Goal: Task Accomplishment & Management: Use online tool/utility

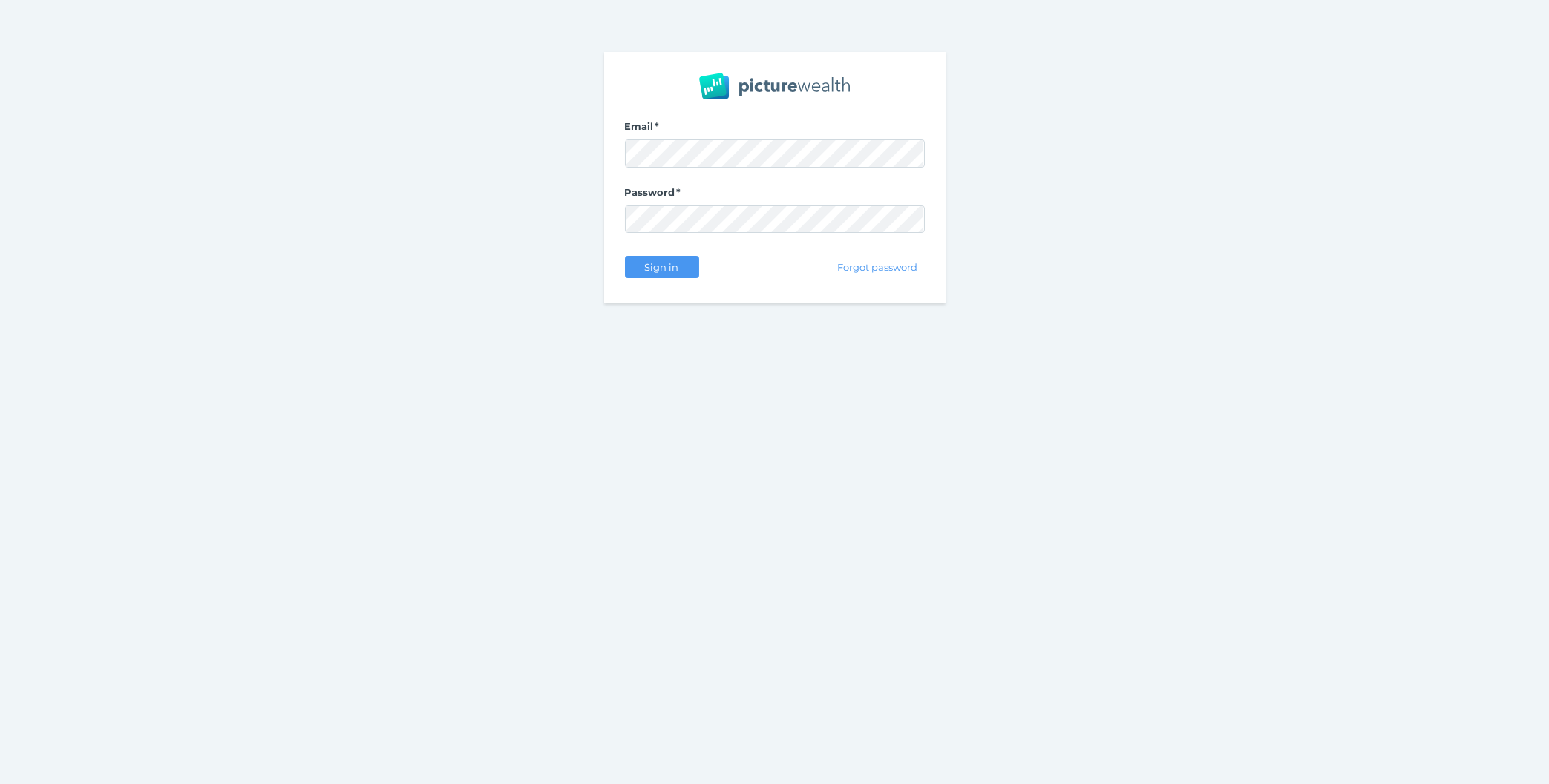
click at [450, 496] on div "Email Password Sign in Forgot password" at bounding box center [774, 392] width 1549 height 784
click at [656, 267] on span "Sign in" at bounding box center [662, 267] width 47 height 12
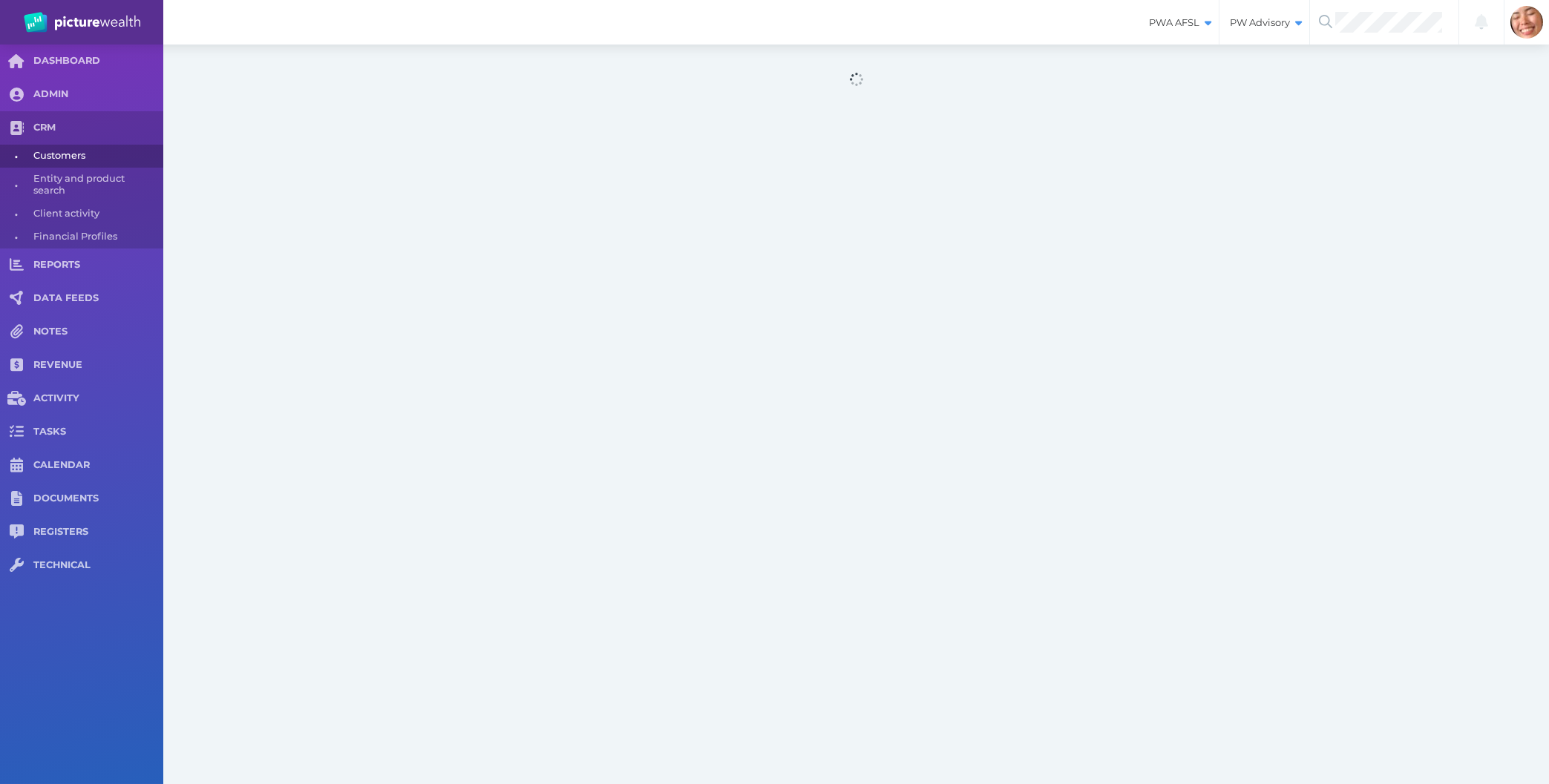
select select "25"
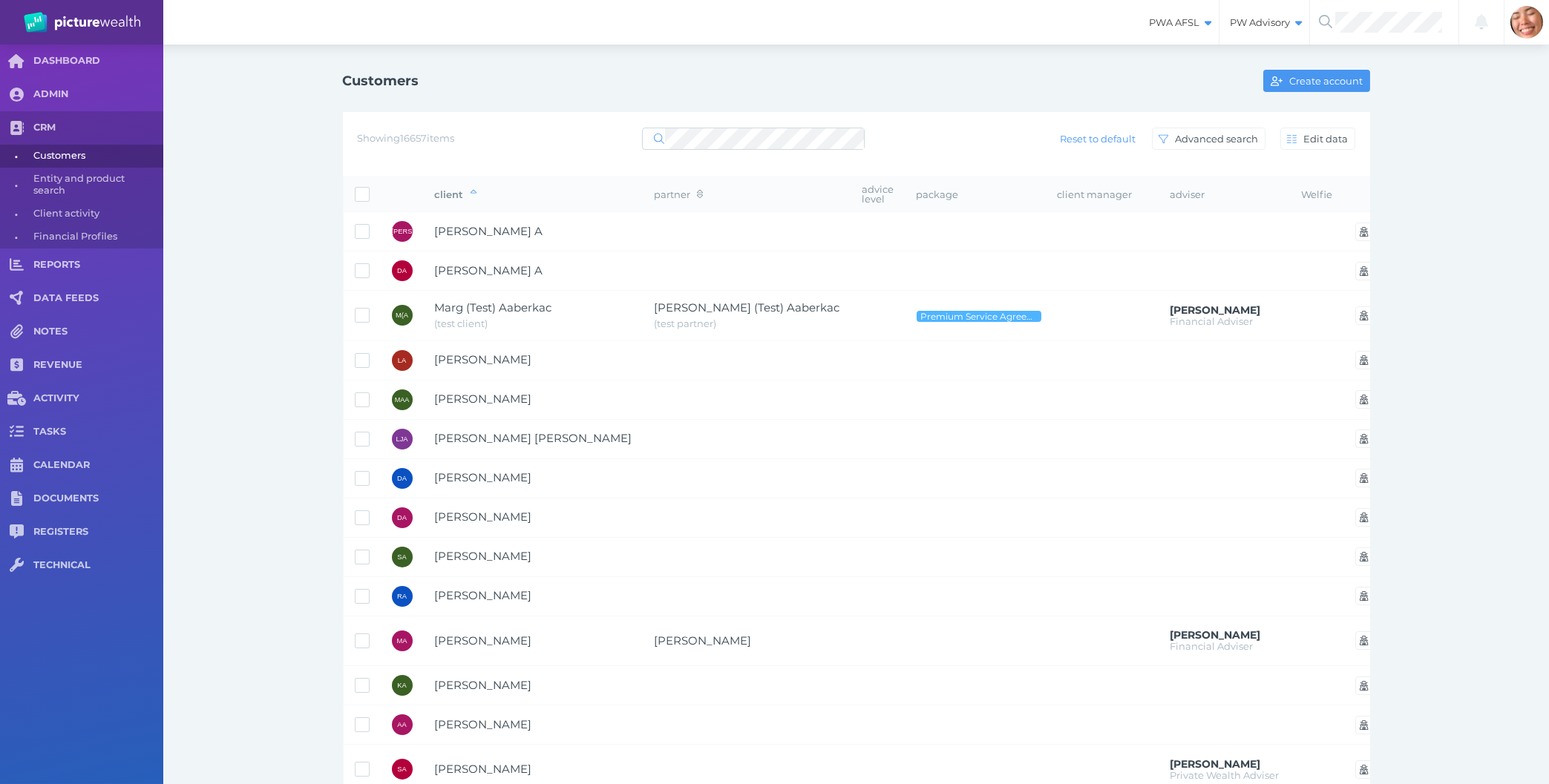
click at [205, 393] on div "Customers Create account Showing 16657 items Reset to default Advanced search E…" at bounding box center [856, 712] width 1386 height 1335
click at [324, 230] on div "Customers Create account Showing 16657 items Reset to default Advanced search E…" at bounding box center [856, 712] width 1069 height 1335
click at [255, 371] on div "Customers Create account Showing 16657 items Reset to default Advanced search E…" at bounding box center [856, 712] width 1386 height 1335
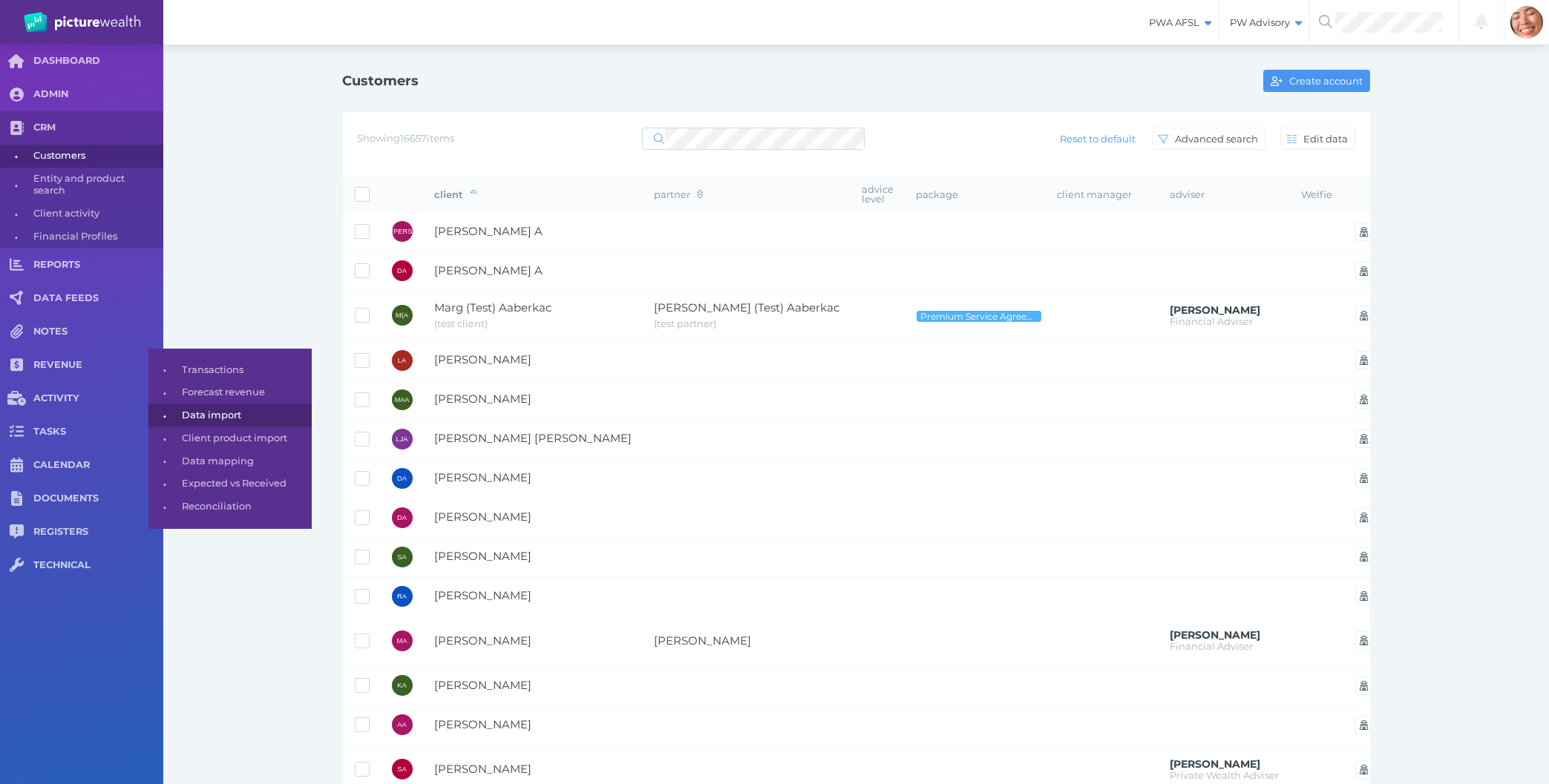
click at [235, 419] on span "Data import" at bounding box center [244, 416] width 125 height 23
select select "25"
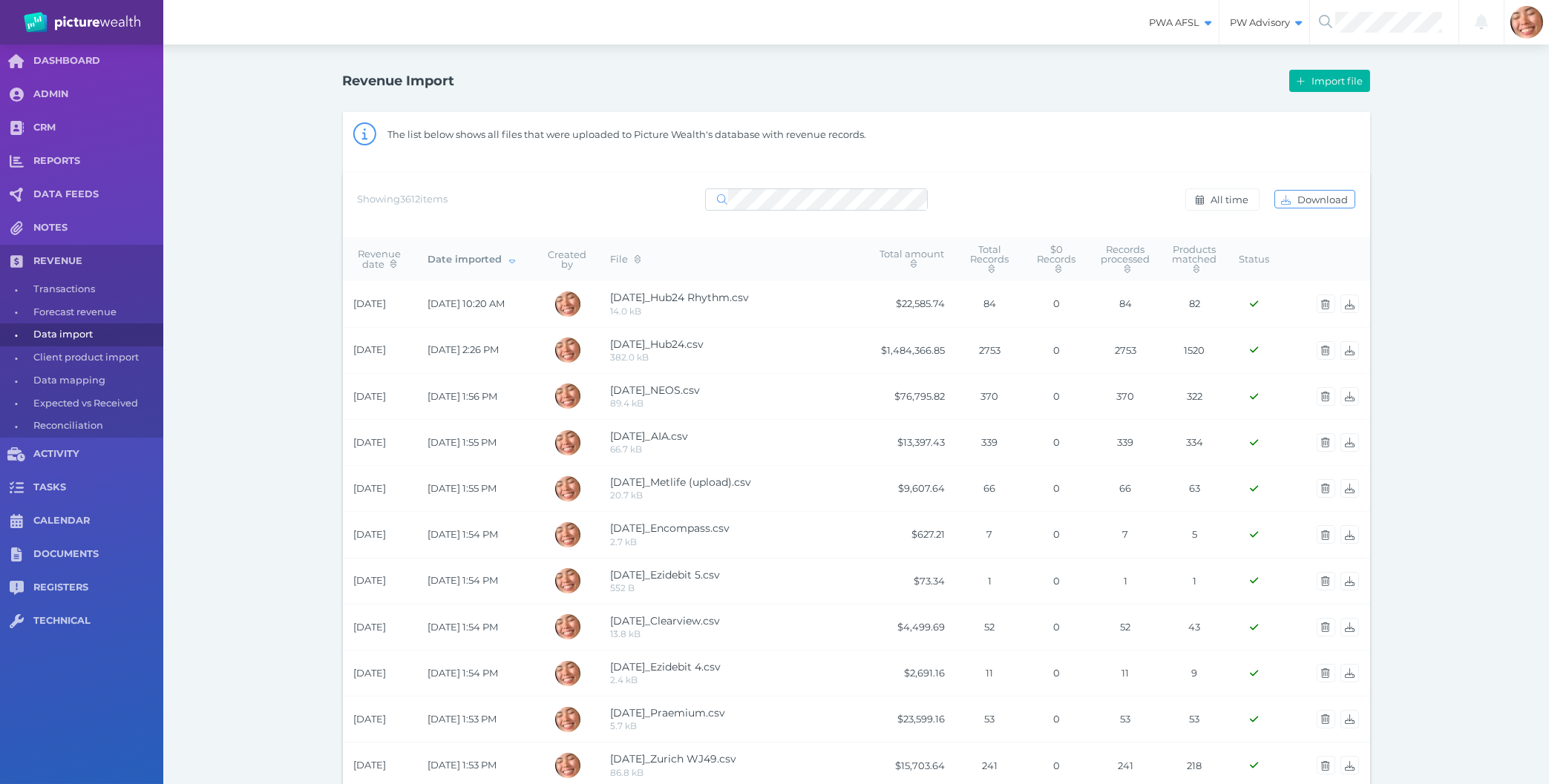
click at [1445, 553] on div "Revenue Import Import file The list below shows all files that were uploaded to…" at bounding box center [856, 781] width 1386 height 1474
click at [1518, 276] on div "Revenue Import Import file The list below shows all files that were uploaded to…" at bounding box center [856, 781] width 1386 height 1474
click at [1522, 528] on div "Revenue Import Import file The list below shows all files that were uploaded to…" at bounding box center [856, 781] width 1386 height 1474
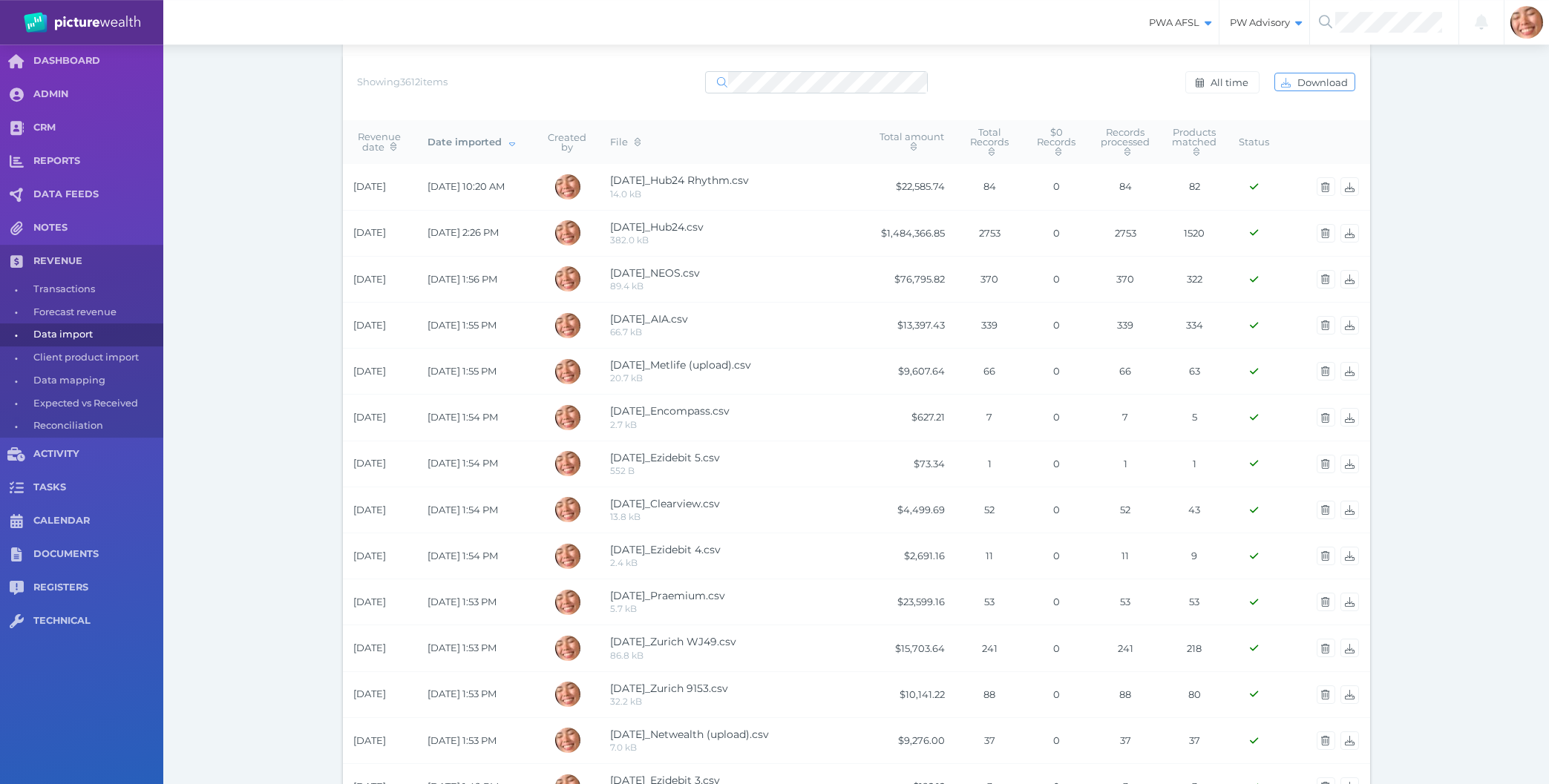
scroll to position [16, 0]
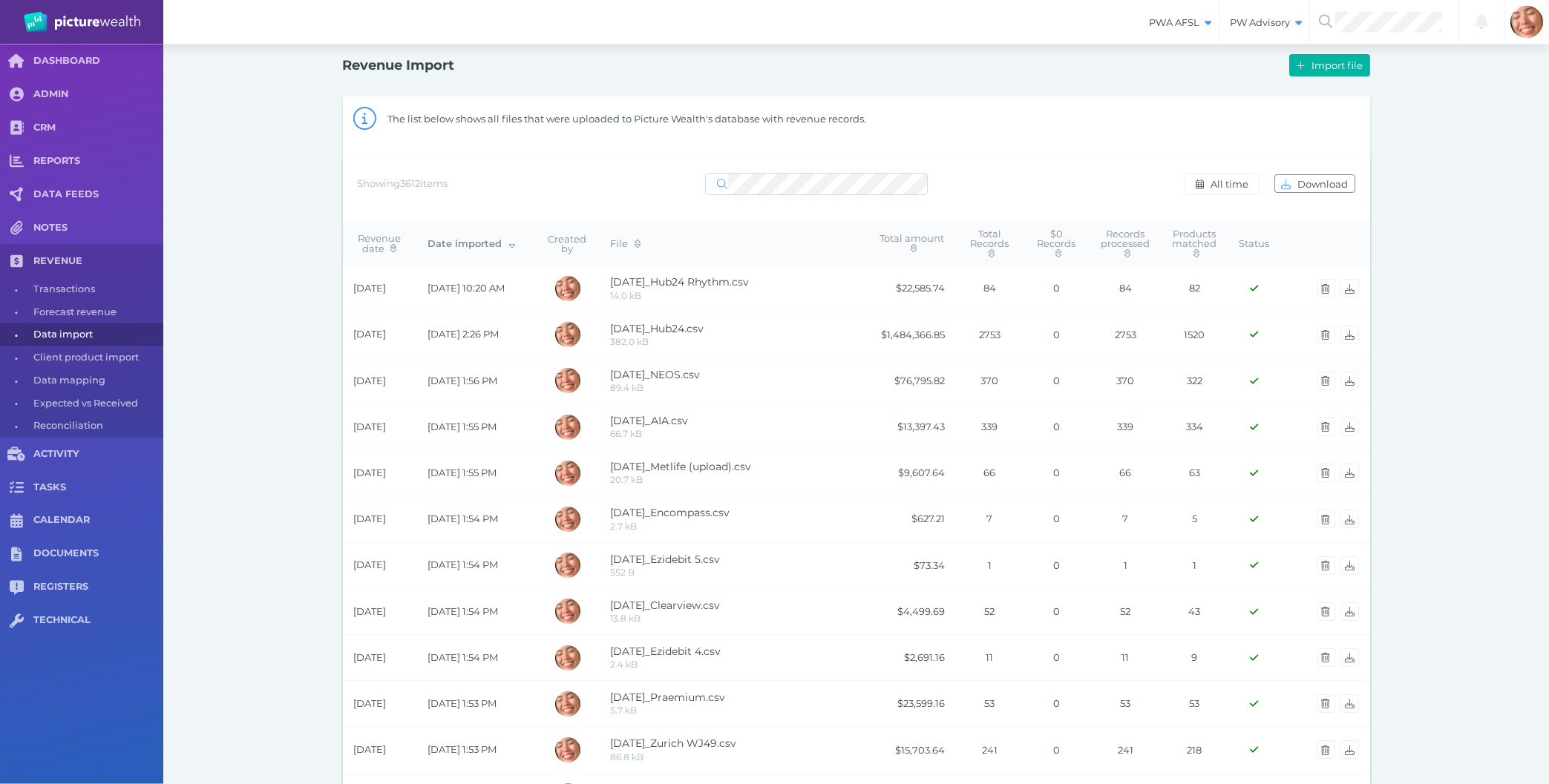
click at [1512, 464] on div "Revenue Import Import file The list below shows all files that were uploaded to…" at bounding box center [856, 766] width 1386 height 1474
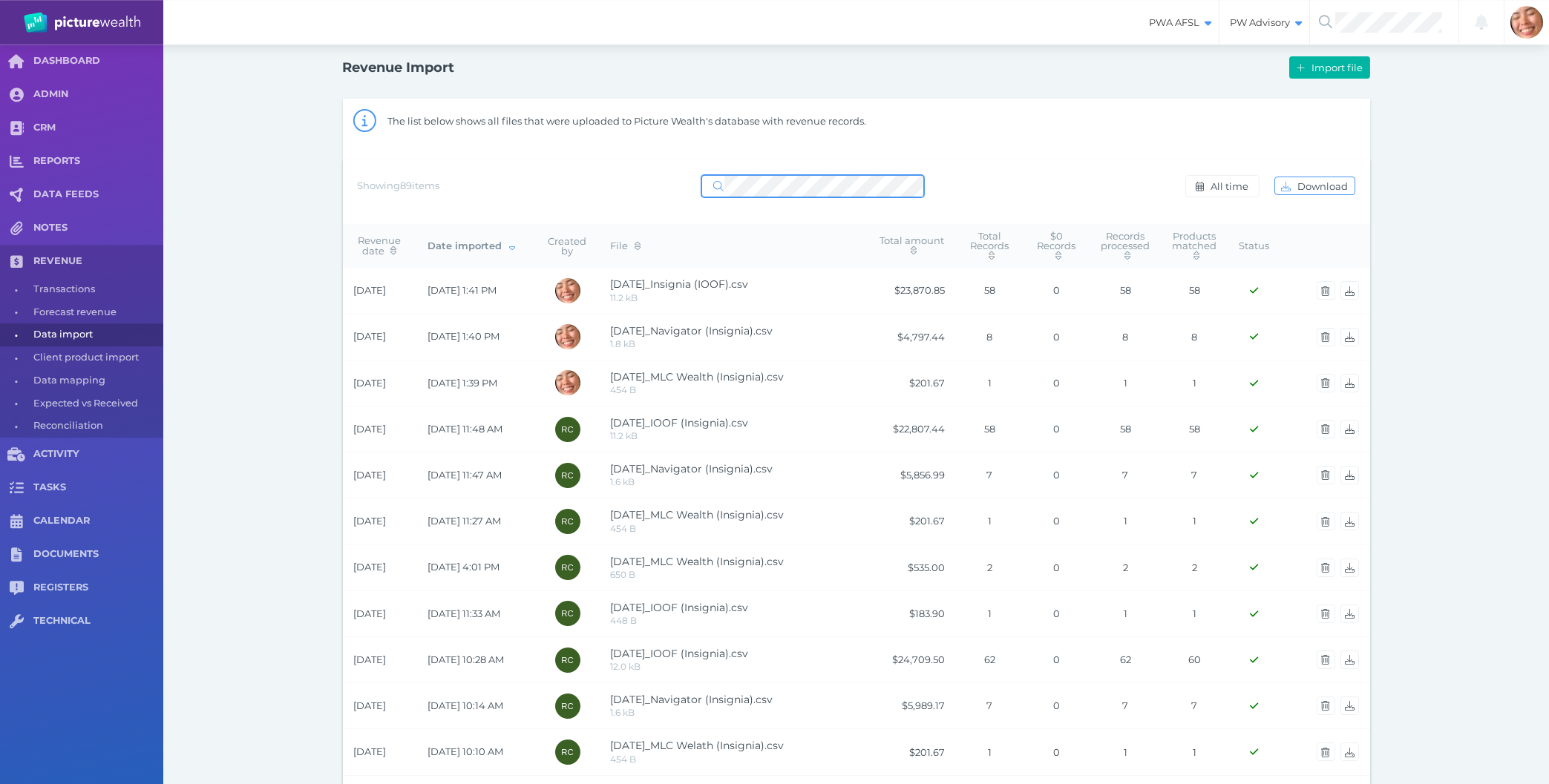
scroll to position [0, 0]
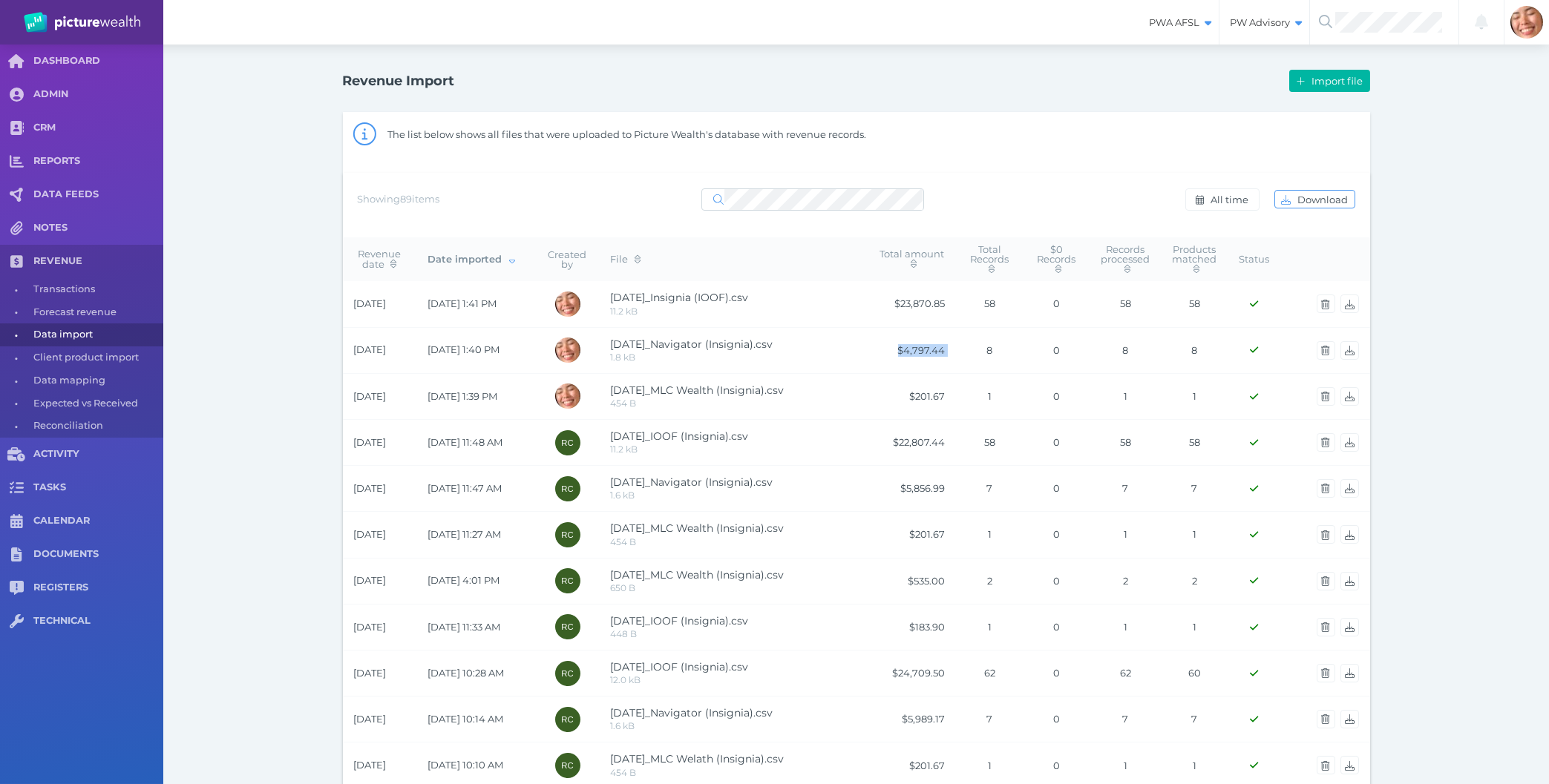
click at [959, 352] on tr "04/08/2025 28/08/2025 1:40 PM 2025 08 04_Navigator (Insignia).csv 1.8 kB $4,797…" at bounding box center [856, 349] width 1027 height 46
drag, startPoint x: 355, startPoint y: 353, endPoint x: 412, endPoint y: 353, distance: 57.0
click at [412, 353] on td "04/08/2025" at bounding box center [379, 349] width 74 height 46
click at [1310, 83] on span "Import file" at bounding box center [1339, 81] width 61 height 12
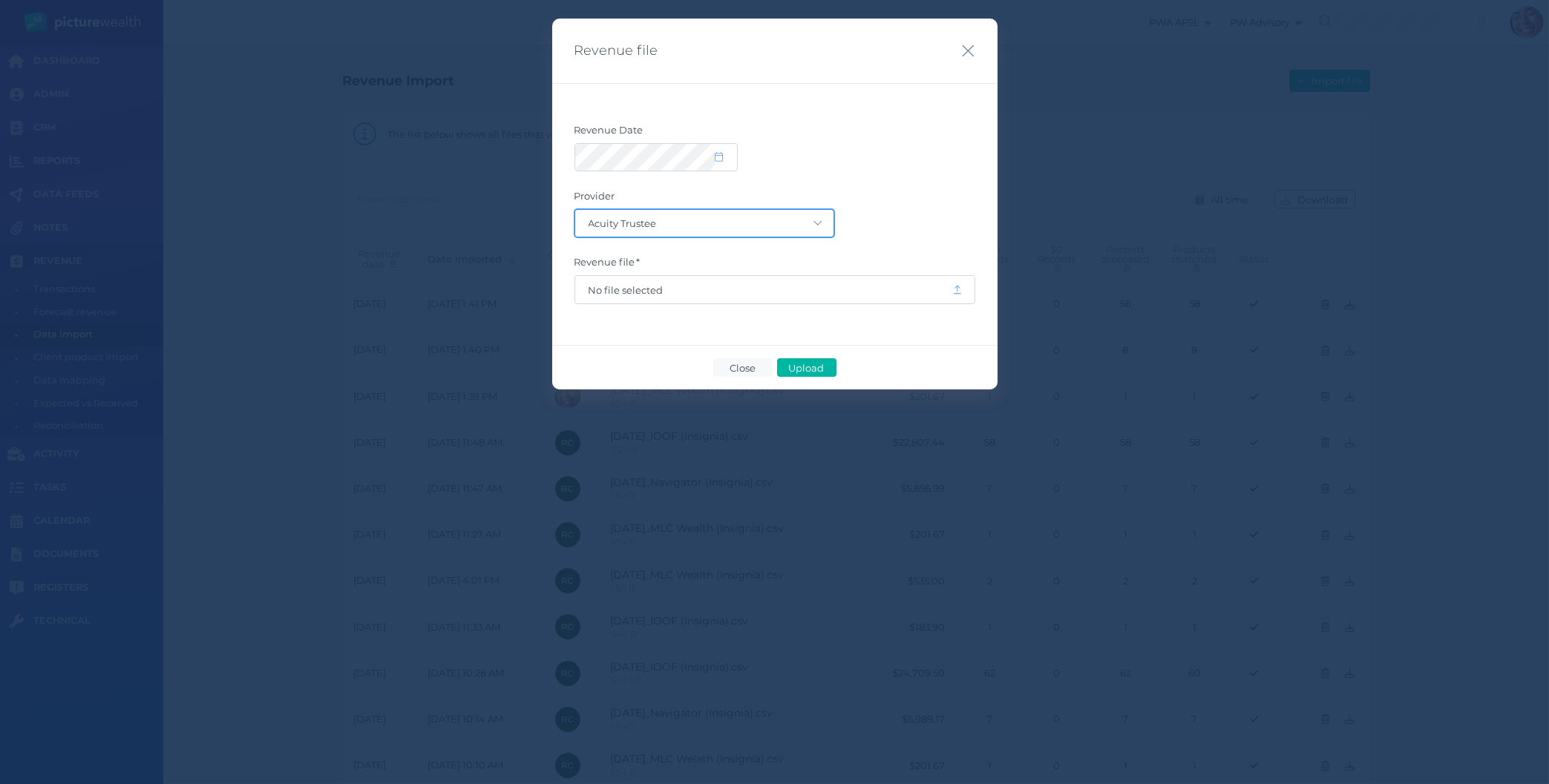
click at [575, 210] on select "Acuity Trustee AIA Australia AMG Super AMP ASGARD Asteron Life Australian Retir…" at bounding box center [703, 223] width 258 height 26
select select "16"
click option "IOOF" at bounding box center [0, 0] width 0 height 0
click at [625, 335] on div "Revenue Date Provider Acuity Trustee AIA Australia AMG Super AMP ASGARD Asteron…" at bounding box center [775, 213] width 446 height 262
click at [972, 52] on icon "button" at bounding box center [968, 51] width 14 height 18
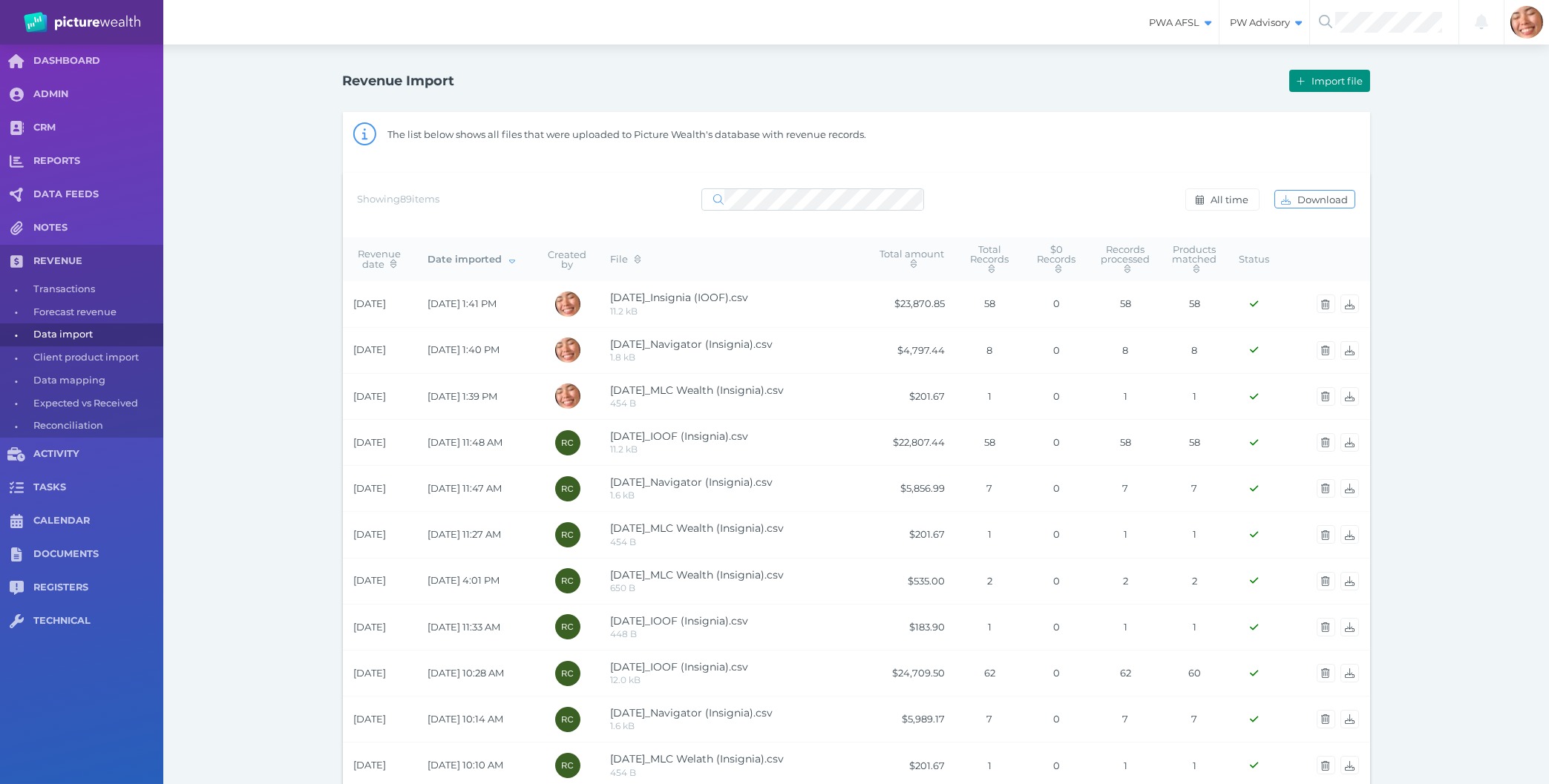
click at [1338, 75] on button "Import file" at bounding box center [1329, 81] width 80 height 22
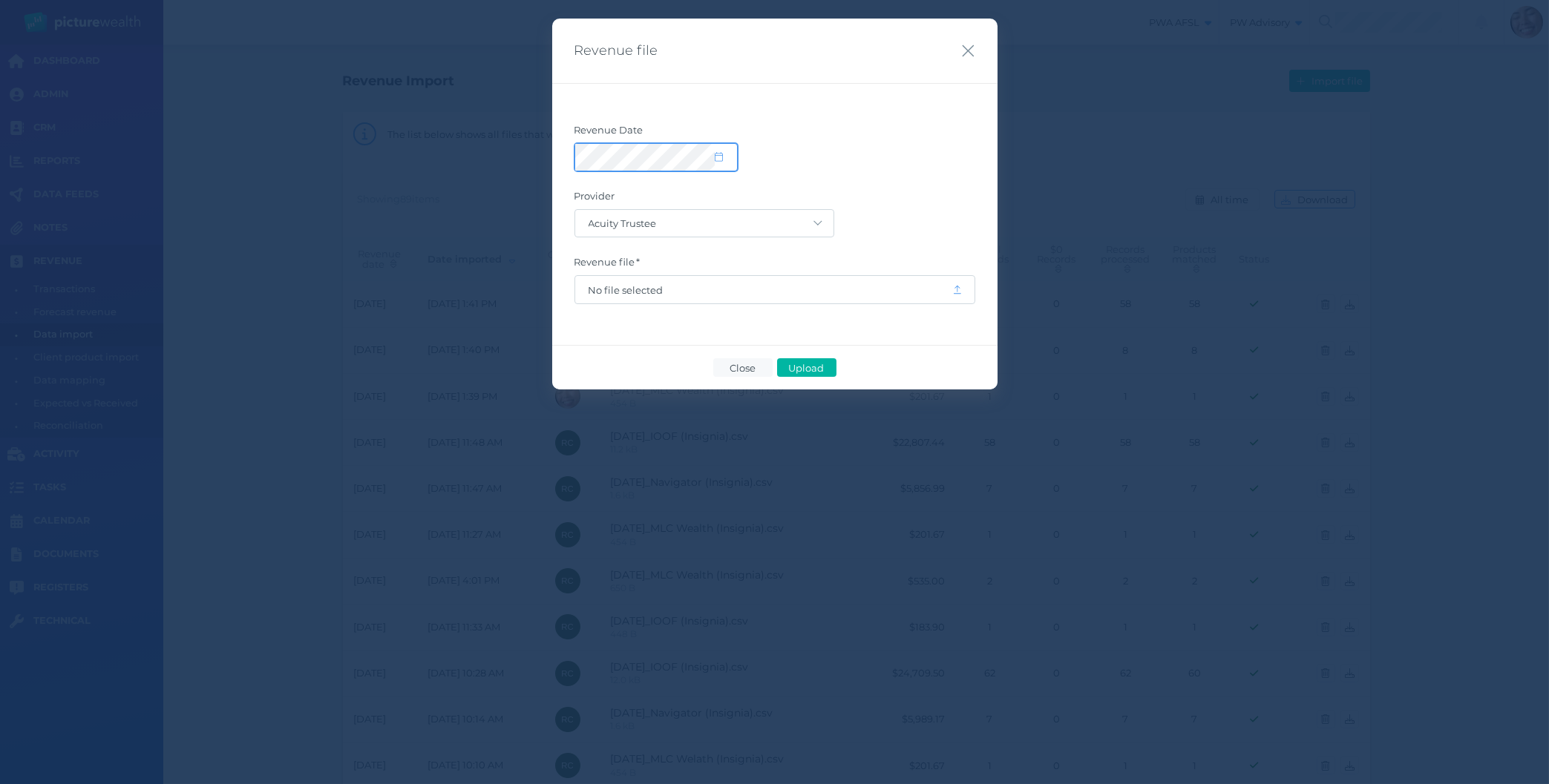
select select "8"
select select "2025"
select select "81"
click at [627, 300] on span "No file selected" at bounding box center [764, 290] width 378 height 28
click at [632, 275] on span "No file selected" at bounding box center [774, 290] width 401 height 30
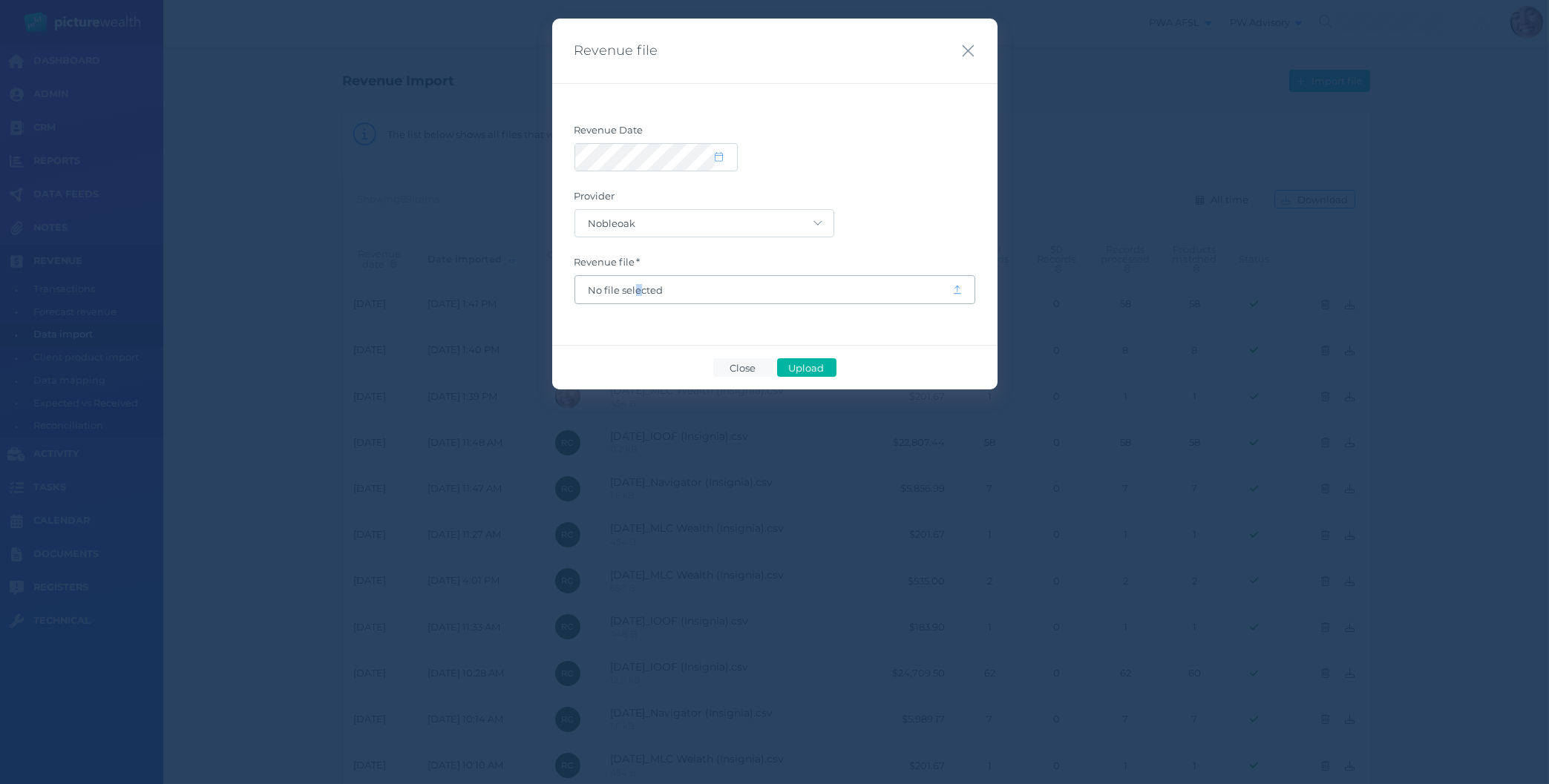
click at [638, 284] on span "No file selected" at bounding box center [764, 290] width 350 height 12
click at [605, 314] on div "Revenue Date Provider Acuity Trustee AIA Australia AMG Super AMP ASGARD Asteron…" at bounding box center [775, 213] width 446 height 262
click at [806, 368] on span "Upload" at bounding box center [807, 368] width 49 height 12
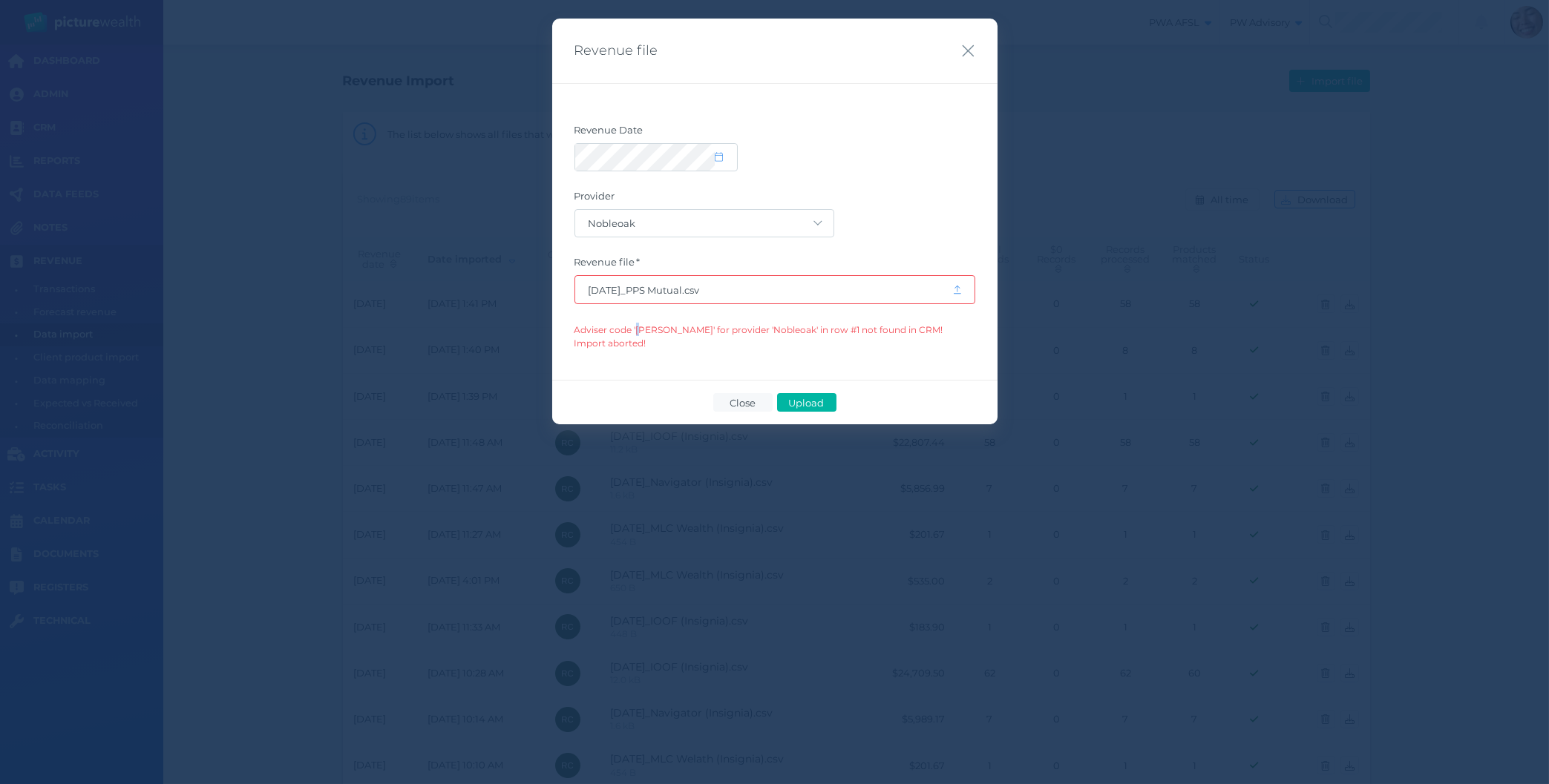
click at [639, 327] on span "Adviser code 'mr bradley bond' for provider 'Nobleoak' in row #1 not found in C…" at bounding box center [758, 336] width 369 height 24
click at [645, 327] on span "Adviser code 'mr bradley bond' for provider 'Nobleoak' in row #1 not found in C…" at bounding box center [758, 336] width 369 height 24
click at [643, 329] on span "Adviser code 'mr bradley bond' for provider 'Nobleoak' in row #1 not found in C…" at bounding box center [758, 336] width 369 height 24
click at [644, 329] on span "Adviser code 'mr bradley bond' for provider 'Nobleoak' in row #1 not found in C…" at bounding box center [758, 336] width 369 height 24
click at [640, 329] on span "Adviser code 'mr bradley bond' for provider 'Nobleoak' in row #1 not found in C…" at bounding box center [758, 336] width 369 height 24
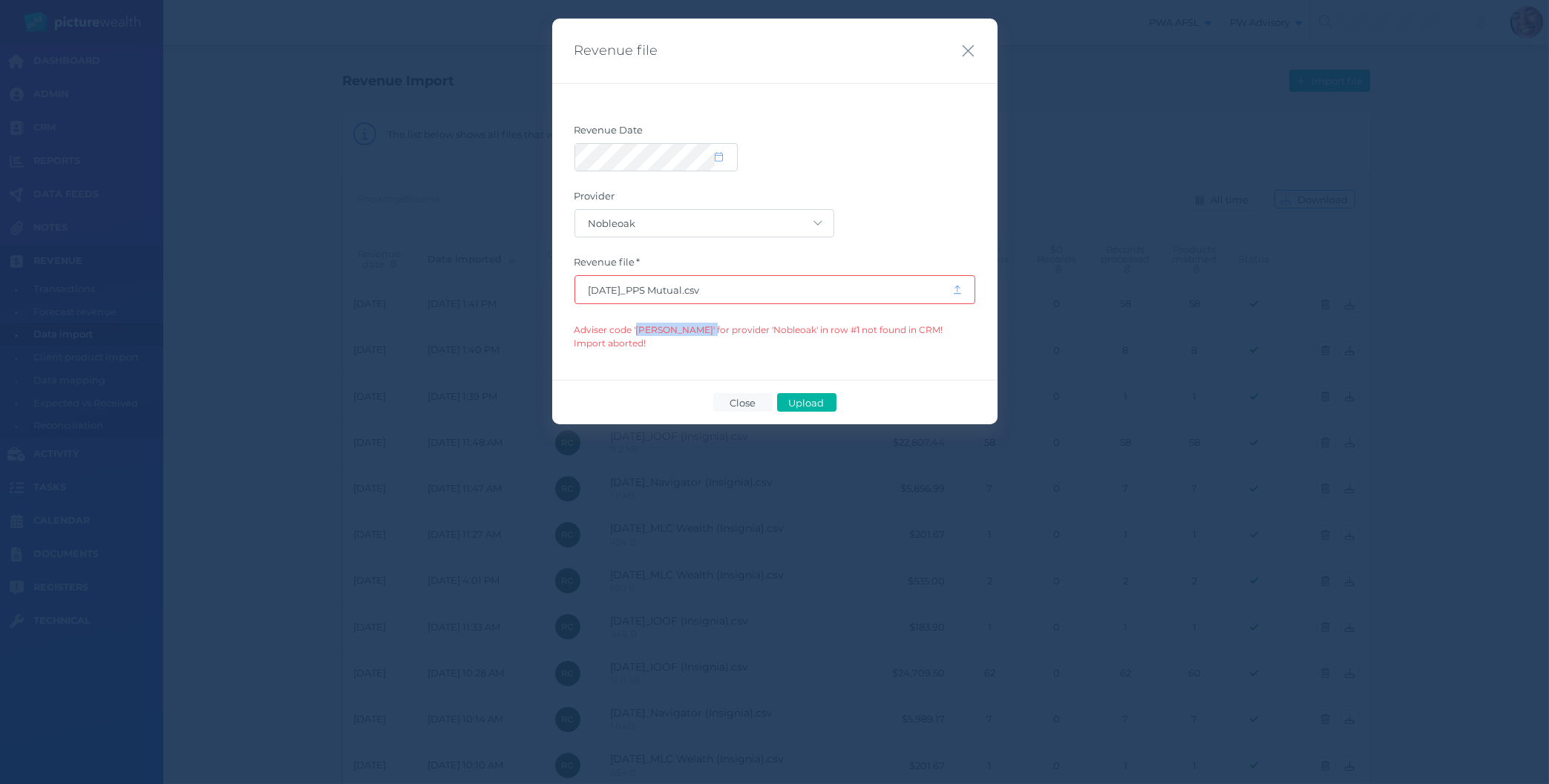
drag, startPoint x: 640, startPoint y: 329, endPoint x: 701, endPoint y: 319, distance: 61.8
click at [701, 319] on form "Revenue Date Provider Acuity Trustee AIA Australia AMG Super AMP ASGARD Asteron…" at bounding box center [774, 236] width 401 height 227
copy span "mr bradley bond"
click at [645, 347] on div "Adviser code 'mr bradley bond' for provider 'Nobleoak' in row #1 not found in C…" at bounding box center [774, 336] width 401 height 26
click at [805, 403] on span "Upload" at bounding box center [807, 403] width 49 height 12
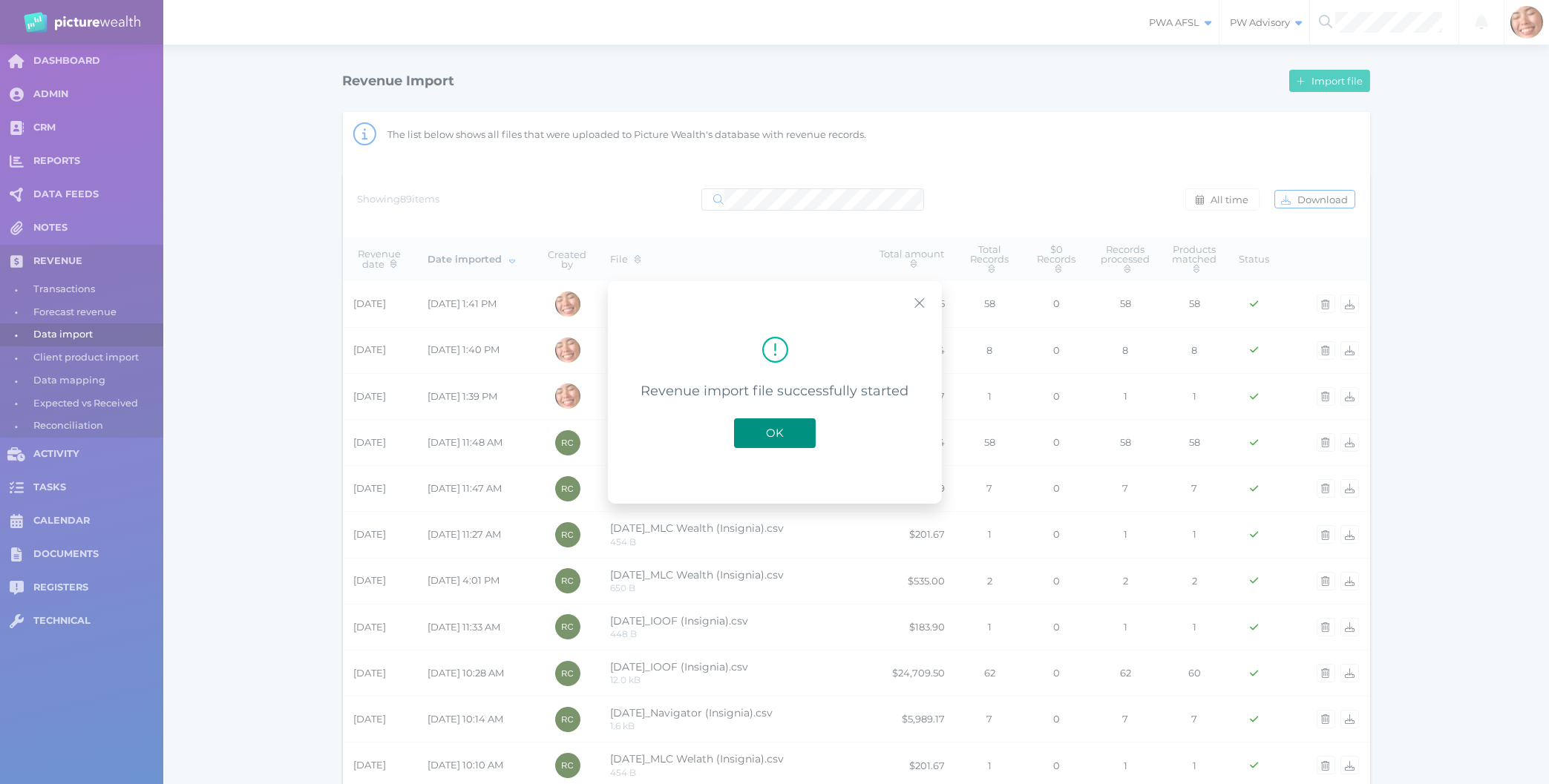
click at [790, 429] on button "OK" at bounding box center [774, 432] width 82 height 30
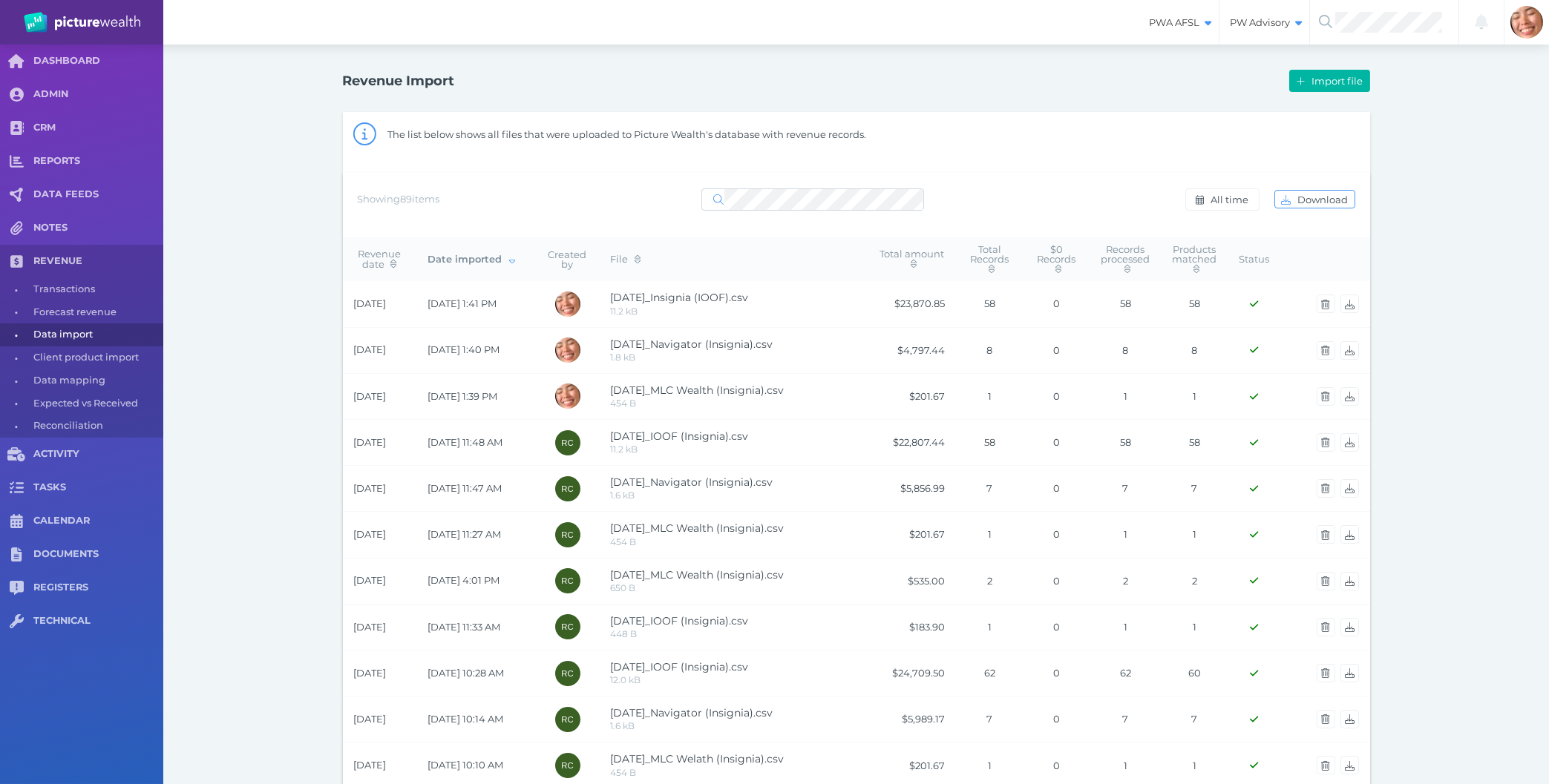
click at [1103, 123] on div "The list below shows all files that were uploaded to Picture Wealth's database …" at bounding box center [879, 135] width 983 height 36
click at [71, 263] on span "REVENUE" at bounding box center [97, 261] width 129 height 13
select select "25"
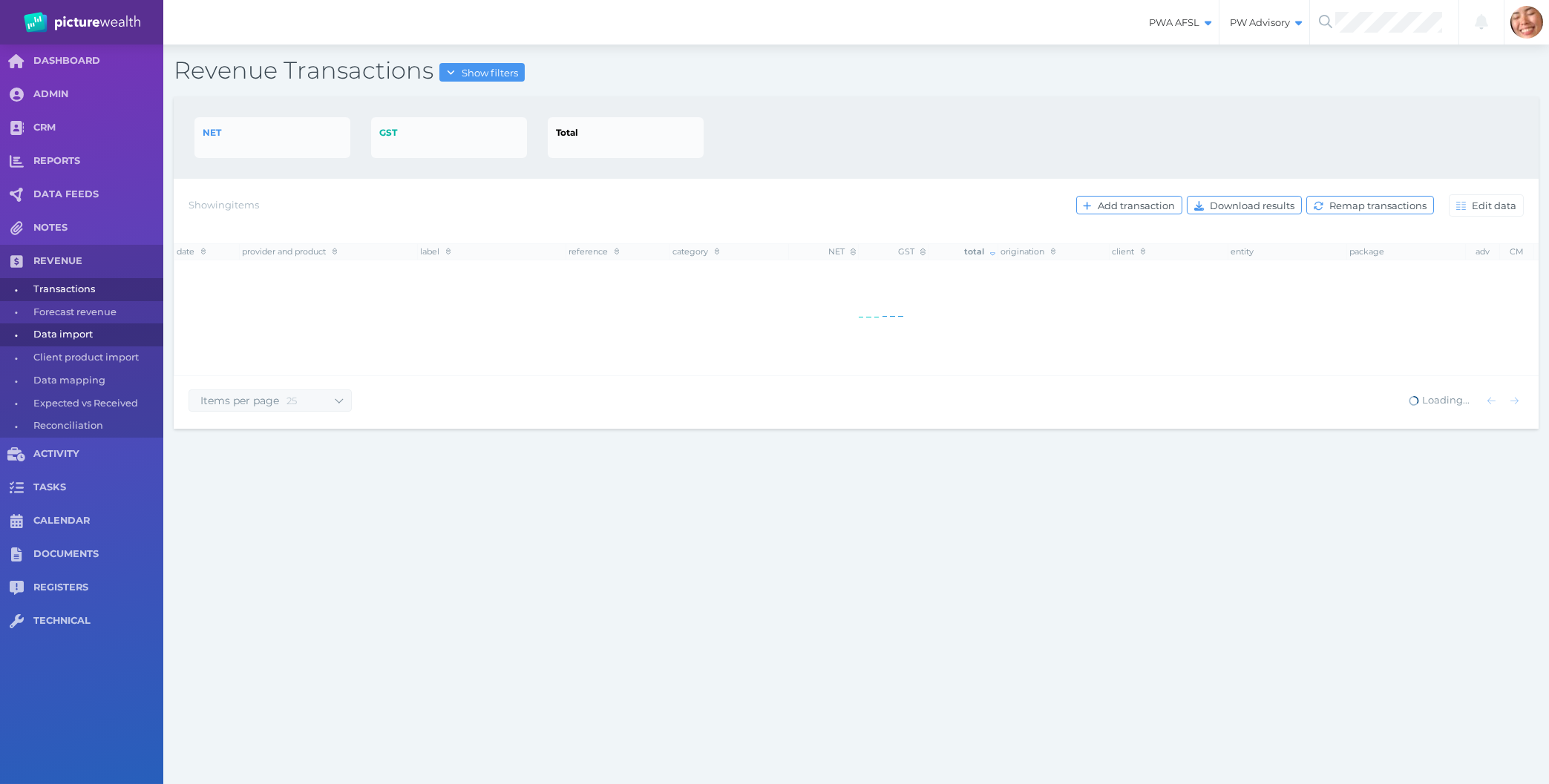
click at [77, 339] on span "Data import" at bounding box center [95, 336] width 125 height 23
select select "25"
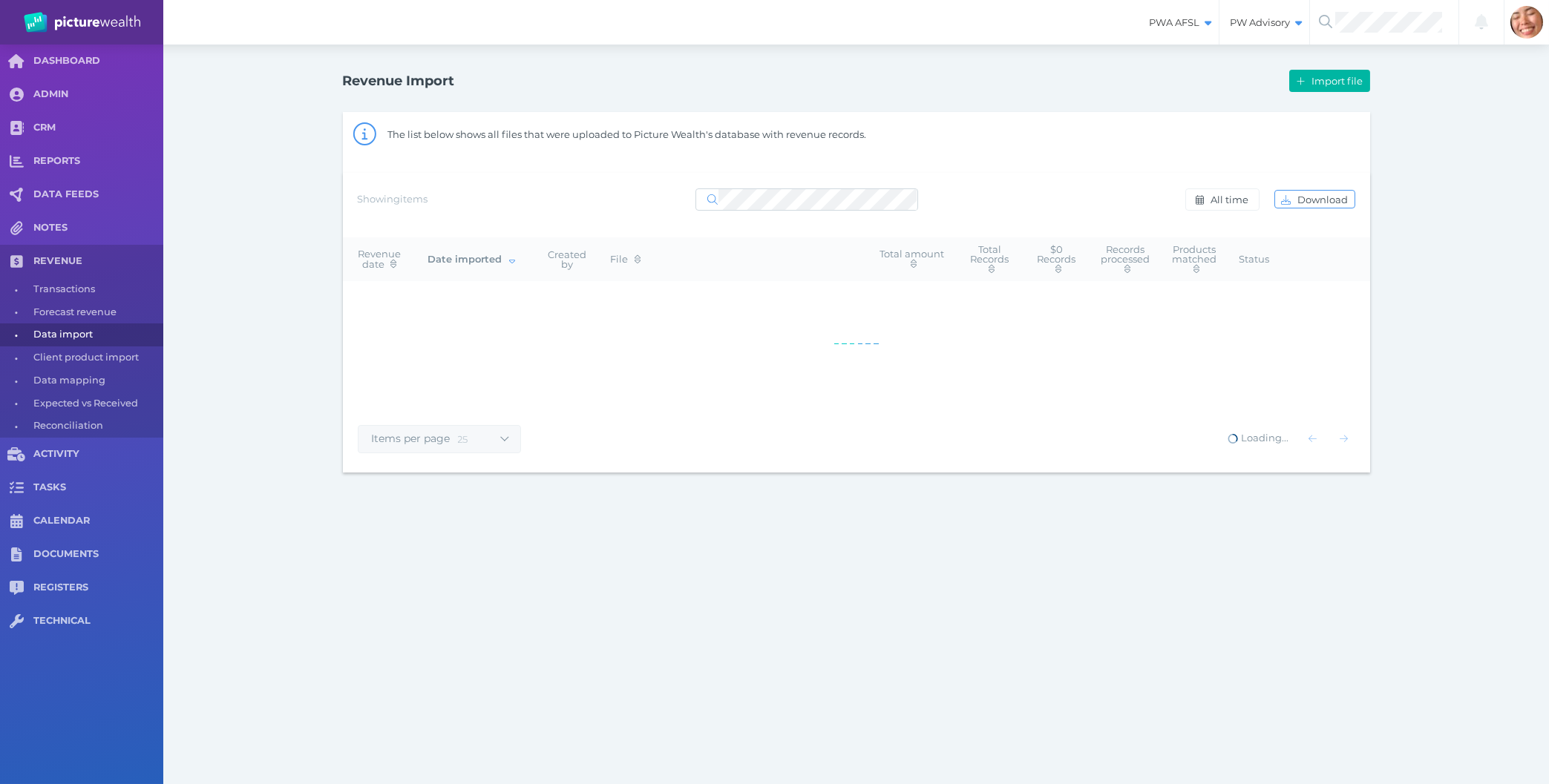
click at [1002, 138] on div "The list below shows all files that were uploaded to Picture Wealth's database …" at bounding box center [879, 135] width 983 height 36
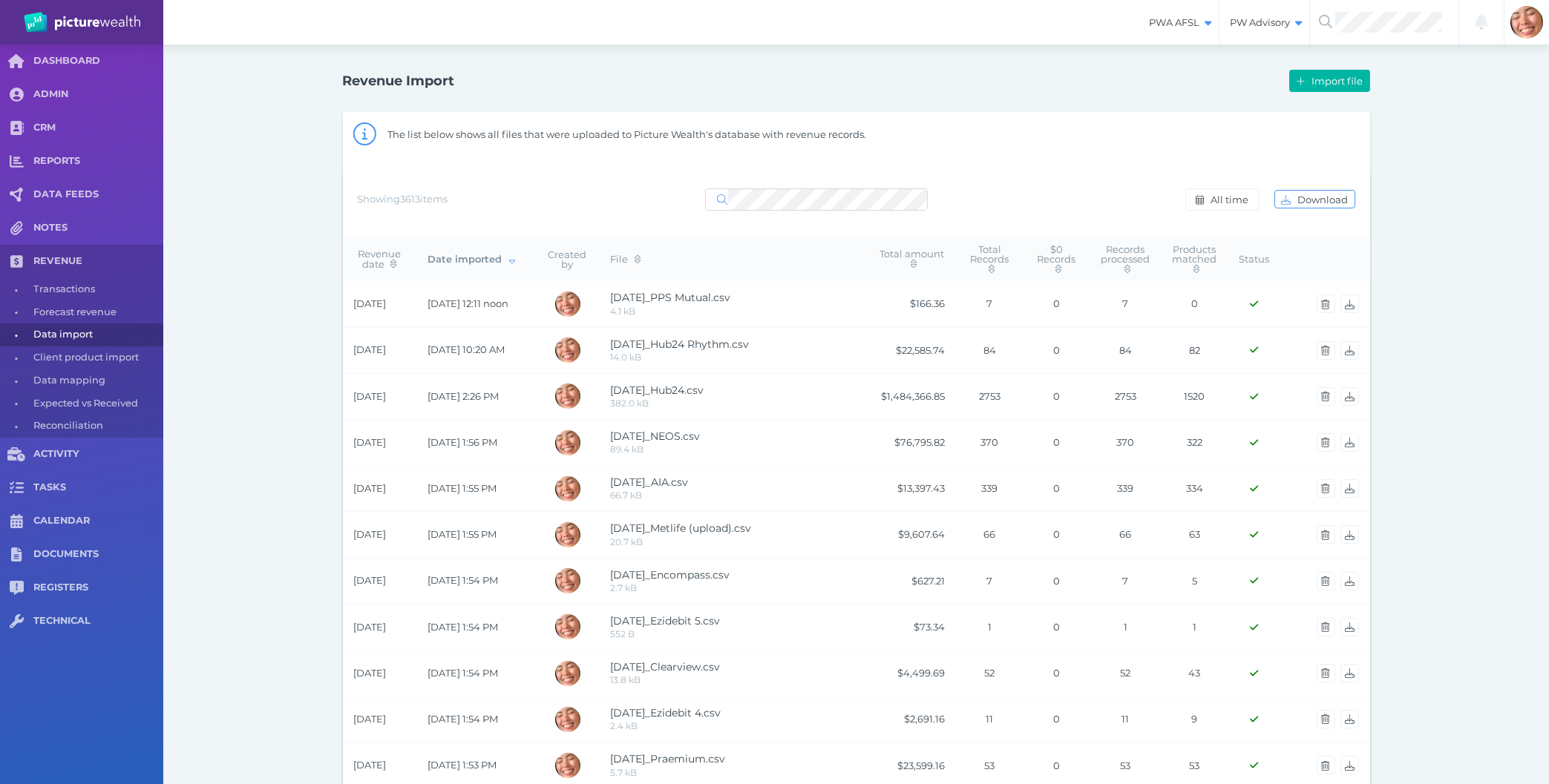
drag, startPoint x: 1338, startPoint y: 67, endPoint x: 1348, endPoint y: 70, distance: 10.4
click at [1338, 66] on div "Import file" at bounding box center [1113, 81] width 514 height 31
click at [1351, 77] on span "Import file" at bounding box center [1339, 81] width 61 height 12
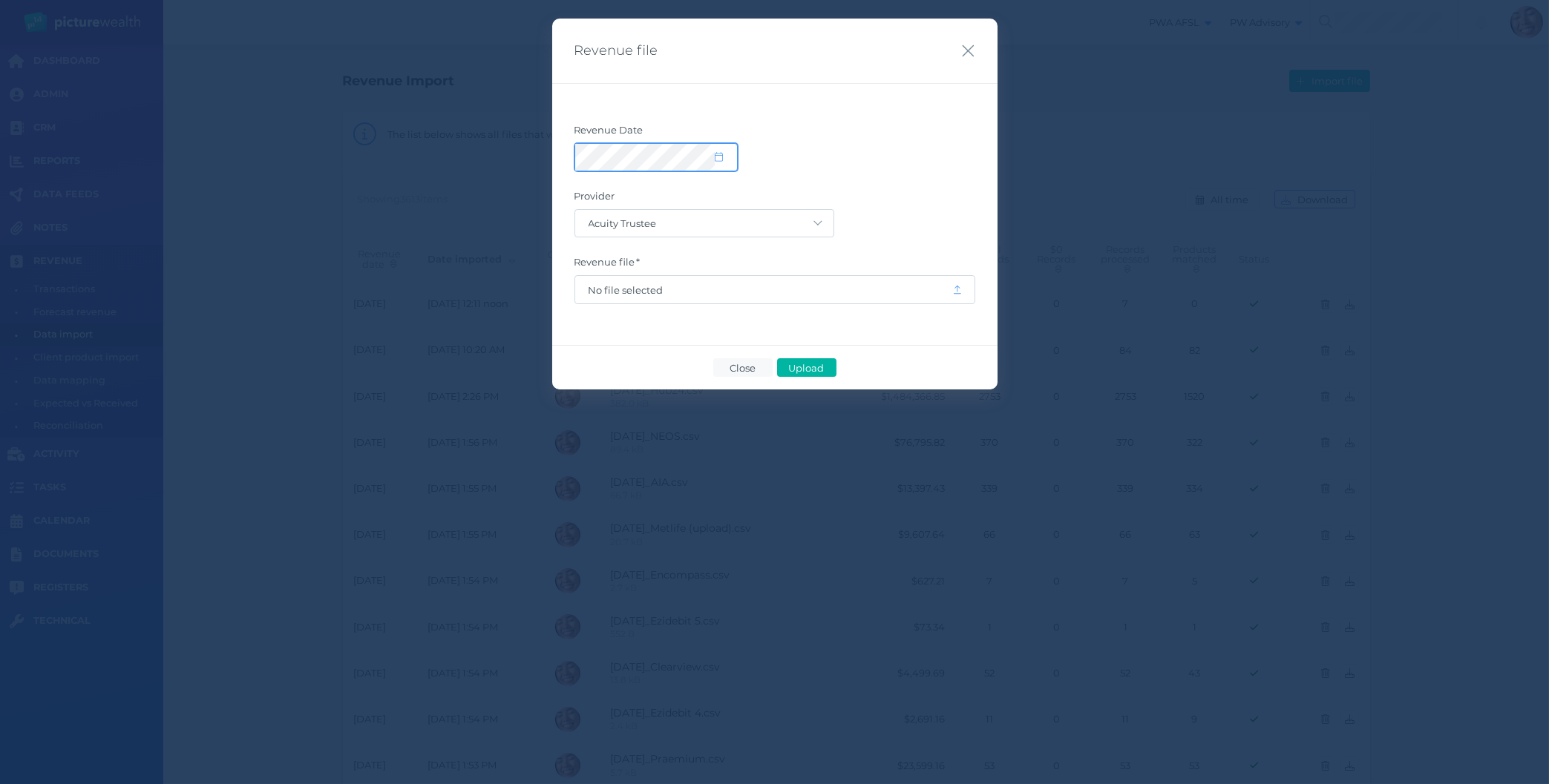
select select "8"
select select "2025"
select select "7"
select select "2002"
select select "68"
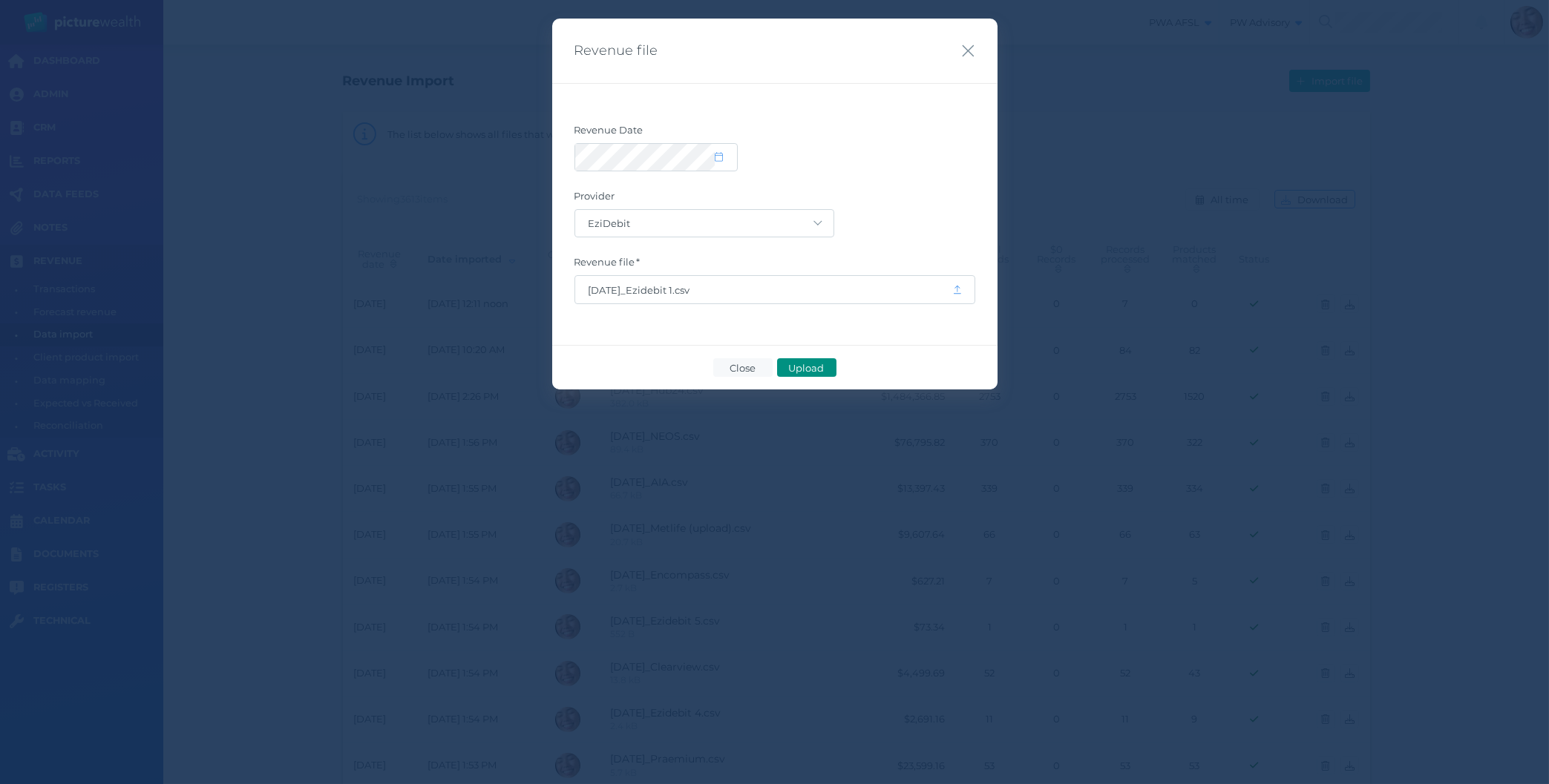
click at [812, 371] on span "Upload" at bounding box center [807, 368] width 49 height 12
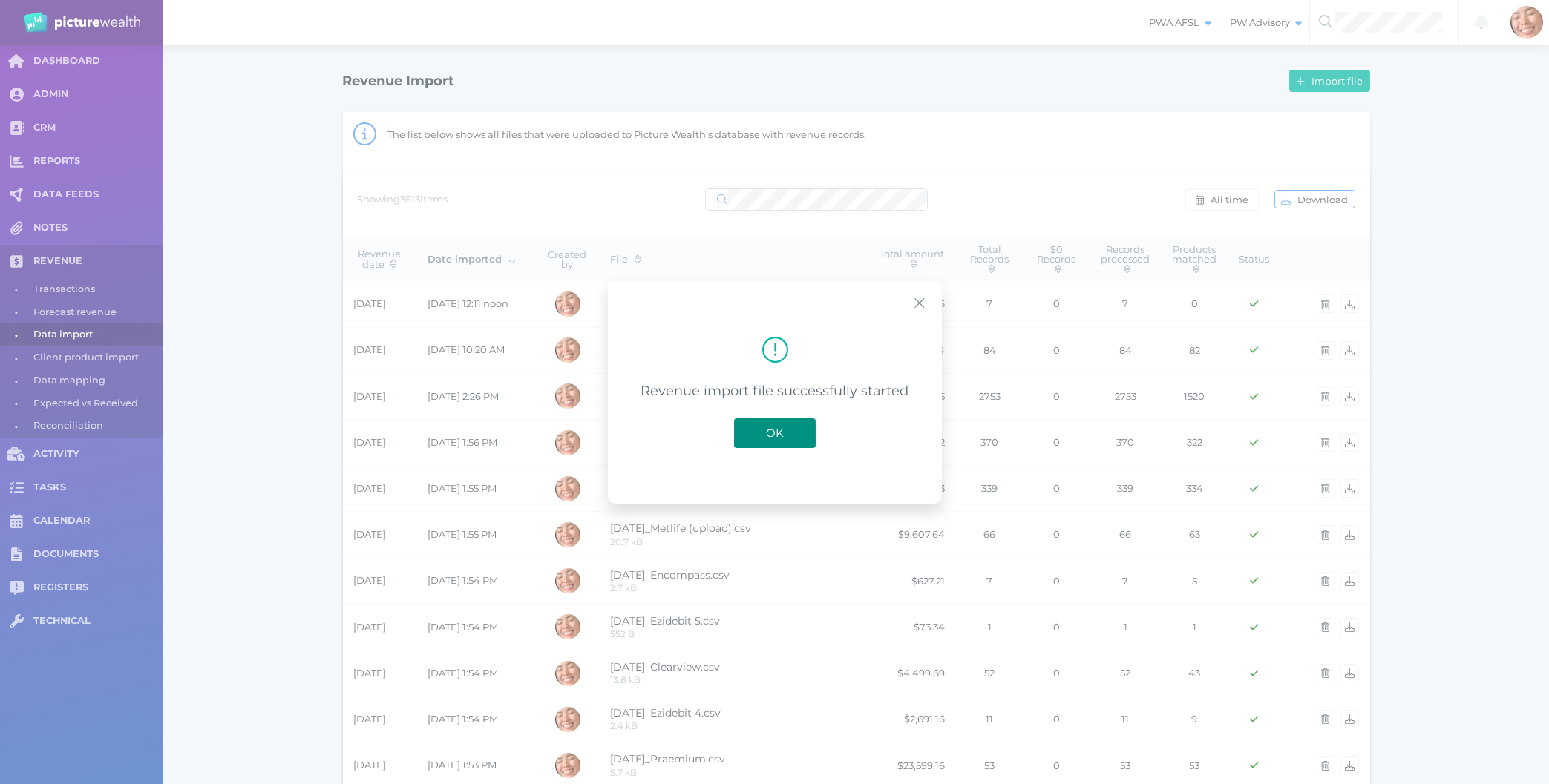
click at [799, 437] on button "OK" at bounding box center [774, 432] width 82 height 30
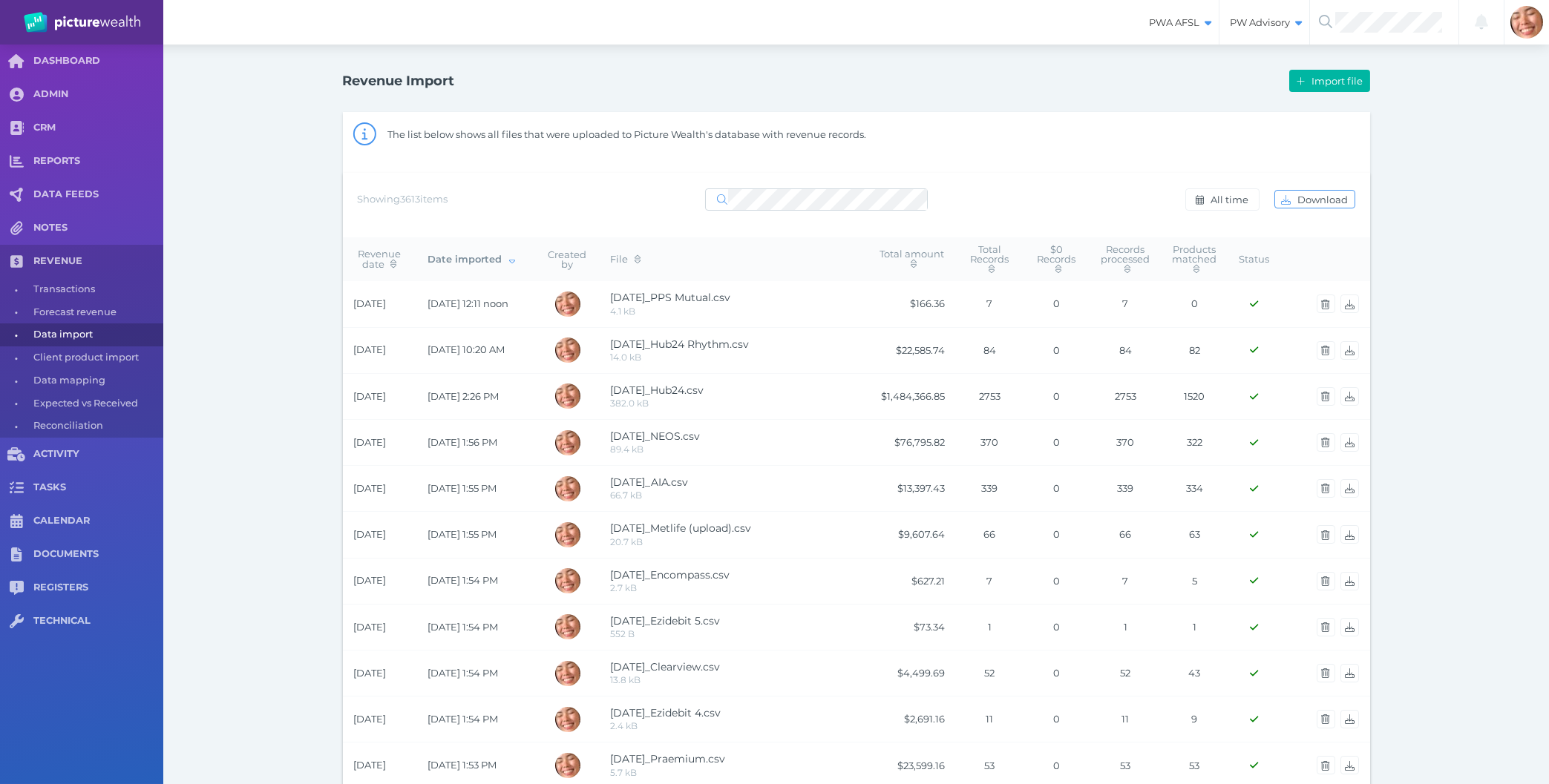
click at [282, 186] on div "Revenue Import Import file The list below shows all files that were uploaded to…" at bounding box center [856, 781] width 1386 height 1474
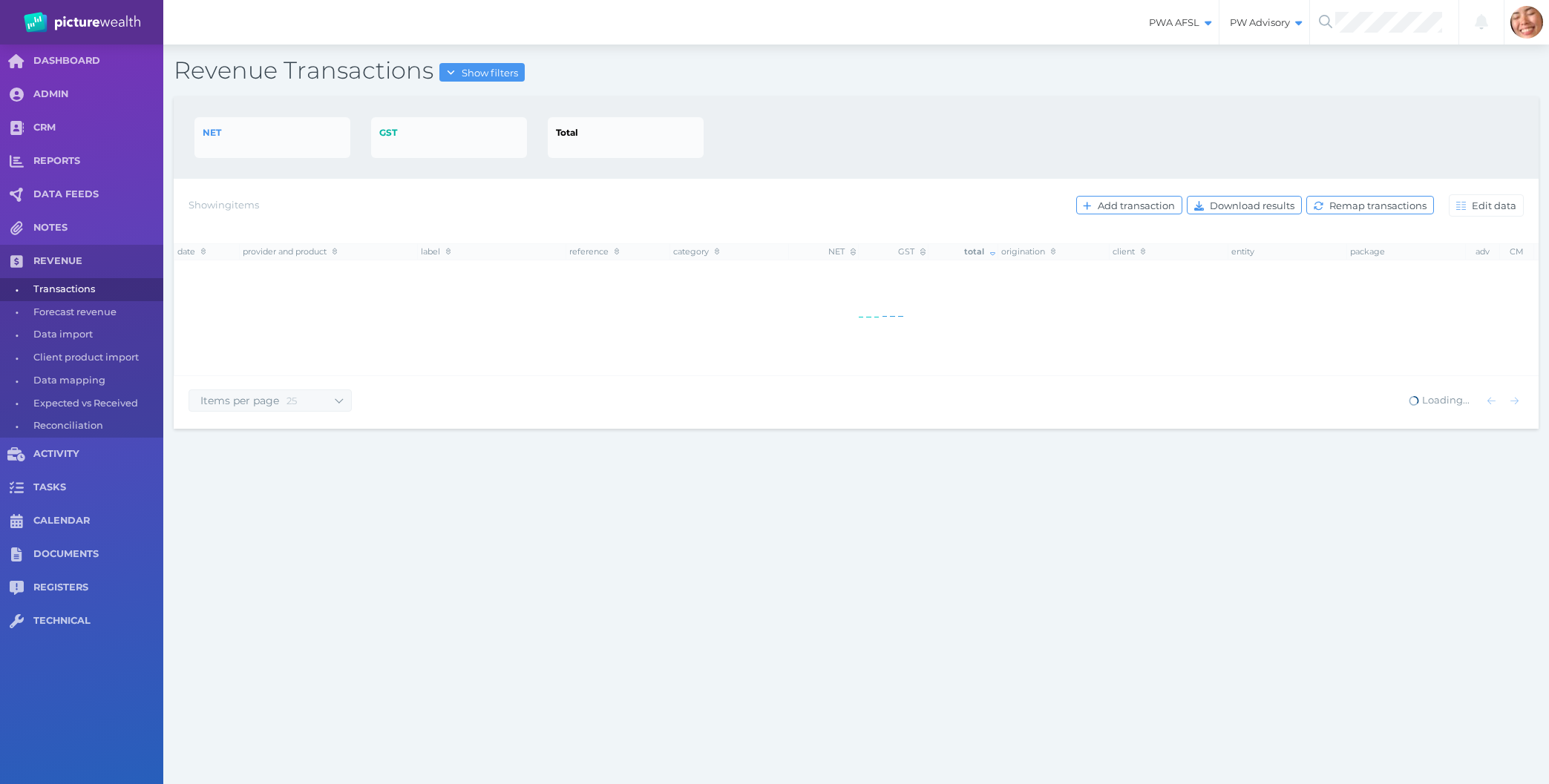
select select "25"
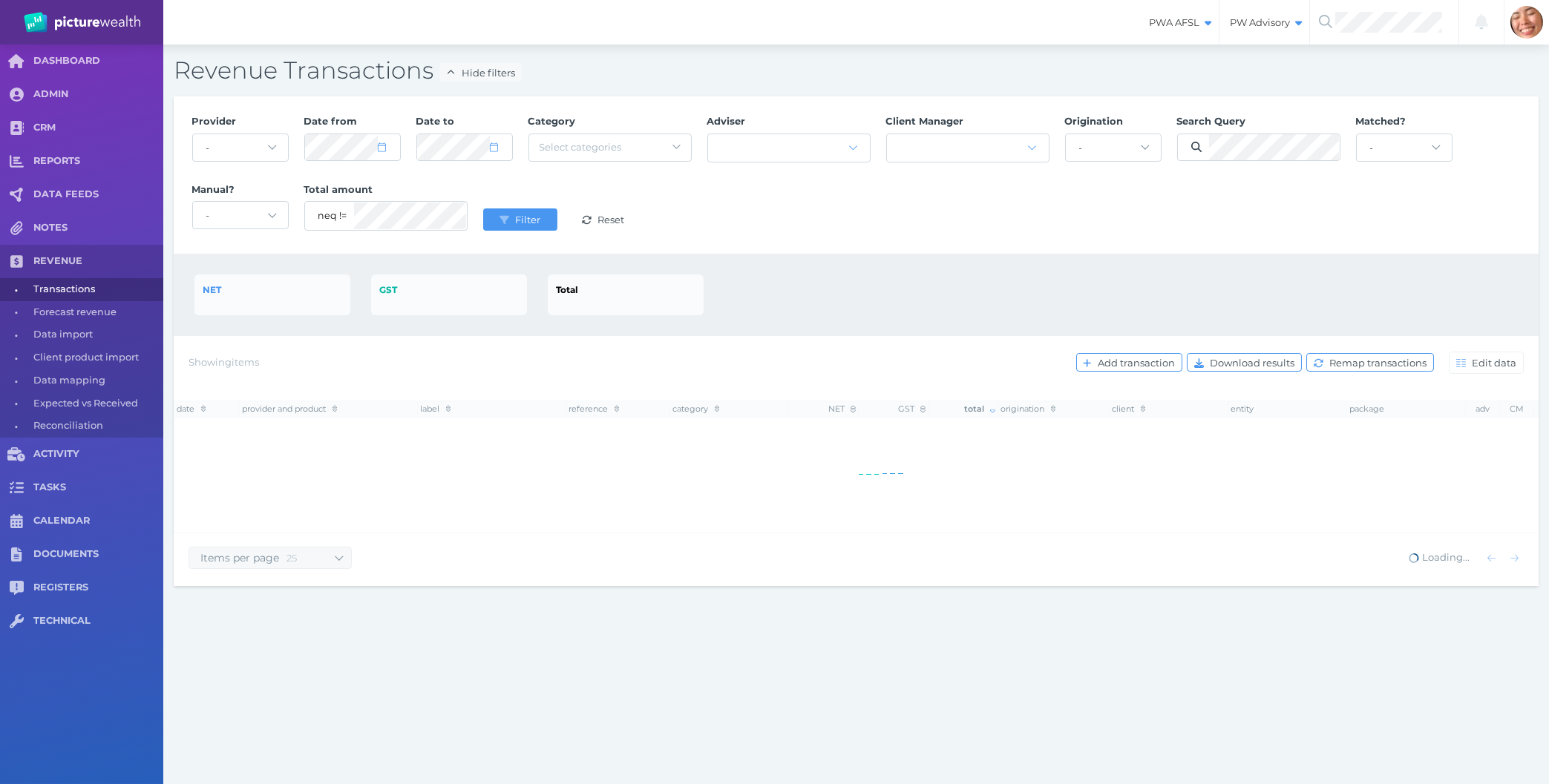
click at [844, 267] on div "NET GST Total" at bounding box center [856, 295] width 1365 height 83
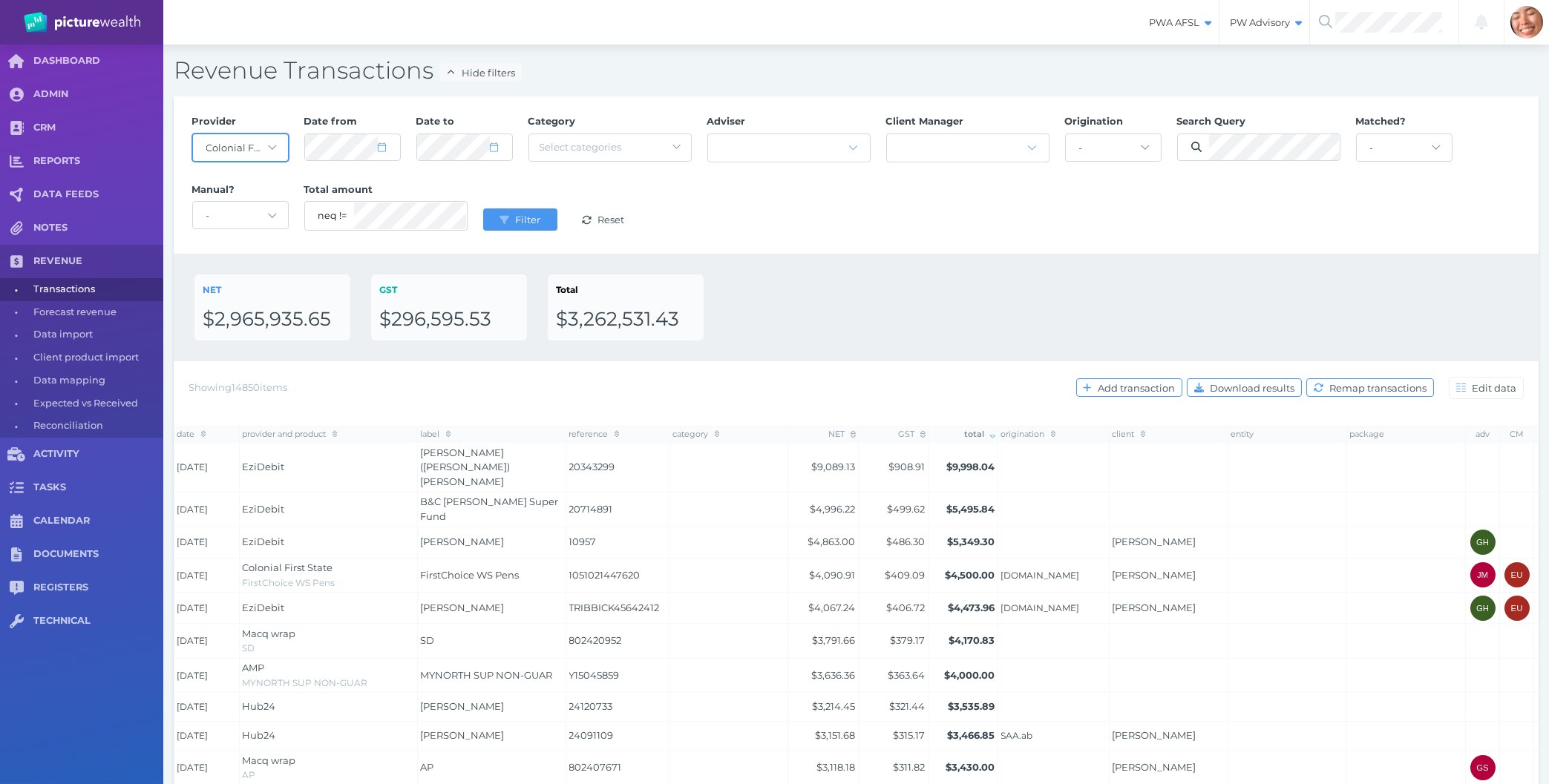
click option "Colonial First State" at bounding box center [0, 0] width 0 height 0
click at [236, 149] on select "- Acuity Fee Revenue Acuity Trustee Advocate Private Wealth Pty Ltd AIA Austral…" at bounding box center [240, 147] width 95 height 26
click at [504, 213] on button "Filter" at bounding box center [521, 219] width 74 height 22
click at [916, 211] on div "Provider - Acuity Fee Revenue Acuity Trustee Advocate Private Wealth Pty Ltd AI…" at bounding box center [856, 175] width 1345 height 136
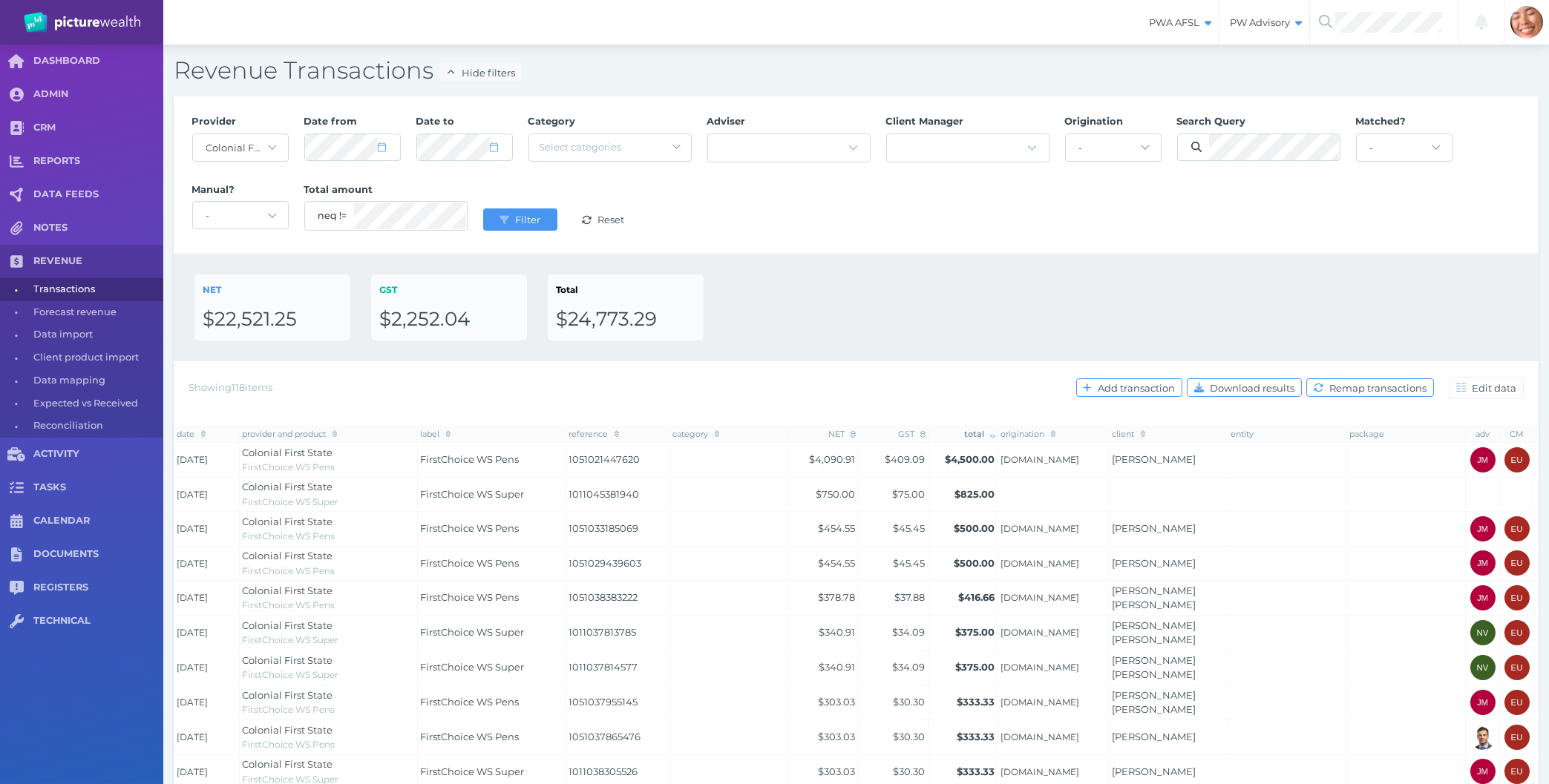
click at [777, 307] on div "NET $22,521.25 GST $2,252.04 Total $24,773.29" at bounding box center [856, 307] width 1323 height 66
click at [825, 326] on div "NET $22,521.25 GST $2,252.04 Total $24,773.29" at bounding box center [856, 307] width 1323 height 66
drag, startPoint x: 825, startPoint y: 326, endPoint x: 887, endPoint y: 248, distance: 99.6
click at [887, 248] on div "Provider - Acuity Fee Revenue Acuity Trustee Advocate Private Wealth Pty Ltd AI…" at bounding box center [856, 729] width 1365 height 1265
click at [887, 248] on div "Provider - Acuity Fee Revenue Acuity Trustee Advocate Private Wealth Pty Ltd AI…" at bounding box center [856, 175] width 1365 height 158
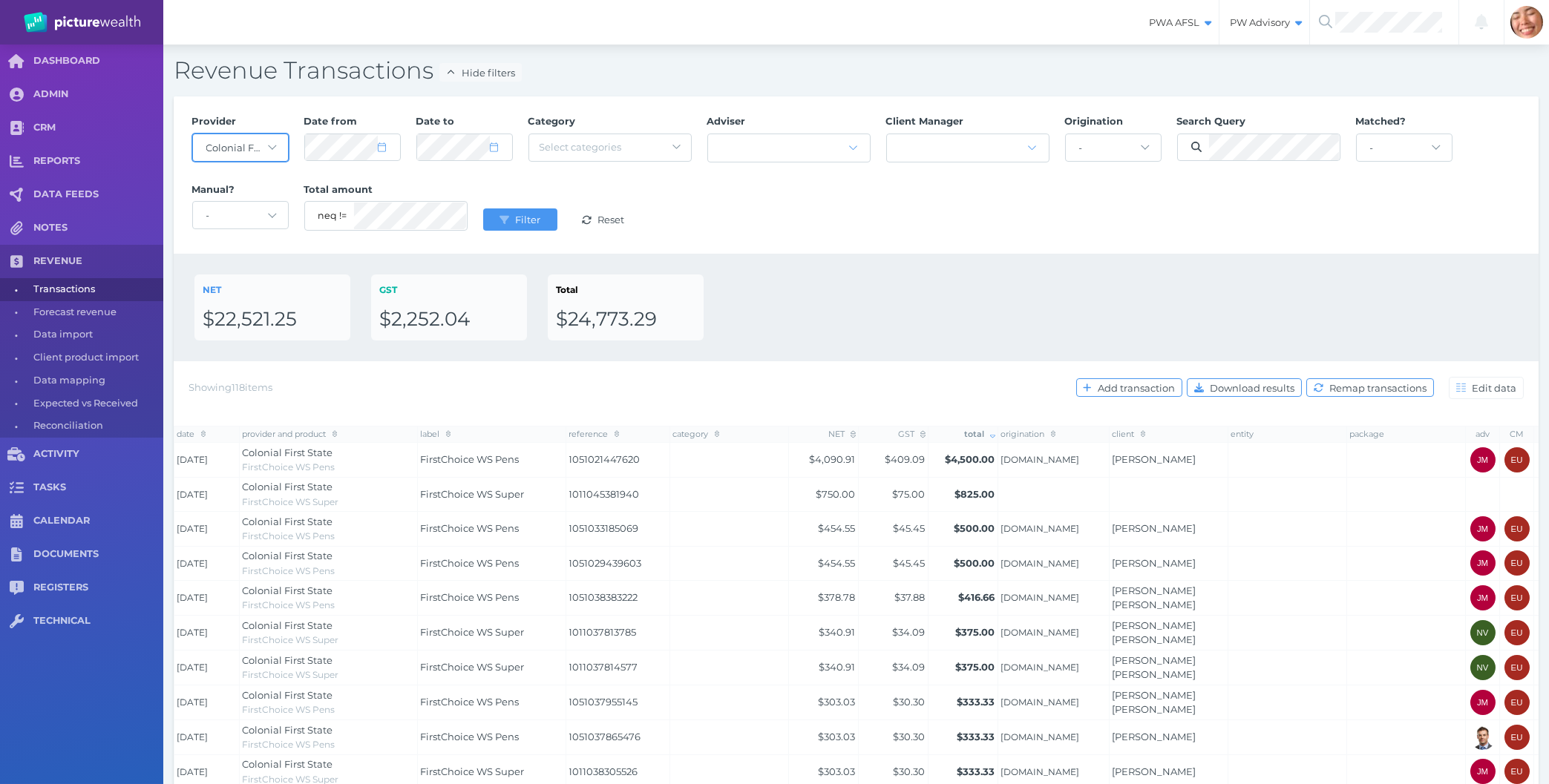
click at [193, 134] on select "- Acuity Fee Revenue Acuity Trustee Advocate Private Wealth Pty Ltd AIA Austral…" at bounding box center [240, 147] width 95 height 26
select select "null"
click option "-" at bounding box center [0, 0] width 0 height 0
click at [1044, 233] on div "Provider - Acuity Fee Revenue Acuity Trustee Advocate Private Wealth Pty Ltd AI…" at bounding box center [856, 175] width 1345 height 136
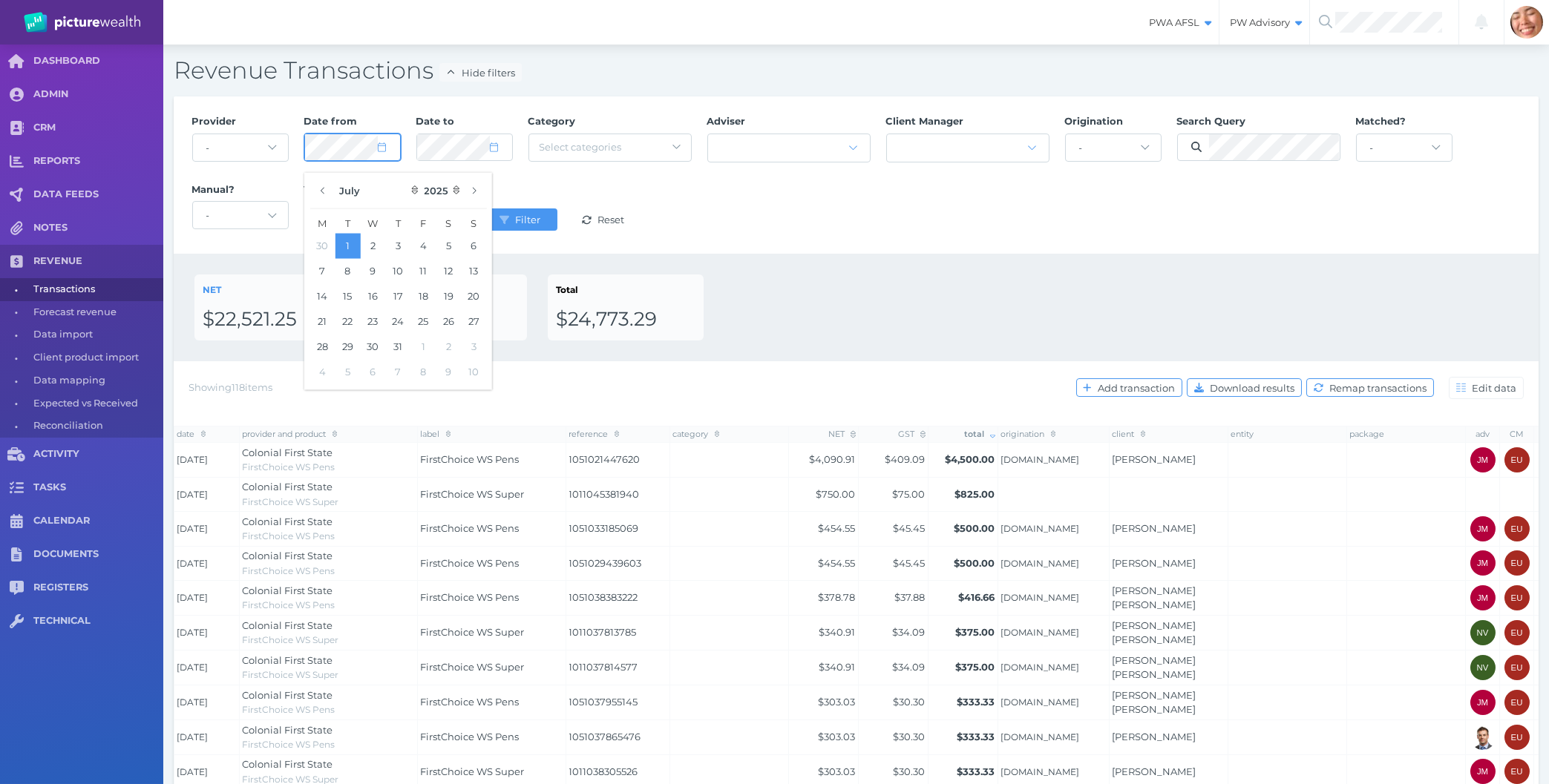
click at [168, 137] on div "Revenue Transactions Hide filters Provider - Acuity Fee Revenue Acuity Trustee …" at bounding box center [856, 708] width 1386 height 1328
select select "6"
select select "2025"
select select "6"
select select "2025"
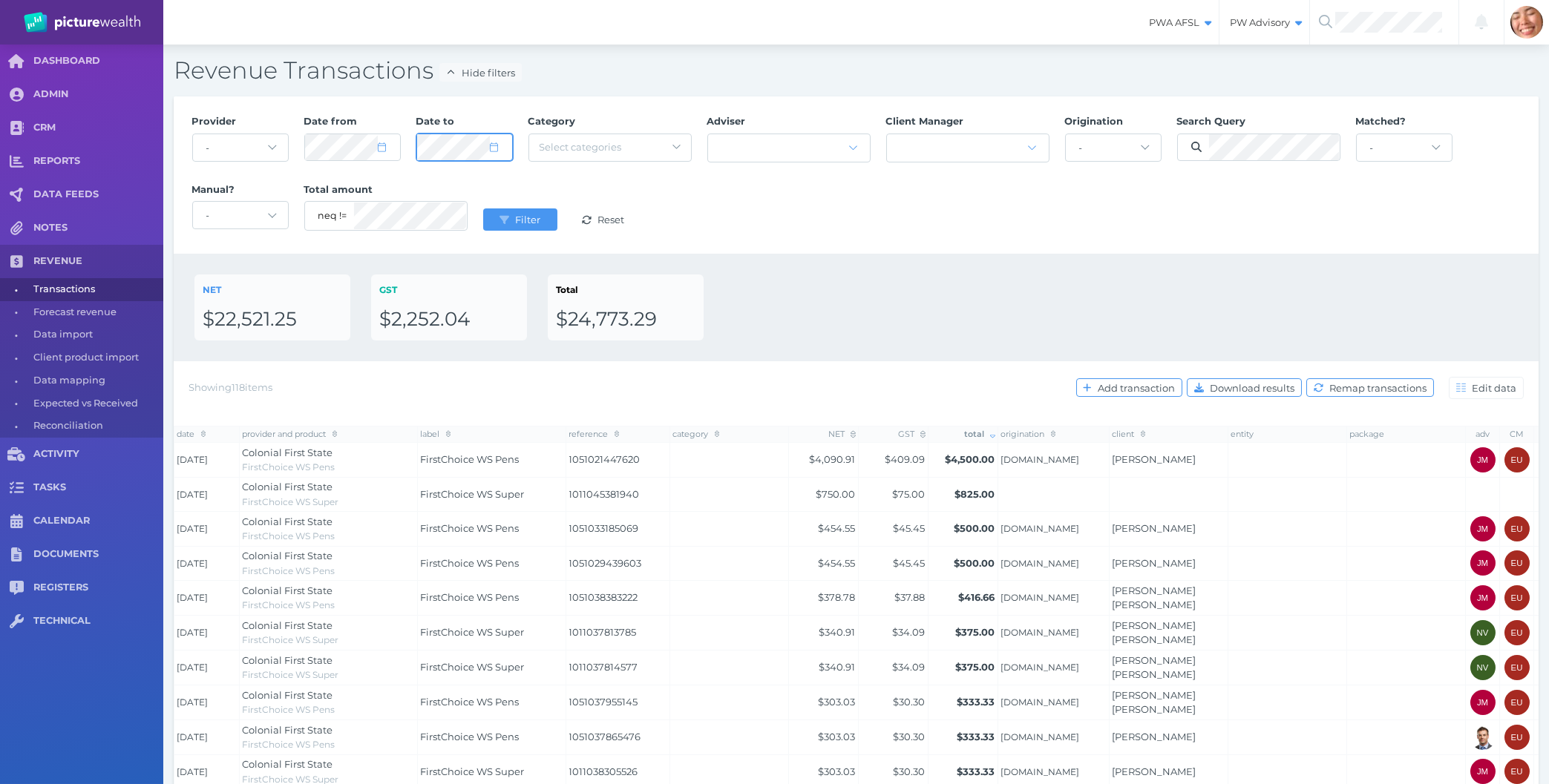
click at [484, 208] on button "Filter" at bounding box center [521, 219] width 74 height 22
click at [1132, 255] on div "NET $22,521.25 GST $2,252.04 Total $24,773.29" at bounding box center [856, 307] width 1365 height 108
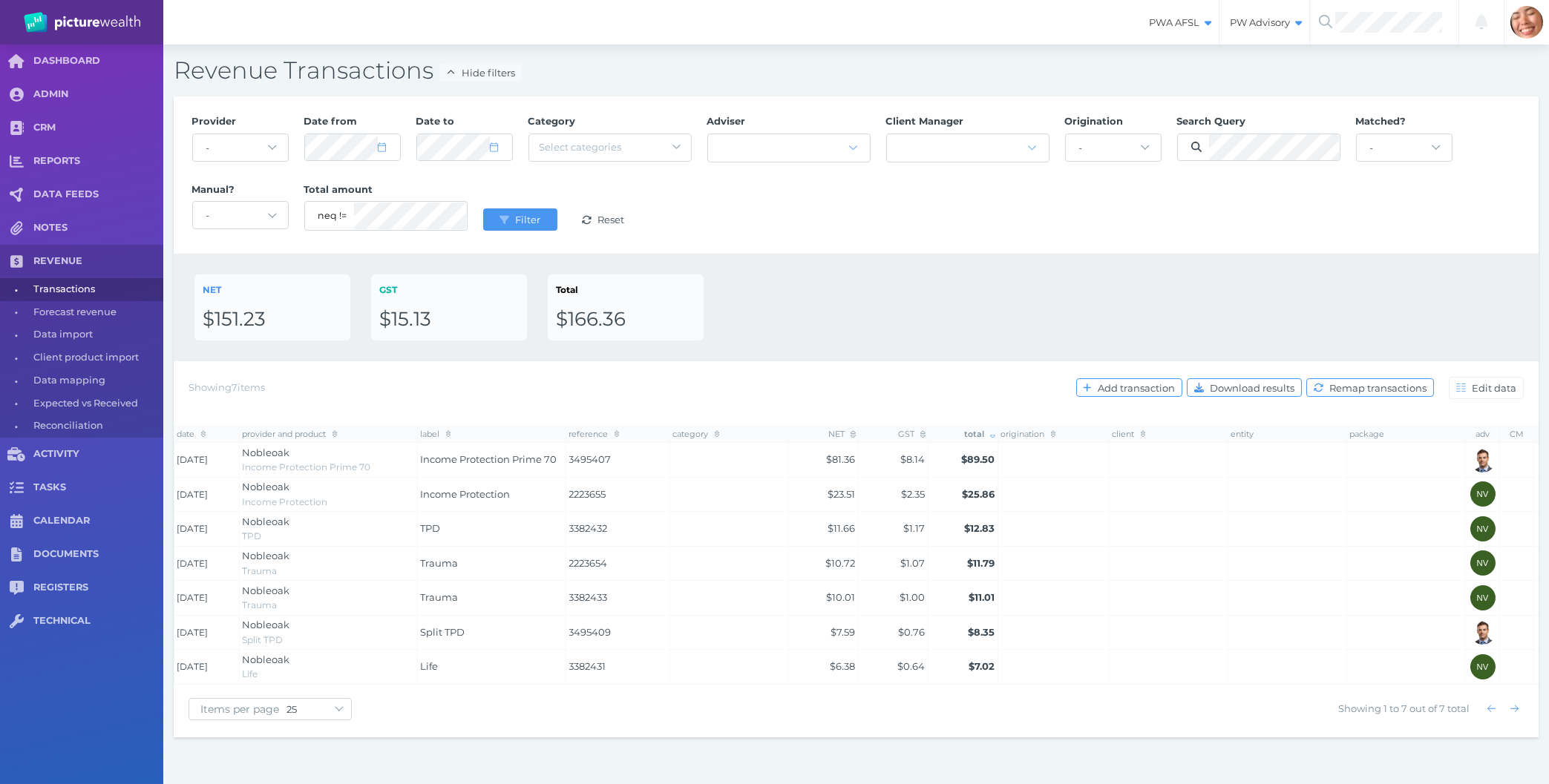
click at [1178, 308] on div "NET $151.23 GST $15.13 Total $166.36" at bounding box center [856, 307] width 1323 height 66
click at [505, 214] on span "submit" at bounding box center [503, 220] width 19 height 12
click at [809, 230] on div "Provider - Acuity Fee Revenue Acuity Trustee Advocate Private Wealth Pty Ltd AI…" at bounding box center [856, 175] width 1345 height 136
click at [64, 271] on link "REVENUE" at bounding box center [82, 262] width 163 height 33
select select "25"
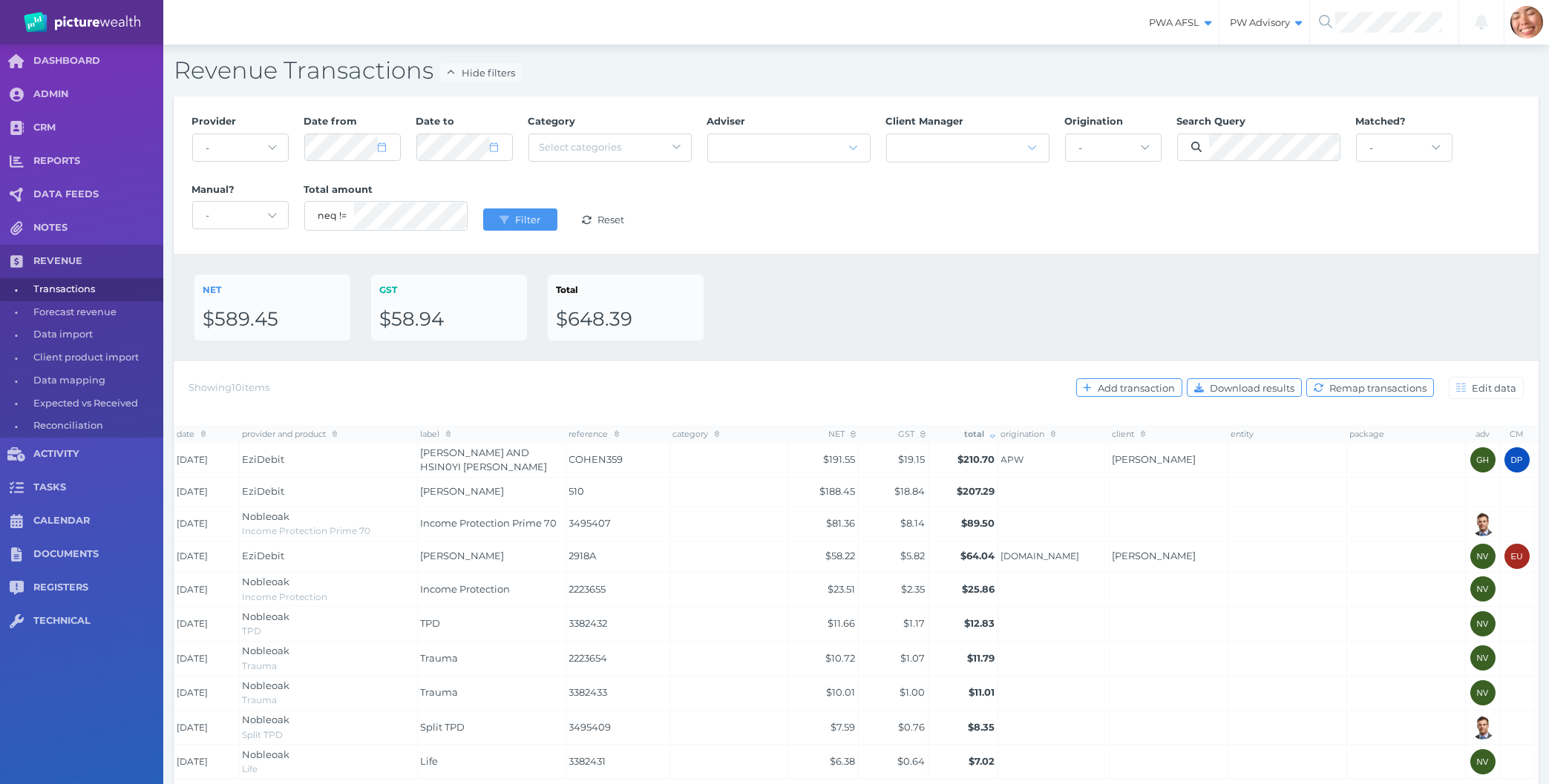
click at [744, 271] on div "NET $589.45 GST $58.94 Total $648.39" at bounding box center [856, 307] width 1365 height 108
click at [193, 134] on select "- Acuity Fee Revenue Acuity Trustee Advocate Private Wealth Pty Ltd AIA Austral…" at bounding box center [240, 147] width 95 height 26
click at [528, 221] on span "Filter" at bounding box center [529, 220] width 35 height 12
click at [1220, 218] on div "Provider - Acuity Fee Revenue Acuity Trustee Advocate Private Wealth Pty Ltd AI…" at bounding box center [856, 175] width 1345 height 136
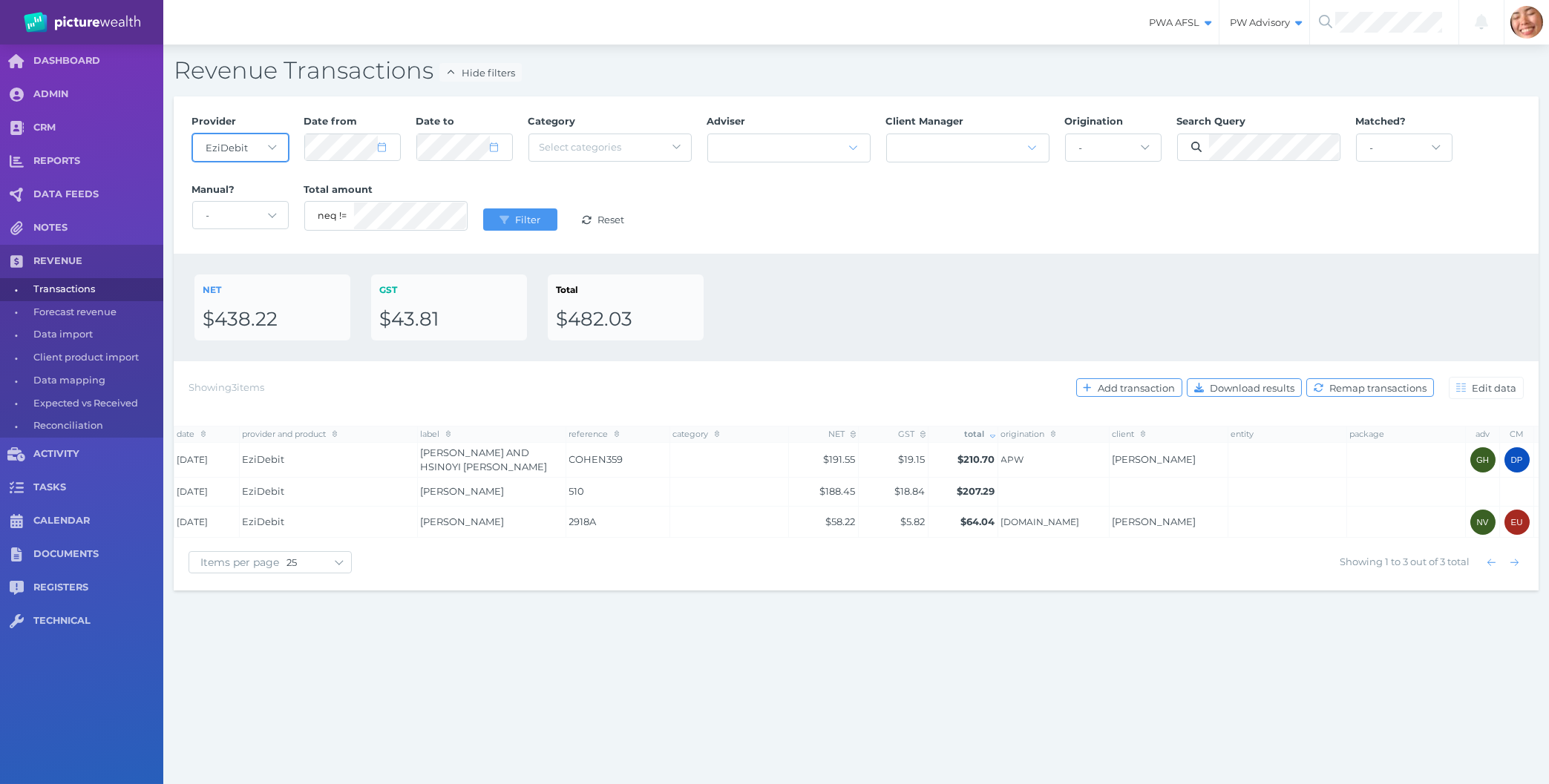
click at [193, 134] on select "- Acuity Fee Revenue Acuity Trustee Advocate Private Wealth Pty Ltd AIA Austral…" at bounding box center [240, 147] width 95 height 26
select select "null"
click option "-" at bounding box center [0, 0] width 0 height 0
click at [527, 228] on button "Filter" at bounding box center [521, 219] width 74 height 22
click at [890, 258] on div "NET $438.22 GST $43.81 Total $482.03" at bounding box center [856, 307] width 1365 height 108
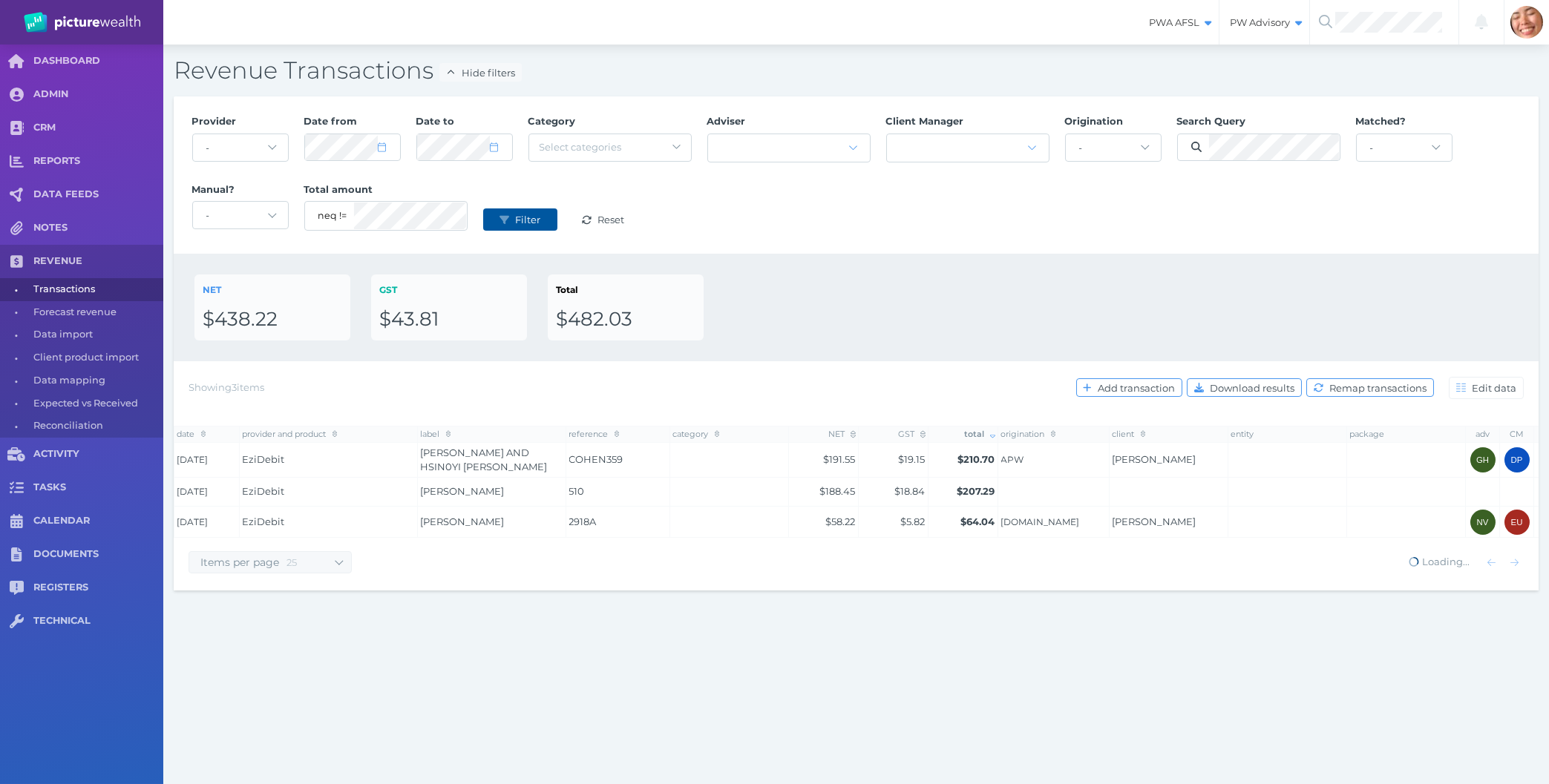
click at [509, 214] on button "Filter" at bounding box center [521, 219] width 74 height 22
click at [861, 216] on div "Provider - Acuity Fee Revenue Acuity Trustee Advocate Private Wealth Pty Ltd AI…" at bounding box center [856, 175] width 1345 height 136
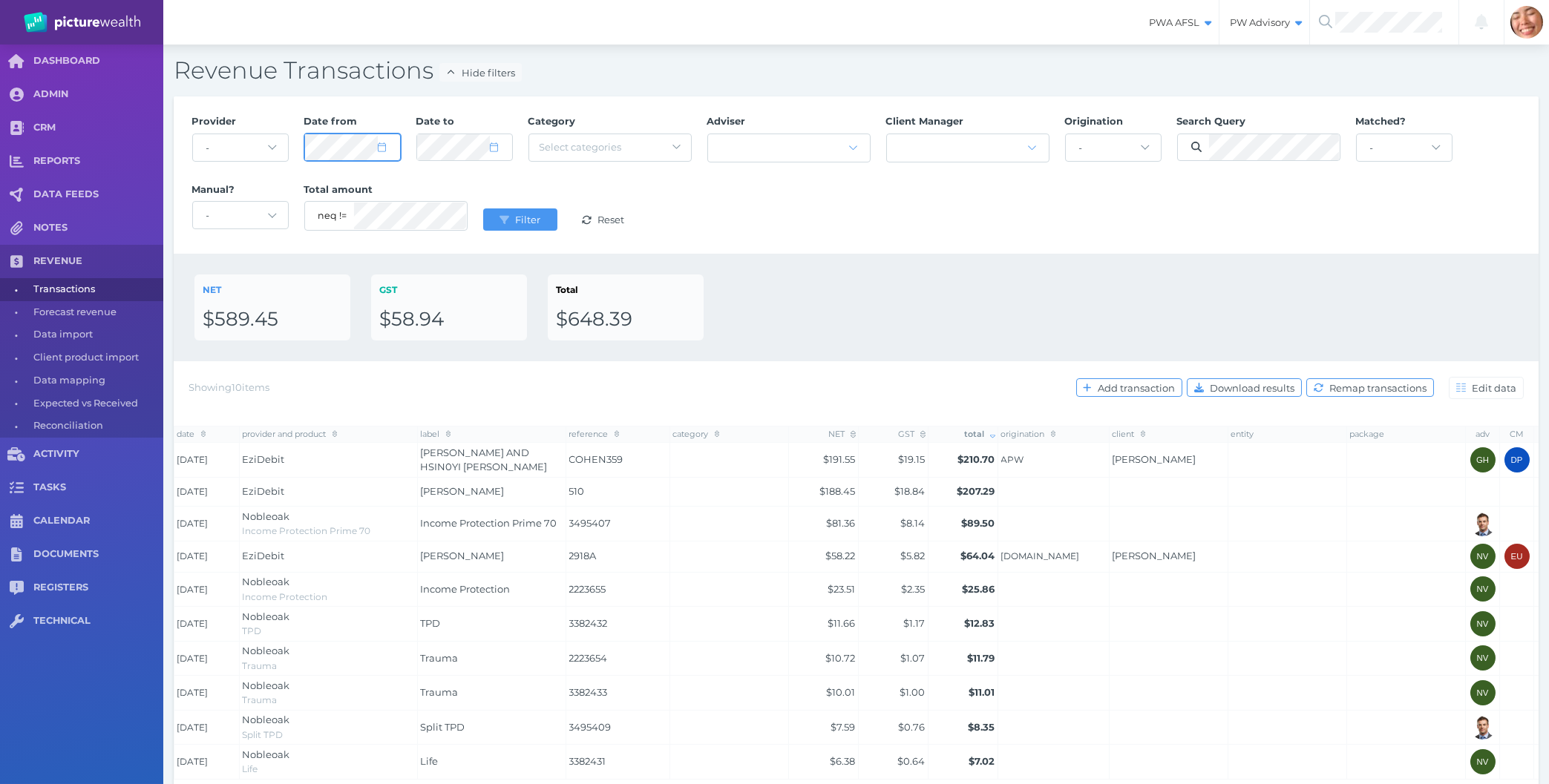
select select "7"
select select "2025"
click at [268, 139] on div "Provider - Acuity Fee Revenue Acuity Trustee Advocate Private Wealth Pty Ltd AI…" at bounding box center [856, 175] width 1345 height 136
select select "7"
select select "2025"
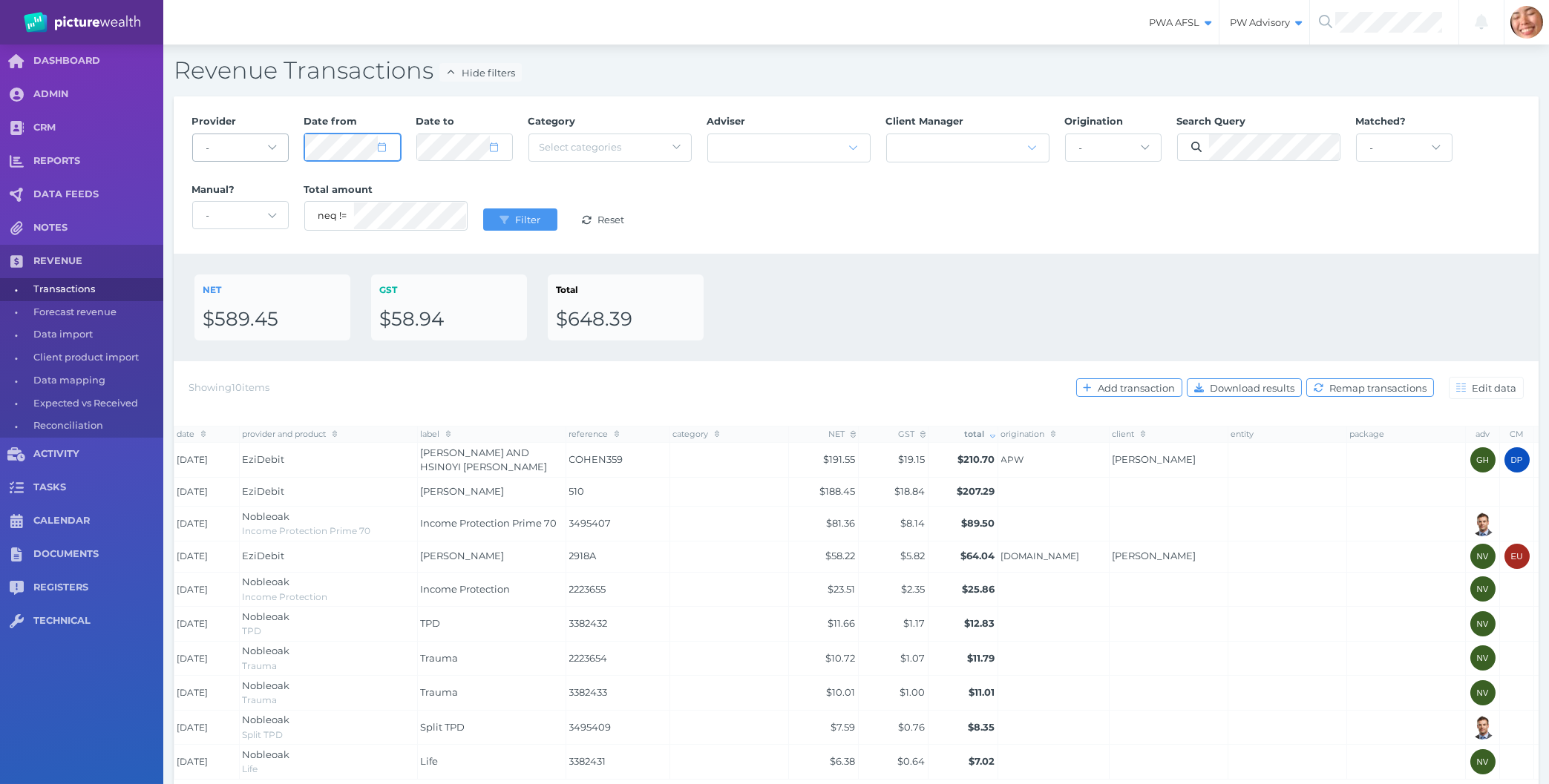
select select "8"
select select "2025"
select select "7"
select select "2025"
click at [1065, 134] on select "- AaronDuncombe.staff AdamMatthewsDRF.cm AdamMatthewsPDD.cm AmberDawson.staff A…" at bounding box center [1113, 147] width 95 height 26
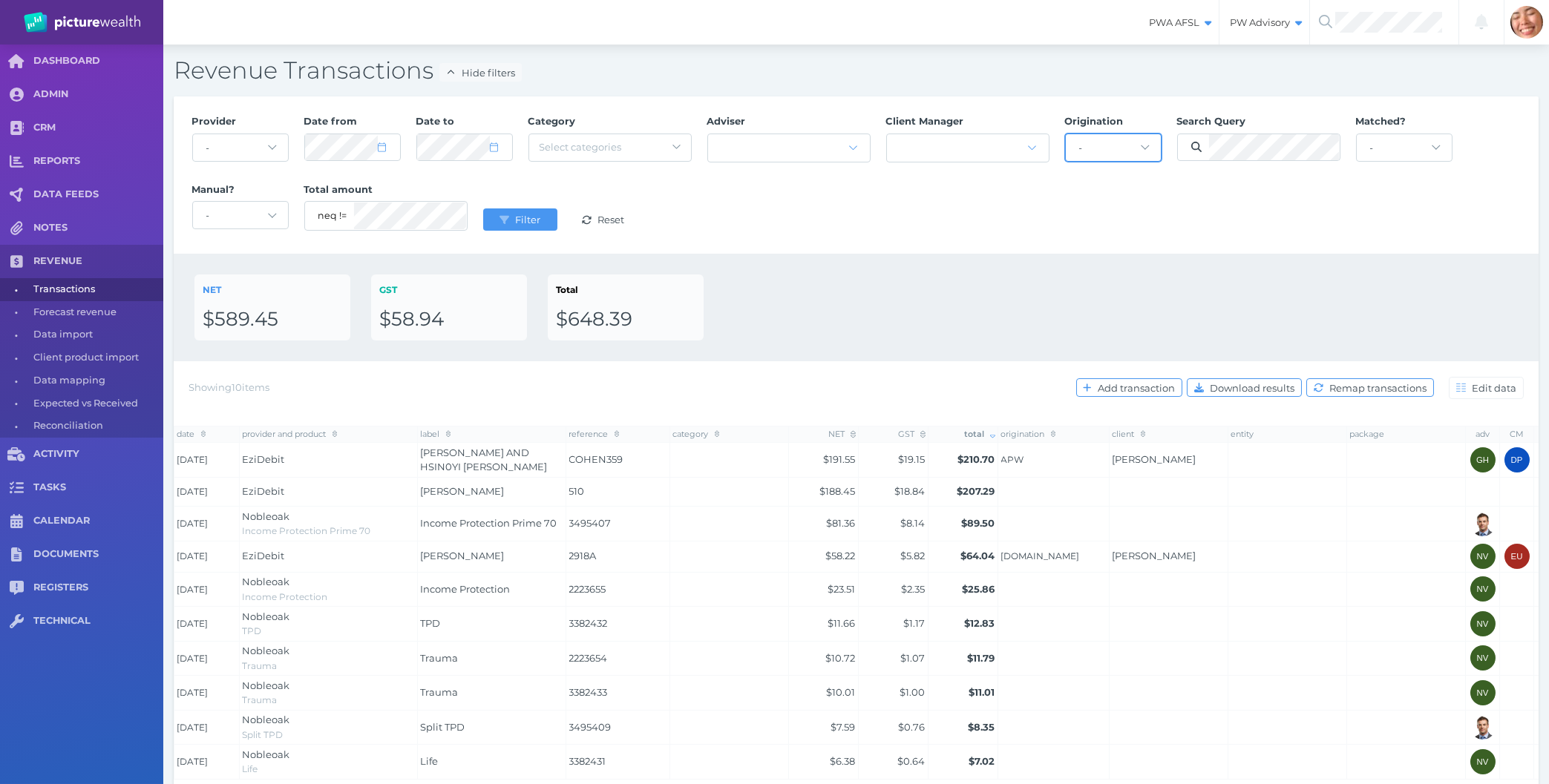
select select "47"
click option "Cotter.ab" at bounding box center [0, 0] width 0 height 0
click at [1090, 155] on select "- AaronDuncombe.staff AdamMatthewsDRF.cm AdamMatthewsPDD.cm AmberDawson.staff A…" at bounding box center [1113, 147] width 95 height 26
click at [986, 249] on div "Provider - Acuity Fee Revenue Acuity Trustee Advocate Private Wealth Pty Ltd AI…" at bounding box center [856, 175] width 1365 height 158
click at [519, 218] on span "Filter" at bounding box center [529, 220] width 35 height 12
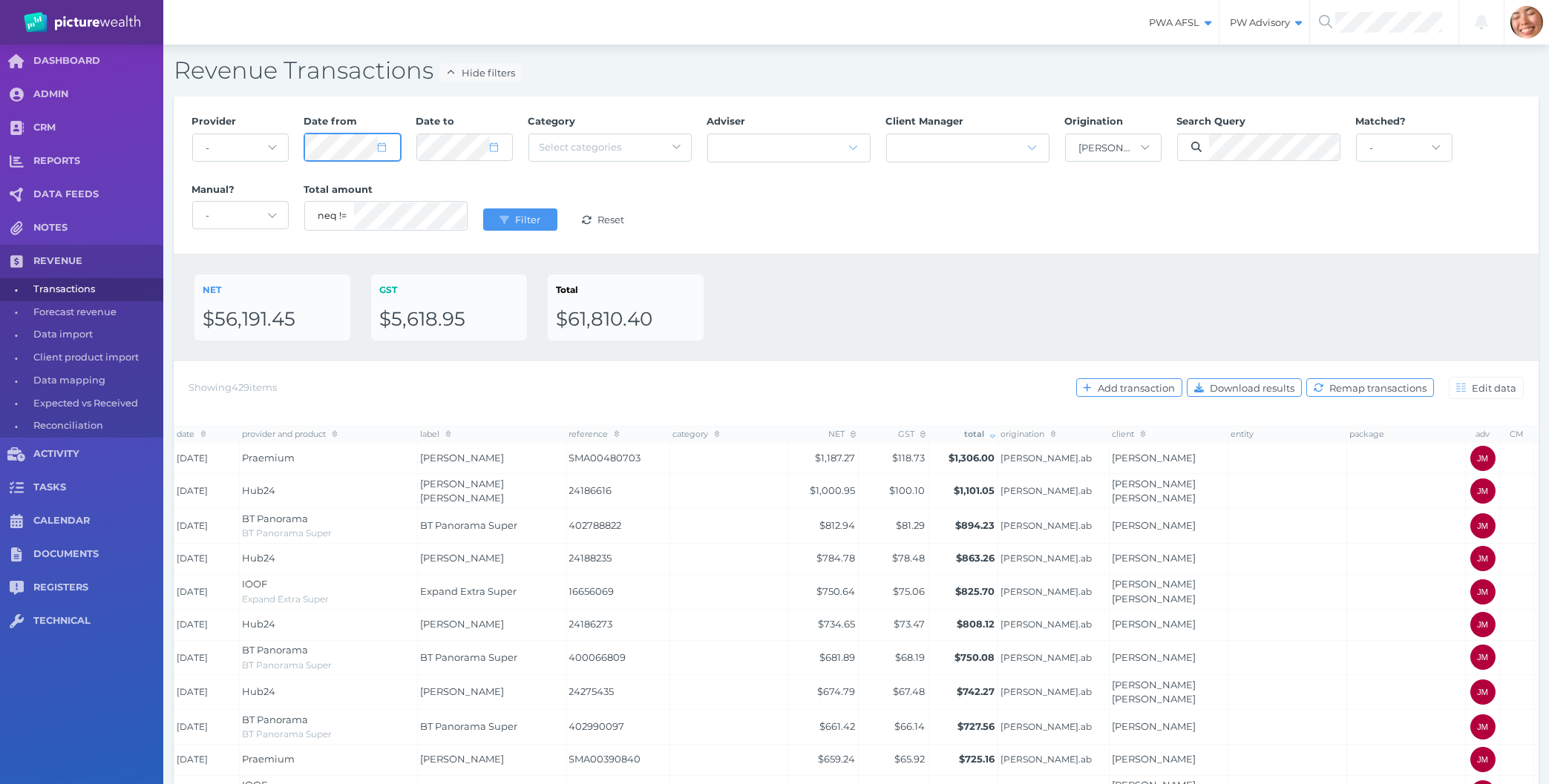
select select "6"
select select "2025"
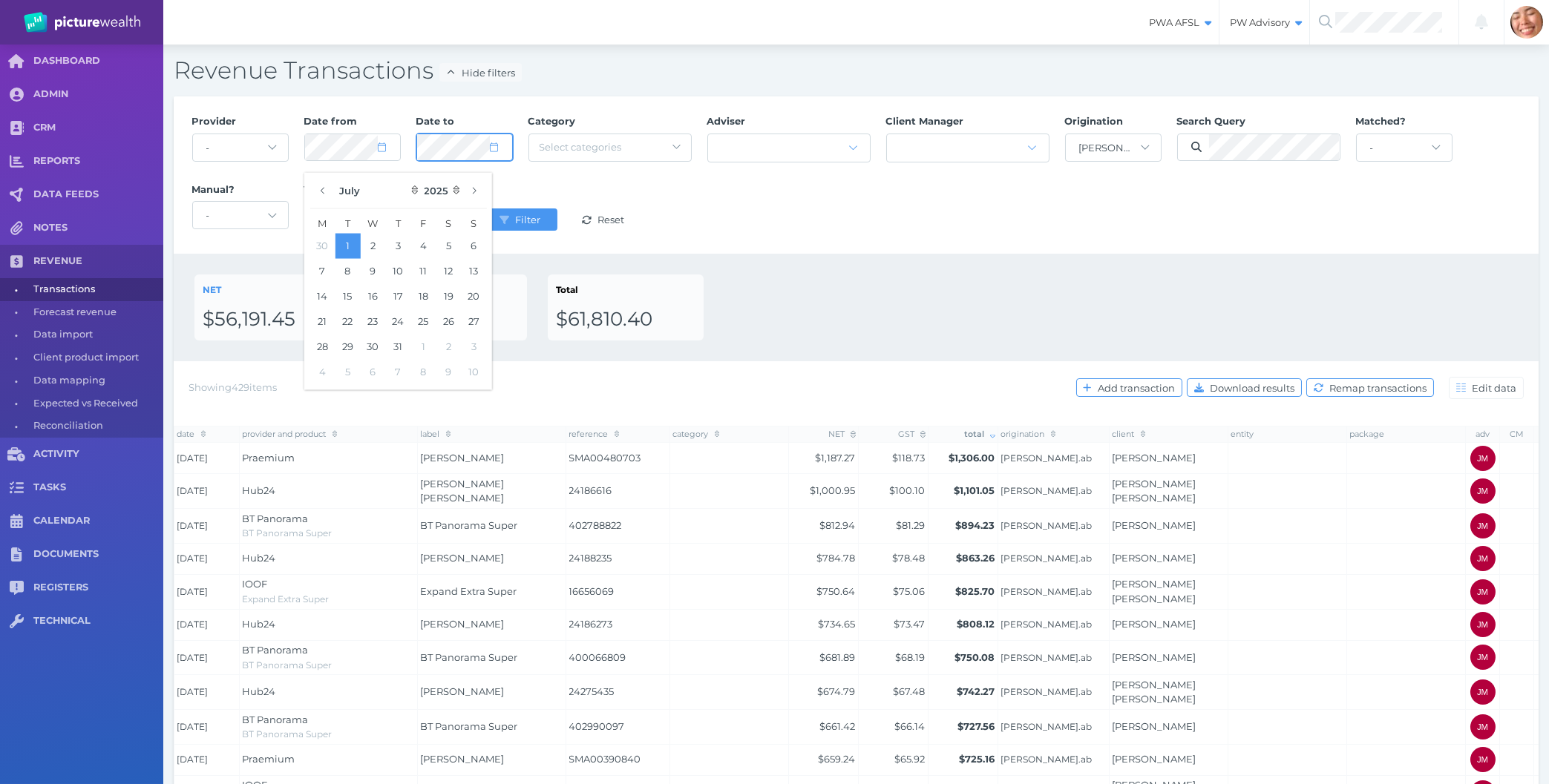
select select "6"
select select "2025"
click at [484, 208] on button "Filter" at bounding box center [521, 219] width 74 height 22
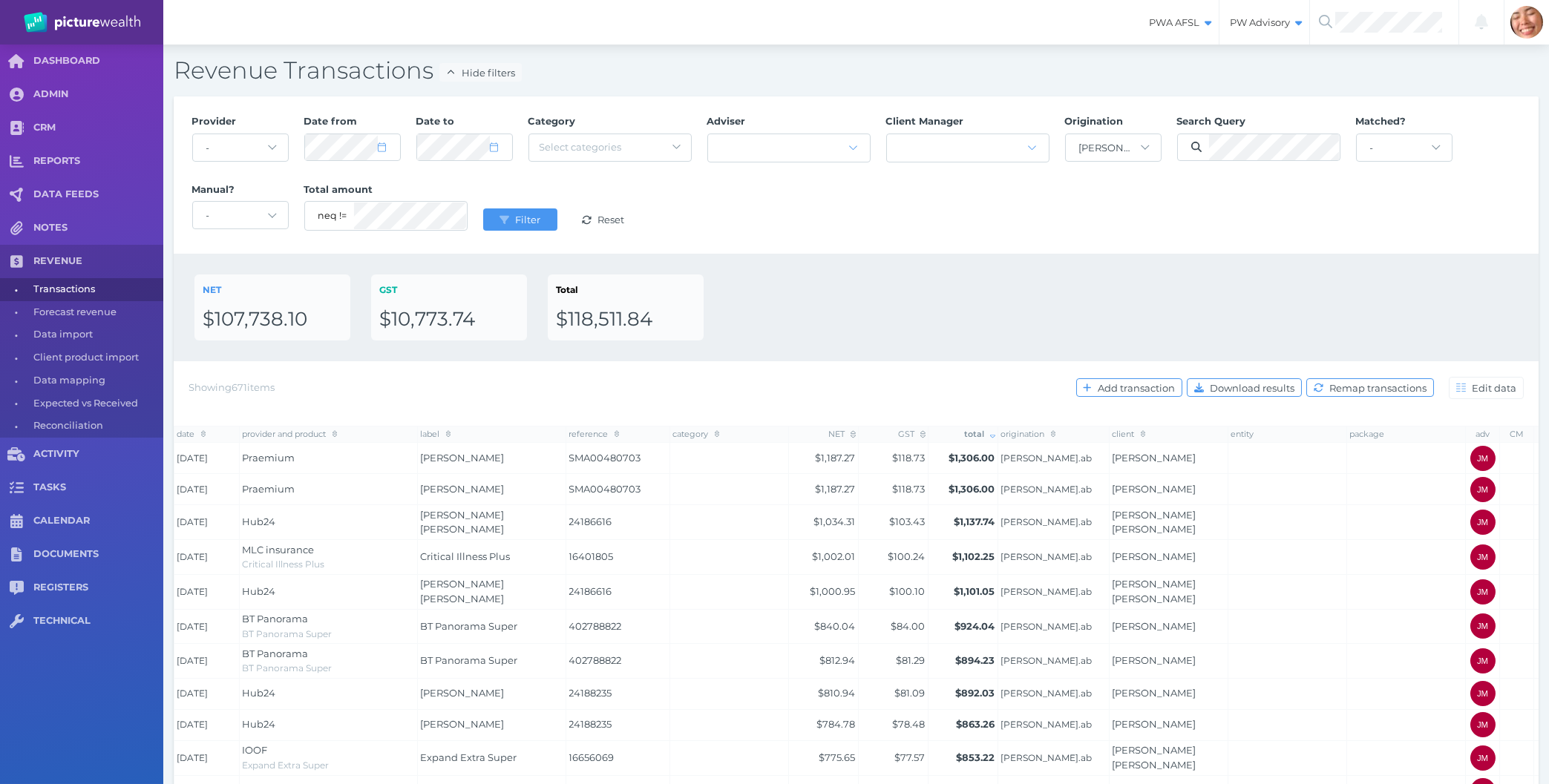
click at [1013, 290] on div "NET $107,738.10 GST $10,773.74 Total $118,511.84" at bounding box center [856, 307] width 1323 height 66
drag, startPoint x: 1284, startPoint y: 354, endPoint x: 207, endPoint y: 52, distance: 1118.5
click at [207, 52] on div "Revenue Transactions Hide filters Provider - Acuity Fee Revenue Acuity Trustee …" at bounding box center [856, 692] width 1386 height 1294
click at [193, 66] on h2 "Revenue Transactions Hide filters" at bounding box center [856, 70] width 1365 height 31
drag, startPoint x: 392, startPoint y: 154, endPoint x: 962, endPoint y: 292, distance: 586.5
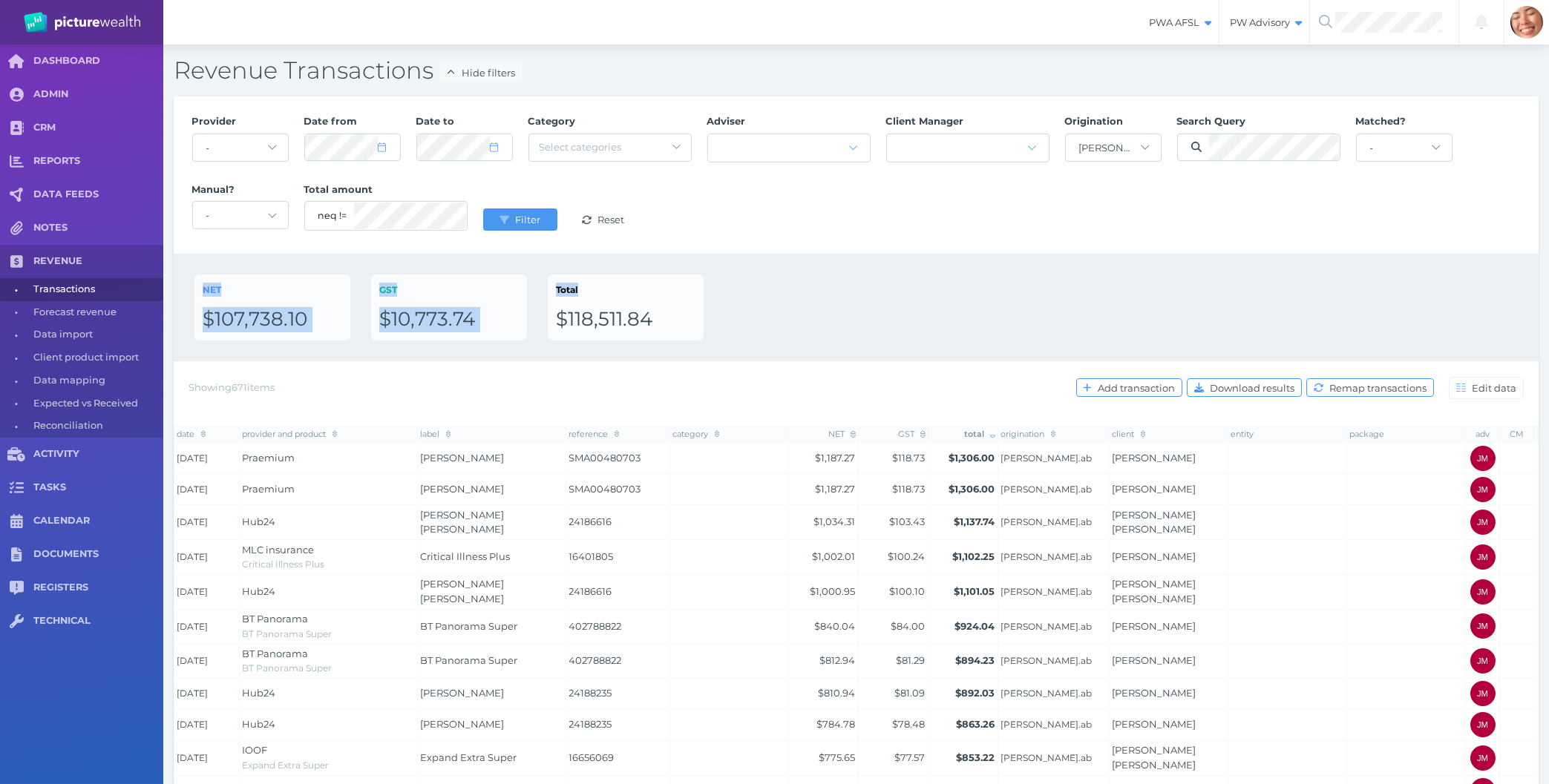
click at [962, 291] on div "Revenue Transactions Hide filters Provider - Acuity Fee Revenue Acuity Trustee …" at bounding box center [856, 692] width 1386 height 1294
click at [962, 292] on div "NET $107,738.10 GST $10,773.74 Total $118,511.84" at bounding box center [856, 307] width 1323 height 66
drag, startPoint x: 174, startPoint y: 68, endPoint x: 834, endPoint y: 337, distance: 712.7
click at [834, 337] on div "Revenue Transactions Hide filters Provider - Acuity Fee Revenue Acuity Trustee …" at bounding box center [856, 692] width 1386 height 1294
click at [834, 337] on div "NET $107,738.10 GST $10,773.74 Total $118,511.84" at bounding box center [856, 307] width 1323 height 66
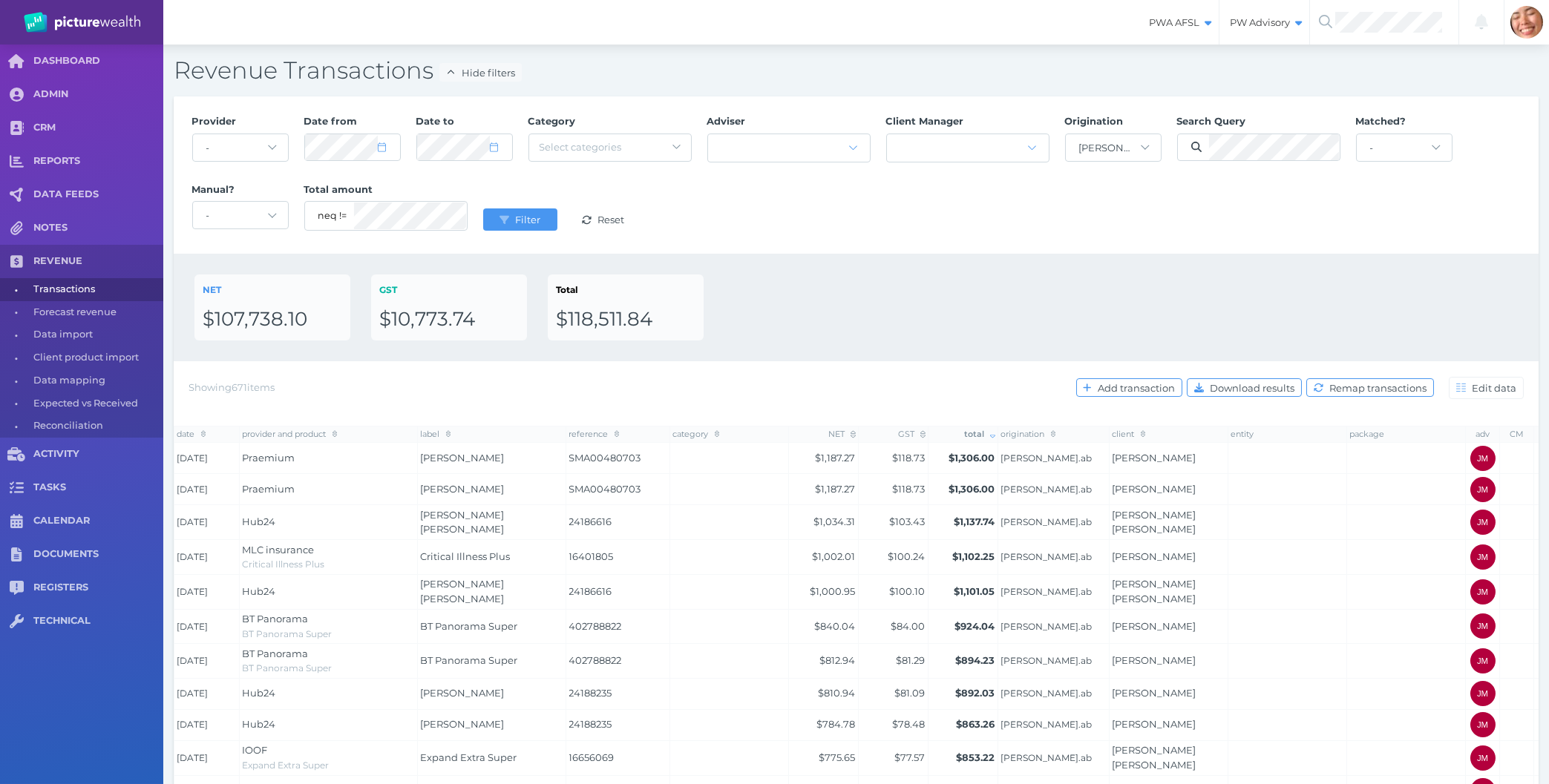
click at [1242, 226] on div "Provider - Acuity Fee Revenue Acuity Trustee Advocate Private Wealth Pty Ltd AI…" at bounding box center [856, 175] width 1345 height 136
drag, startPoint x: 975, startPoint y: 346, endPoint x: 164, endPoint y: 3, distance: 880.6
click at [164, 3] on div "PWA AFSL Switch to license: PWA AFSL NEO AFSL (inactive) PW Advisory Switch to …" at bounding box center [774, 669] width 1549 height 1338
click at [1044, 296] on div "NET $107,738.10 GST $10,773.74 Total $118,511.84" at bounding box center [856, 307] width 1323 height 66
drag, startPoint x: 969, startPoint y: 339, endPoint x: 173, endPoint y: 15, distance: 859.4
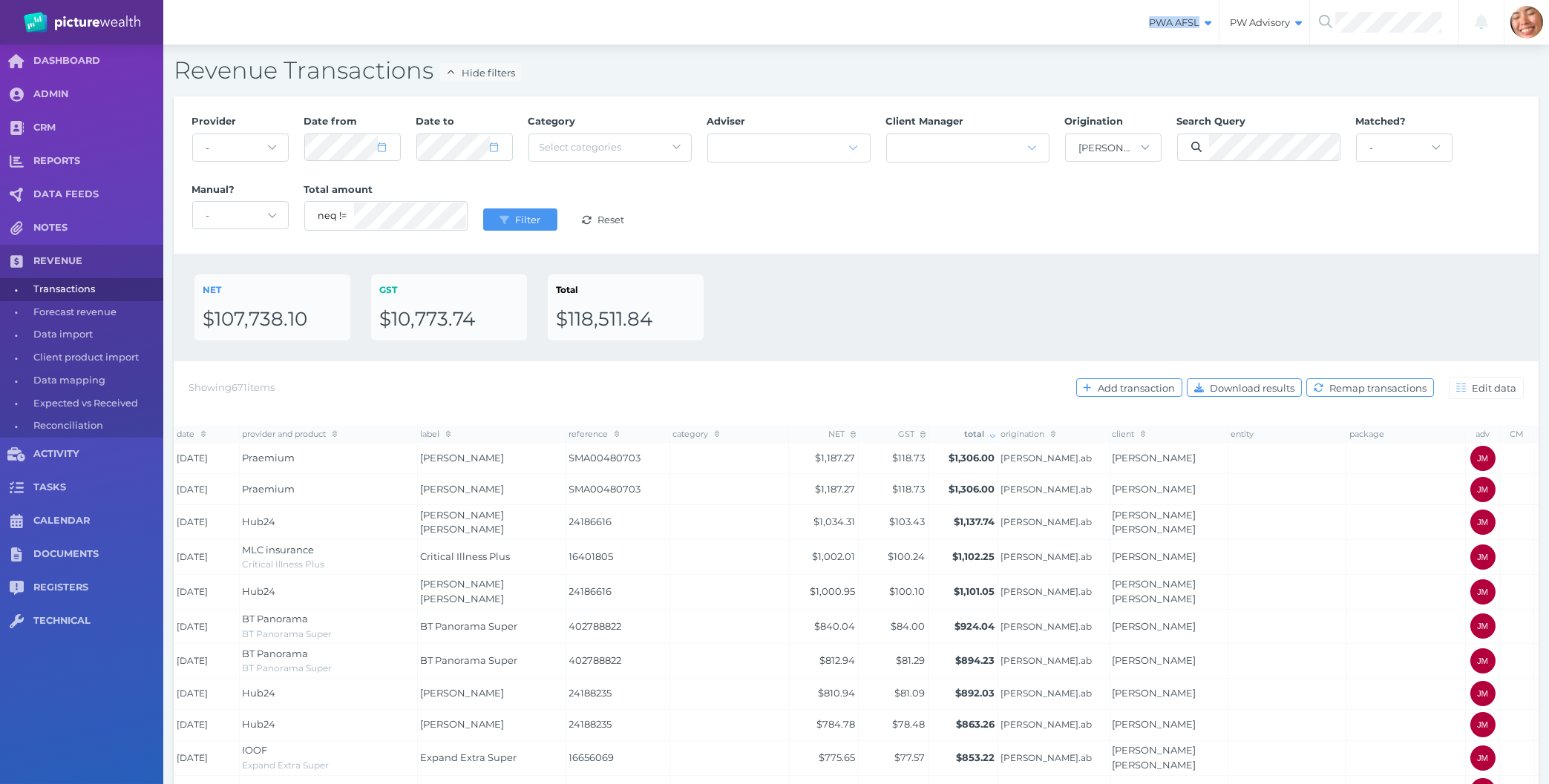
click at [173, 15] on div "PWA AFSL Switch to license: PWA AFSL NEO AFSL (inactive) PW Advisory Switch to …" at bounding box center [774, 669] width 1549 height 1338
click at [1025, 305] on div "NET $107,738.10 GST $10,773.74 Total $118,511.84" at bounding box center [856, 307] width 1323 height 66
drag, startPoint x: 956, startPoint y: 266, endPoint x: 169, endPoint y: 58, distance: 814.0
click at [169, 58] on div "Revenue Transactions Hide filters Provider - Acuity Fee Revenue Acuity Trustee …" at bounding box center [856, 692] width 1386 height 1294
click at [186, 68] on h2 "Revenue Transactions Hide filters" at bounding box center [856, 70] width 1365 height 31
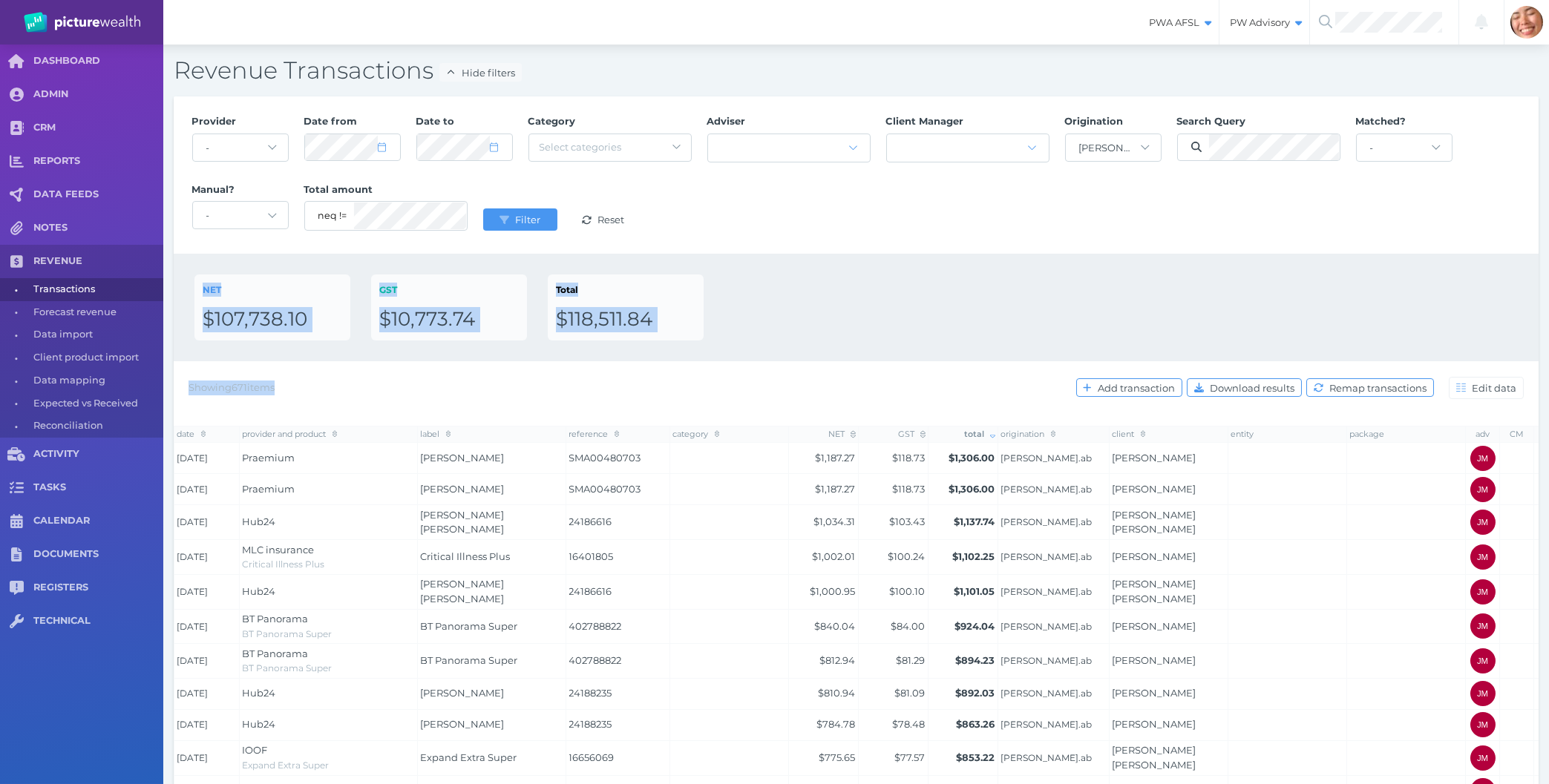
drag, startPoint x: 179, startPoint y: 69, endPoint x: 925, endPoint y: 393, distance: 813.3
click at [925, 393] on div "Revenue Transactions Hide filters Provider - Acuity Fee Revenue Acuity Trustee …" at bounding box center [856, 692] width 1386 height 1294
click at [884, 306] on div "NET $107,738.10 GST $10,773.74 Total $118,511.84" at bounding box center [856, 307] width 1323 height 66
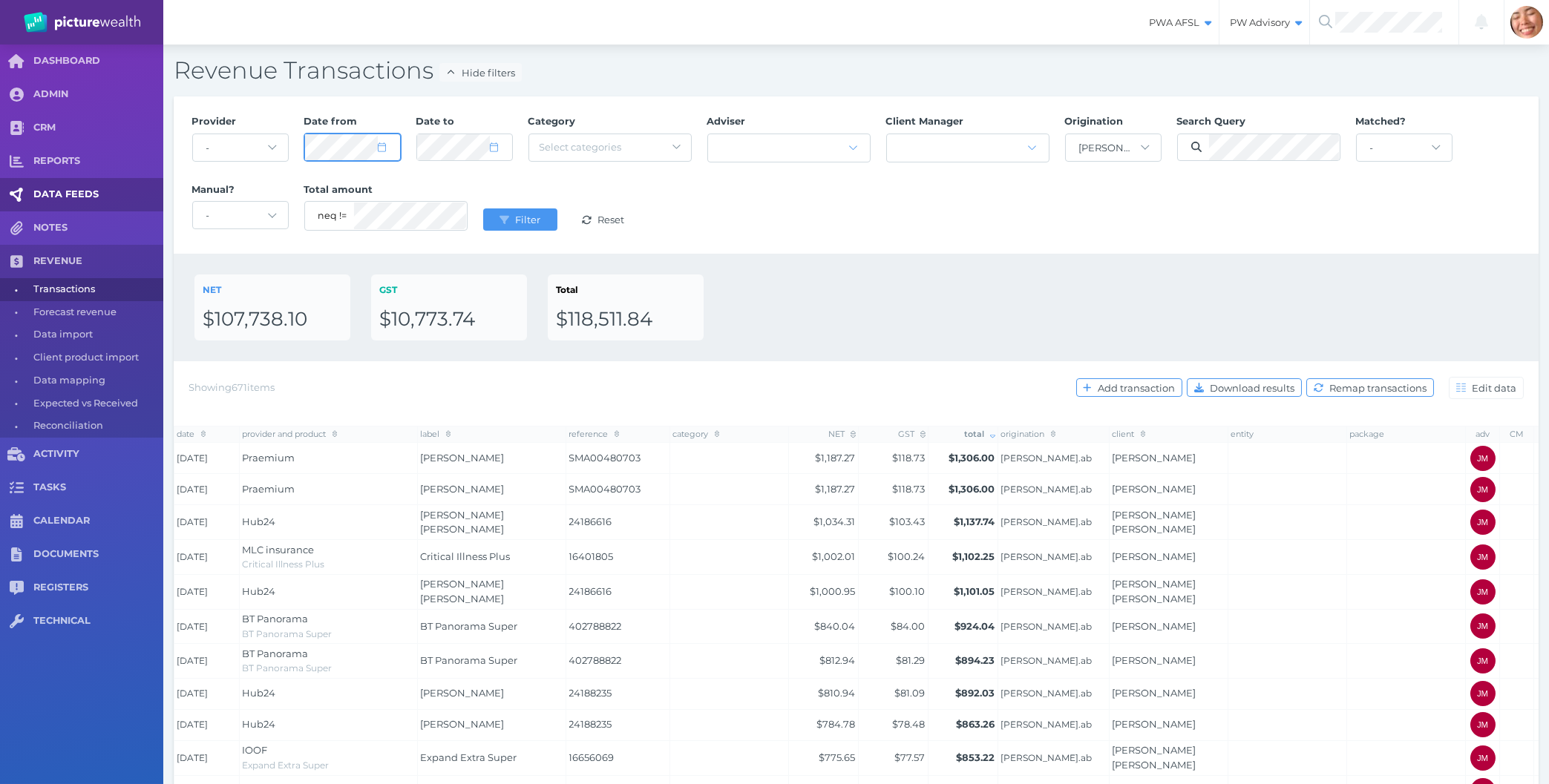
select select "6"
select select "2025"
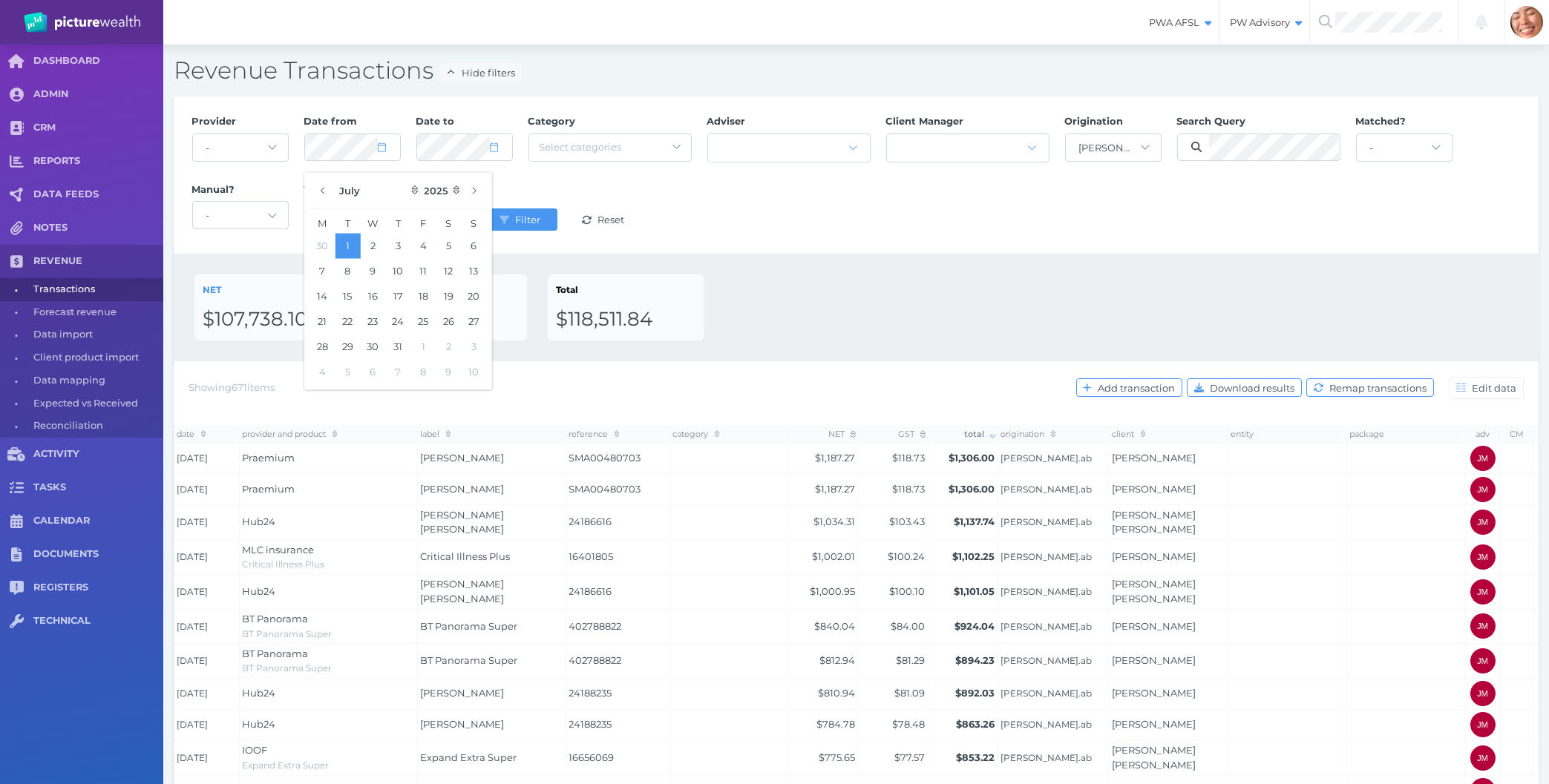
click at [898, 265] on div "NET $107,738.10 GST $10,773.74 Total $118,511.84" at bounding box center [856, 307] width 1365 height 108
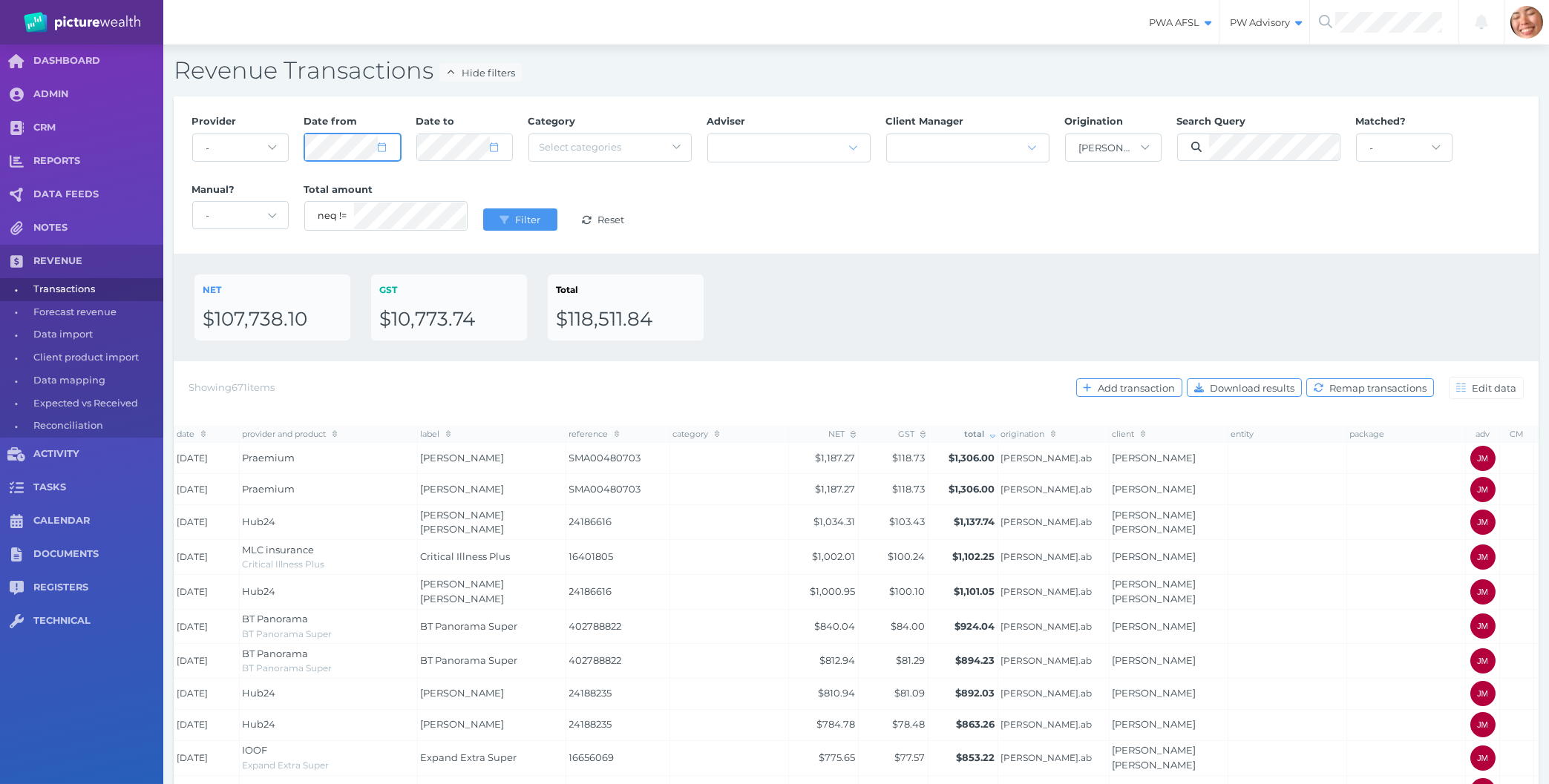
select select "6"
select select "2025"
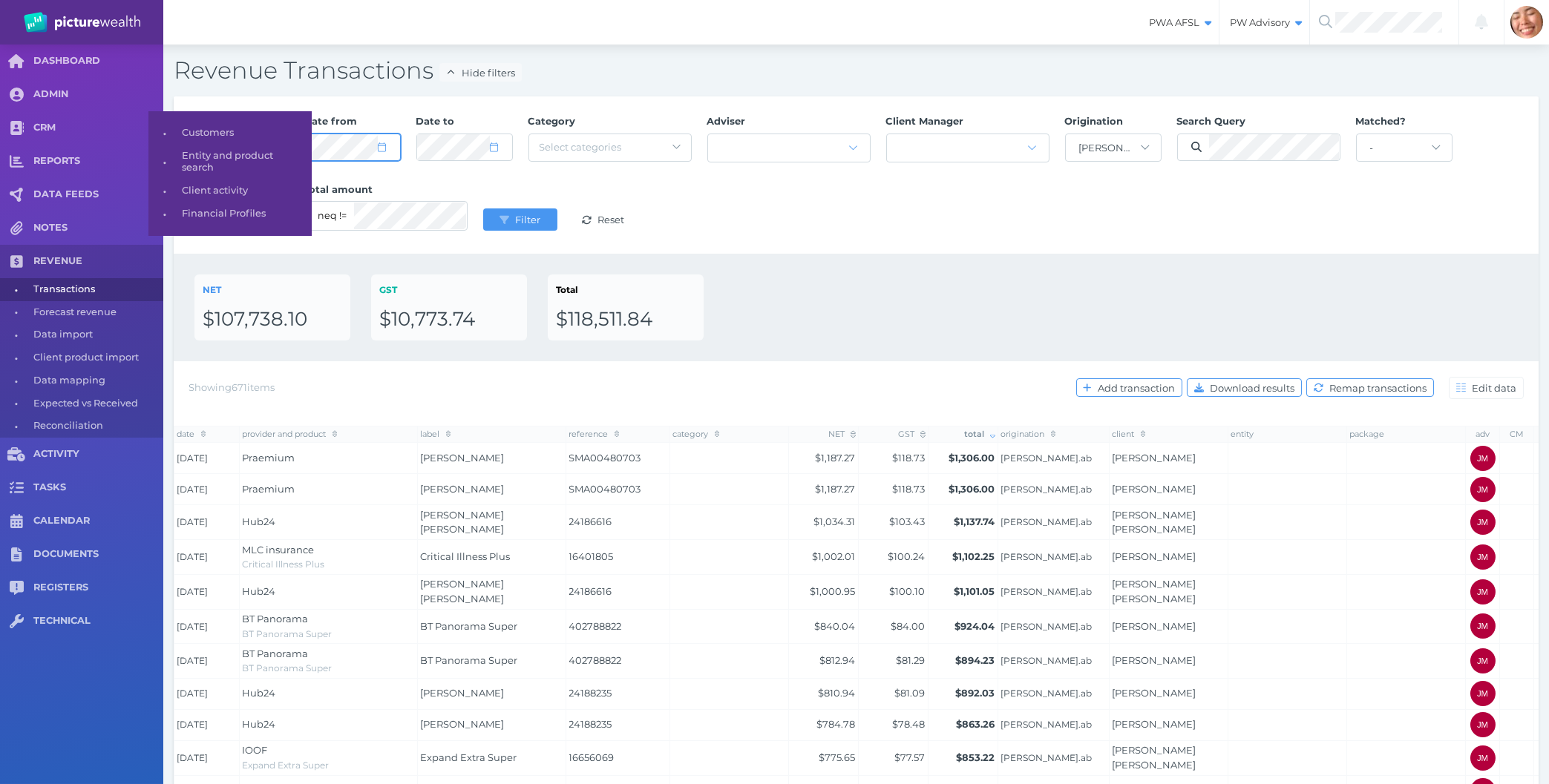
select select "8"
select select "2025"
select select "7"
select select "2025"
click at [484, 208] on button "Filter" at bounding box center [521, 219] width 74 height 22
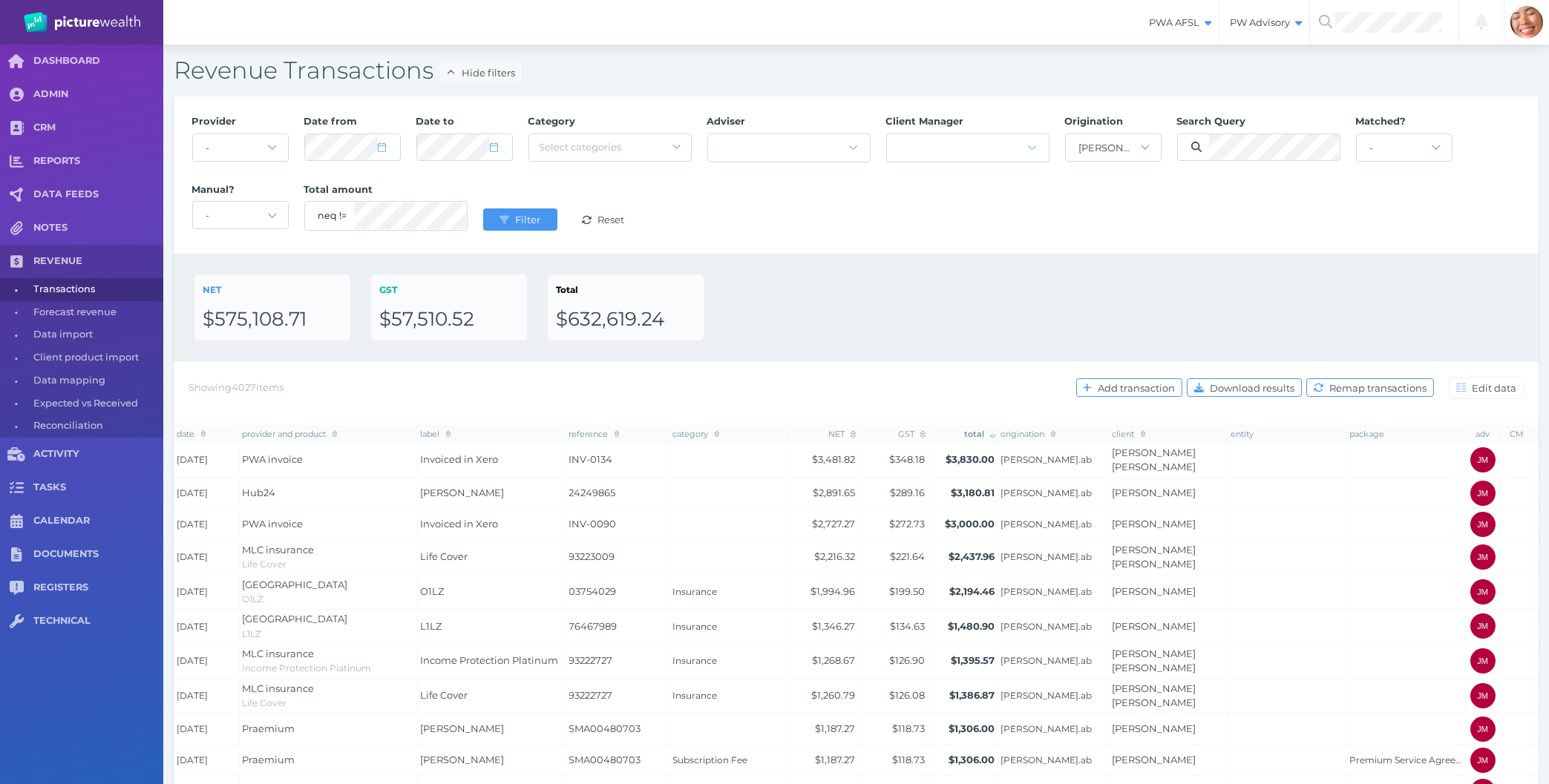
click at [860, 213] on div "Provider - Acuity Fee Revenue Acuity Trustee Advocate Private Wealth Pty Ltd AI…" at bounding box center [856, 175] width 1345 height 136
click at [952, 232] on div "Provider - Acuity Fee Revenue Acuity Trustee Advocate Private Wealth Pty Ltd AI…" at bounding box center [856, 175] width 1345 height 136
click at [1277, 384] on span "Download results" at bounding box center [1253, 388] width 94 height 12
click at [1065, 134] on select "- AaronDuncombe.staff AdamMatthewsDRF.cm AdamMatthewsPDD.cm AmberDawson.staff A…" at bounding box center [1113, 147] width 95 height 26
select select "null"
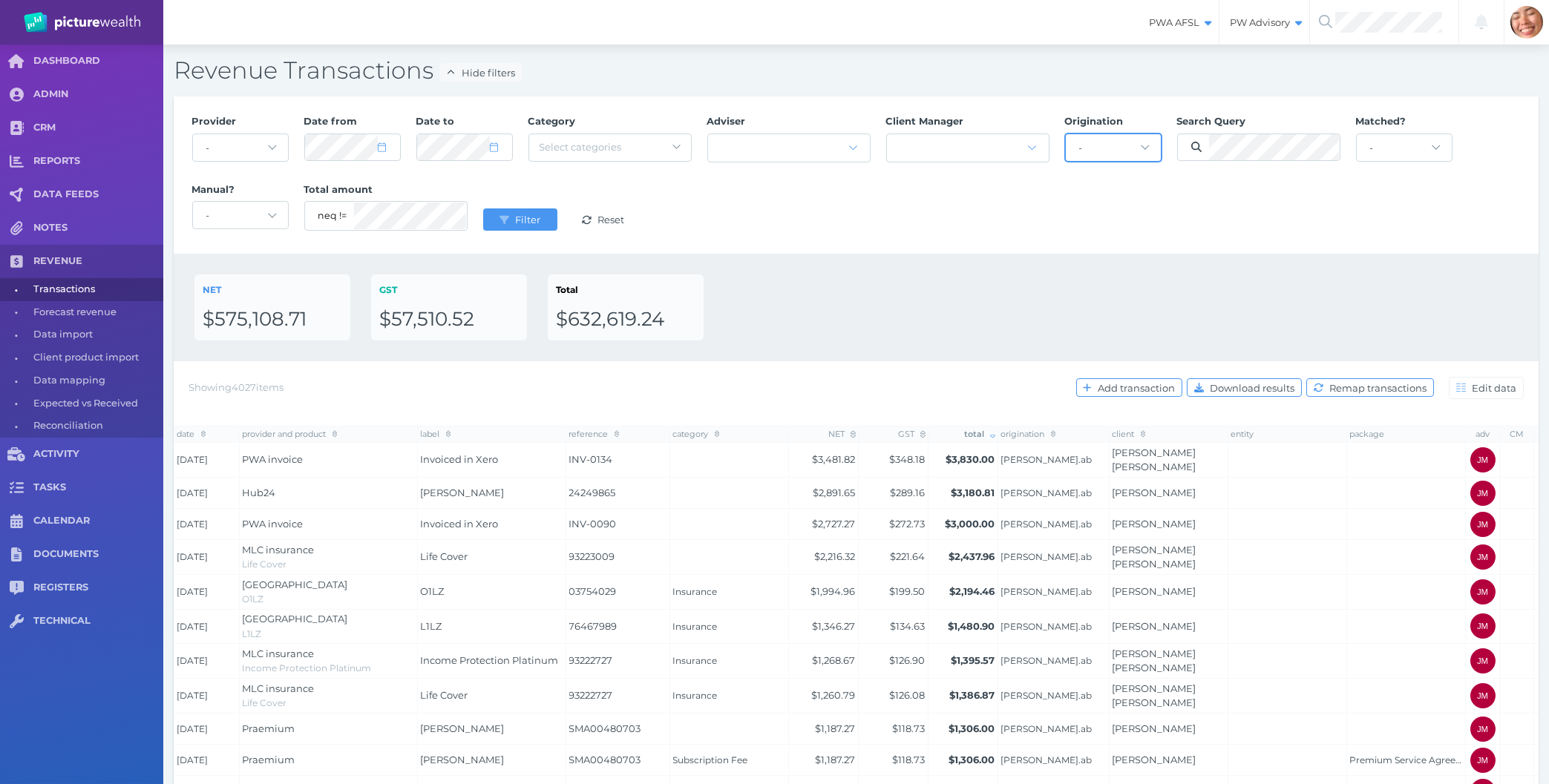
click option "-" at bounding box center [0, 0] width 0 height 0
drag, startPoint x: 527, startPoint y: 228, endPoint x: 768, endPoint y: 271, distance: 244.8
click at [526, 227] on button "Filter" at bounding box center [521, 219] width 74 height 22
click at [844, 268] on div "NET $575,108.71 GST $57,510.52 Total $632,619.24" at bounding box center [856, 307] width 1365 height 108
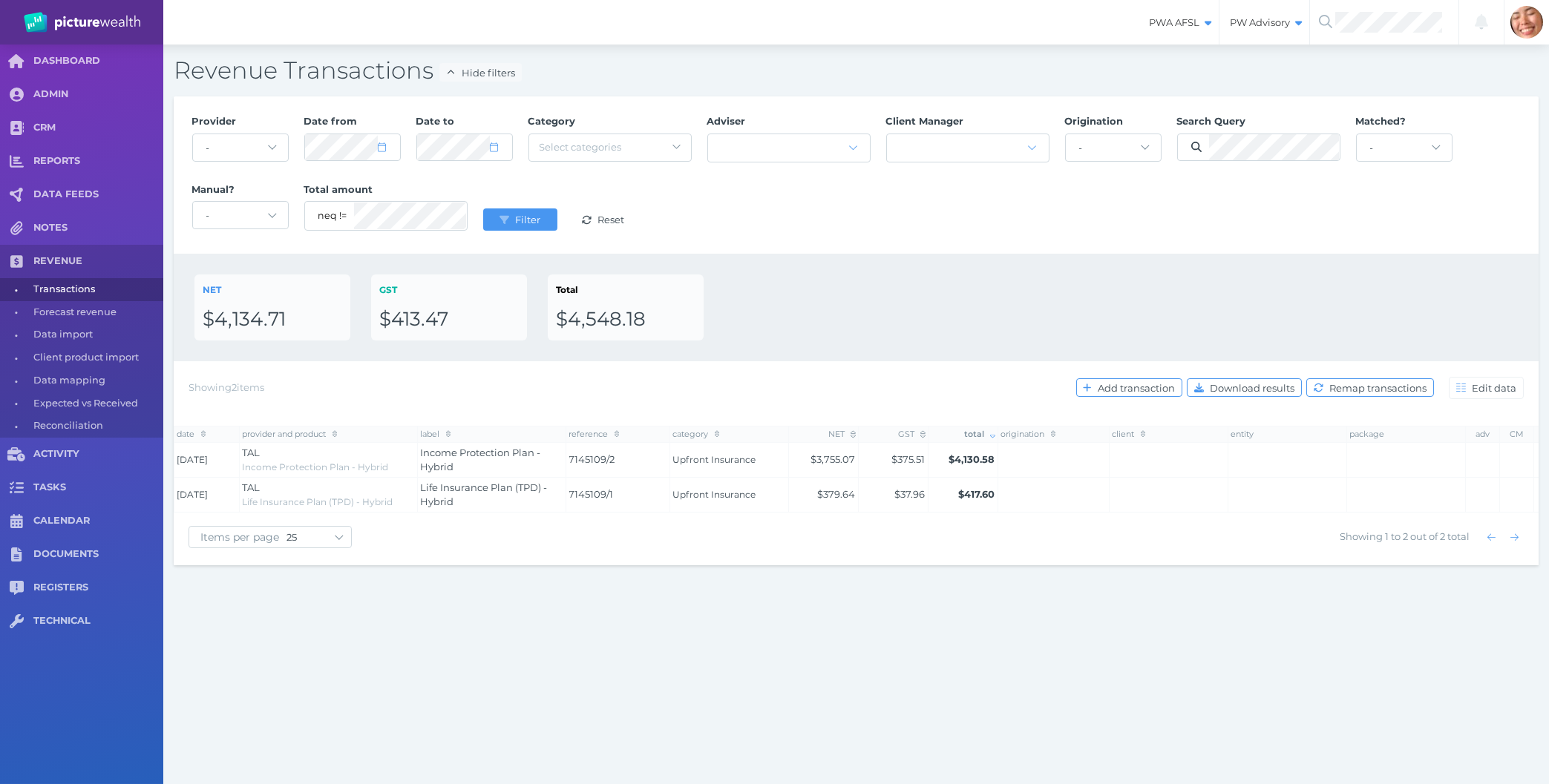
click at [725, 620] on div "PWA AFSL Switch to license: PWA AFSL NEO AFSL (inactive) PW Advisory Switch to …" at bounding box center [774, 392] width 1549 height 784
click at [1092, 249] on div "Provider - Acuity Fee Revenue Acuity Trustee Advocate Private Wealth Pty Ltd AI…" at bounding box center [856, 175] width 1365 height 158
click at [1356, 134] on select "- matched clients only unmatched clients only" at bounding box center [1404, 147] width 95 height 26
select select "false"
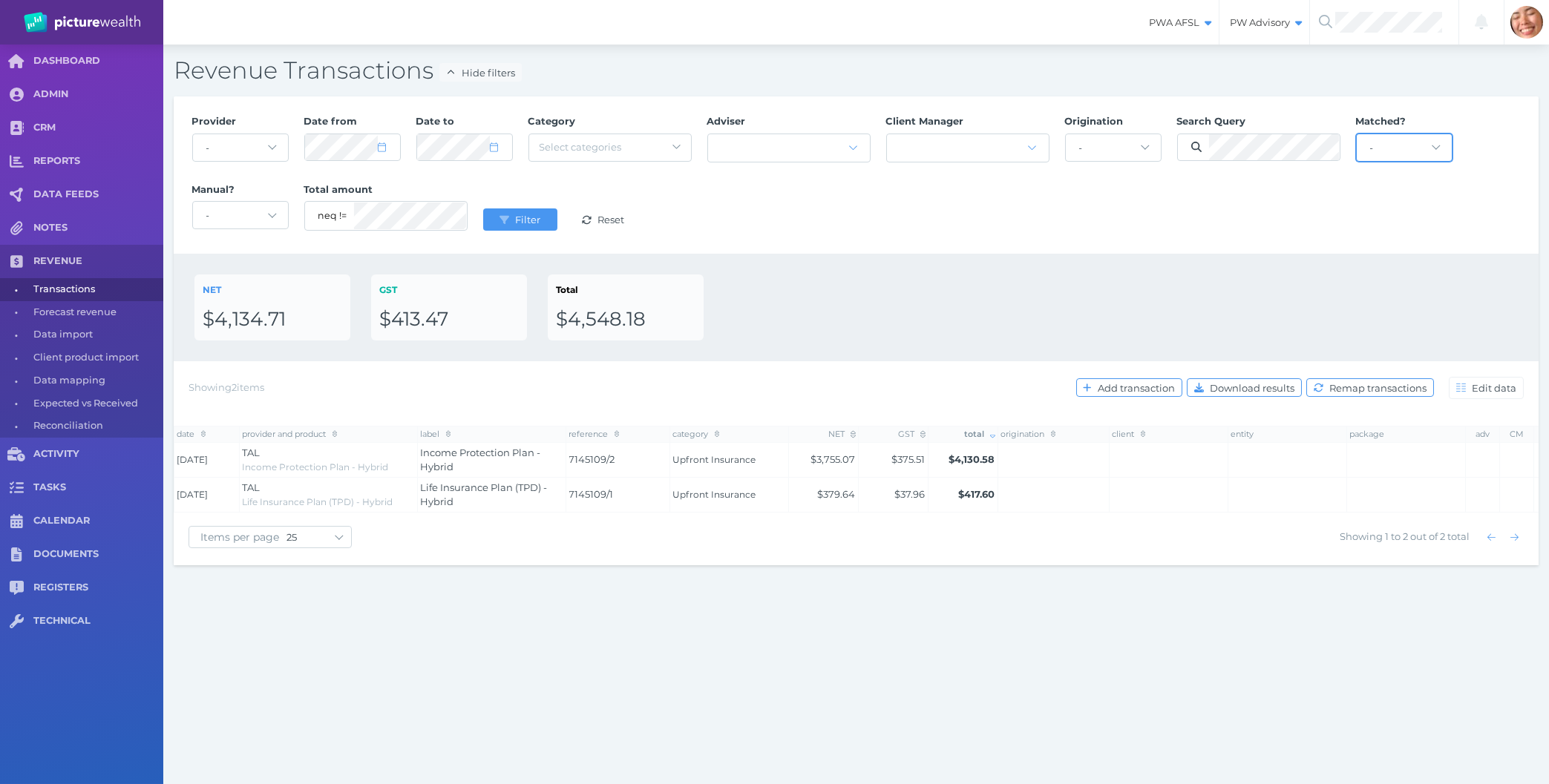
click option "unmatched clients only" at bounding box center [0, 0] width 0 height 0
click at [1267, 274] on div "NET $4,134.71 GST $413.47 Total $4,548.18" at bounding box center [856, 307] width 1365 height 108
select select "8"
select select "2024"
click at [585, 178] on div "Provider - Acuity Fee Revenue Acuity Trustee Advocate Private Wealth Pty Ltd AI…" at bounding box center [856, 175] width 1345 height 136
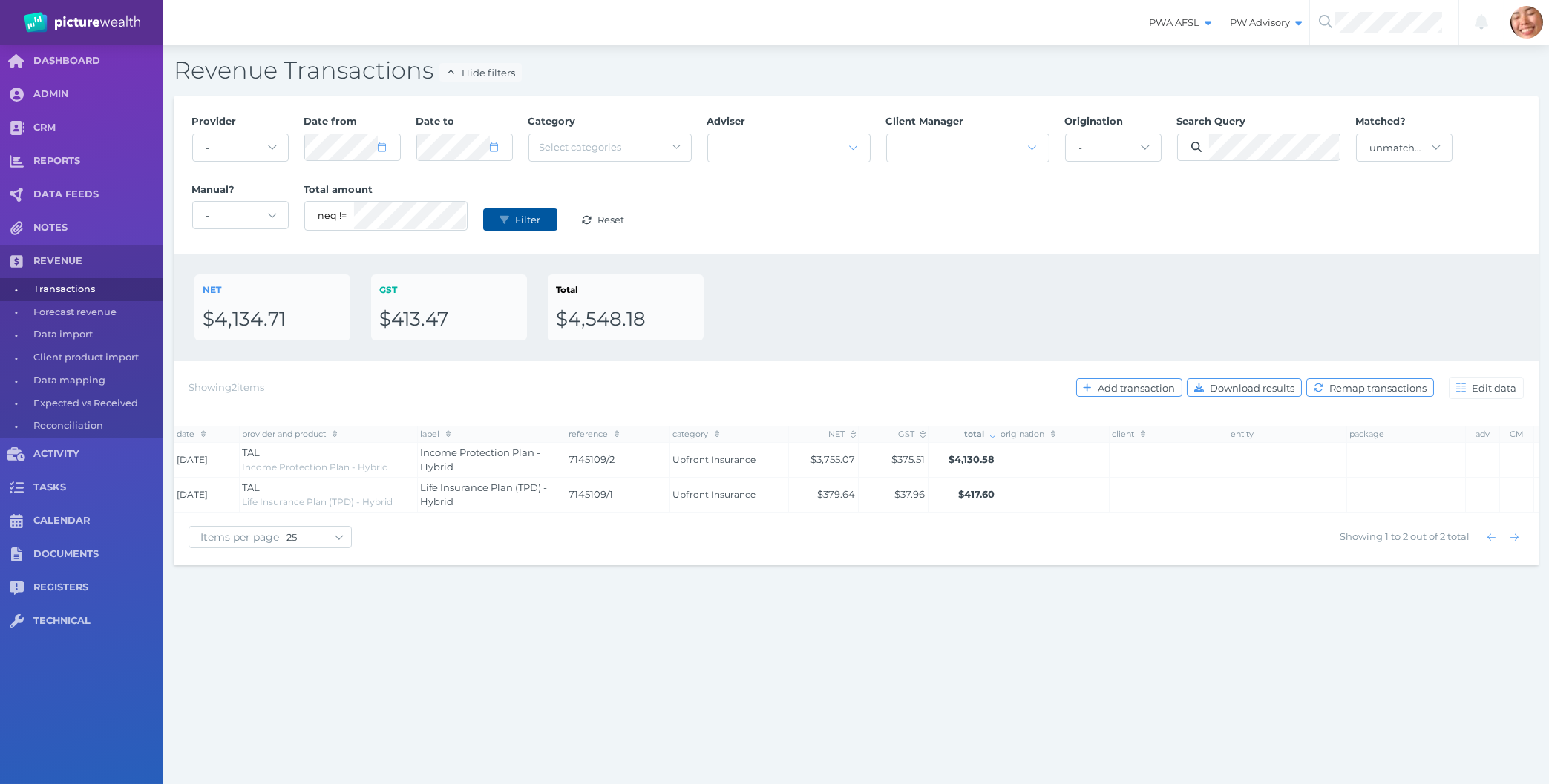
click at [484, 224] on button "Filter" at bounding box center [521, 219] width 74 height 22
click at [942, 229] on div "Provider - Acuity Fee Revenue Acuity Trustee Advocate Private Wealth Pty Ltd AI…" at bounding box center [856, 175] width 1345 height 136
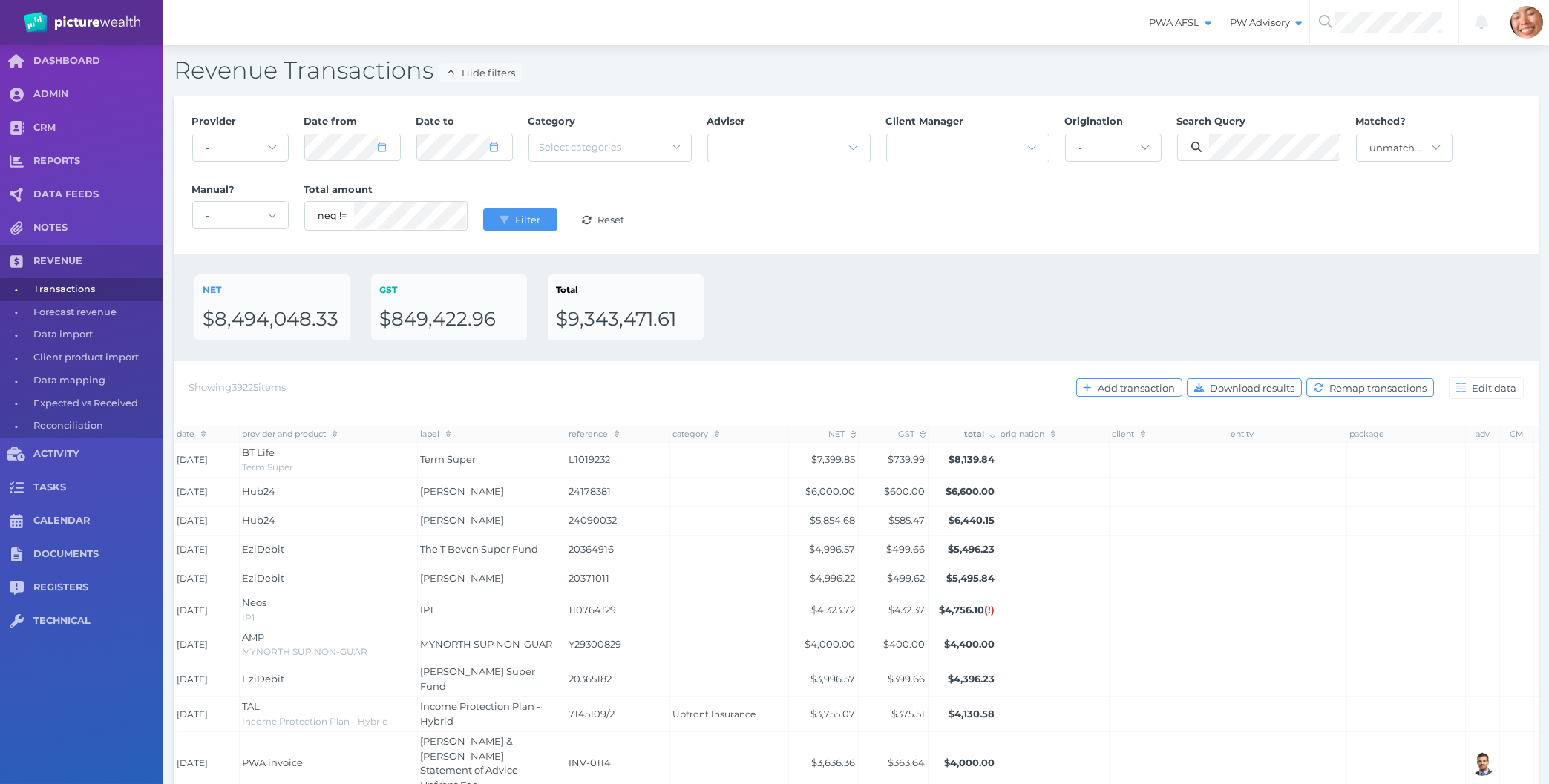
click at [1060, 287] on div "NET $8,494,048.33 GST $849,422.96 Total $9,343,471.61" at bounding box center [856, 307] width 1323 height 66
select select "8"
select select "2024"
click at [894, 270] on div "NET $8,494,048.33 GST $849,422.96 Total $9,343,471.61" at bounding box center [856, 307] width 1365 height 108
click at [831, 228] on div "Provider - Acuity Fee Revenue Acuity Trustee Advocate Private Wealth Pty Ltd AI…" at bounding box center [856, 175] width 1345 height 136
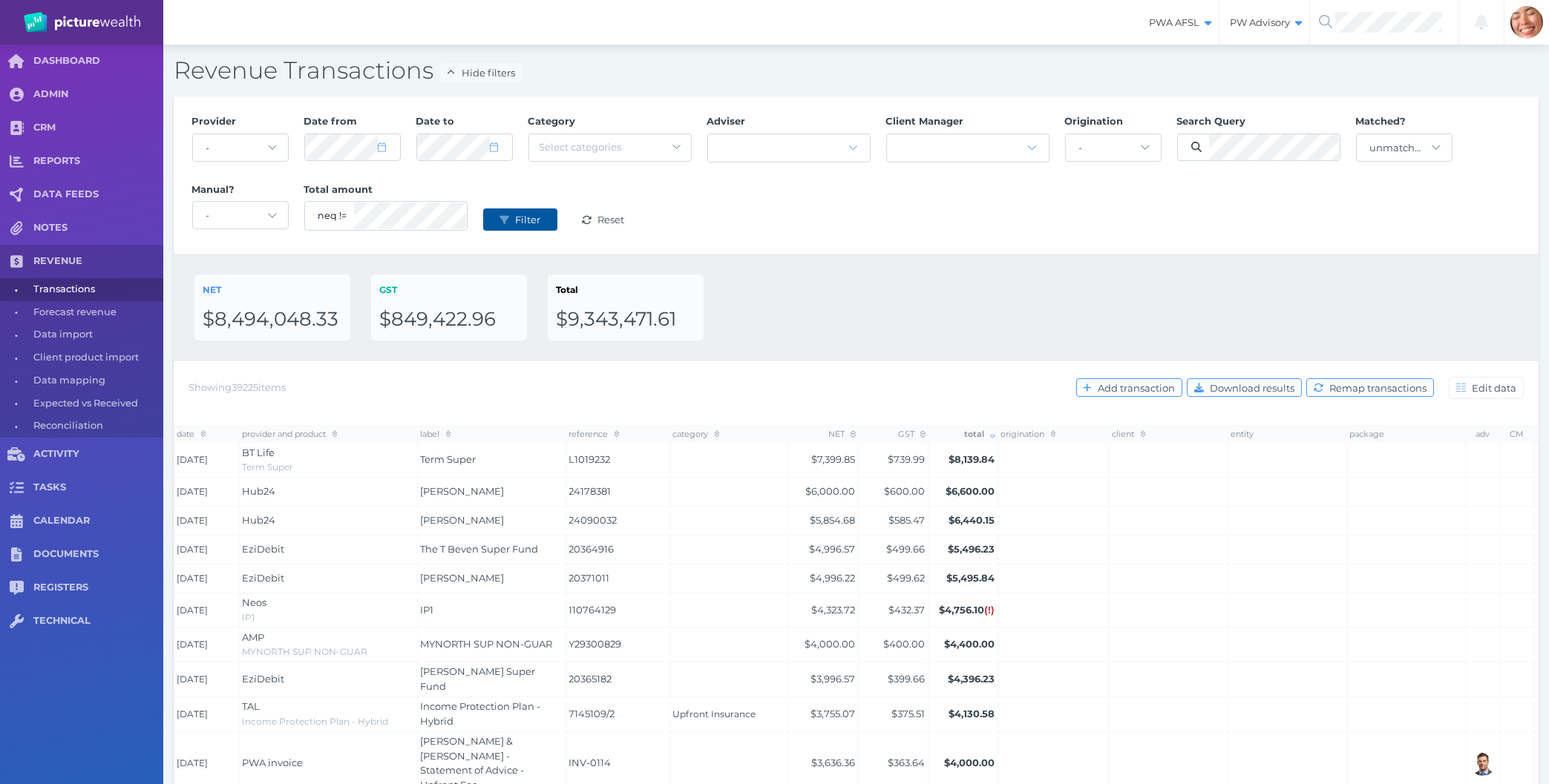
click at [520, 227] on button "Filter" at bounding box center [521, 219] width 74 height 22
click at [997, 233] on div "Provider - Acuity Fee Revenue Acuity Trustee Advocate Private Wealth Pty Ltd AI…" at bounding box center [856, 175] width 1345 height 136
click at [965, 187] on div "Provider - Acuity Fee Revenue Acuity Trustee Advocate Private Wealth Pty Ltd AI…" at bounding box center [856, 175] width 1345 height 136
click at [784, 358] on div "NET $8,494,048.33 GST $849,422.96 Total $9,343,471.61" at bounding box center [856, 307] width 1365 height 108
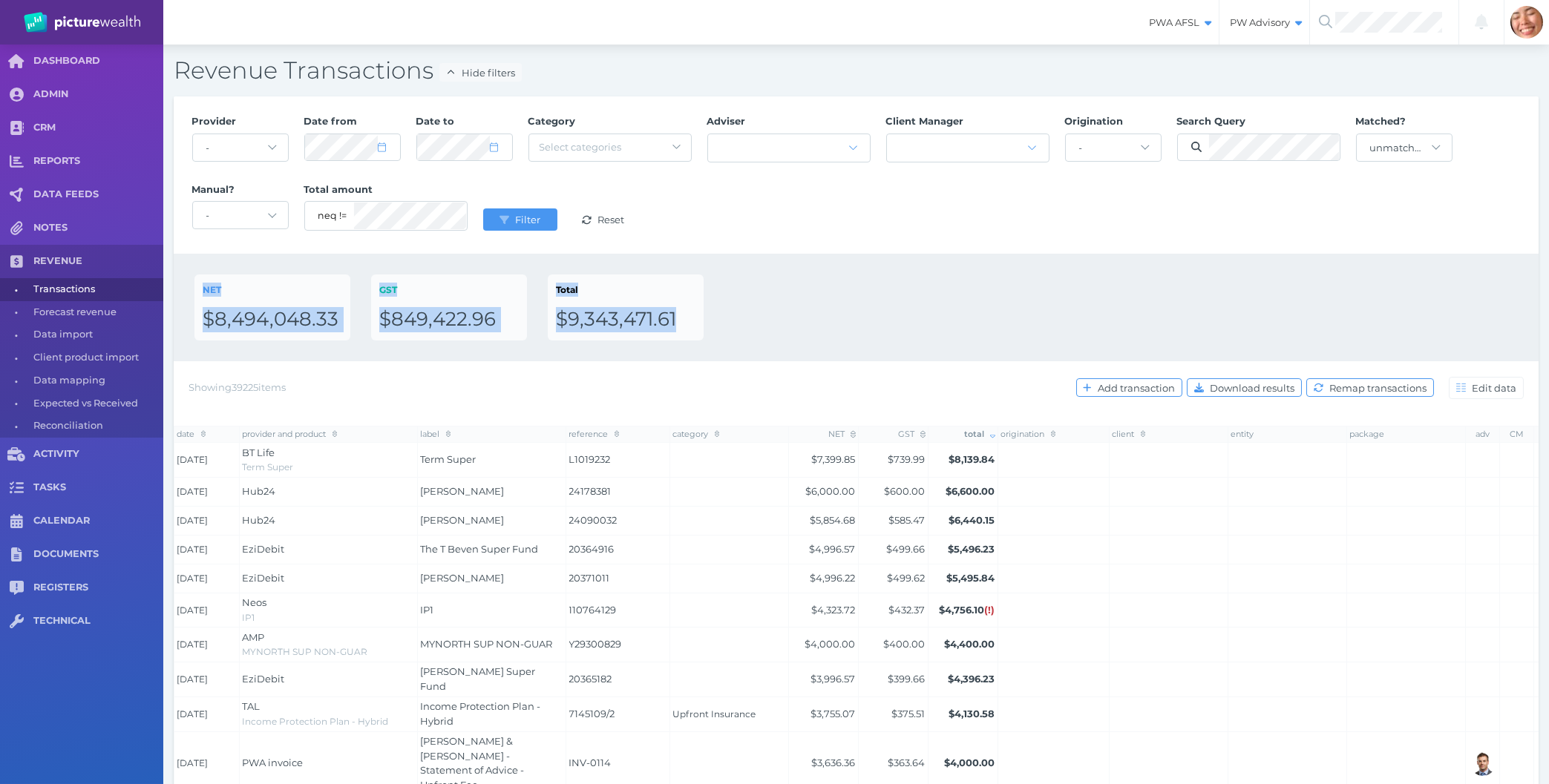
drag, startPoint x: 176, startPoint y: 70, endPoint x: 939, endPoint y: 346, distance: 811.4
click at [939, 346] on div "Revenue Transactions Hide filters Provider - Acuity Fee Revenue Acuity Trustee …" at bounding box center [856, 696] width 1386 height 1304
click at [939, 346] on div "NET $8,494,048.33 GST $849,422.96 Total $9,343,471.61" at bounding box center [856, 307] width 1365 height 108
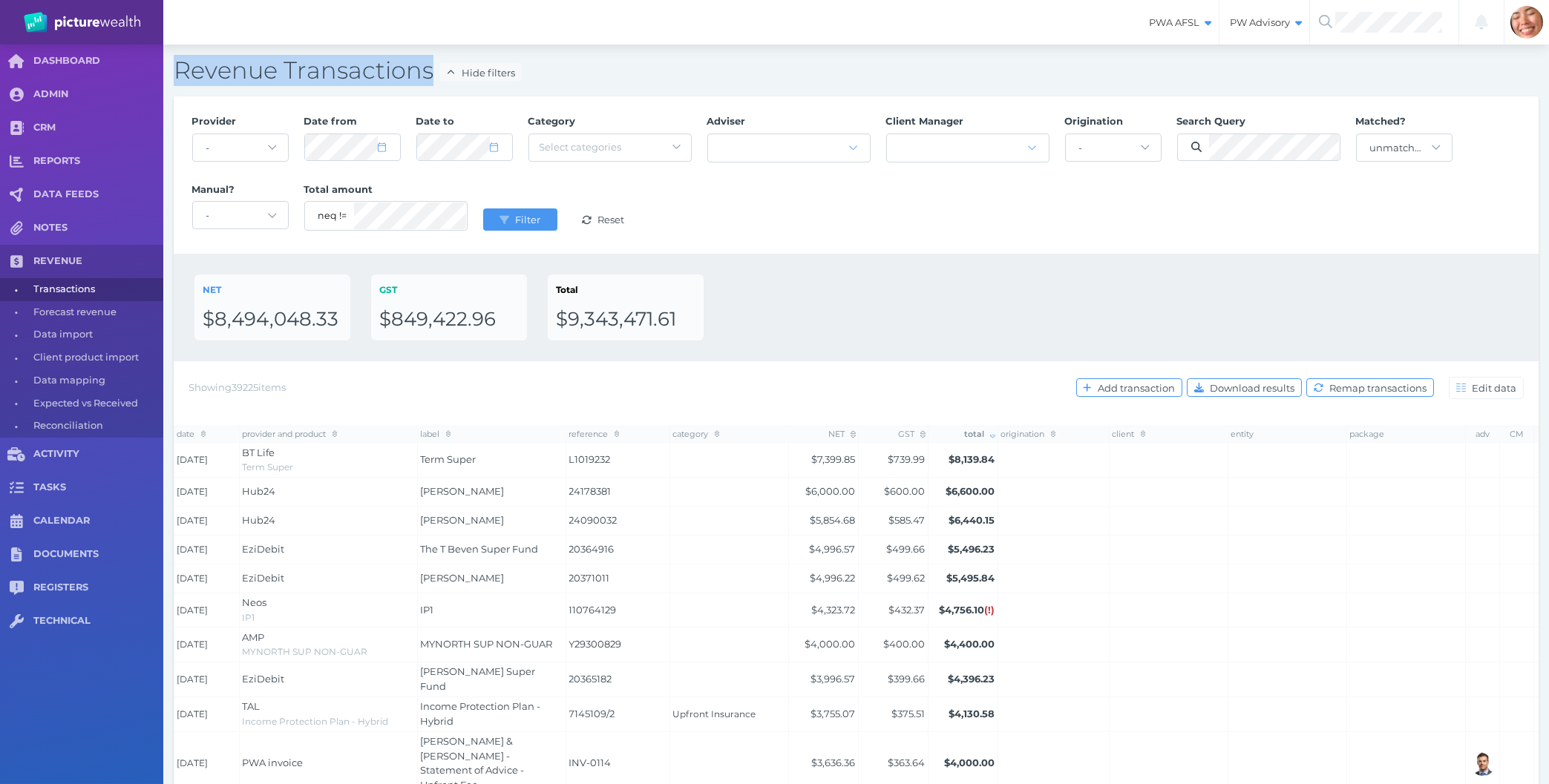
drag, startPoint x: 921, startPoint y: 350, endPoint x: 174, endPoint y: 70, distance: 797.8
click at [174, 70] on div "Revenue Transactions Hide filters Provider - Acuity Fee Revenue Acuity Trustee …" at bounding box center [856, 696] width 1386 height 1304
click at [174, 70] on h2 "Revenue Transactions Hide filters" at bounding box center [856, 70] width 1365 height 31
click at [952, 308] on div "NET $8,494,048.33 GST $849,422.96 Total $9,343,471.61" at bounding box center [856, 307] width 1323 height 66
click at [926, 370] on div "Showing 39225 items Add transaction Download results Remap transactions Edit da…" at bounding box center [856, 394] width 1365 height 64
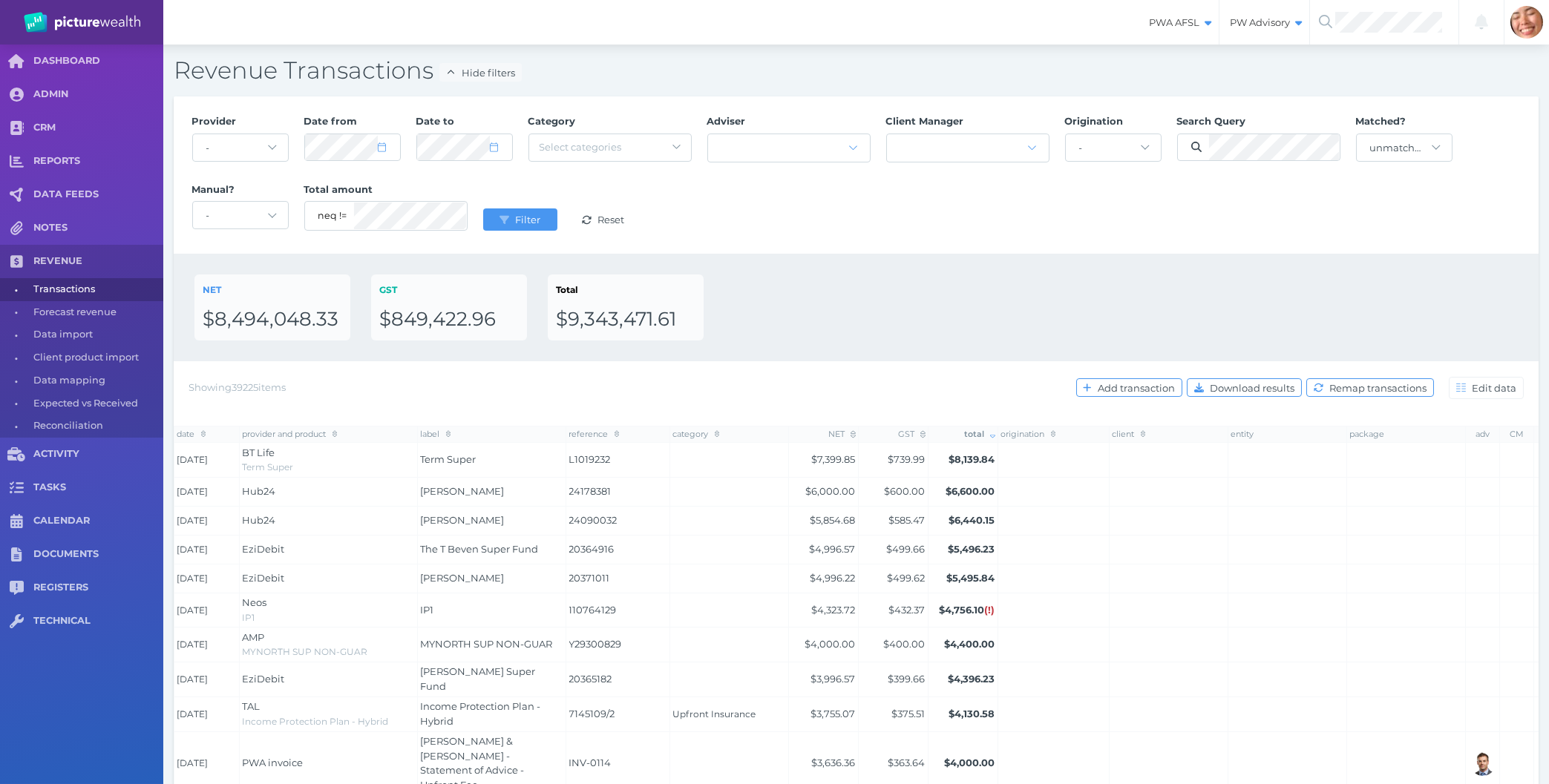
click at [1191, 251] on div "Provider - Acuity Fee Revenue Acuity Trustee Advocate Private Wealth Pty Ltd AI…" at bounding box center [856, 175] width 1365 height 158
click at [1222, 392] on span "Download results" at bounding box center [1253, 388] width 94 height 12
click at [988, 239] on div "Provider - Acuity Fee Revenue Acuity Trustee Advocate Private Wealth Pty Ltd AI…" at bounding box center [856, 175] width 1345 height 136
click at [1227, 306] on div "NET $8,494,048.33 GST $849,422.96 Total $9,343,471.61" at bounding box center [856, 307] width 1323 height 66
select select "8"
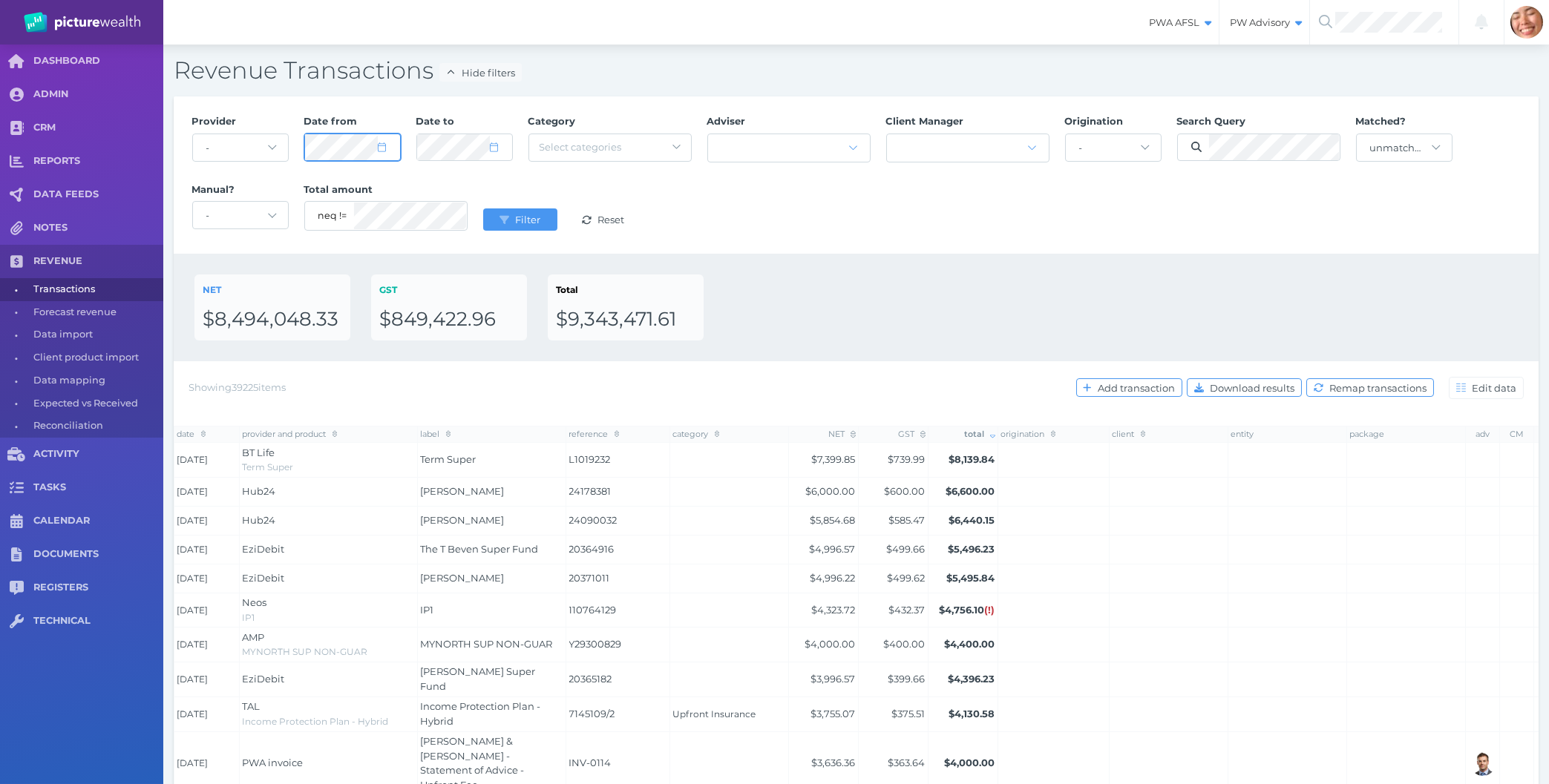
select select "2024"
select select "5"
select select "2025"
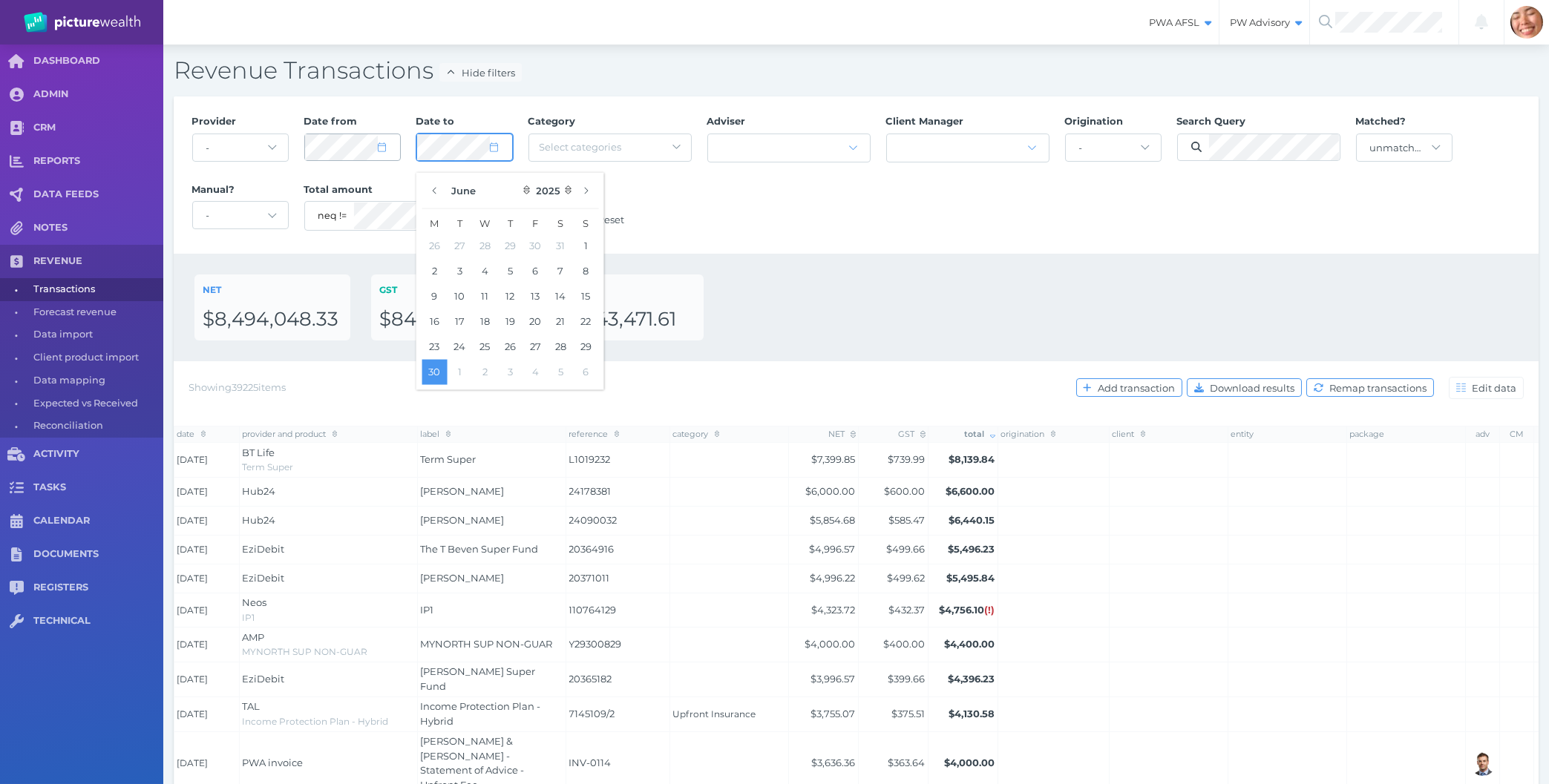
click at [484, 208] on button "Filter" at bounding box center [521, 219] width 74 height 22
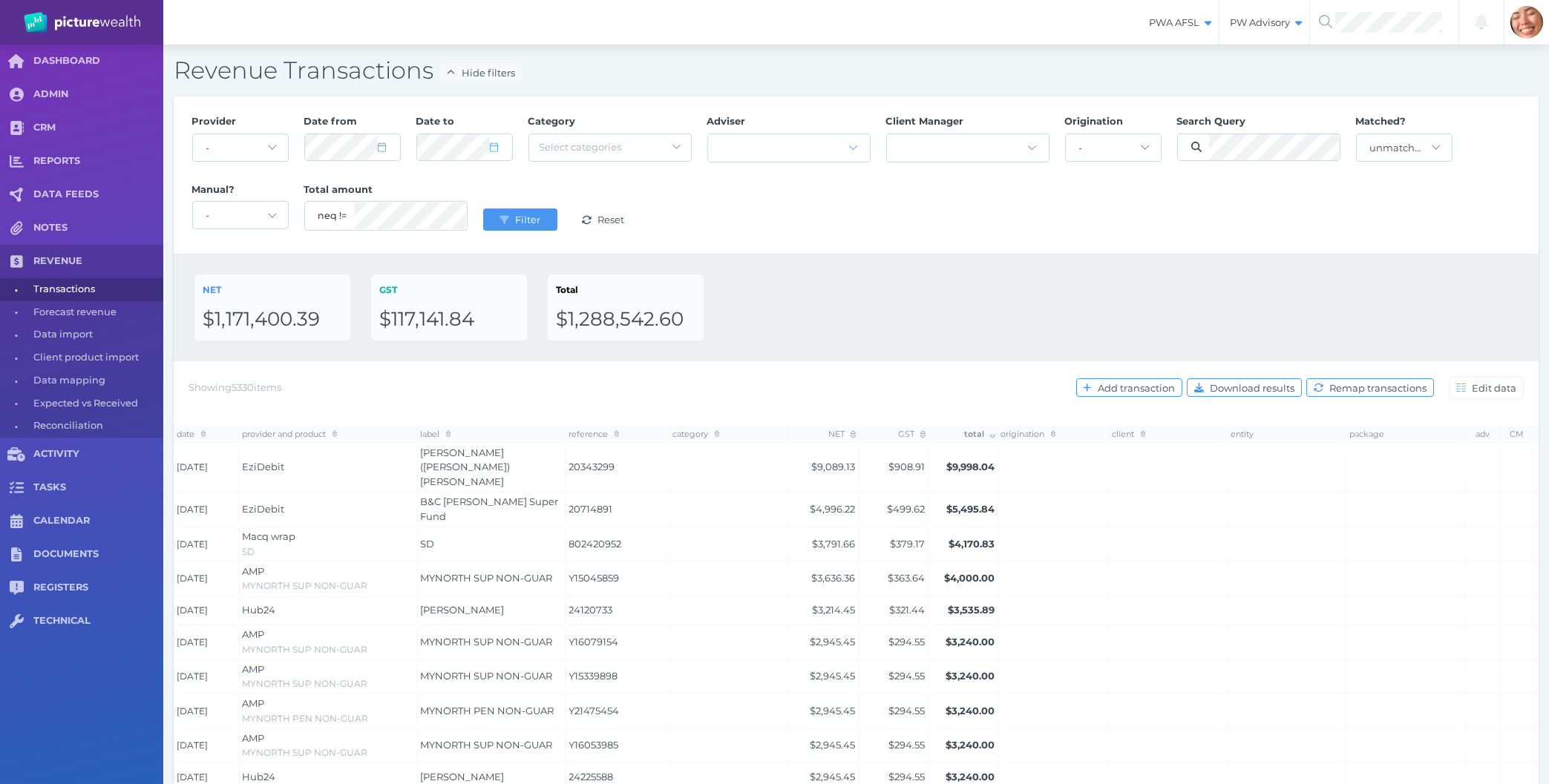
drag, startPoint x: 1329, startPoint y: 188, endPoint x: 1307, endPoint y: 198, distance: 24.2
click at [1315, 195] on div "Provider - Acuity Fee Revenue Acuity Trustee Advocate Private Wealth Pty Ltd AI…" at bounding box center [856, 175] width 1345 height 136
click at [1260, 379] on button "Download results" at bounding box center [1244, 387] width 115 height 18
click at [1285, 296] on div "NET $1,171,400.39 GST $117,141.84 Total $1,288,542.60" at bounding box center [856, 307] width 1323 height 66
click at [1427, 130] on div "- matched clients only unmatched clients only" at bounding box center [1404, 148] width 96 height 37
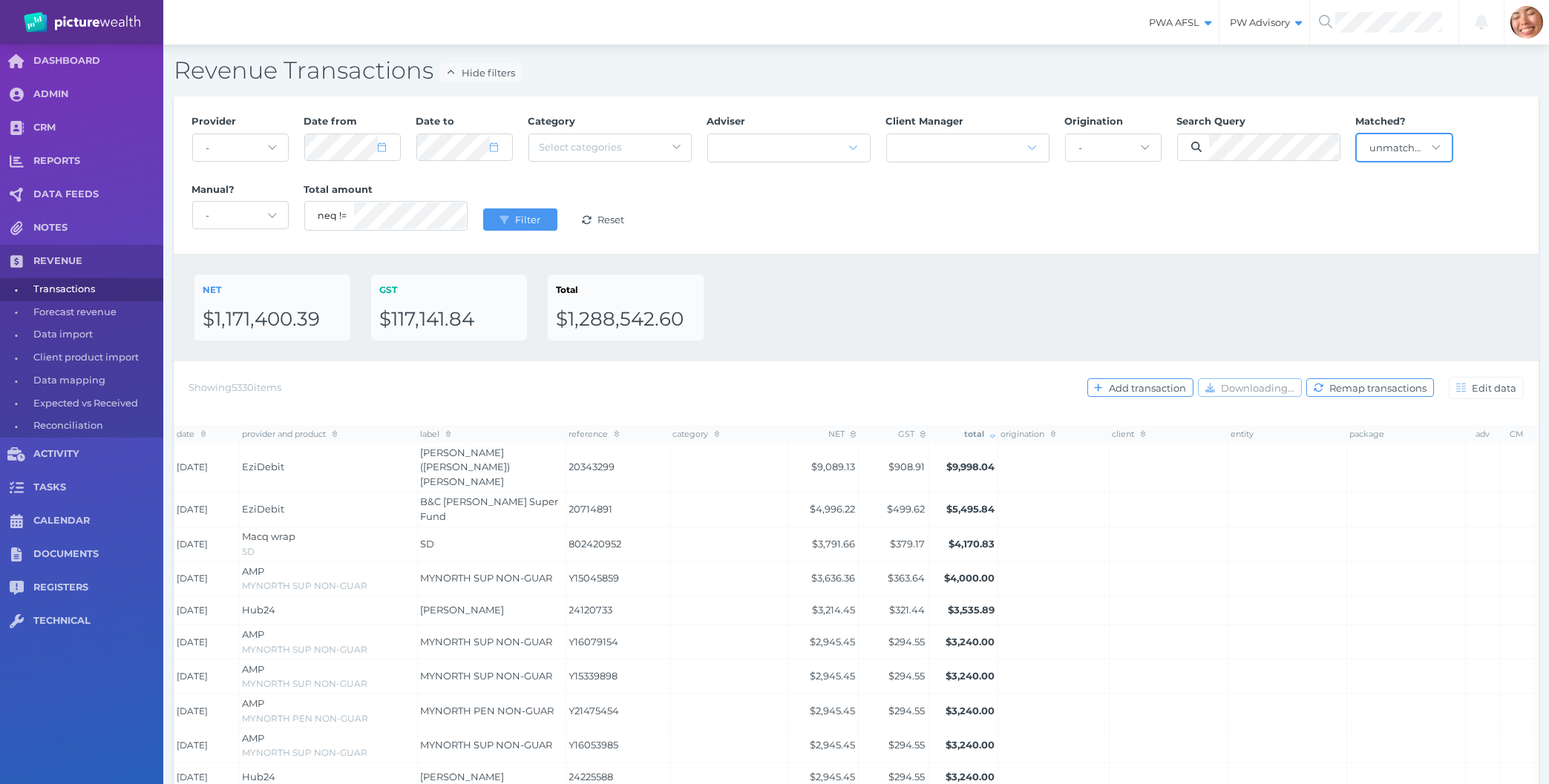
click at [1356, 134] on select "- matched clients only unmatched clients only" at bounding box center [1404, 147] width 95 height 26
select select "null"
click option "-" at bounding box center [0, 0] width 0 height 0
click at [1355, 213] on div "Provider - Acuity Fee Revenue Acuity Trustee Advocate Private Wealth Pty Ltd AI…" at bounding box center [856, 175] width 1345 height 136
click at [502, 218] on icon "submit" at bounding box center [504, 220] width 10 height 8
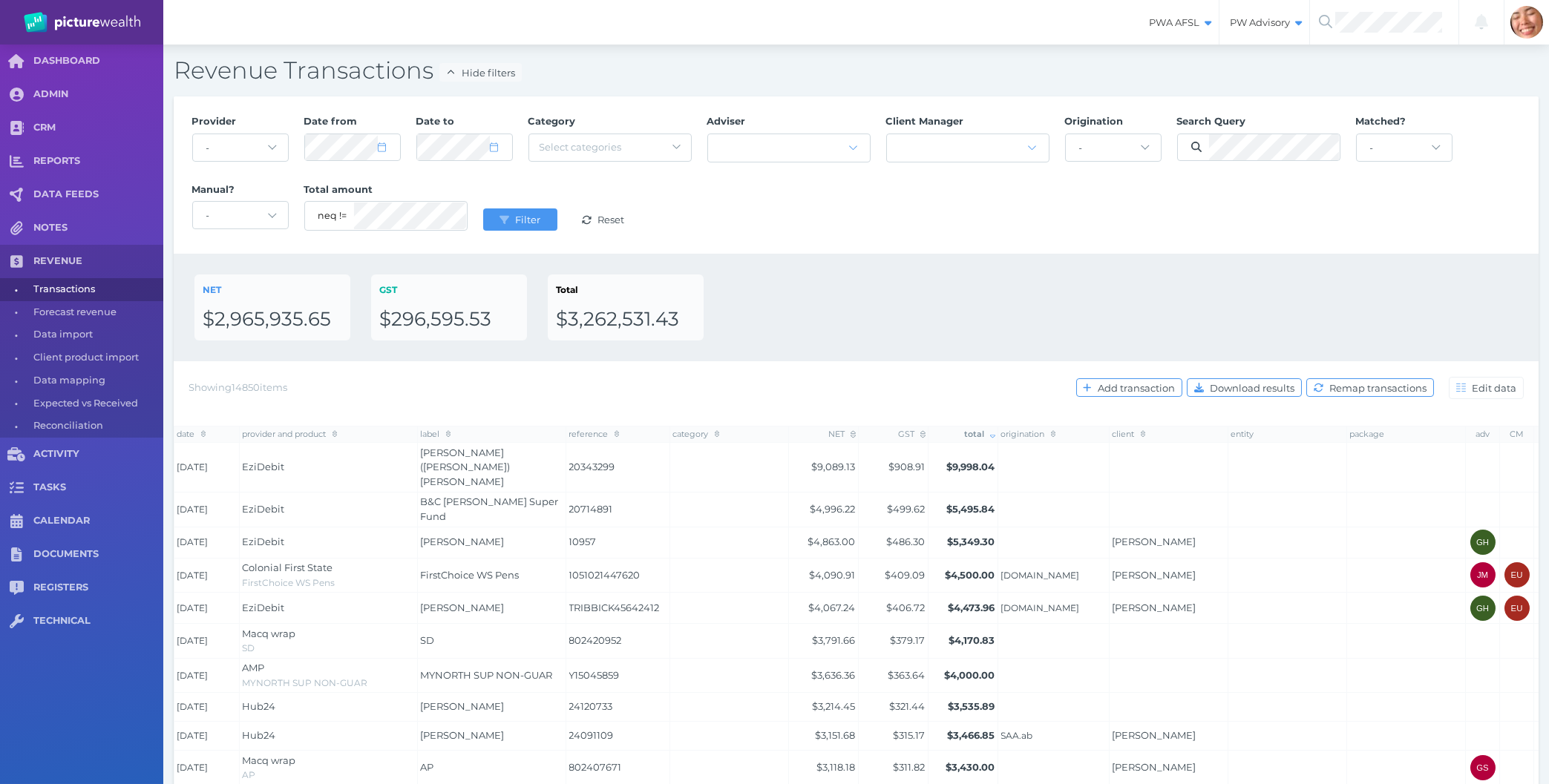
click at [1074, 262] on div "NET $2,965,935.65 GST $296,595.53 Total $3,262,531.43" at bounding box center [856, 307] width 1365 height 108
click at [500, 211] on button "Filter" at bounding box center [521, 219] width 74 height 22
click at [923, 218] on div "Provider - Acuity Fee Revenue Acuity Trustee Advocate Private Wealth Pty Ltd AI…" at bounding box center [856, 175] width 1345 height 136
click at [1263, 389] on span "Download results" at bounding box center [1253, 388] width 94 height 12
click at [1009, 290] on div "NET $2,965,935.65 GST $296,595.53 Total $3,262,531.43" at bounding box center [856, 307] width 1323 height 66
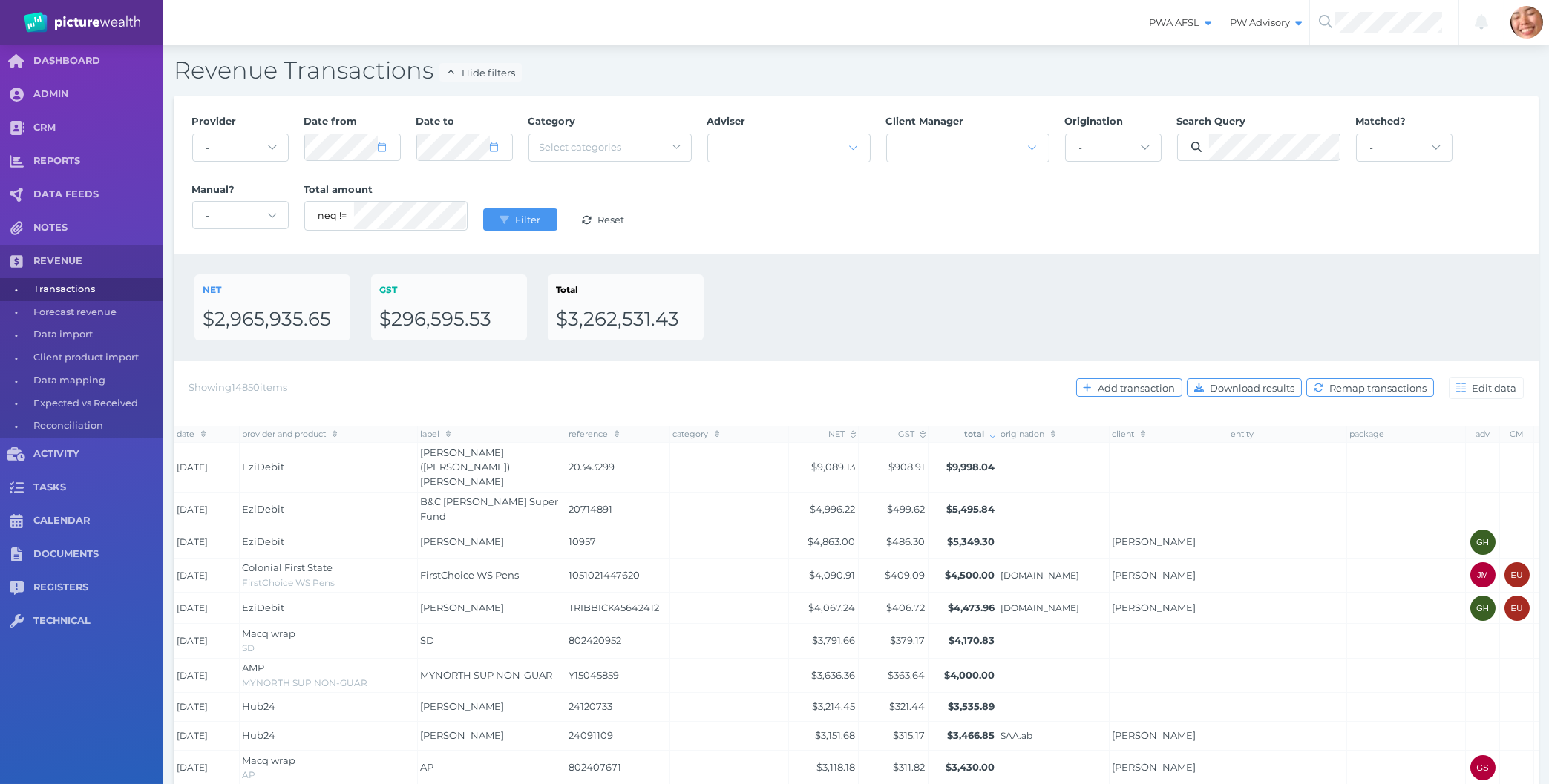
click at [821, 277] on div "NET $2,965,935.65 GST $296,595.53 Total $3,262,531.43" at bounding box center [856, 307] width 1323 height 66
click at [770, 233] on div "Provider - Acuity Fee Revenue Acuity Trustee Advocate Private Wealth Pty Ltd AI…" at bounding box center [856, 175] width 1345 height 136
click at [769, 289] on div "NET $2,965,935.65 GST $296,595.53 Total $3,262,531.43" at bounding box center [856, 307] width 1323 height 66
click at [108, 334] on span "Data import" at bounding box center [95, 336] width 125 height 23
select select "25"
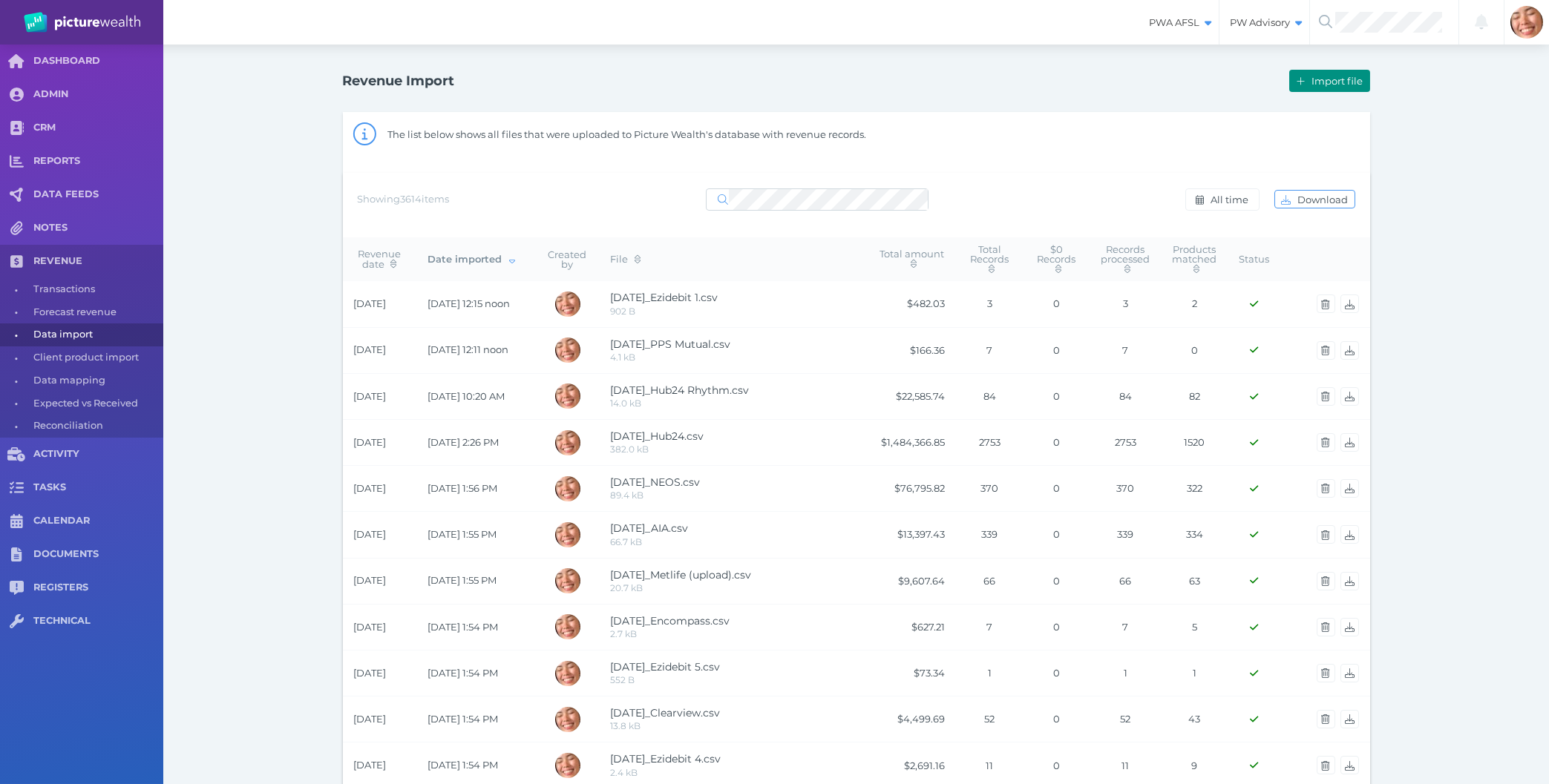
click at [1312, 84] on span "Import file" at bounding box center [1339, 81] width 61 height 12
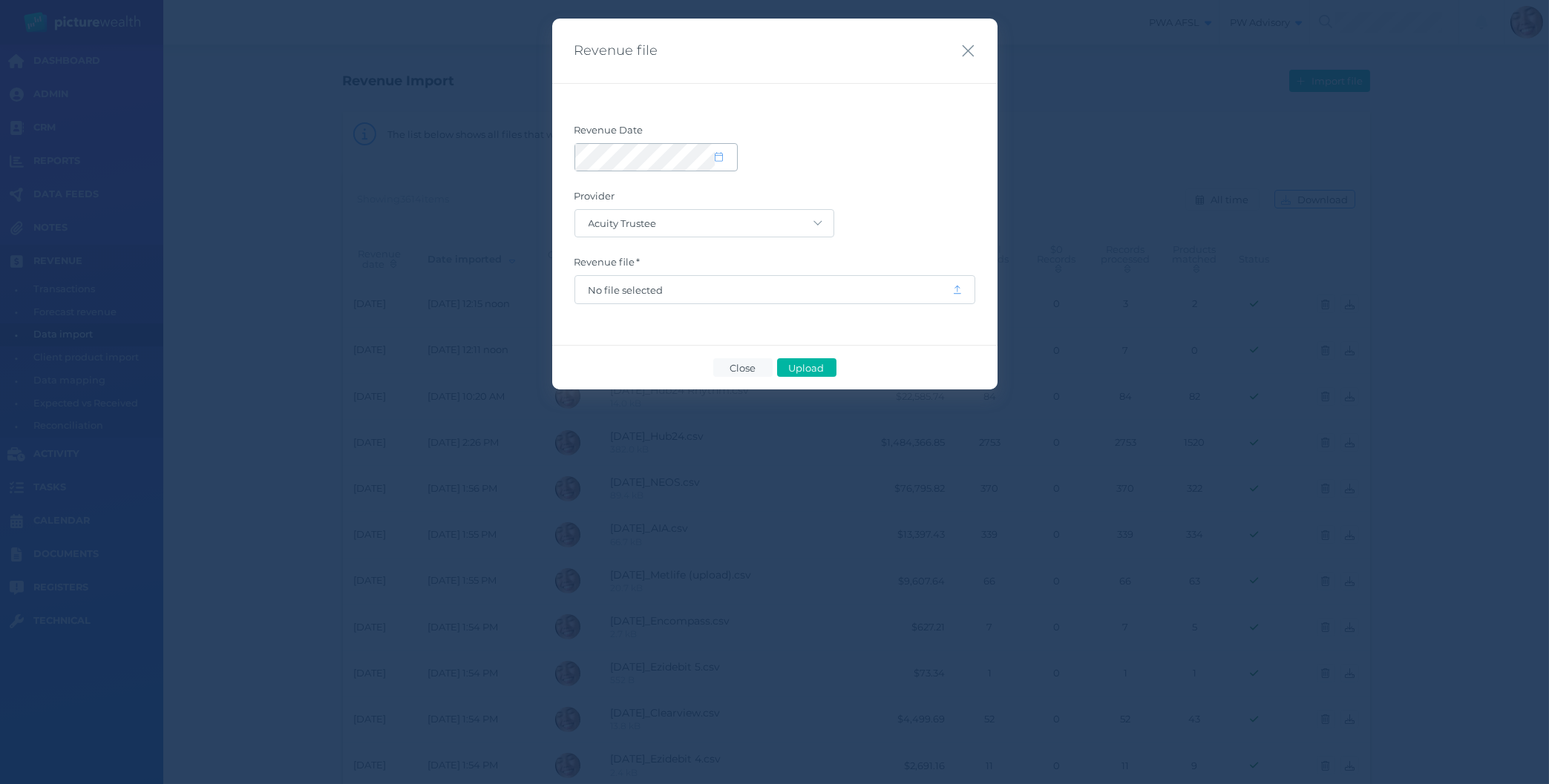
click at [729, 159] on span at bounding box center [726, 157] width 21 height 13
select select "8"
select select "2025"
click at [590, 205] on button "button" at bounding box center [594, 201] width 25 height 25
select select "7"
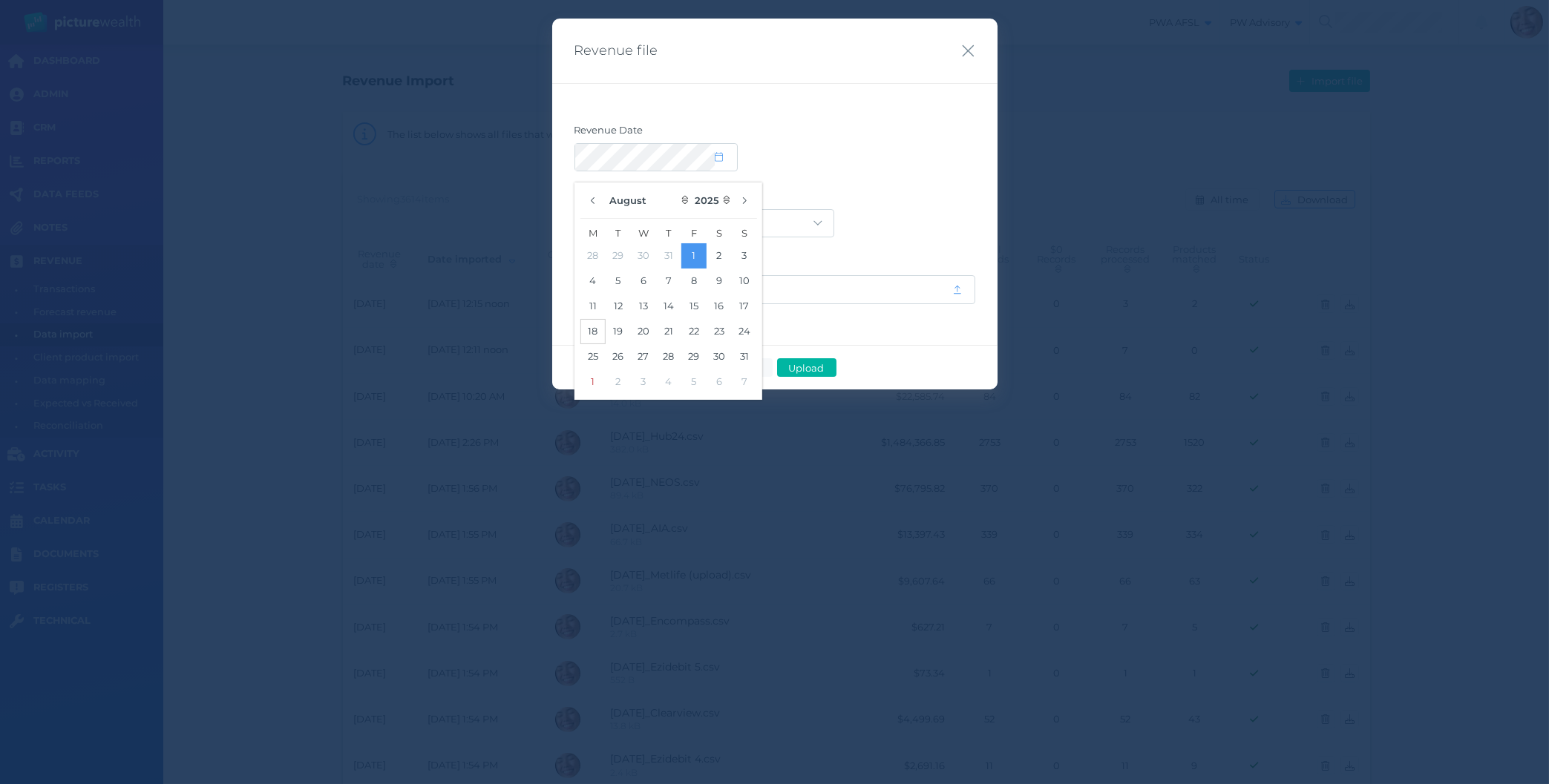
click at [596, 334] on button "18" at bounding box center [594, 332] width 25 height 25
click at [944, 196] on label "Provider" at bounding box center [774, 199] width 401 height 19
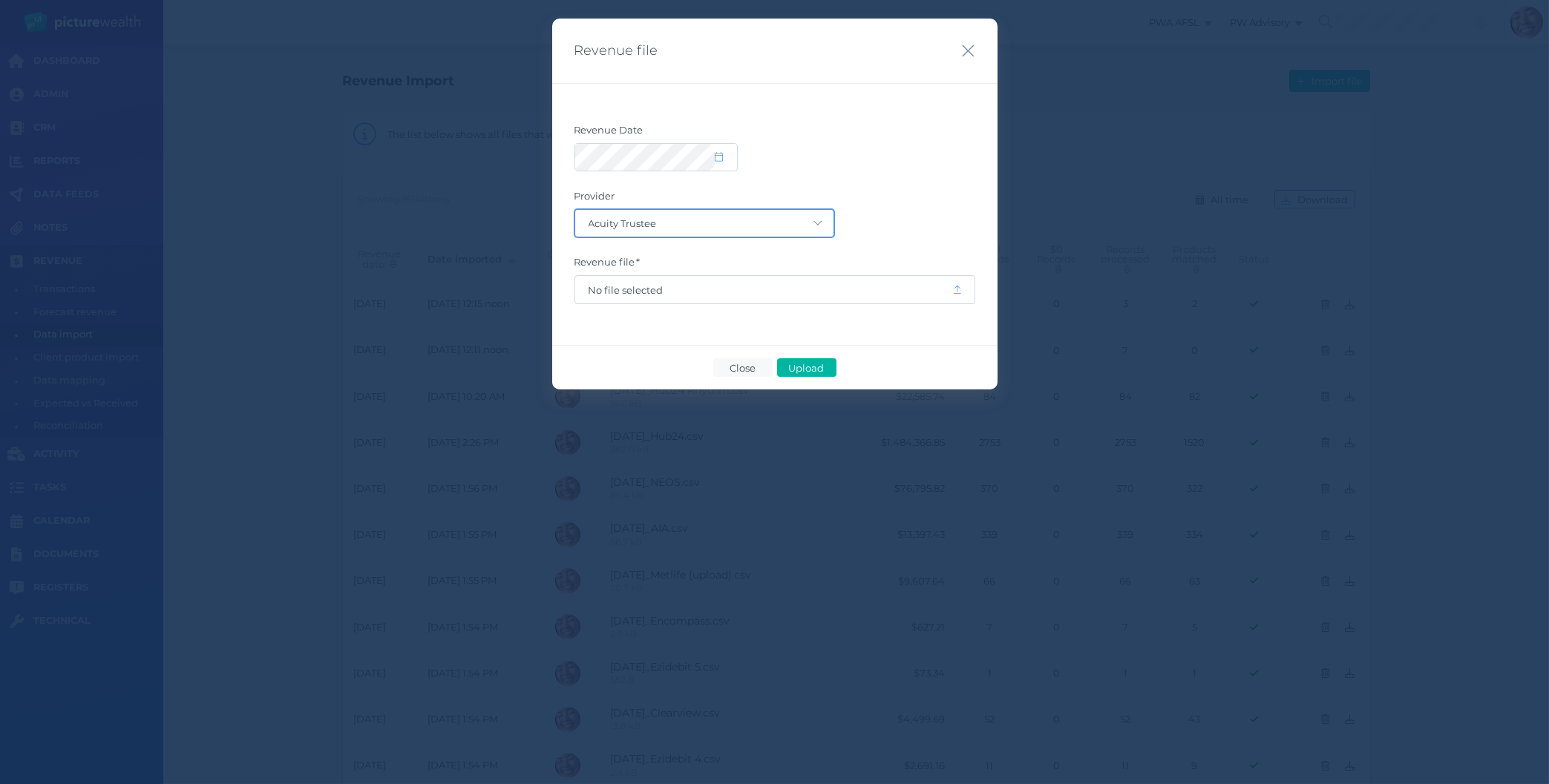
click at [575, 210] on select "Acuity Trustee AIA Australia AMG Super AMP ASGARD Asteron Life Australian Retir…" at bounding box center [703, 223] width 258 height 26
click at [814, 221] on select "Acuity Trustee AIA Australia AMG Super AMP ASGARD Asteron Life Australian Retir…" at bounding box center [703, 223] width 258 height 26
click option "IOOF" at bounding box center [0, 0] width 0 height 0
select select "126"
click option "MLC Wealth" at bounding box center [0, 0] width 0 height 0
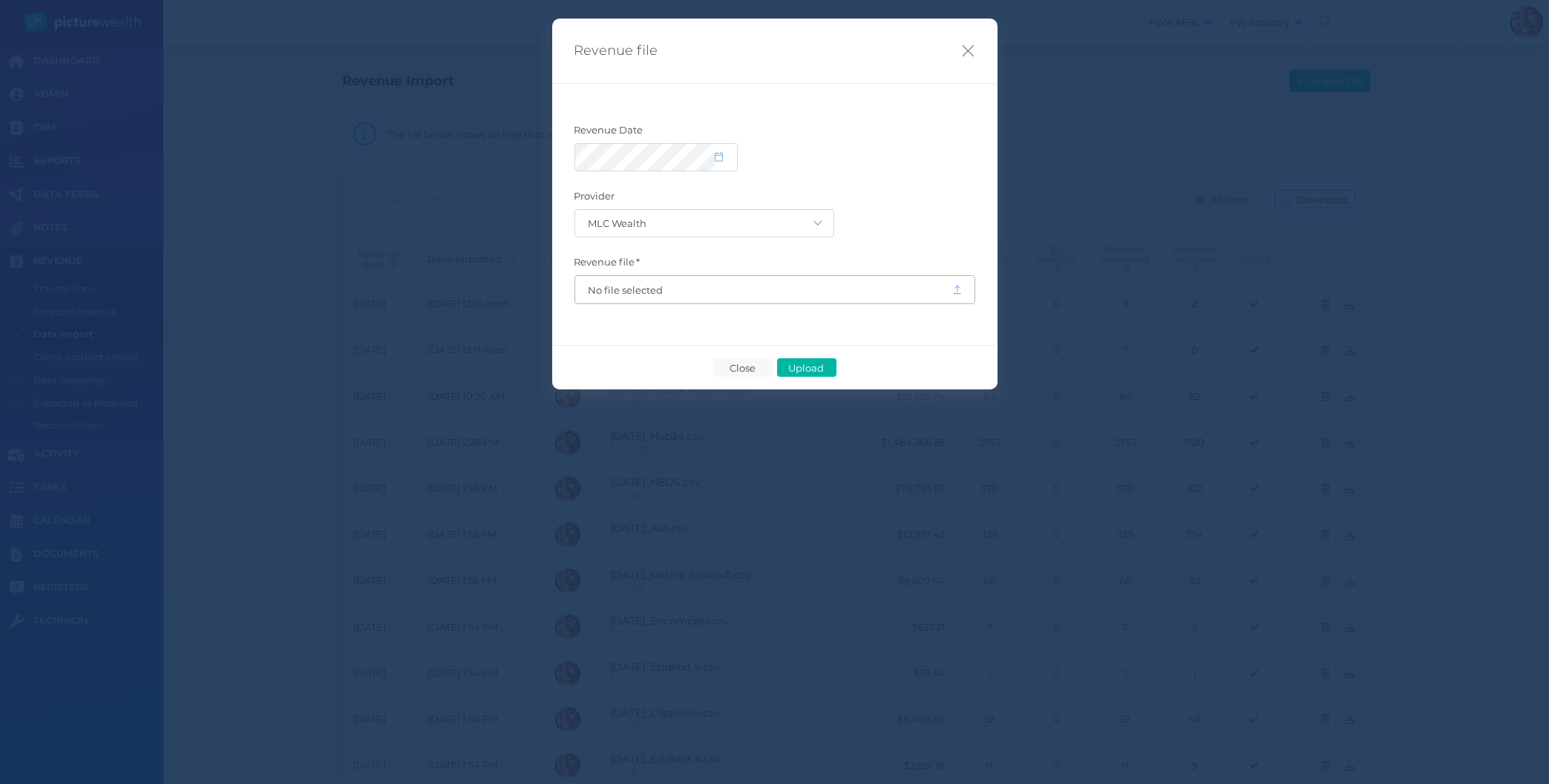
click at [778, 286] on span "No file selected" at bounding box center [764, 290] width 350 height 12
click at [815, 371] on span "Upload" at bounding box center [807, 368] width 49 height 12
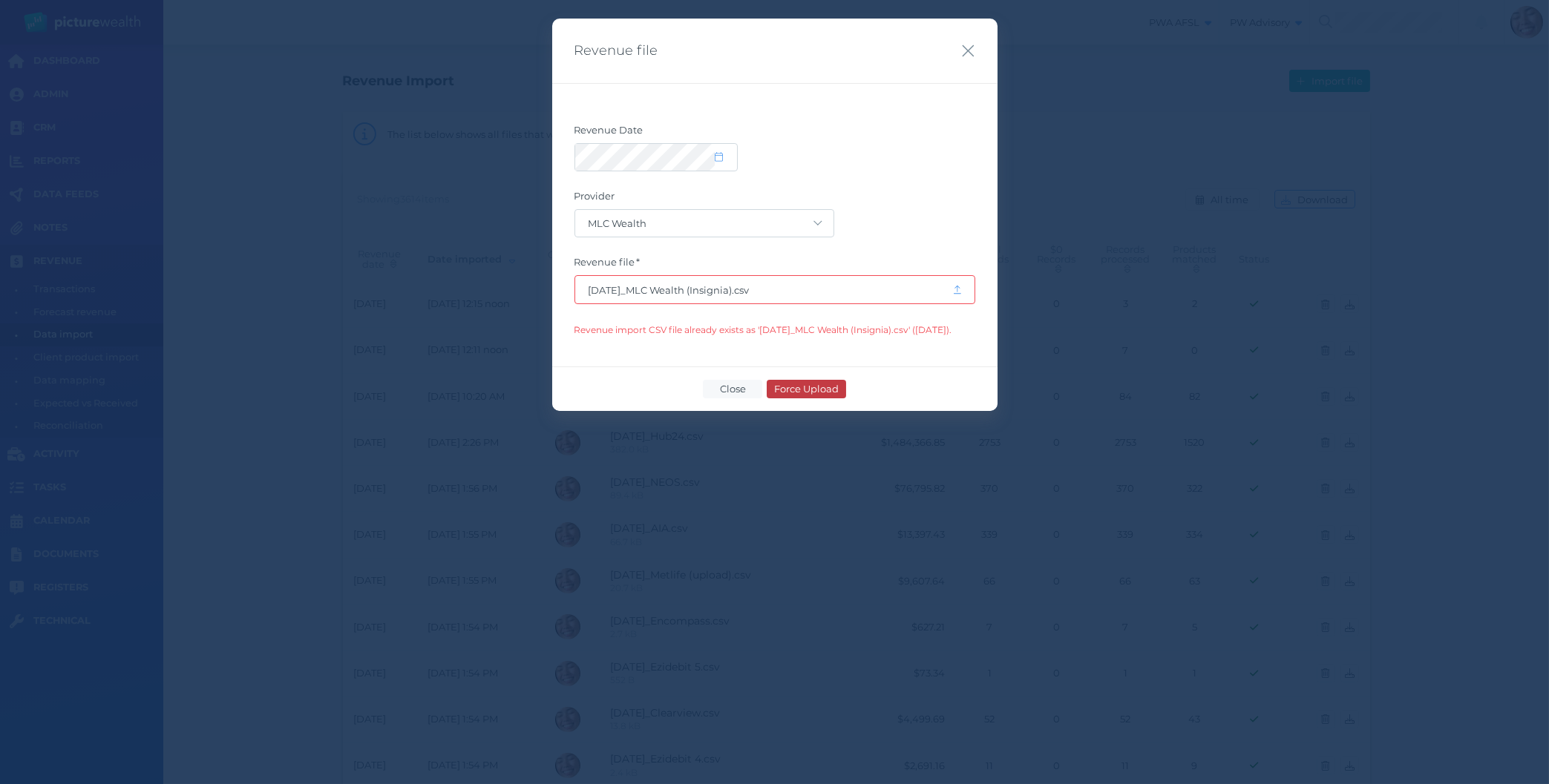
click at [781, 395] on span "Force Upload" at bounding box center [806, 389] width 77 height 12
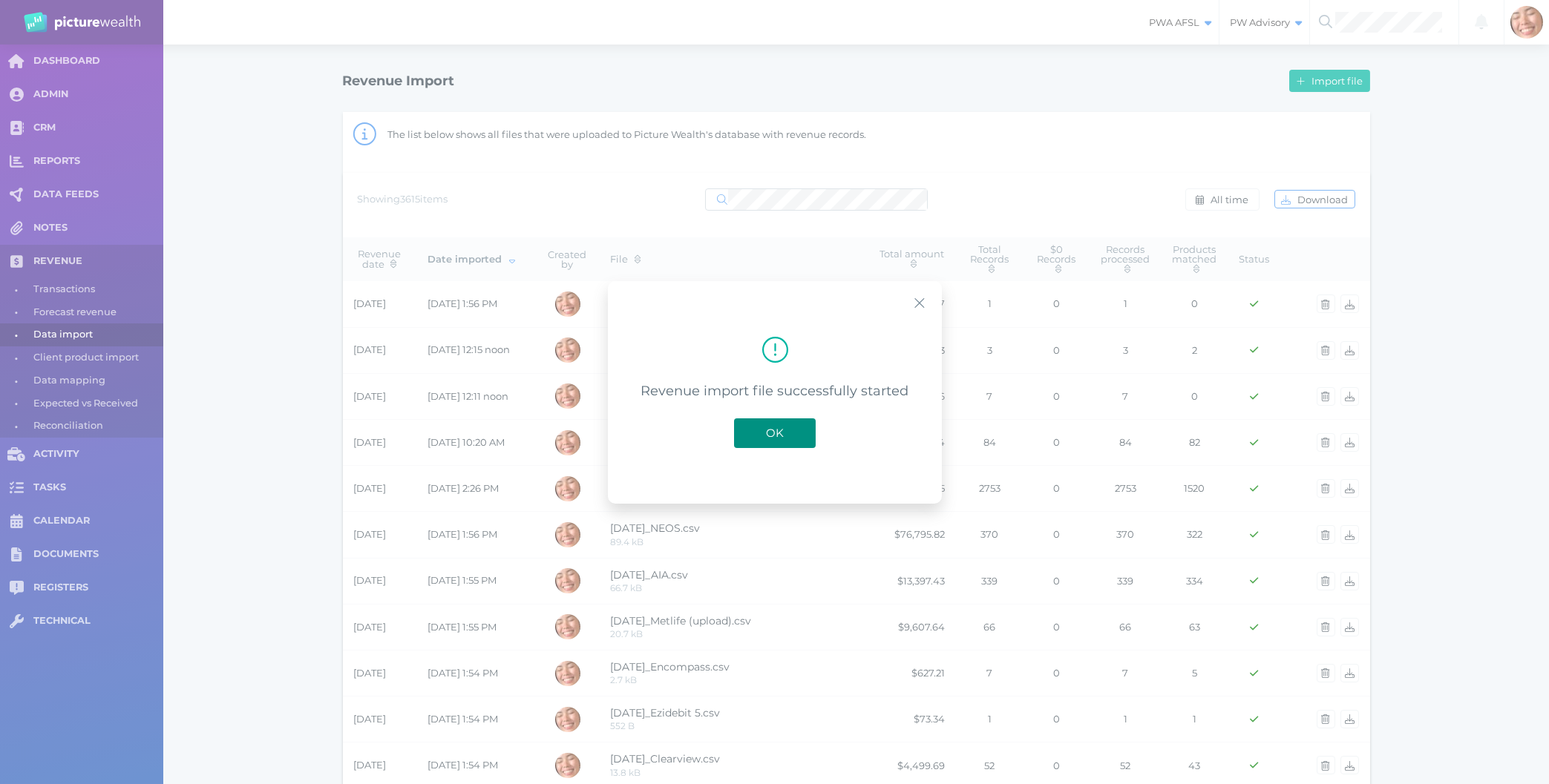
click at [774, 421] on button "OK" at bounding box center [774, 432] width 82 height 30
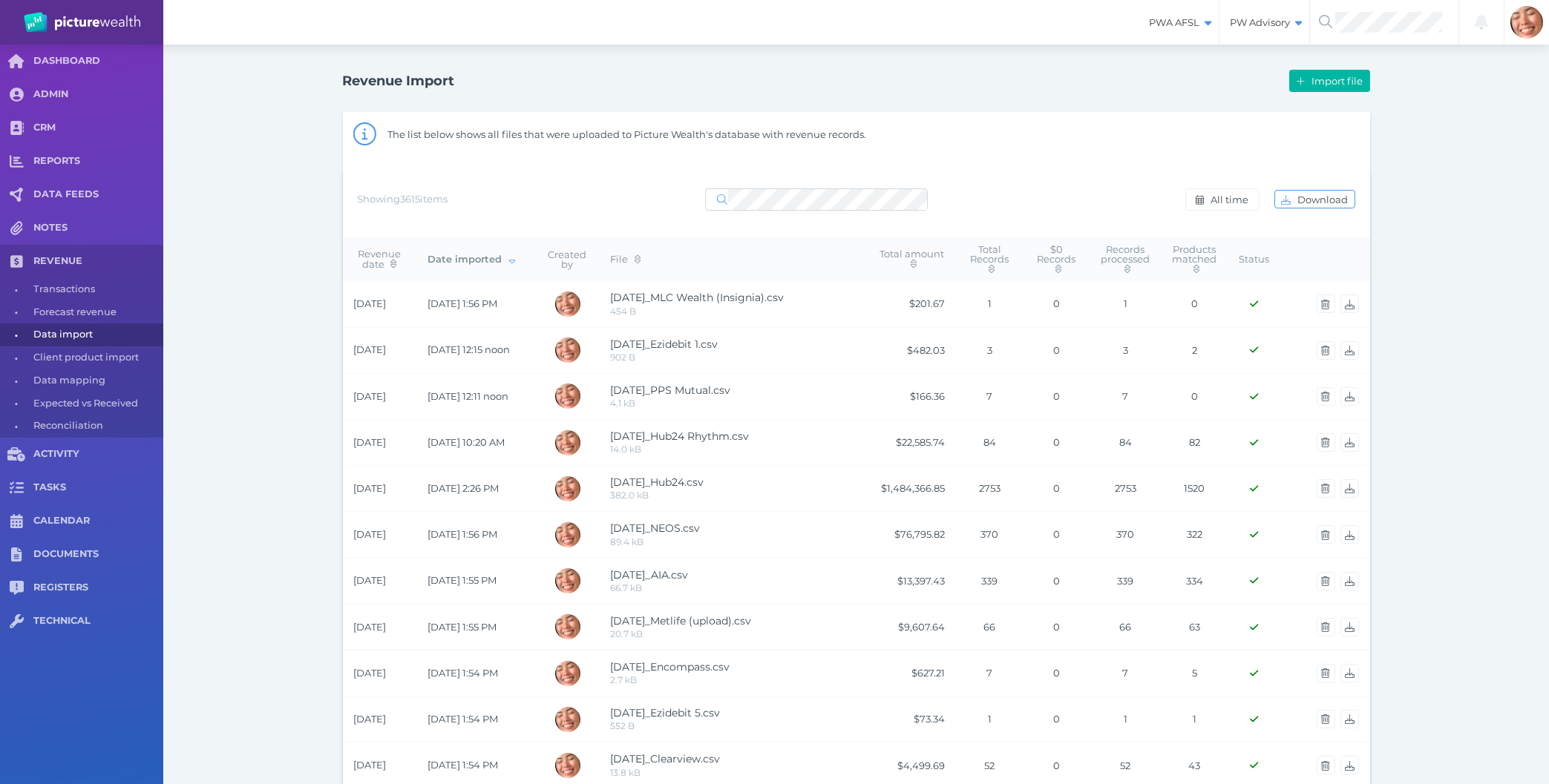
click at [252, 146] on div "Revenue Import Import file The list below shows all files that were uploaded to…" at bounding box center [856, 781] width 1386 height 1474
click at [1318, 90] on button "Import file" at bounding box center [1329, 81] width 80 height 22
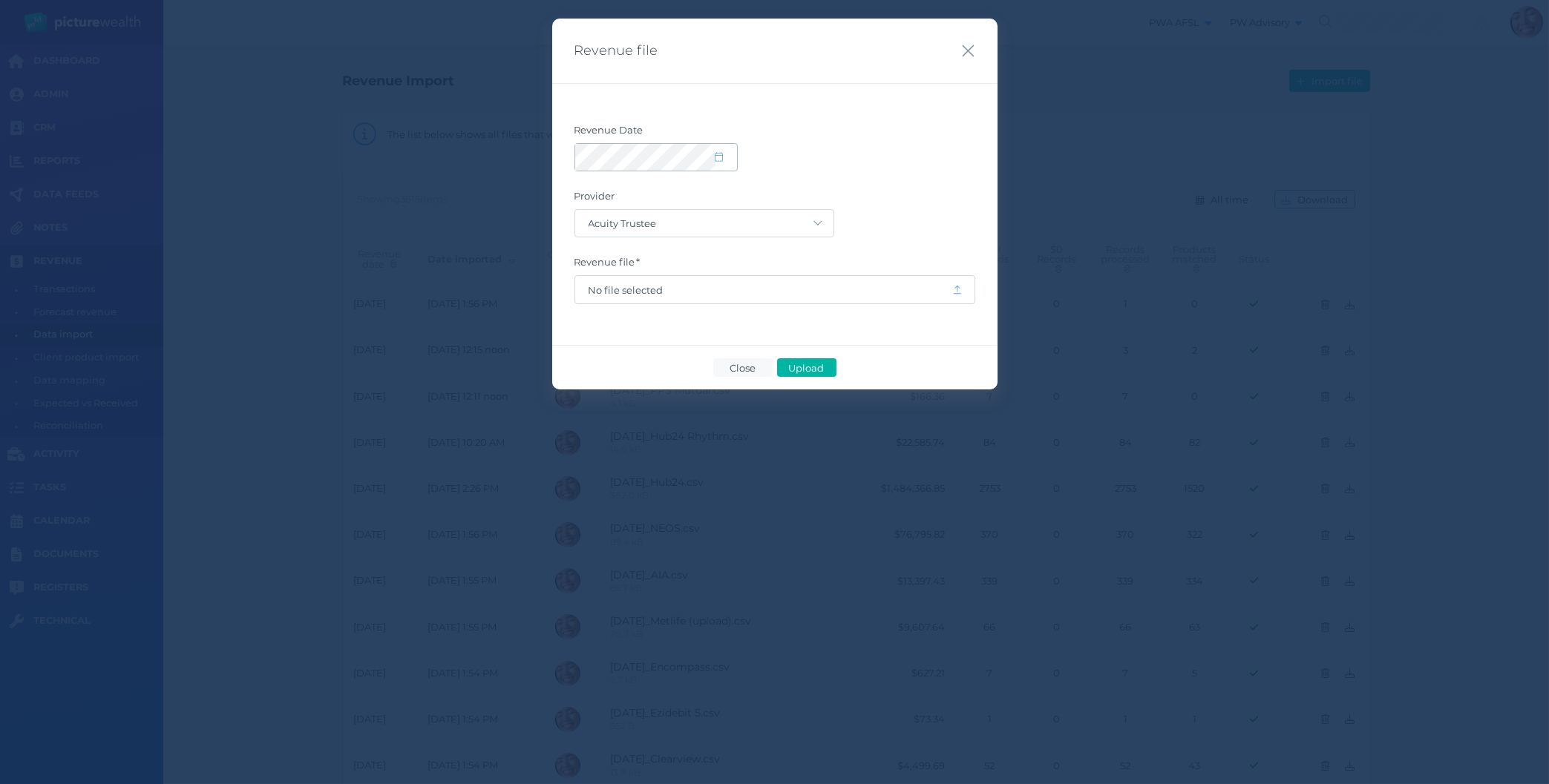
click at [724, 155] on span at bounding box center [726, 157] width 21 height 13
select select "8"
select select "2025"
click at [599, 201] on button "button" at bounding box center [594, 201] width 25 height 25
select select "7"
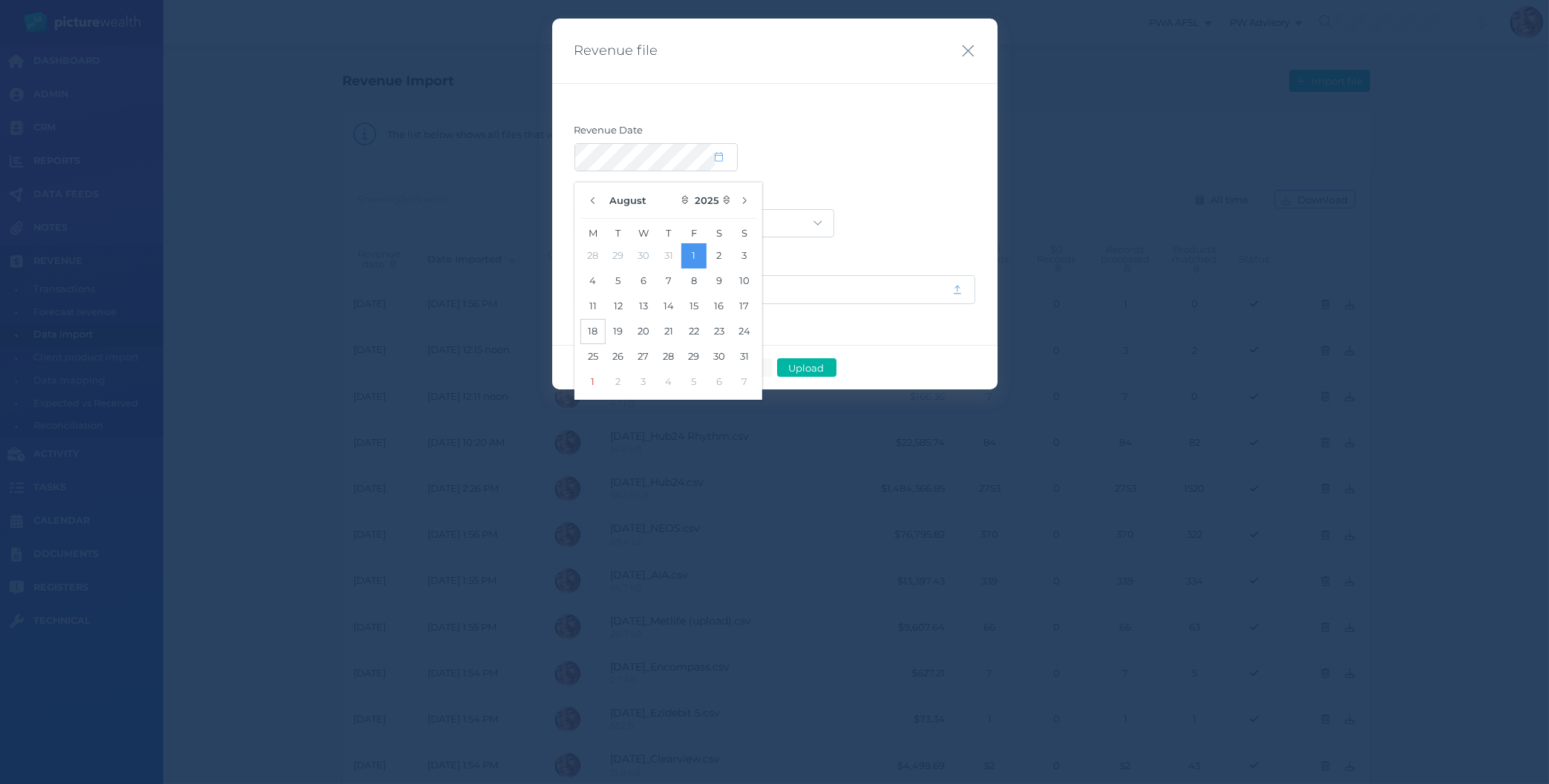
click at [594, 339] on button "18" at bounding box center [594, 332] width 25 height 25
click at [918, 173] on form "Revenue Date Provider Acuity Trustee AIA Australia AMG Super AMP ASGARD Asteron…" at bounding box center [774, 213] width 401 height 180
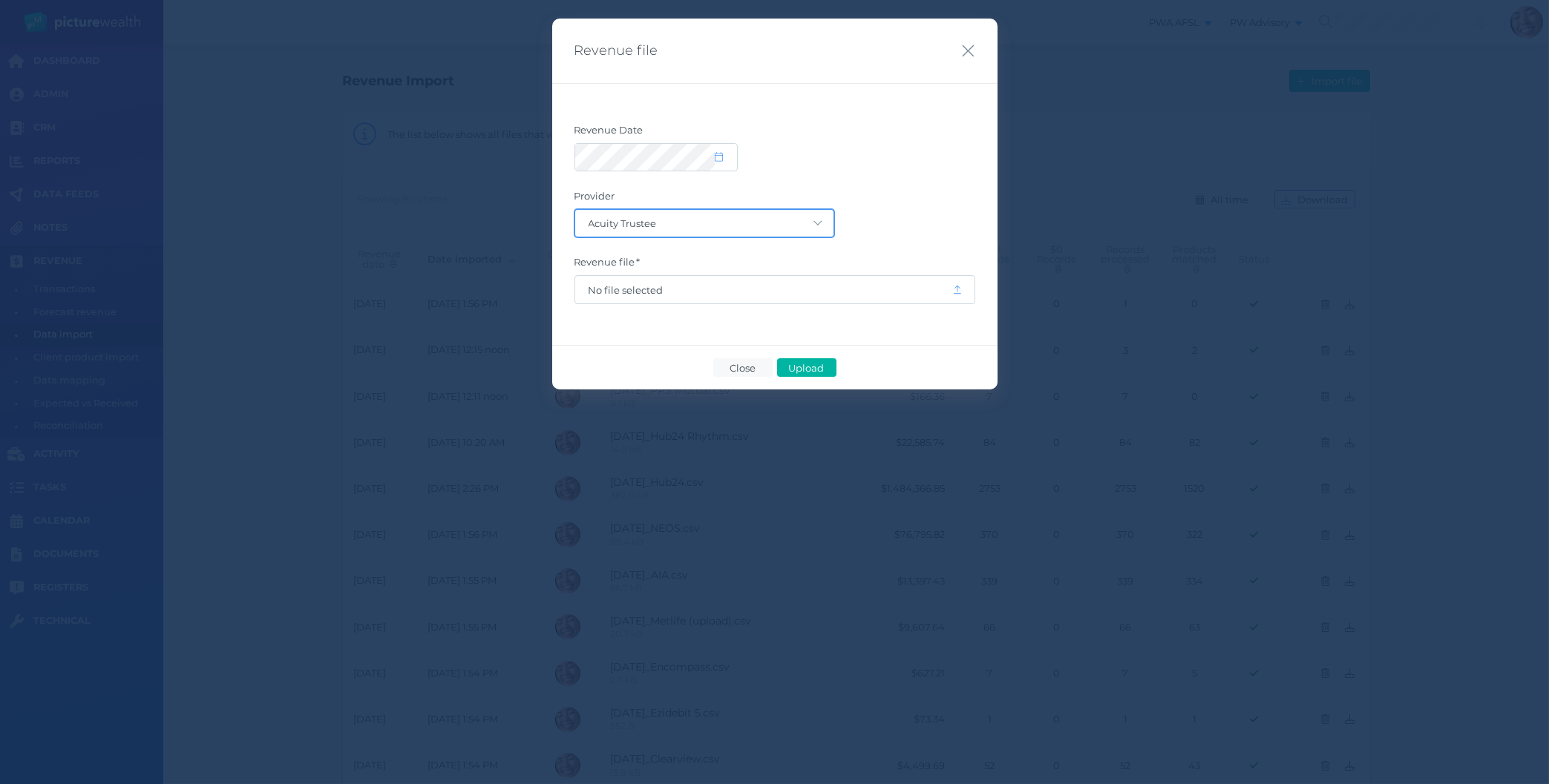
select select "68"
click option "EziDebit" at bounding box center [0, 0] width 0 height 0
click at [630, 292] on span "No file selected" at bounding box center [764, 290] width 350 height 12
click at [806, 365] on span "Upload" at bounding box center [807, 368] width 49 height 12
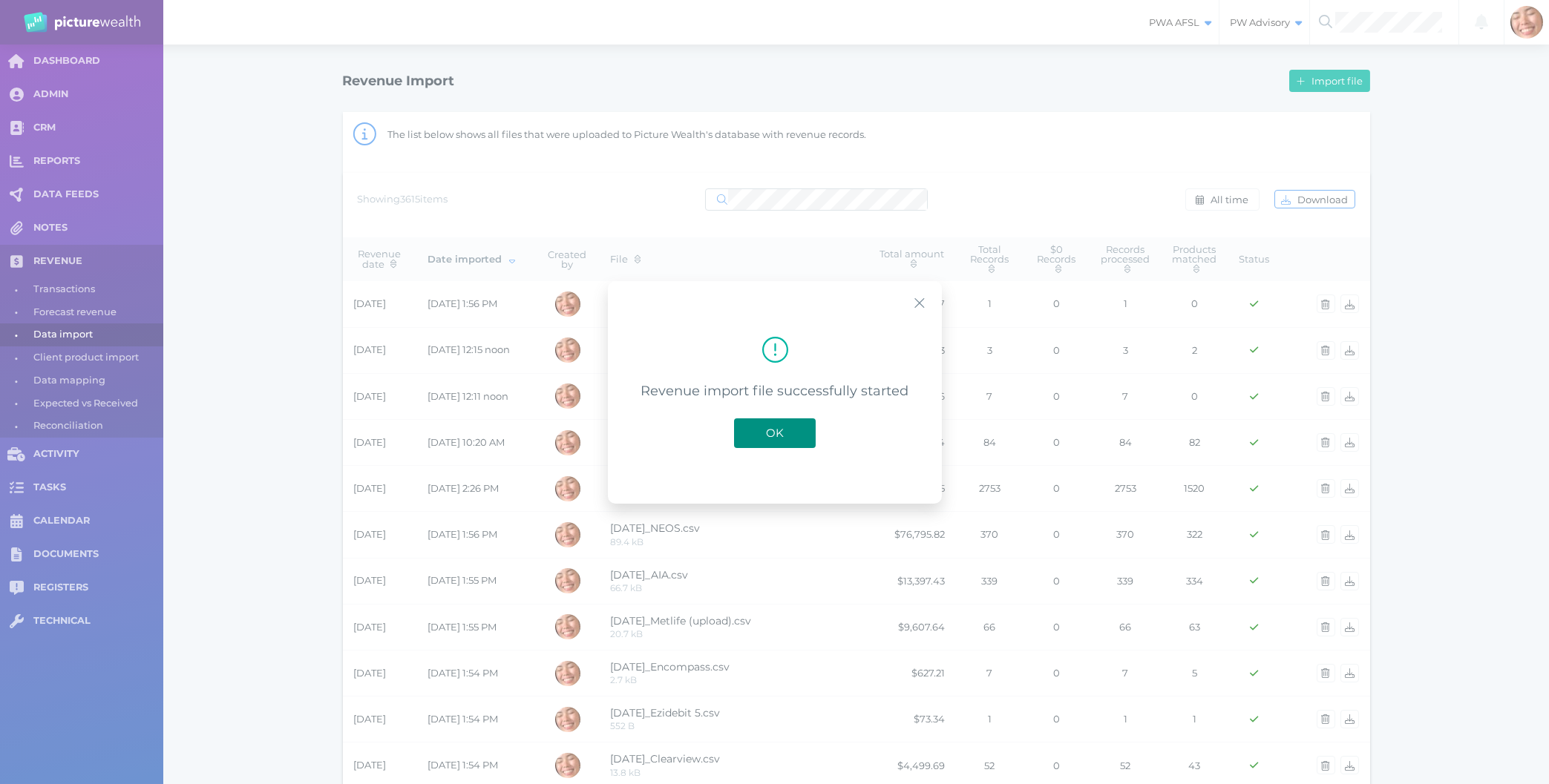
click at [779, 429] on span "OK" at bounding box center [775, 433] width 33 height 14
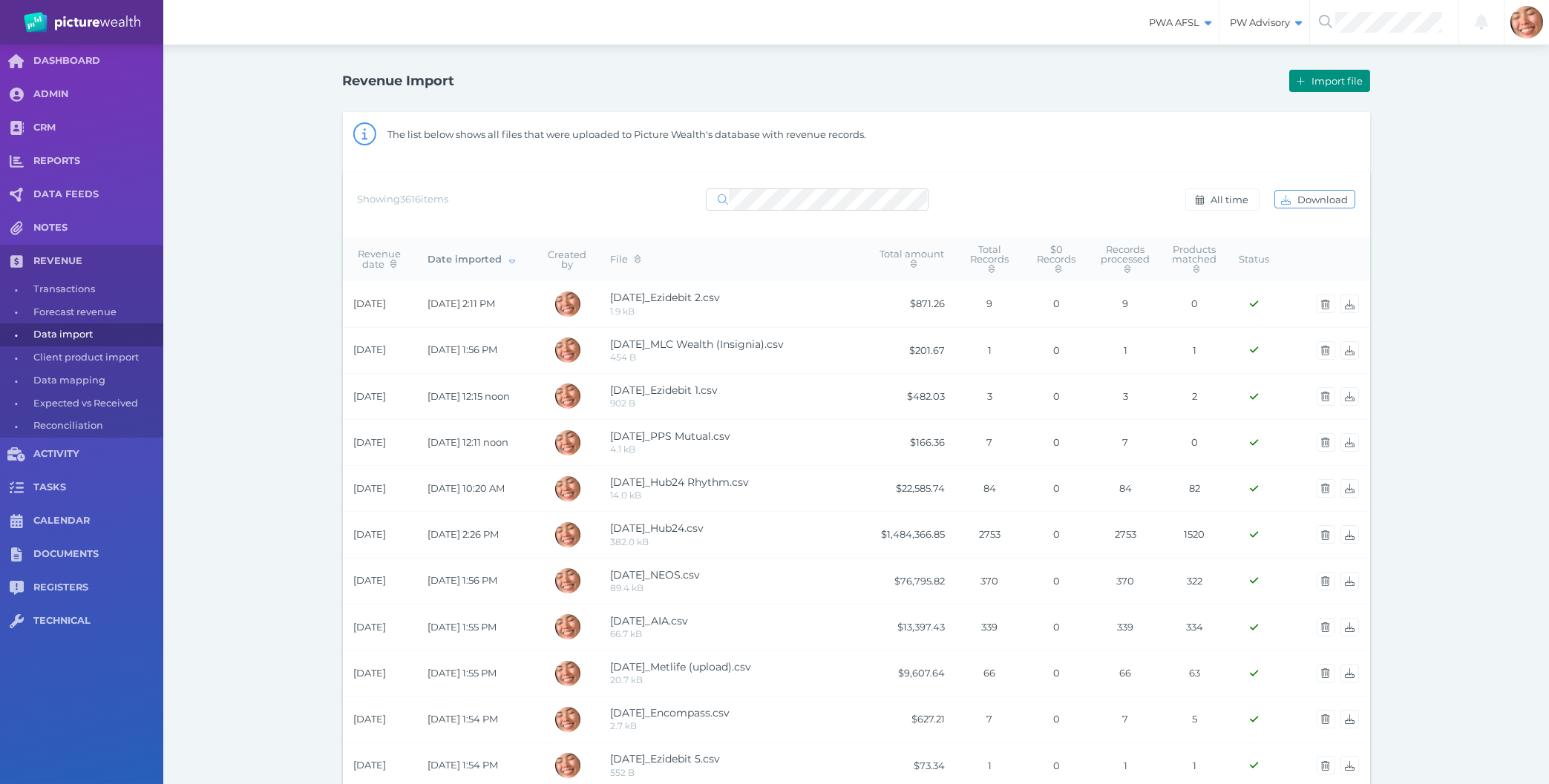
click at [1325, 86] on span "Import file" at bounding box center [1339, 81] width 61 height 12
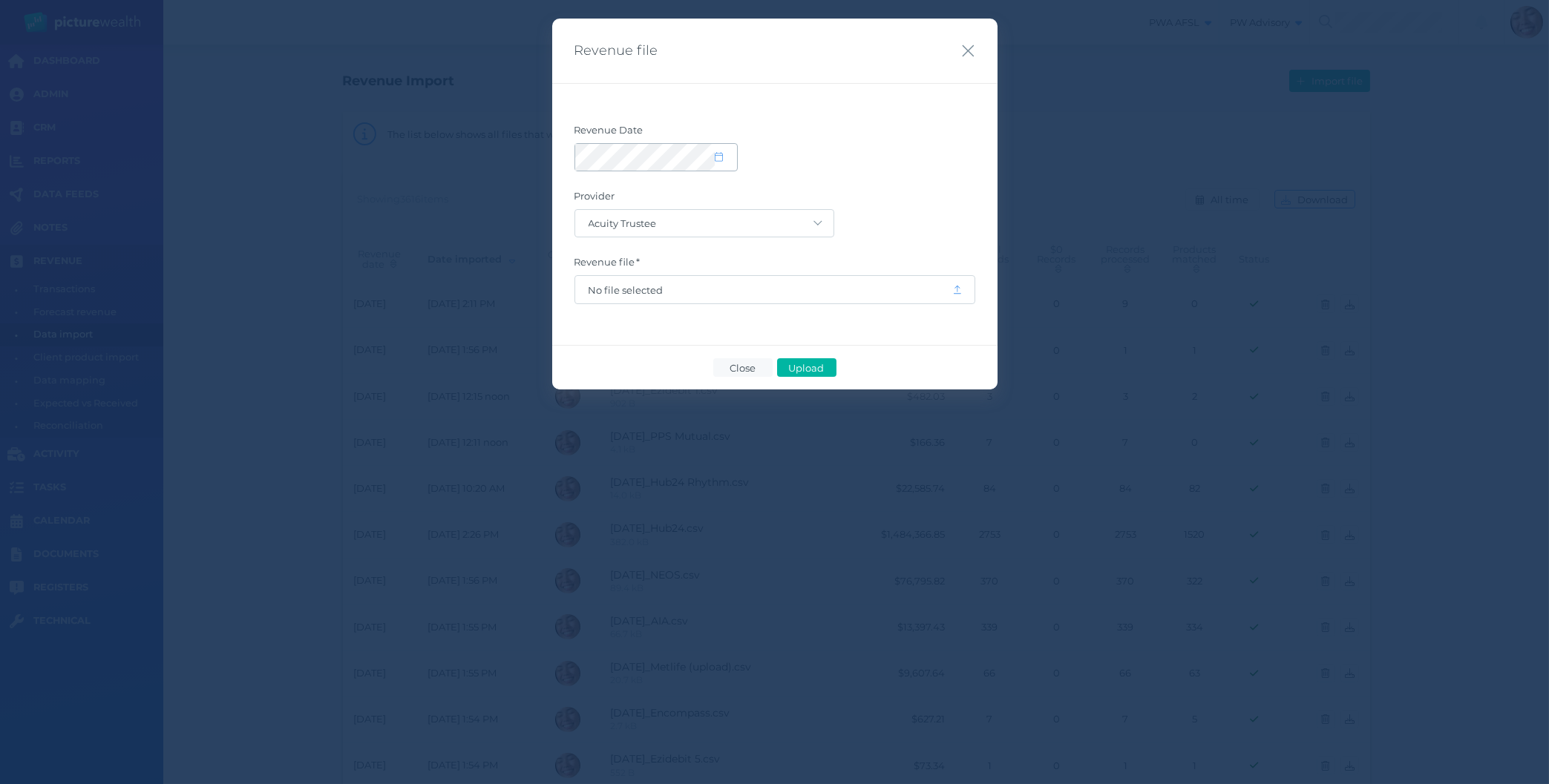
click at [719, 156] on icon at bounding box center [719, 157] width 8 height 10
select select "8"
select select "2025"
click at [598, 201] on button "button" at bounding box center [594, 201] width 25 height 25
select select "7"
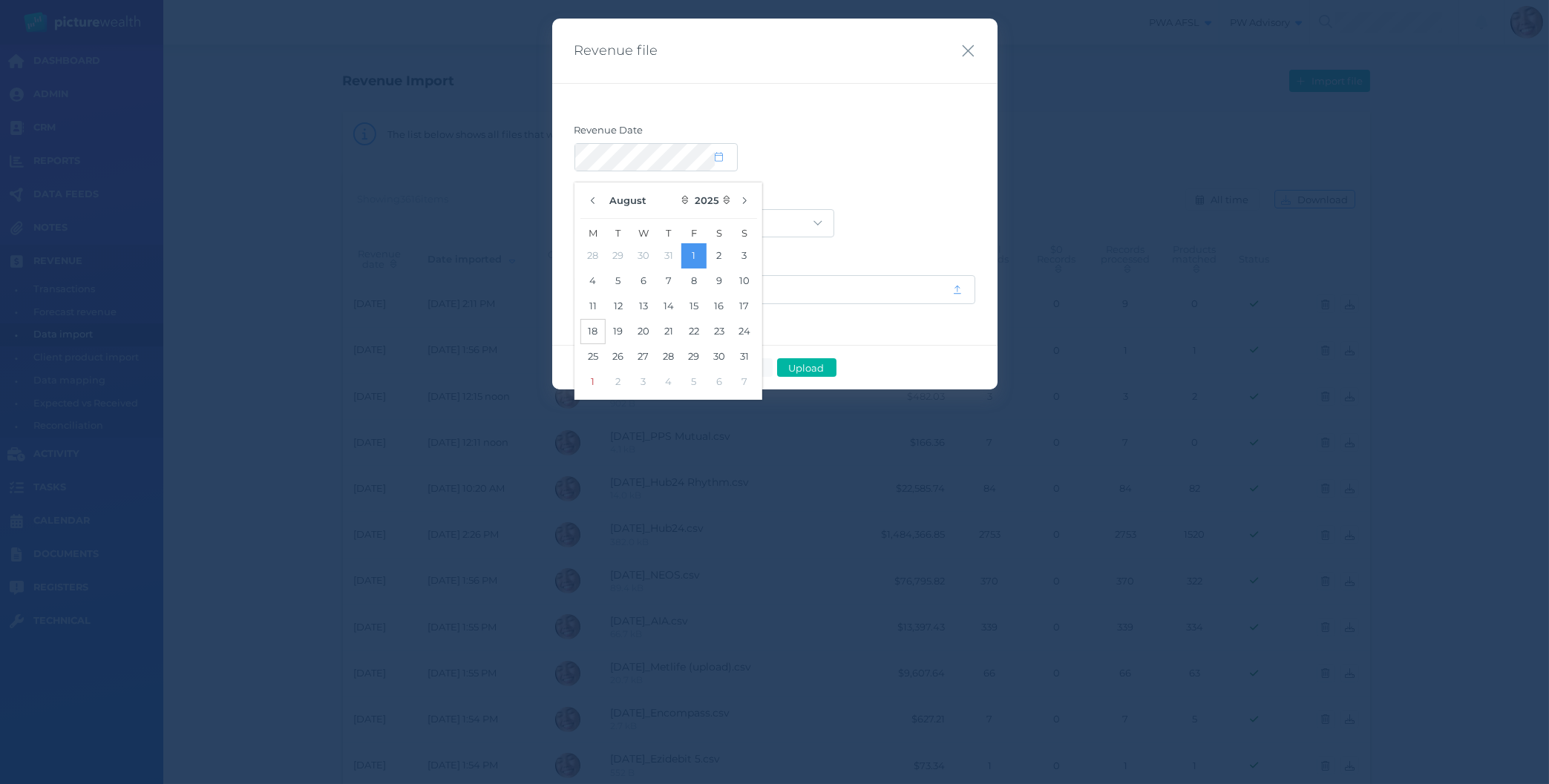
click at [598, 334] on button "18" at bounding box center [594, 332] width 25 height 25
click at [928, 204] on label "Provider" at bounding box center [774, 199] width 401 height 19
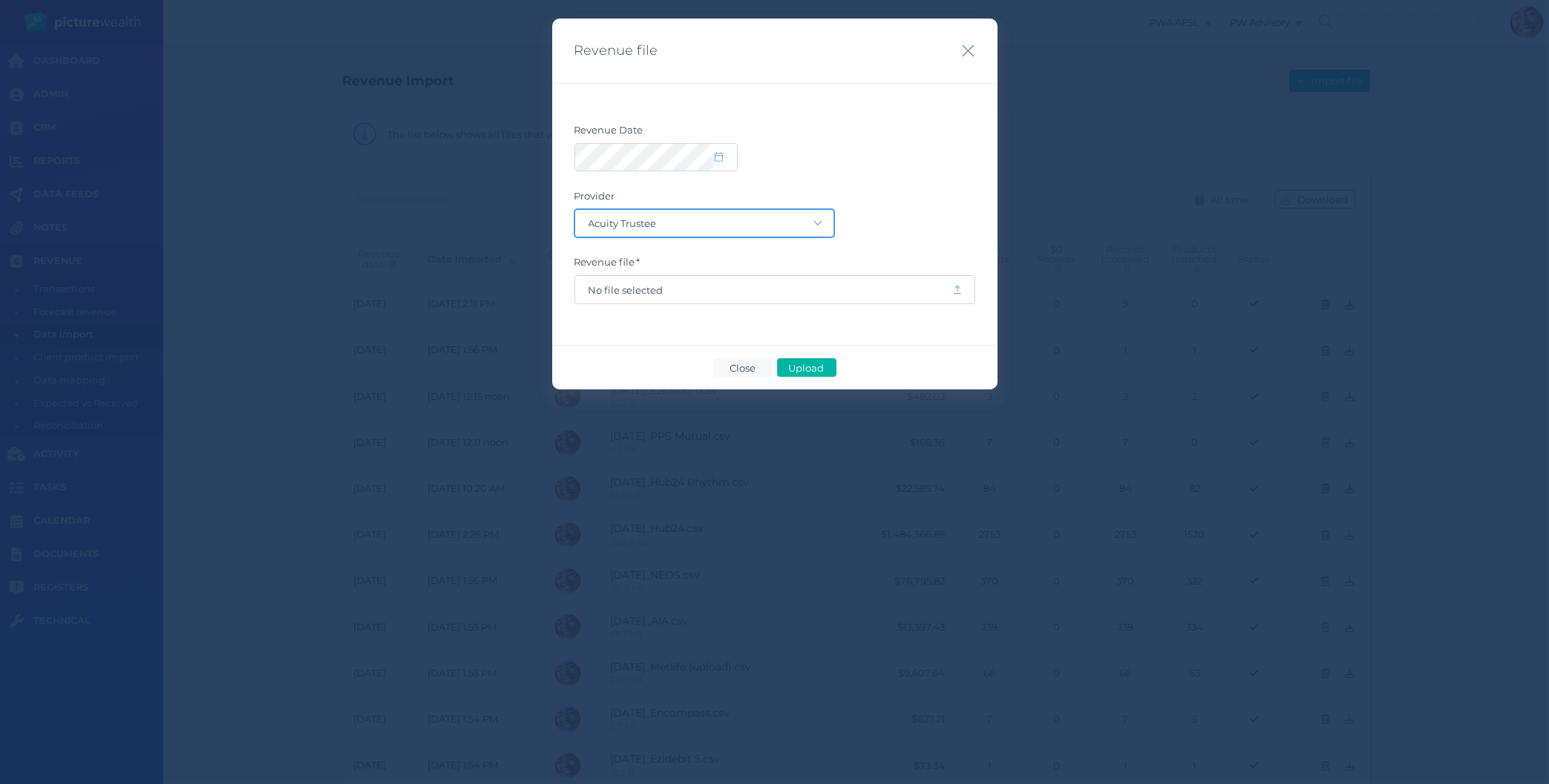
select select "119"
click option "Resolution Life 2 (Super)" at bounding box center [0, 0] width 0 height 0
click at [668, 290] on span "No file selected" at bounding box center [764, 290] width 350 height 12
click at [808, 367] on span "Upload" at bounding box center [807, 368] width 49 height 12
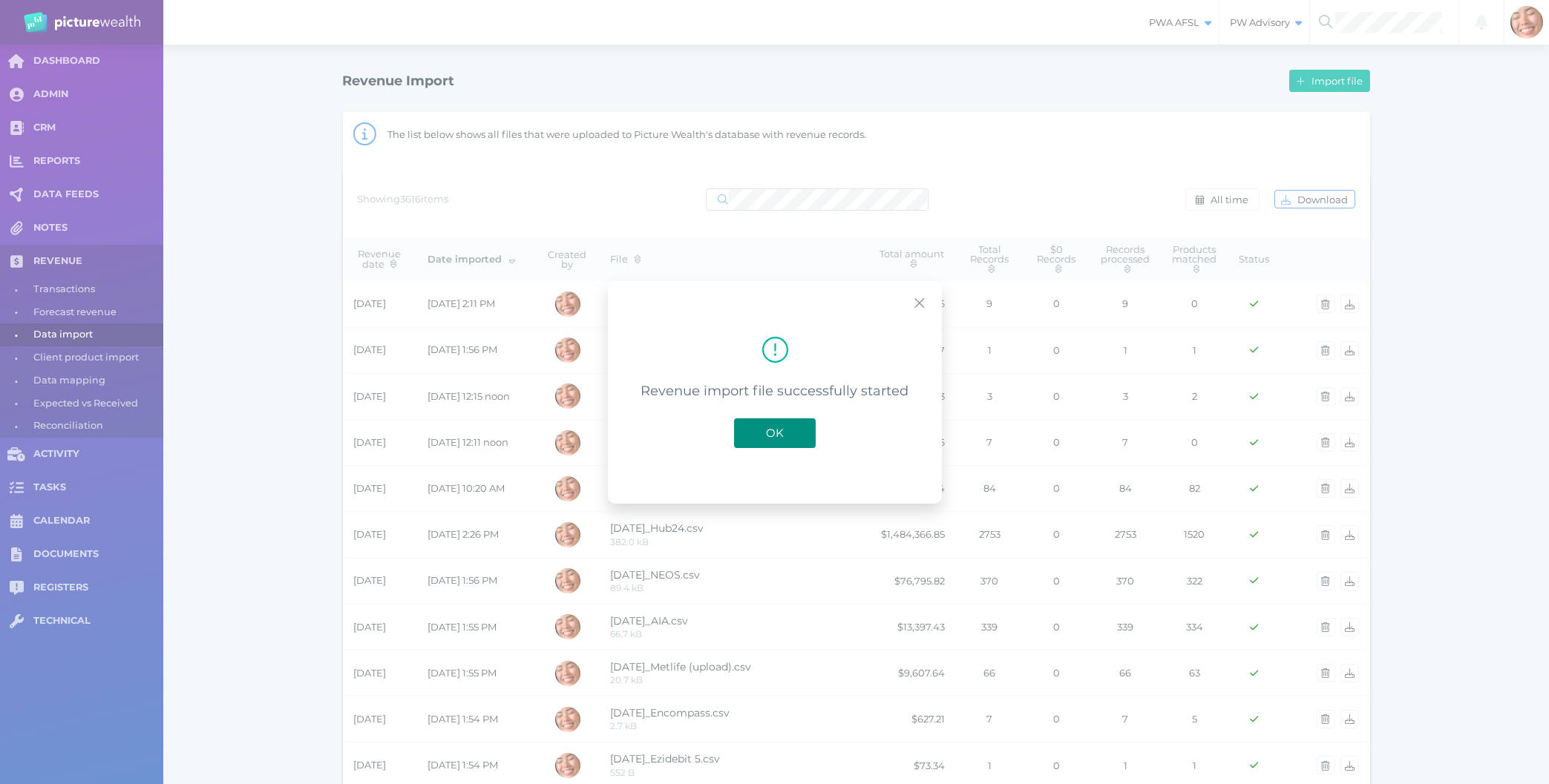
click at [768, 426] on button "OK" at bounding box center [774, 432] width 82 height 30
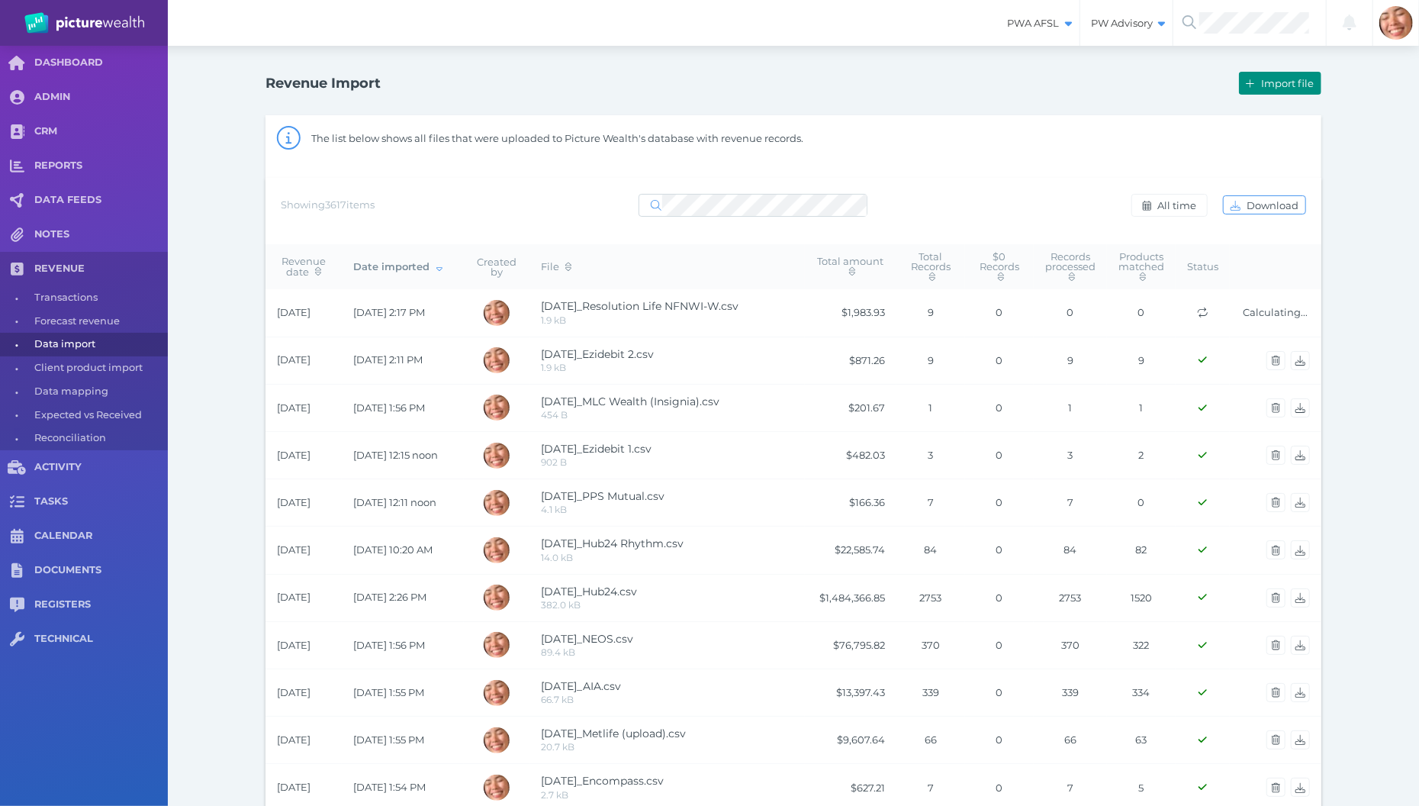
click at [1258, 87] on span "Import file" at bounding box center [1289, 83] width 63 height 12
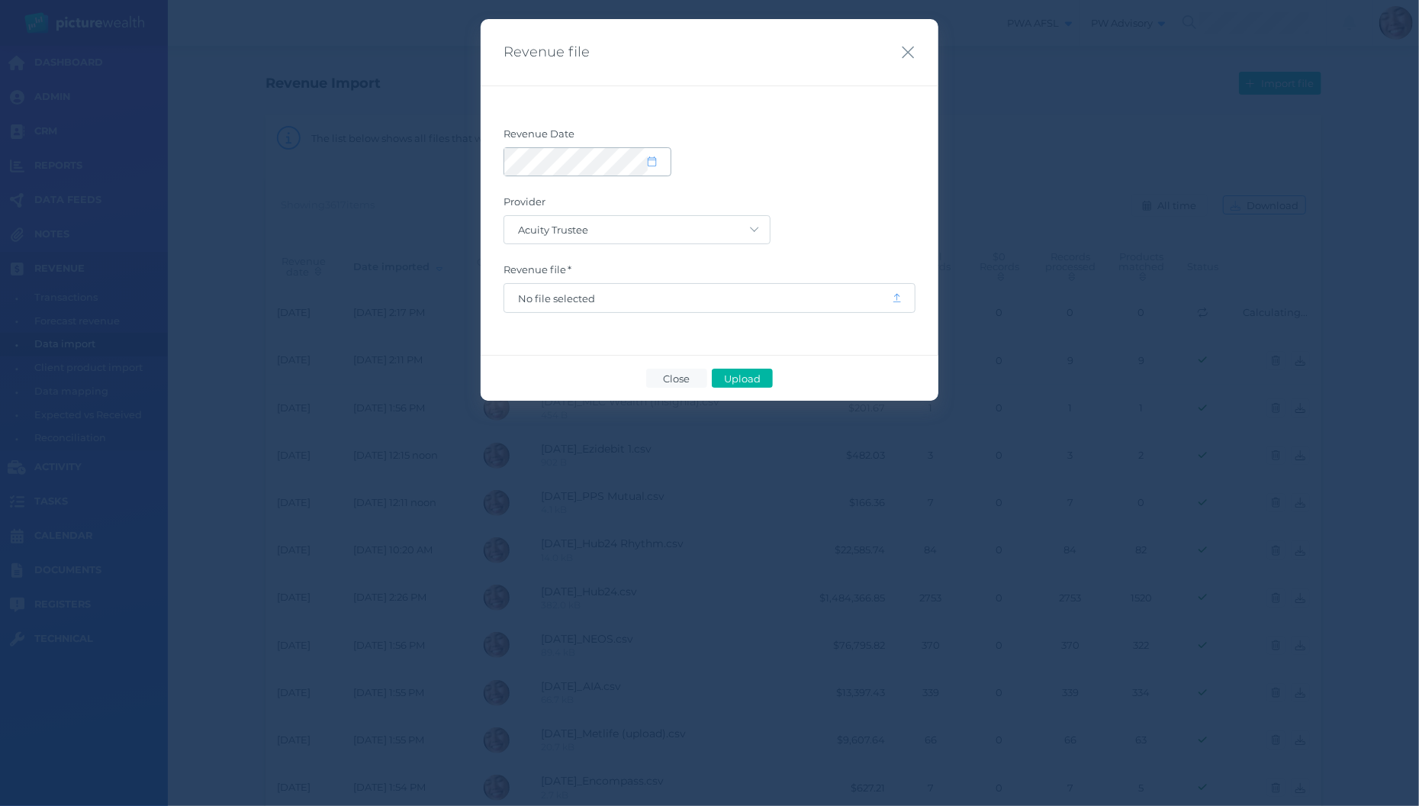
click at [656, 159] on icon at bounding box center [652, 161] width 8 height 10
select select "8"
select select "2025"
click at [514, 201] on button "button" at bounding box center [523, 207] width 26 height 26
select select "7"
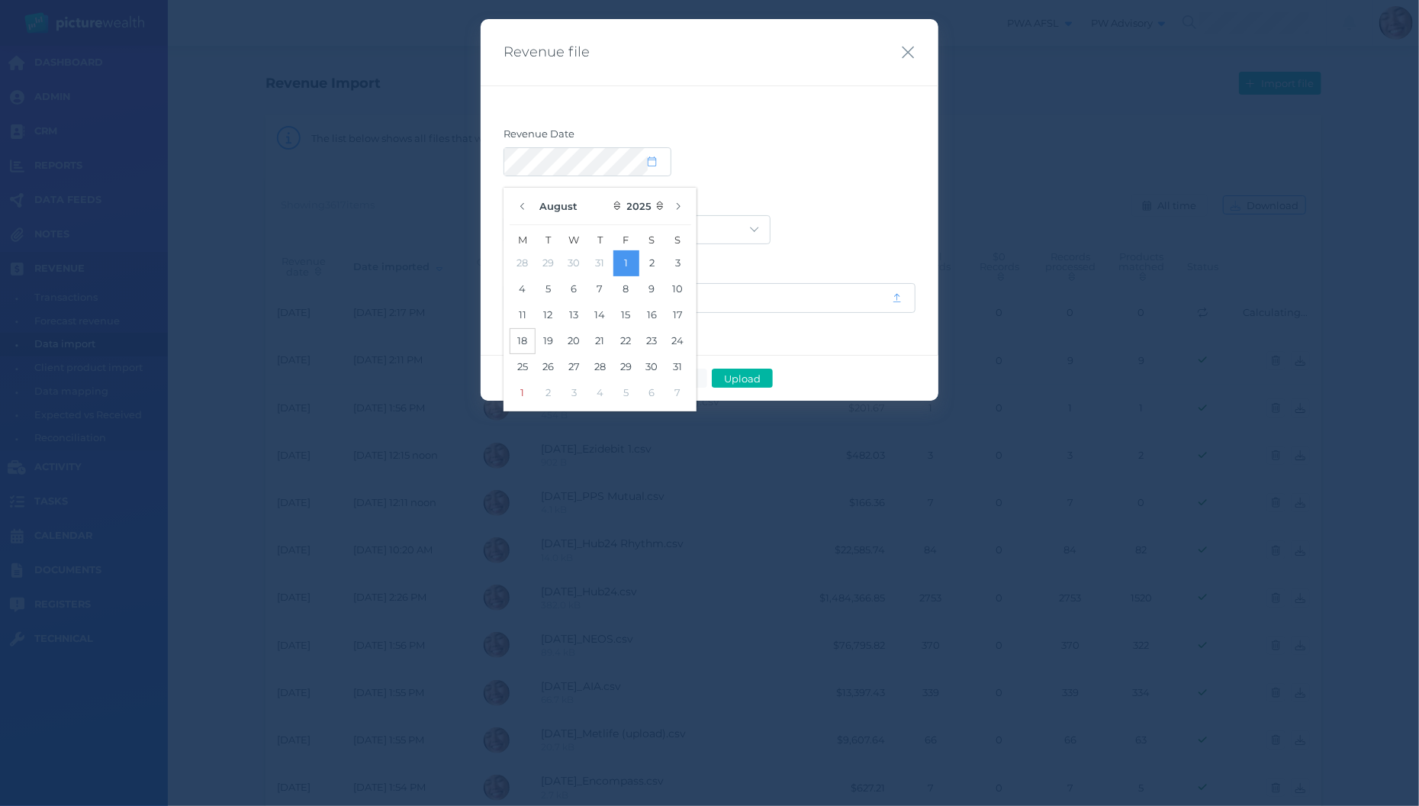
click at [521, 339] on button "18" at bounding box center [523, 341] width 26 height 26
click at [893, 191] on form "Revenue Date Provider Acuity Trustee AIA Australia AMG Super AMP ASGARD Asteron…" at bounding box center [709, 219] width 412 height 185
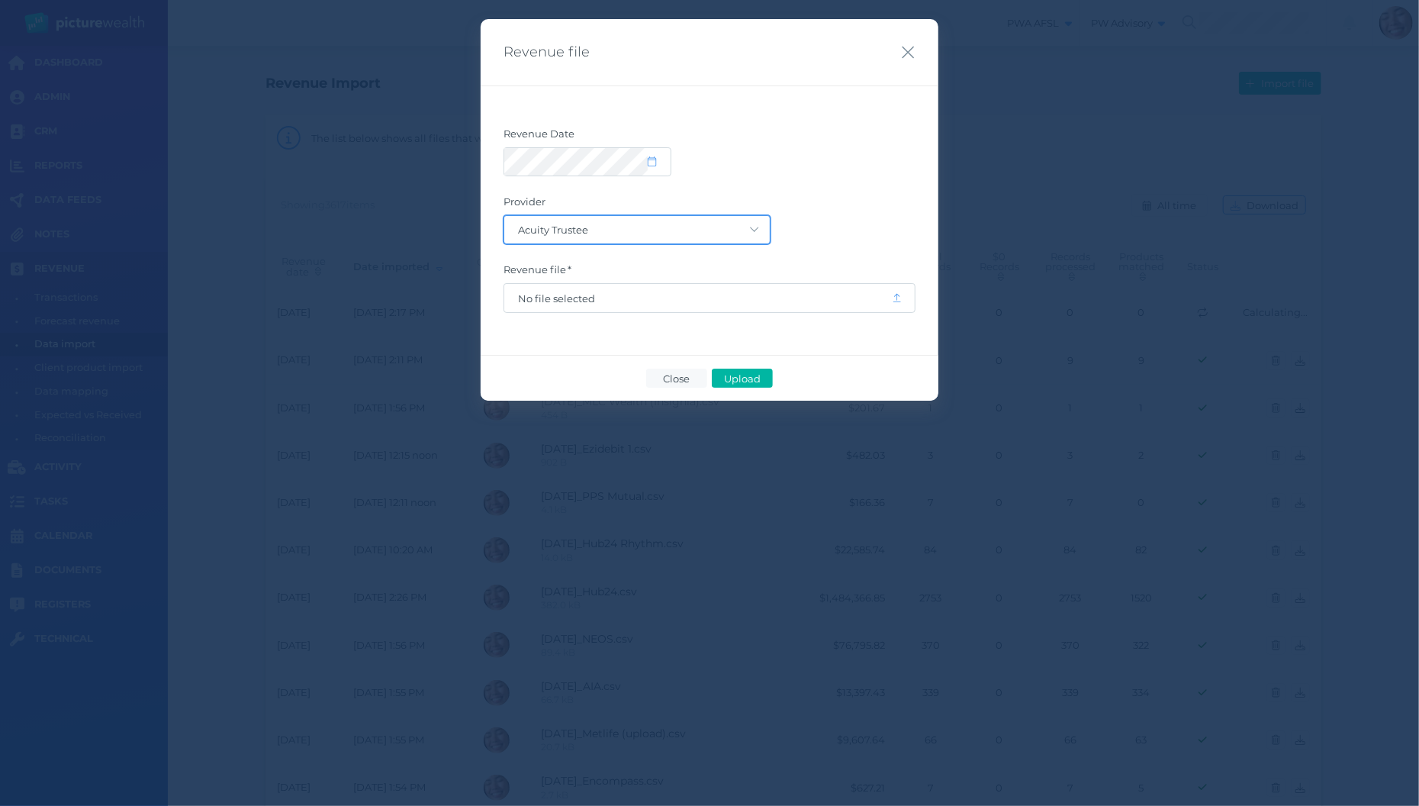
select select "104"
click option "Resolution Life Insurance (AMP Life)" at bounding box center [0, 0] width 0 height 0
click at [664, 304] on span "No file selected" at bounding box center [698, 298] width 388 height 29
click at [677, 298] on span "No file selected" at bounding box center [698, 298] width 360 height 12
click at [754, 381] on span "Upload" at bounding box center [742, 378] width 50 height 12
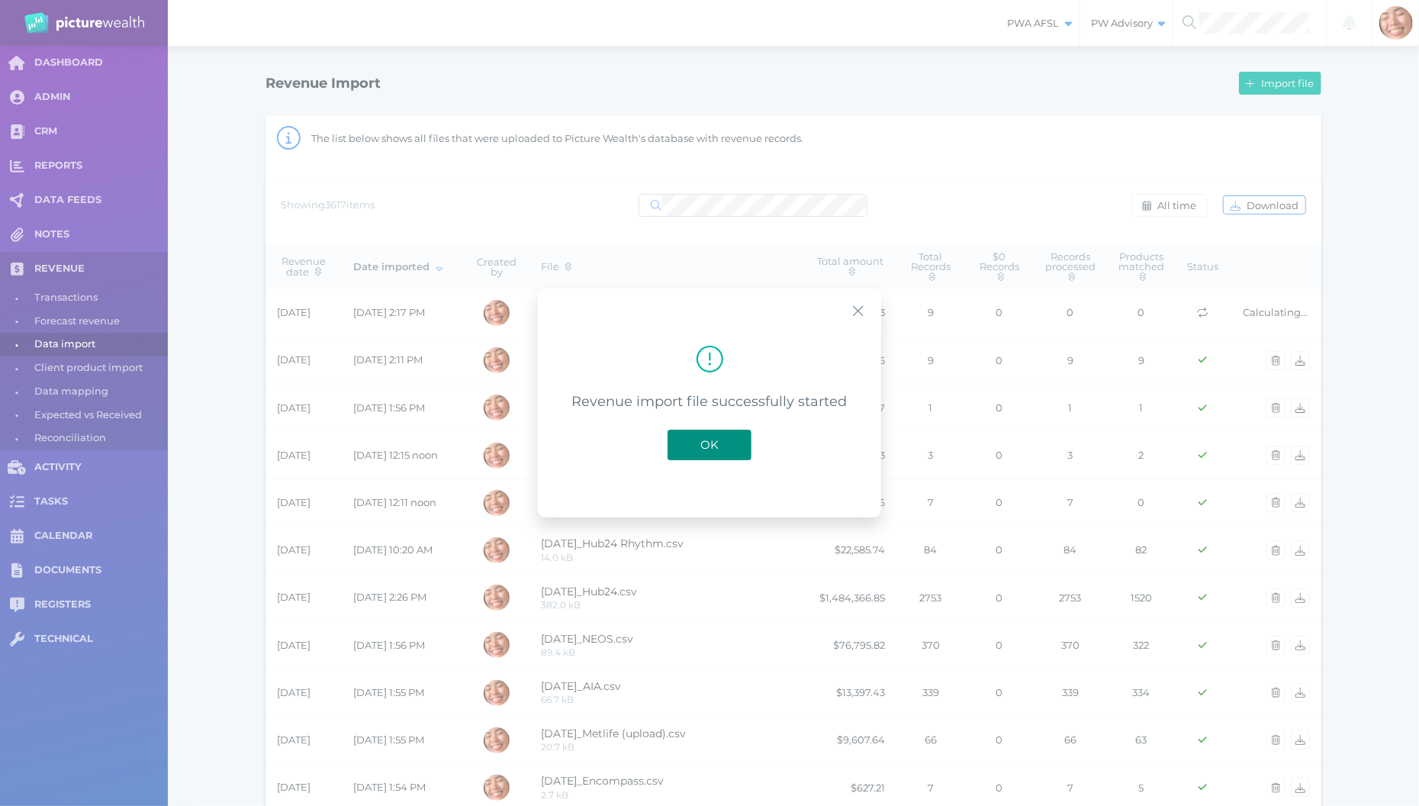
click at [710, 445] on span "OK" at bounding box center [710, 444] width 34 height 14
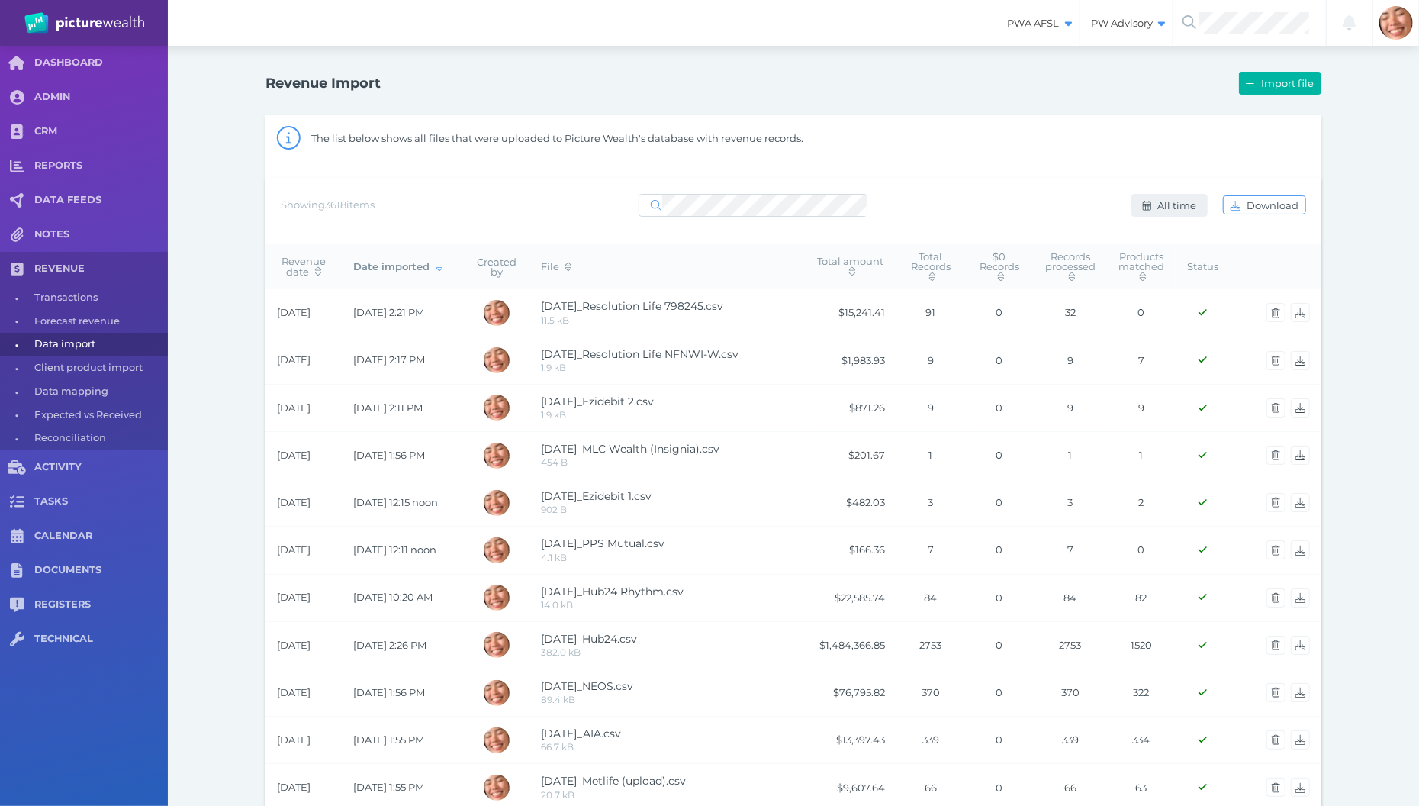
click at [1203, 204] on span "All time" at bounding box center [1178, 205] width 49 height 12
select select "ALL_TIME"
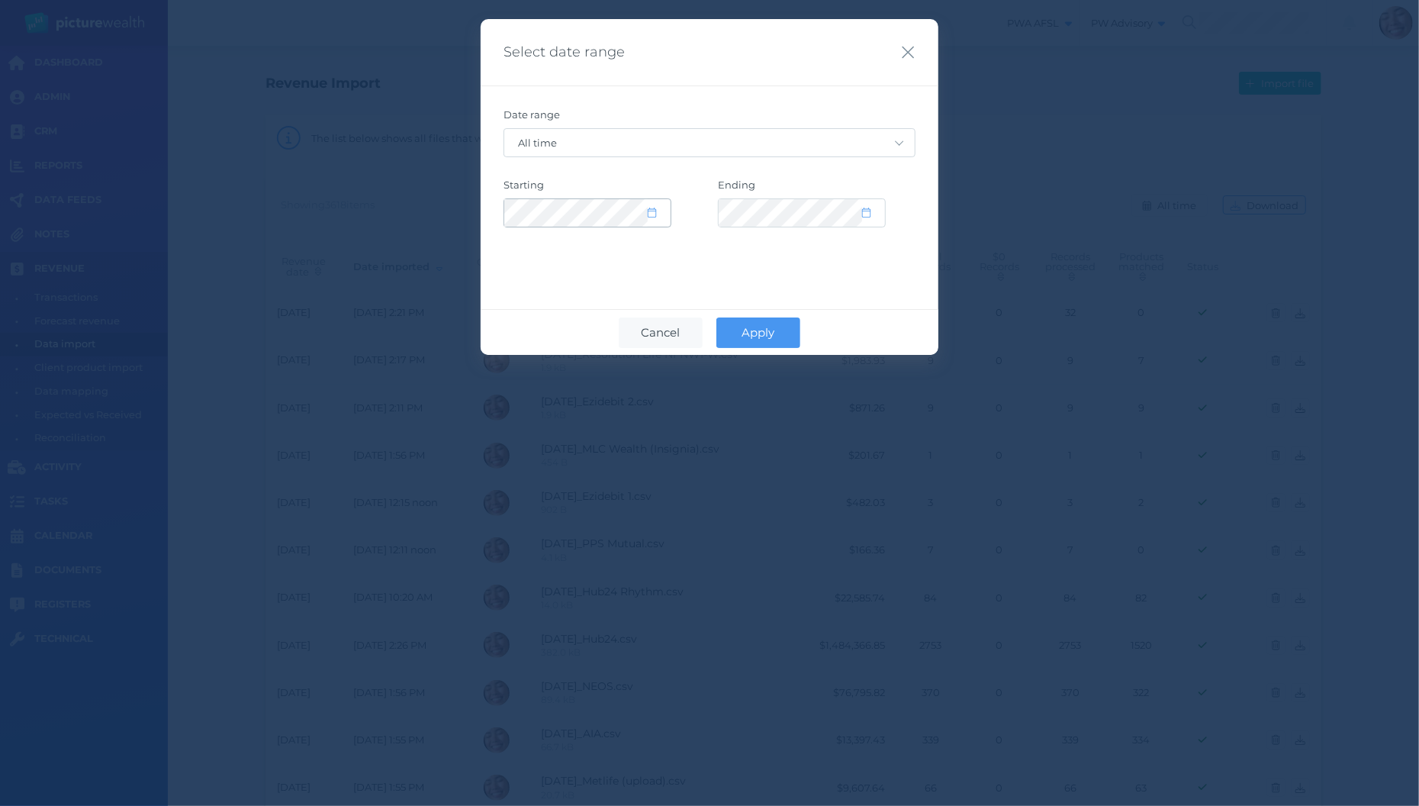
click at [658, 206] on span at bounding box center [659, 212] width 22 height 13
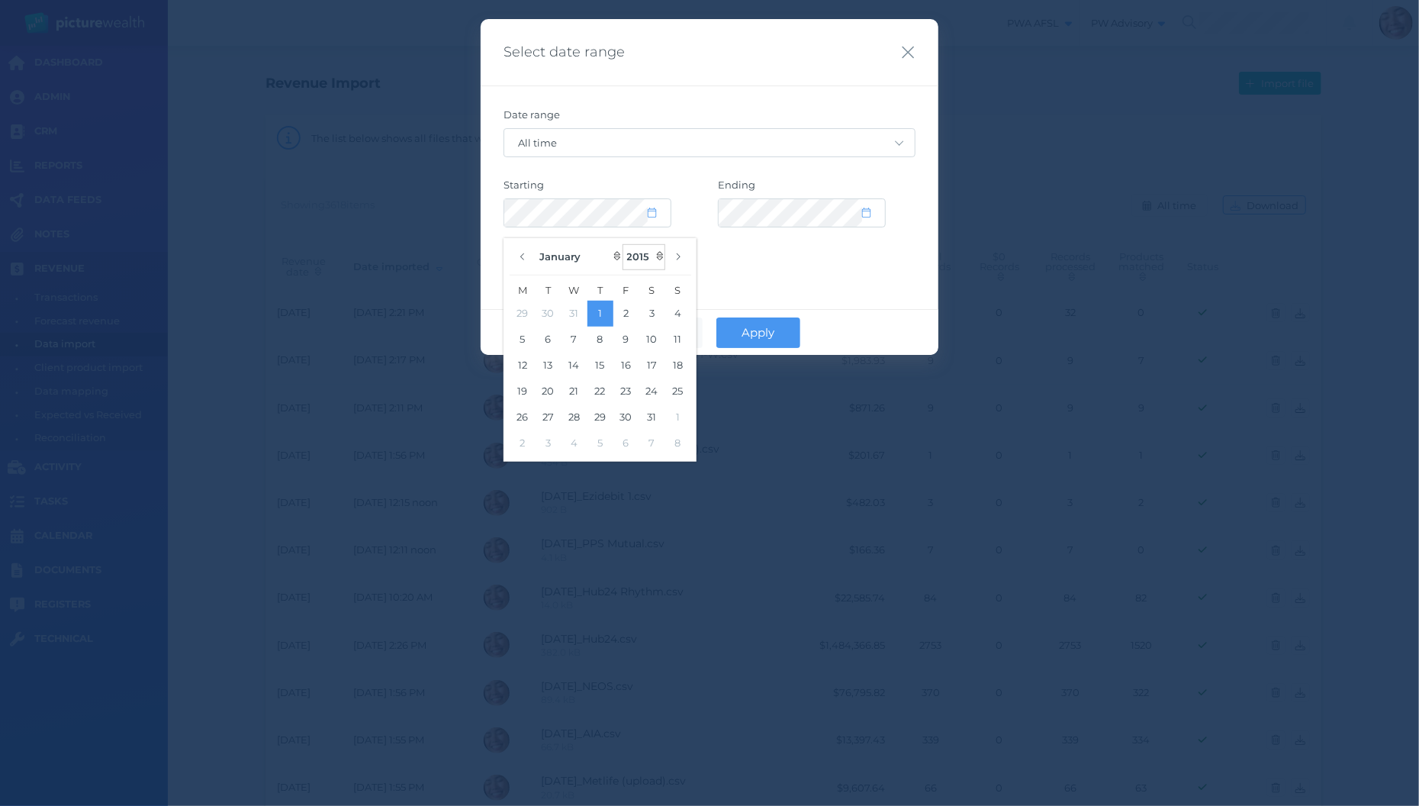
click at [622, 244] on select "2035 2034 2033 2032 2031 2030 2029 2028 2027 2026 2025 2024 2023 2022 2021 2020…" at bounding box center [643, 257] width 43 height 26
select select "2025"
click option "2025" at bounding box center [0, 0] width 0 height 0
select select "CUSTOM"
select select "2025"
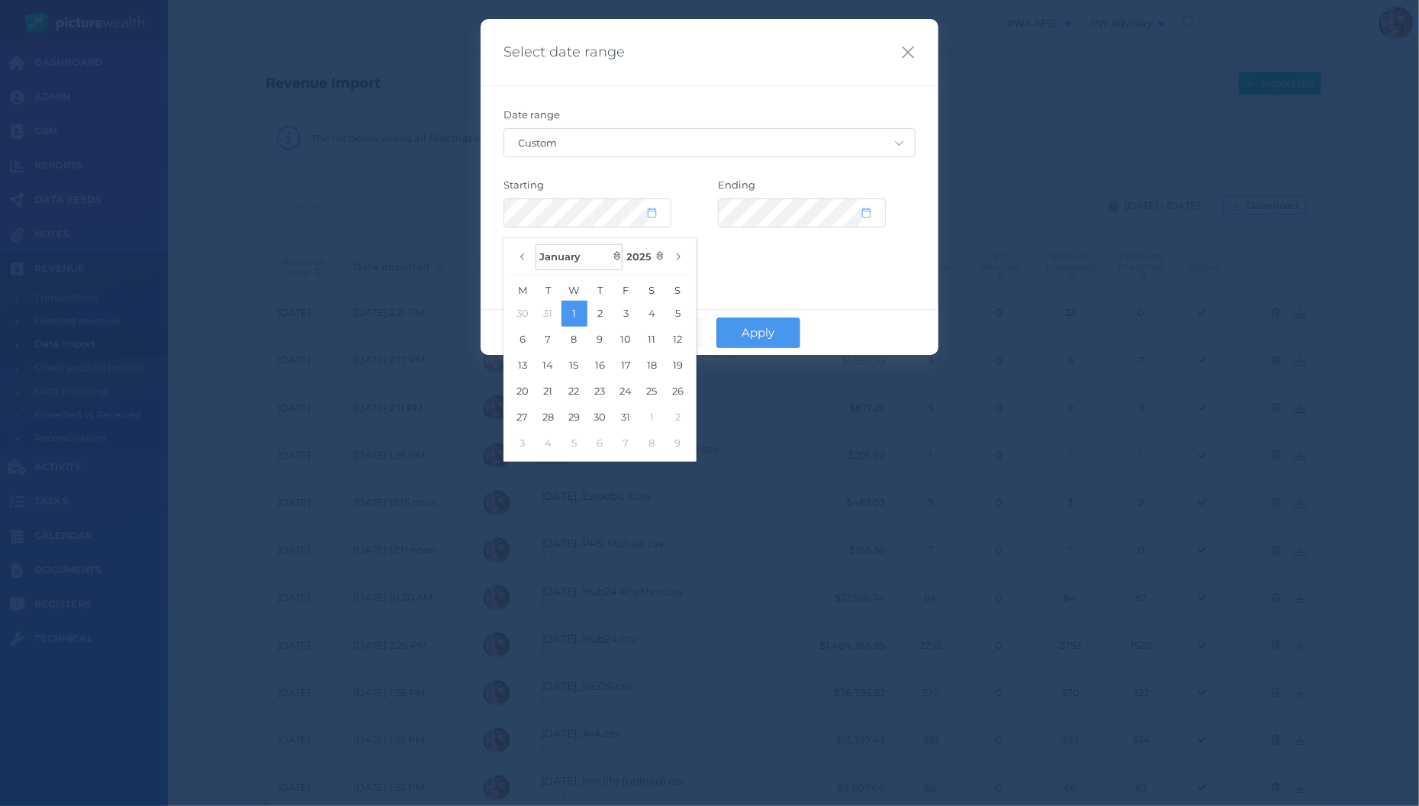
click at [536, 244] on select "January February March April May June July August September October November De…" at bounding box center [579, 257] width 87 height 26
click option "August" at bounding box center [0, 0] width 0 height 0
select select "7"
click at [533, 392] on button "18" at bounding box center [523, 391] width 26 height 26
select select "2035"
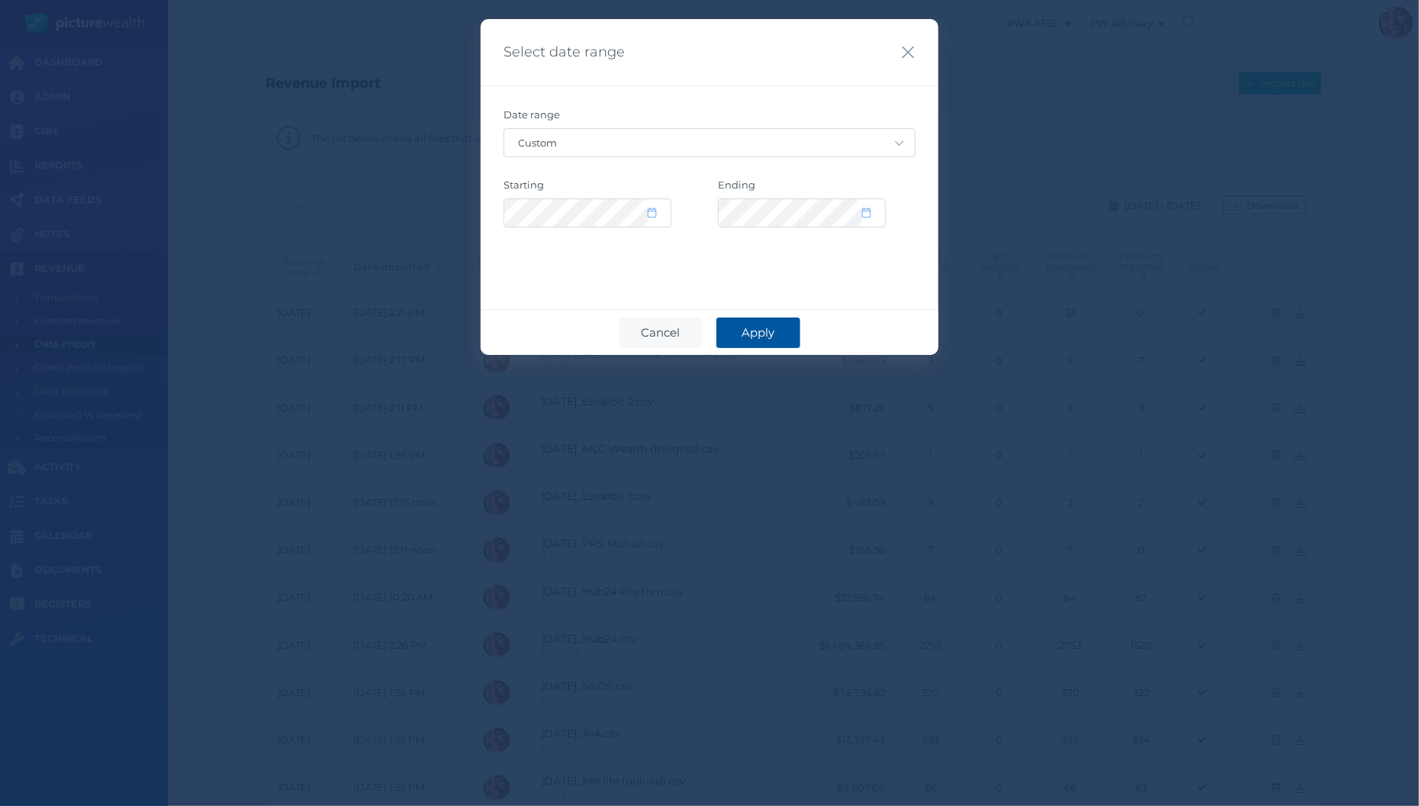
click at [779, 336] on span "Apply" at bounding box center [759, 332] width 48 height 14
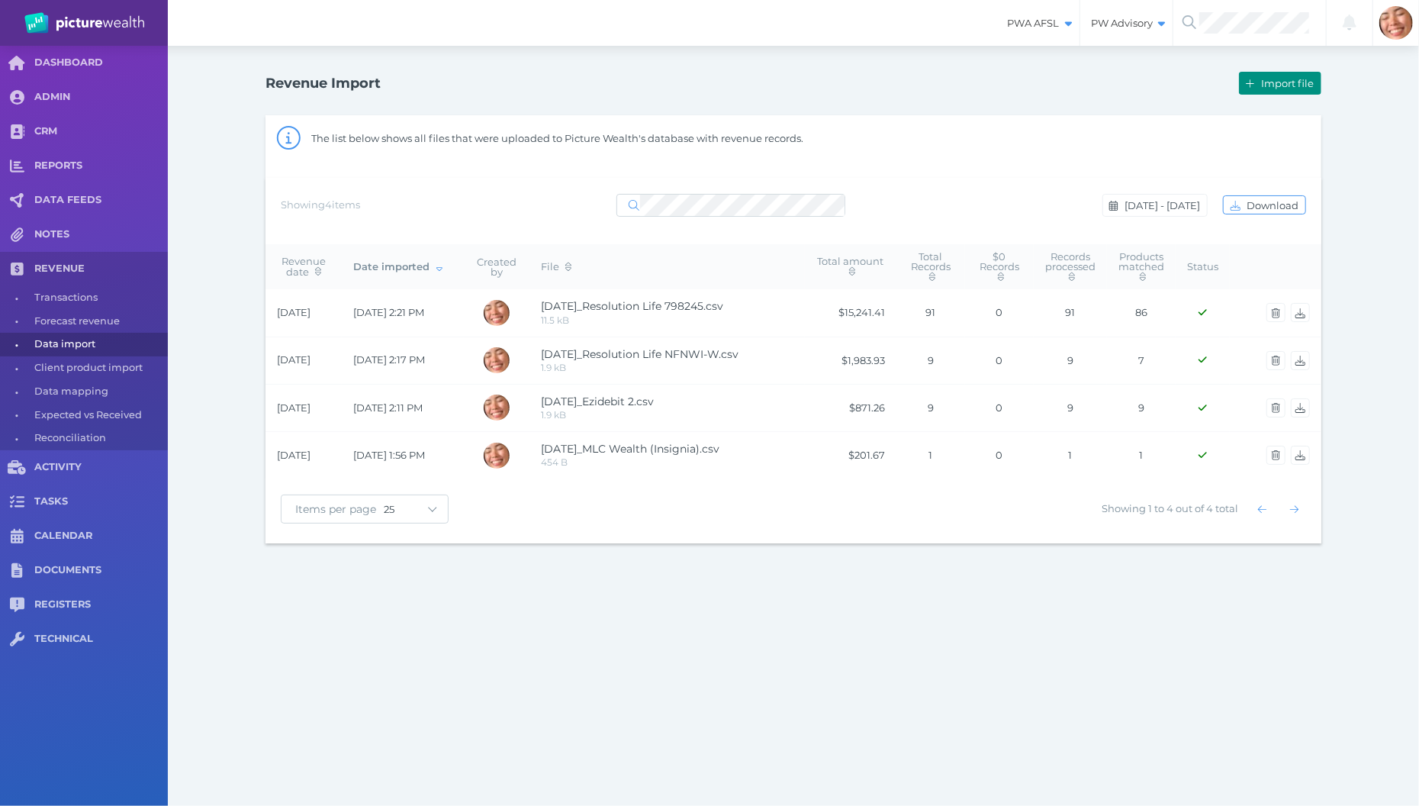
click at [1301, 86] on span "Import file" at bounding box center [1289, 83] width 63 height 12
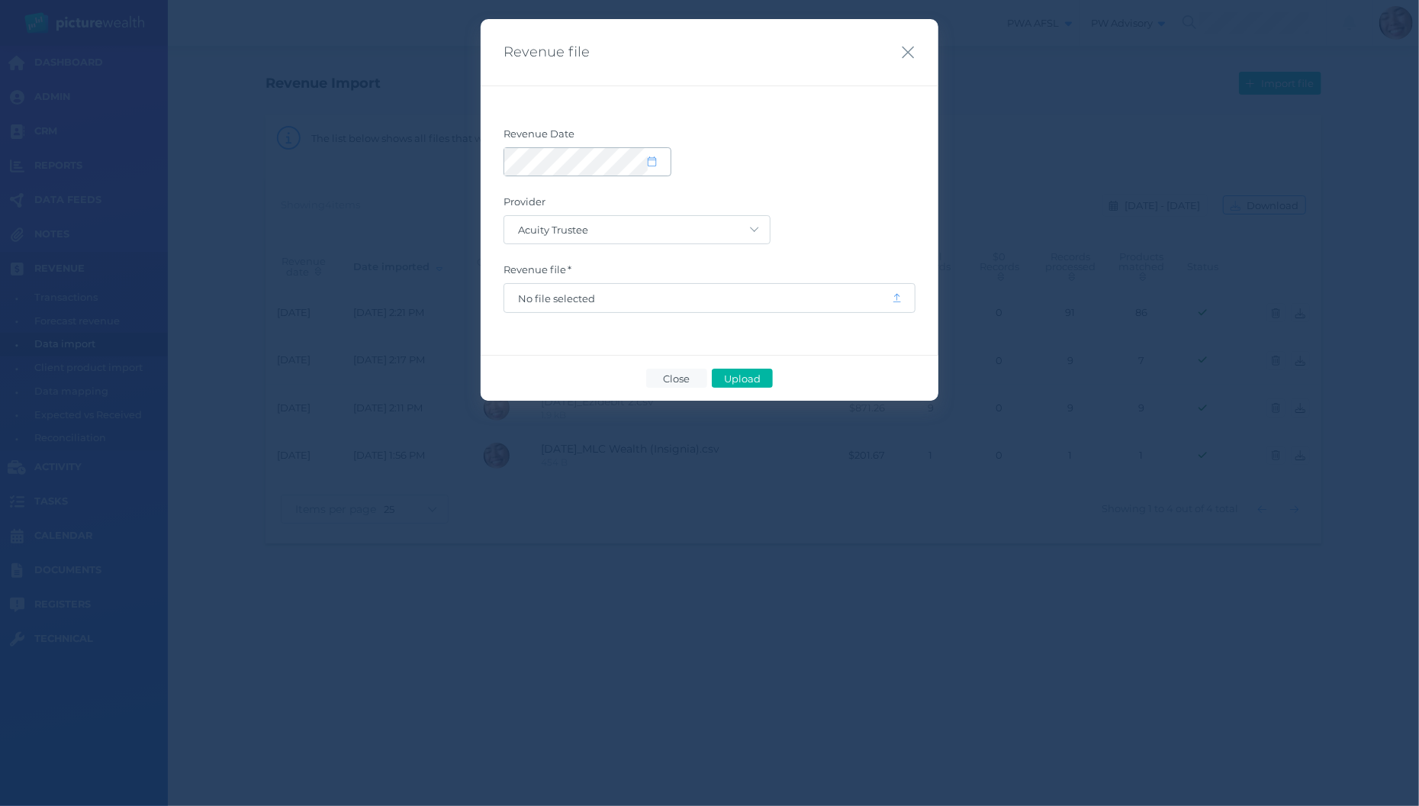
click at [658, 165] on span at bounding box center [659, 161] width 22 height 13
select select "8"
select select "2025"
click at [518, 209] on button "button" at bounding box center [523, 207] width 26 height 26
select select "7"
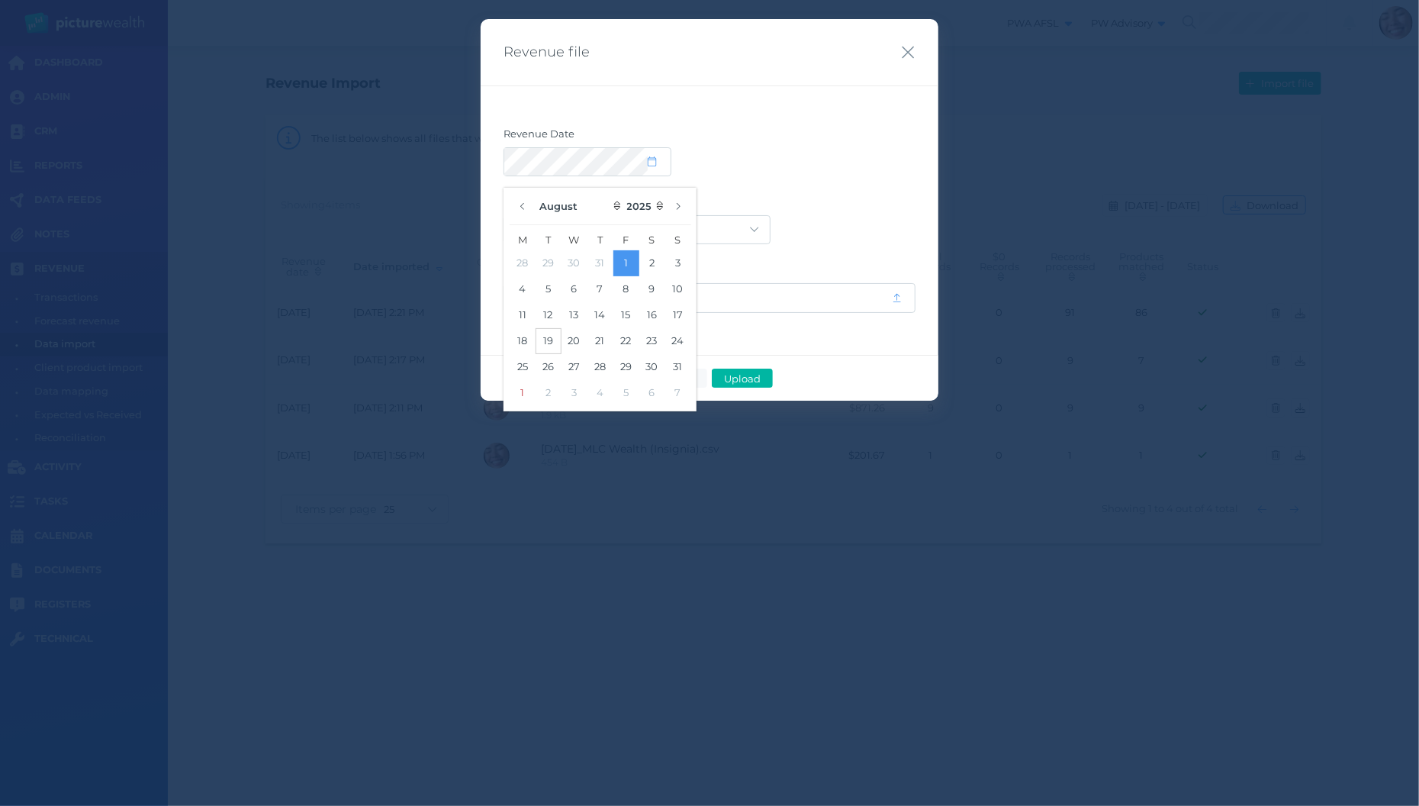
click at [559, 345] on button "19" at bounding box center [549, 341] width 26 height 26
click at [557, 336] on button "19" at bounding box center [549, 341] width 26 height 26
click at [848, 205] on label "Provider" at bounding box center [709, 205] width 412 height 20
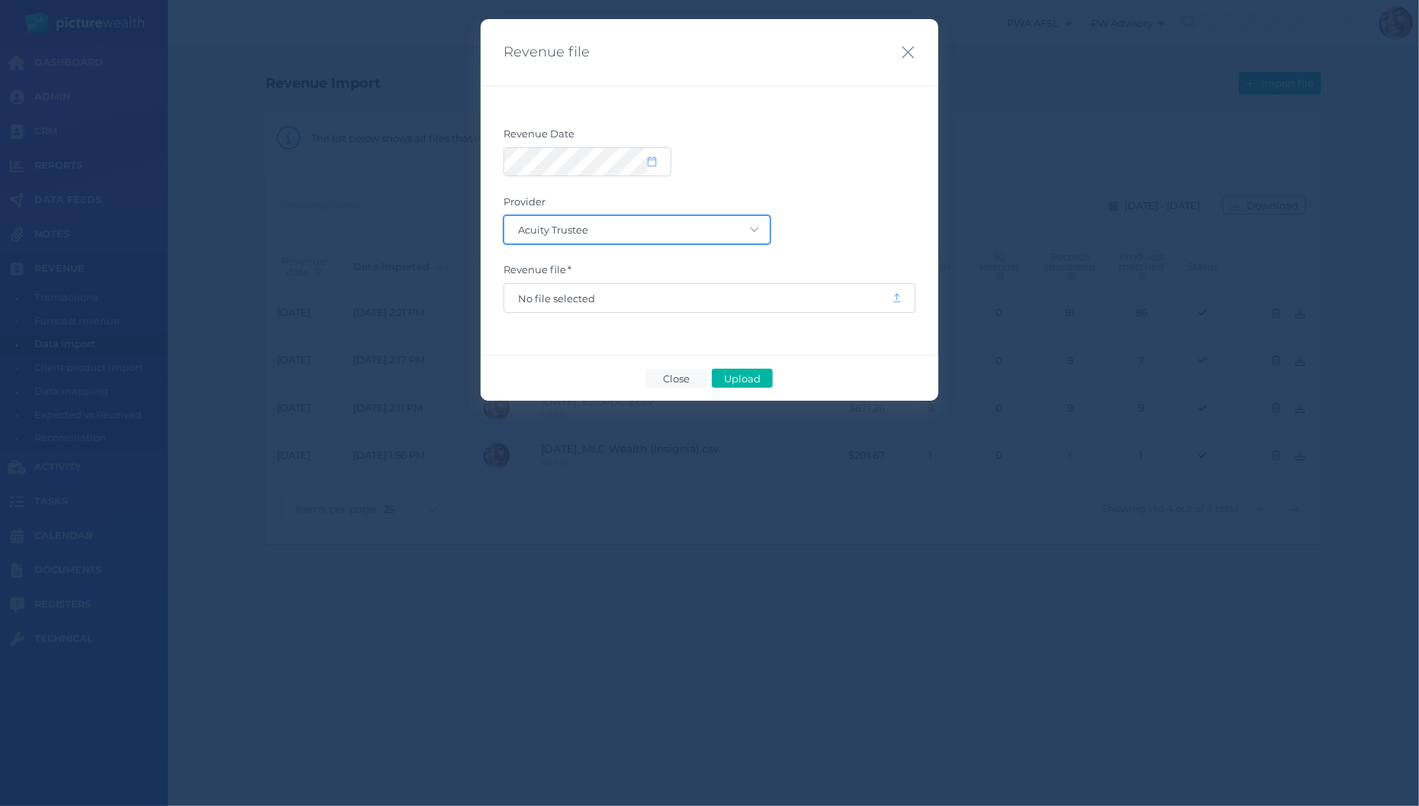
select select "27"
click option "CommInsure" at bounding box center [0, 0] width 0 height 0
click at [717, 287] on span "No file selected" at bounding box center [698, 298] width 388 height 29
click at [709, 287] on span "No file selected" at bounding box center [698, 298] width 388 height 29
click at [699, 299] on span "No file selected" at bounding box center [698, 298] width 360 height 12
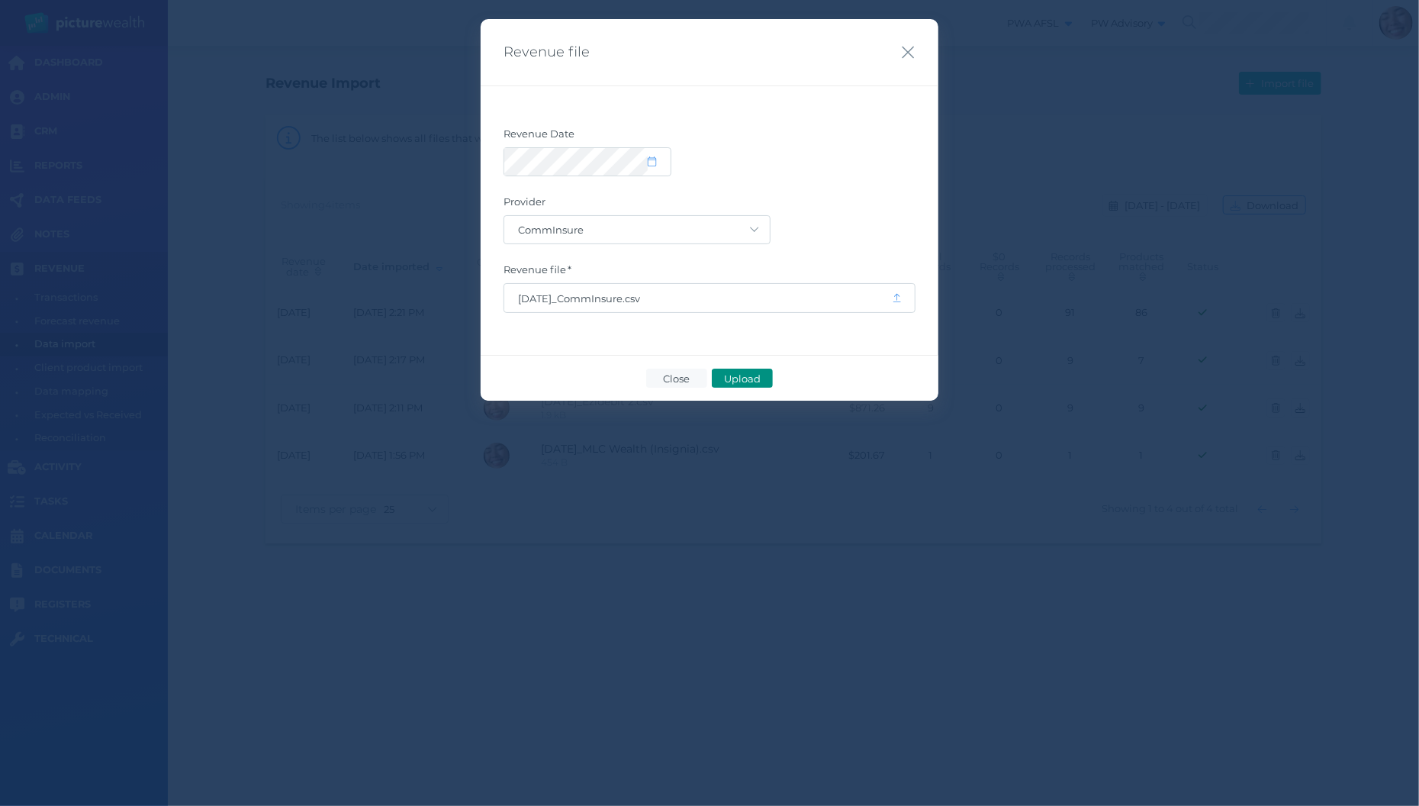
click at [752, 378] on span "Upload" at bounding box center [742, 378] width 50 height 12
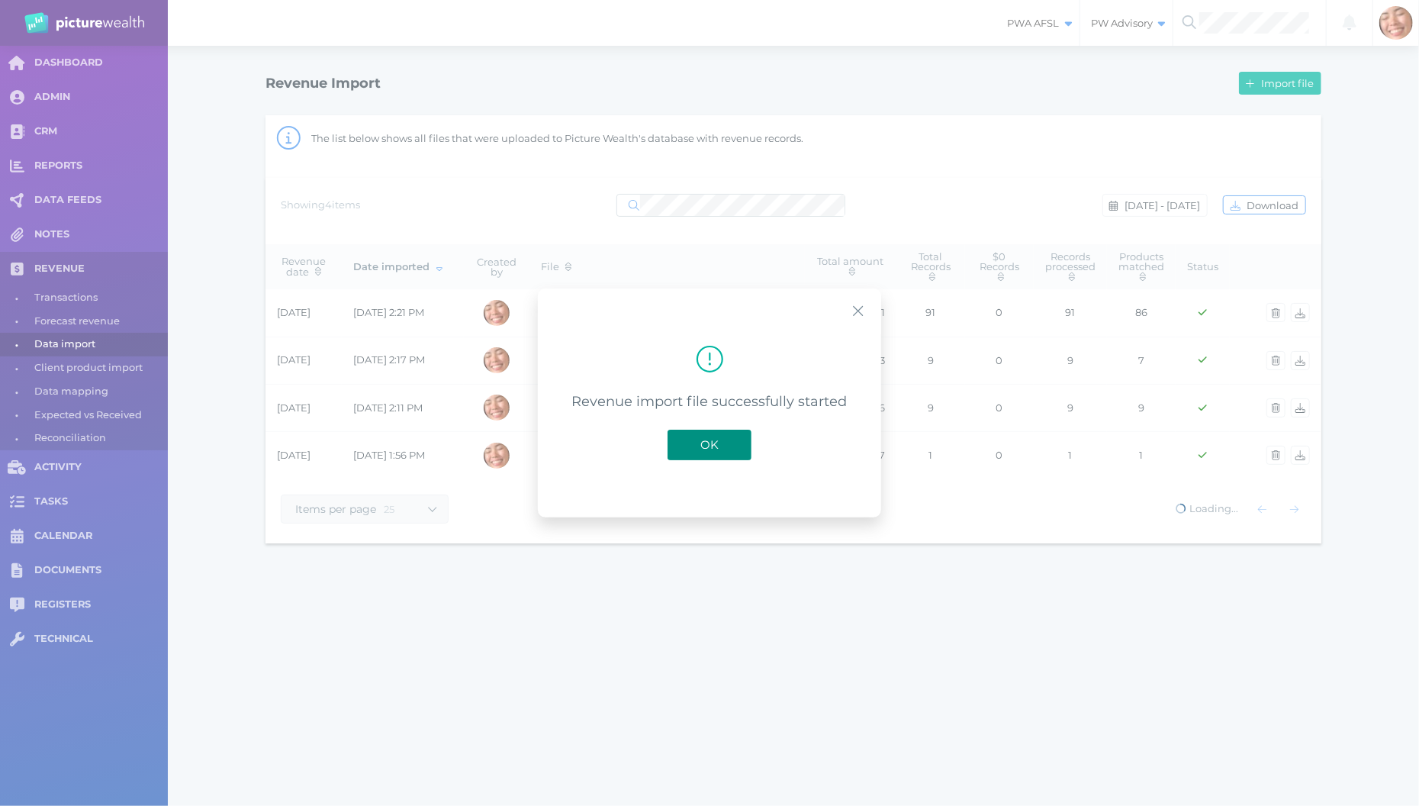
click at [716, 440] on span "OK" at bounding box center [710, 444] width 34 height 14
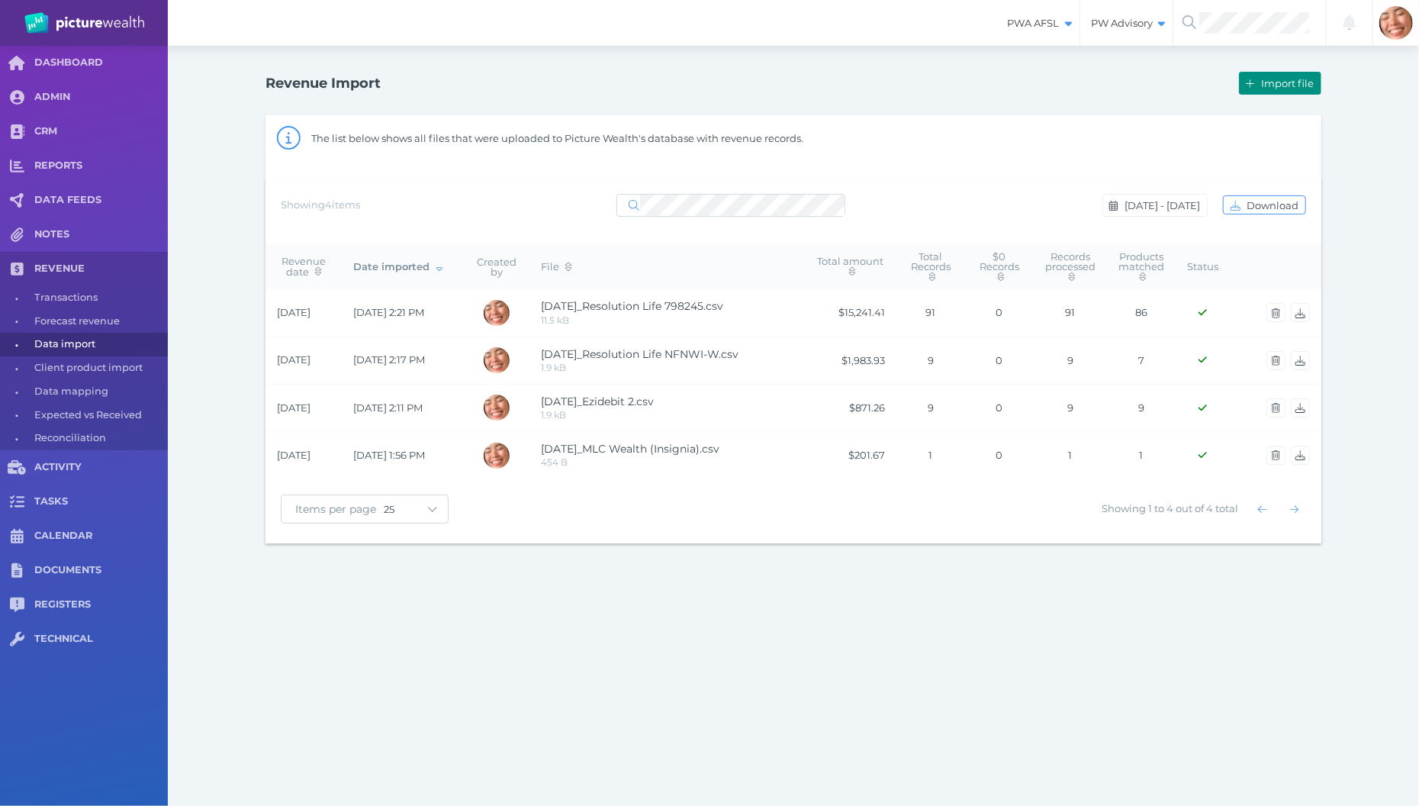
click at [1258, 85] on span "Import file" at bounding box center [1289, 83] width 63 height 12
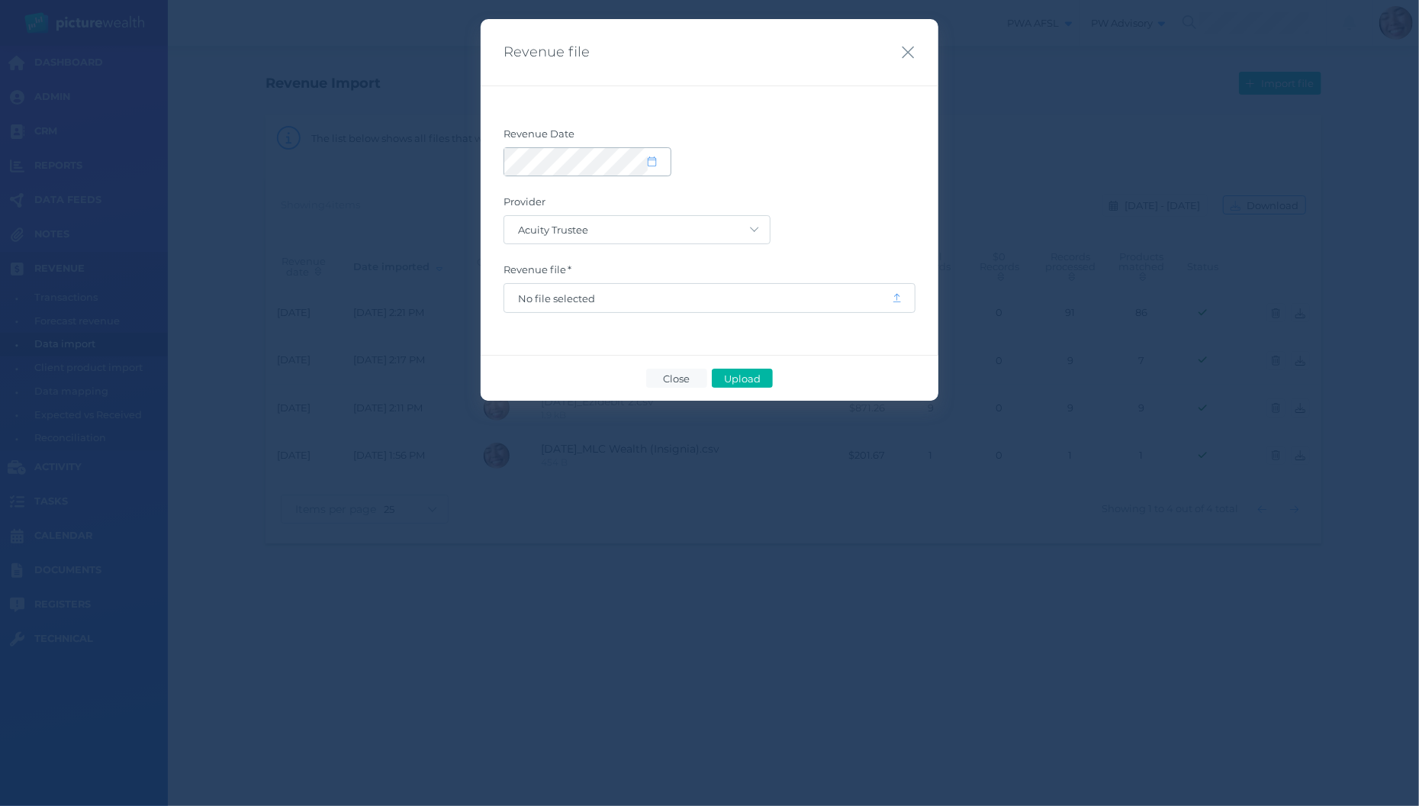
click at [650, 163] on icon at bounding box center [652, 161] width 8 height 10
select select "8"
select select "2025"
click at [527, 209] on button "button" at bounding box center [523, 207] width 26 height 26
select select "7"
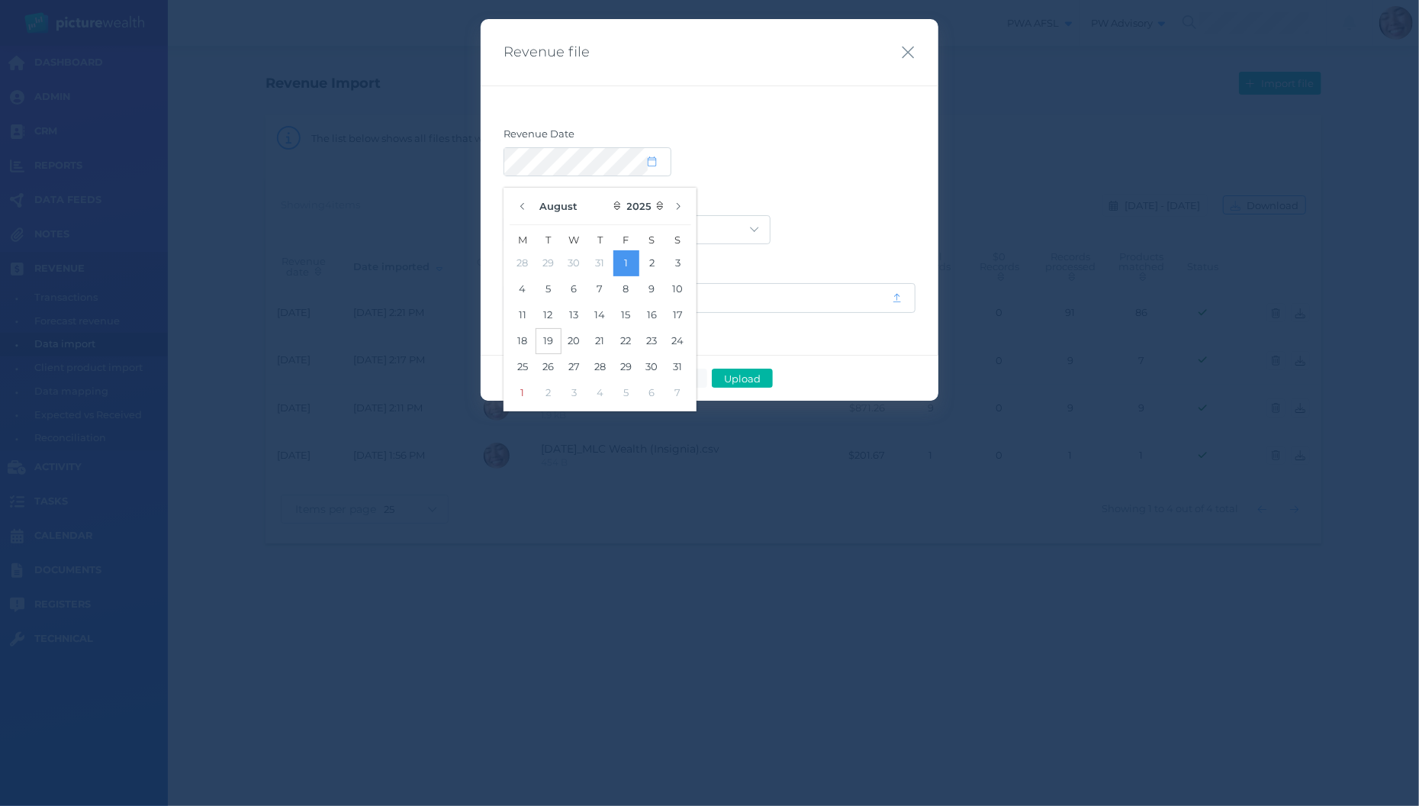
click at [539, 349] on button "19" at bounding box center [549, 341] width 26 height 26
click at [540, 349] on button "19" at bounding box center [549, 341] width 26 height 26
click at [545, 346] on button "19" at bounding box center [549, 341] width 26 height 26
click at [837, 170] on div at bounding box center [709, 161] width 412 height 29
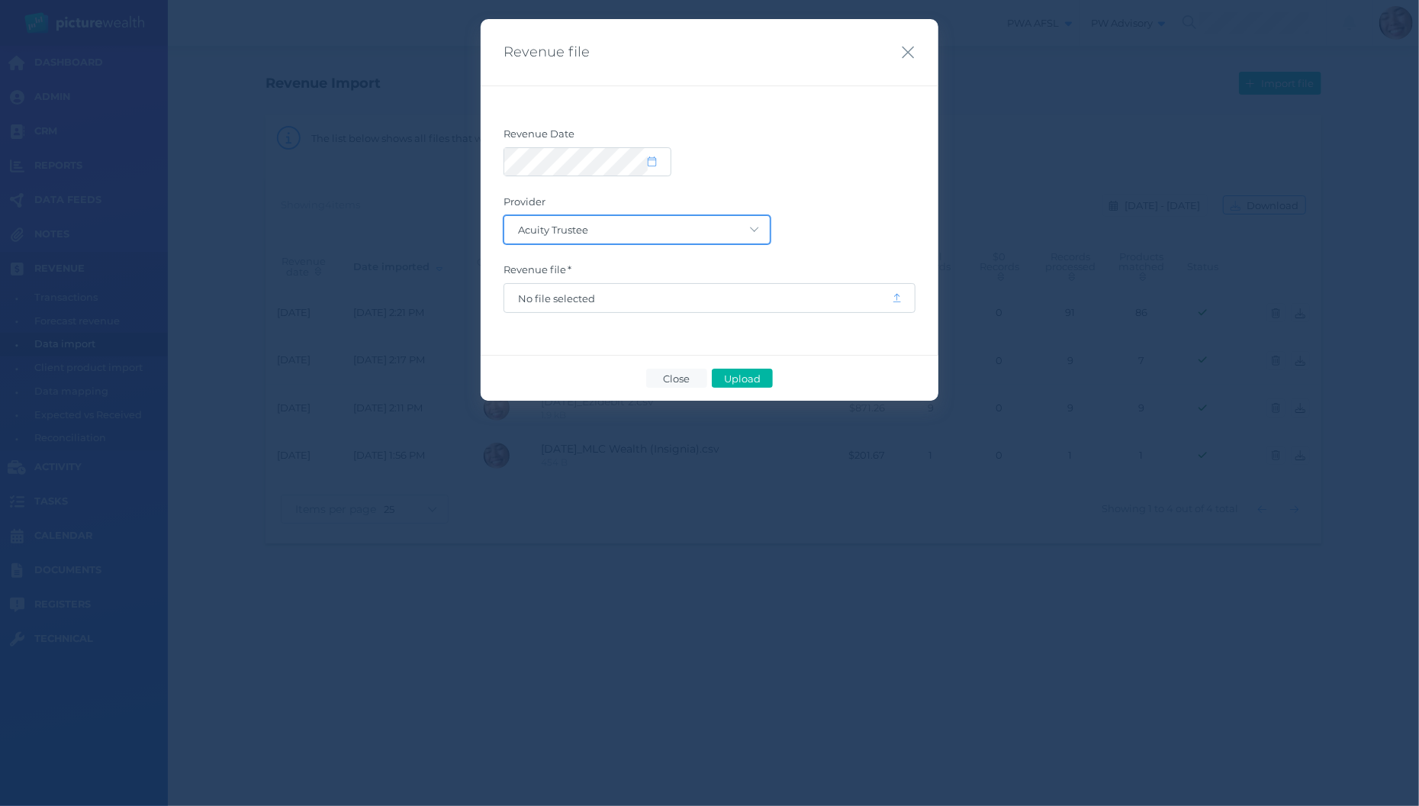
select select "3"
click option "Asteron Life" at bounding box center [0, 0] width 0 height 0
click at [750, 307] on span "No file selected" at bounding box center [698, 298] width 388 height 29
click at [727, 314] on div "Revenue Date Provider Acuity Trustee AIA Australia AMG Super AMP ASGARD Asteron…" at bounding box center [710, 219] width 458 height 269
click at [550, 300] on span "No file selected" at bounding box center [698, 298] width 360 height 12
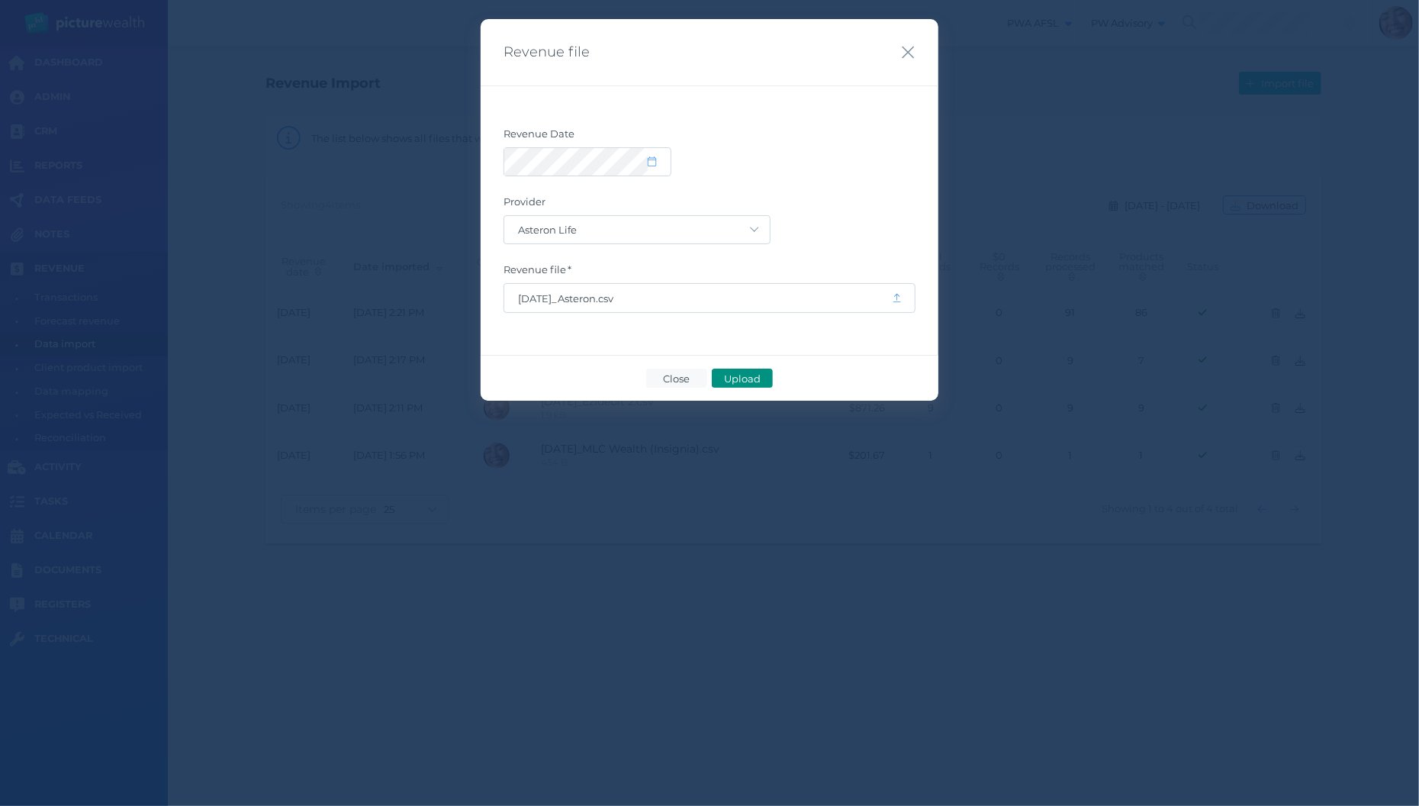
click at [736, 374] on span "Upload" at bounding box center [742, 378] width 50 height 12
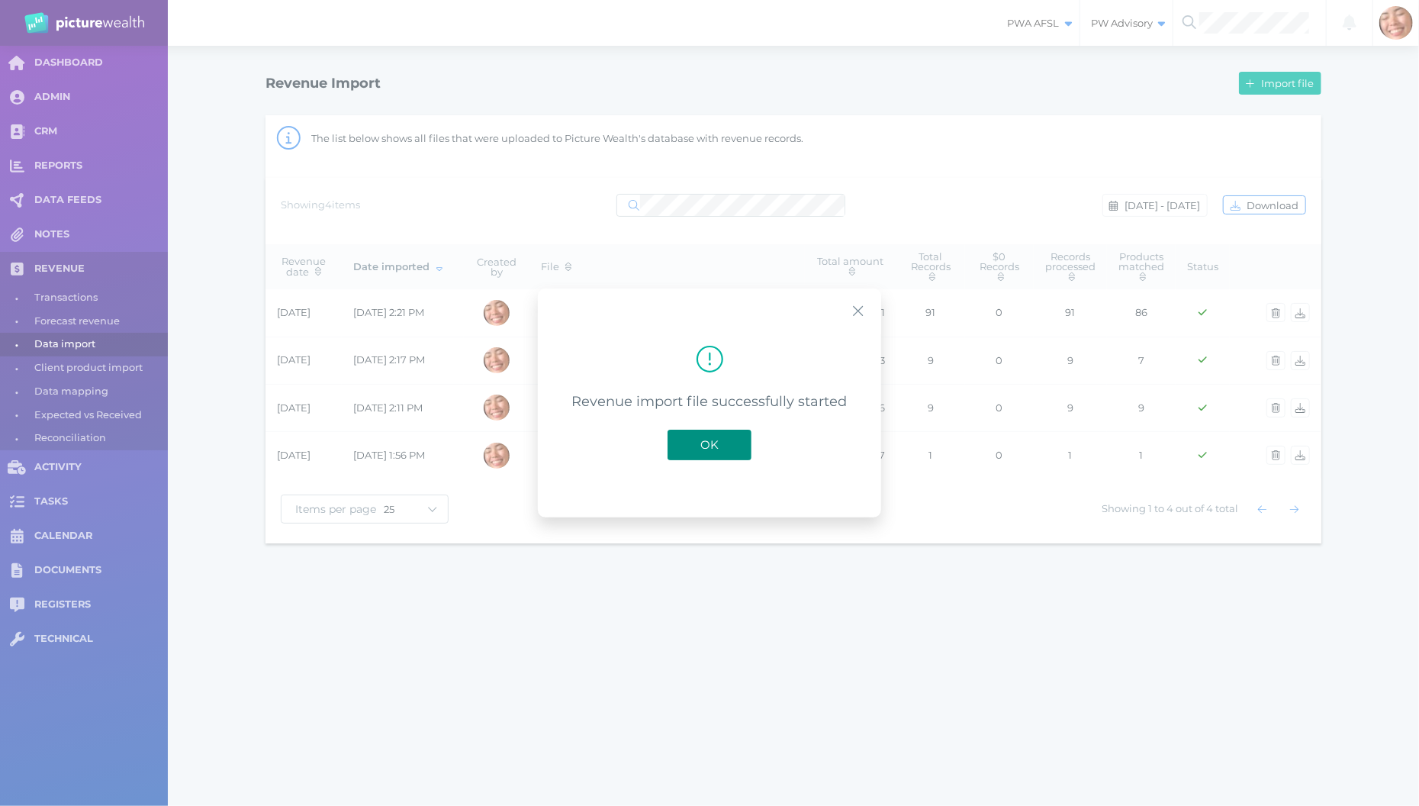
click at [713, 444] on span "OK" at bounding box center [710, 444] width 34 height 14
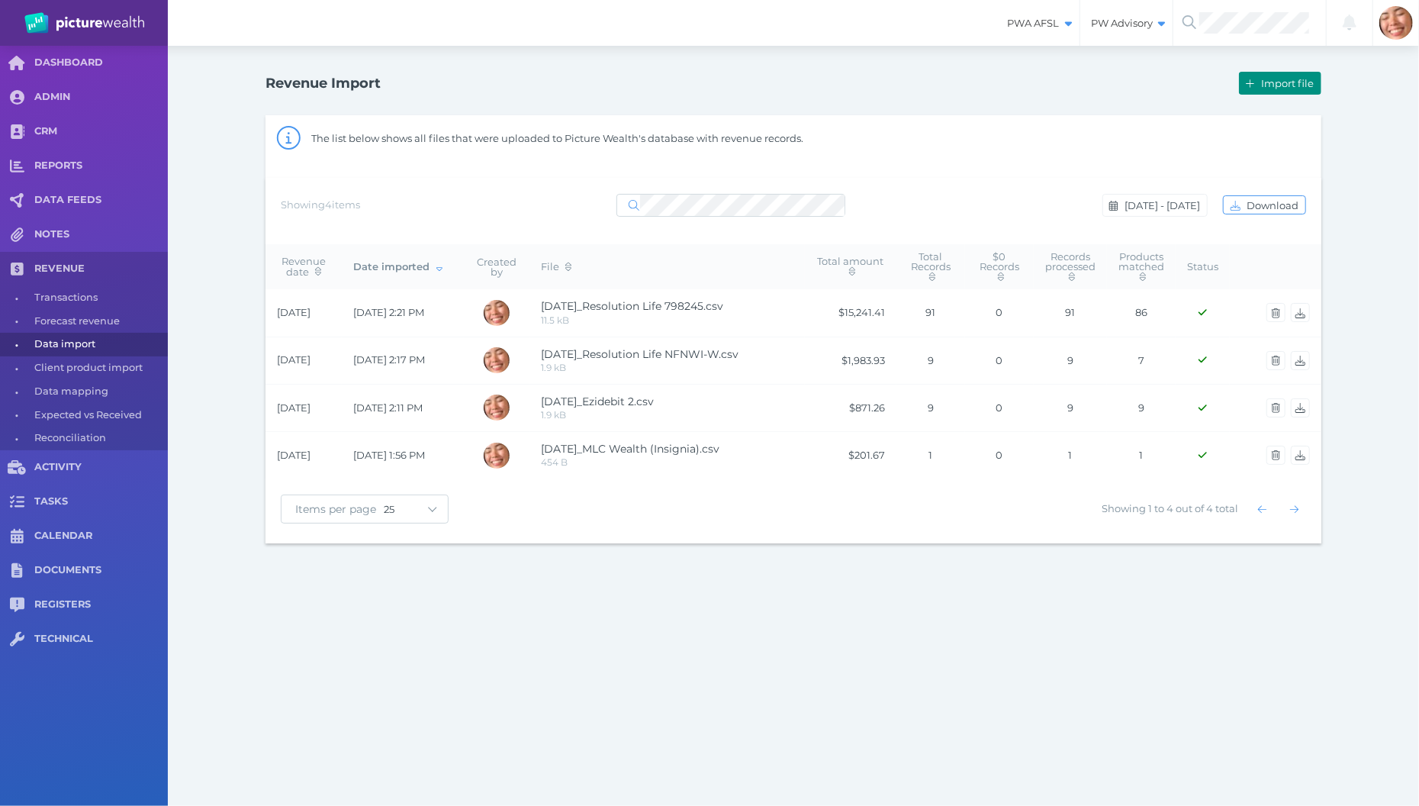
click at [1266, 77] on button "Import file" at bounding box center [1280, 83] width 82 height 23
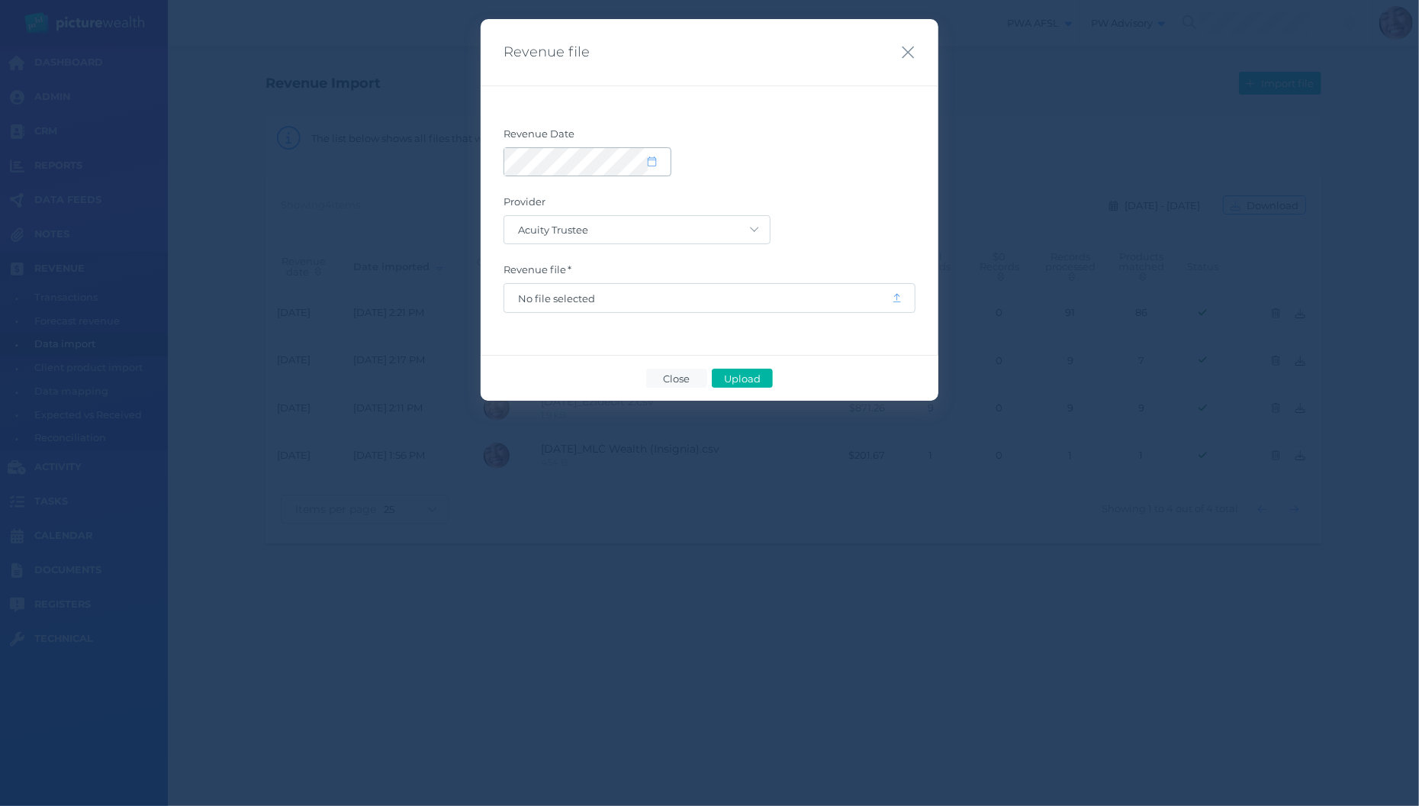
click at [653, 162] on icon at bounding box center [652, 161] width 8 height 10
select select "8"
select select "2025"
click at [519, 207] on button "button" at bounding box center [523, 207] width 26 height 26
select select "7"
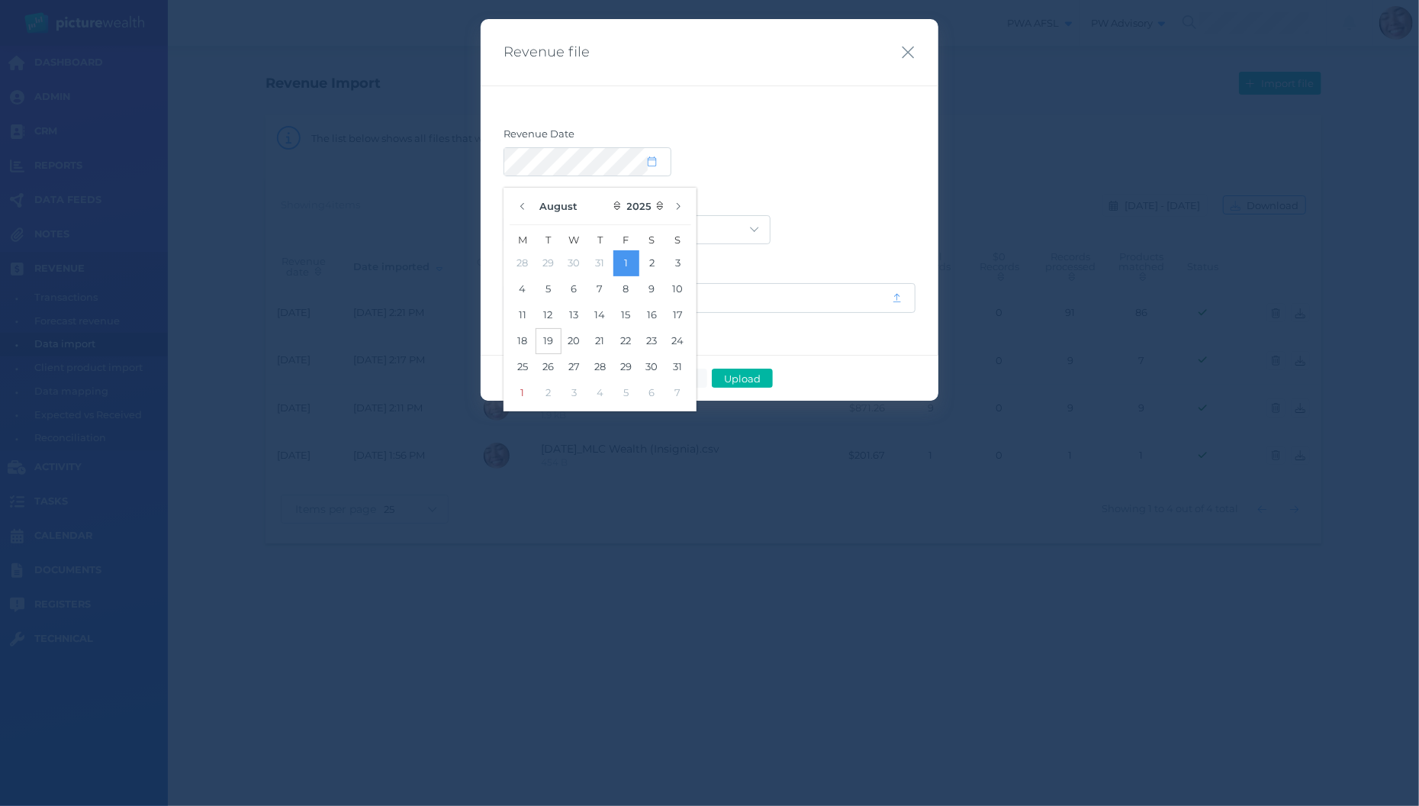
click at [554, 343] on button "19" at bounding box center [549, 341] width 26 height 26
click at [854, 196] on label "Provider" at bounding box center [709, 205] width 412 height 20
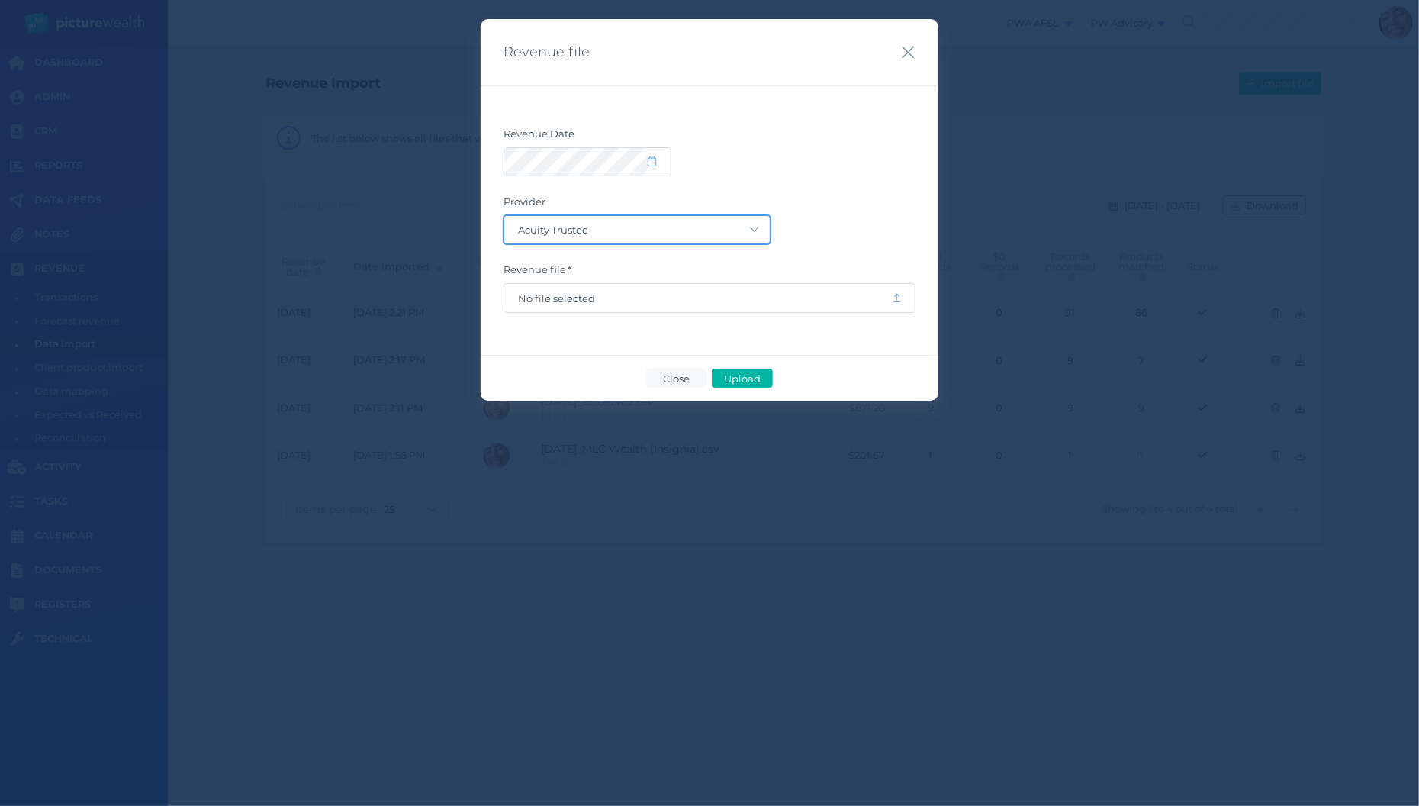
select select "4"
click option "TAL" at bounding box center [0, 0] width 0 height 0
click at [614, 291] on span "No file selected" at bounding box center [698, 298] width 388 height 29
click at [613, 305] on span "No file selected" at bounding box center [698, 298] width 388 height 29
click at [583, 304] on span "No file selected" at bounding box center [698, 298] width 388 height 29
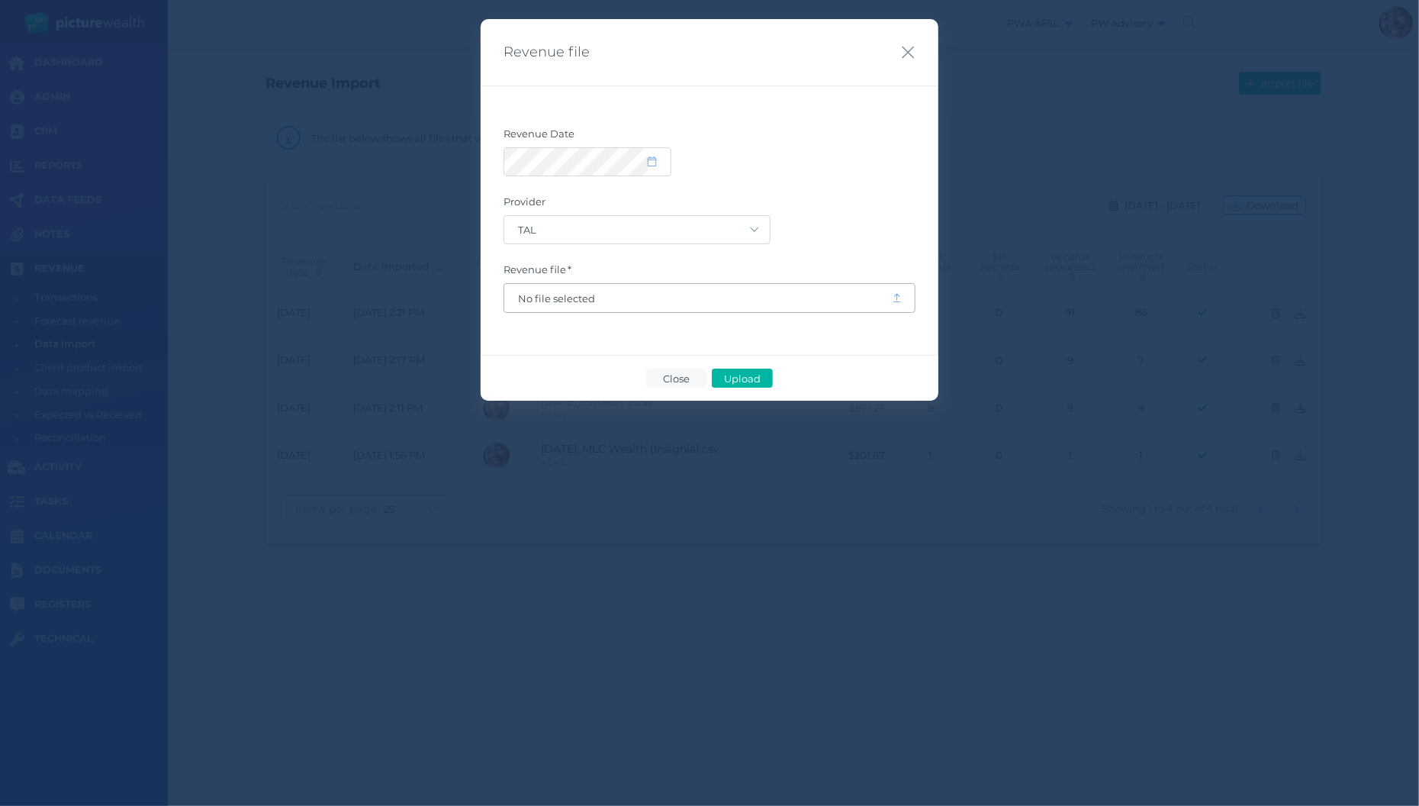
click at [584, 289] on span "No file selected" at bounding box center [698, 298] width 388 height 29
click at [574, 301] on span "No file selected" at bounding box center [698, 298] width 360 height 12
click at [751, 379] on span "Upload" at bounding box center [742, 378] width 50 height 12
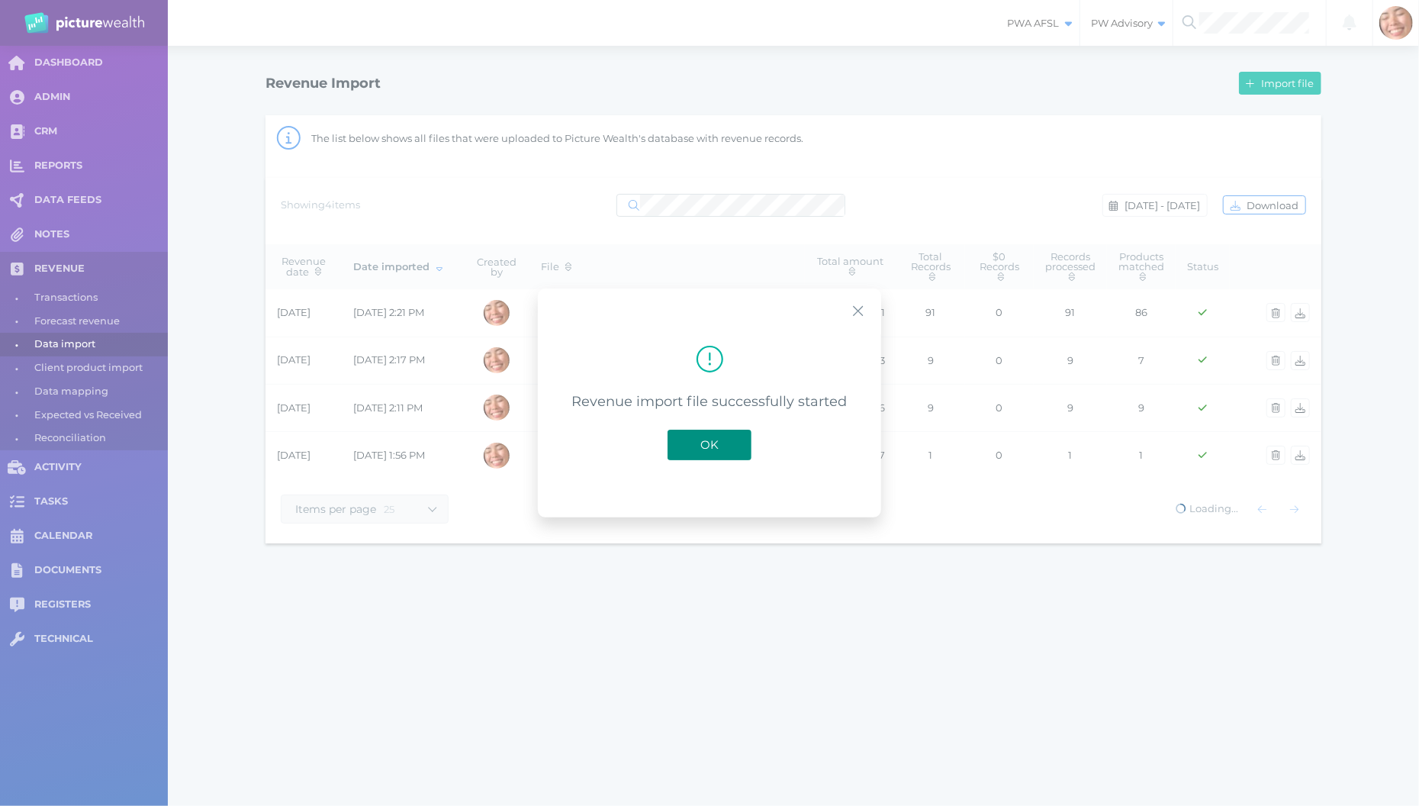
click at [700, 439] on span "OK" at bounding box center [710, 444] width 34 height 14
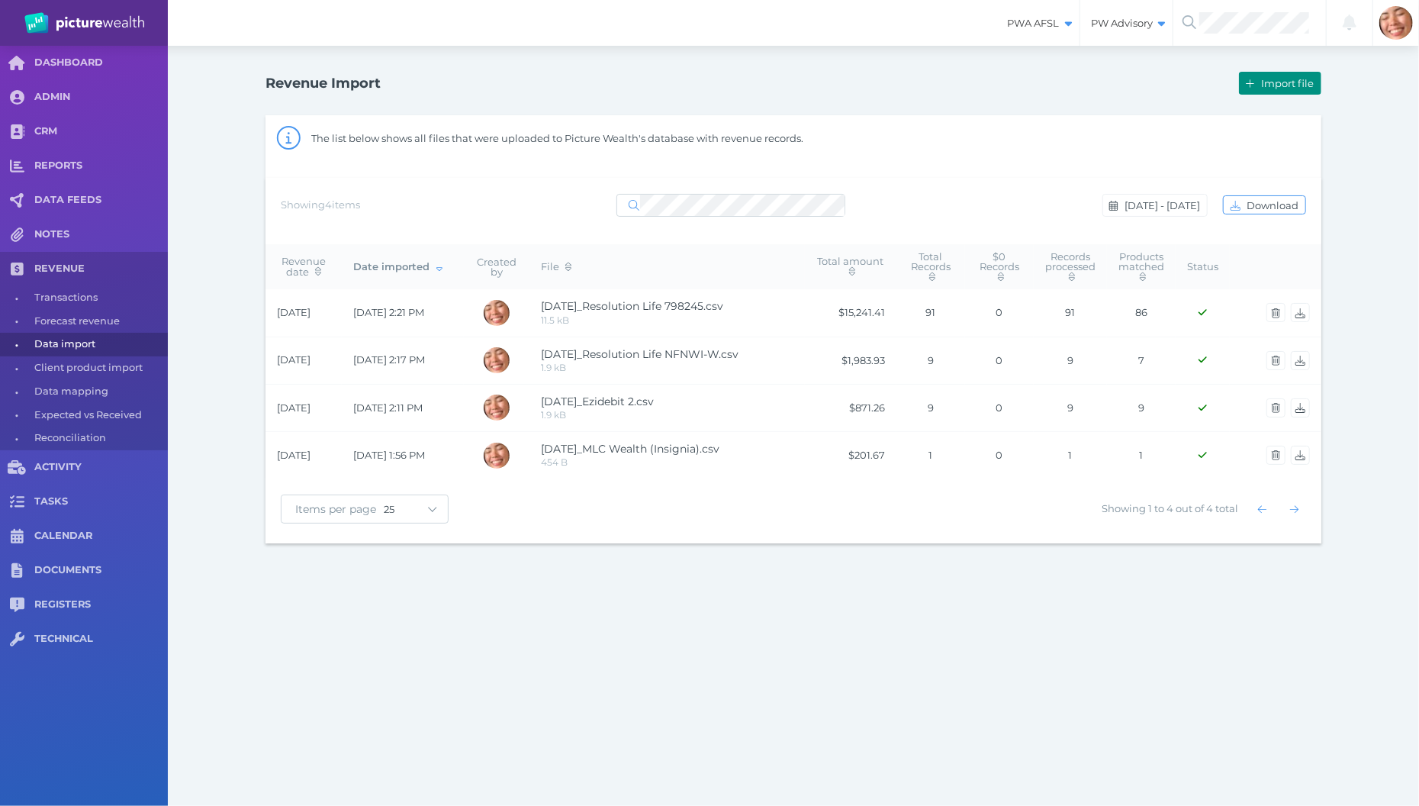
click at [1278, 81] on span "Import file" at bounding box center [1289, 83] width 63 height 12
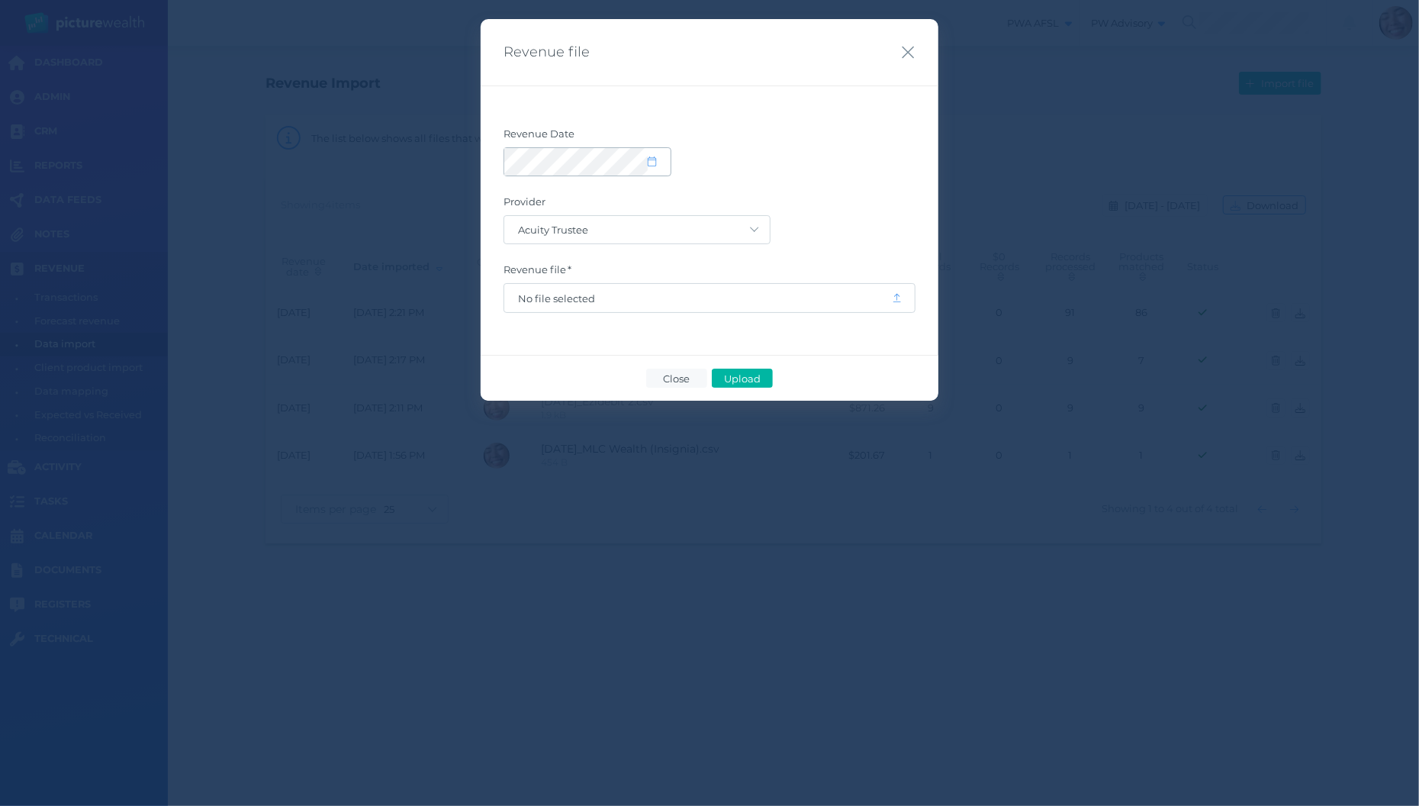
click at [659, 160] on span at bounding box center [659, 161] width 22 height 13
select select "8"
select select "2025"
click at [516, 210] on button "button" at bounding box center [523, 207] width 26 height 26
select select "7"
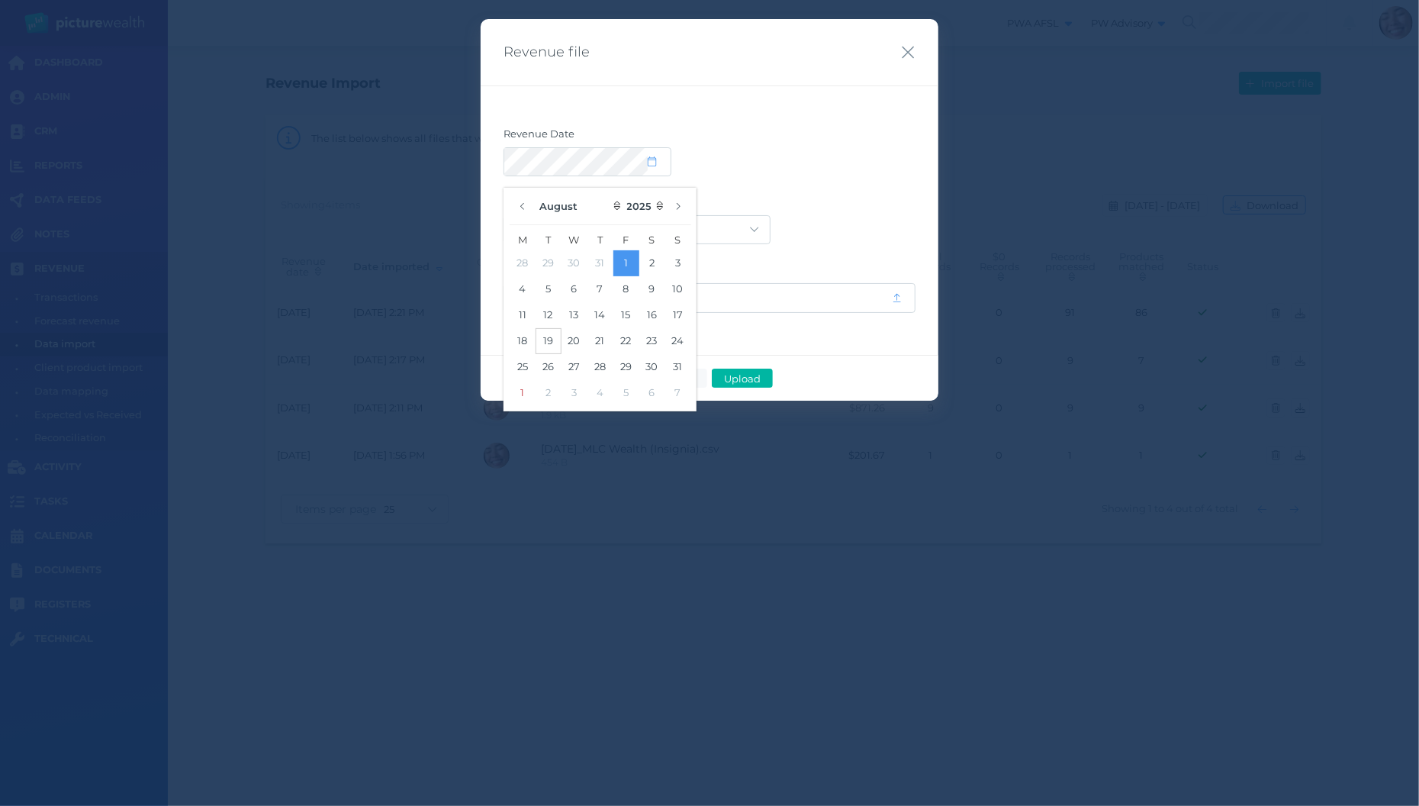
click at [545, 341] on button "19" at bounding box center [549, 341] width 26 height 26
click at [844, 211] on label "Provider" at bounding box center [709, 205] width 412 height 20
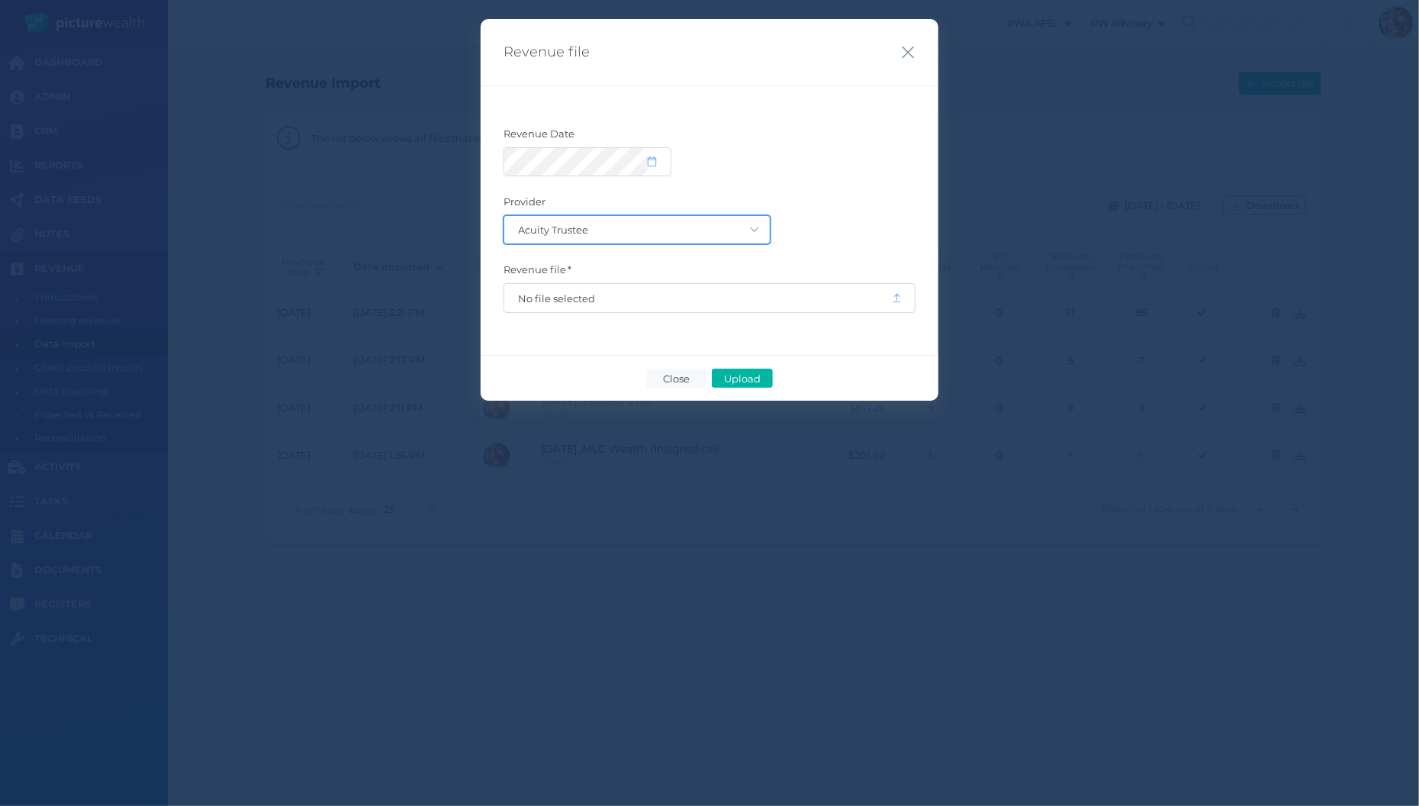
select select "68"
click option "EziDebit" at bounding box center [0, 0] width 0 height 0
click at [689, 292] on span "No file selected" at bounding box center [698, 298] width 360 height 12
click at [735, 377] on span "Upload" at bounding box center [742, 378] width 50 height 12
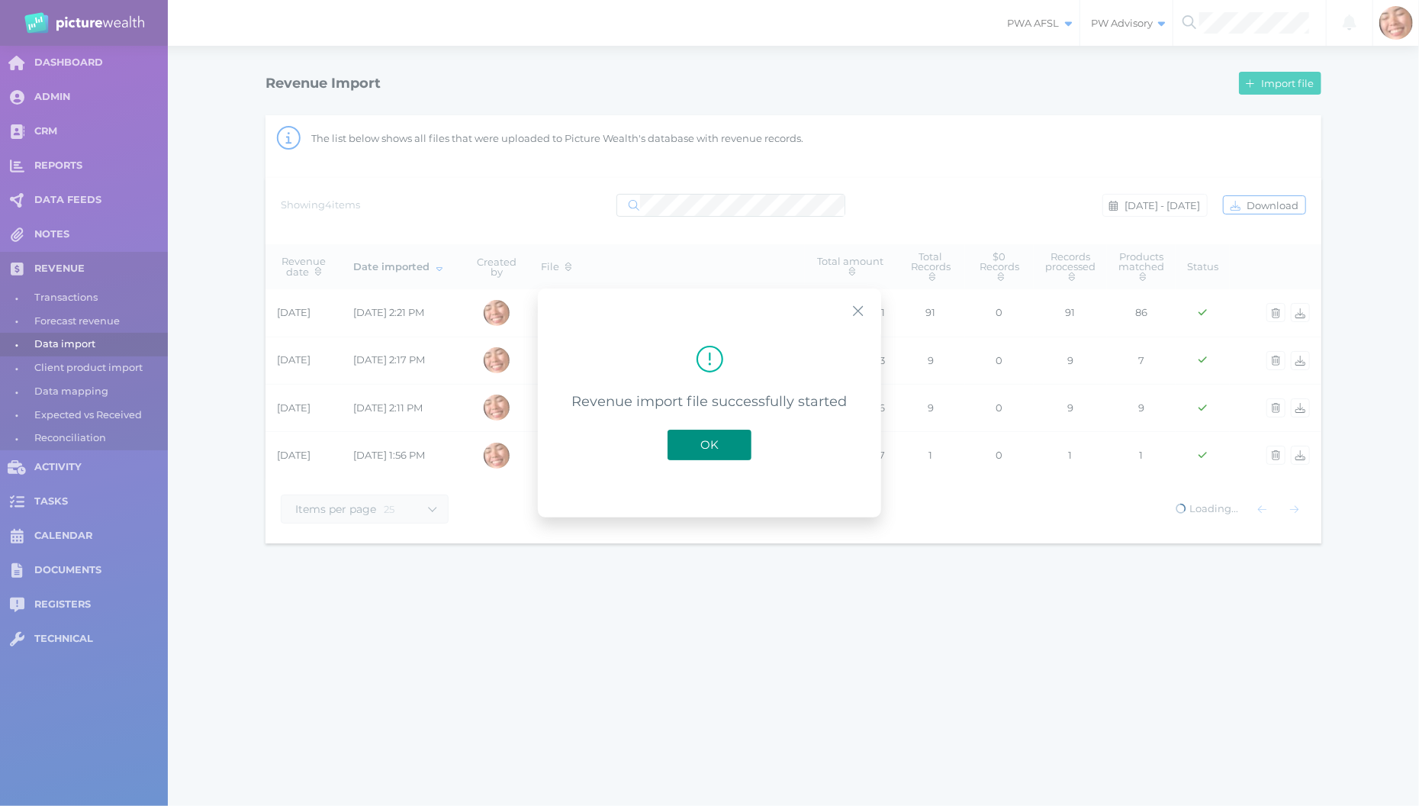
click at [690, 437] on button "OK" at bounding box center [709, 444] width 84 height 31
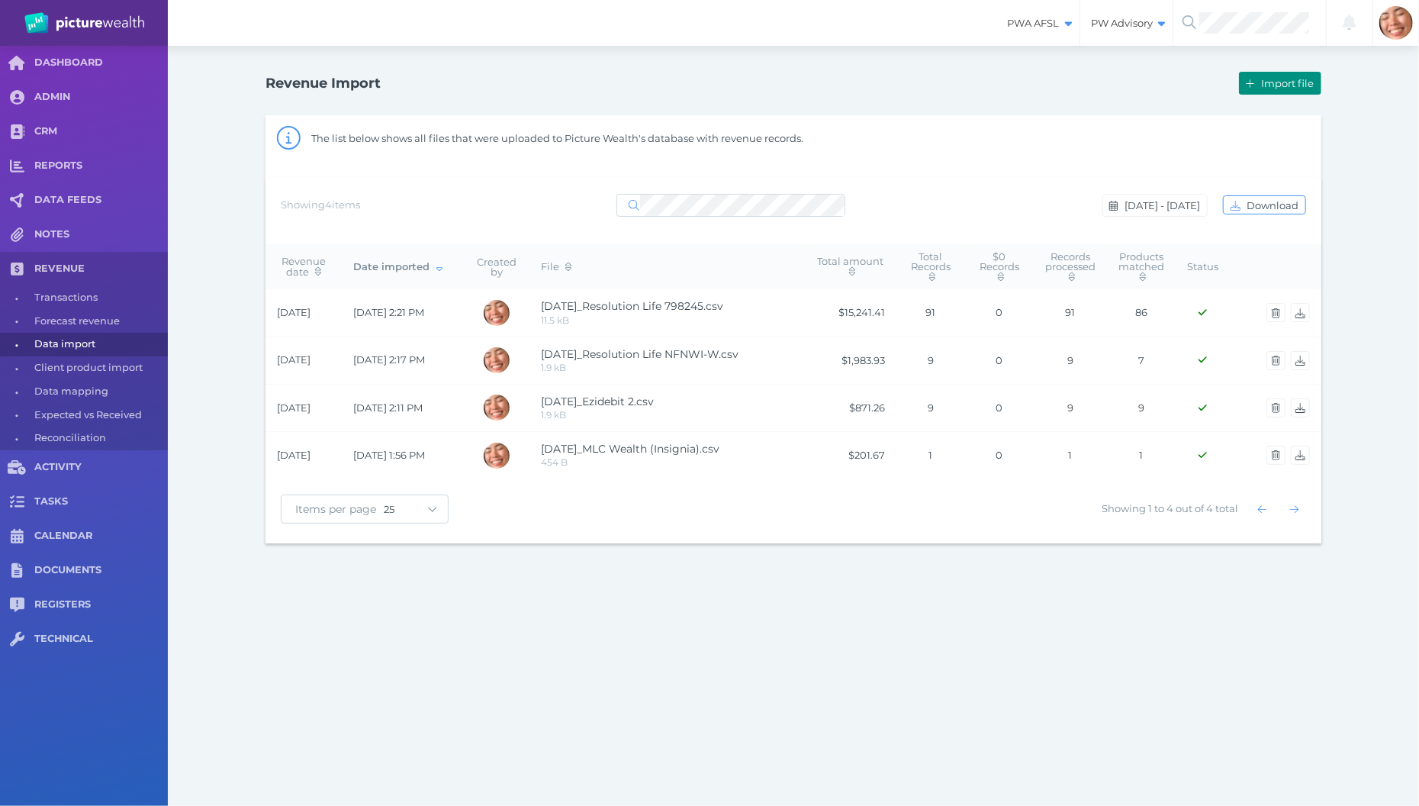
click at [1271, 89] on button "Import file" at bounding box center [1280, 83] width 82 height 23
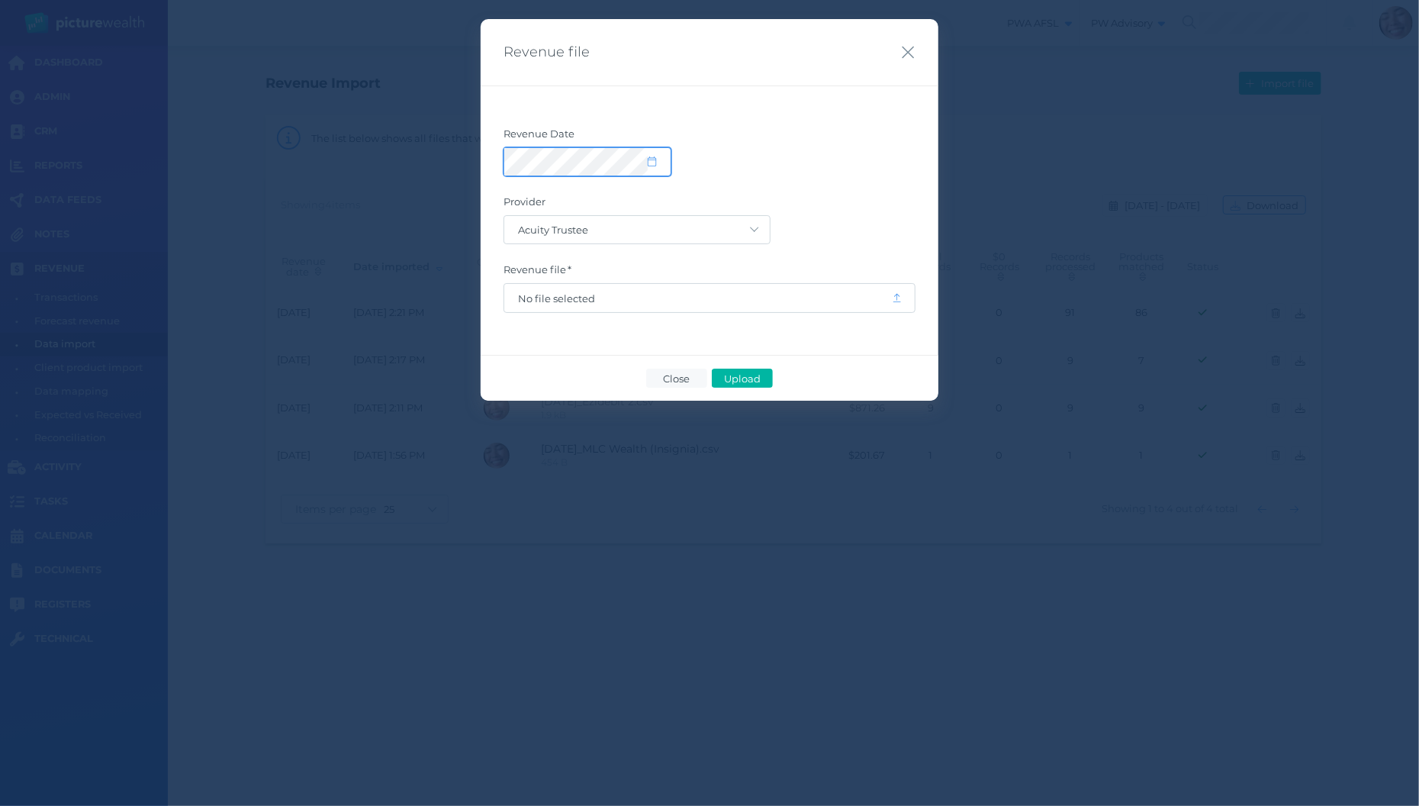
select select "8"
select select "2025"
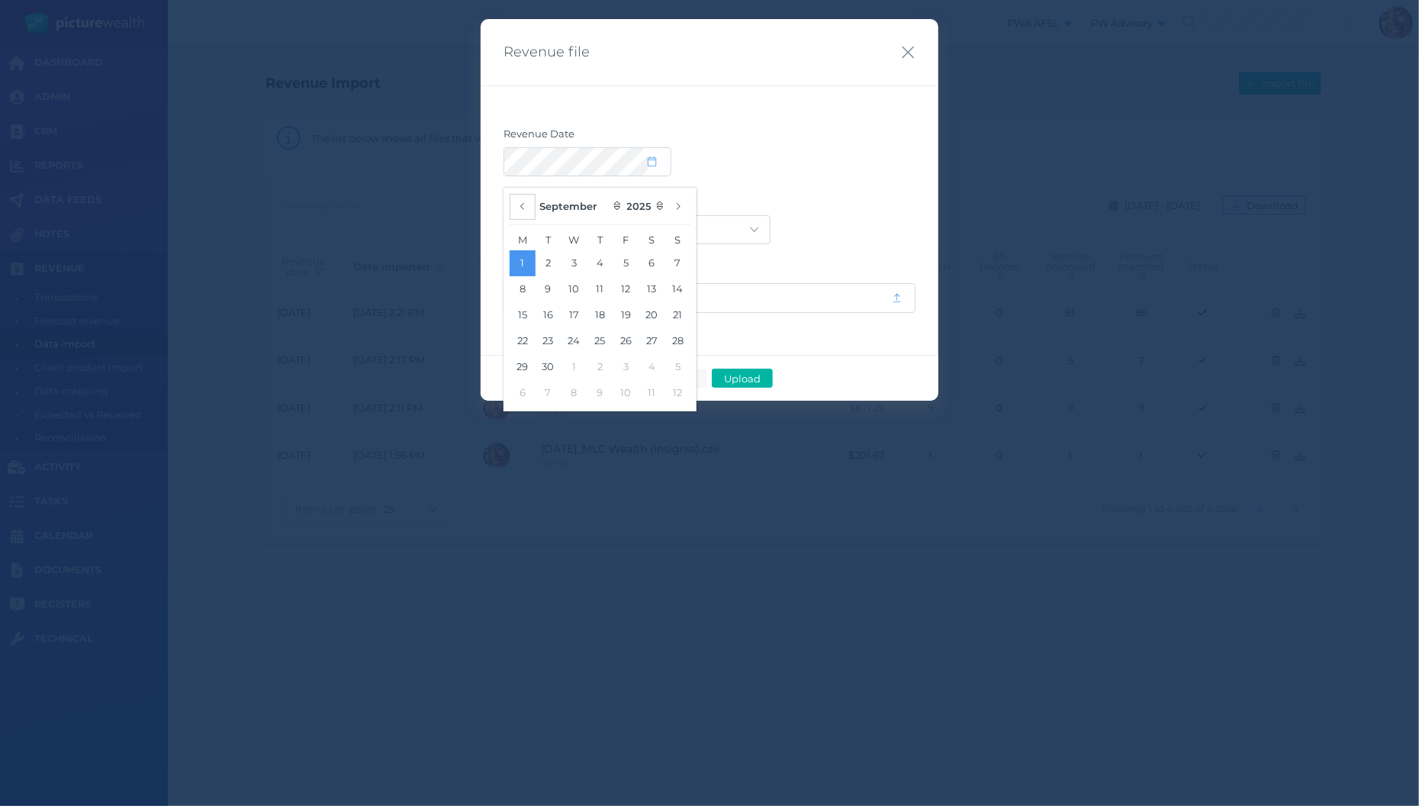
click at [521, 213] on button "button" at bounding box center [523, 207] width 26 height 26
select select "7"
click at [574, 346] on button "20" at bounding box center [574, 341] width 26 height 26
click at [841, 227] on div "Acuity Trustee AIA Australia AMG Super AMP ASGARD Asteron Life Australian Retir…" at bounding box center [709, 229] width 412 height 29
click at [799, 299] on span "No file selected" at bounding box center [698, 298] width 360 height 12
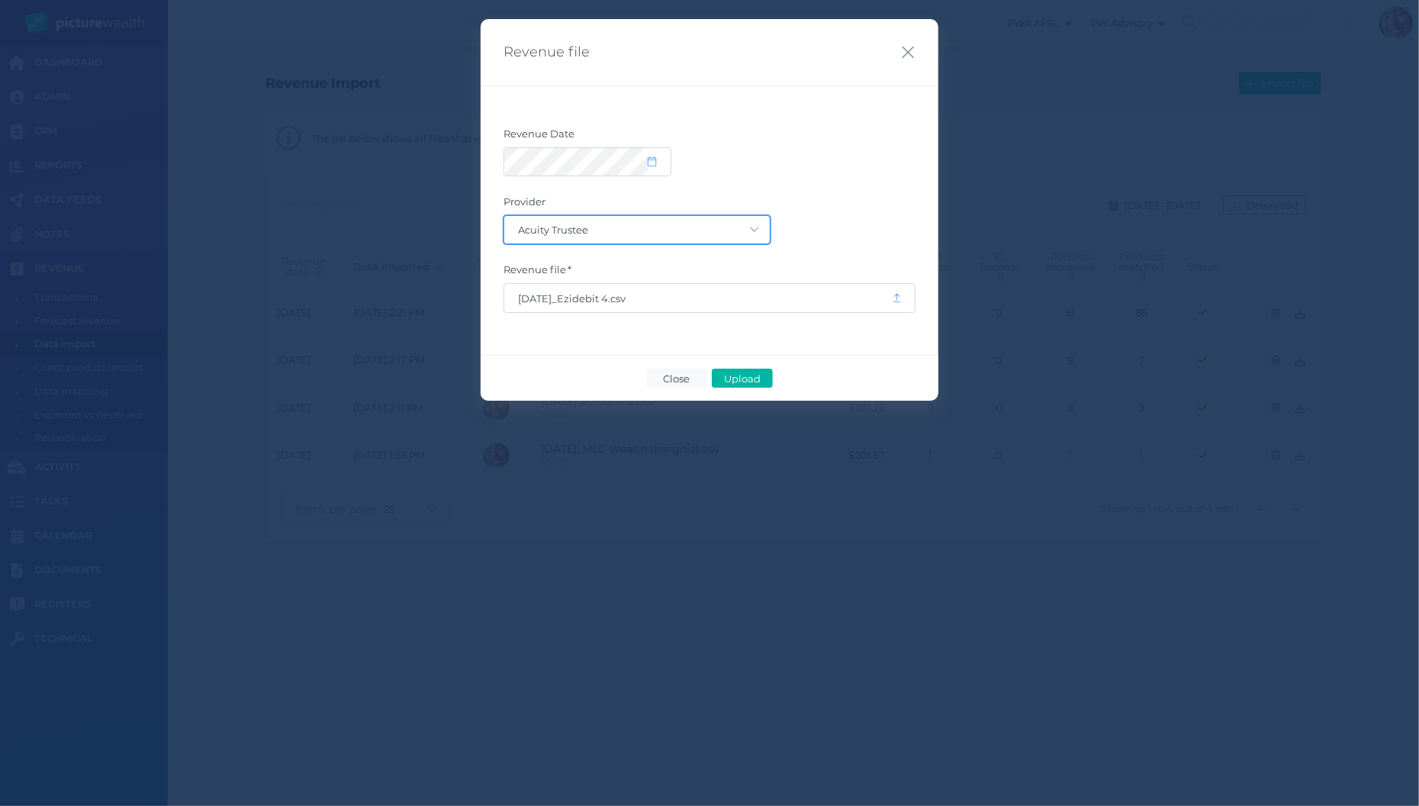
select select "68"
click option "EziDebit" at bounding box center [0, 0] width 0 height 0
click at [744, 371] on button "Upload" at bounding box center [742, 377] width 61 height 19
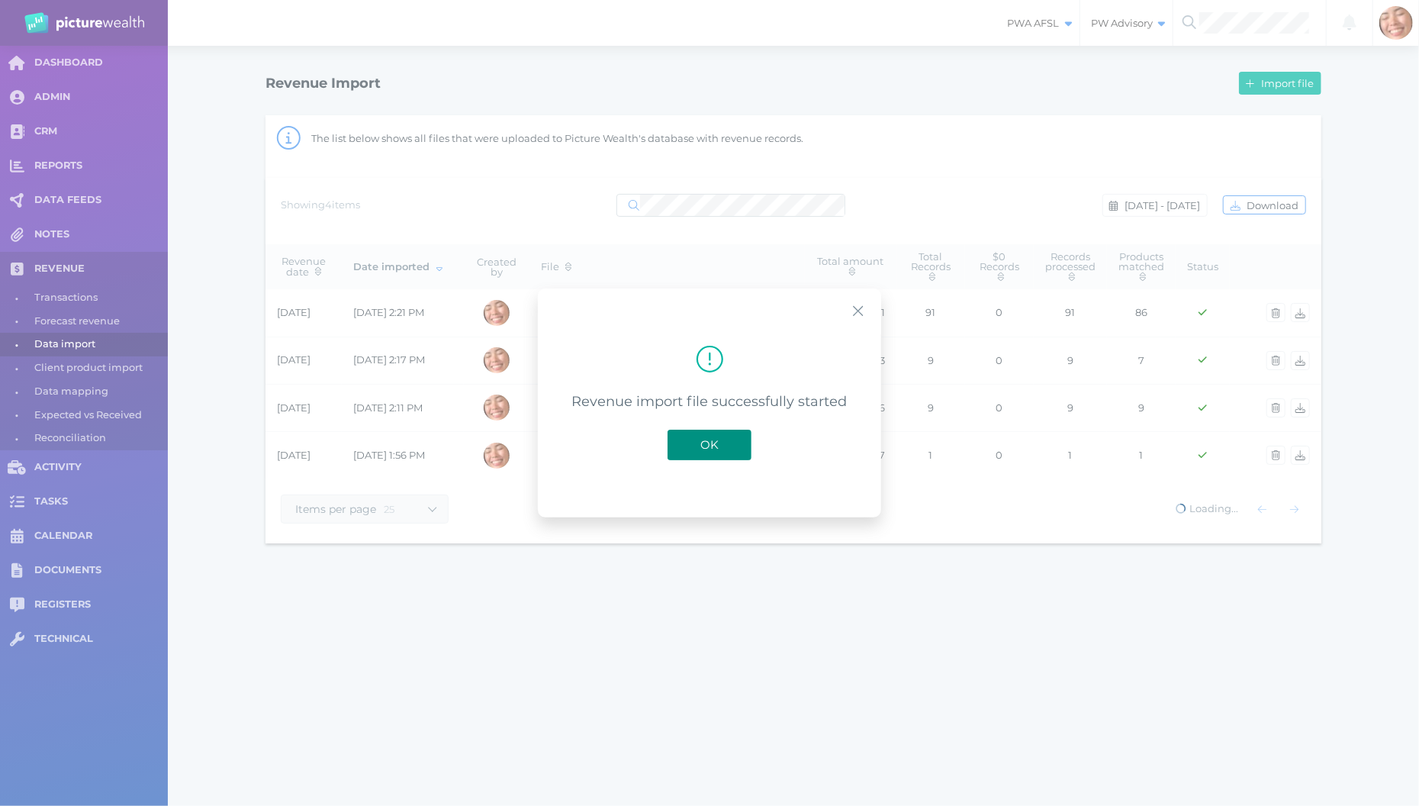
click at [706, 446] on span "OK" at bounding box center [710, 444] width 34 height 14
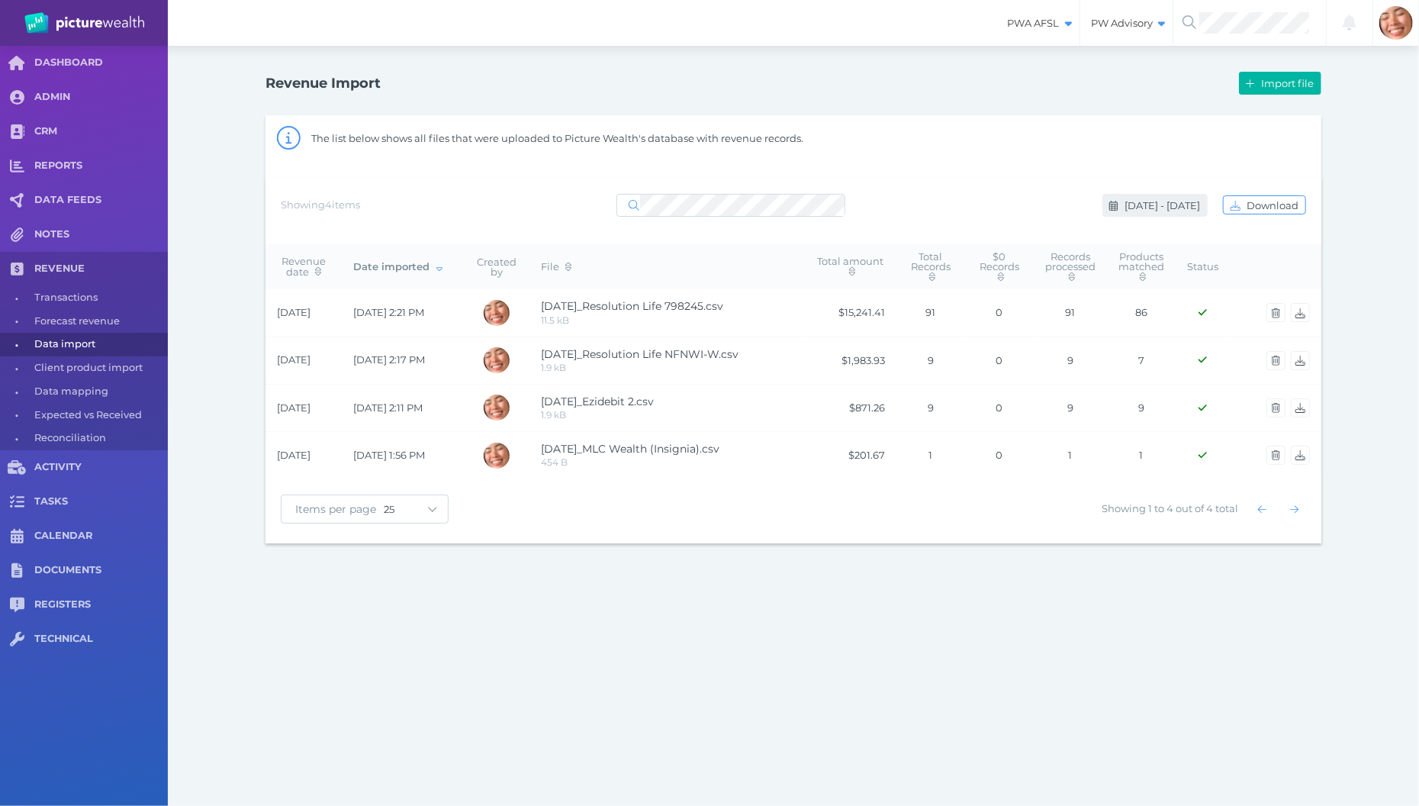
click at [1134, 214] on button "Aug 18 - Aug 18, 2025" at bounding box center [1154, 205] width 105 height 23
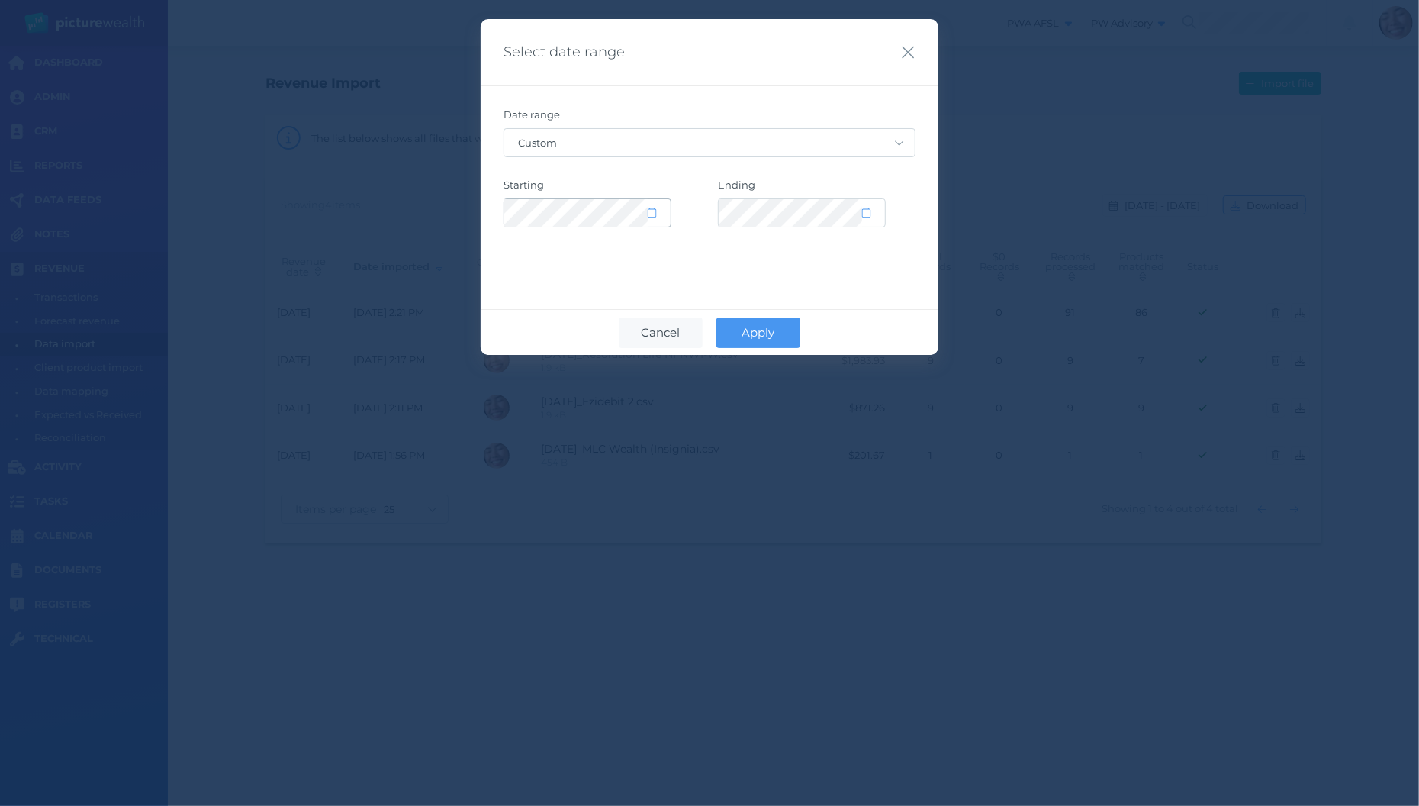
click at [655, 216] on icon at bounding box center [652, 212] width 8 height 10
select select "7"
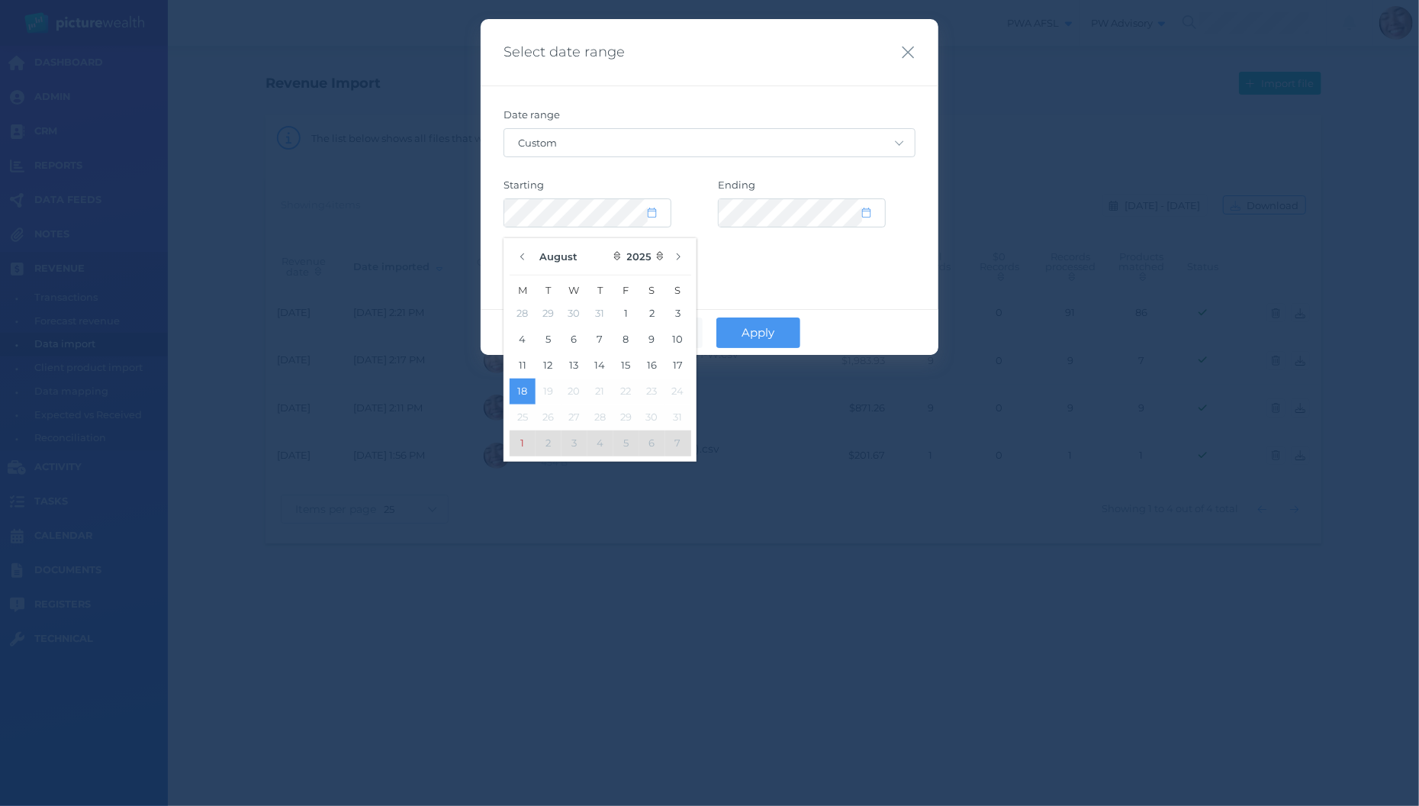
click at [853, 265] on div "Date range Custom Today Yesterday Last 7 days Last 30 days Last 30 days + today…" at bounding box center [710, 178] width 458 height 186
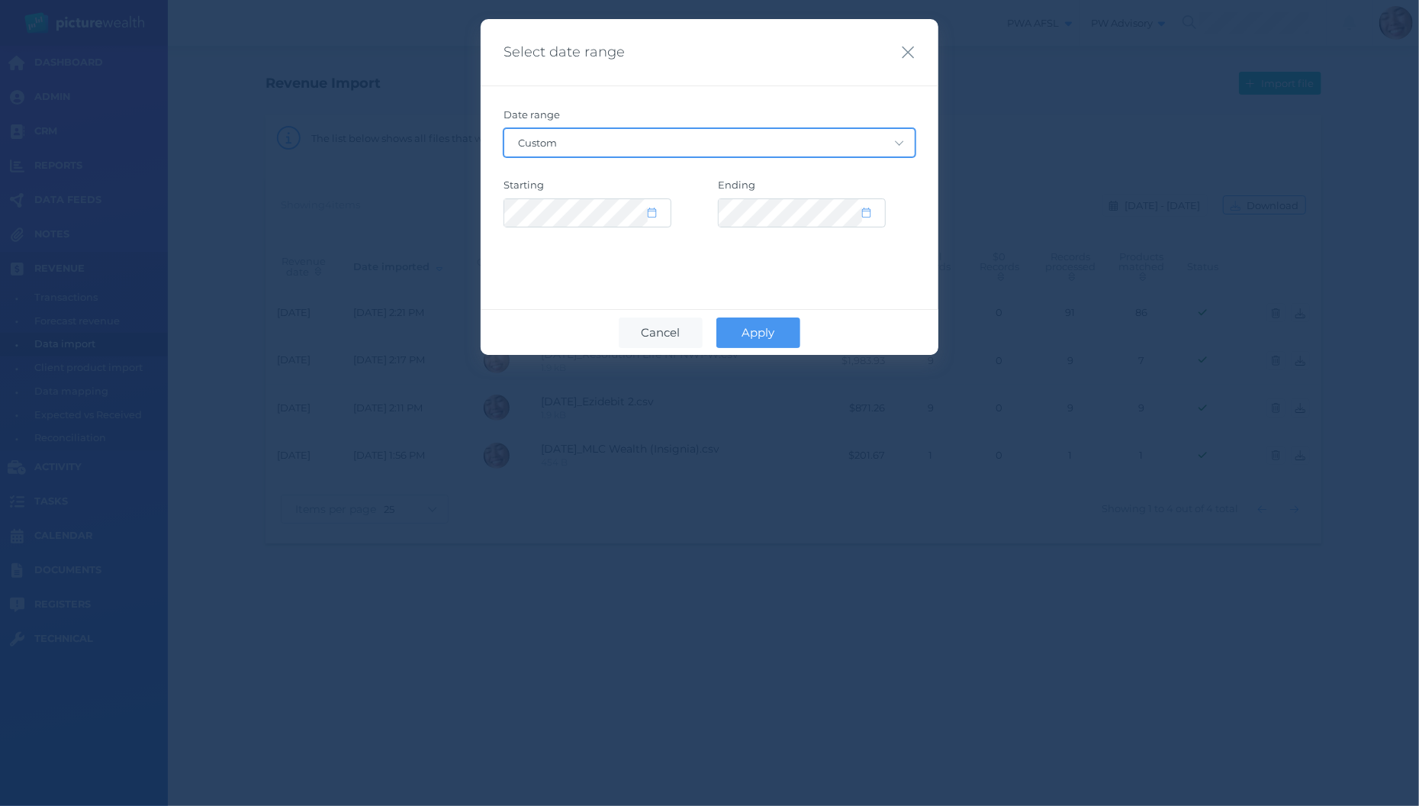
click at [504, 129] on select "Custom Today Yesterday Last 7 days Last 30 days Last 30 days + today Last 90 da…" at bounding box center [709, 142] width 410 height 27
click at [840, 147] on select "Custom Today Yesterday Last 7 days Last 30 days Last 30 days + today Last 90 da…" at bounding box center [709, 142] width 410 height 27
click at [911, 56] on icon "button" at bounding box center [908, 52] width 14 height 19
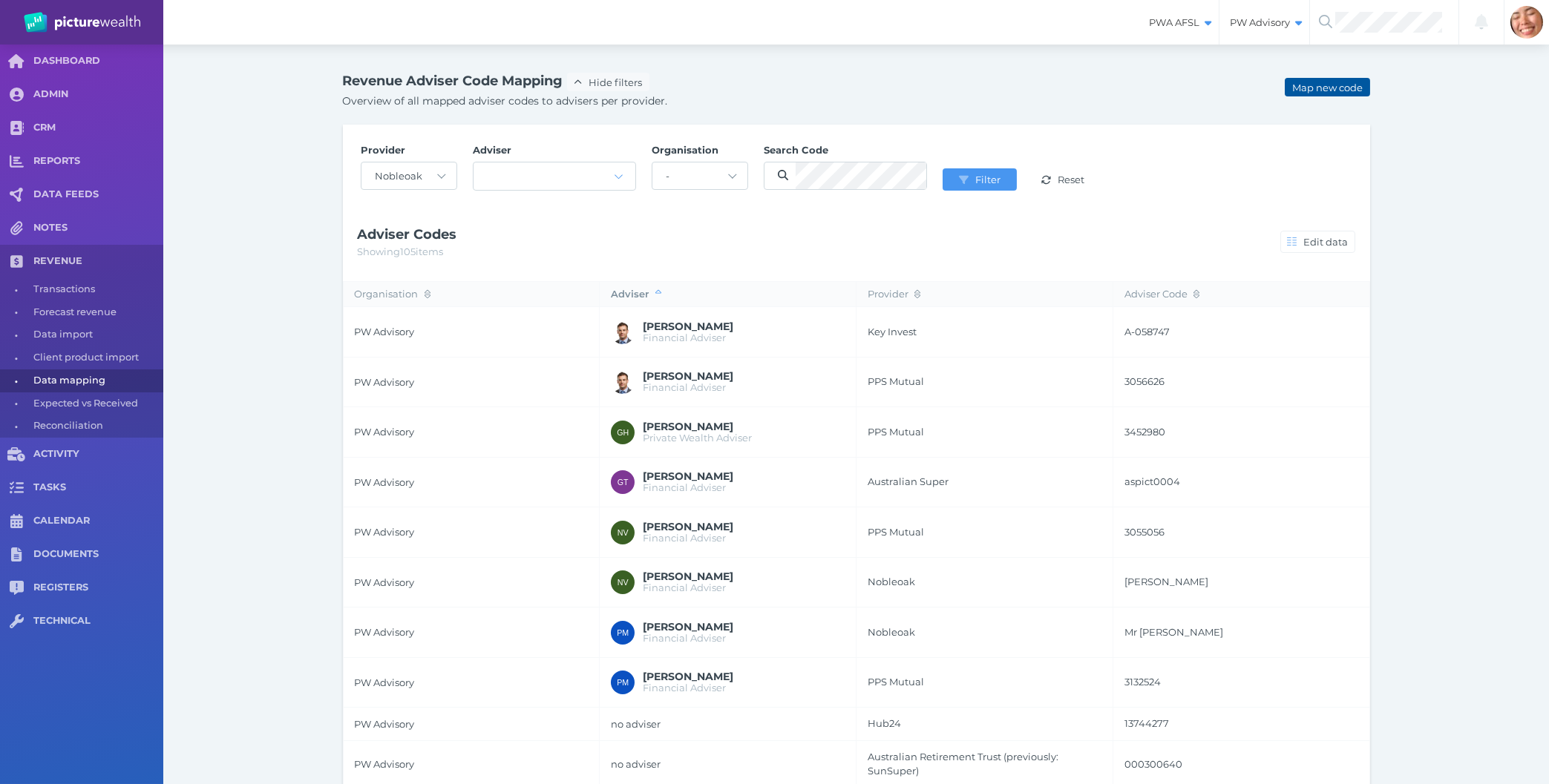
click at [1323, 93] on button "Map new code" at bounding box center [1326, 87] width 85 height 18
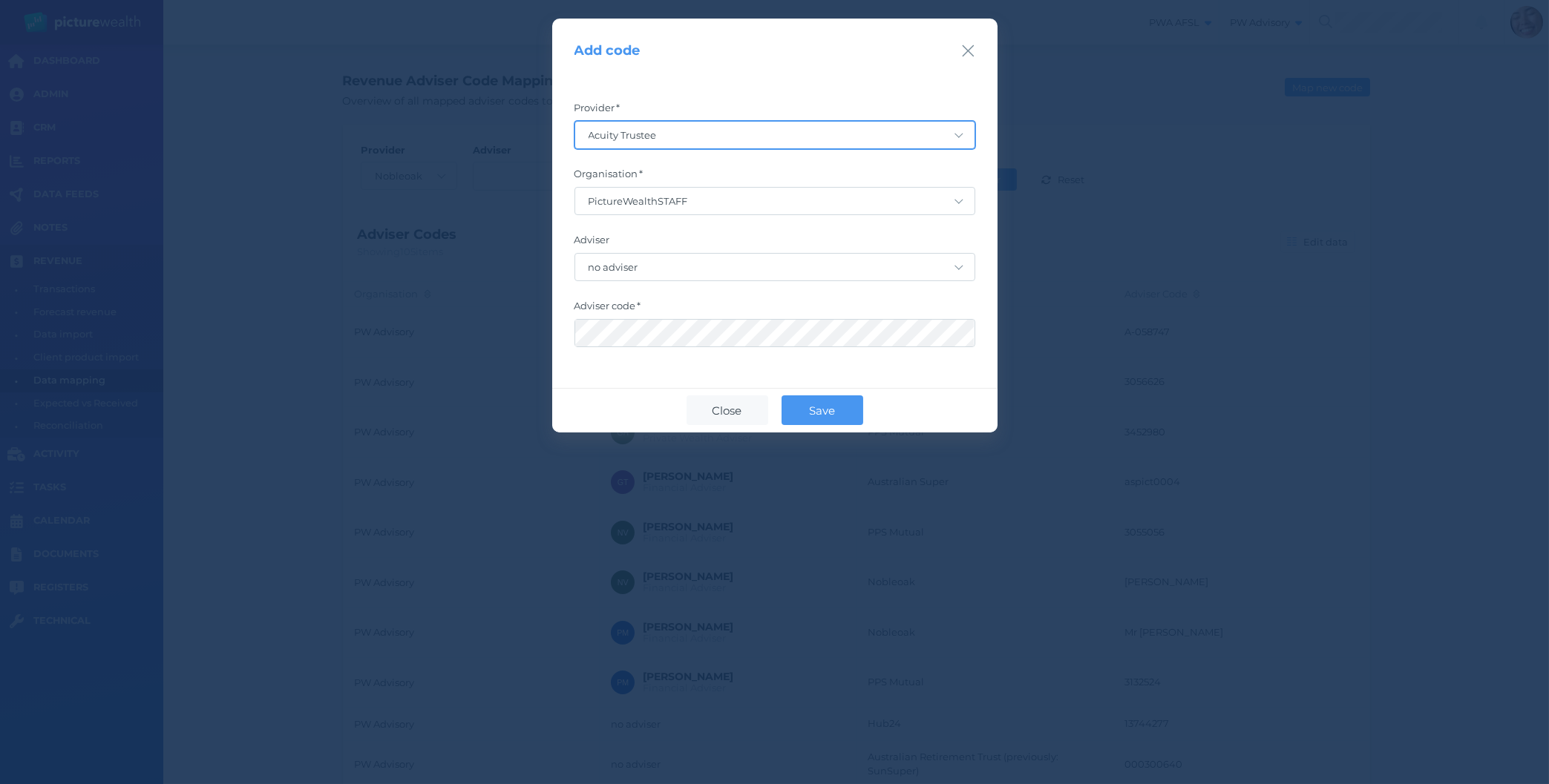
click at [575, 122] on select "Acuity Trustee AIA Australia AMG Super AMP ASGARD Asteron Life Australian Retir…" at bounding box center [774, 134] width 399 height 26
select select "81"
click option "Nobleoak" at bounding box center [0, 0] width 0 height 0
click at [605, 129] on select "Acuity Trustee AIA Australia AMG Super AMP ASGARD Asteron Life Australian Retir…" at bounding box center [774, 134] width 399 height 26
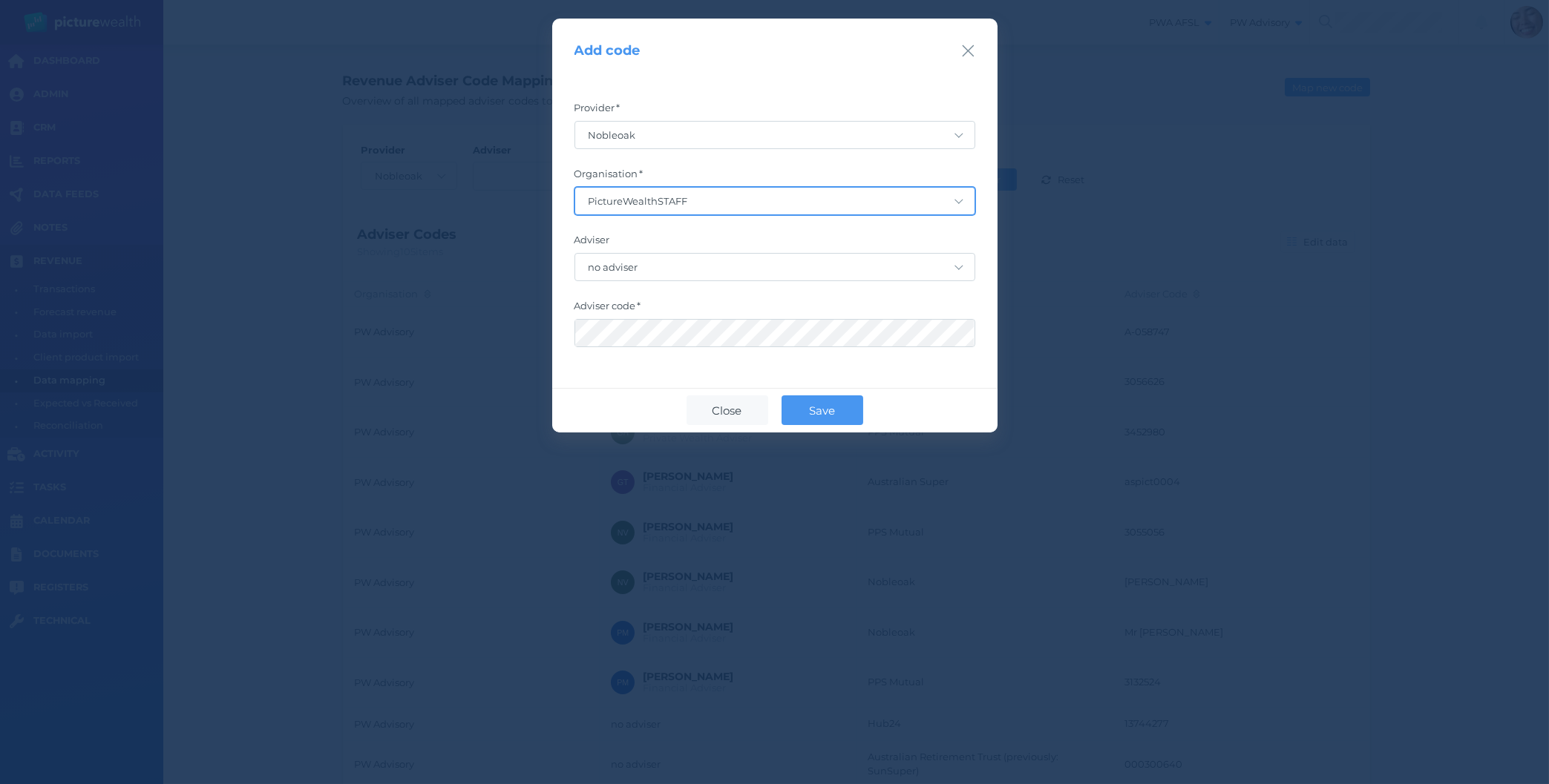
click at [575, 188] on select "PictureWealthSTAFF Picture Wealth Web Signups PW Advisory" at bounding box center [774, 200] width 399 height 26
select select "5U1szWCV"
click option "PW Advisory" at bounding box center [0, 0] width 0 height 0
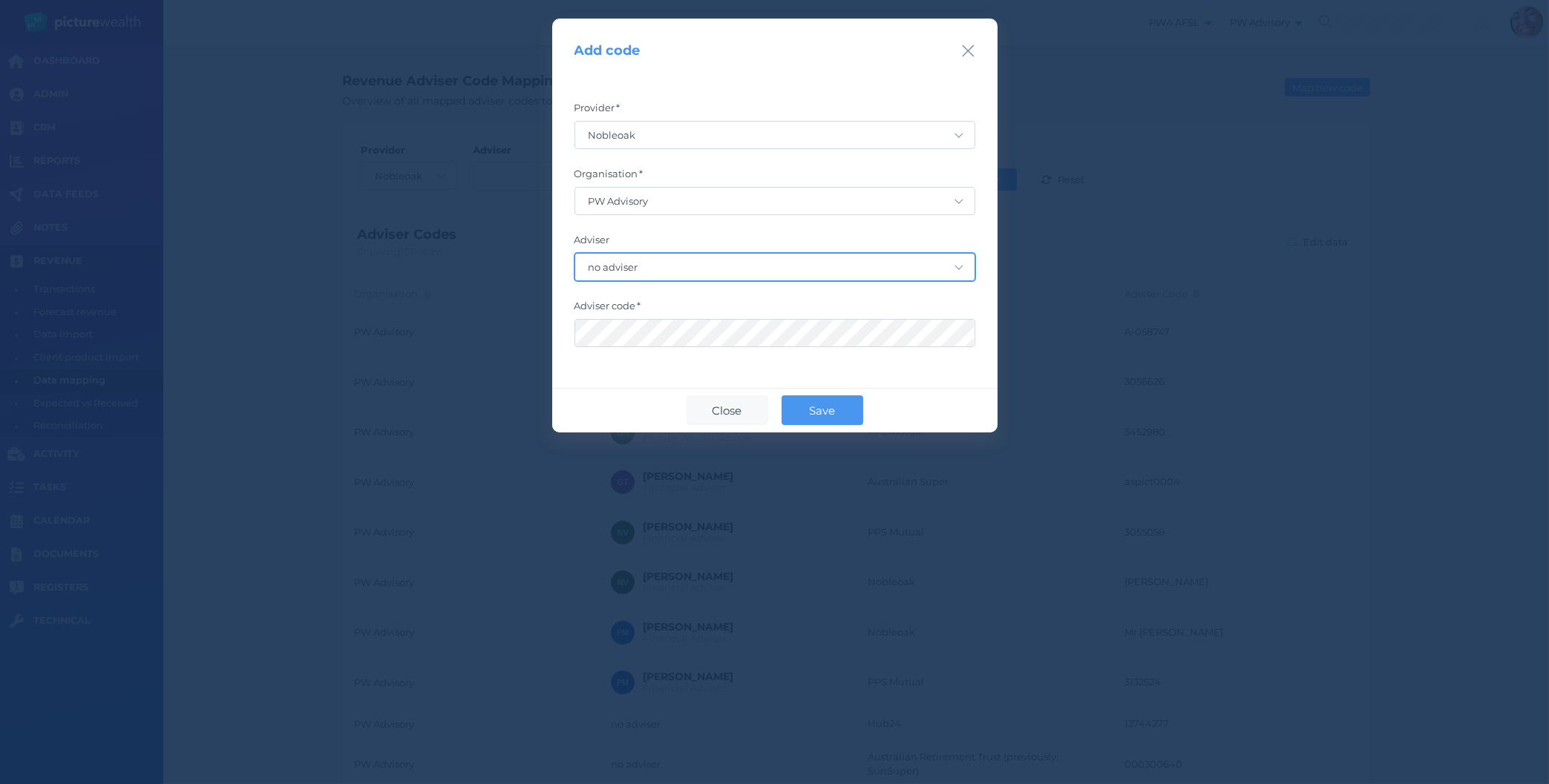
select select "jllyy1Tn0zpHxNQEp58H8yxrmTaf6m4W"
click option "Bradley David Bond" at bounding box center [0, 0] width 0 height 0
click at [818, 414] on button "Save" at bounding box center [822, 410] width 82 height 30
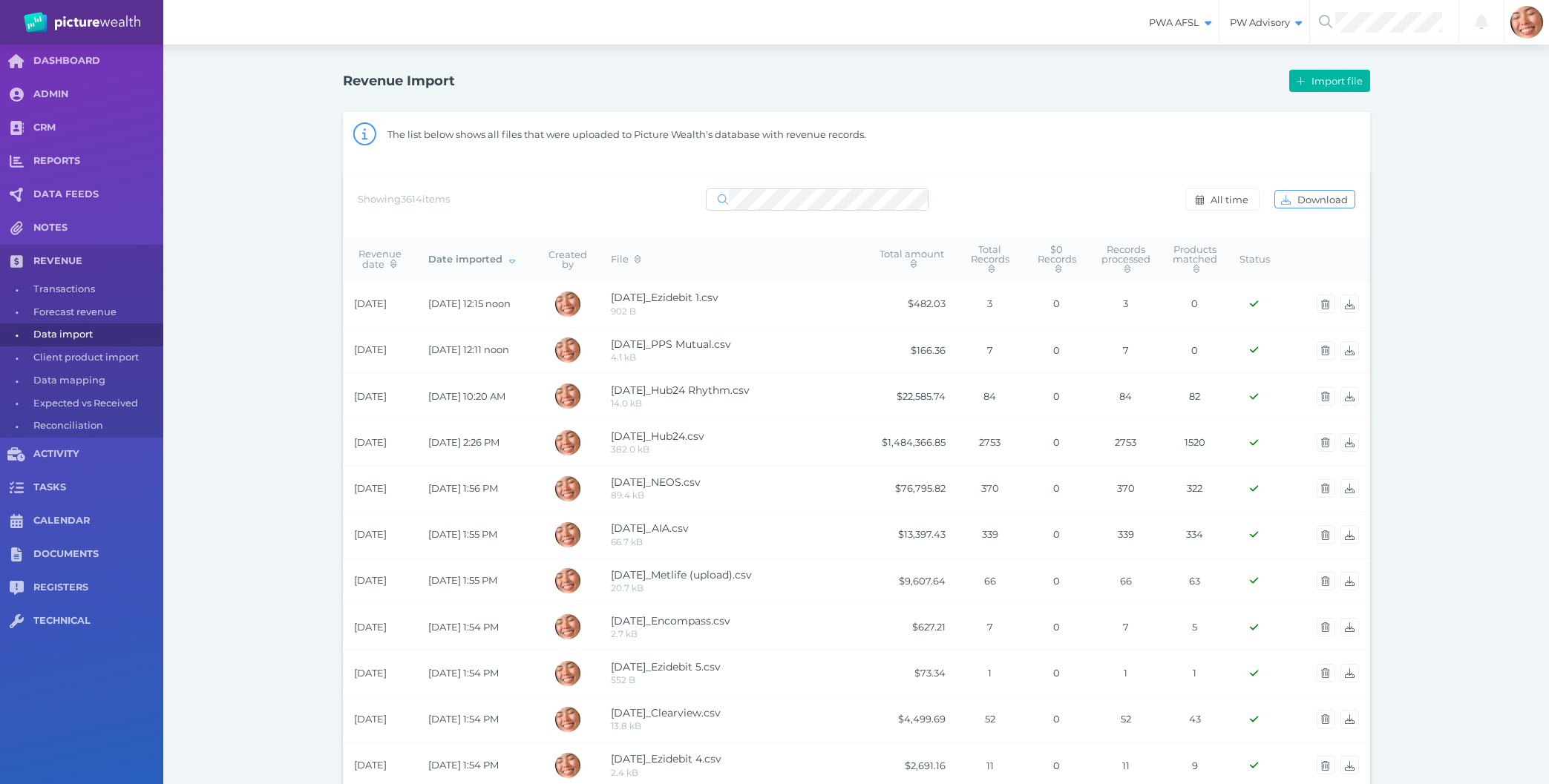
select select "25"
click at [1353, 86] on span "Import file" at bounding box center [1339, 81] width 61 height 12
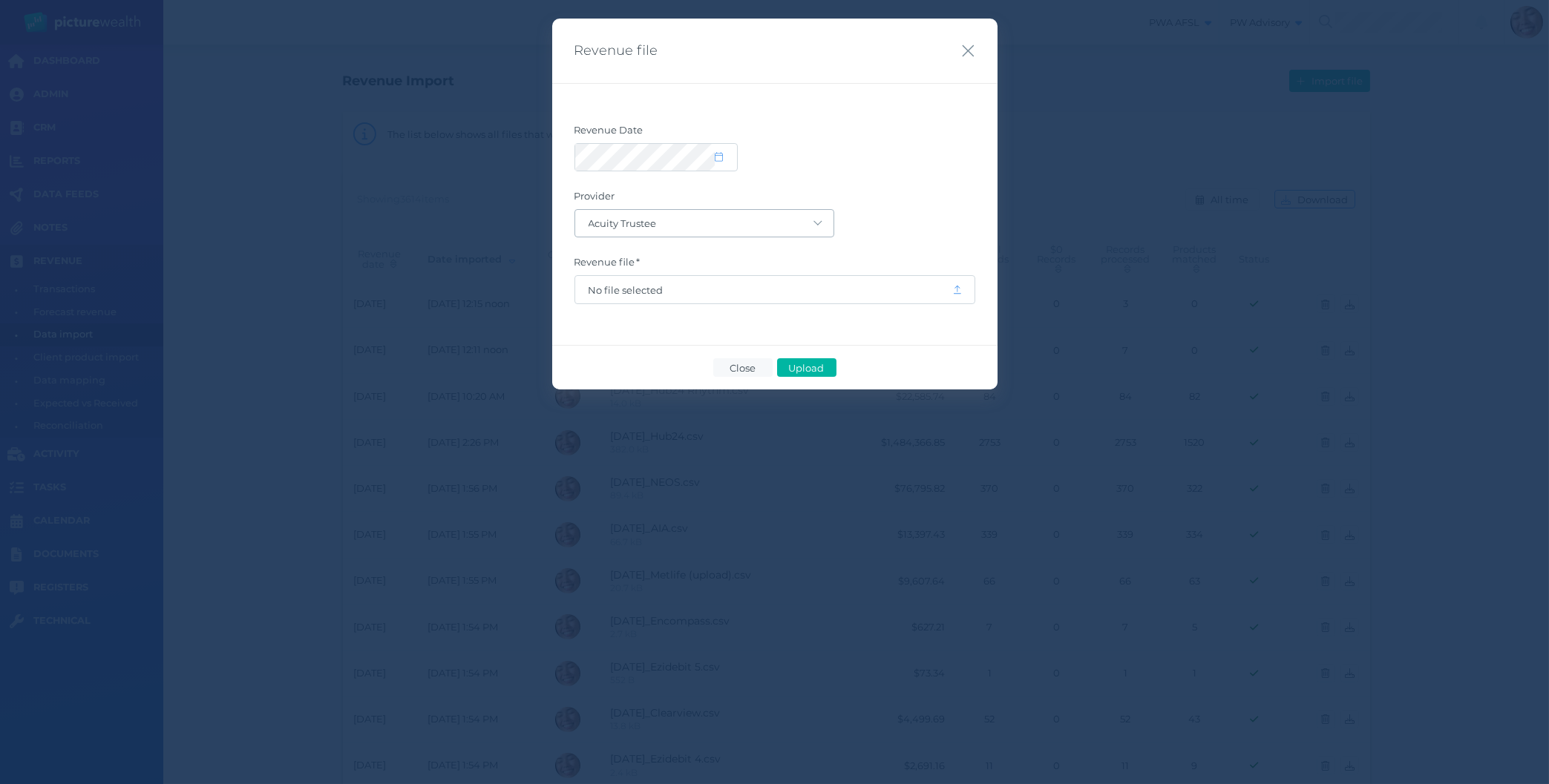
click at [634, 234] on form "Revenue Date Provider Acuity Trustee AIA Australia AMG Super AMP ASGARD Asteron…" at bounding box center [774, 213] width 401 height 180
click at [575, 210] on select "Acuity Trustee AIA Australia AMG Super AMP ASGARD Asteron Life Australian Retir…" at bounding box center [703, 223] width 258 height 26
click option "Australian Retirement Trust (previously: SunSuper)" at bounding box center [0, 0] width 0 height 0
click at [575, 210] on select "Acuity Trustee AIA Australia AMG Super AMP ASGARD Asteron Life Australian Retir…" at bounding box center [703, 223] width 258 height 26
click at [811, 220] on select "Acuity Trustee AIA Australia AMG Super AMP ASGARD Asteron Life Australian Retir…" at bounding box center [703, 223] width 258 height 26
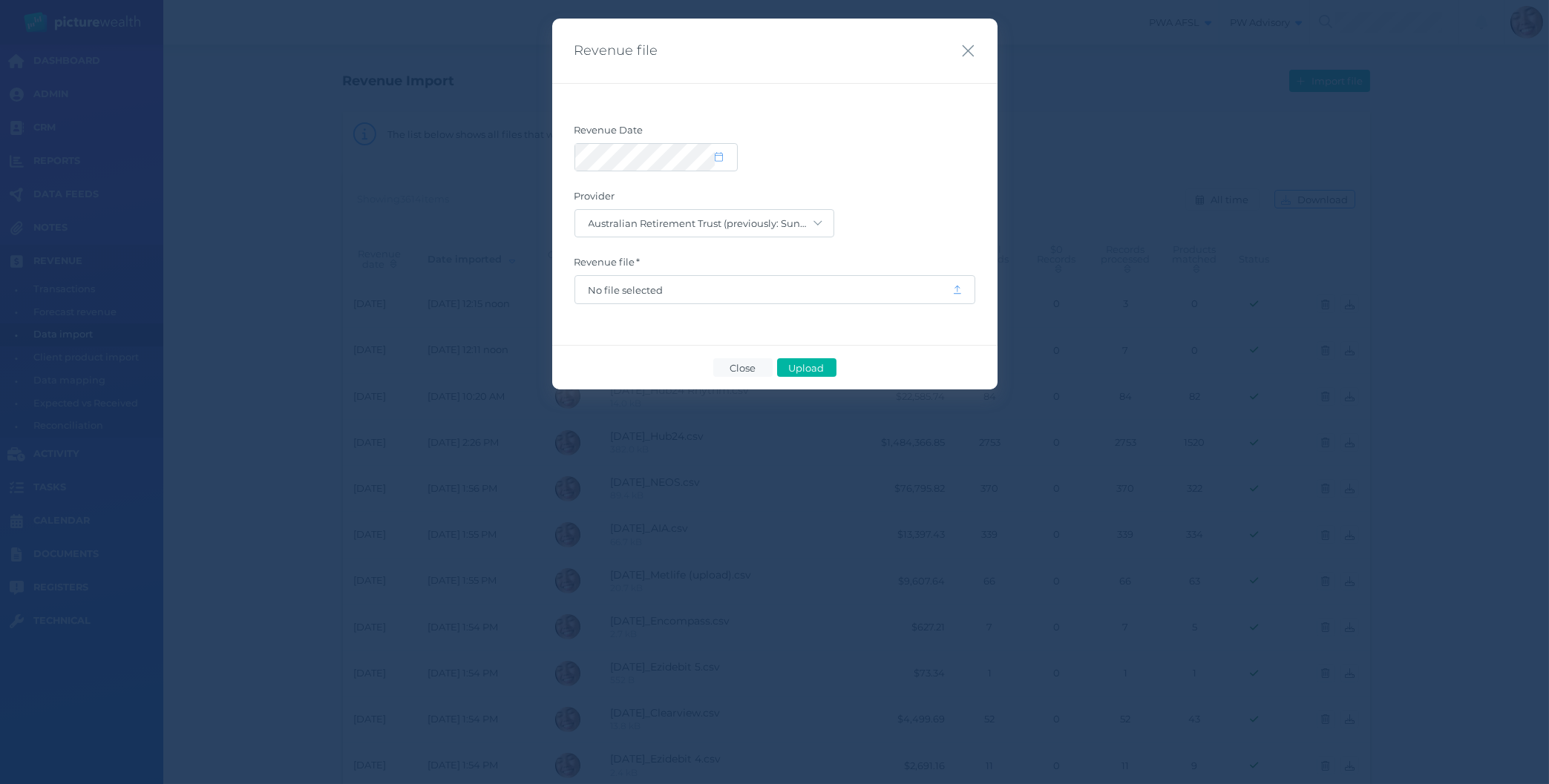
click at [925, 190] on form "Revenue Date Provider Acuity Trustee AIA Australia AMG Super AMP ASGARD Asteron…" at bounding box center [774, 213] width 401 height 180
click option "Colonial First State" at bounding box center [0, 0] width 0 height 0
click option "Clearview" at bounding box center [0, 0] width 0 height 0
click at [654, 208] on label "Provider" at bounding box center [774, 199] width 401 height 19
click at [575, 210] on select "Acuity Trustee AIA Australia AMG Super AMP ASGARD Asteron Life Australian Retir…" at bounding box center [703, 223] width 258 height 26
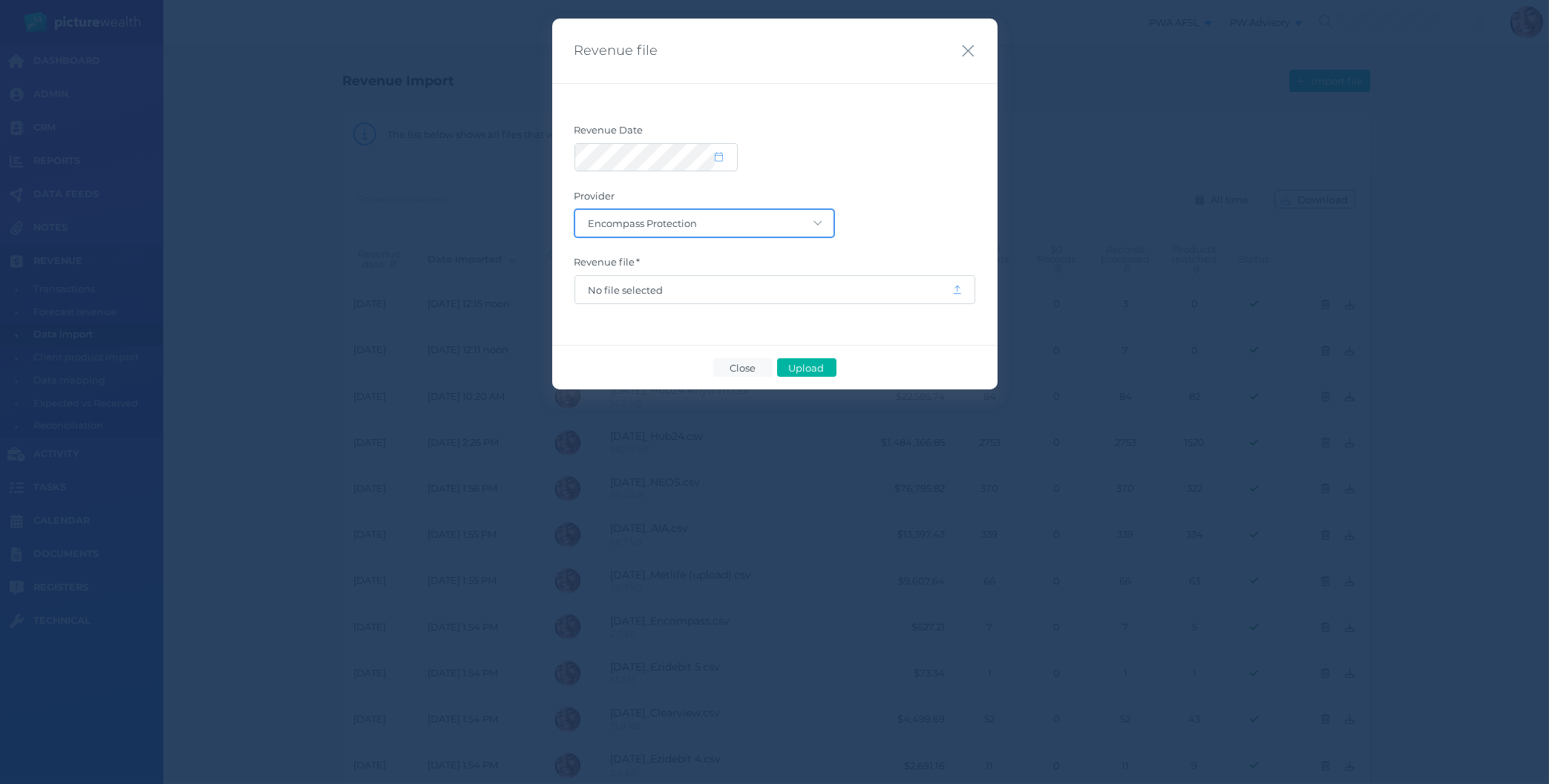
click option "Encompass Protection" at bounding box center [0, 0] width 0 height 0
click option "Genlife" at bounding box center [0, 0] width 0 height 0
click at [675, 224] on select "Acuity Trustee AIA Australia AMG Super AMP ASGARD Asteron Life Australian Retir…" at bounding box center [703, 223] width 258 height 26
click option "Metlife" at bounding box center [0, 0] width 0 height 0
click at [575, 210] on select "Acuity Trustee AIA Australia AMG Super AMP ASGARD Asteron Life Australian Retir…" at bounding box center [703, 223] width 258 height 26
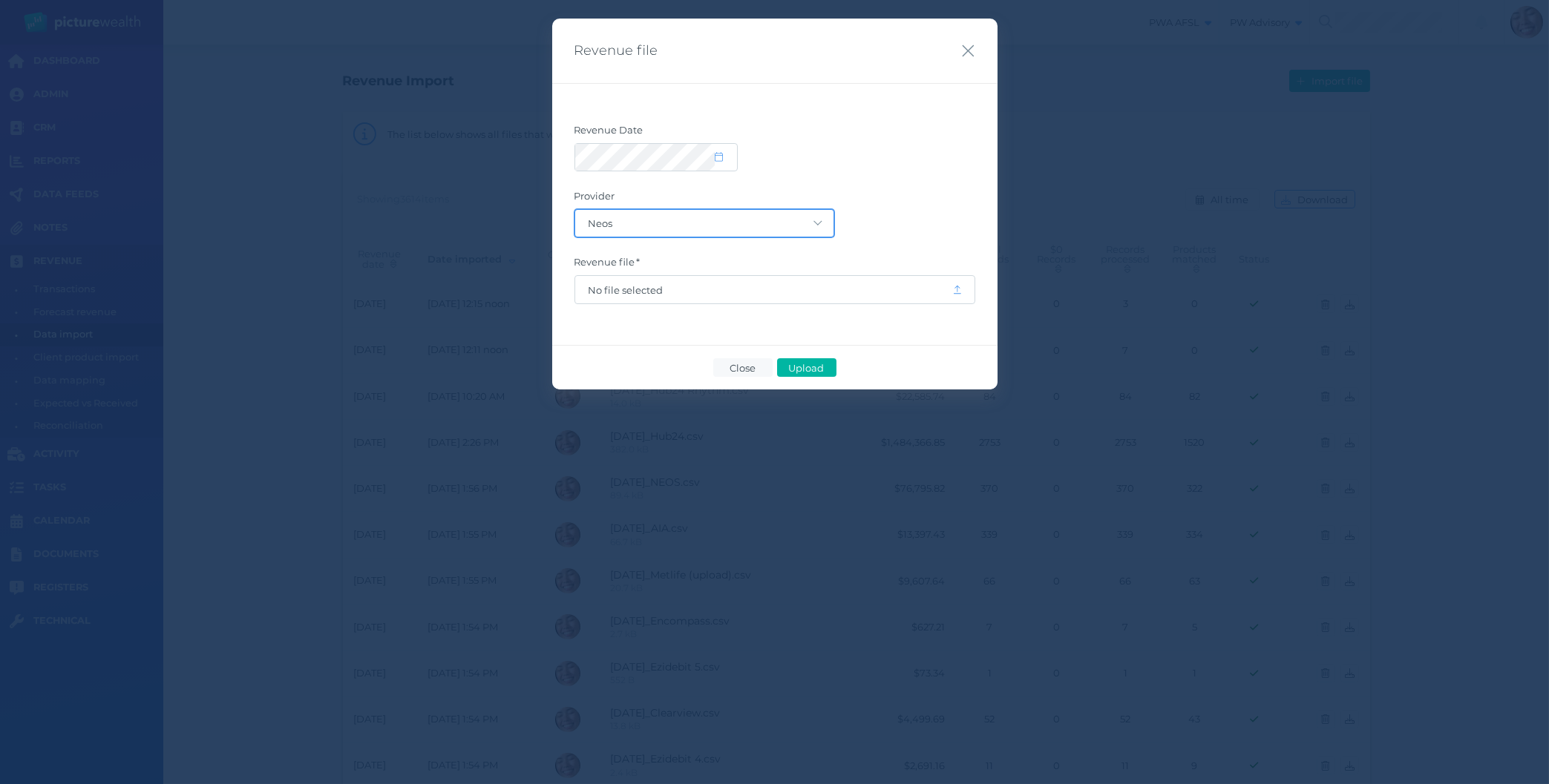
click option "Neos" at bounding box center [0, 0] width 0 height 0
click at [575, 210] on select "Acuity Trustee AIA Australia AMG Super AMP ASGARD Asteron Life Australian Retir…" at bounding box center [703, 223] width 258 height 26
click option "MLC insurance" at bounding box center [0, 0] width 0 height 0
click at [575, 210] on select "Acuity Trustee AIA Australia AMG Super AMP ASGARD Asteron Life Australian Retir…" at bounding box center [703, 223] width 258 height 26
click option "Praemium" at bounding box center [0, 0] width 0 height 0
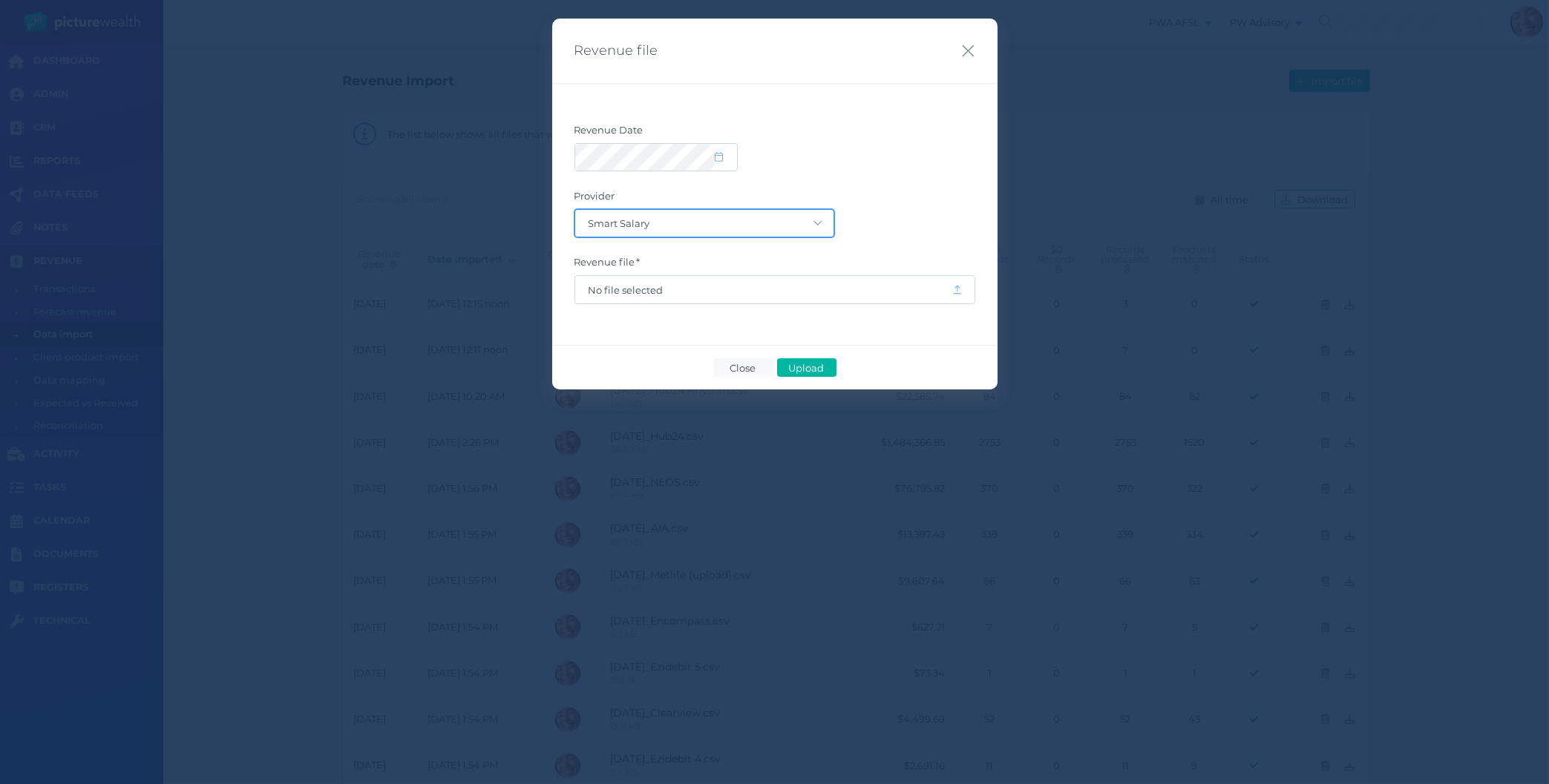
click option "Smart Salary" at bounding box center [0, 0] width 0 height 0
click at [675, 214] on select "Acuity Trustee AIA Australia AMG Super AMP ASGARD Asteron Life Australian Retir…" at bounding box center [703, 223] width 258 height 26
click at [575, 210] on select "Acuity Trustee AIA Australia AMG Super AMP ASGARD Asteron Life Australian Retir…" at bounding box center [703, 223] width 258 height 26
click option "[GEOGRAPHIC_DATA]" at bounding box center [0, 0] width 0 height 0
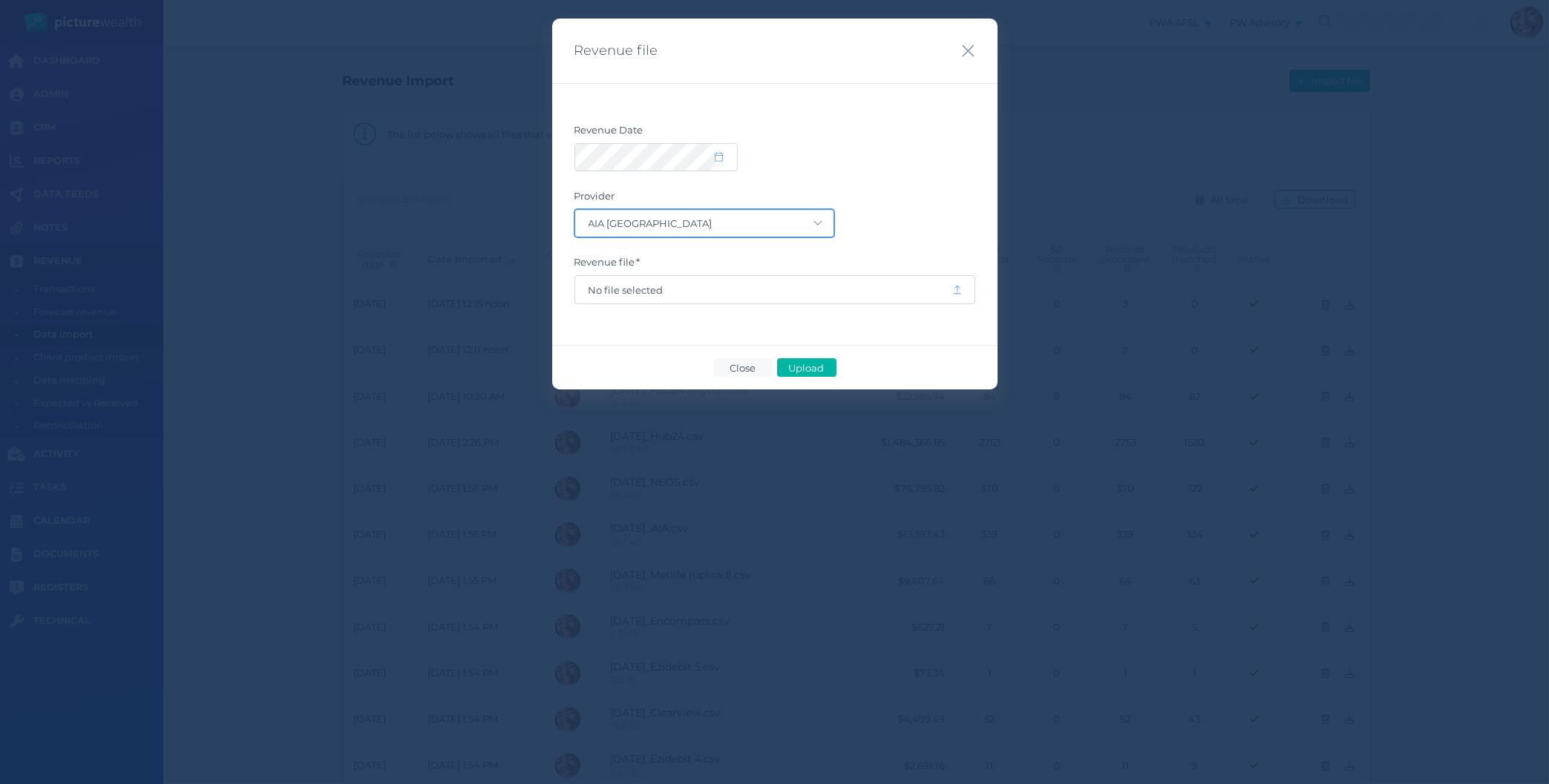
click option "AIA [GEOGRAPHIC_DATA]" at bounding box center [0, 0] width 0 height 0
click option "AMP" at bounding box center [0, 0] width 0 height 0
click at [575, 210] on select "Acuity Trustee AIA Australia AMG Super AMP ASGARD Asteron Life Australian Retir…" at bounding box center [703, 223] width 258 height 26
click option "ASGARD" at bounding box center [0, 0] width 0 height 0
click at [575, 210] on select "Acuity Trustee AIA Australia AMG Super AMP ASGARD Asteron Life Australian Retir…" at bounding box center [703, 223] width 258 height 26
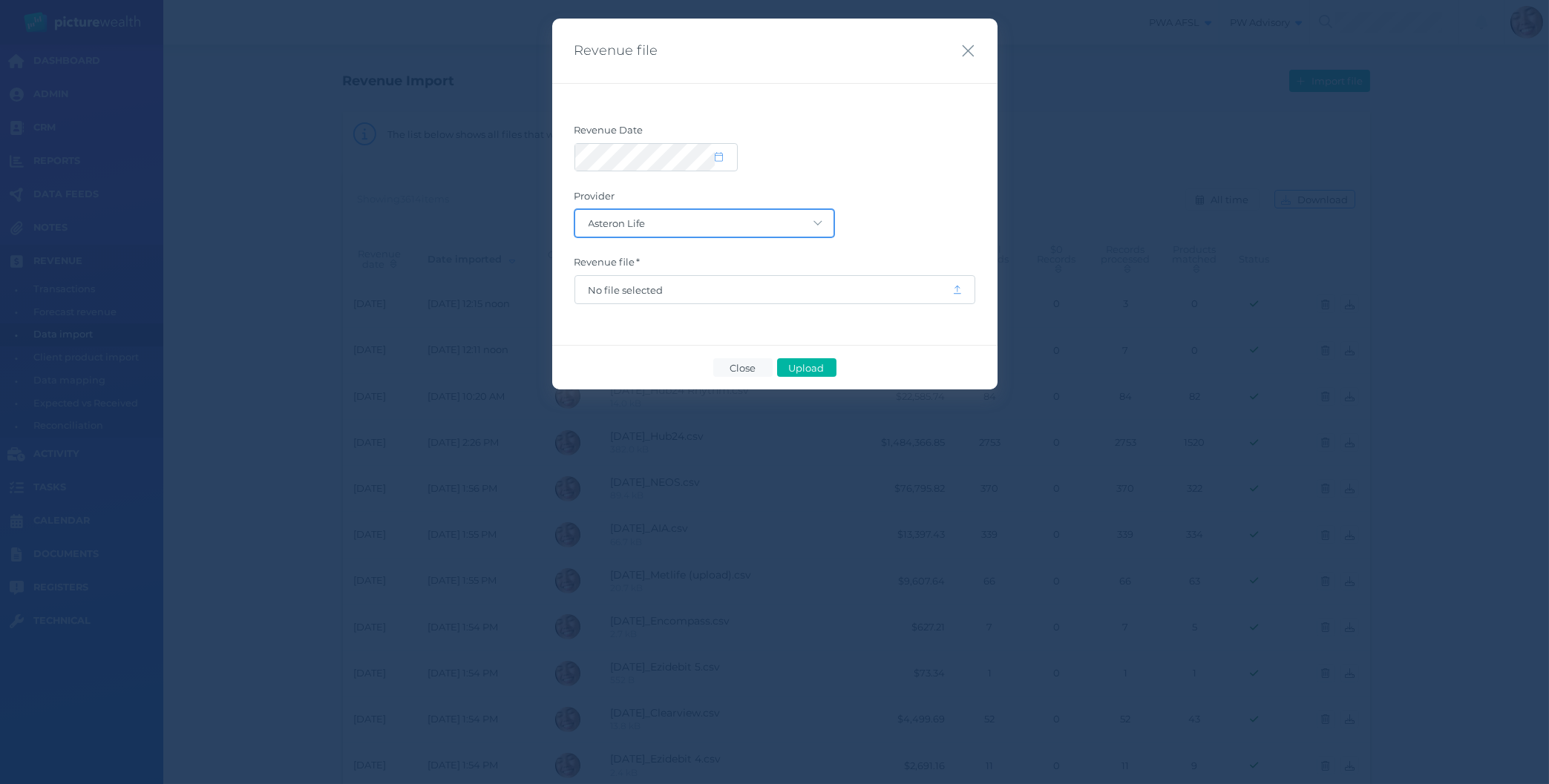
click option "Asteron Life" at bounding box center [0, 0] width 0 height 0
click at [575, 210] on select "Acuity Trustee AIA Australia AMG Super AMP ASGARD Asteron Life Australian Retir…" at bounding box center [703, 223] width 258 height 26
click option "BT Life" at bounding box center [0, 0] width 0 height 0
click at [575, 210] on select "Acuity Trustee AIA Australia AMG Super AMP ASGARD Asteron Life Australian Retir…" at bounding box center [703, 223] width 258 height 26
click option "BT Panorama" at bounding box center [0, 0] width 0 height 0
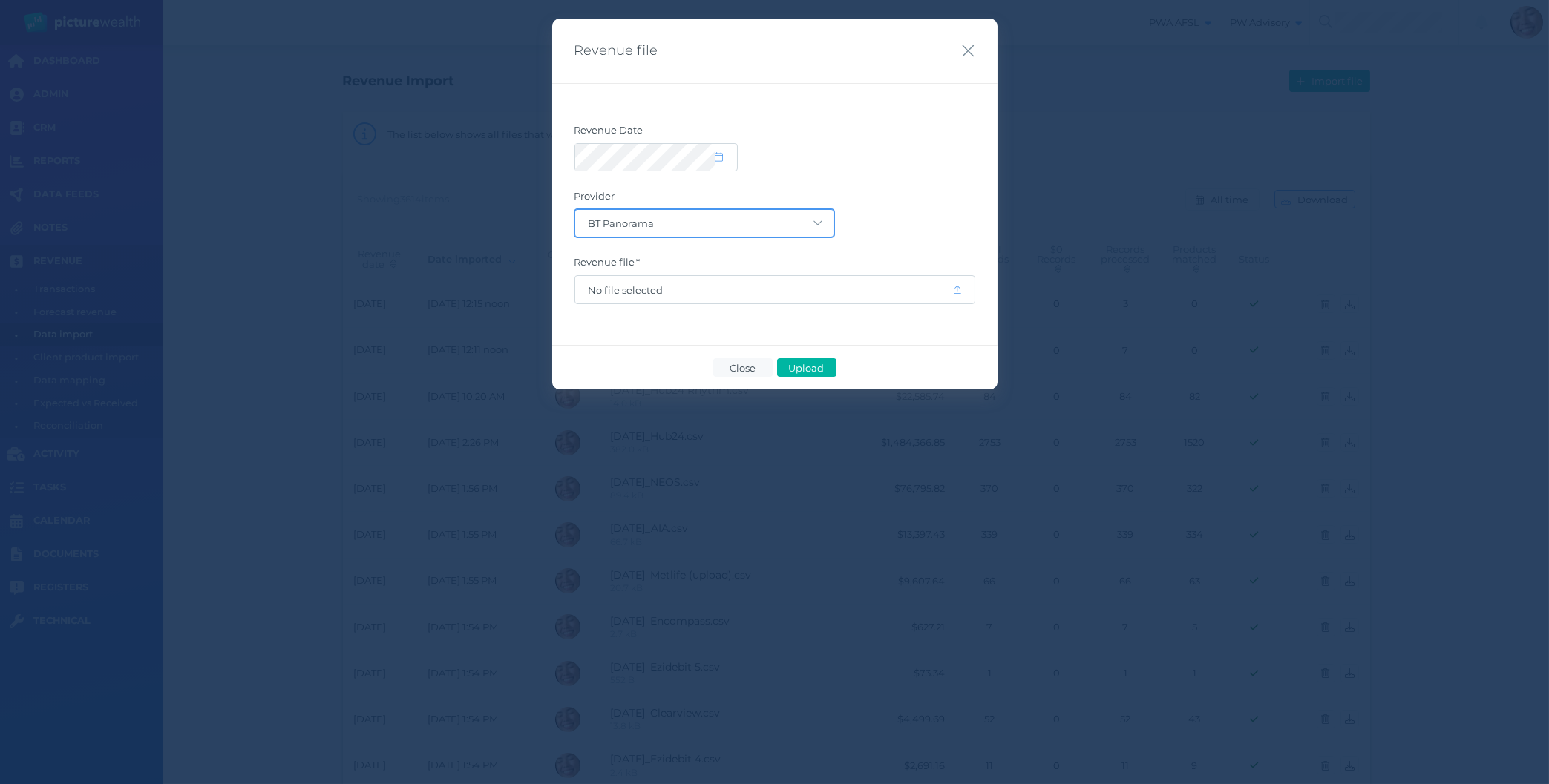
click at [683, 226] on select "Acuity Trustee AIA Australia AMG Super AMP ASGARD Asteron Life Australian Retir…" at bounding box center [703, 223] width 258 height 26
click at [575, 210] on select "Acuity Trustee AIA Australia AMG Super AMP ASGARD Asteron Life Australian Retir…" at bounding box center [703, 223] width 258 height 26
click option "CommInsure" at bounding box center [0, 0] width 0 height 0
click at [575, 210] on select "Acuity Trustee AIA Australia AMG Super AMP ASGARD Asteron Life Australian Retir…" at bounding box center [703, 223] width 258 height 26
click option "Hub24" at bounding box center [0, 0] width 0 height 0
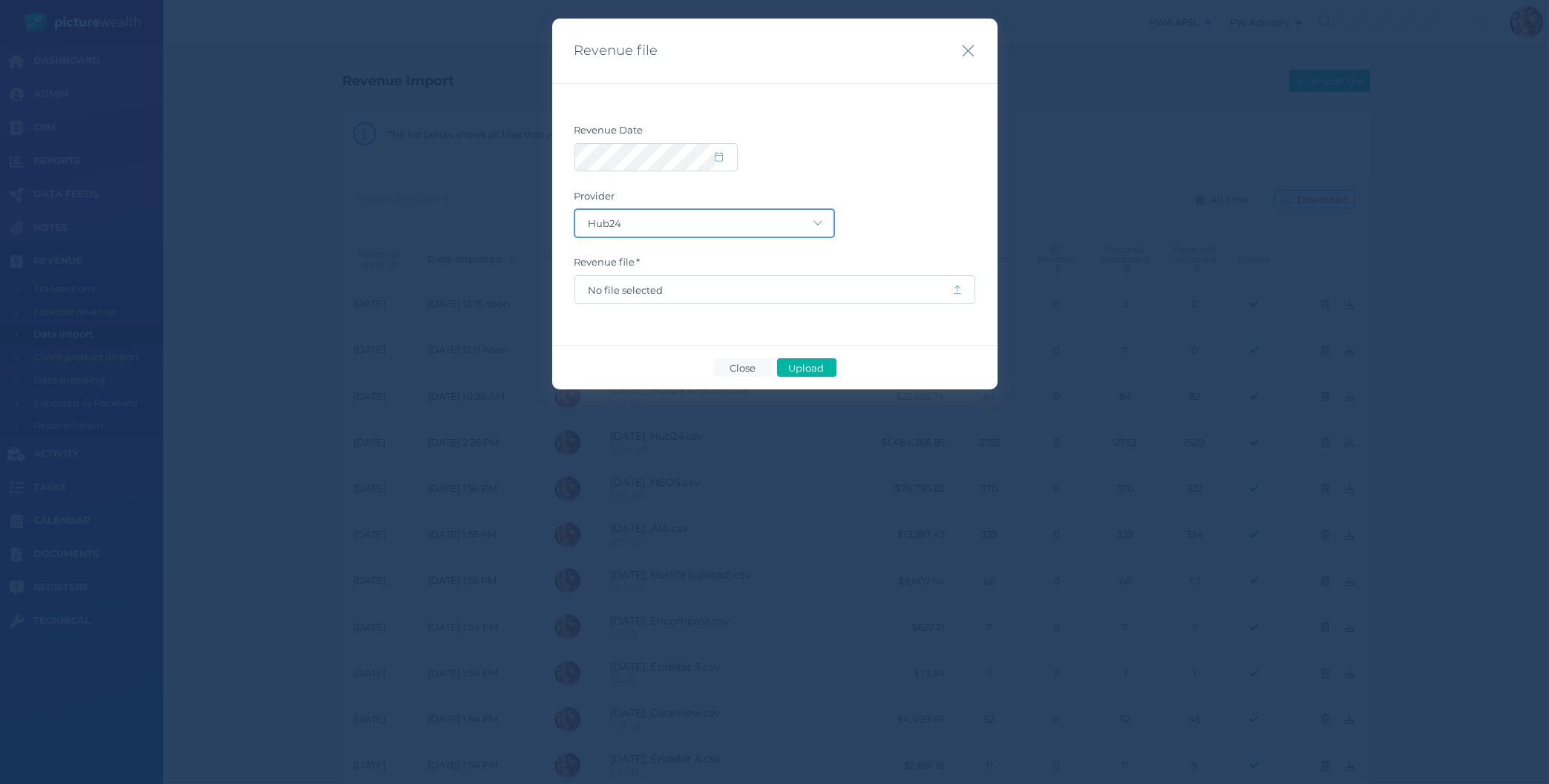
click at [697, 221] on select "Acuity Trustee AIA Australia AMG Super AMP ASGARD Asteron Life Australian Retir…" at bounding box center [703, 223] width 258 height 26
click at [575, 210] on select "Acuity Trustee AIA Australia AMG Super AMP ASGARD Asteron Life Australian Retir…" at bounding box center [703, 223] width 258 height 26
click option "IOOF" at bounding box center [0, 0] width 0 height 0
click option "MLC insurance" at bounding box center [0, 0] width 0 height 0
click at [684, 223] on select "Acuity Trustee AIA Australia AMG Super AMP ASGARD Asteron Life Australian Retir…" at bounding box center [703, 223] width 258 height 26
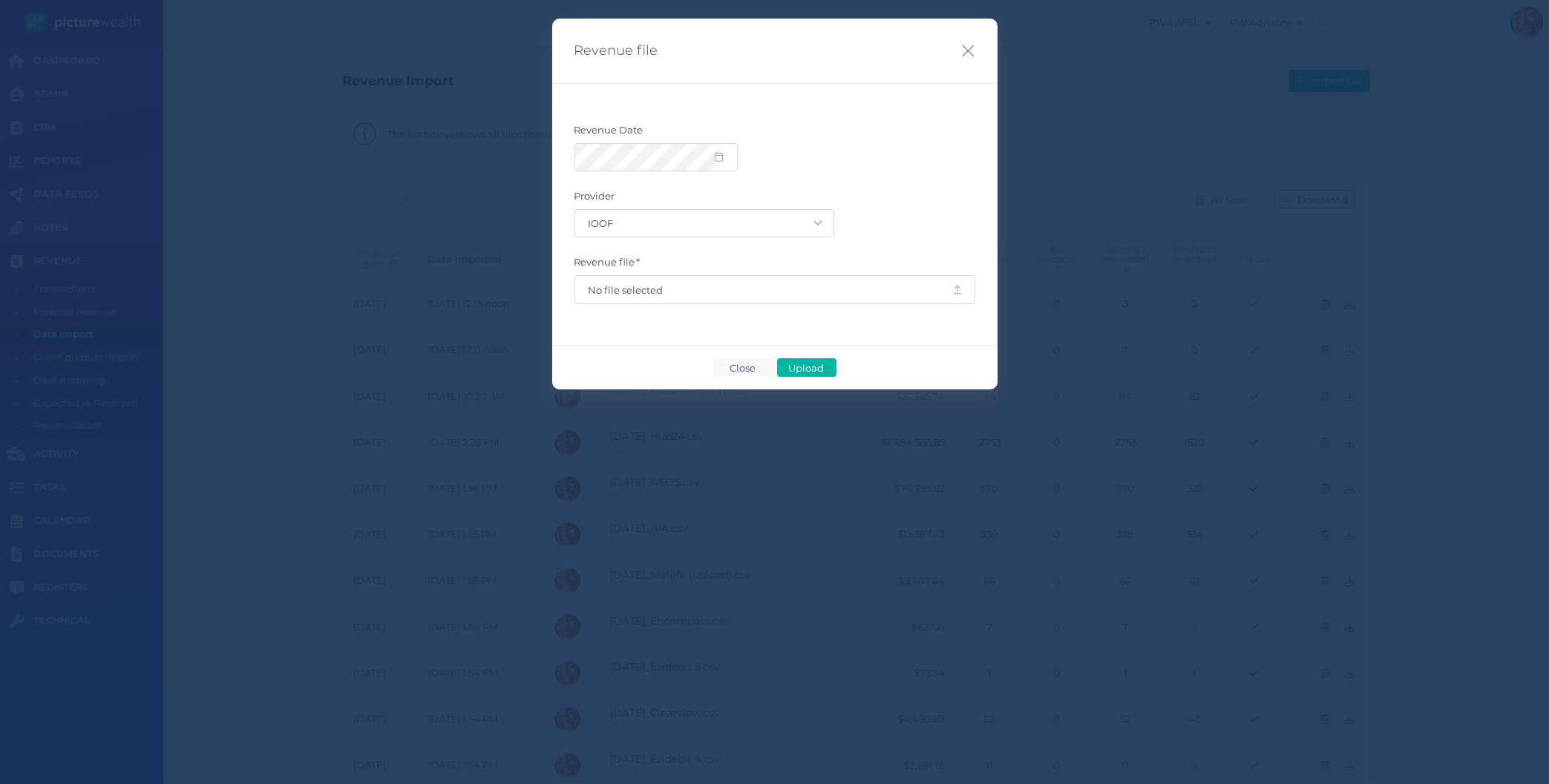
click at [656, 239] on form "Revenue Date Provider Acuity Trustee AIA Australia AMG Super AMP ASGARD Asteron…" at bounding box center [774, 213] width 401 height 180
click at [575, 210] on select "Acuity Trustee AIA Australia AMG Super AMP ASGARD Asteron Life Australian Retir…" at bounding box center [703, 223] width 258 height 26
click option "MLC Wealth" at bounding box center [0, 0] width 0 height 0
click at [575, 210] on select "Acuity Trustee AIA Australia AMG Super AMP ASGARD Asteron Life Australian Retir…" at bounding box center [703, 223] width 258 height 26
click option "Netwealth" at bounding box center [0, 0] width 0 height 0
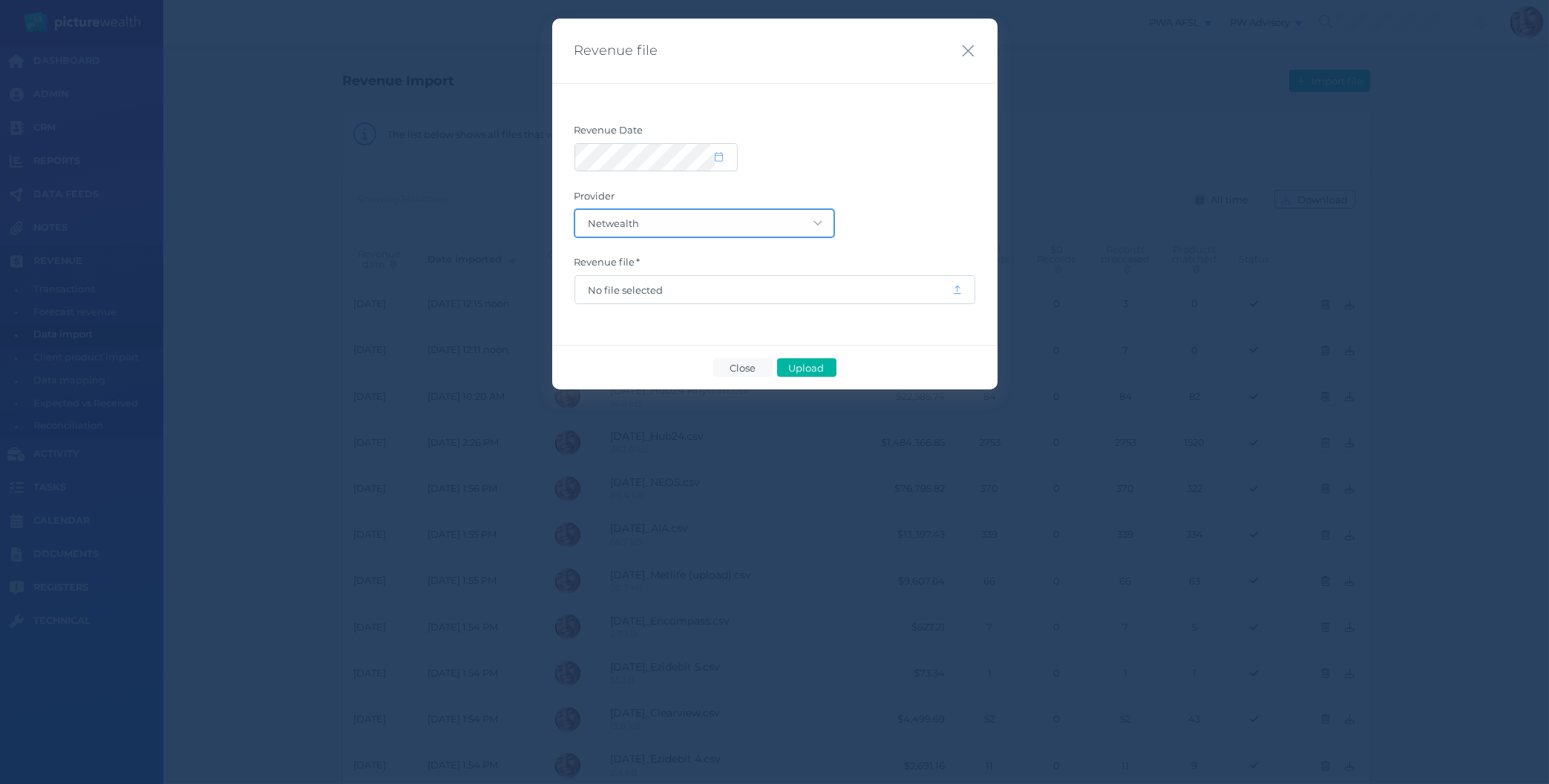
click at [623, 222] on select "Acuity Trustee AIA Australia AMG Super AMP ASGARD Asteron Life Australian Retir…" at bounding box center [703, 223] width 258 height 26
click at [575, 210] on select "Acuity Trustee AIA Australia AMG Super AMP ASGARD Asteron Life Australian Retir…" at bounding box center [703, 223] width 258 height 26
click option "Resolution Life 2 (Super)" at bounding box center [0, 0] width 0 height 0
click at [625, 226] on select "Acuity Trustee AIA Australia AMG Super AMP ASGARD Asteron Life Australian Retir…" at bounding box center [703, 223] width 258 height 26
click at [575, 210] on select "Acuity Trustee AIA Australia AMG Super AMP ASGARD Asteron Life Australian Retir…" at bounding box center [703, 223] width 258 height 26
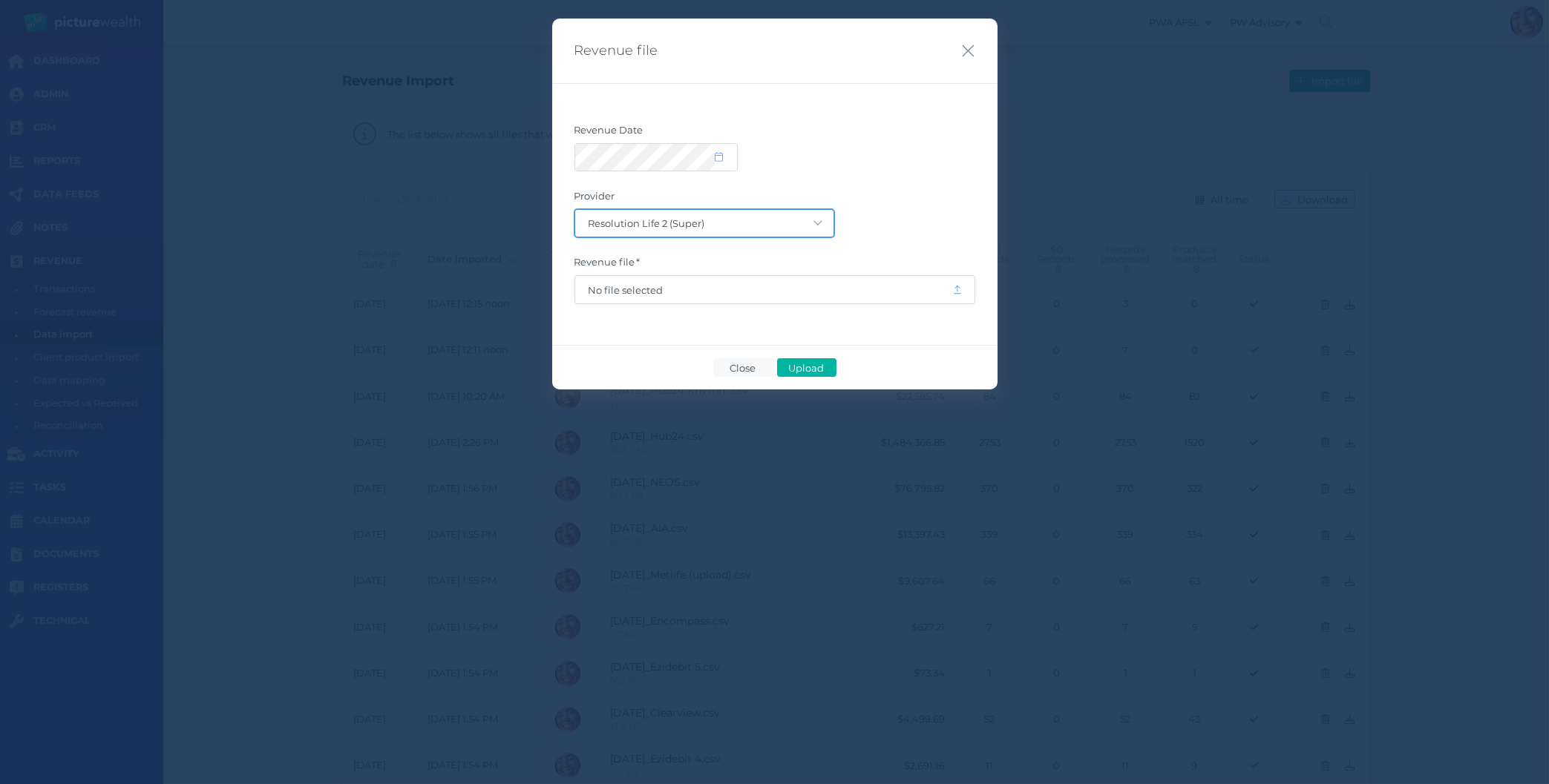
click at [575, 210] on select "Acuity Trustee AIA Australia AMG Super AMP ASGARD Asteron Life Australian Retir…" at bounding box center [703, 223] width 258 height 26
click option "Resolution Life Insurance (AMP Life)" at bounding box center [0, 0] width 0 height 0
click at [575, 210] on select "Acuity Trustee AIA Australia AMG Super AMP ASGARD Asteron Life Australian Retir…" at bounding box center [703, 223] width 258 height 26
select select "4"
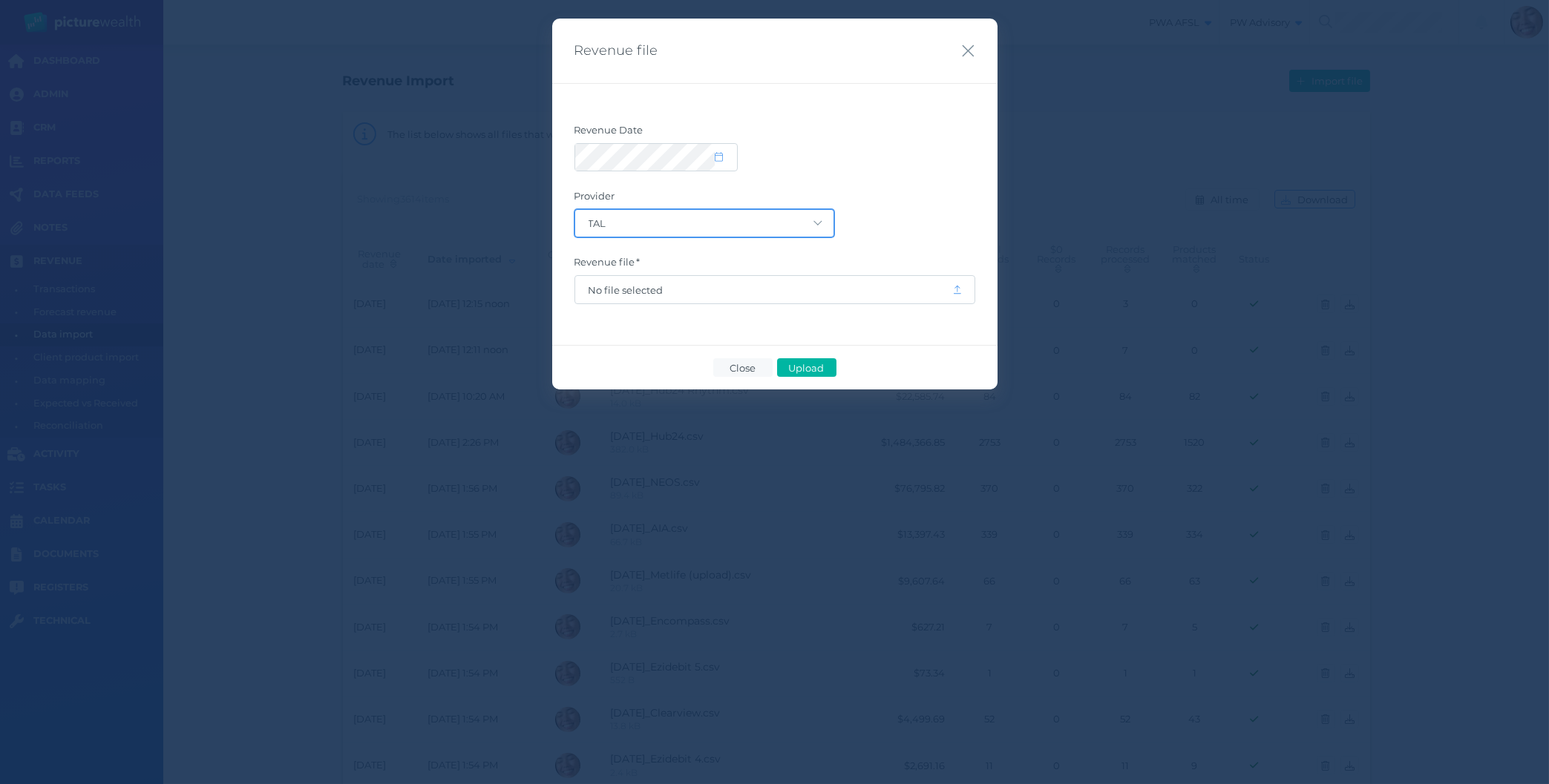
click option "TAL" at bounding box center [0, 0] width 0 height 0
click at [975, 52] on div "Revenue file" at bounding box center [775, 51] width 446 height 65
click at [969, 52] on icon "button" at bounding box center [968, 52] width 12 height 12
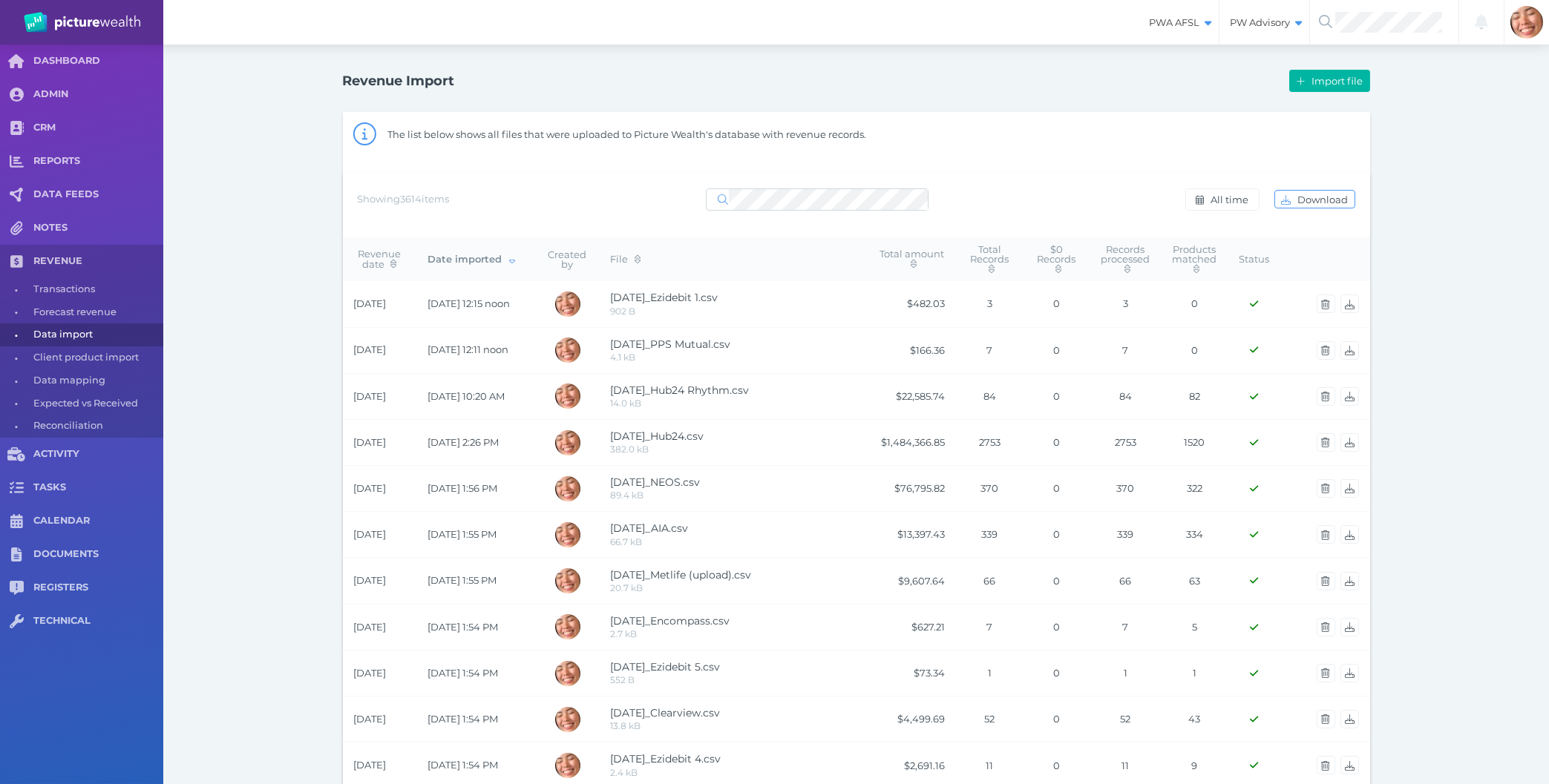
click at [1000, 138] on div "The list below shows all files that were uploaded to Picture Wealth's database …" at bounding box center [879, 135] width 983 height 36
drag, startPoint x: 721, startPoint y: 362, endPoint x: 1470, endPoint y: 719, distance: 829.7
click at [1470, 719] on div "Revenue Import Import file The list below shows all files that were uploaded to…" at bounding box center [856, 781] width 1386 height 1474
drag, startPoint x: 1471, startPoint y: 751, endPoint x: 268, endPoint y: 74, distance: 1380.4
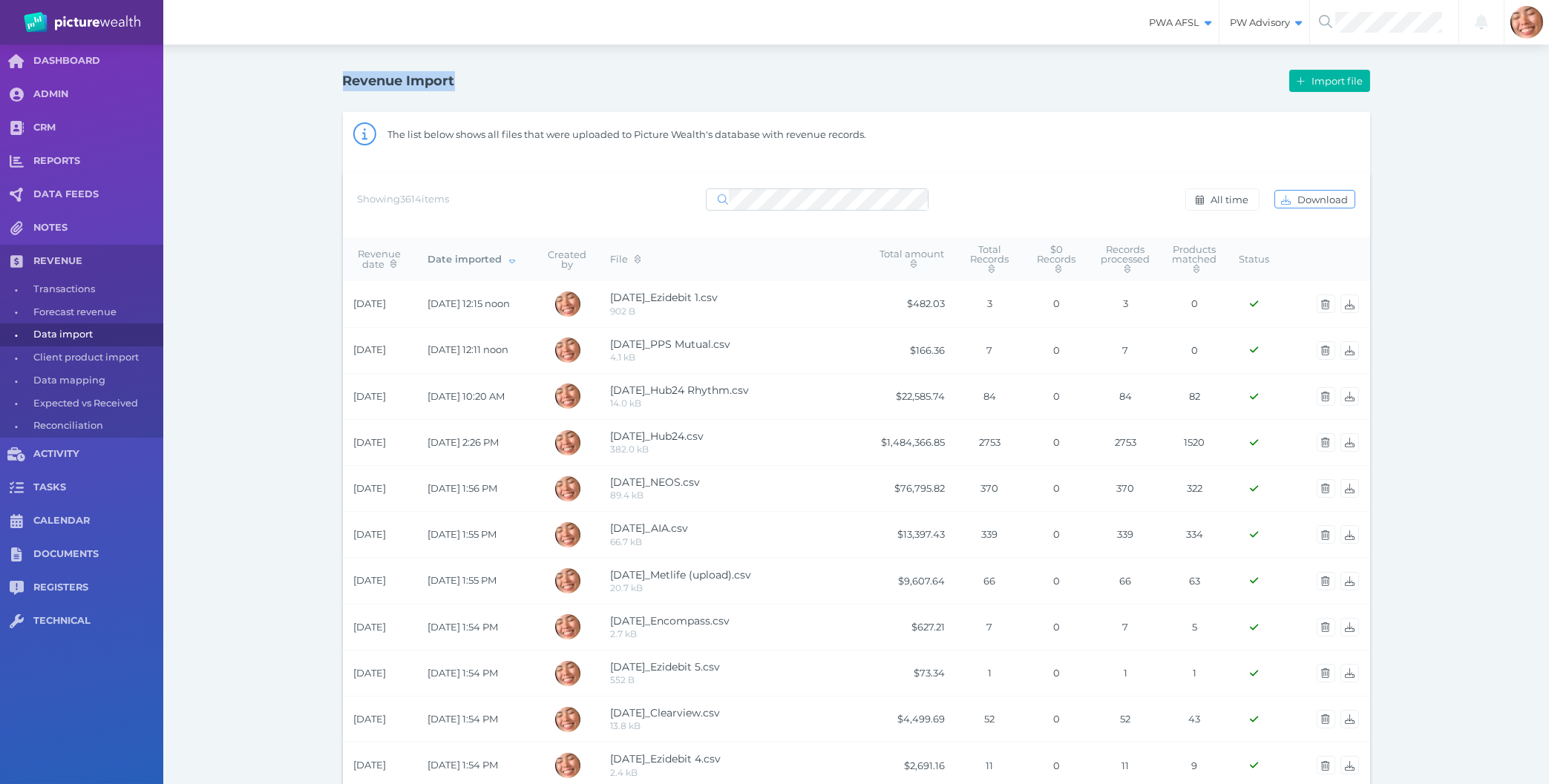
click at [270, 74] on div "Revenue Import Import file The list below shows all files that were uploaded to…" at bounding box center [856, 781] width 1386 height 1474
click at [268, 74] on div "Revenue Import Import file The list below shows all files that were uploaded to…" at bounding box center [856, 781] width 1386 height 1474
click at [266, 302] on div "Revenue Import Import file The list below shows all files that were uploaded to…" at bounding box center [856, 781] width 1386 height 1474
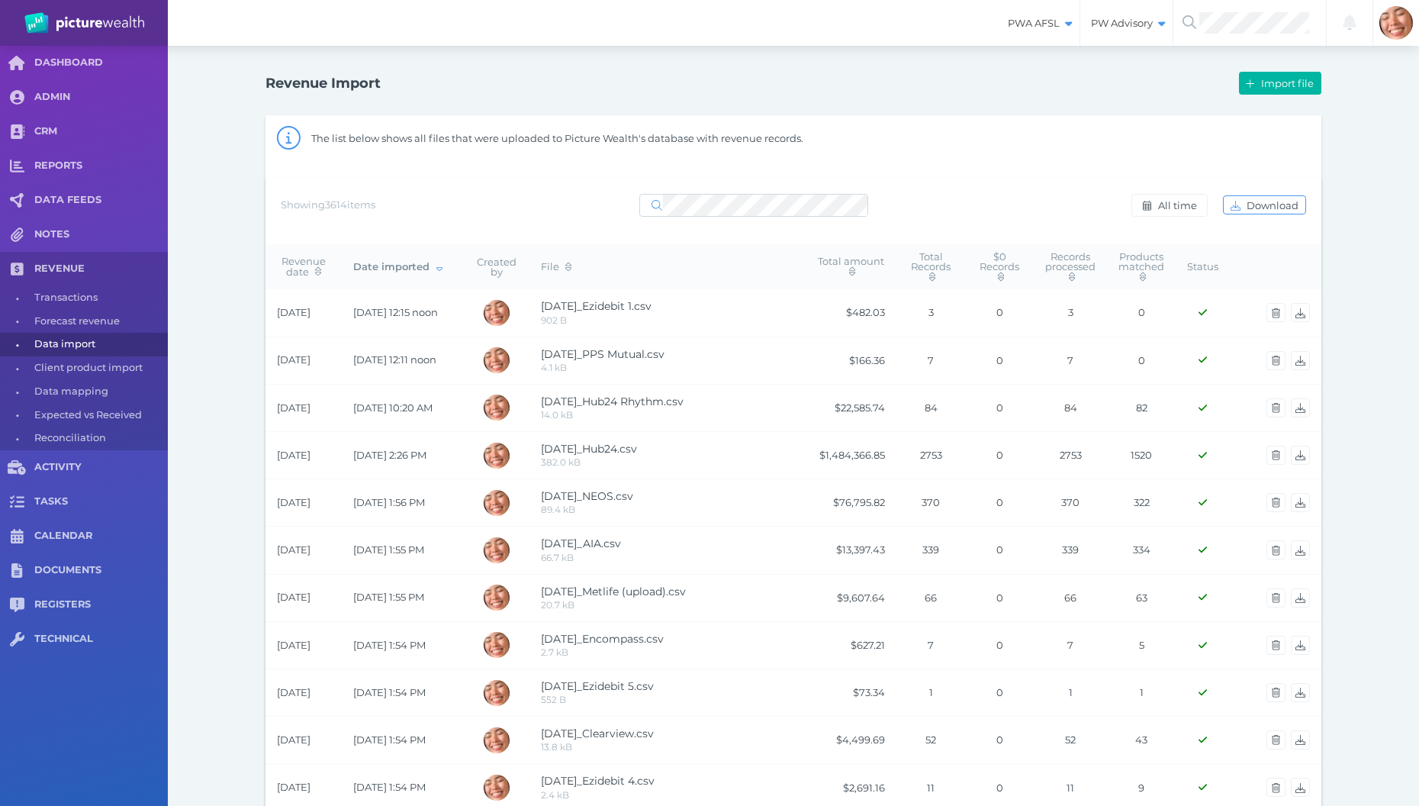
select select "25"
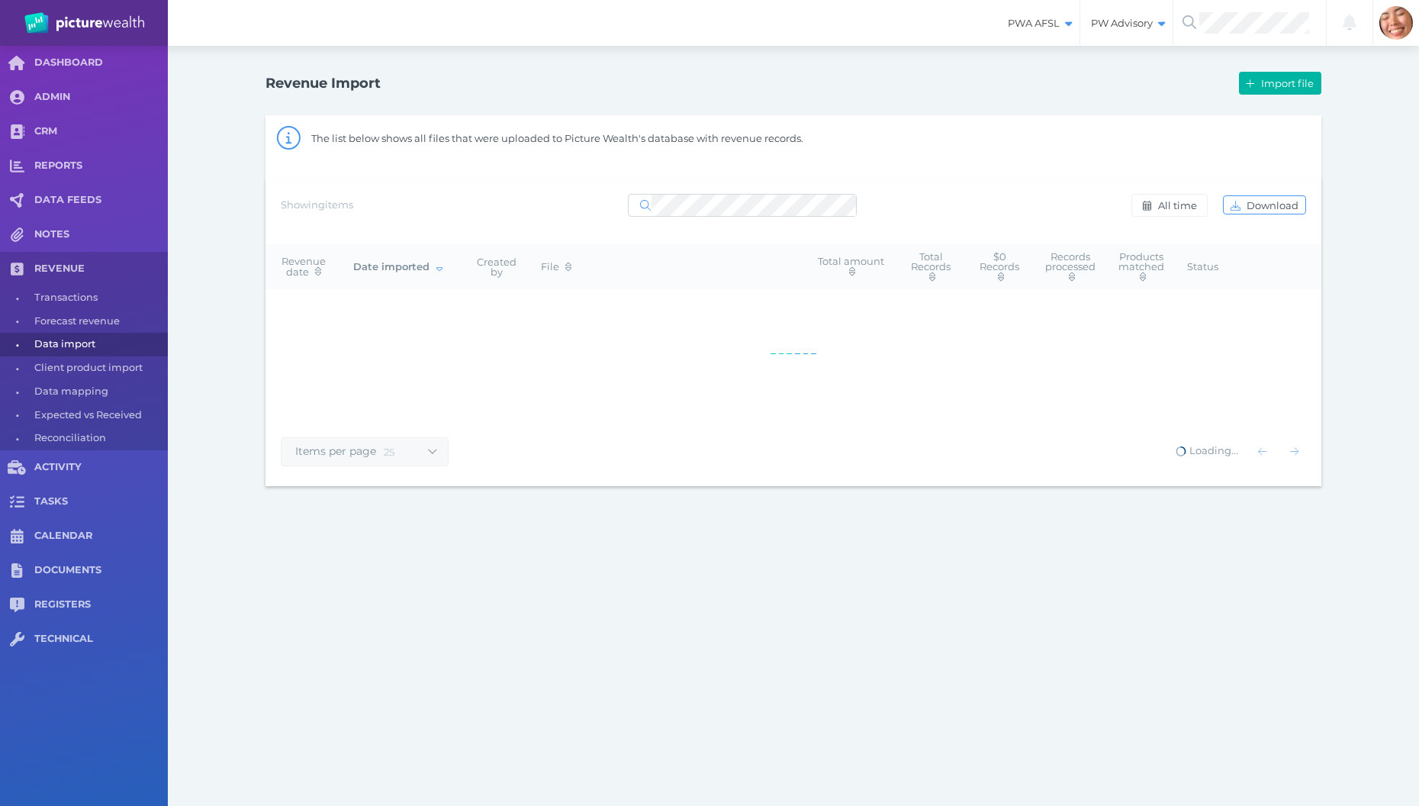
select select "25"
click at [1153, 210] on span "button" at bounding box center [1145, 205] width 18 height 12
select select "ALL_TIME"
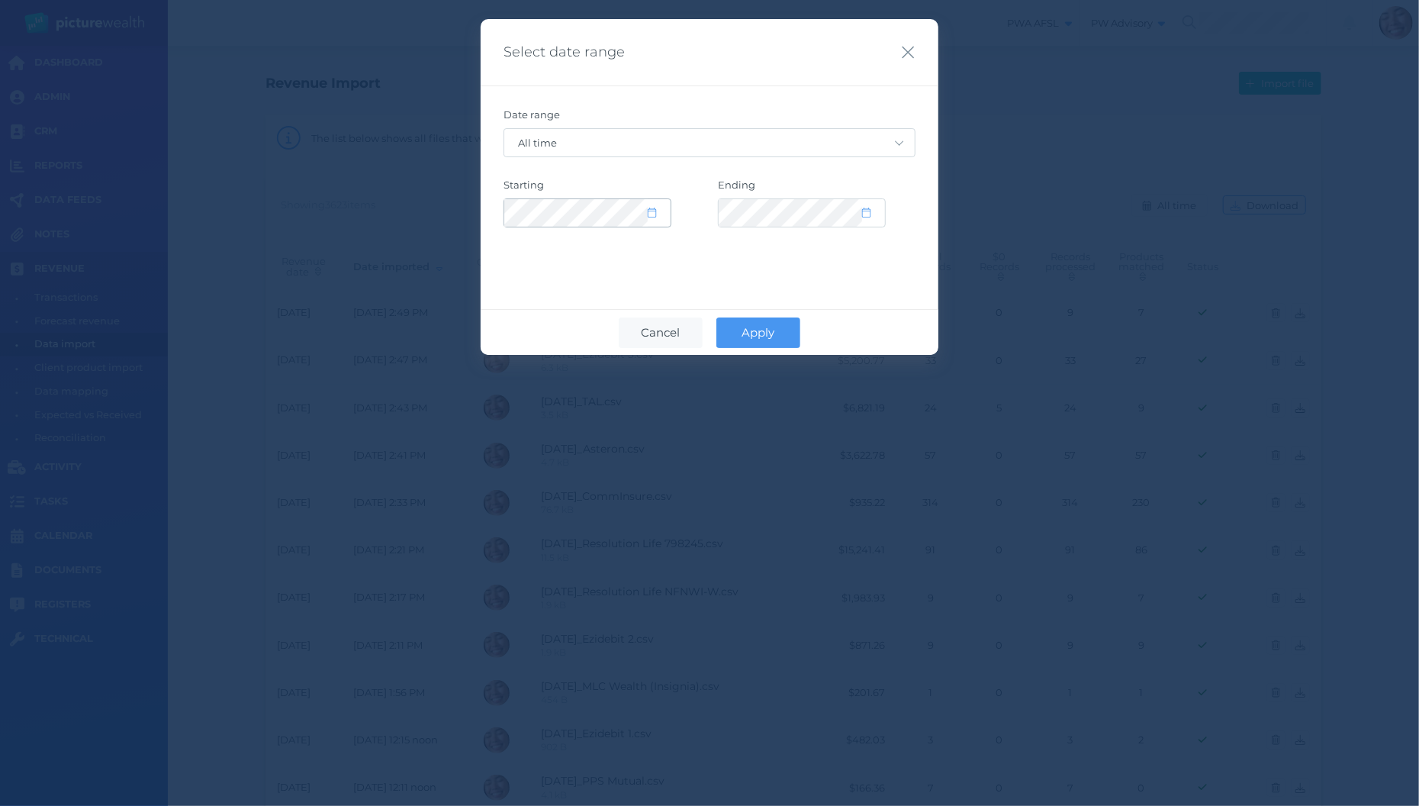
click at [655, 217] on icon at bounding box center [652, 212] width 8 height 10
select select "2015"
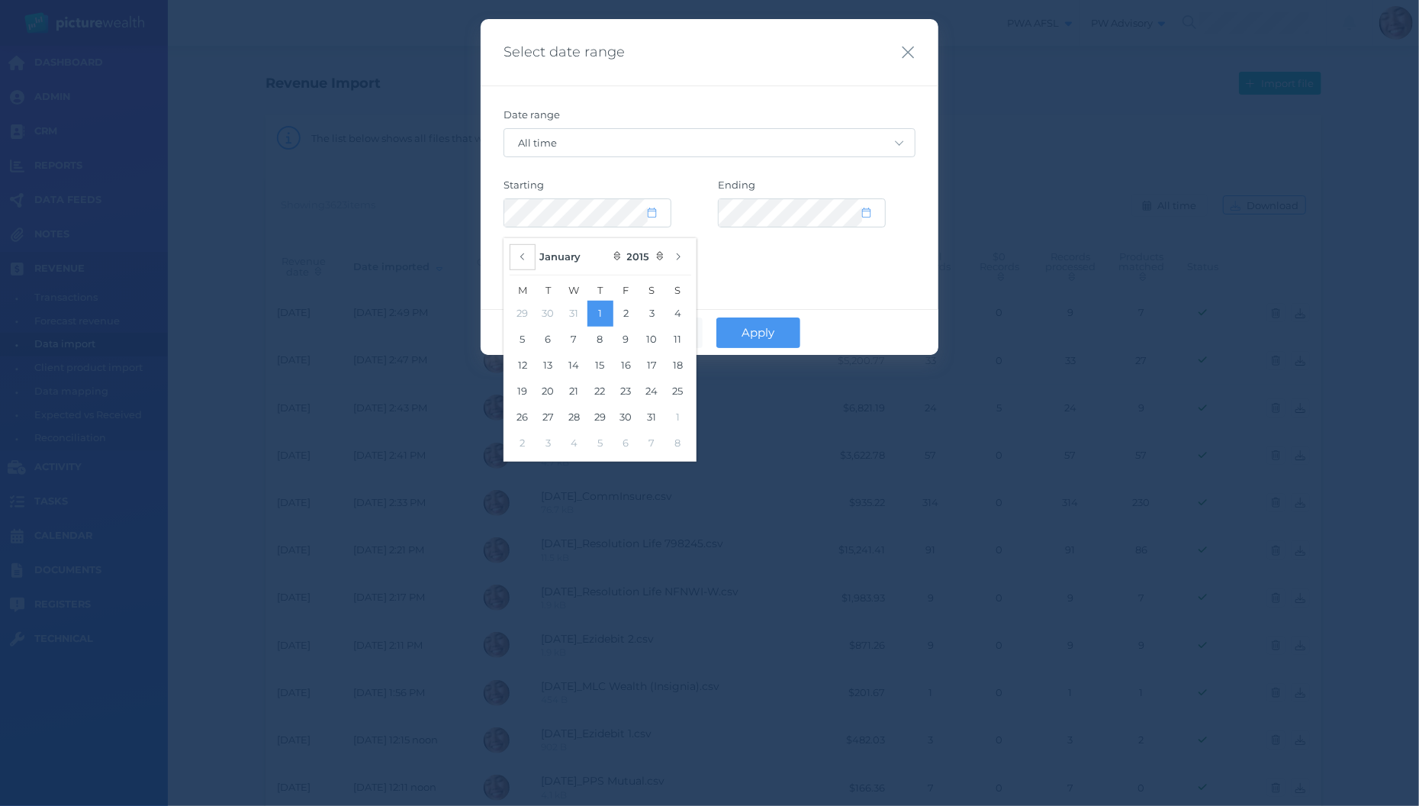
click at [520, 262] on button "button" at bounding box center [523, 257] width 26 height 26
select select "CUSTOM"
select select "11"
select select "2014"
click at [867, 279] on div "Select date range Date range Custom [DATE] [DATE] Last 7 days Last 30 days Last…" at bounding box center [710, 187] width 458 height 336
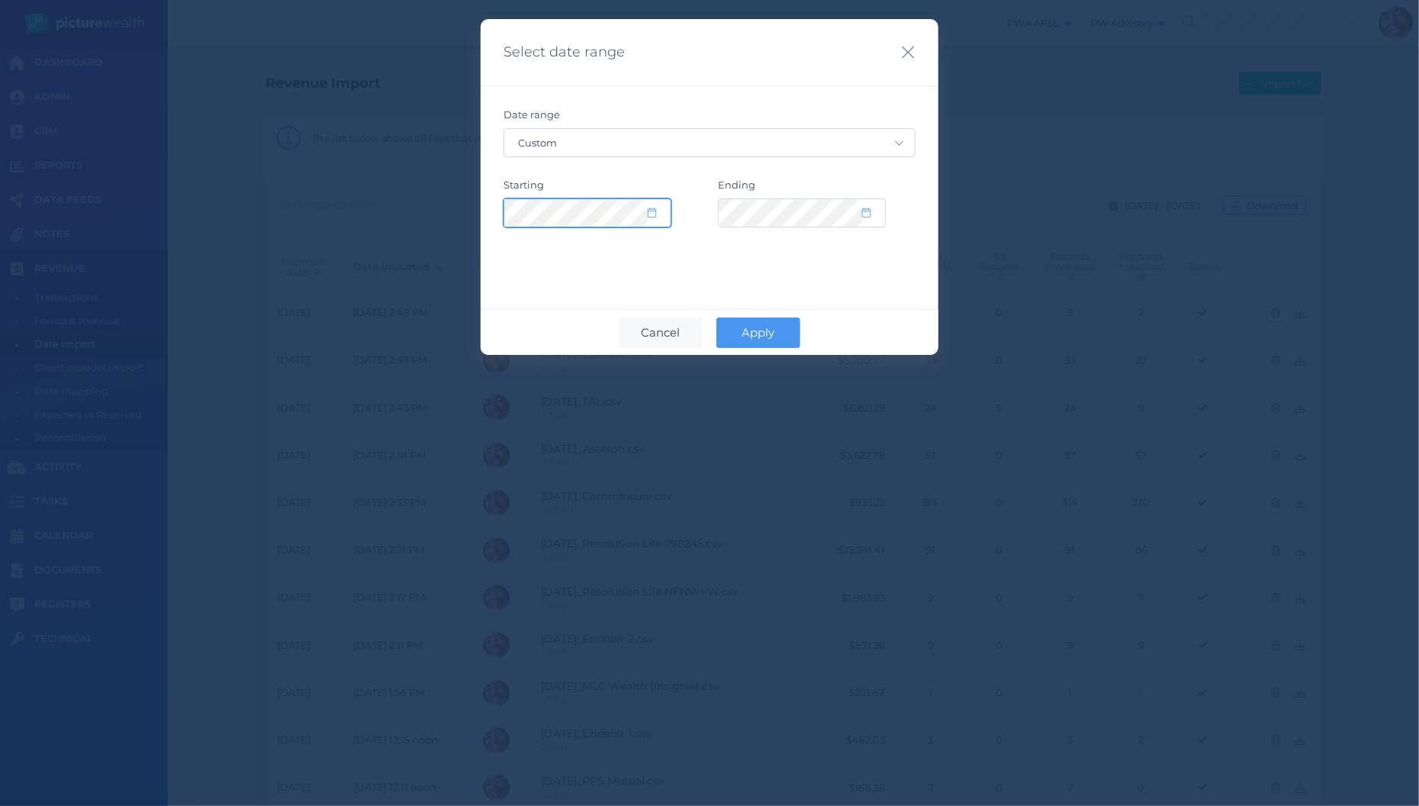
select select "11"
select select "2014"
select select "2035"
click at [780, 316] on div "Cancel Apply" at bounding box center [710, 332] width 458 height 46
click at [752, 344] on button "Apply" at bounding box center [758, 332] width 84 height 31
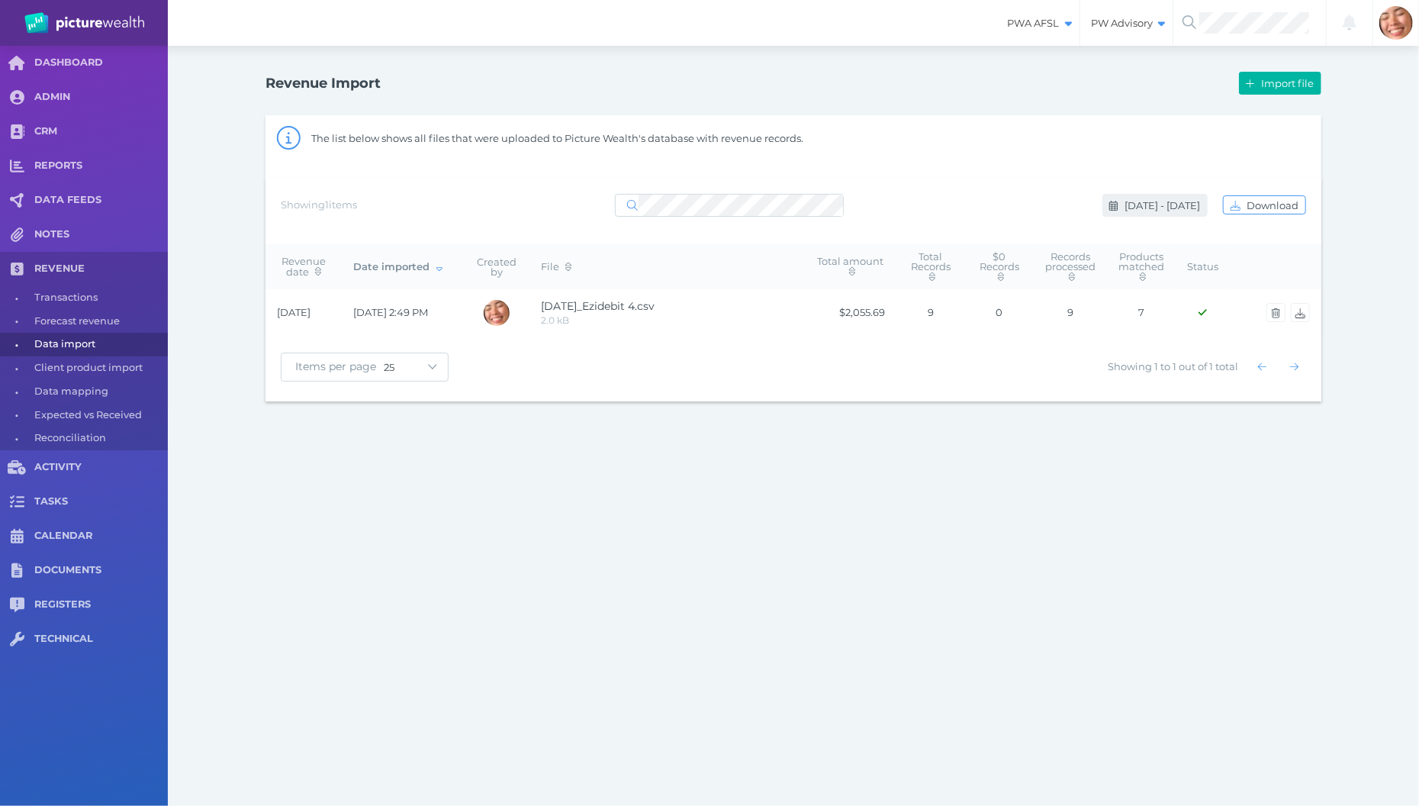
click at [1144, 211] on span "[DATE] - [DATE]" at bounding box center [1163, 205] width 85 height 12
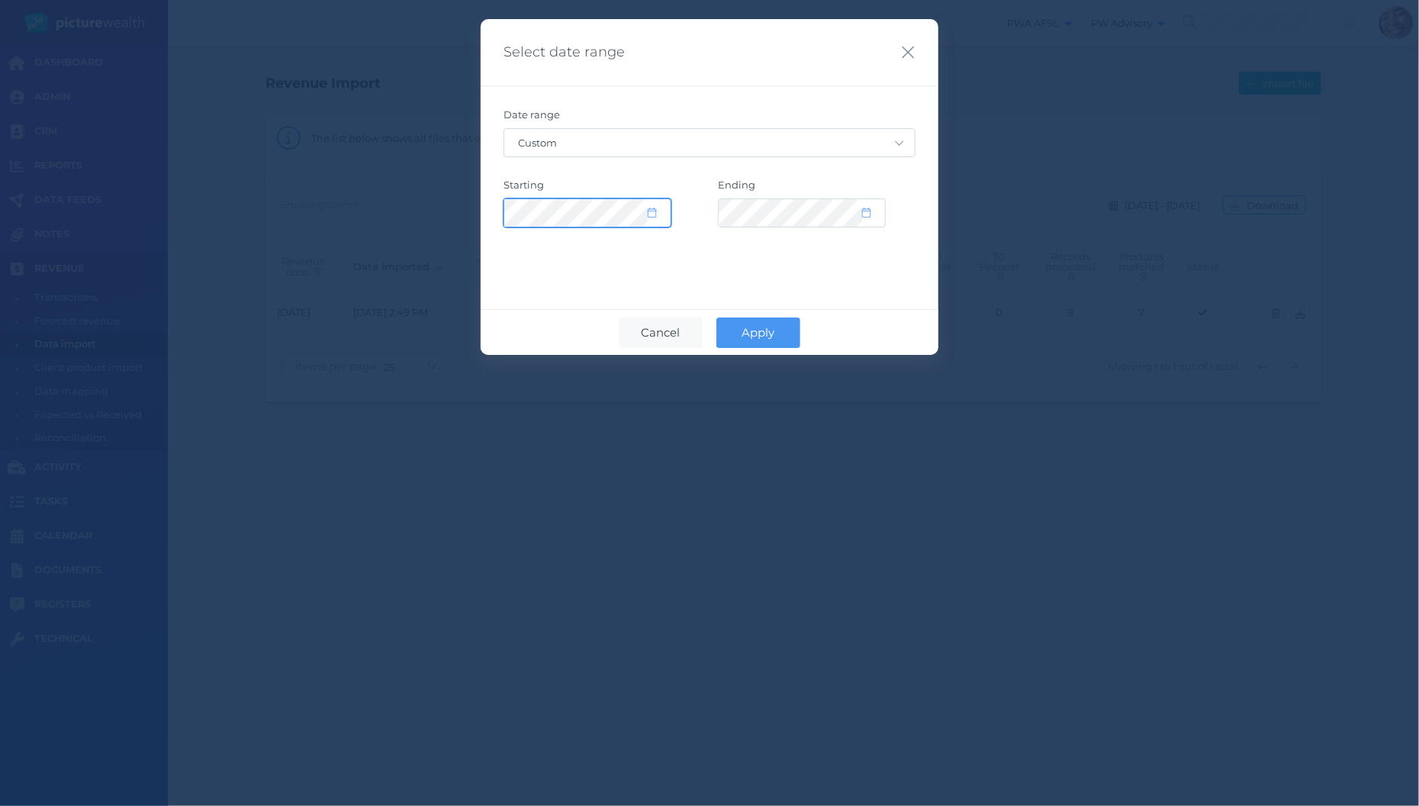
select select "7"
select select "2025"
select select "7"
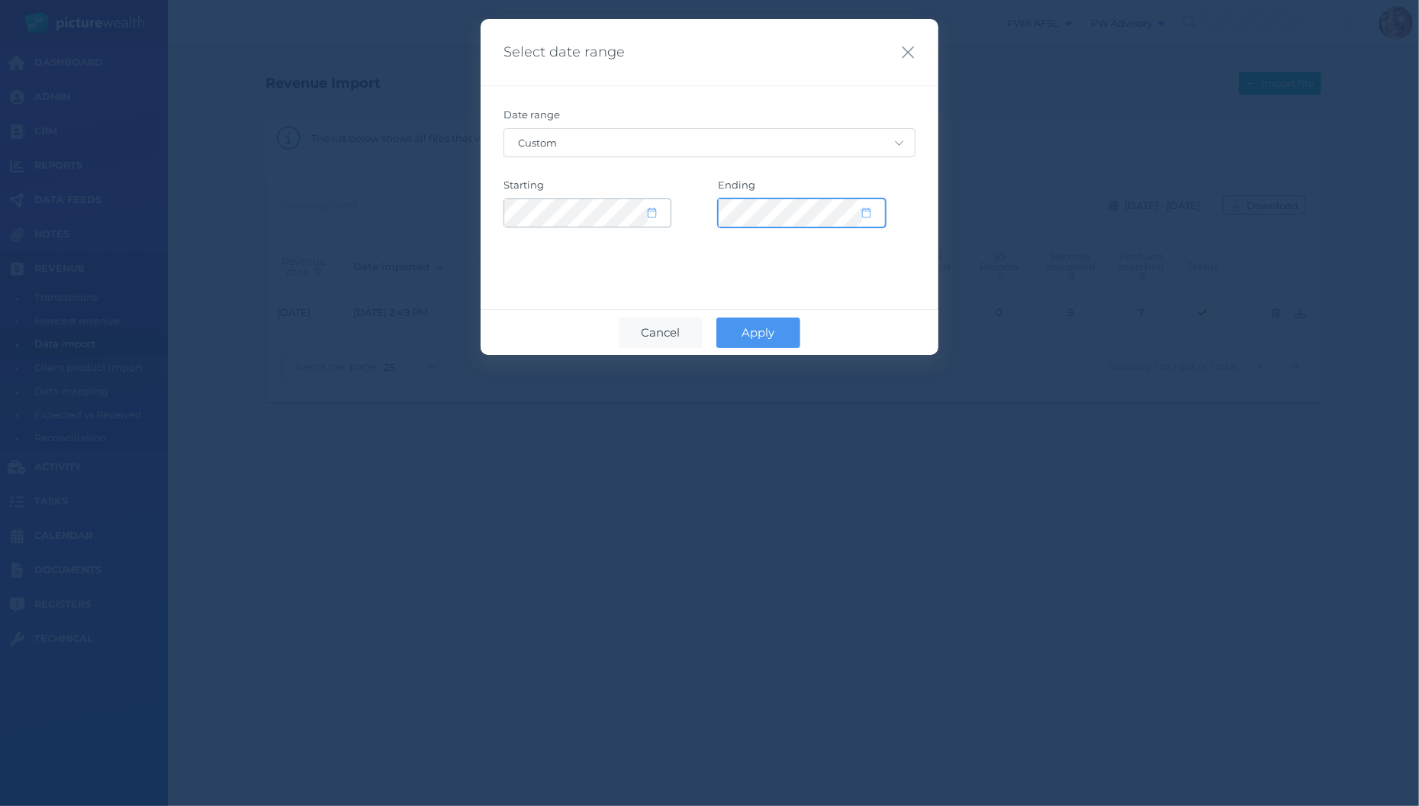
select select "7"
select select "2025"
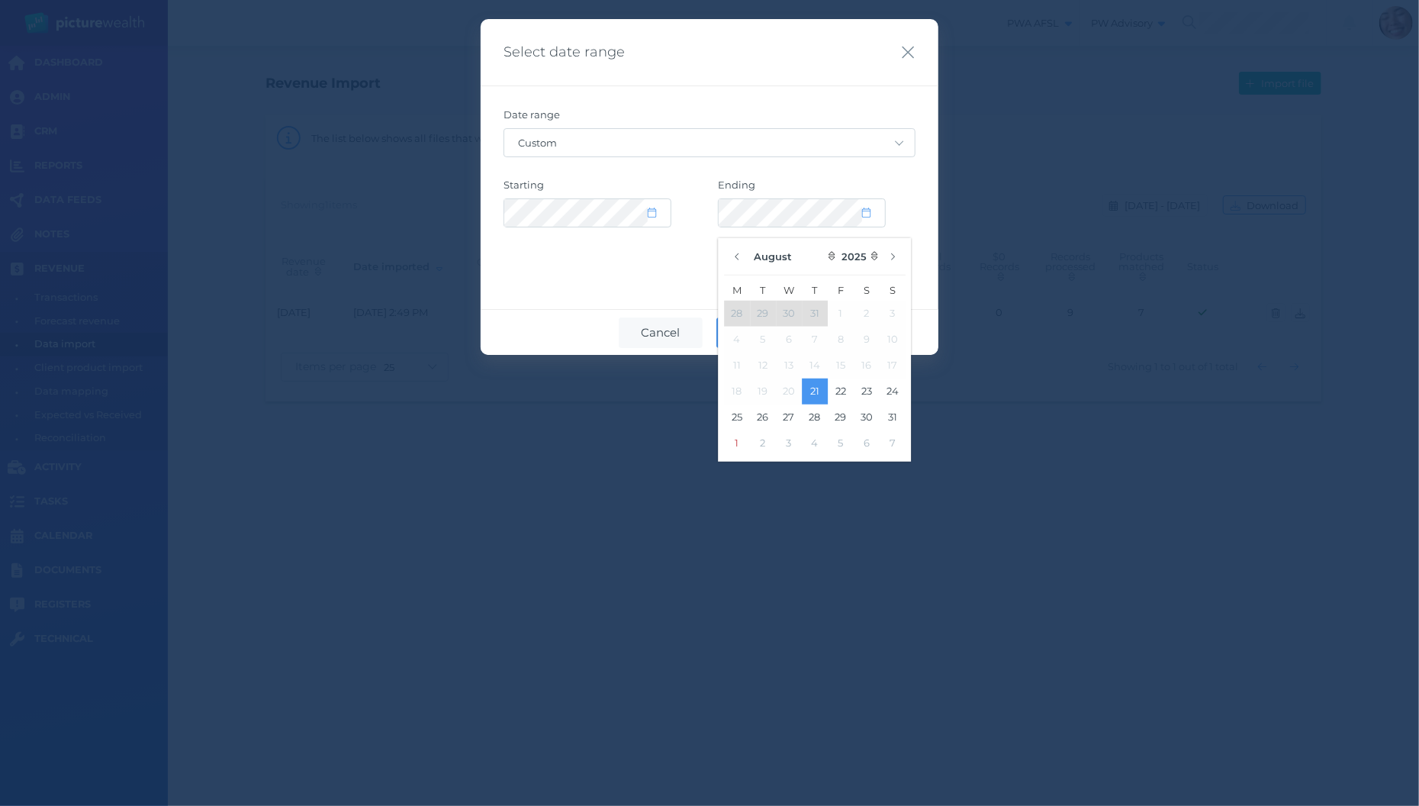
click at [610, 247] on div "Date range Custom [DATE] [DATE] Last 7 days Last 30 days Last 30 days + [DATE] …" at bounding box center [710, 178] width 458 height 186
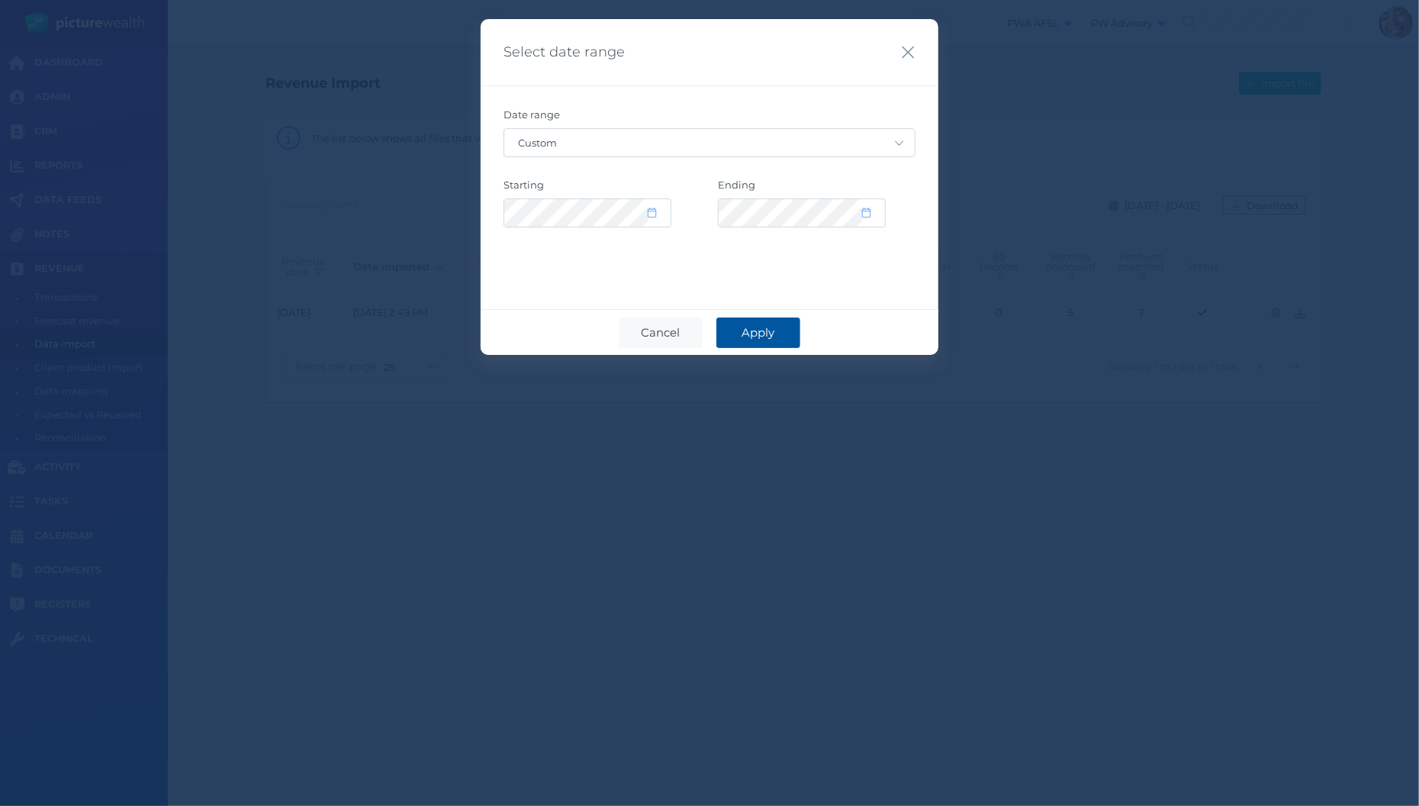
click at [768, 341] on button "Apply" at bounding box center [758, 332] width 84 height 31
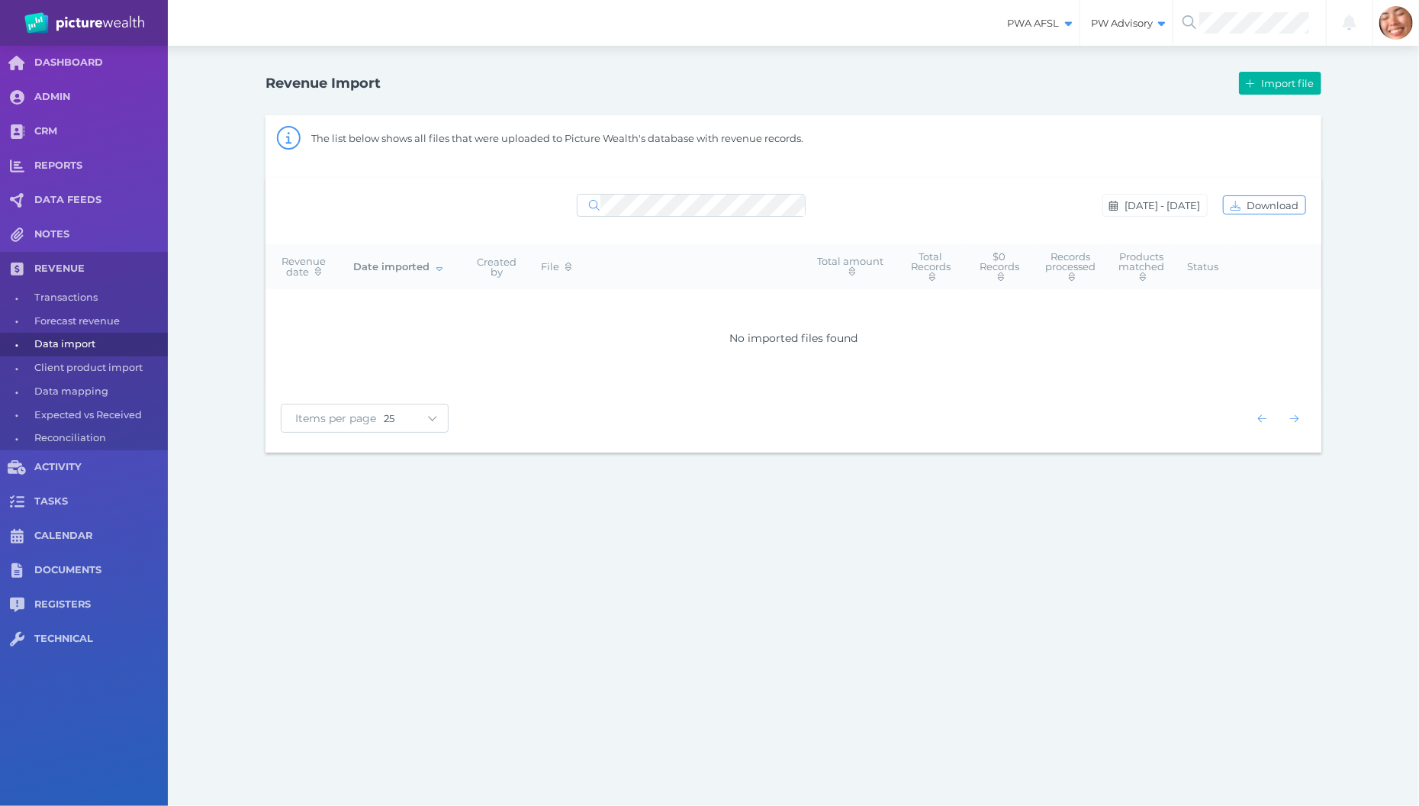
click at [860, 589] on div "PWA AFSL Switch to license: PWA AFSL NEO AFSL (inactive) PW Advisory Switch to …" at bounding box center [709, 403] width 1419 height 806
click at [1272, 79] on span "Import file" at bounding box center [1289, 83] width 63 height 12
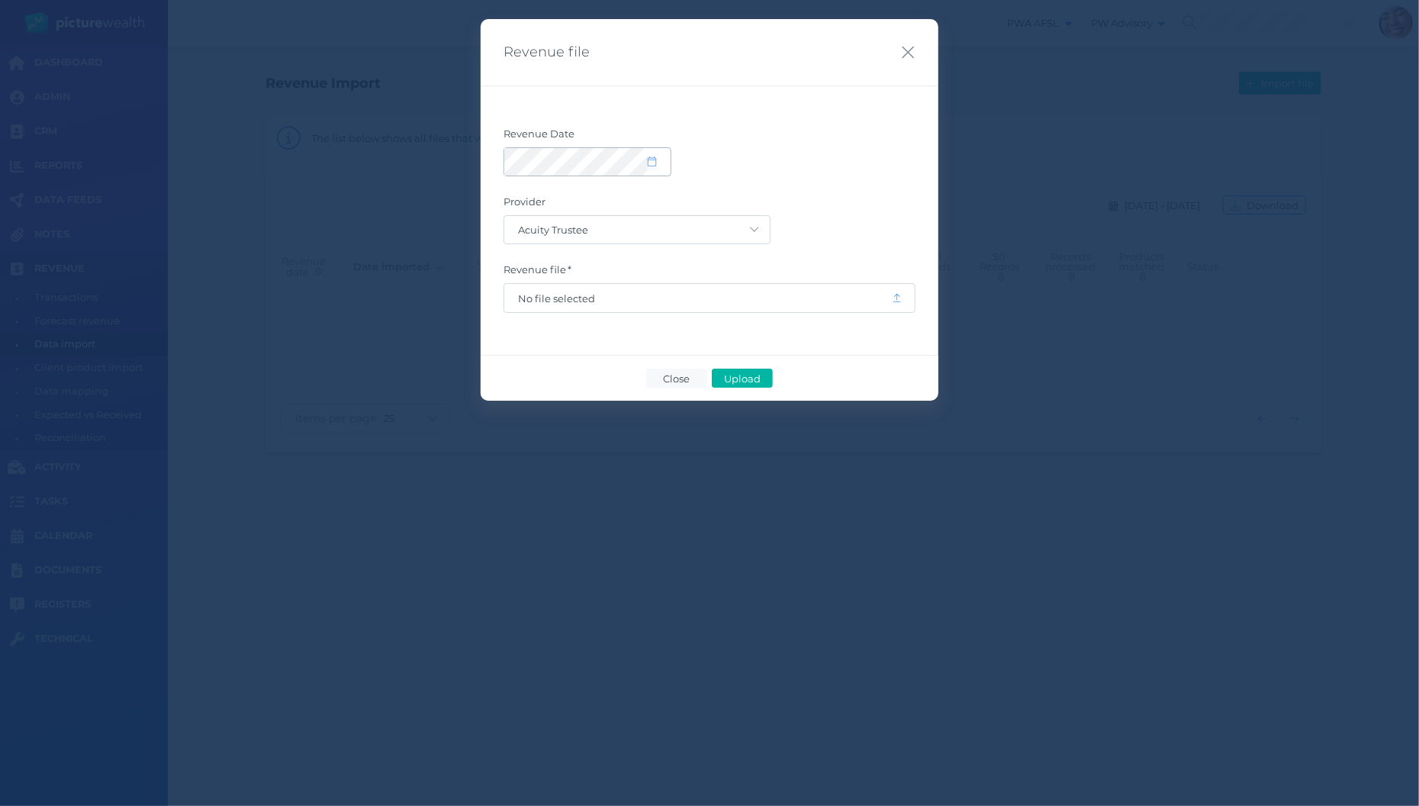
click at [655, 160] on icon at bounding box center [652, 161] width 8 height 10
select select "8"
select select "2025"
click at [525, 204] on icon "button" at bounding box center [523, 206] width 6 height 10
select select "7"
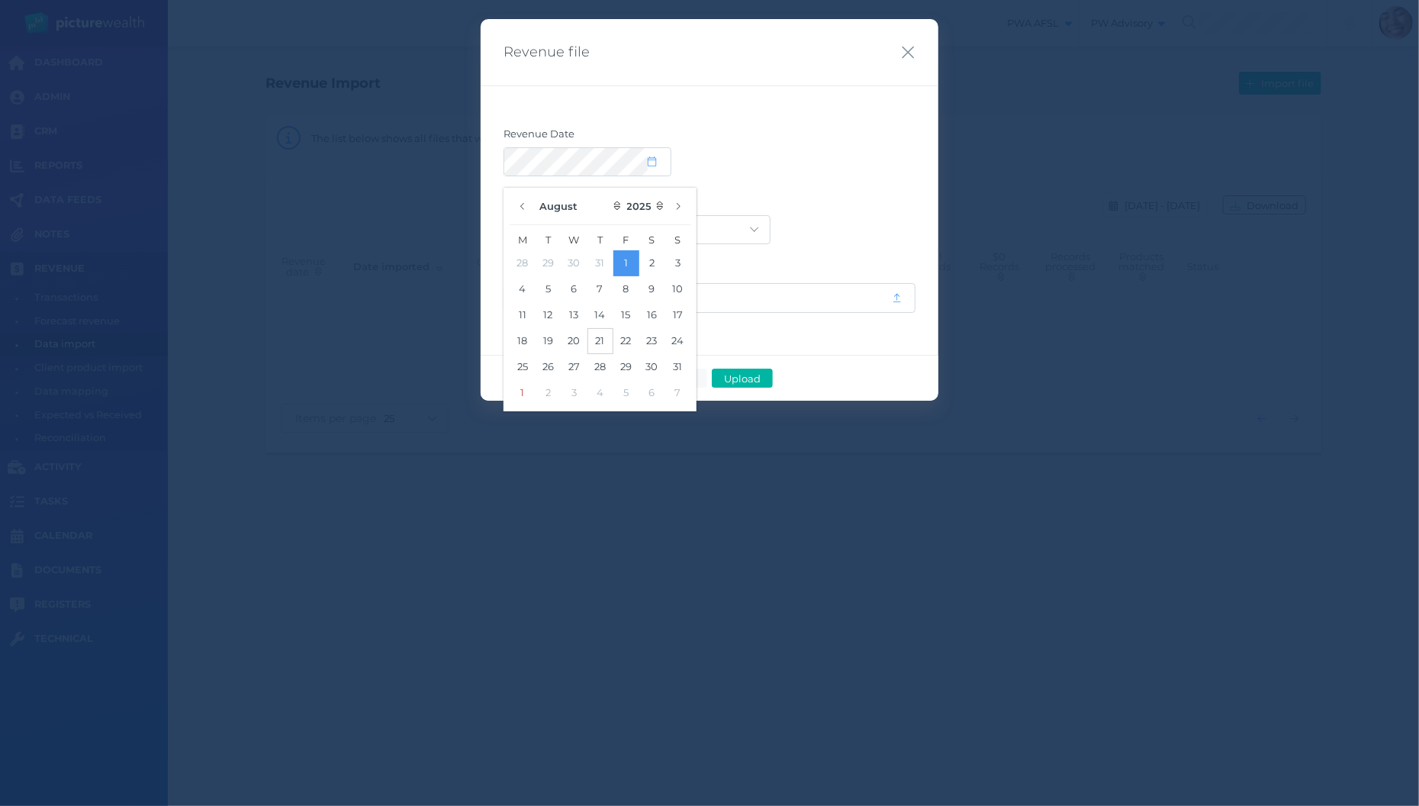
click at [599, 339] on button "21" at bounding box center [600, 341] width 26 height 26
click at [819, 192] on form "Revenue Date Provider Acuity Trustee AIA Australia AMG Super AMP ASGARD Asteron…" at bounding box center [709, 219] width 412 height 185
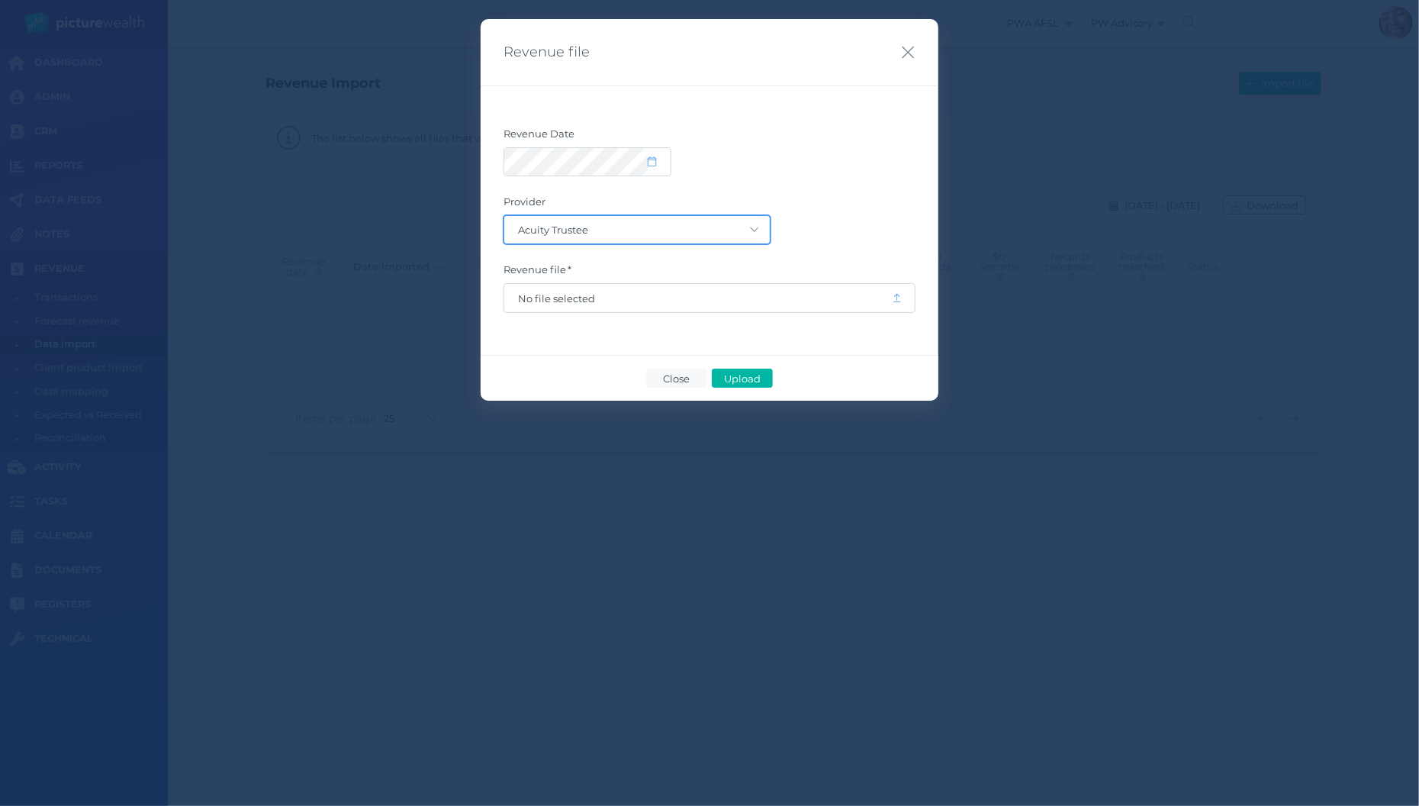
click at [504, 216] on select "Acuity Trustee AIA Australia AMG Super AMP ASGARD Asteron Life Australian Retir…" at bounding box center [636, 229] width 265 height 27
select select "68"
click option "EziDebit" at bounding box center [0, 0] width 0 height 0
click at [679, 306] on span "No file selected" at bounding box center [698, 298] width 388 height 29
click at [687, 298] on span "No file selected" at bounding box center [698, 298] width 360 height 12
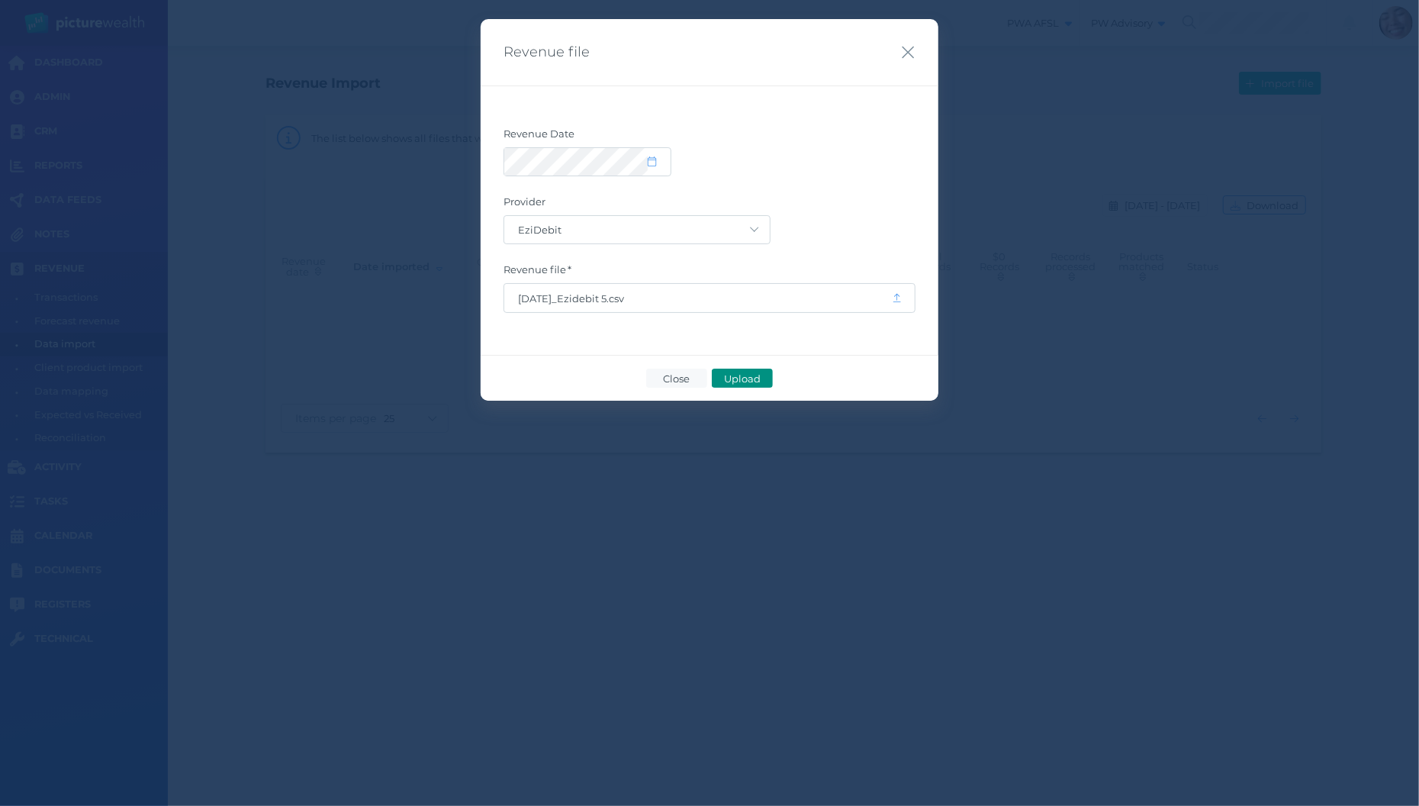
click at [748, 375] on span "Upload" at bounding box center [742, 378] width 50 height 12
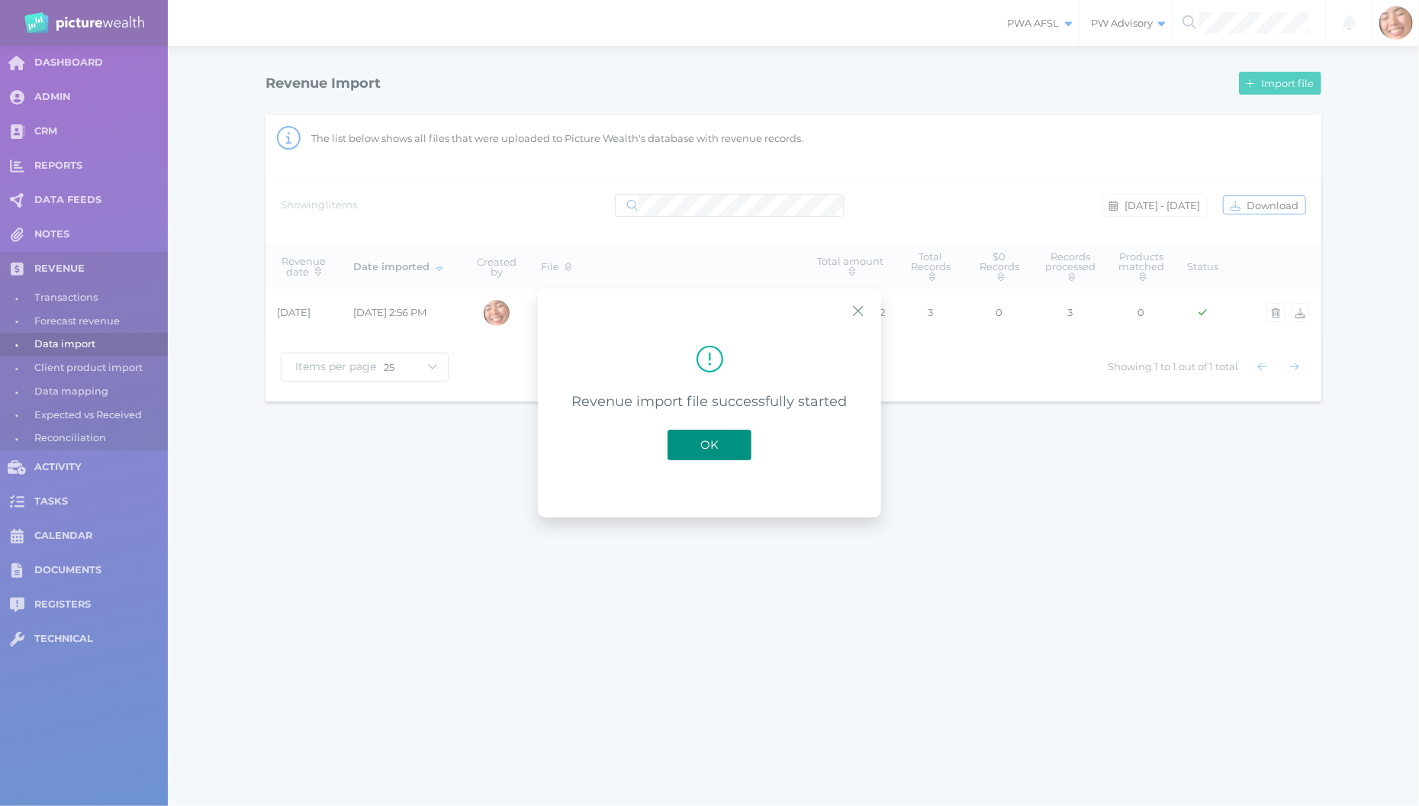
click at [740, 443] on button "OK" at bounding box center [709, 444] width 84 height 31
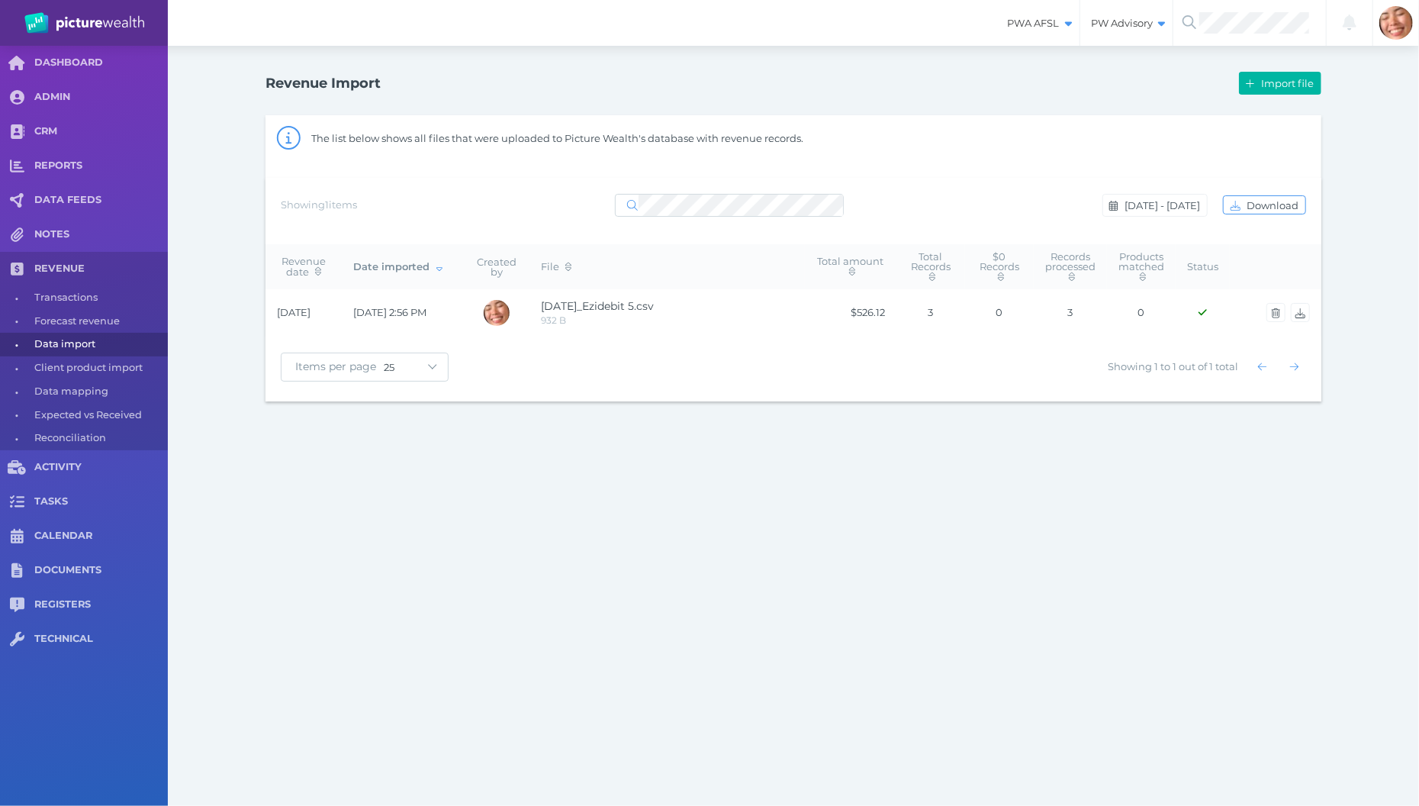
click at [926, 682] on div "PWA AFSL Switch to license: PWA AFSL NEO AFSL (inactive) PW Advisory Switch to …" at bounding box center [709, 403] width 1419 height 806
click at [1148, 204] on span "[DATE] - [DATE]" at bounding box center [1163, 205] width 85 height 12
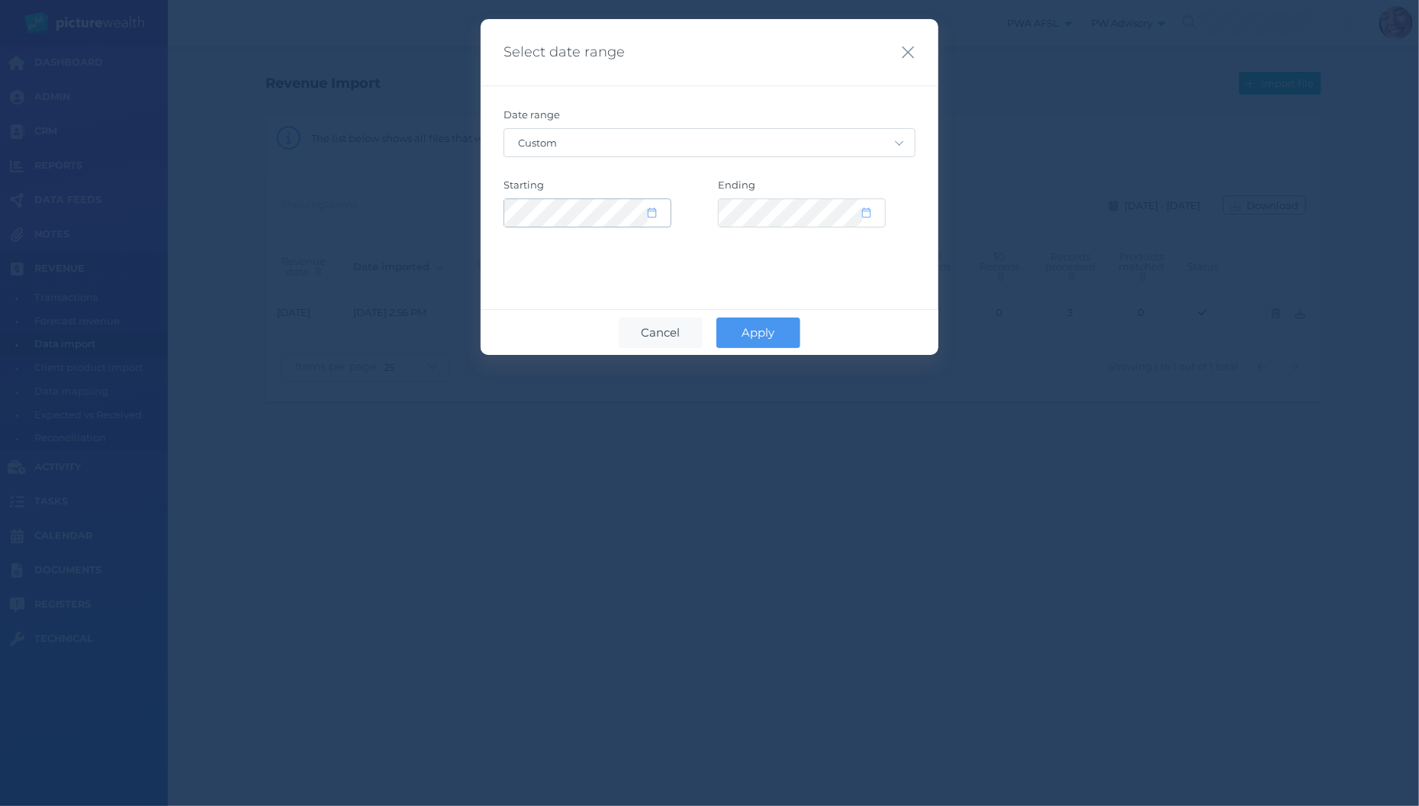
click at [652, 214] on icon at bounding box center [652, 212] width 8 height 10
select select "7"
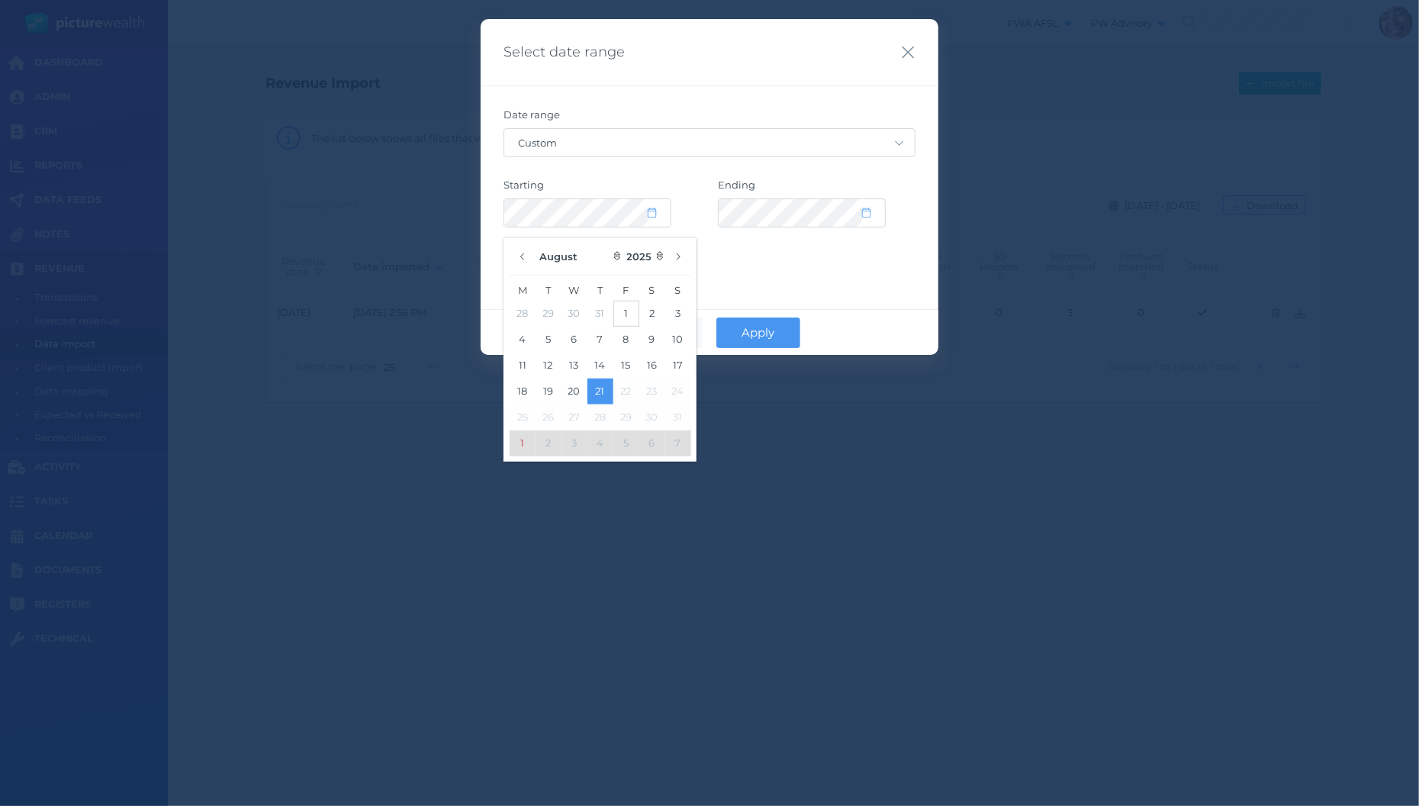
click at [622, 315] on button "1" at bounding box center [626, 314] width 26 height 26
click at [714, 322] on div "Cancel Apply" at bounding box center [710, 332] width 458 height 46
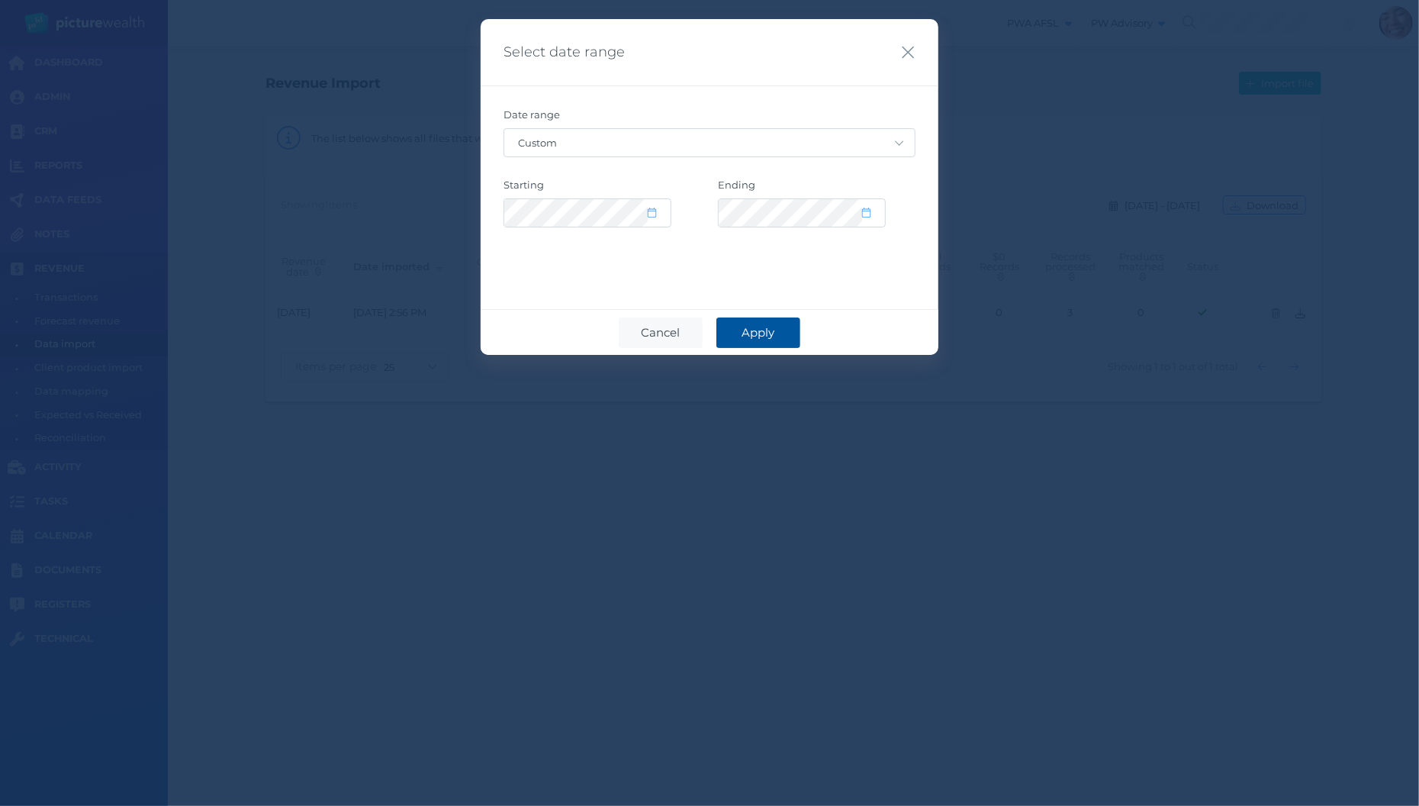
click at [729, 324] on button "Apply" at bounding box center [758, 332] width 84 height 31
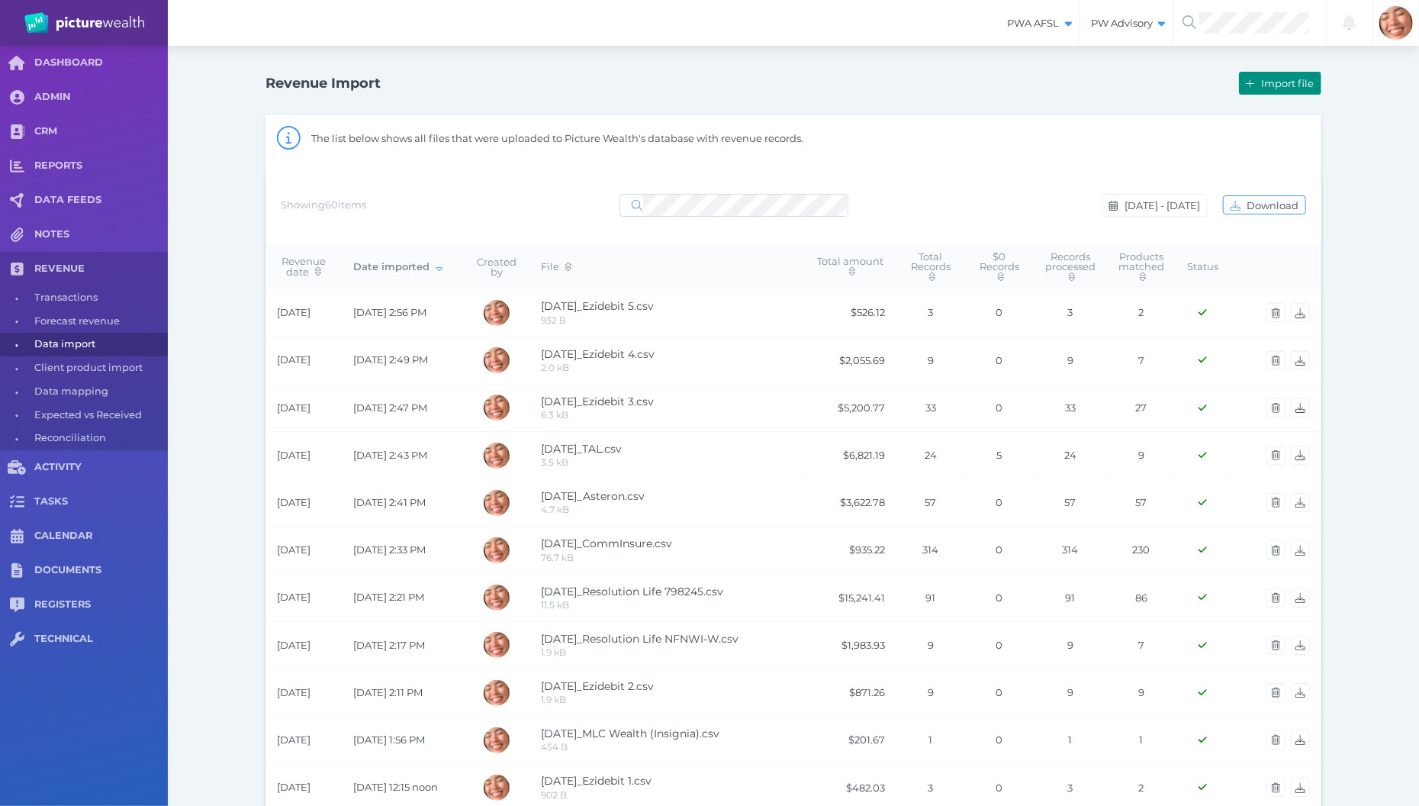
click at [1270, 81] on span "Import file" at bounding box center [1289, 83] width 63 height 12
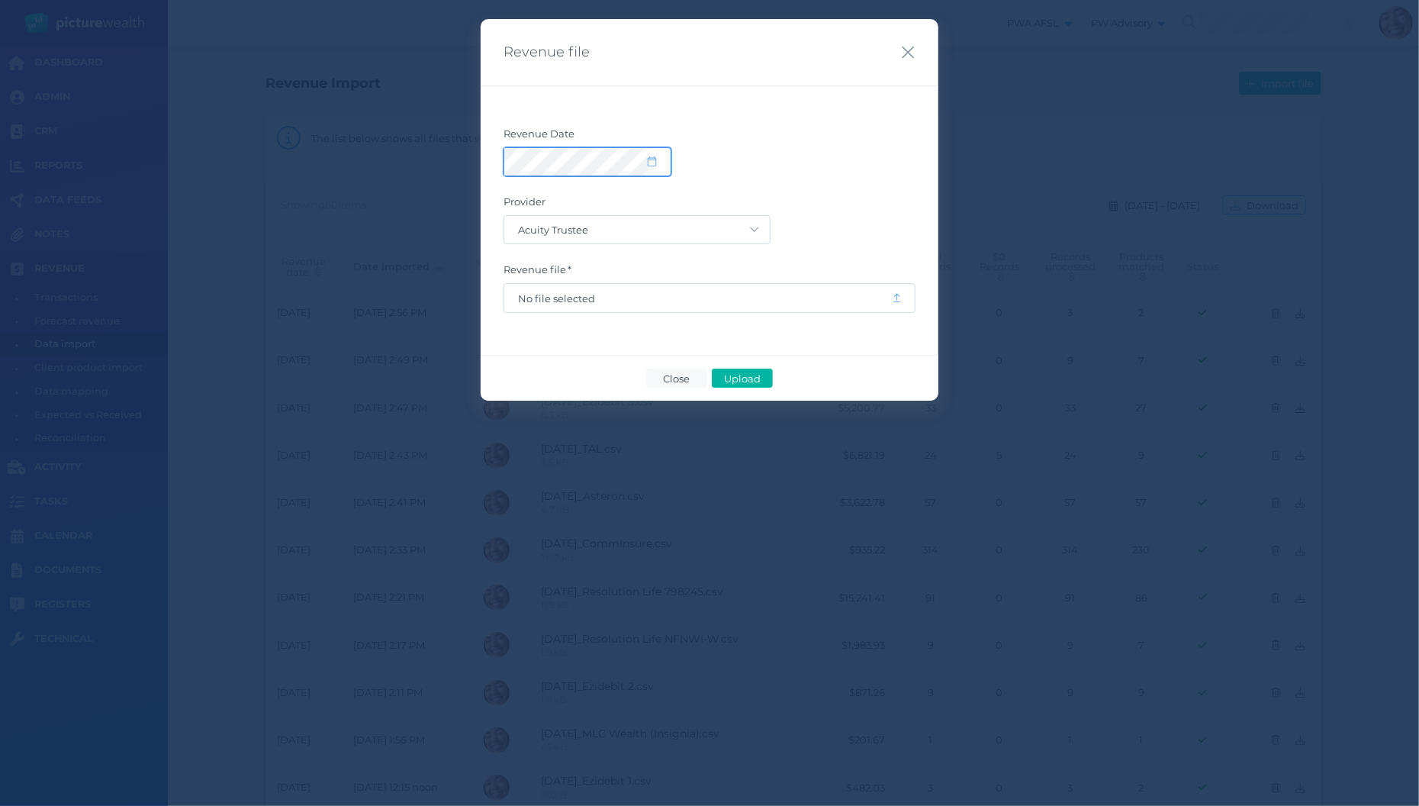
select select "8"
select select "2025"
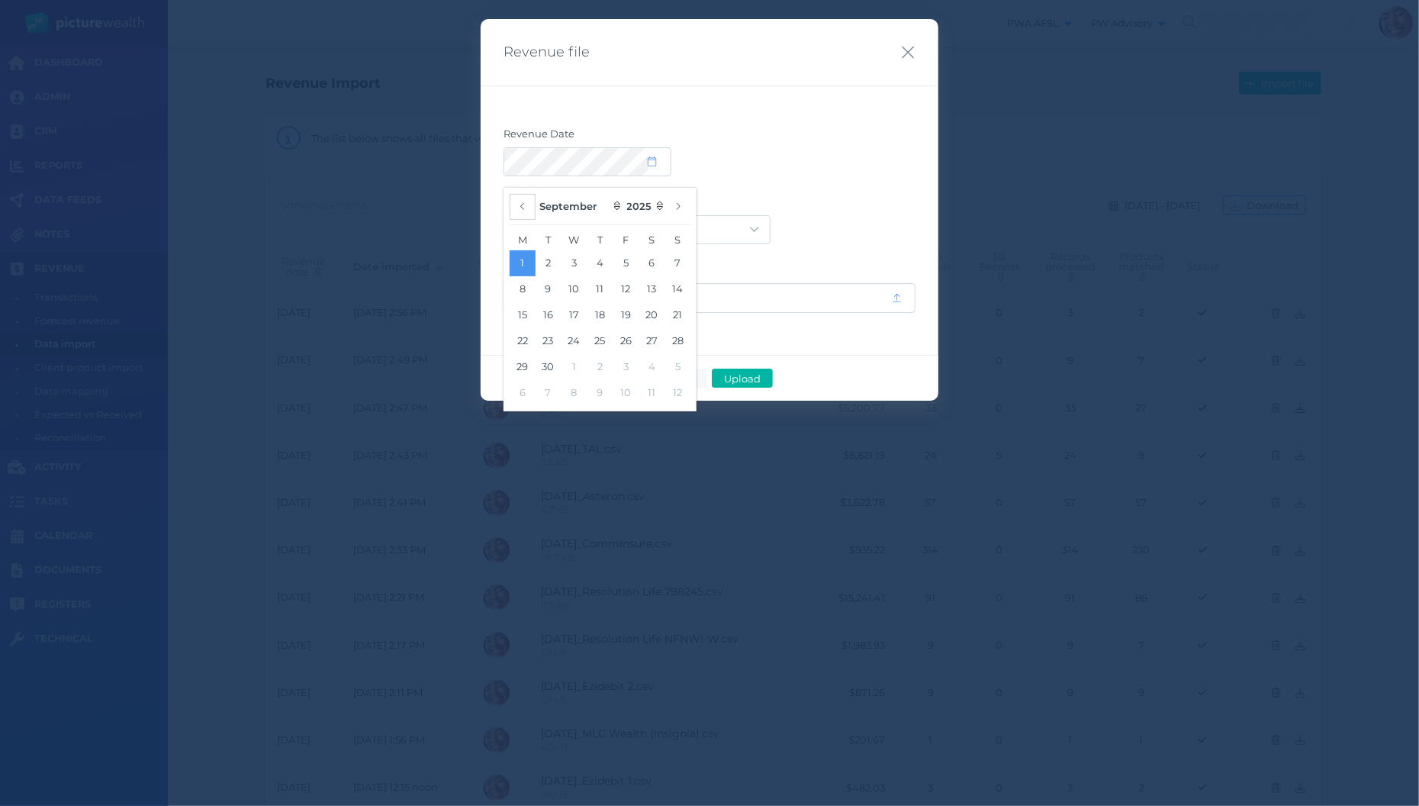
click at [520, 204] on icon "button" at bounding box center [523, 206] width 6 height 10
select select "7"
click at [549, 339] on button "19" at bounding box center [549, 341] width 26 height 26
click at [886, 218] on div "Acuity Trustee AIA Australia AMG Super AMP ASGARD Asteron Life Australian Retir…" at bounding box center [709, 229] width 412 height 29
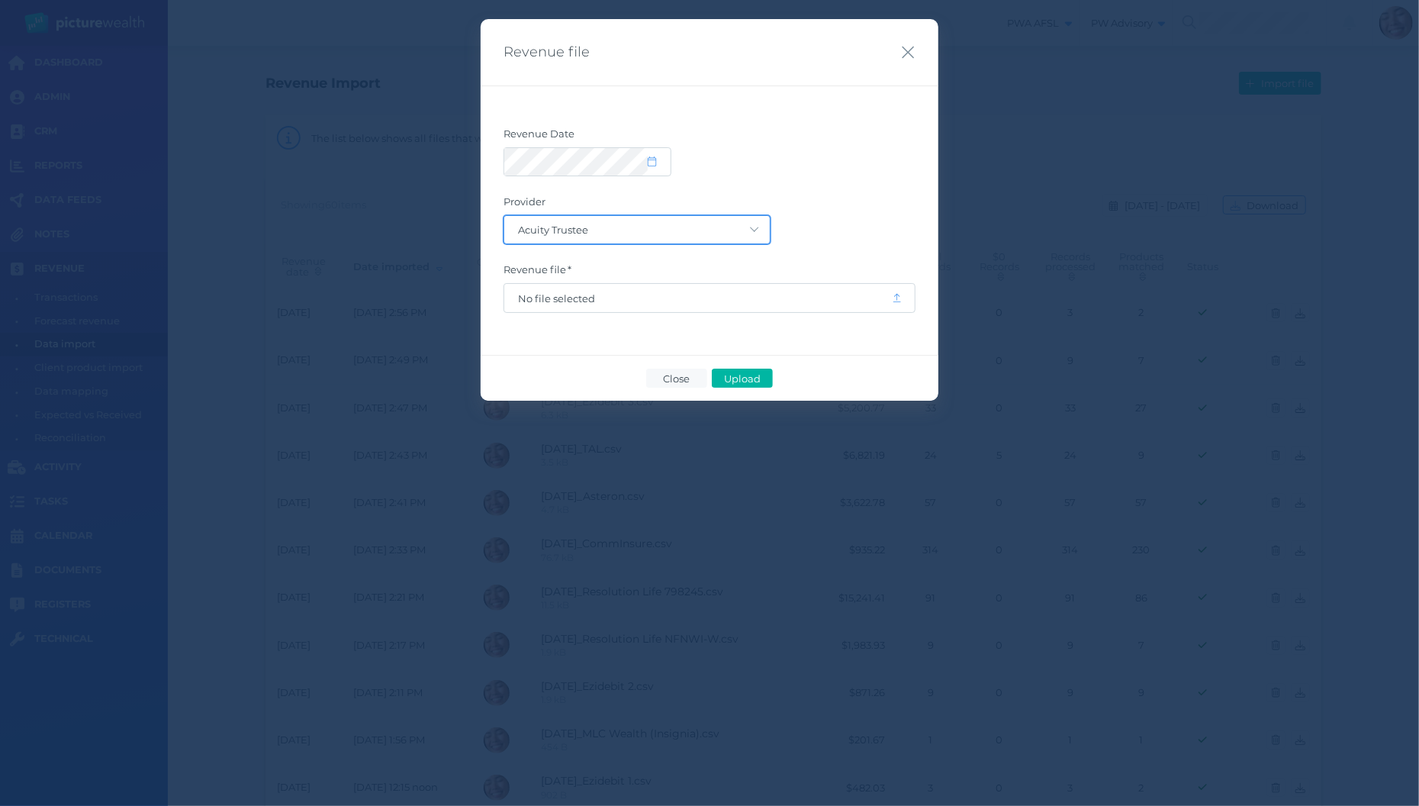
click at [504, 216] on select "Acuity Trustee AIA Australia AMG Super AMP ASGARD Asteron Life Australian Retir…" at bounding box center [636, 229] width 265 height 27
select select "7"
click option "[GEOGRAPHIC_DATA]" at bounding box center [0, 0] width 0 height 0
click at [629, 299] on span "No file selected" at bounding box center [698, 298] width 360 height 12
click at [740, 380] on span "Upload" at bounding box center [742, 378] width 50 height 12
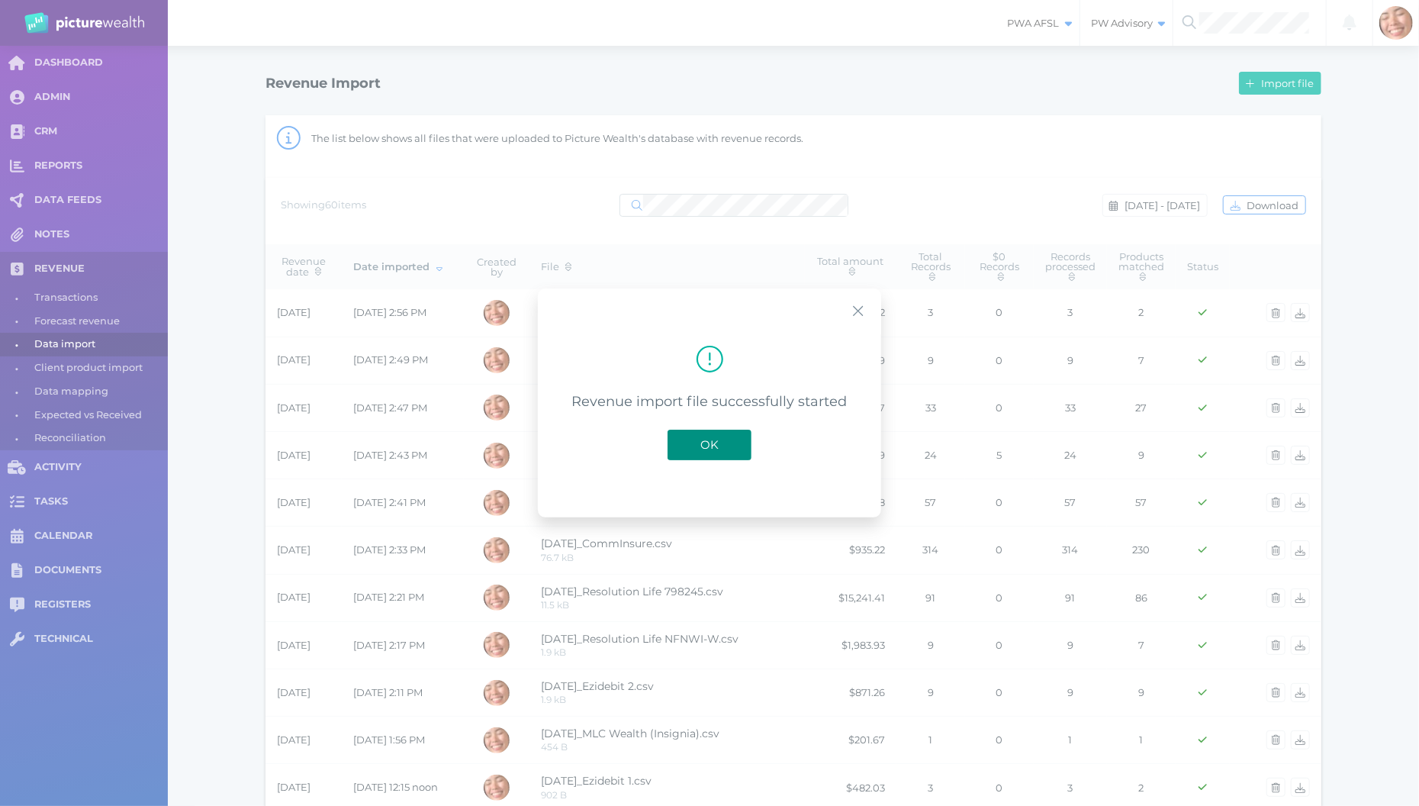
click at [721, 451] on span "OK" at bounding box center [710, 444] width 34 height 14
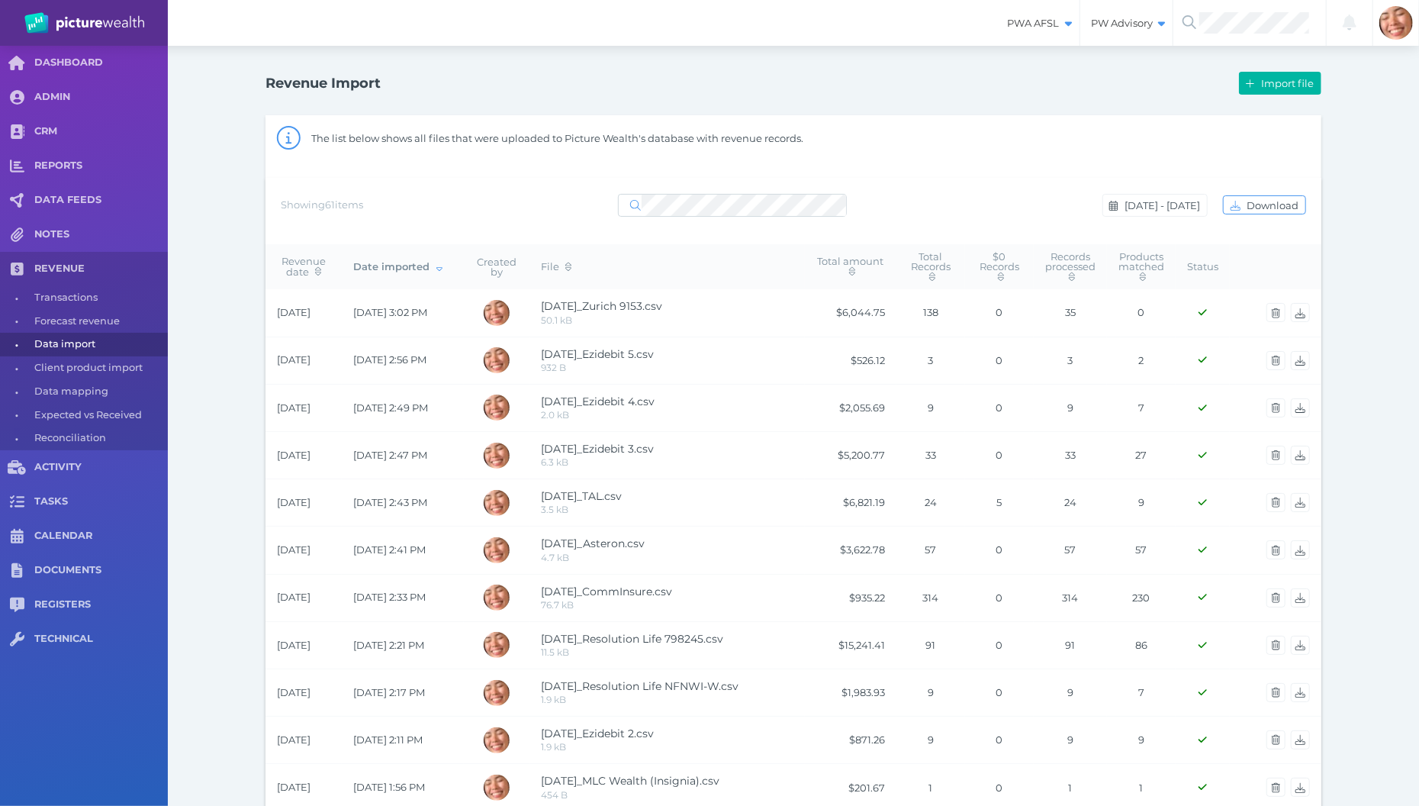
click at [870, 311] on td "$6,044.75" at bounding box center [851, 312] width 92 height 47
click at [1278, 319] on span "button" at bounding box center [1276, 313] width 22 height 12
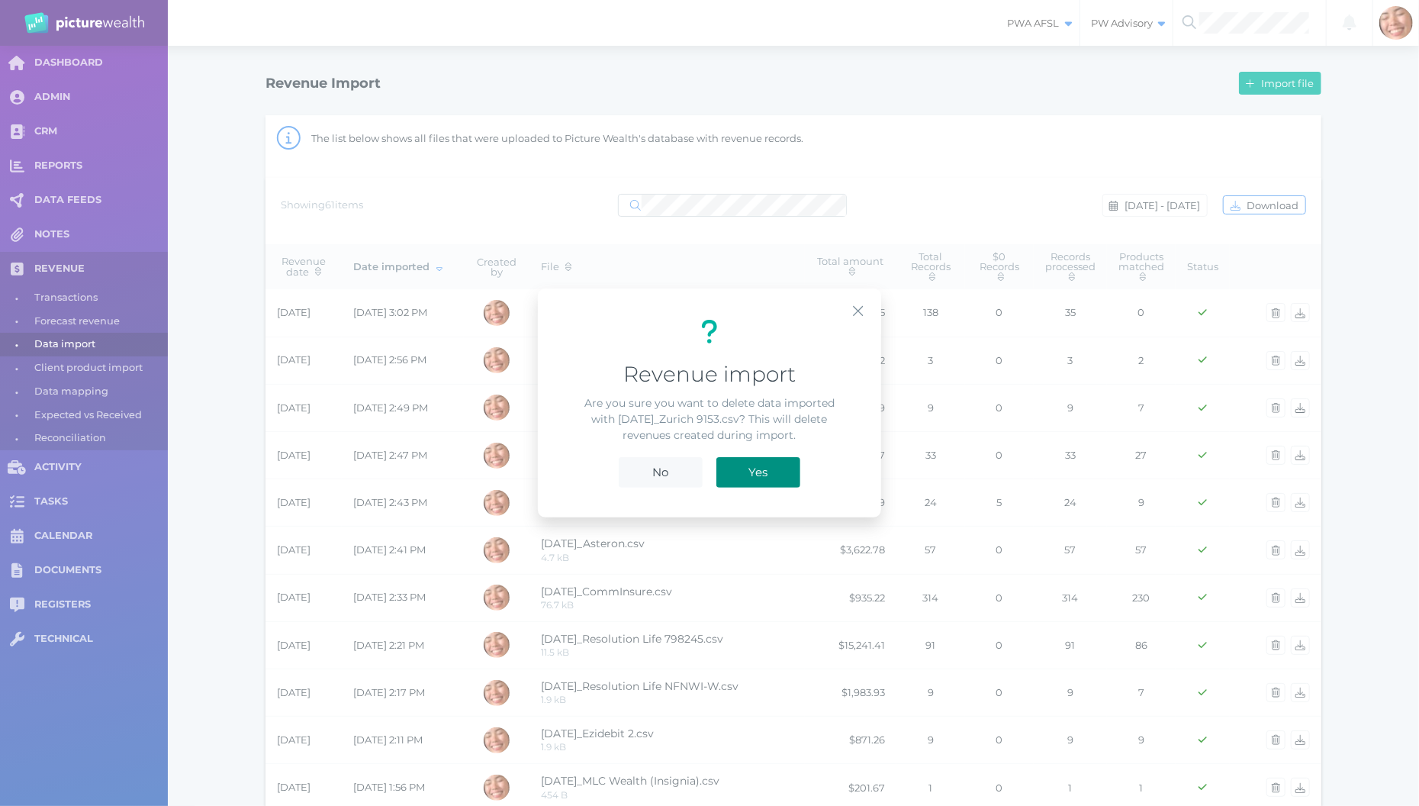
click at [789, 475] on button "Yes" at bounding box center [758, 472] width 84 height 31
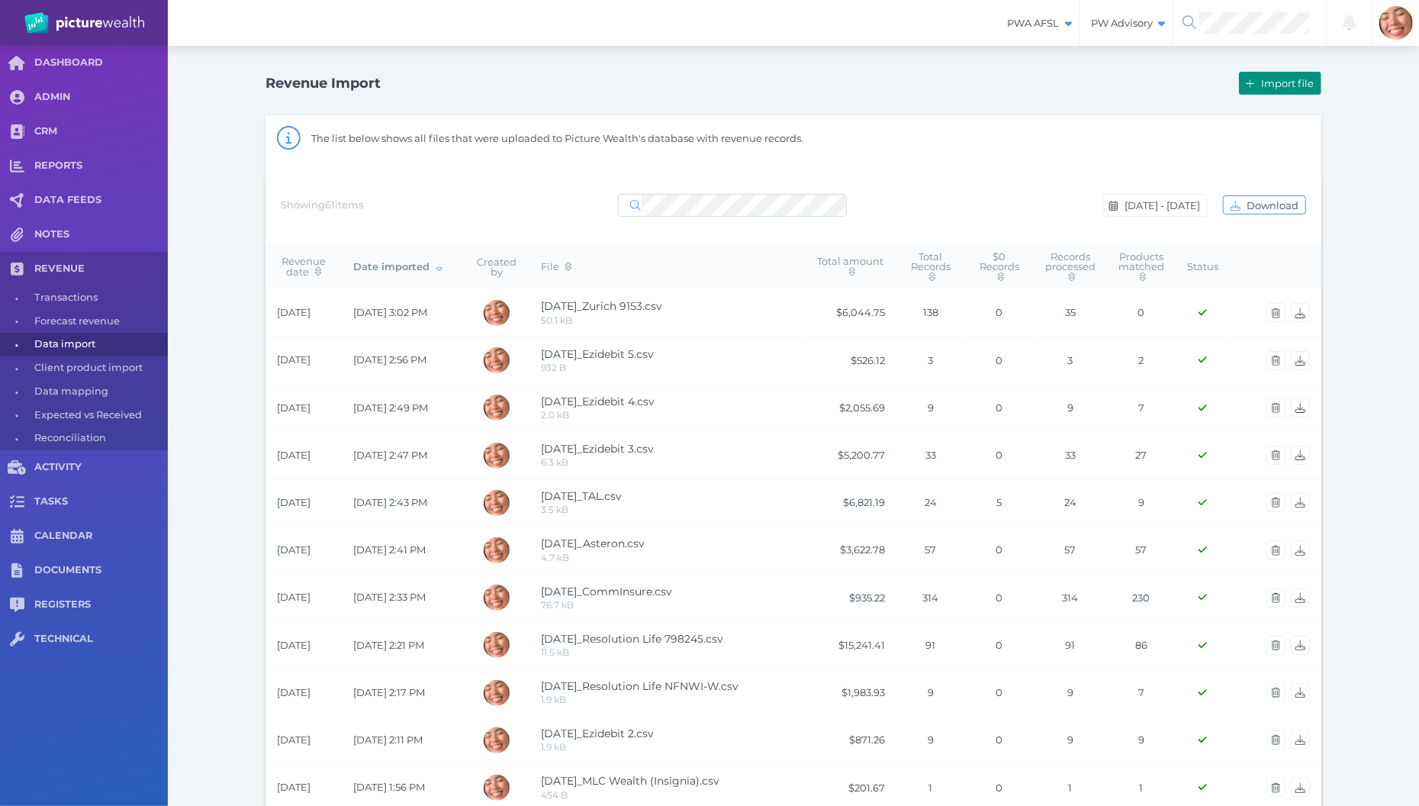
click at [1304, 81] on span "Import file" at bounding box center [1289, 83] width 63 height 12
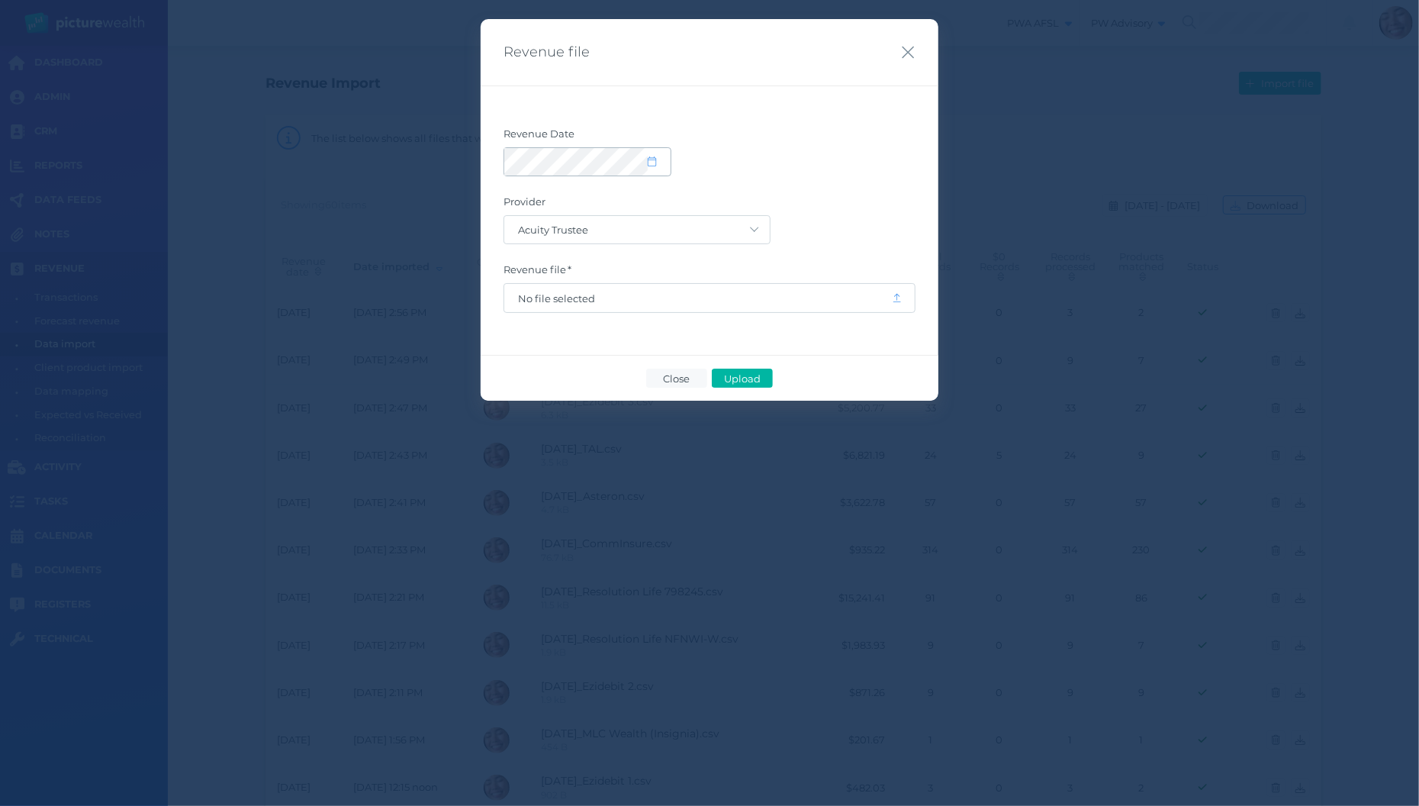
click at [656, 162] on icon at bounding box center [652, 161] width 8 height 10
select select "8"
select select "2025"
click at [523, 207] on icon "button" at bounding box center [522, 206] width 4 height 7
select select "7"
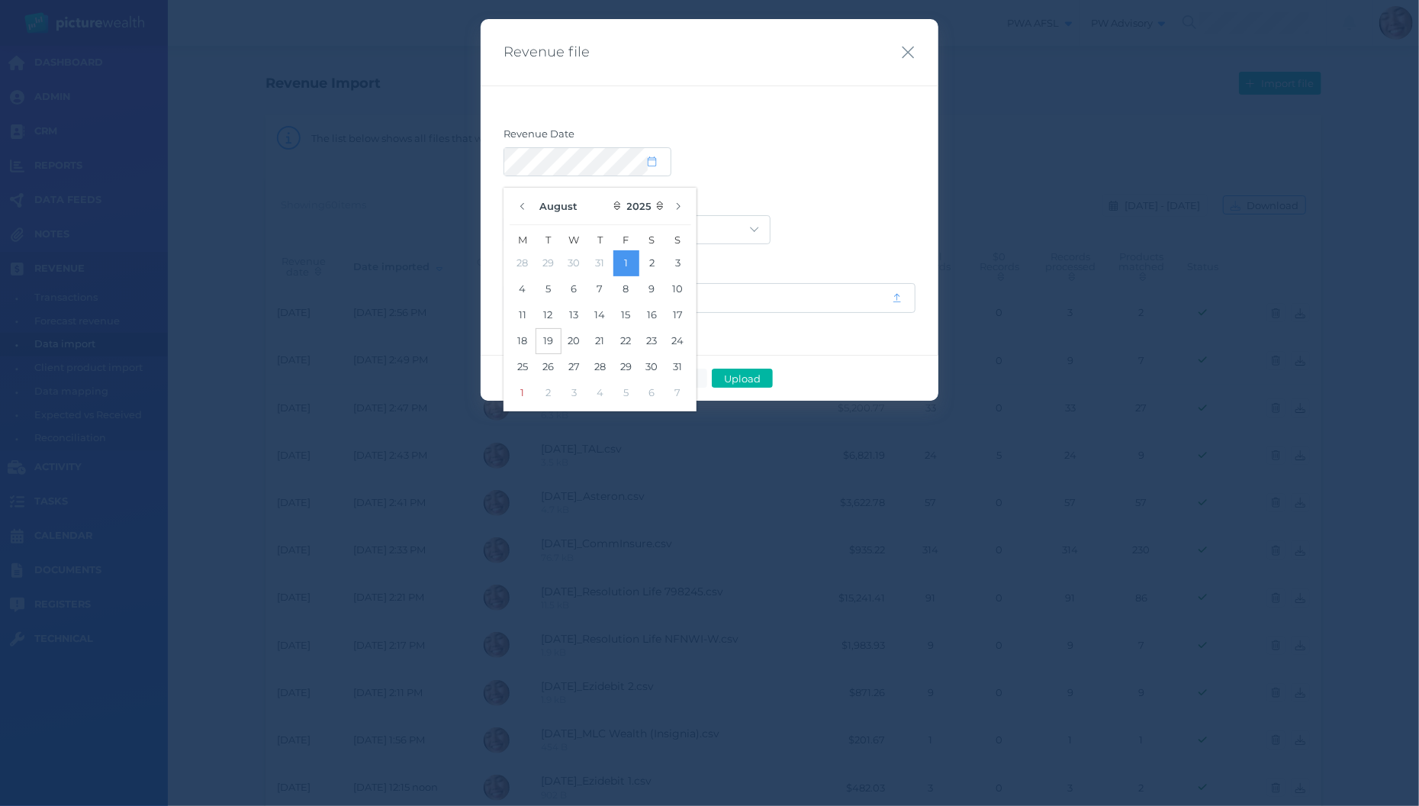
click at [549, 346] on button "19" at bounding box center [549, 341] width 26 height 26
click at [546, 340] on button "19" at bounding box center [549, 341] width 26 height 26
click at [549, 338] on button "19" at bounding box center [549, 341] width 26 height 26
click at [840, 217] on div "Acuity Trustee AIA Australia AMG Super AMP ASGARD Asteron Life Australian Retir…" at bounding box center [709, 229] width 412 height 29
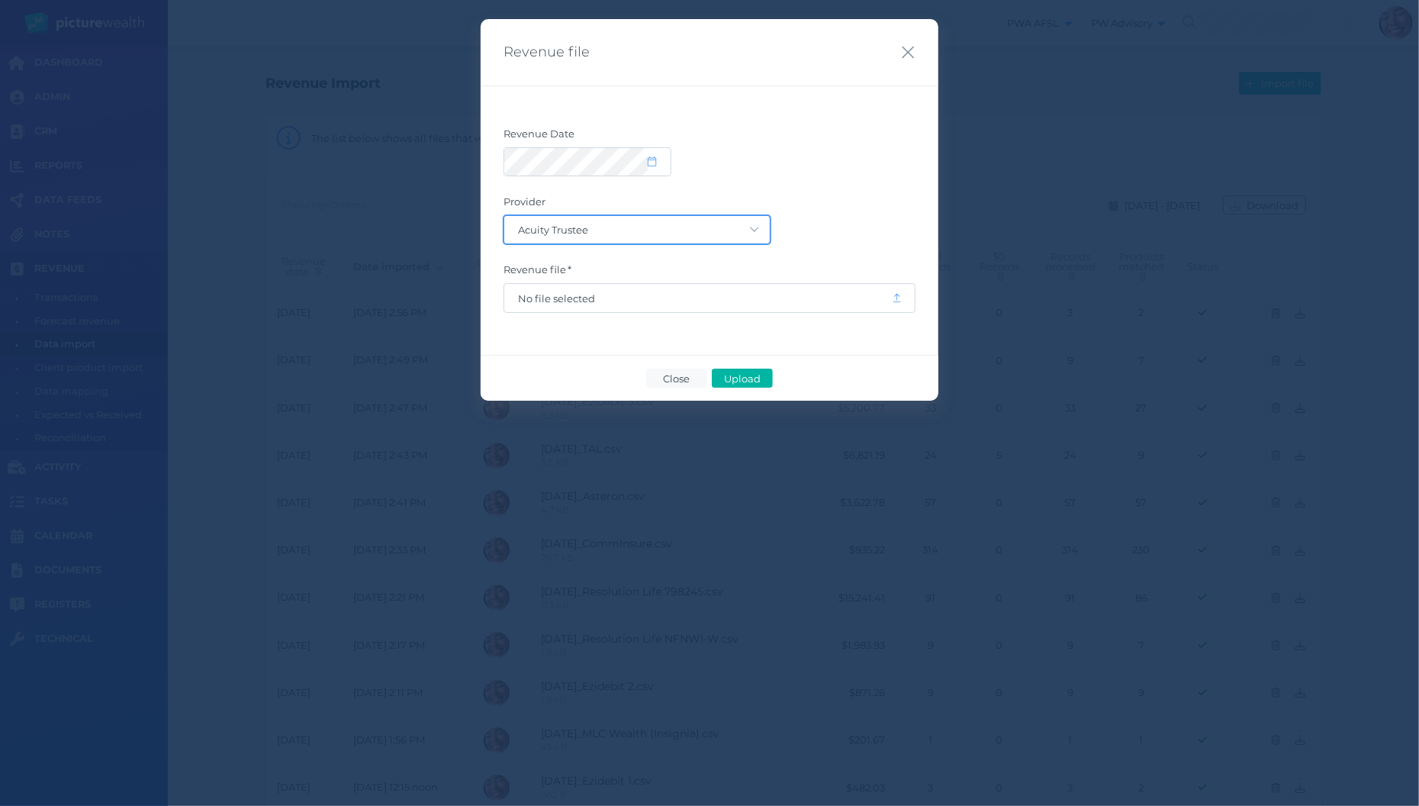
select select "7"
click option "[GEOGRAPHIC_DATA]" at bounding box center [0, 0] width 0 height 0
click at [716, 293] on span "No file selected" at bounding box center [698, 298] width 360 height 12
click at [746, 372] on span "Upload" at bounding box center [742, 378] width 50 height 12
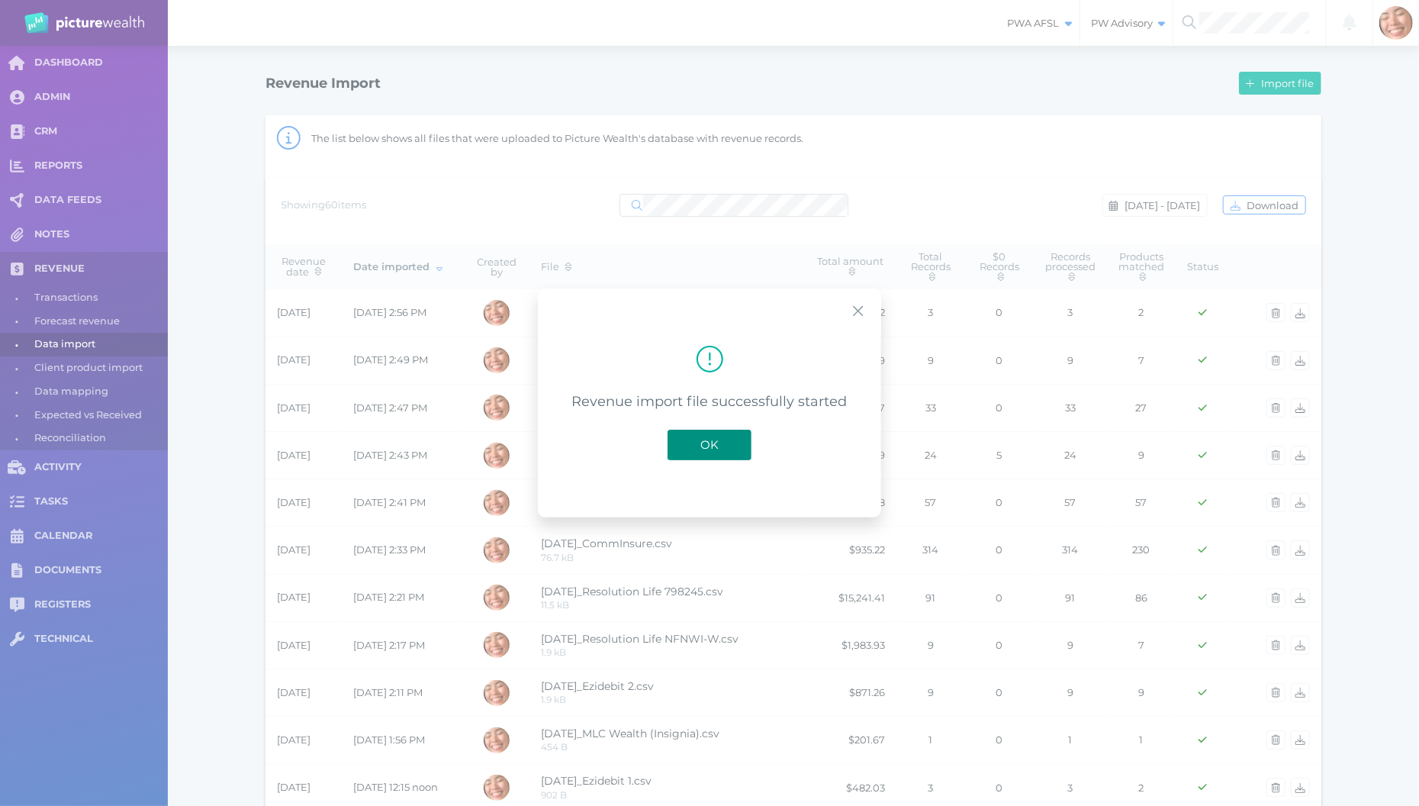
click at [732, 436] on button "OK" at bounding box center [709, 444] width 84 height 31
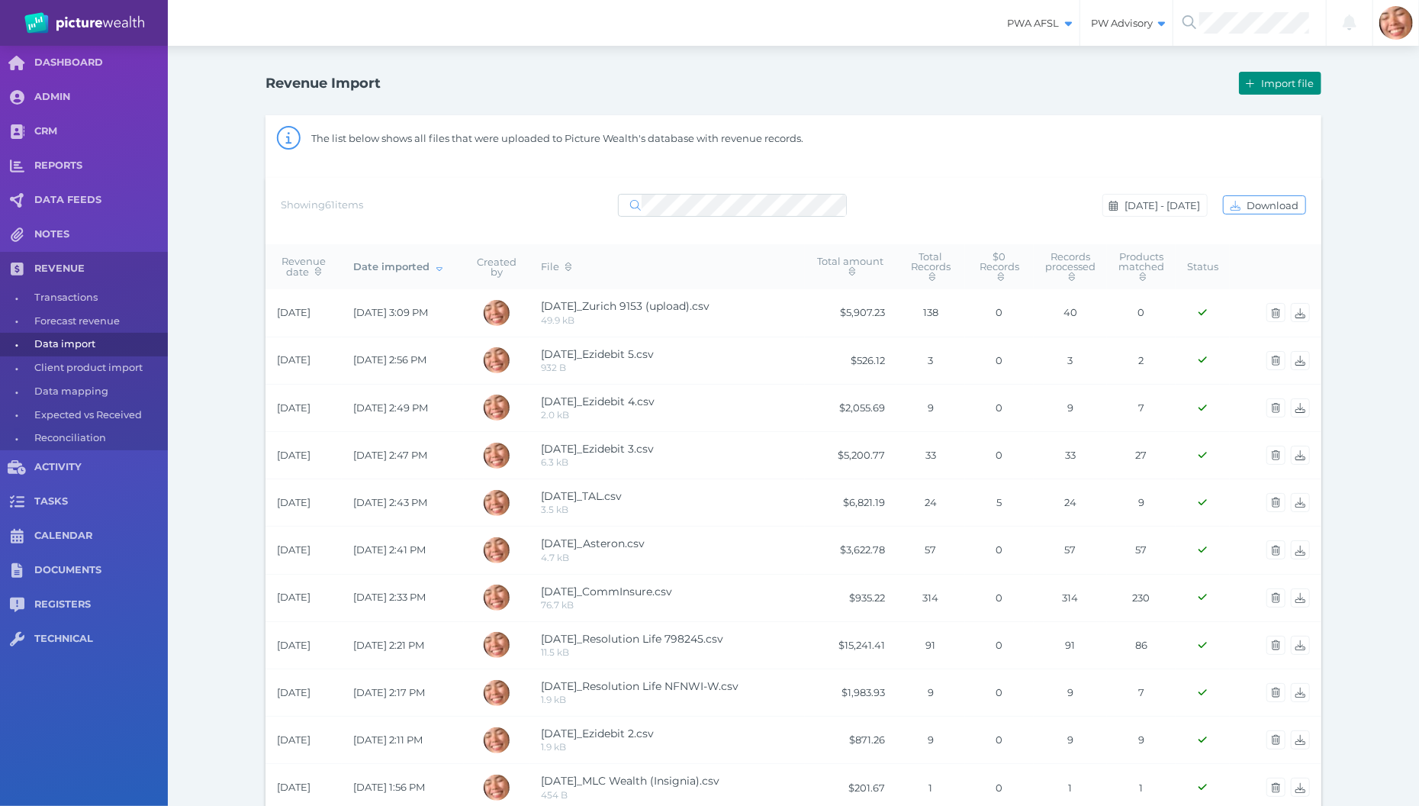
click at [1266, 74] on button "Import file" at bounding box center [1280, 83] width 82 height 23
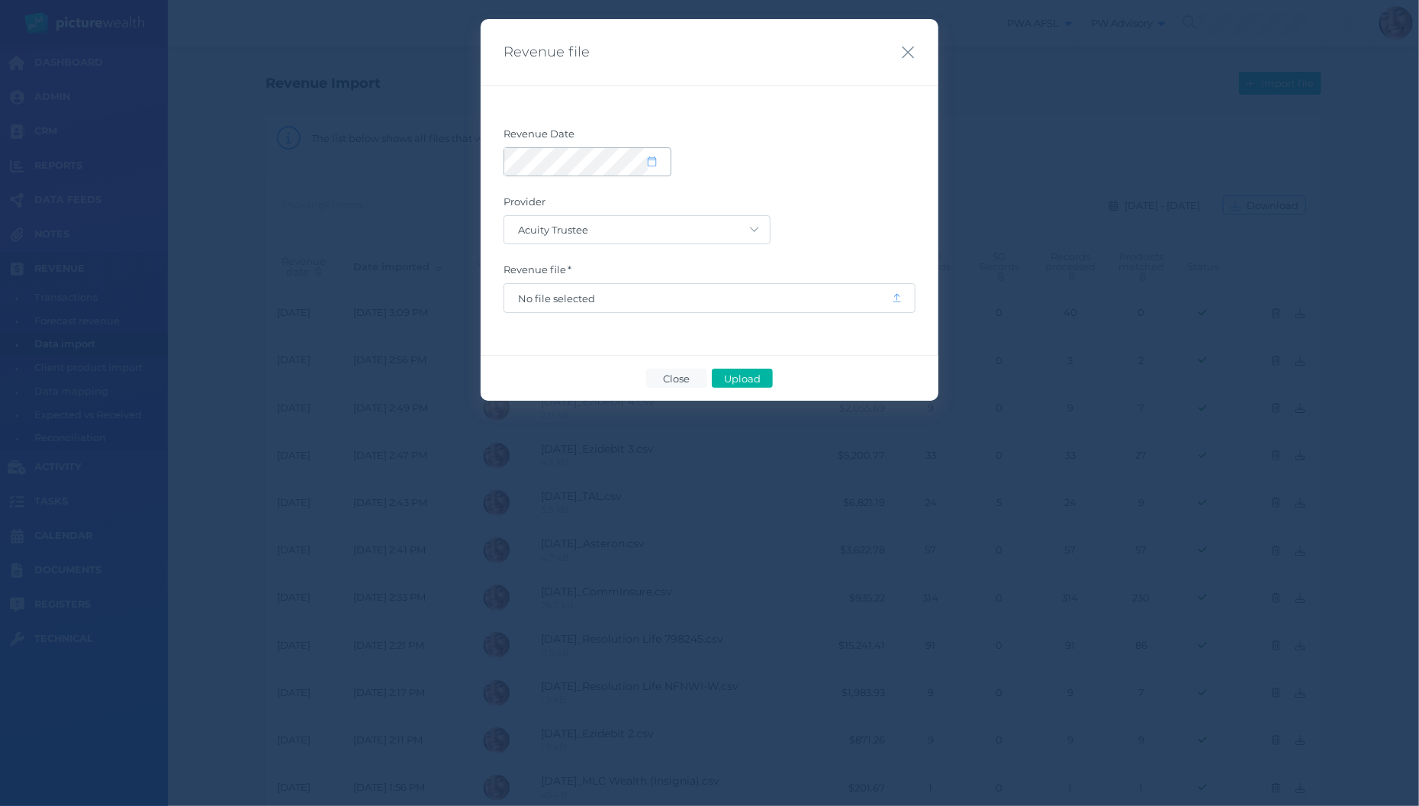
click at [658, 167] on span at bounding box center [659, 161] width 22 height 13
select select "8"
select select "2025"
click at [532, 209] on button "button" at bounding box center [523, 207] width 26 height 26
select select "7"
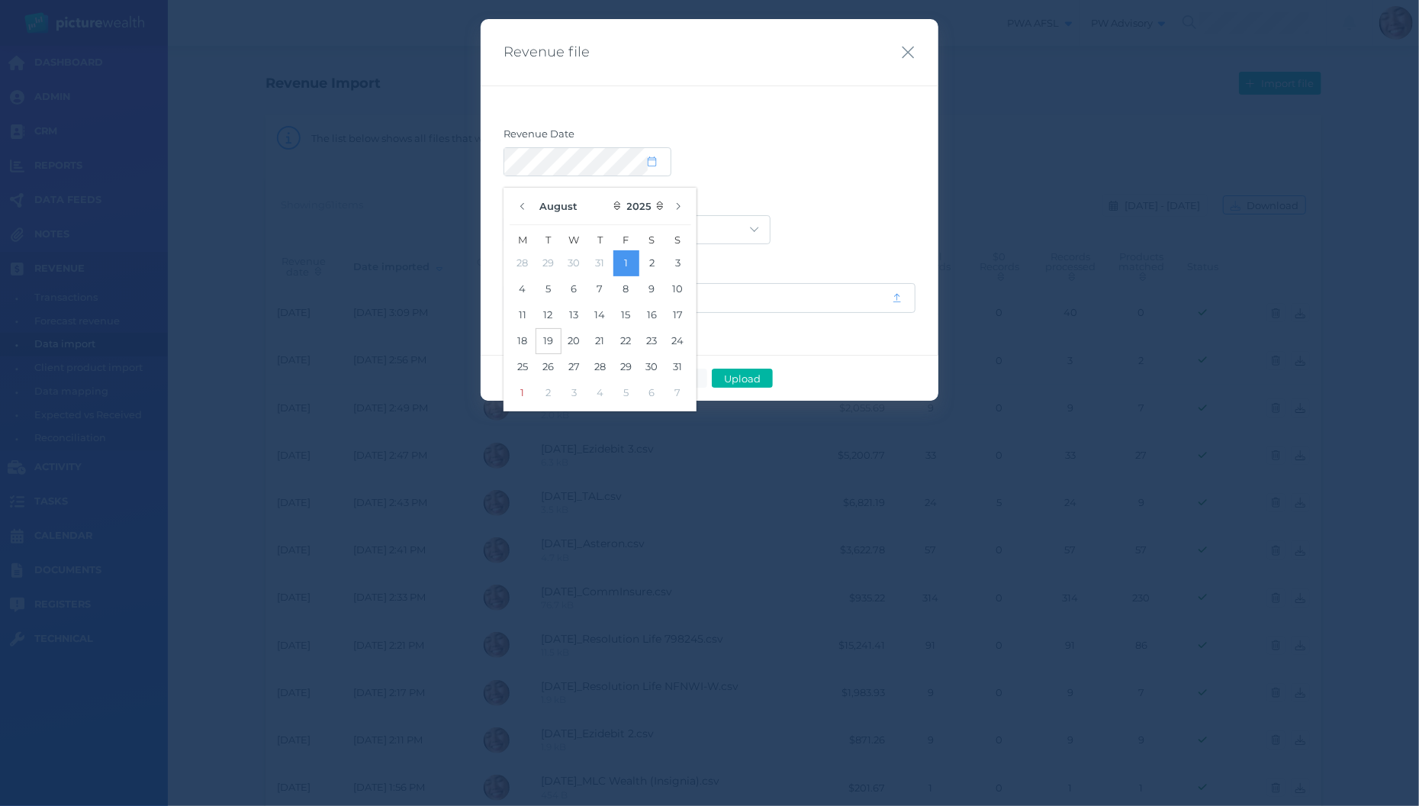
click at [553, 343] on button "19" at bounding box center [549, 341] width 26 height 26
click at [550, 336] on button "19" at bounding box center [549, 341] width 26 height 26
click at [541, 343] on button "19" at bounding box center [549, 341] width 26 height 26
click at [867, 140] on label "Revenue Date" at bounding box center [709, 137] width 412 height 20
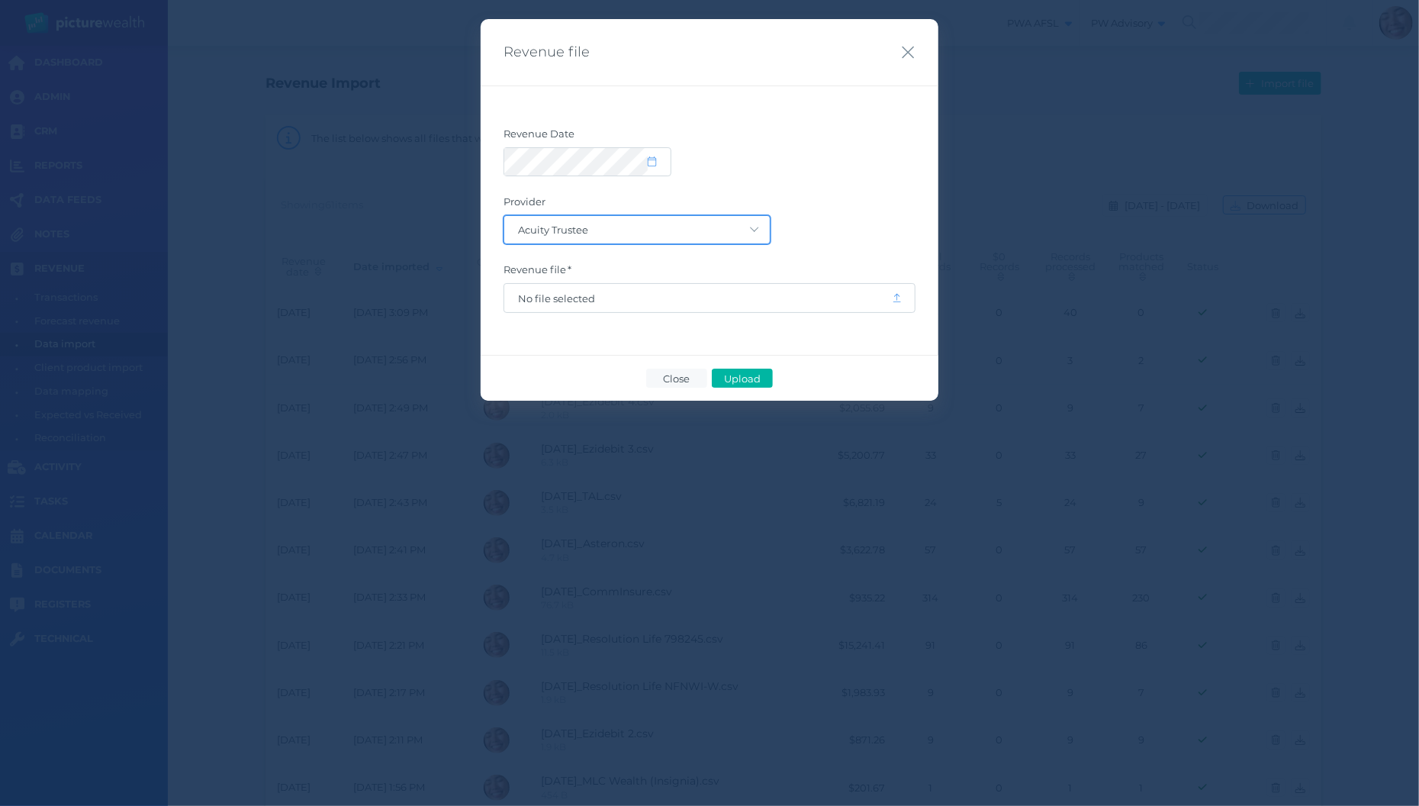
click at [504, 216] on select "Acuity Trustee AIA Australia AMG Super AMP ASGARD Asteron Life Australian Retir…" at bounding box center [636, 229] width 265 height 27
select select "7"
click option "[GEOGRAPHIC_DATA]" at bounding box center [0, 0] width 0 height 0
click at [659, 287] on span "No file selected" at bounding box center [698, 298] width 388 height 29
click at [651, 294] on span "No file selected" at bounding box center [698, 298] width 360 height 12
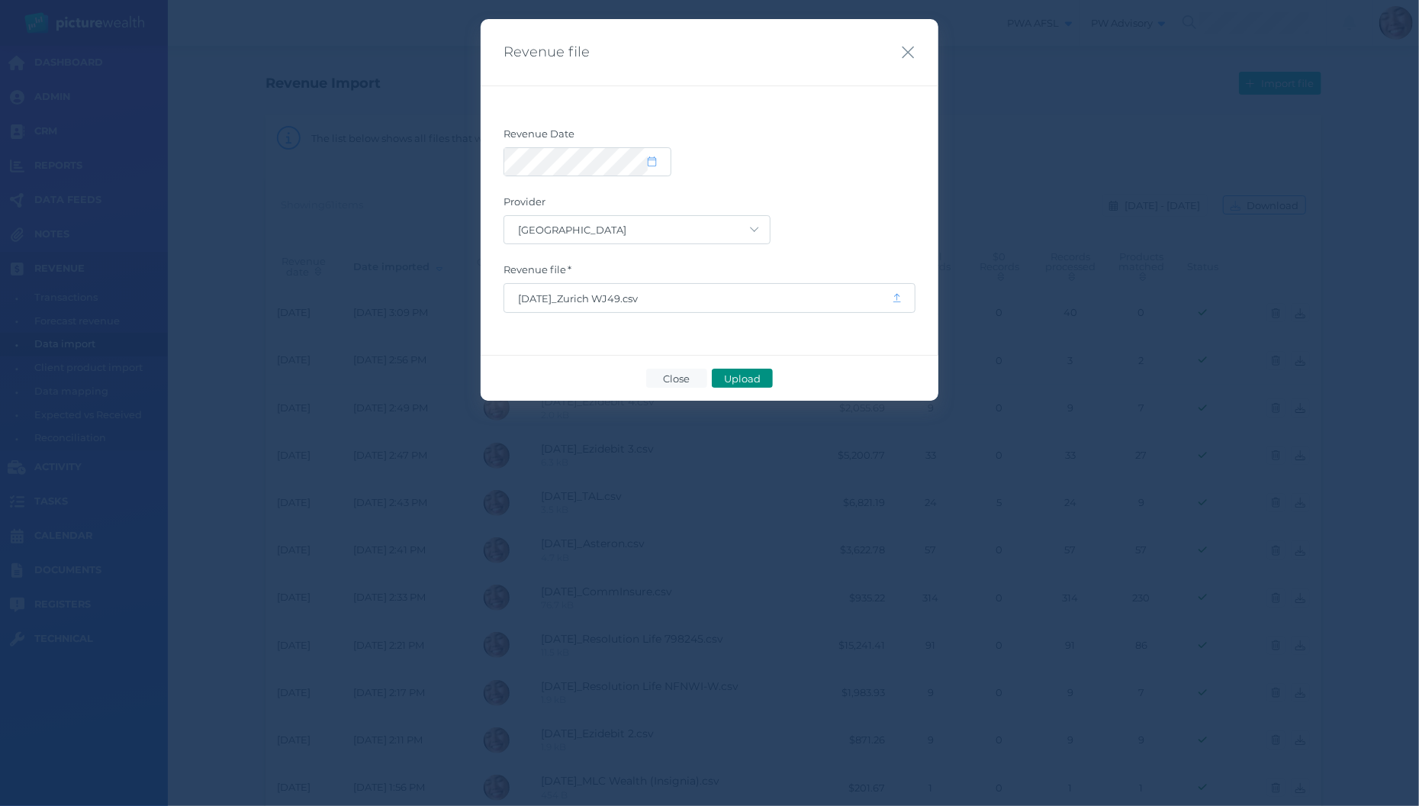
click at [755, 379] on span "Upload" at bounding box center [742, 378] width 50 height 12
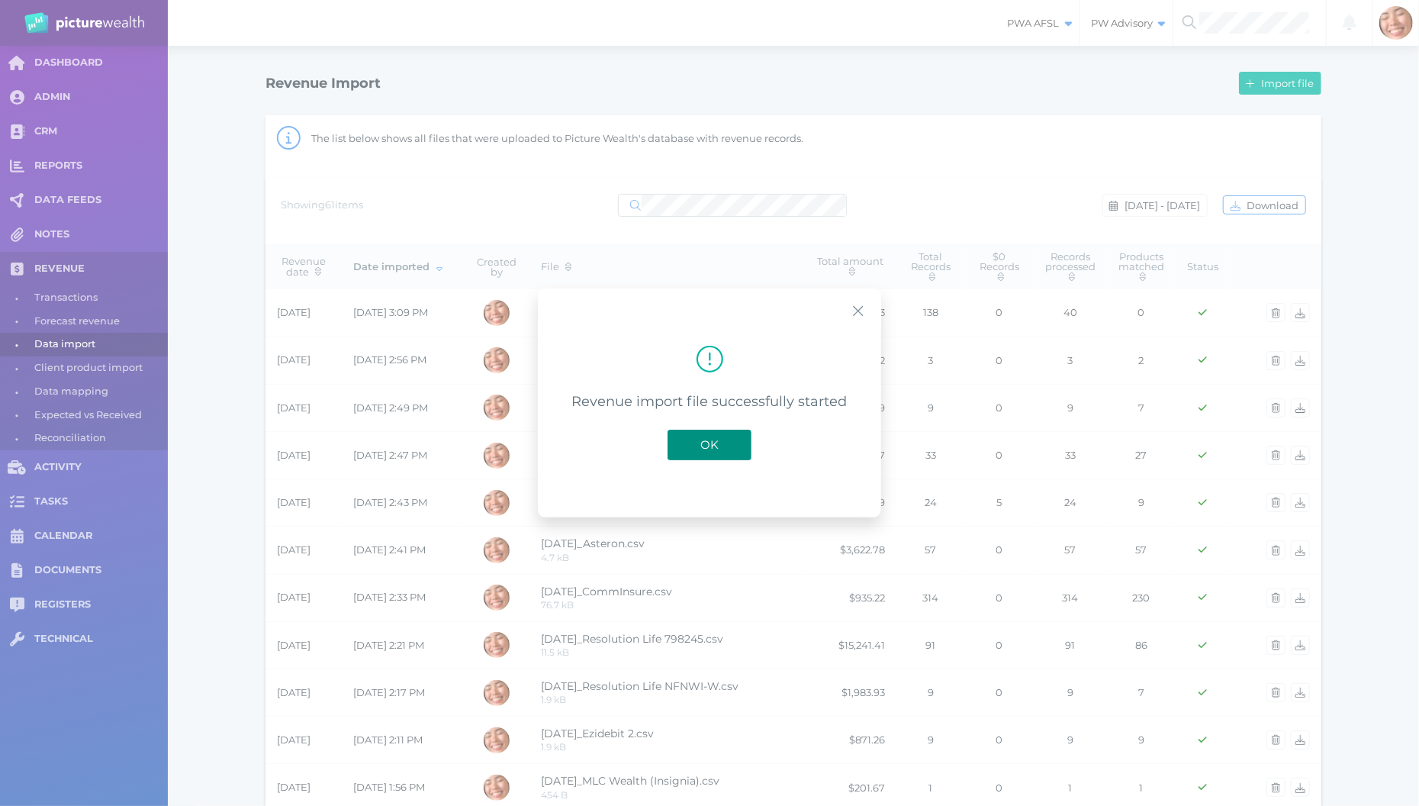
click at [699, 446] on span "OK" at bounding box center [710, 444] width 34 height 14
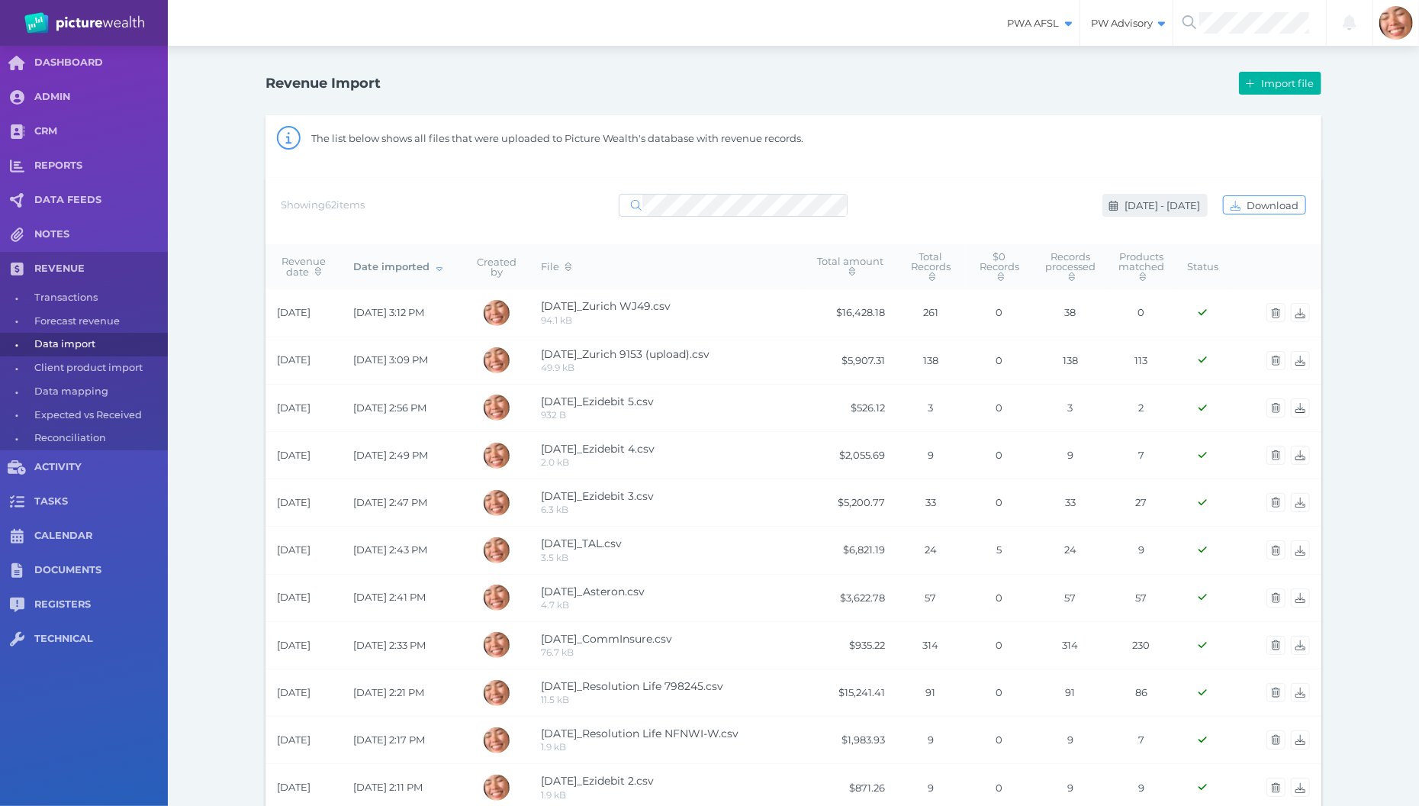
click at [1144, 196] on button "Aug 1 - Aug 21, 2025" at bounding box center [1154, 205] width 105 height 23
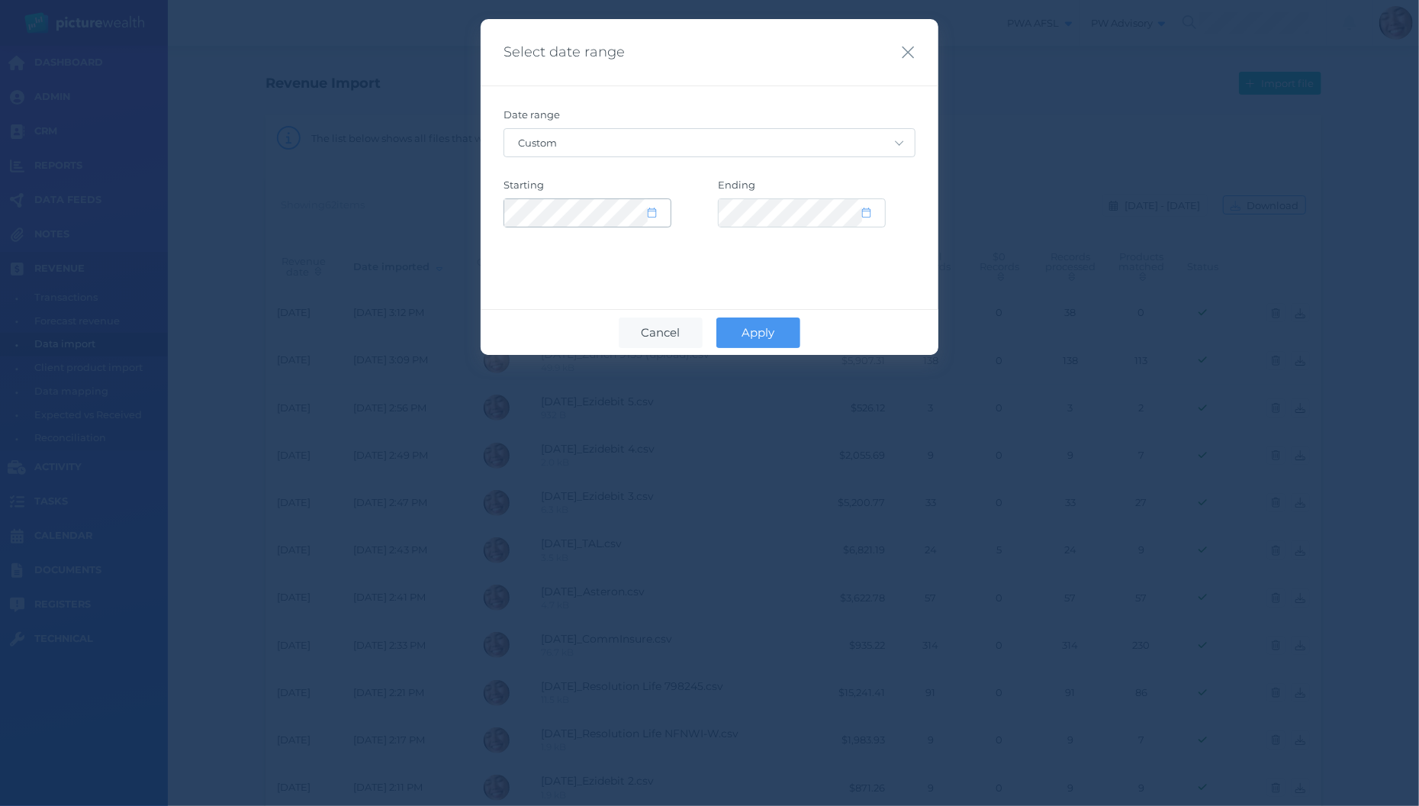
click at [648, 210] on icon at bounding box center [652, 212] width 8 height 10
select select "7"
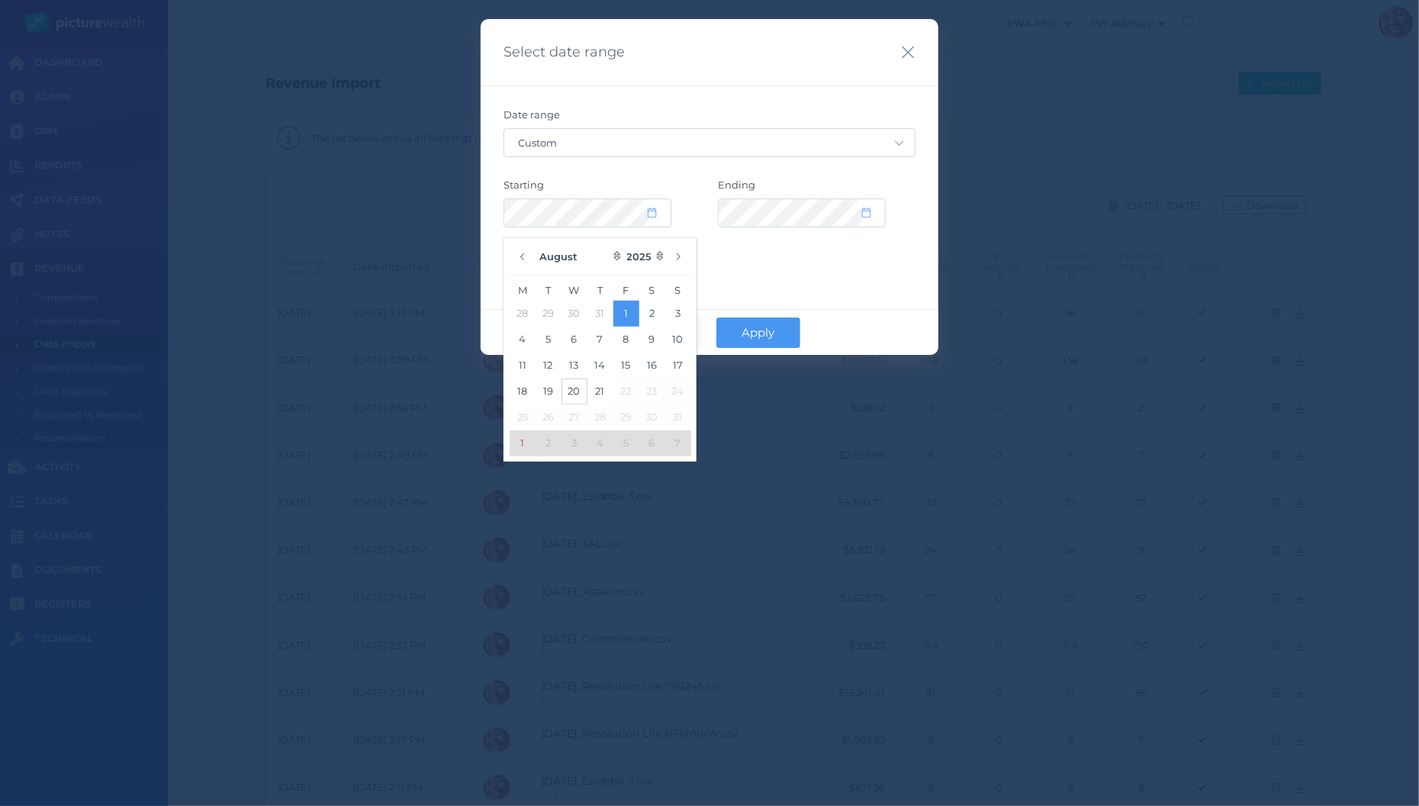
click at [570, 391] on button "20" at bounding box center [574, 391] width 26 height 26
click at [841, 275] on div "Select date range Date range Custom Today Yesterday Last 7 days Last 30 days La…" at bounding box center [710, 187] width 458 height 336
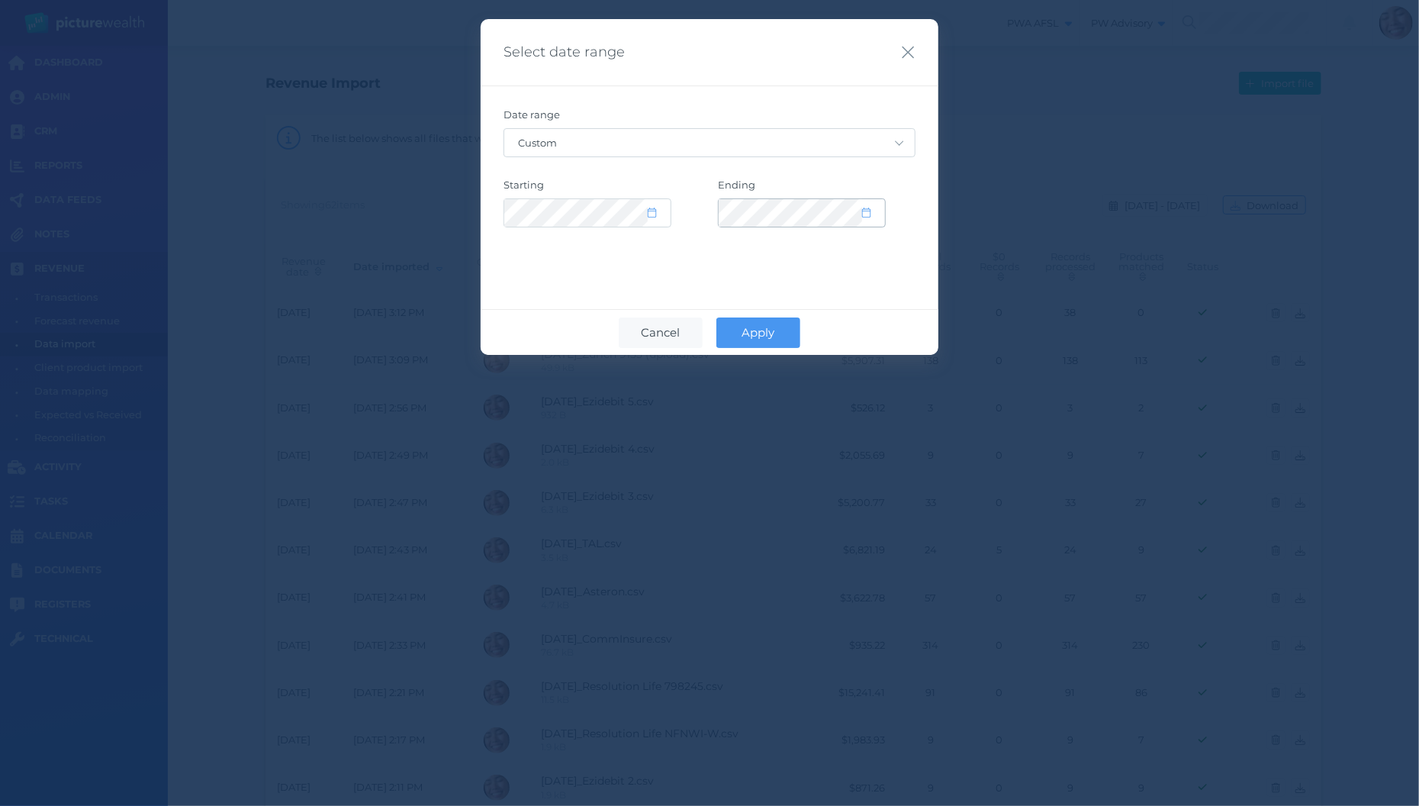
click at [867, 211] on icon at bounding box center [866, 212] width 8 height 10
select select "7"
select select "2025"
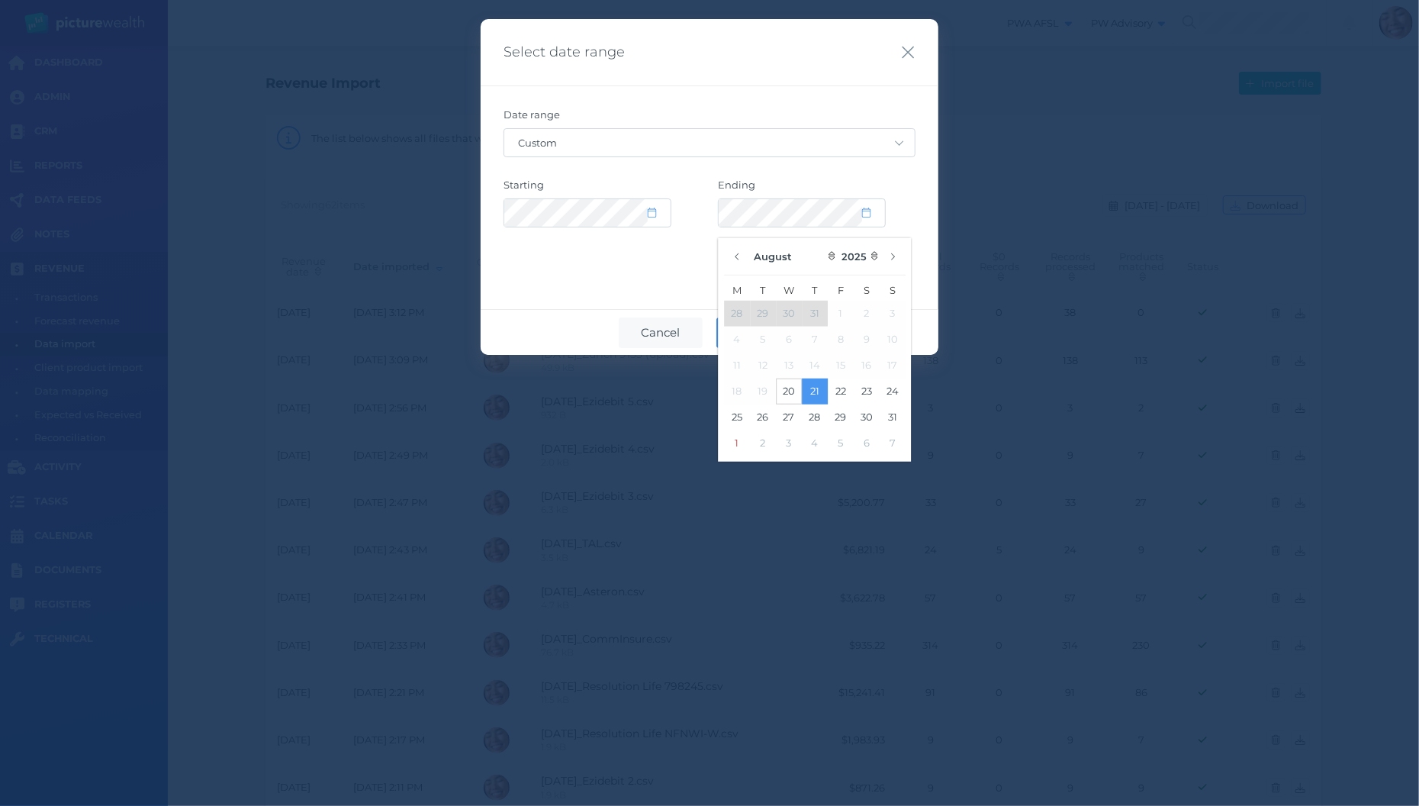
click at [783, 392] on button "20" at bounding box center [789, 391] width 26 height 26
click at [626, 290] on div "Select date range Date range Custom Today Yesterday Last 7 days Last 30 days La…" at bounding box center [710, 187] width 458 height 336
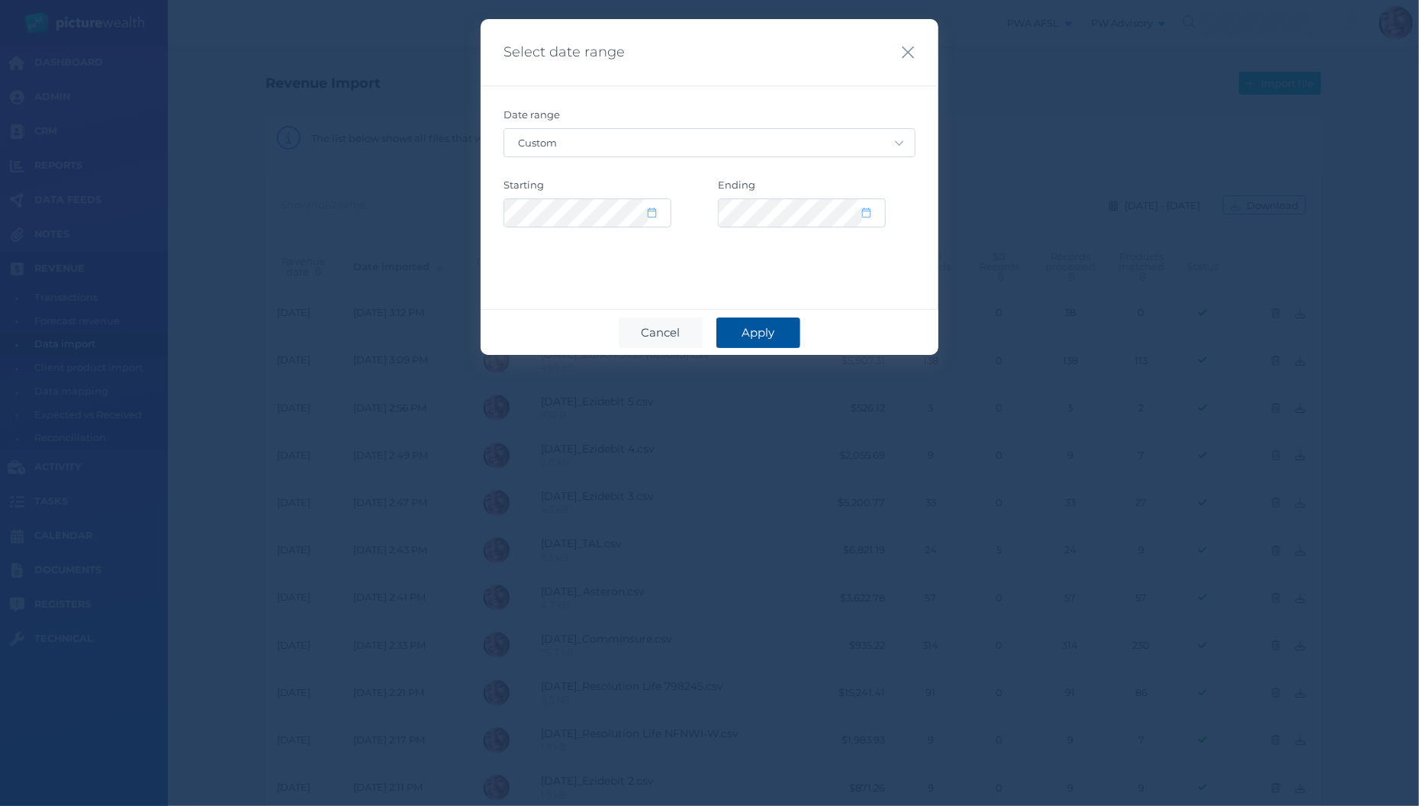
click at [787, 333] on button "Apply" at bounding box center [758, 332] width 84 height 31
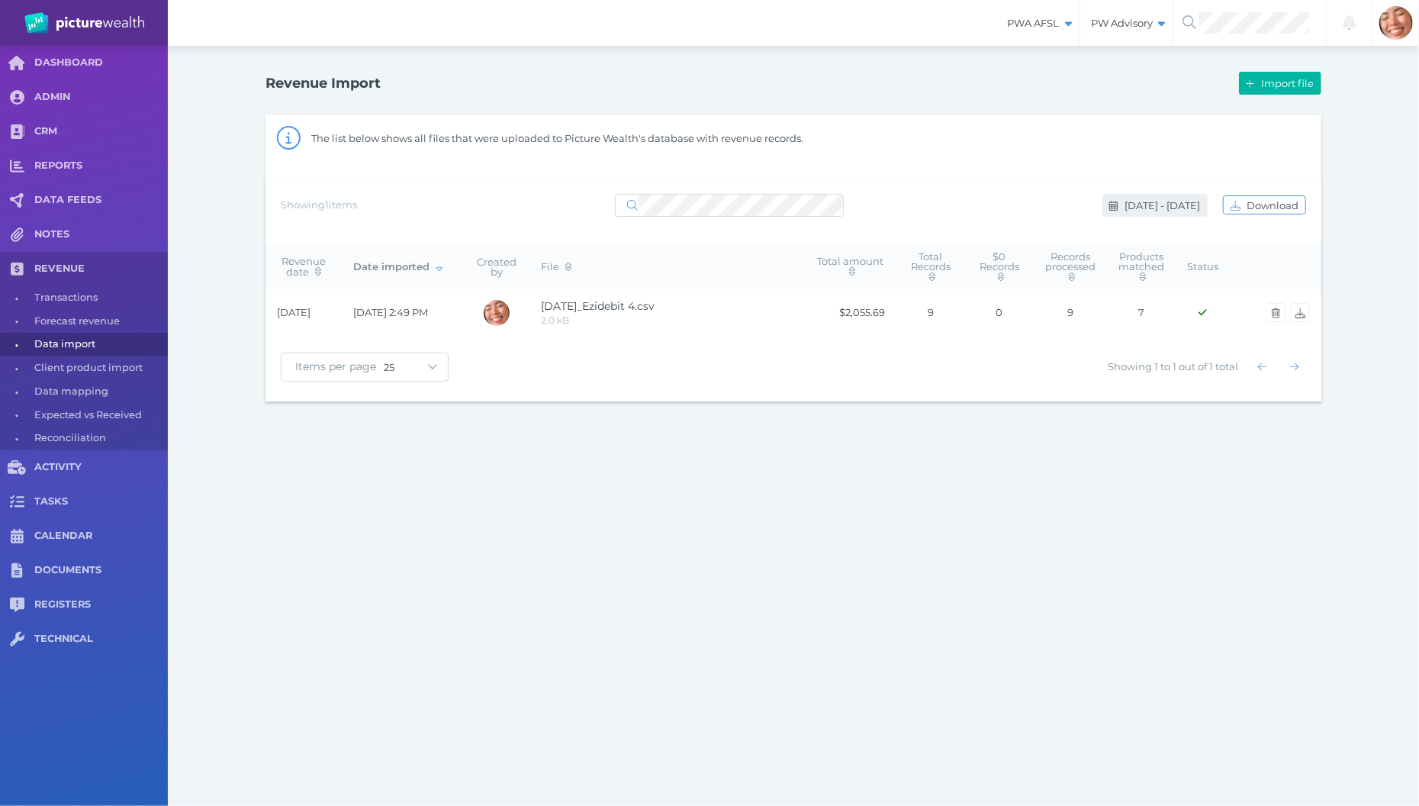
click at [1152, 211] on span "Aug 20 - Aug 20, 2025" at bounding box center [1163, 205] width 85 height 12
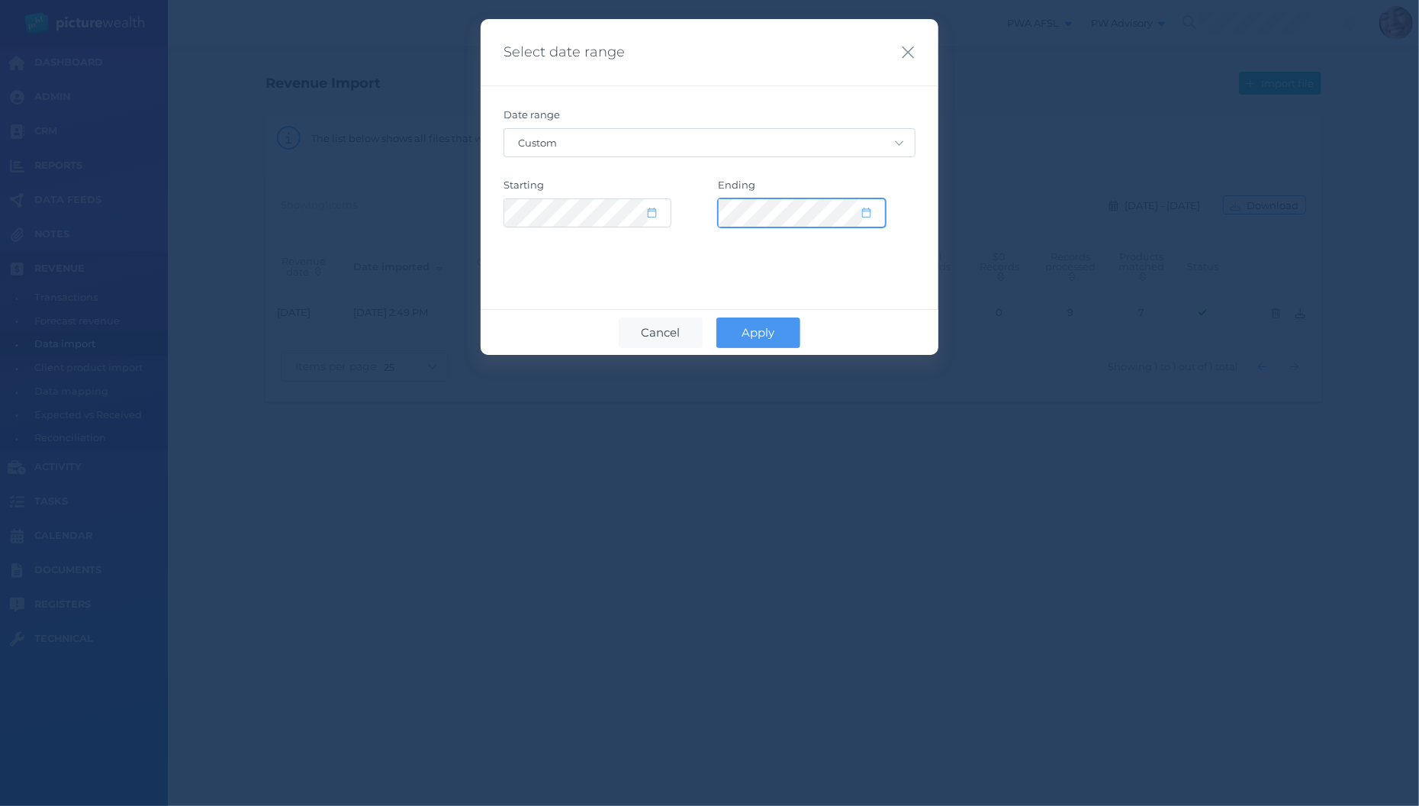
select select "7"
select select "2025"
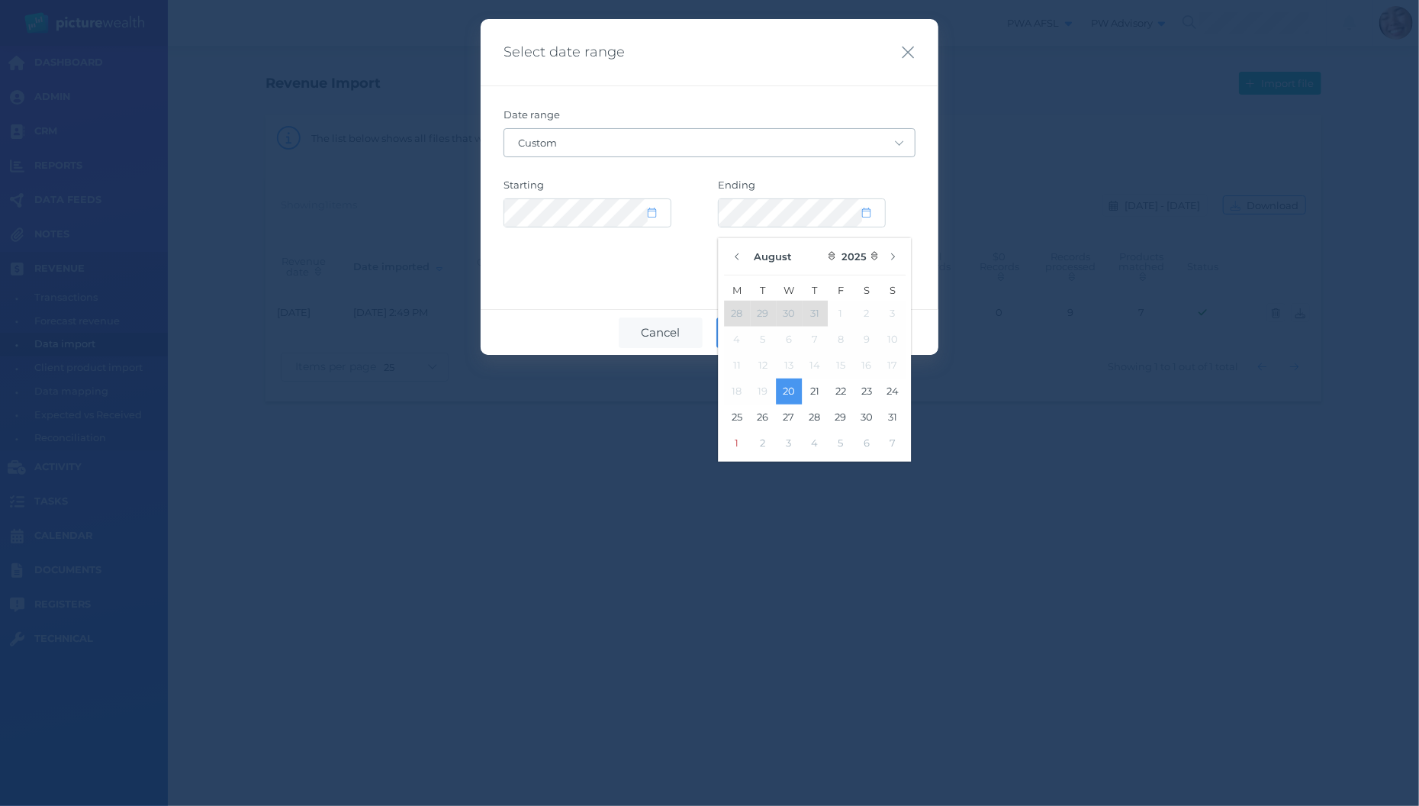
click at [774, 156] on div "Date range Custom Today Yesterday Last 7 days Last 30 days Last 30 days + today…" at bounding box center [710, 178] width 458 height 186
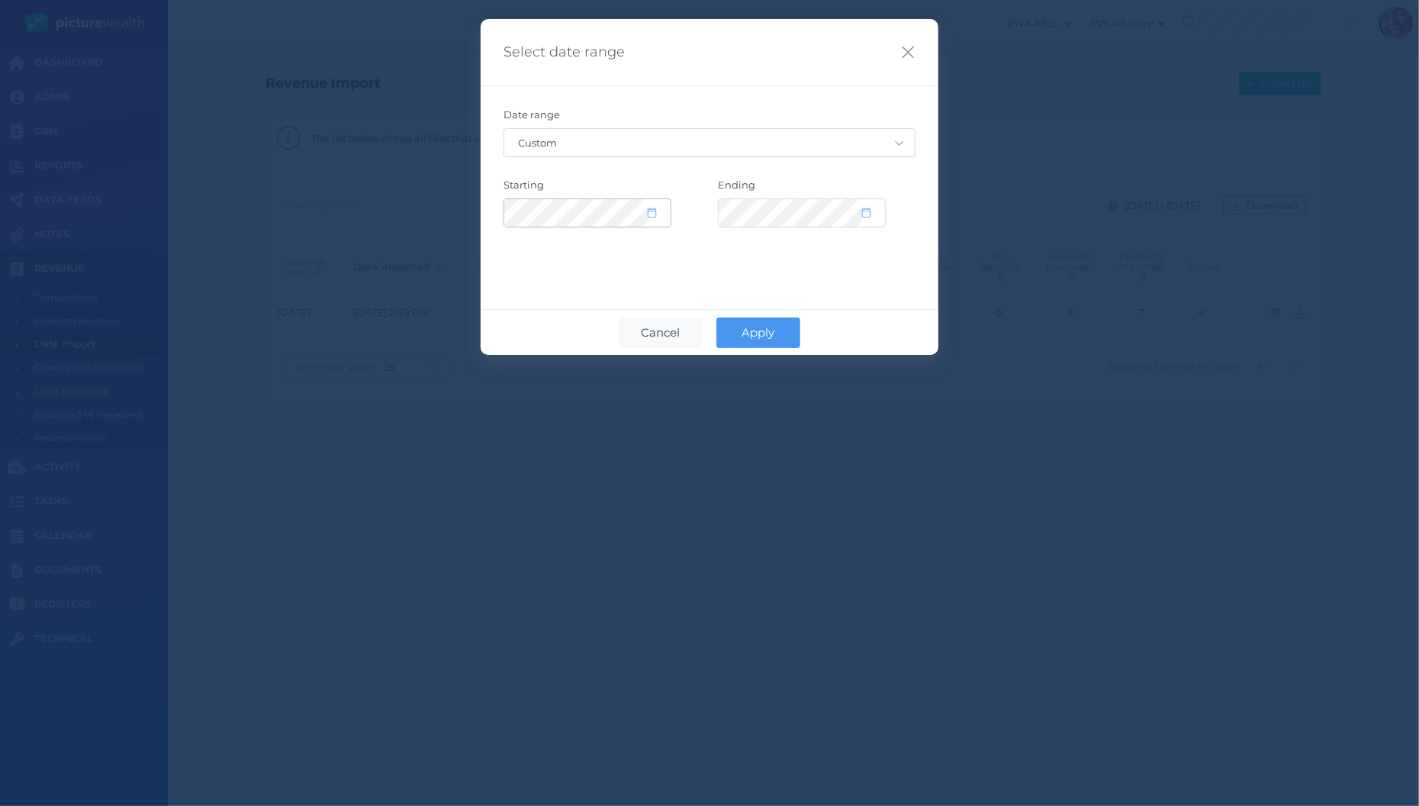
click at [649, 211] on icon at bounding box center [652, 212] width 8 height 10
select select "7"
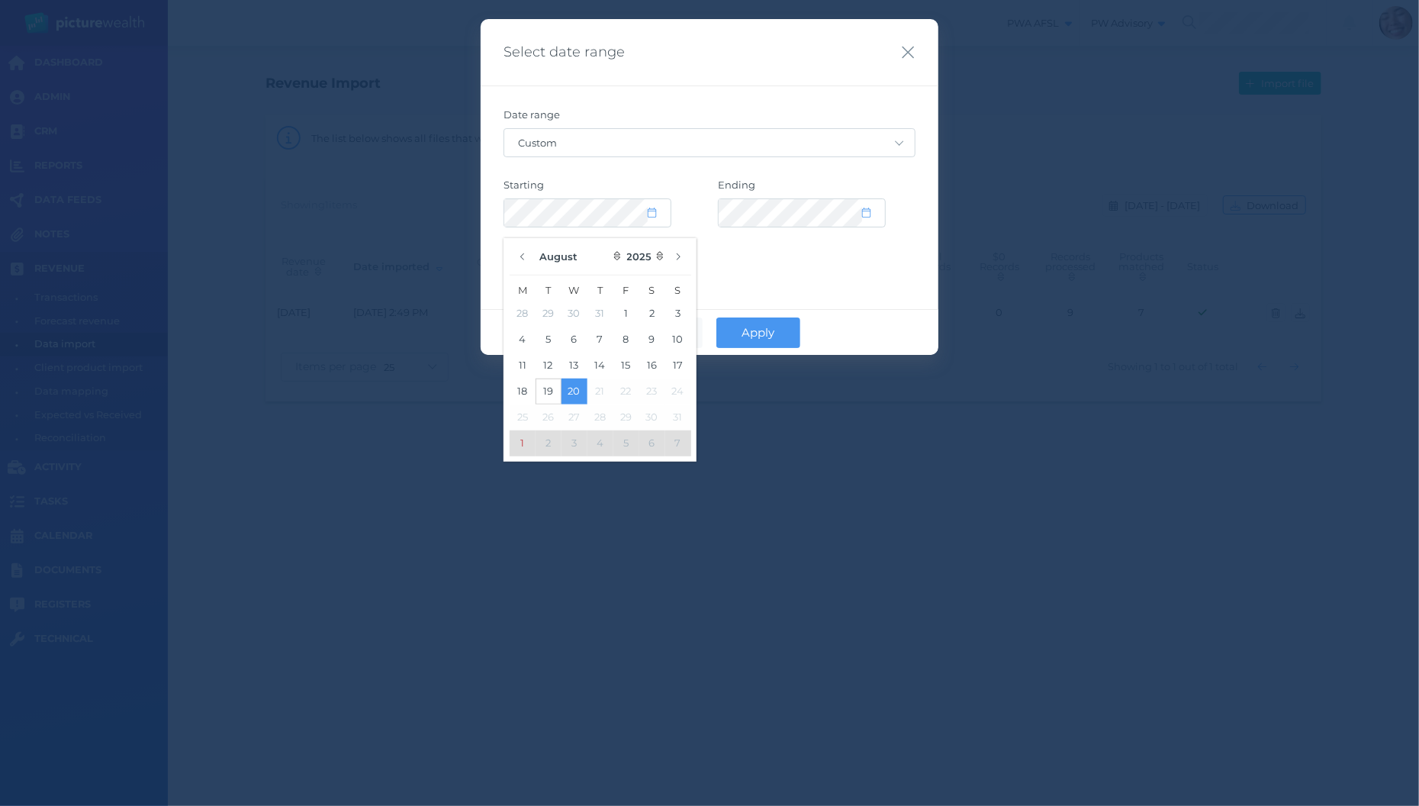
click at [546, 400] on button "19" at bounding box center [549, 391] width 26 height 26
click at [741, 275] on div "Select date range Date range Custom Today Yesterday Last 7 days Last 30 days La…" at bounding box center [710, 187] width 458 height 336
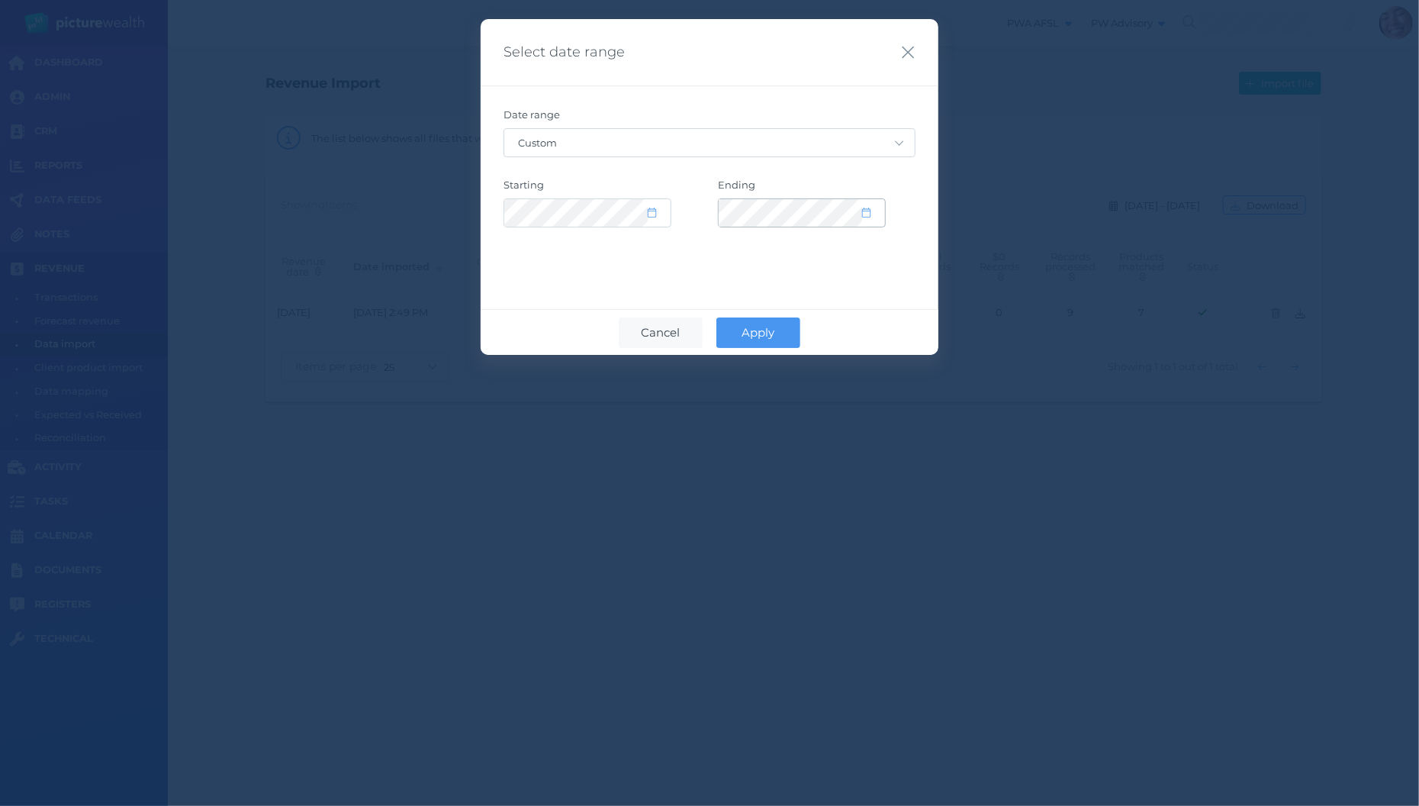
click at [868, 207] on icon at bounding box center [866, 212] width 8 height 10
select select "7"
select select "2025"
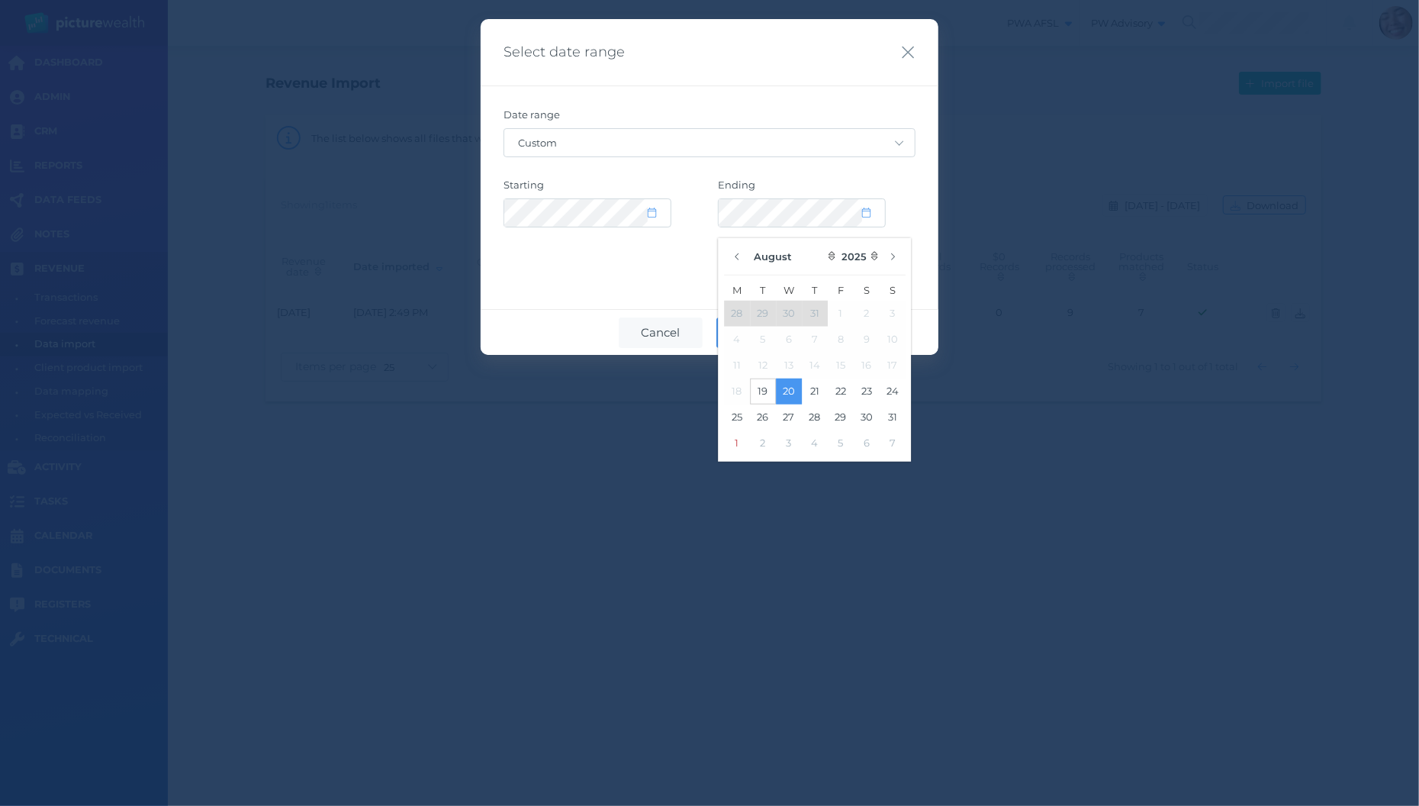
click at [757, 388] on button "19" at bounding box center [763, 391] width 26 height 26
click at [680, 289] on div "Select date range Date range Custom Today Yesterday Last 7 days Last 30 days La…" at bounding box center [710, 187] width 458 height 336
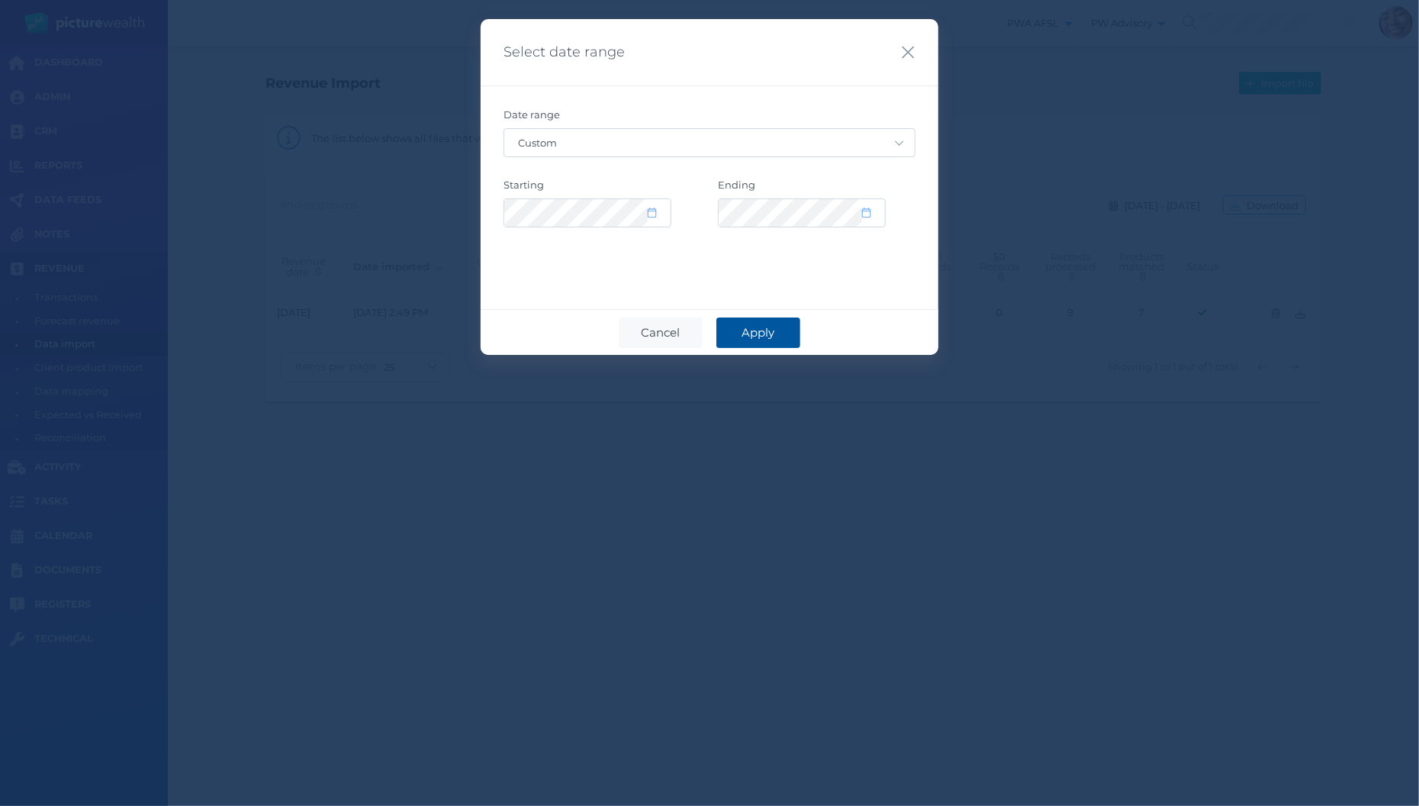
click at [735, 334] on span "Apply" at bounding box center [759, 332] width 48 height 14
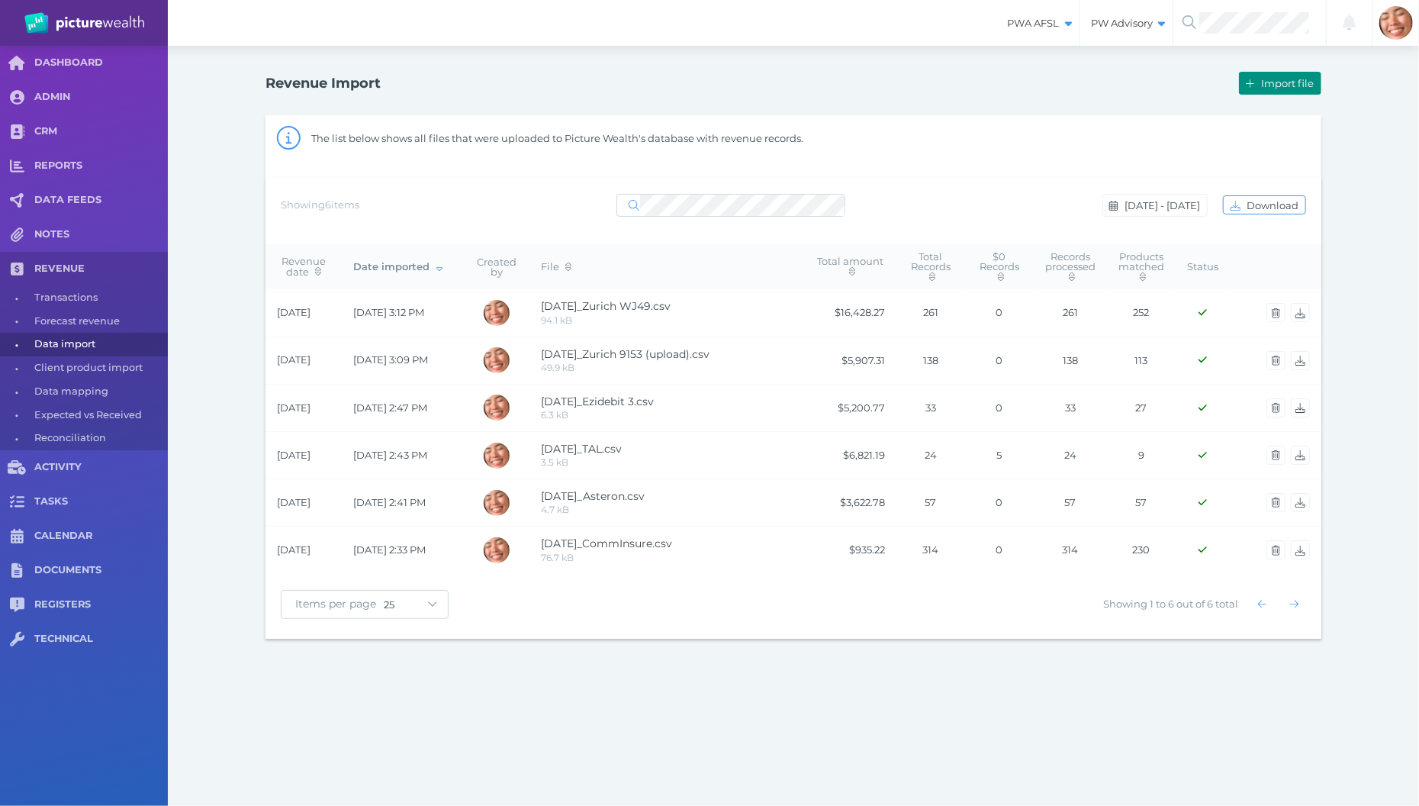
click at [1292, 86] on span "Import file" at bounding box center [1289, 83] width 63 height 12
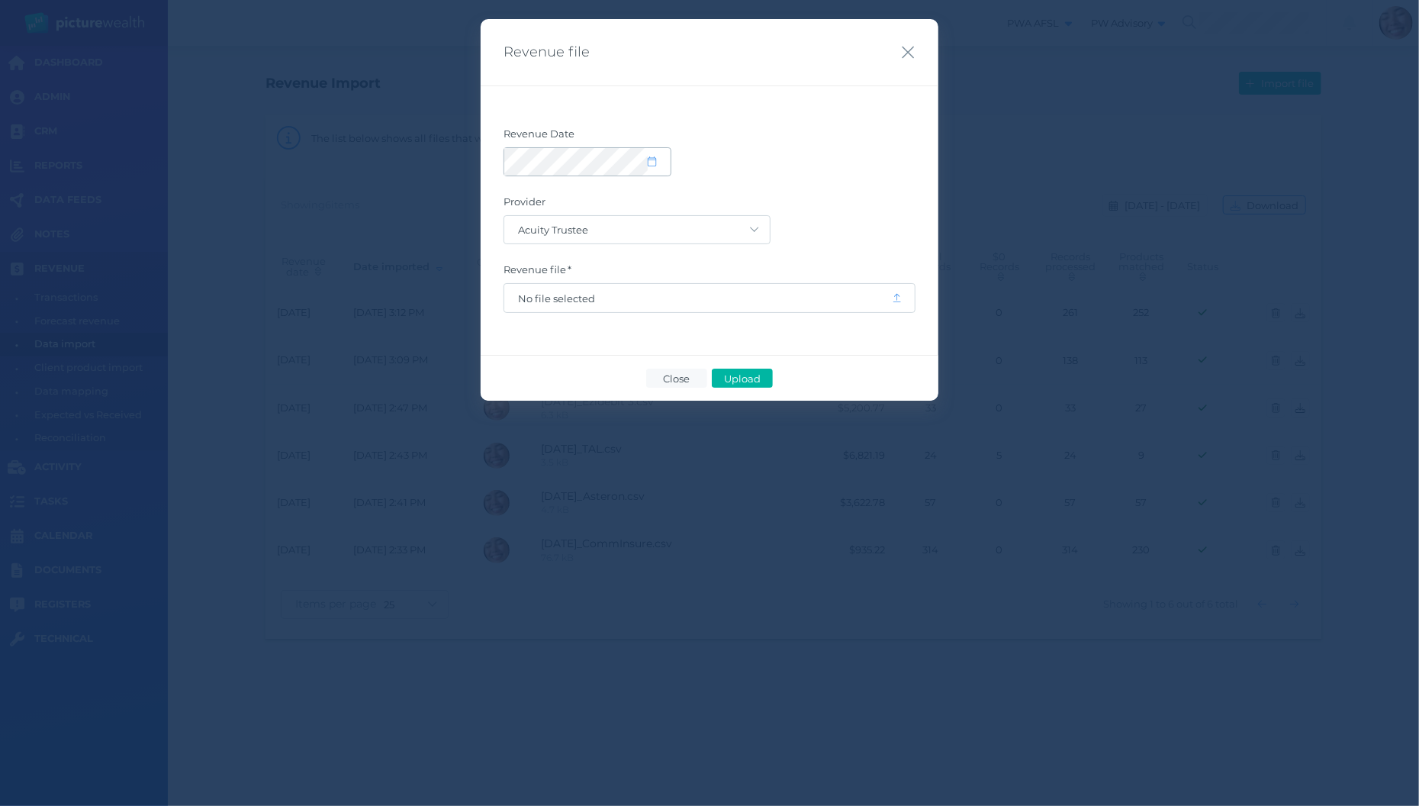
click at [661, 159] on span at bounding box center [659, 161] width 22 height 13
select select "8"
select select "2025"
click at [519, 204] on button "button" at bounding box center [523, 207] width 26 height 26
select select "7"
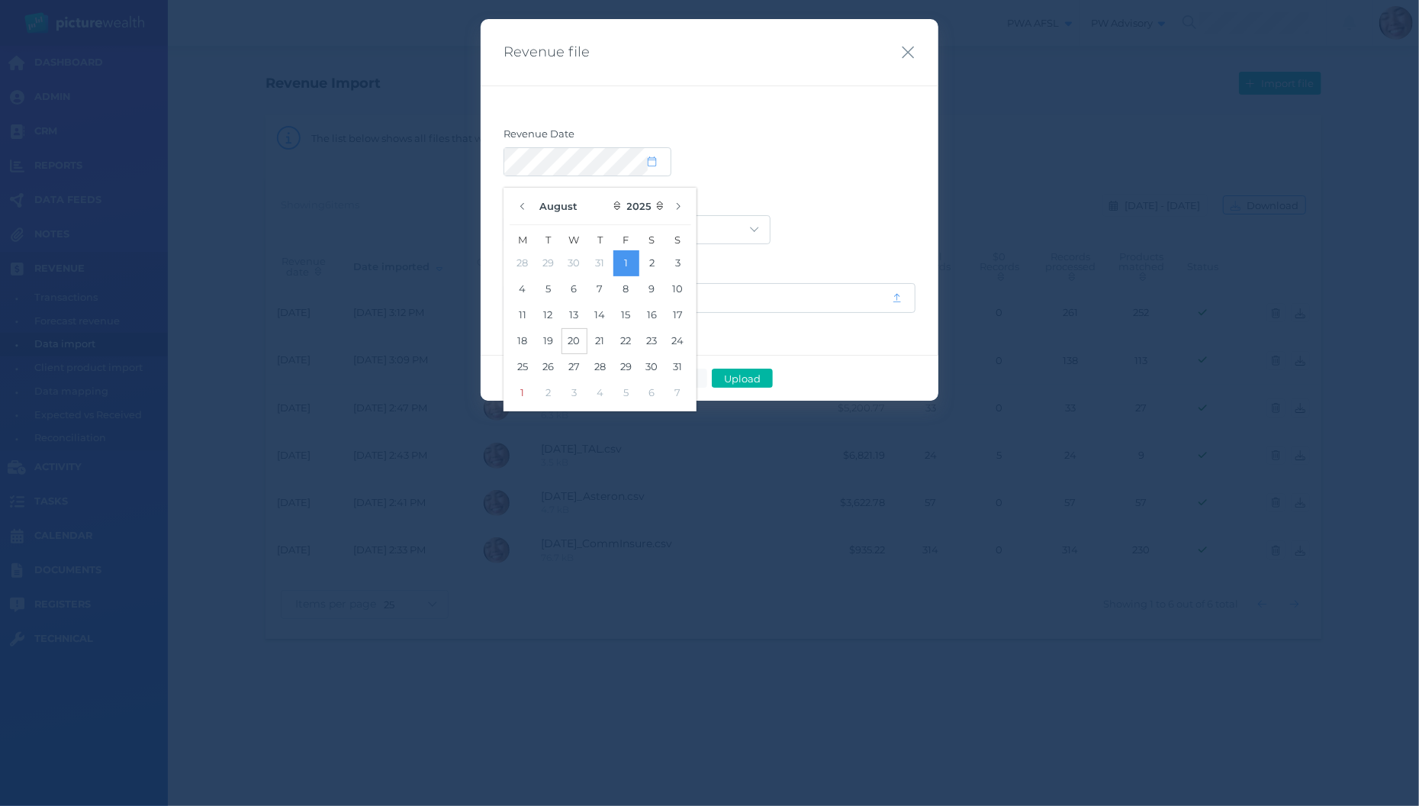
click at [579, 344] on button "20" at bounding box center [574, 341] width 26 height 26
click at [848, 171] on div at bounding box center [709, 161] width 412 height 29
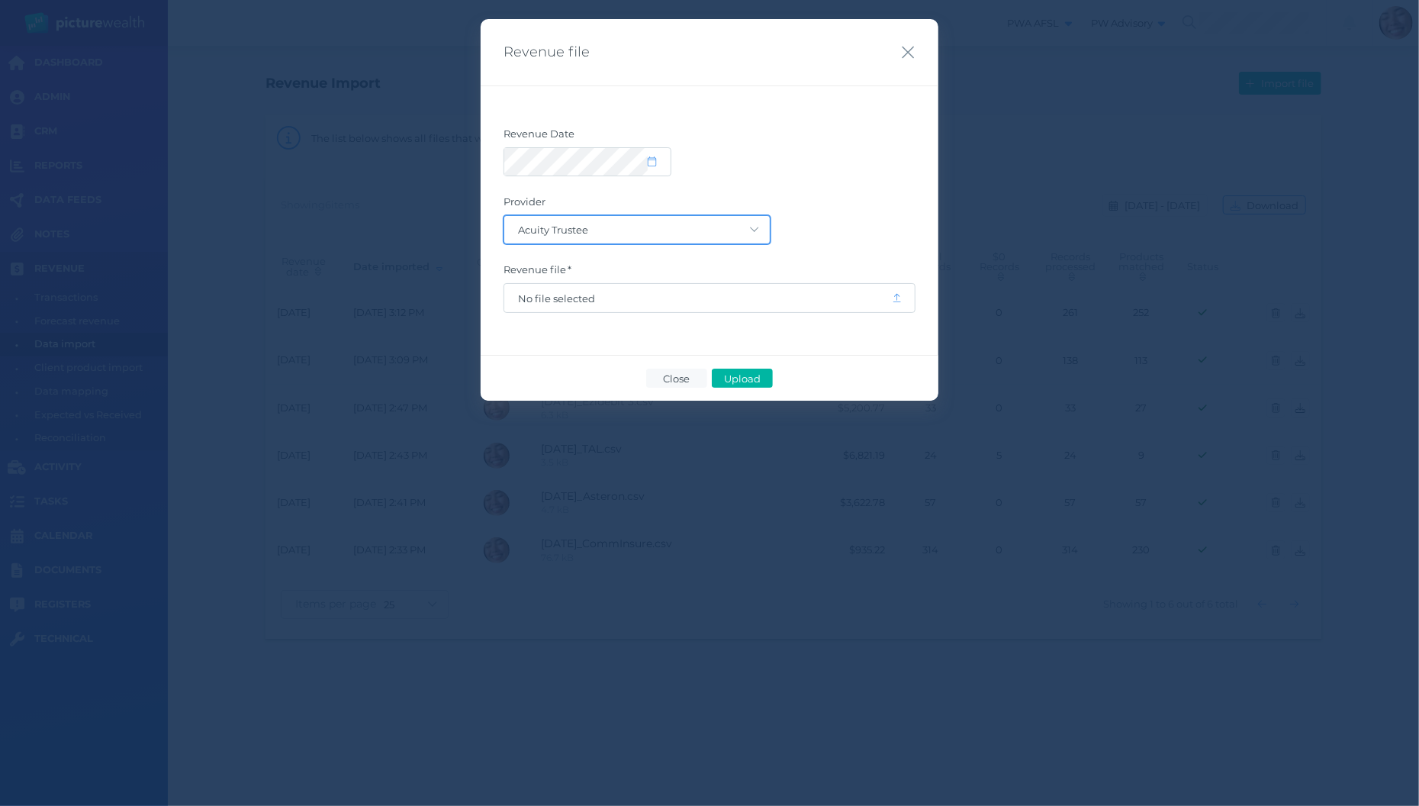
select select "21"
click option "ASGARD" at bounding box center [0, 0] width 0 height 0
click at [685, 292] on span "No file selected" at bounding box center [698, 298] width 360 height 12
click at [762, 378] on span "Upload" at bounding box center [742, 378] width 50 height 12
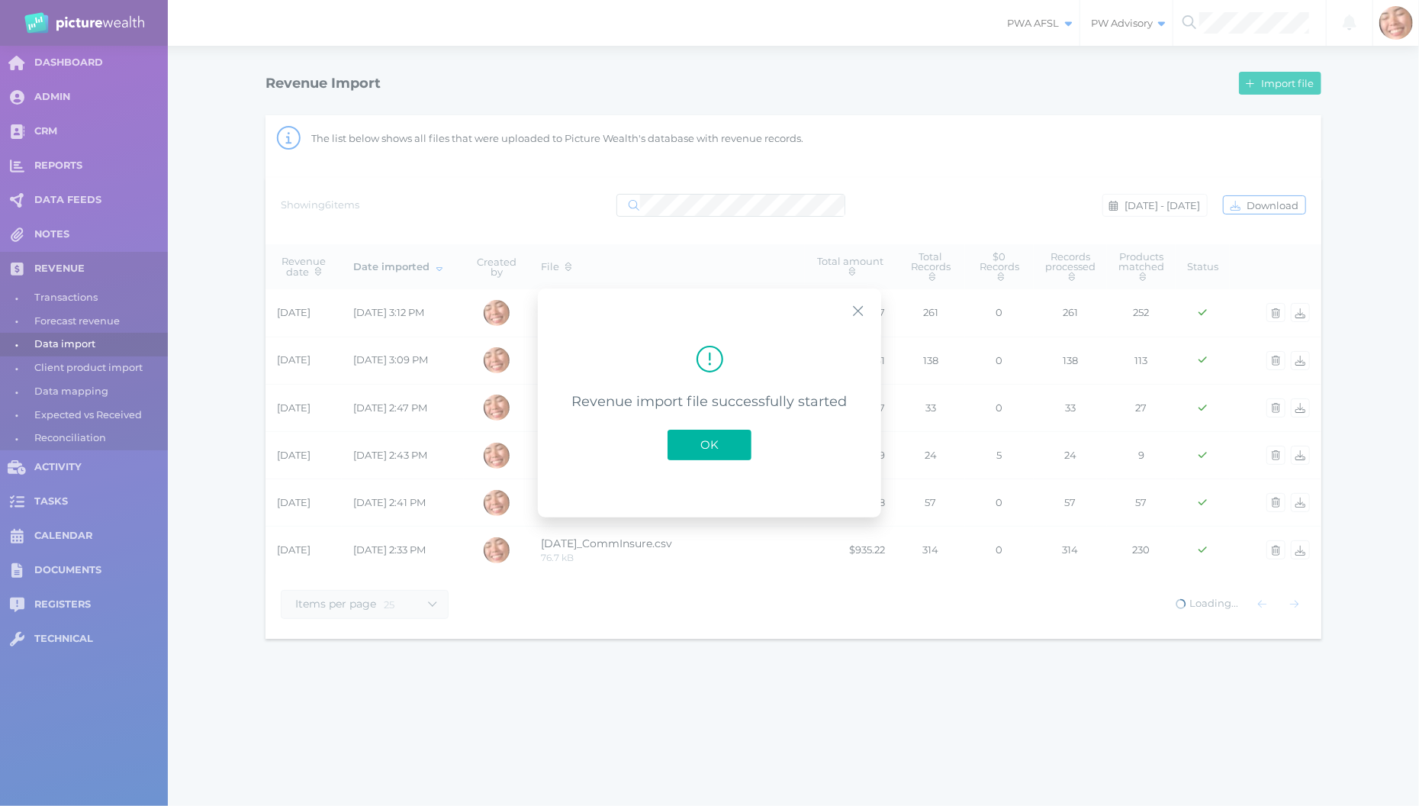
click at [729, 437] on button "OK" at bounding box center [709, 444] width 84 height 31
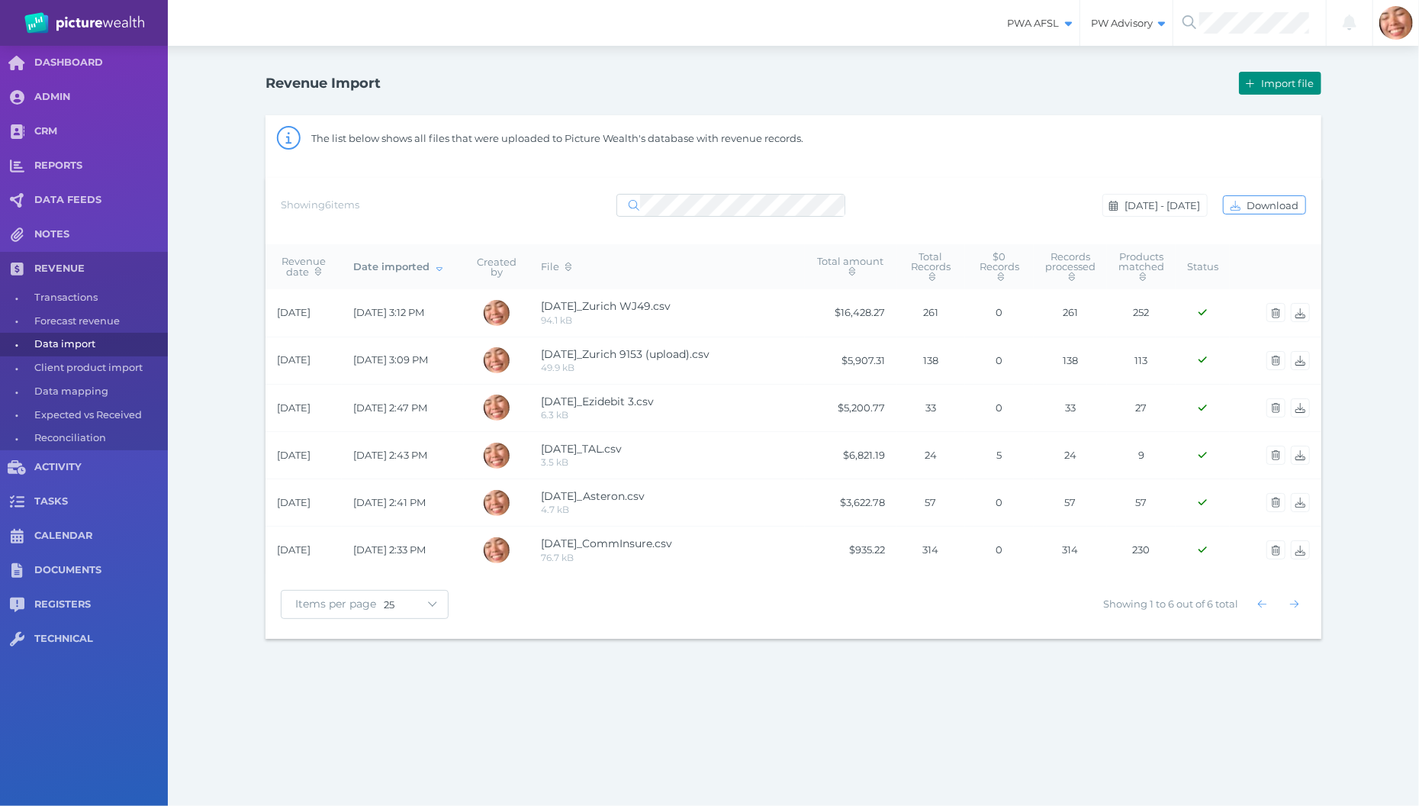
click at [1285, 92] on button "Import file" at bounding box center [1280, 83] width 82 height 23
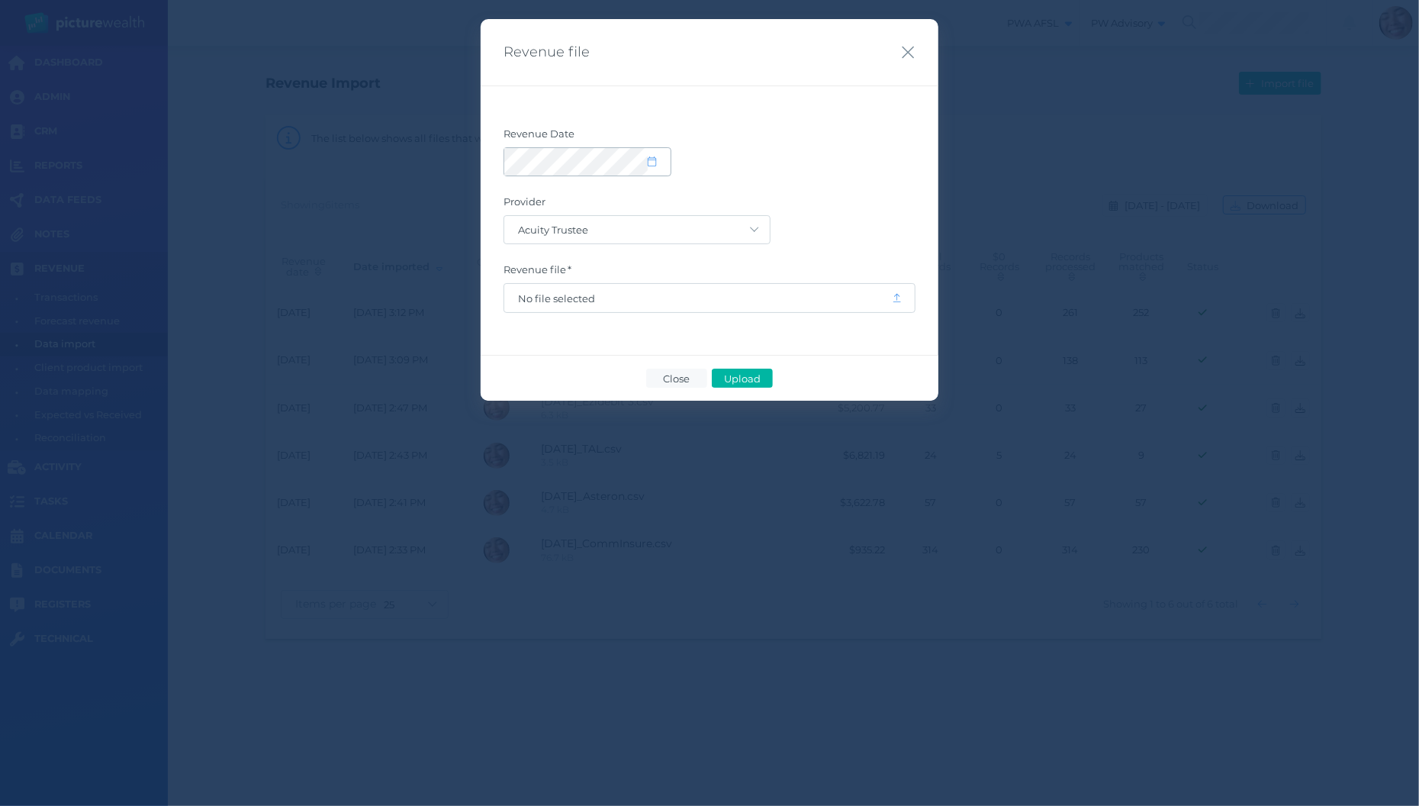
click at [661, 162] on span at bounding box center [659, 161] width 22 height 13
select select "8"
select select "2025"
click at [525, 210] on icon "button" at bounding box center [523, 206] width 6 height 10
select select "7"
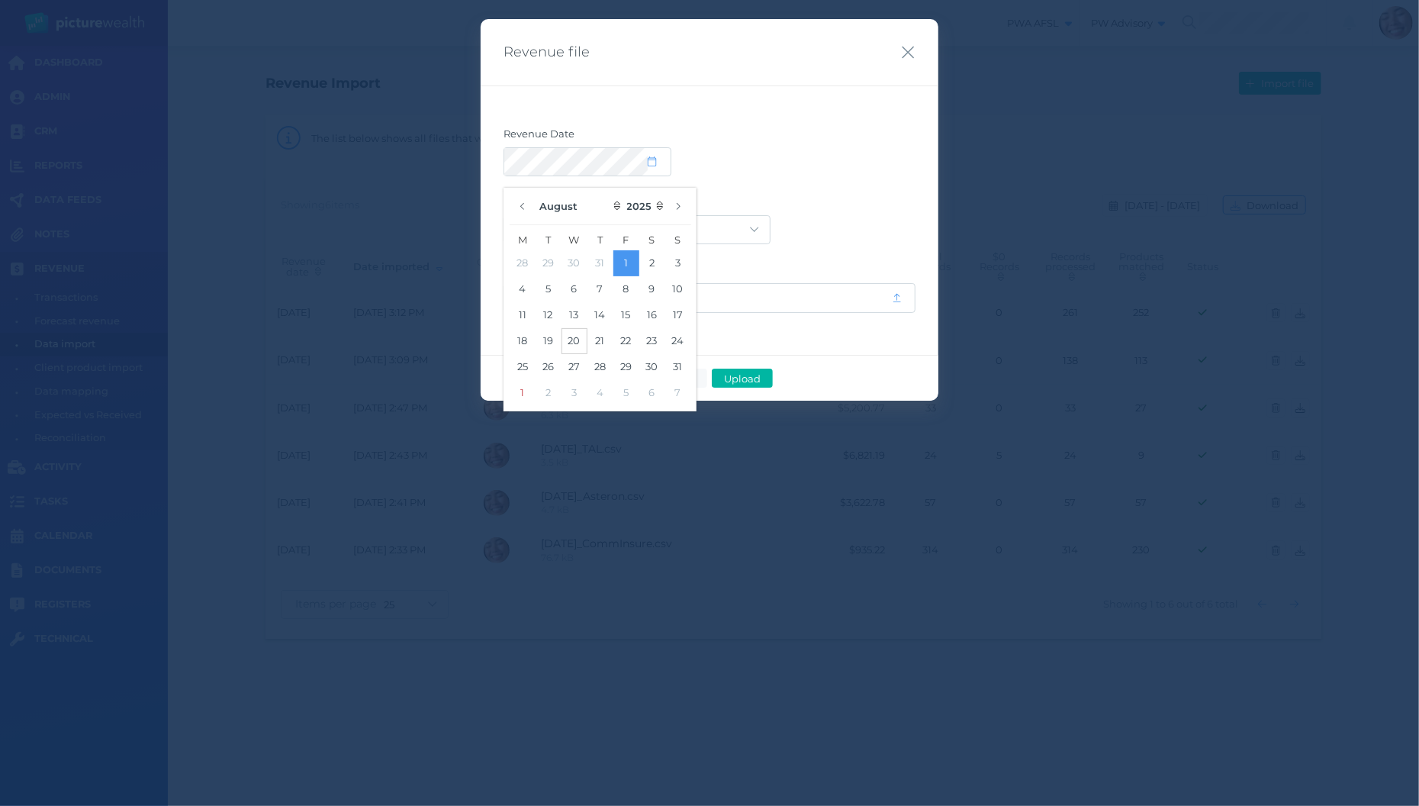
click at [574, 335] on button "20" at bounding box center [574, 341] width 26 height 26
click at [857, 147] on div at bounding box center [709, 161] width 412 height 29
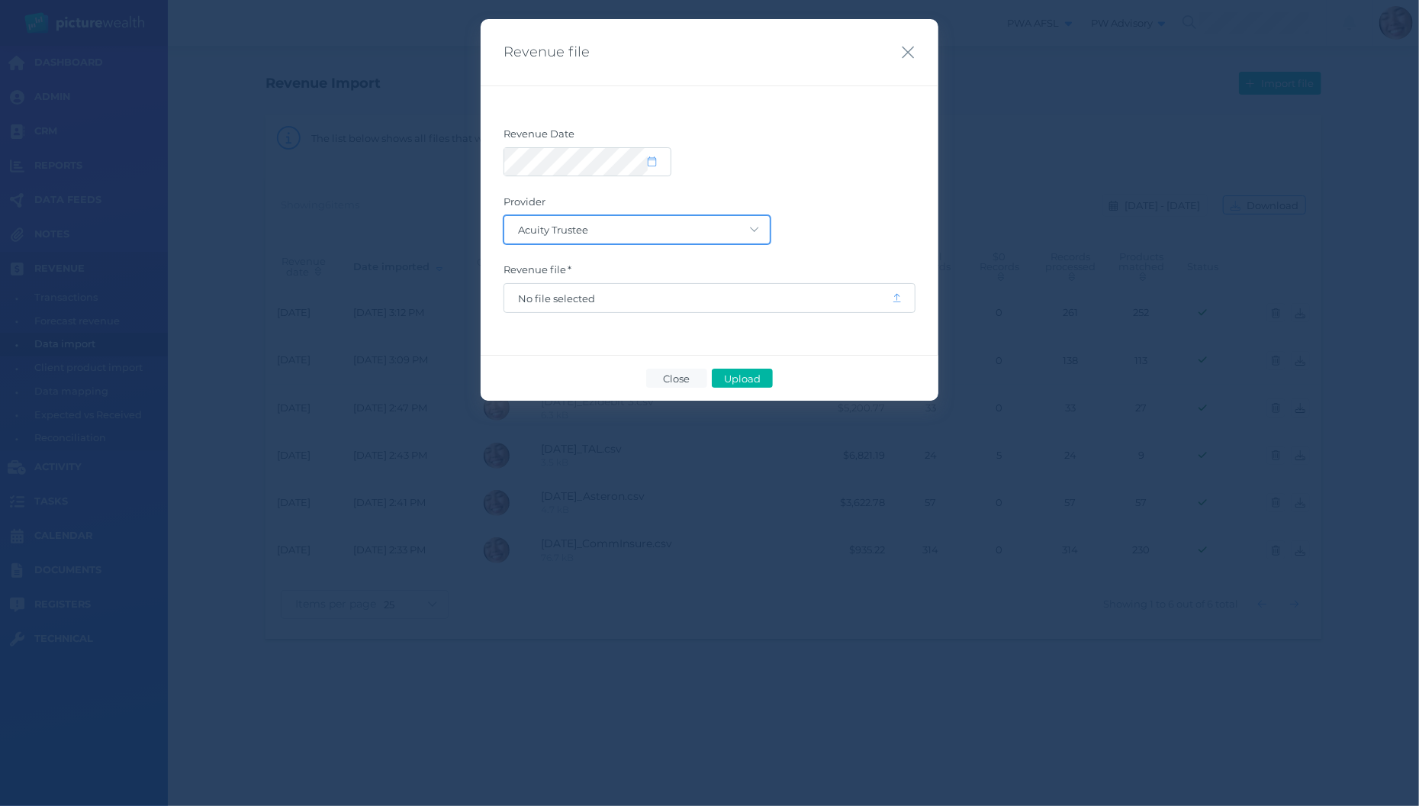
click at [504, 216] on select "Acuity Trustee AIA Australia AMG Super AMP ASGARD Asteron Life Australian Retir…" at bounding box center [636, 229] width 265 height 27
select select "18"
click option "AMP" at bounding box center [0, 0] width 0 height 0
click at [698, 298] on span "No file selected" at bounding box center [698, 298] width 360 height 12
click at [764, 379] on span "Upload" at bounding box center [742, 378] width 50 height 12
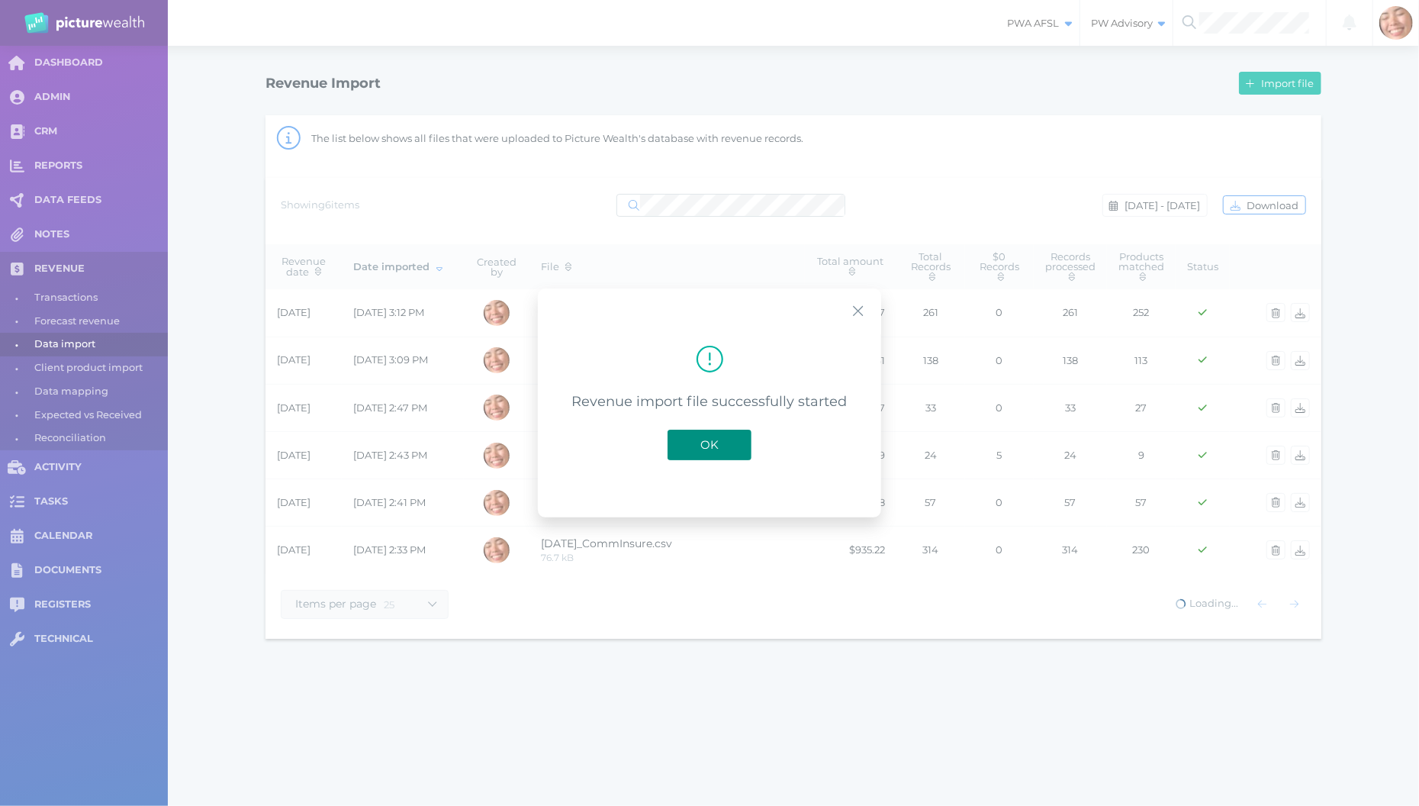
click at [733, 437] on button "OK" at bounding box center [709, 444] width 84 height 31
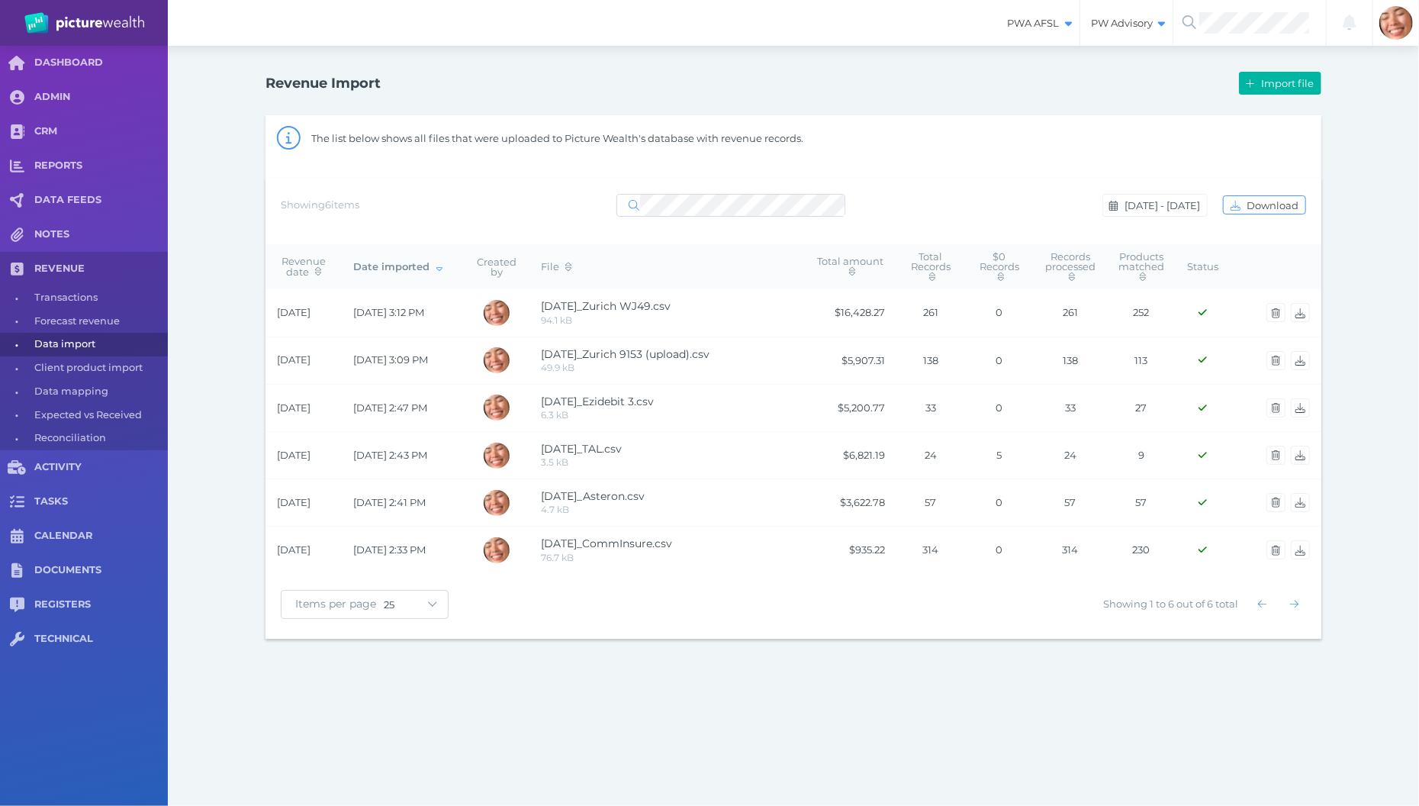
click at [1397, 327] on div "Revenue Import Import file The list below shows all files that were uploaded to…" at bounding box center [793, 353] width 1251 height 614
click at [915, 713] on div "PWA AFSL Switch to license: PWA AFSL NEO AFSL (inactive) PW Advisory Switch to …" at bounding box center [709, 403] width 1419 height 806
click at [1151, 199] on span "Aug 19 - Aug 19, 2025" at bounding box center [1163, 205] width 85 height 12
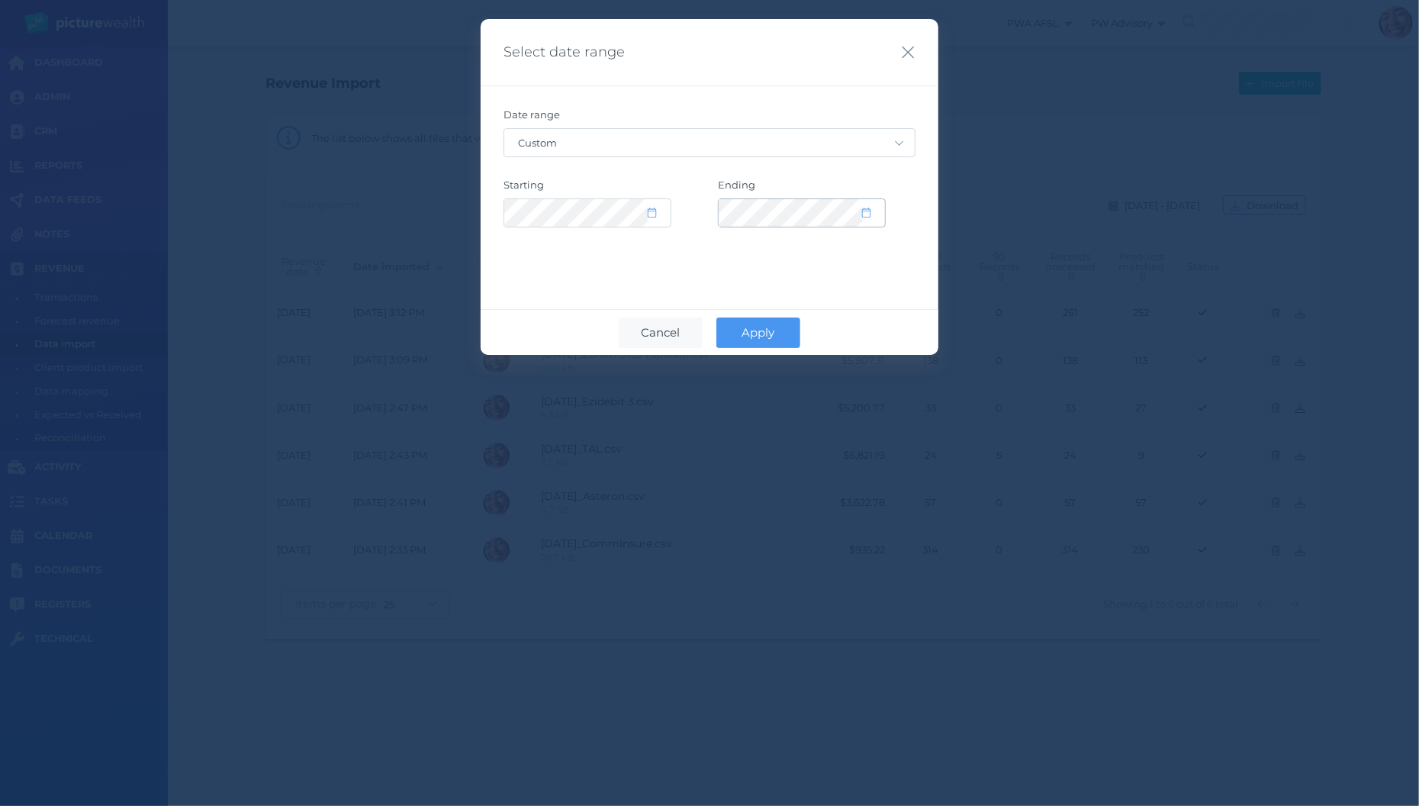
click at [870, 217] on icon at bounding box center [866, 212] width 8 height 10
select select "7"
select select "2025"
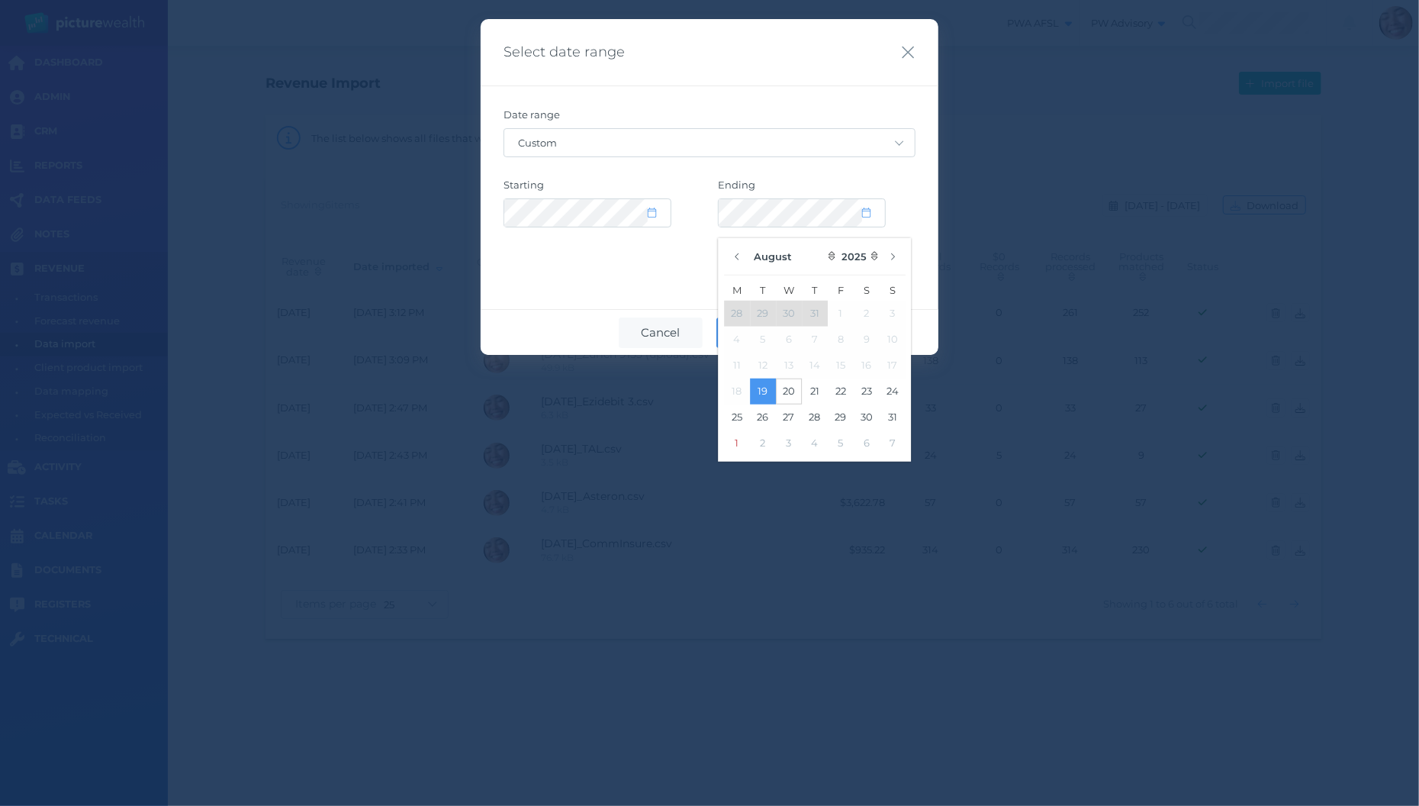
click at [791, 391] on button "20" at bounding box center [789, 391] width 26 height 26
click at [643, 278] on div "Select date range Date range Custom Today Yesterday Last 7 days Last 30 days La…" at bounding box center [710, 187] width 458 height 336
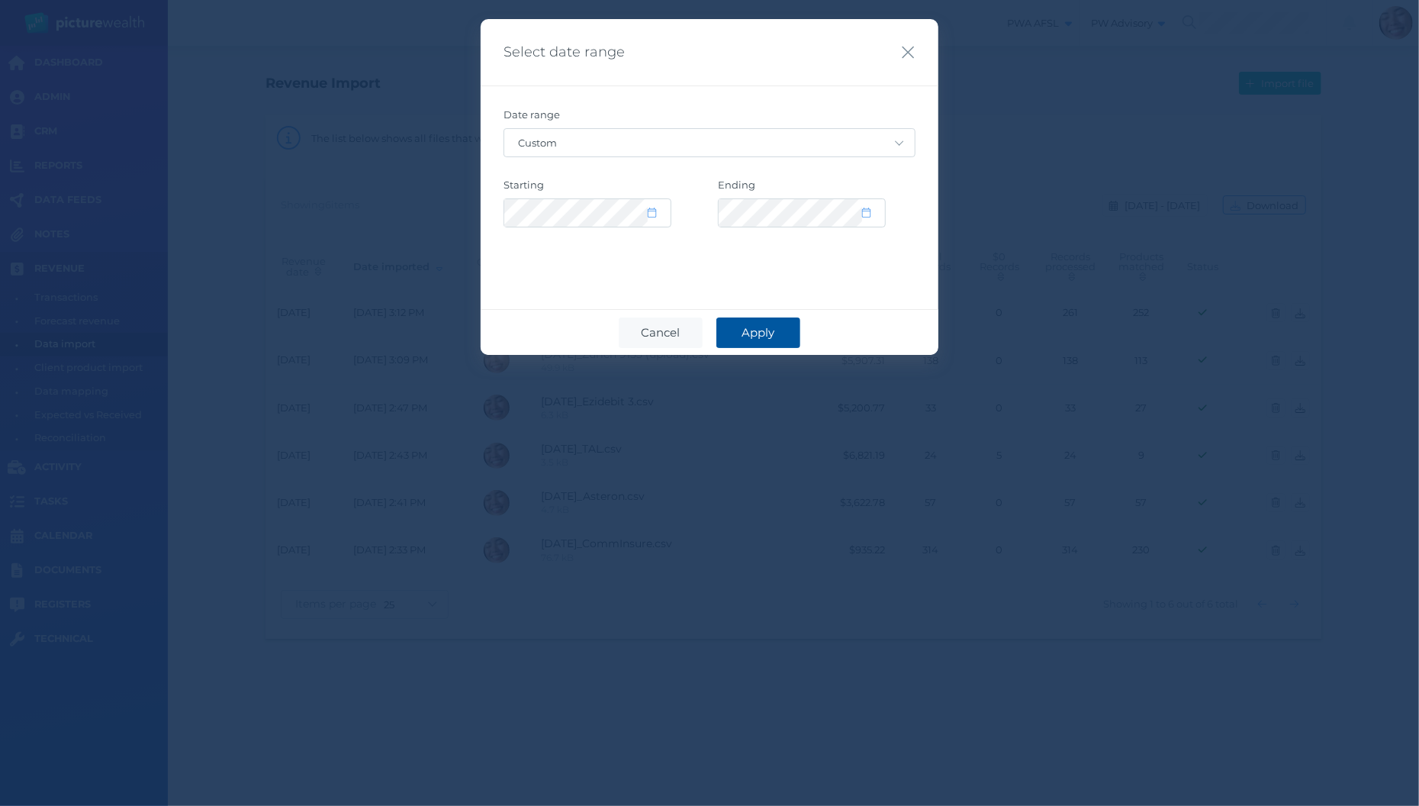
click at [751, 331] on span "Apply" at bounding box center [759, 332] width 48 height 14
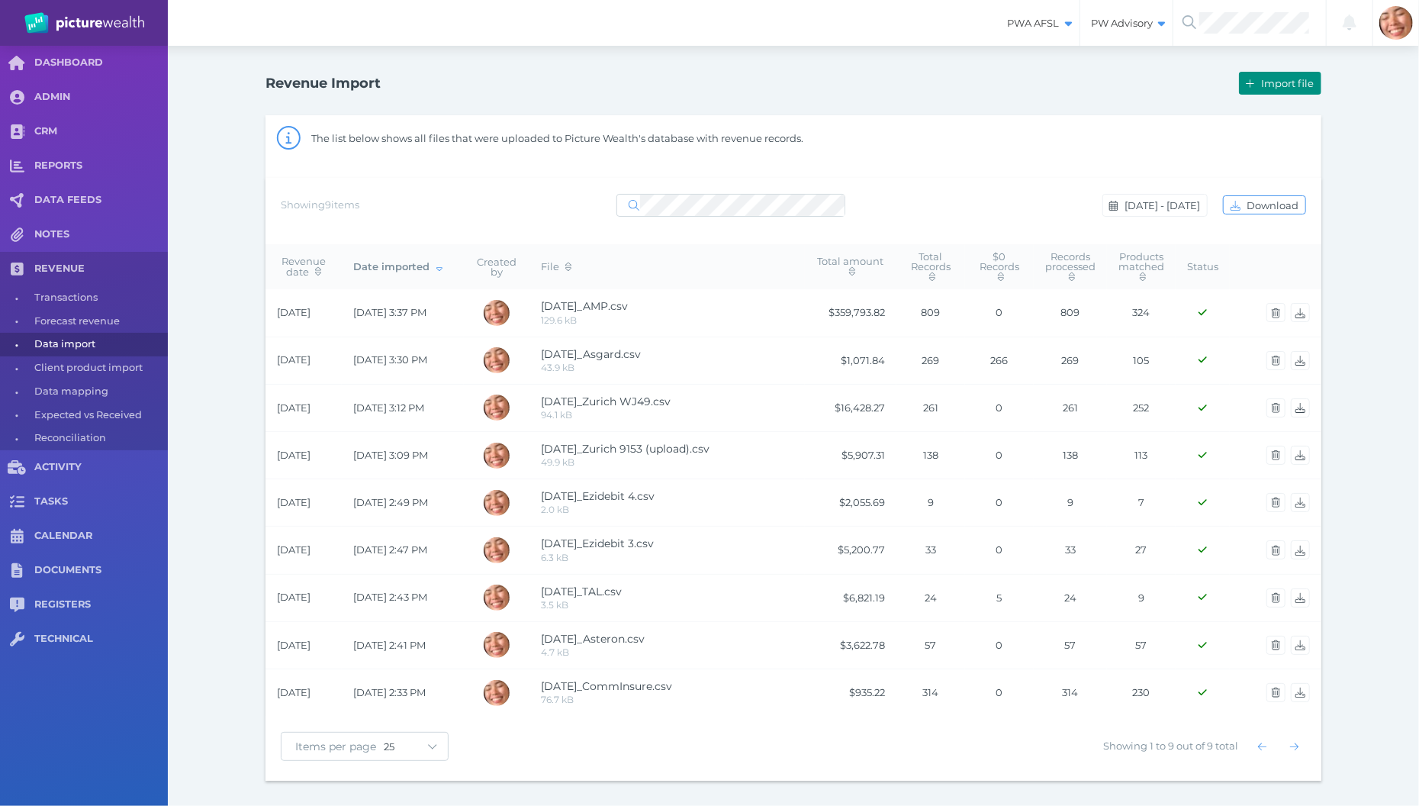
click at [1281, 72] on button "Import file" at bounding box center [1280, 83] width 82 height 23
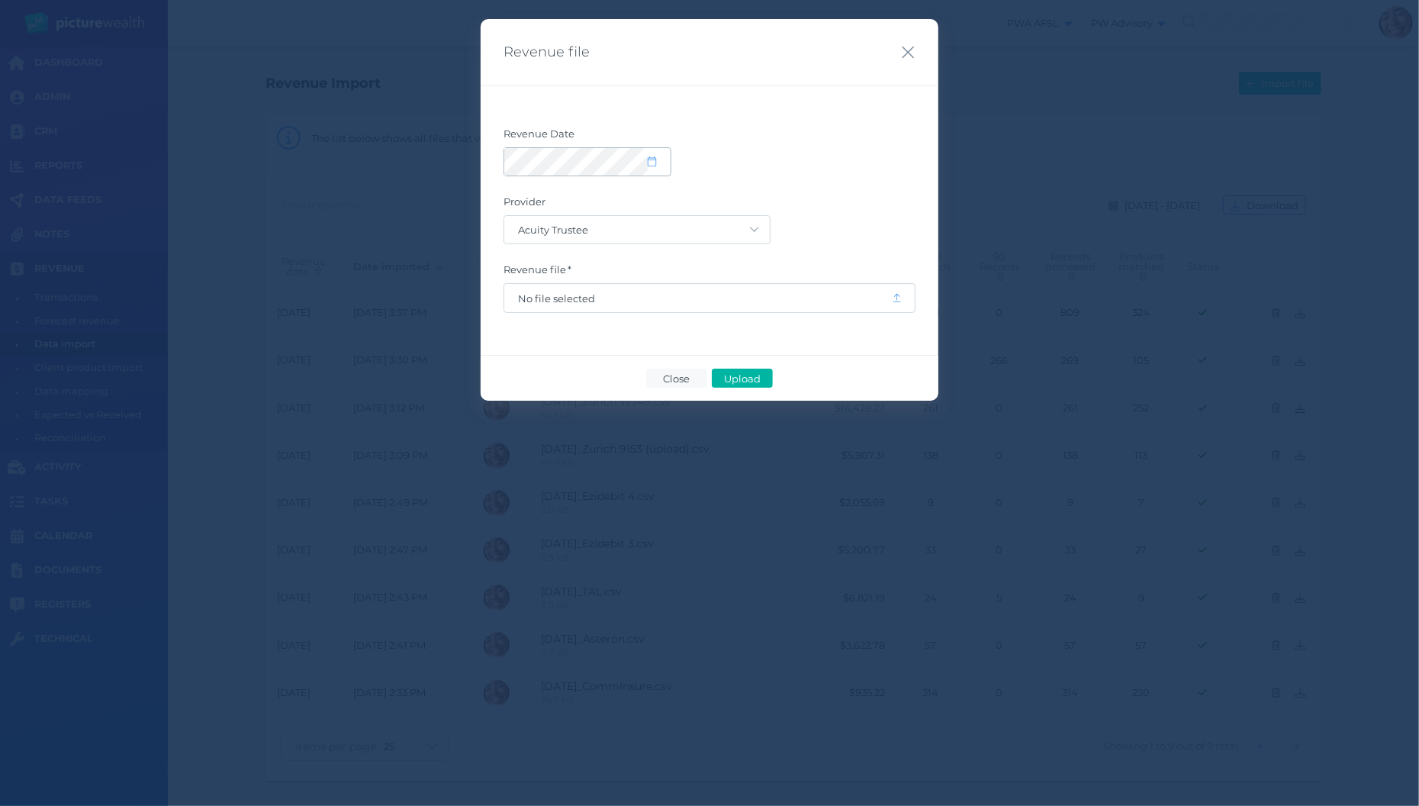
click at [652, 158] on icon at bounding box center [652, 161] width 8 height 10
select select "8"
select select "2025"
click at [527, 212] on button "button" at bounding box center [523, 207] width 26 height 26
select select "7"
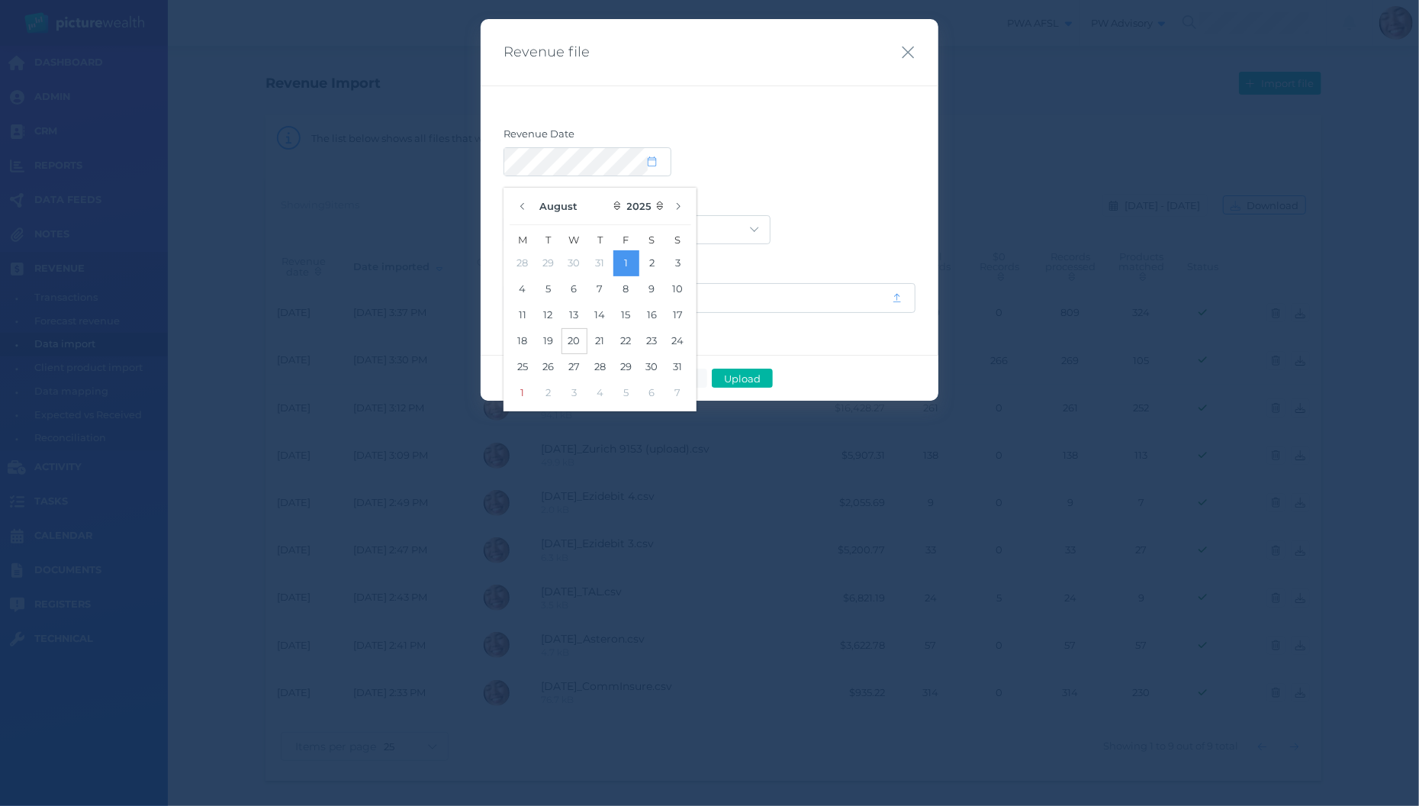
click at [577, 337] on button "20" at bounding box center [574, 341] width 26 height 26
click at [810, 174] on div at bounding box center [709, 161] width 412 height 29
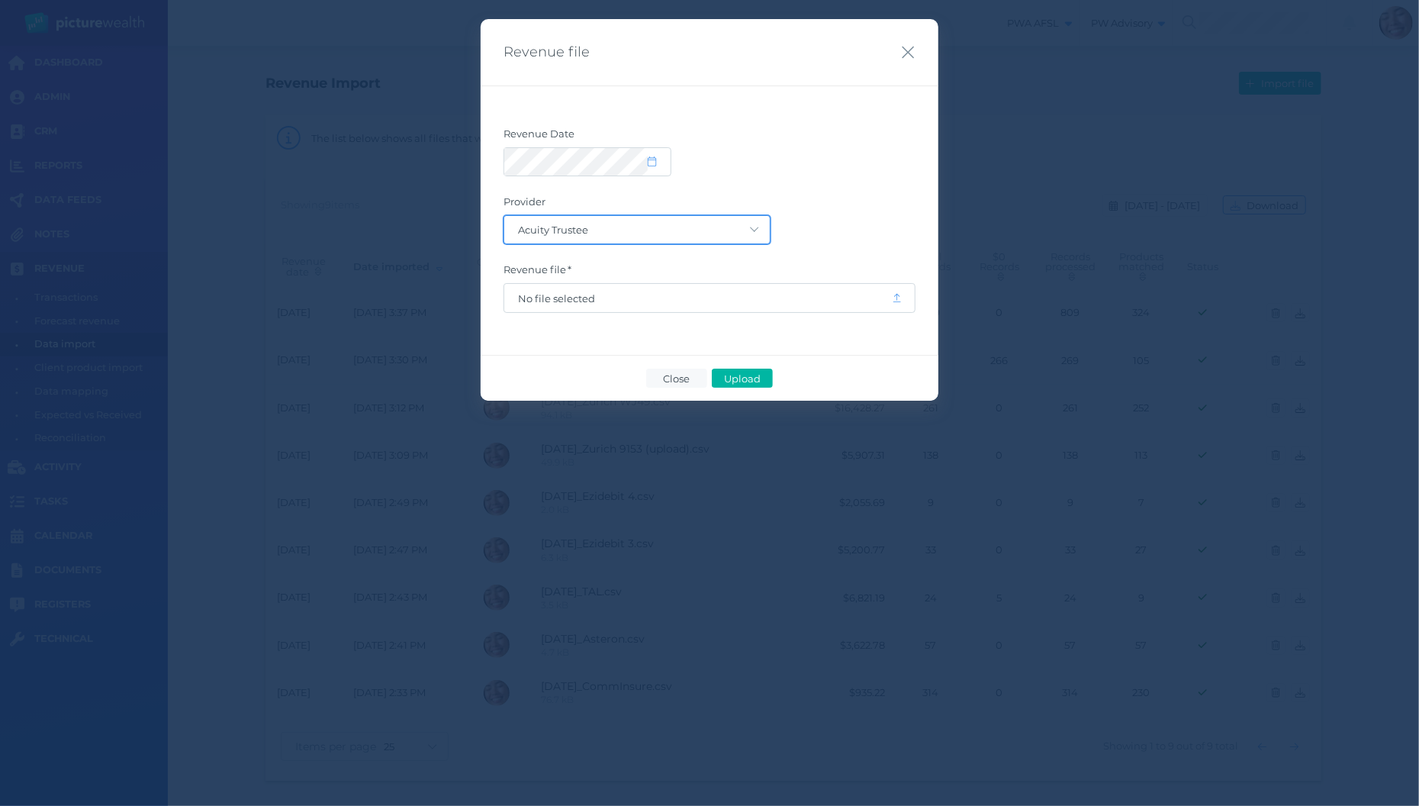
select select "40"
click option "Australian Retirement Trust (previously: SunSuper)" at bounding box center [0, 0] width 0 height 0
click at [735, 298] on span "No file selected" at bounding box center [698, 298] width 360 height 12
click at [754, 377] on span "Upload" at bounding box center [742, 378] width 50 height 12
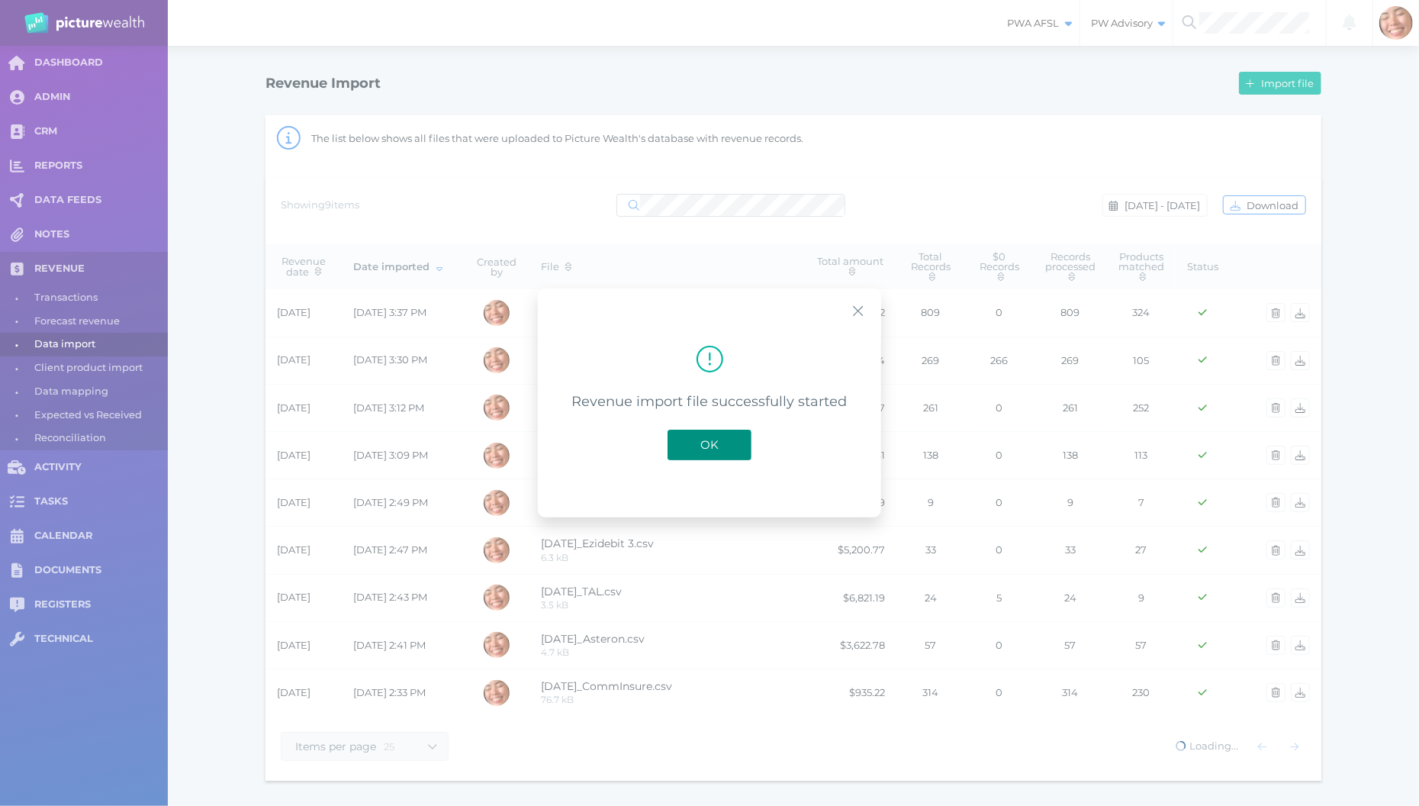
click at [719, 441] on span "OK" at bounding box center [710, 444] width 34 height 14
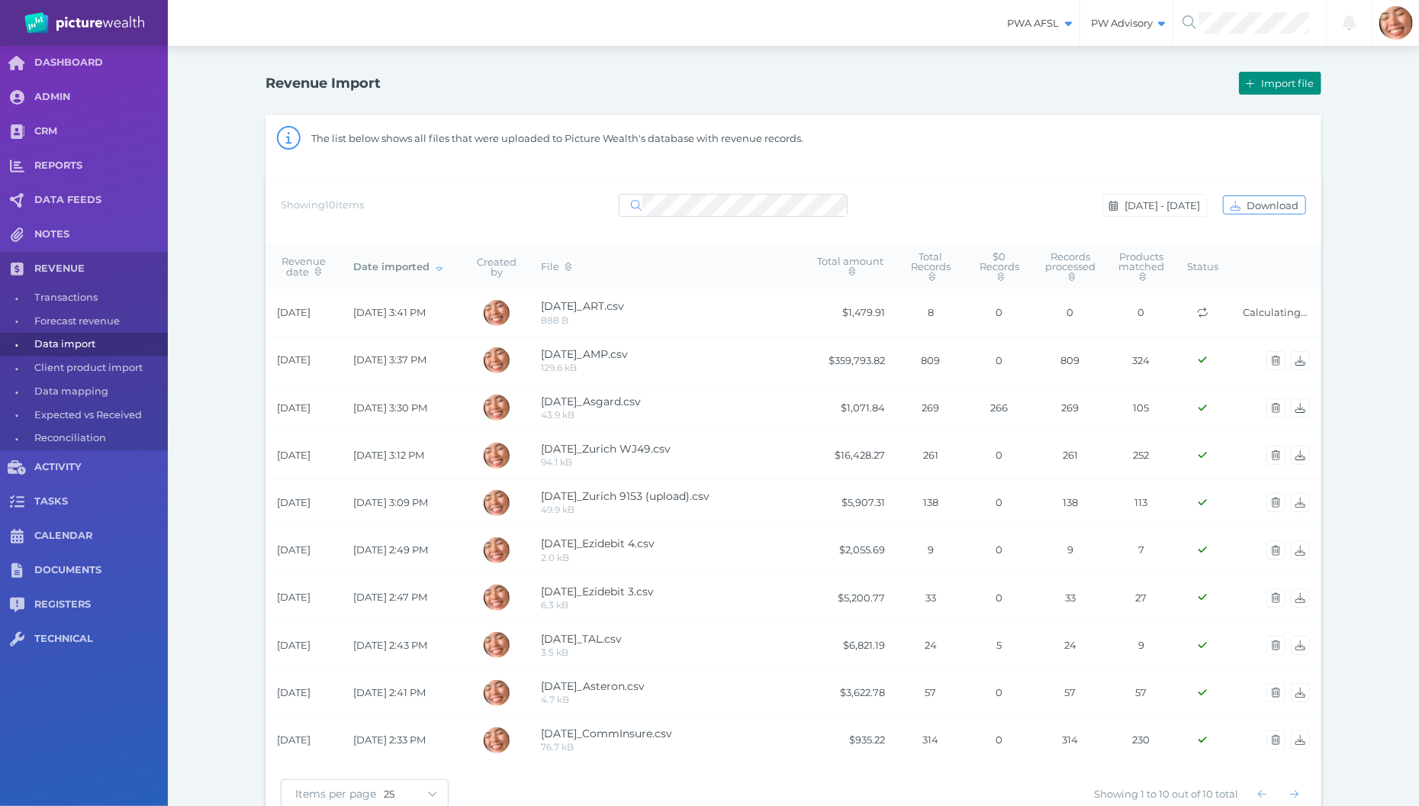
click at [1282, 75] on button "Import file" at bounding box center [1280, 83] width 82 height 23
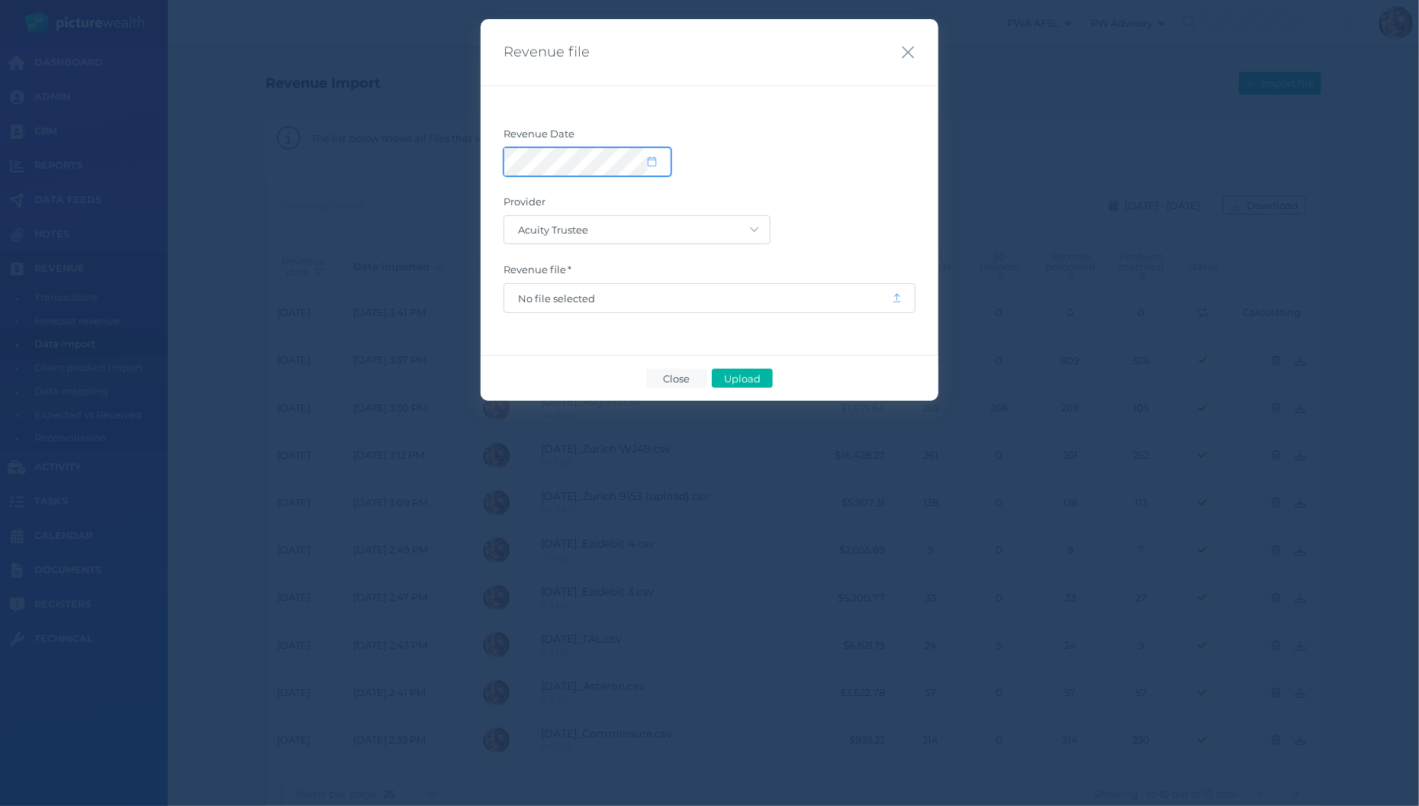
select select "8"
select select "2025"
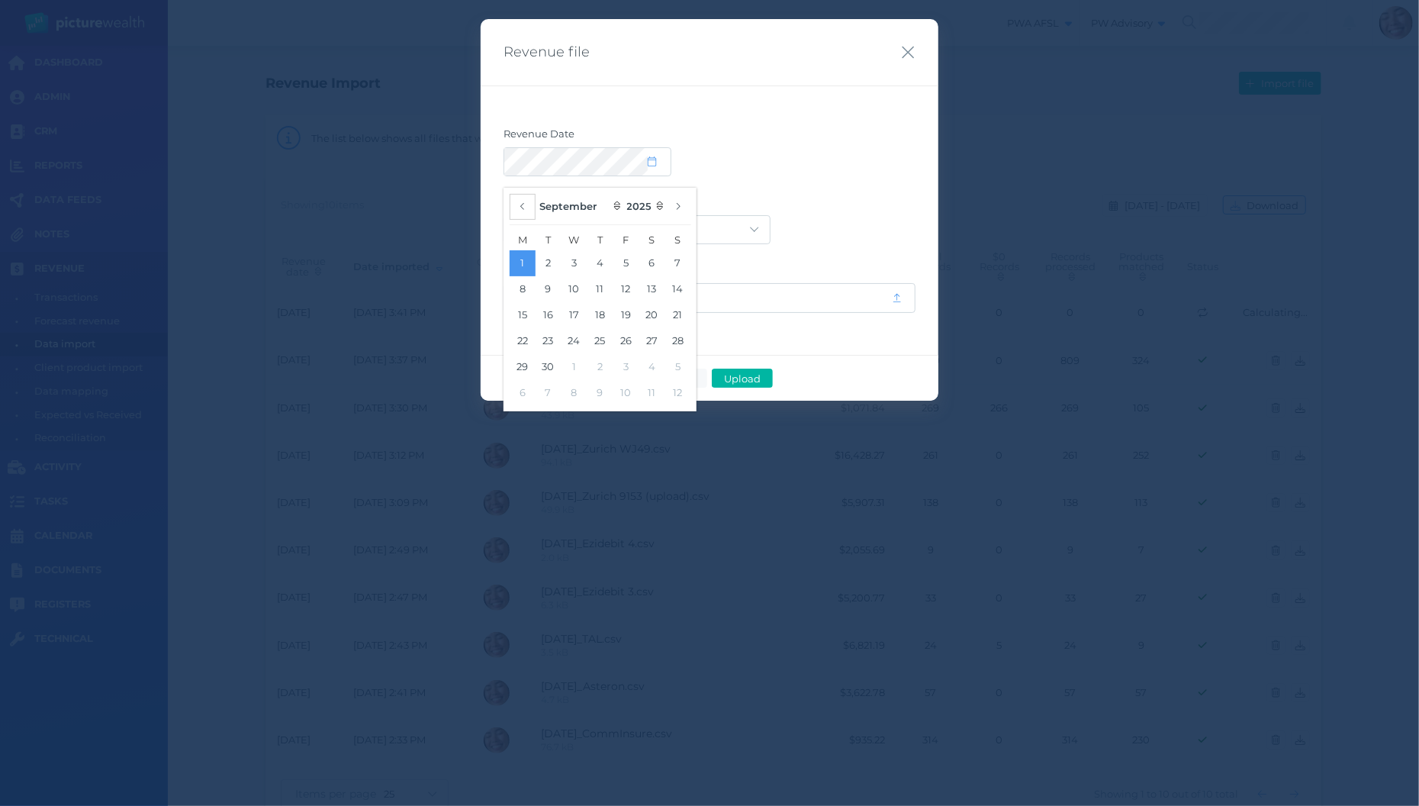
click at [516, 200] on button "button" at bounding box center [523, 207] width 26 height 26
select select "7"
click at [575, 350] on button "20" at bounding box center [574, 341] width 26 height 26
click at [895, 212] on label "Provider" at bounding box center [709, 205] width 412 height 20
click at [840, 297] on span "No file selected" at bounding box center [698, 298] width 360 height 12
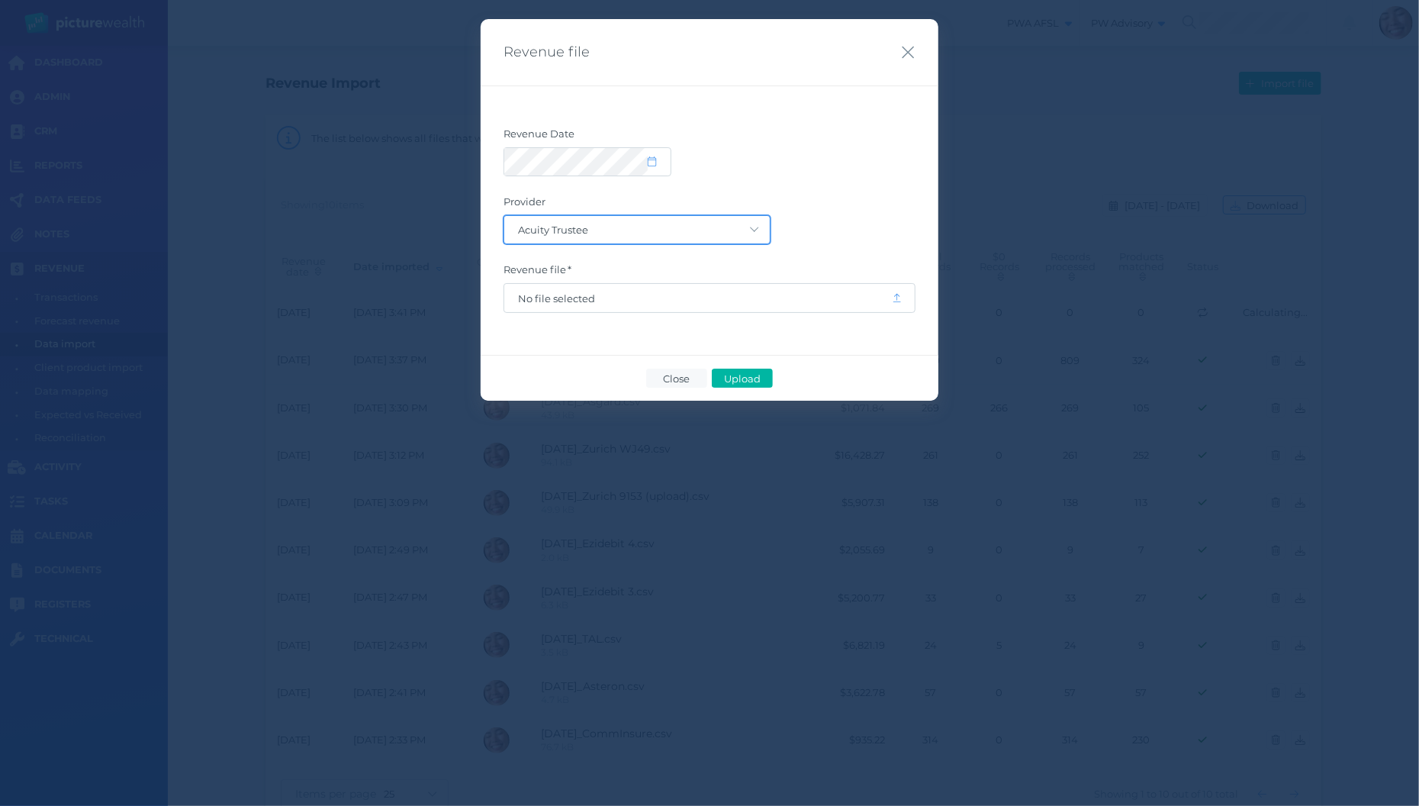
click at [504, 216] on select "Acuity Trustee AIA Australia AMG Super AMP ASGARD Asteron Life Australian Retir…" at bounding box center [636, 229] width 265 height 27
select select "64"
click option "Clearview" at bounding box center [0, 0] width 0 height 0
click at [721, 304] on span "No file selected" at bounding box center [698, 298] width 388 height 29
click at [729, 297] on span "No file selected" at bounding box center [698, 298] width 360 height 12
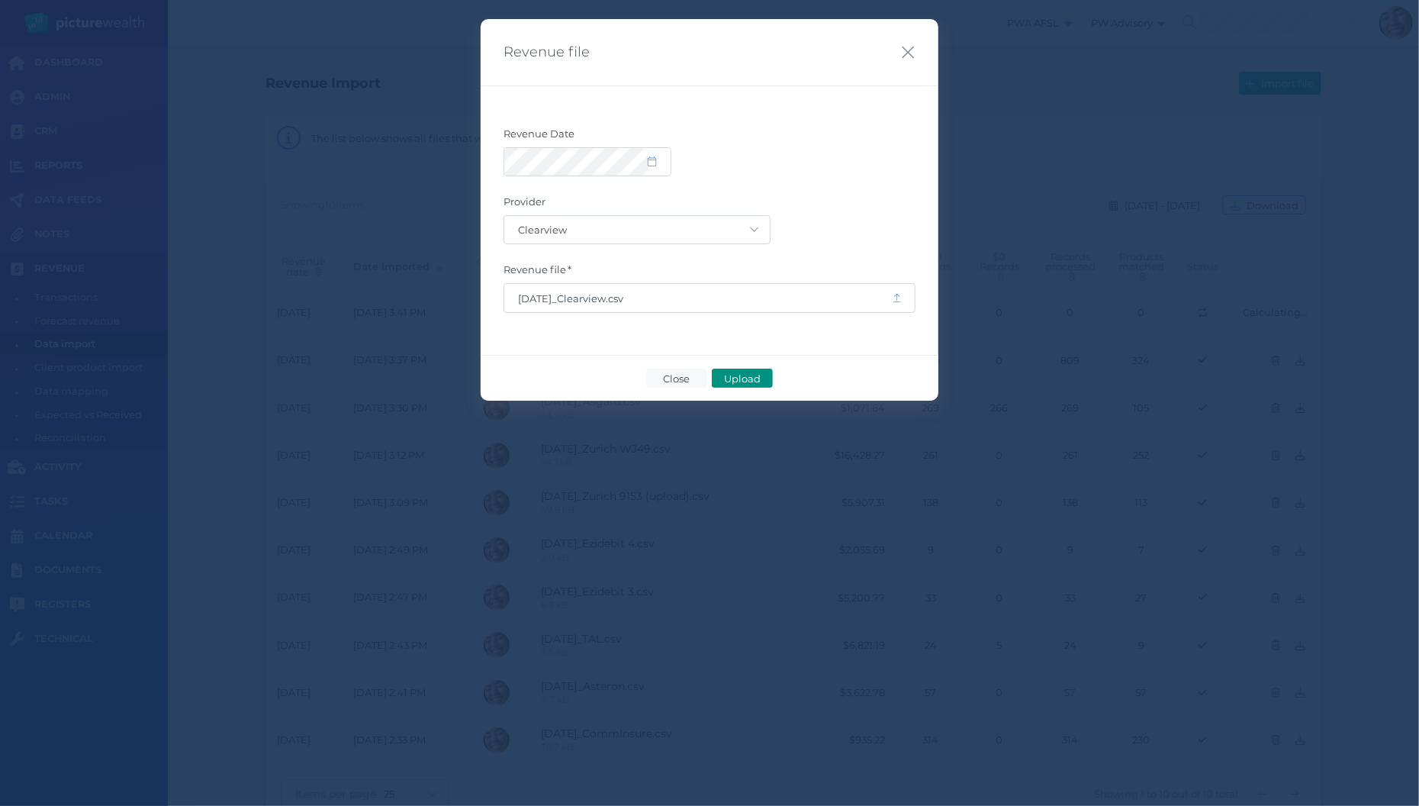
click at [745, 378] on span "Upload" at bounding box center [742, 378] width 50 height 12
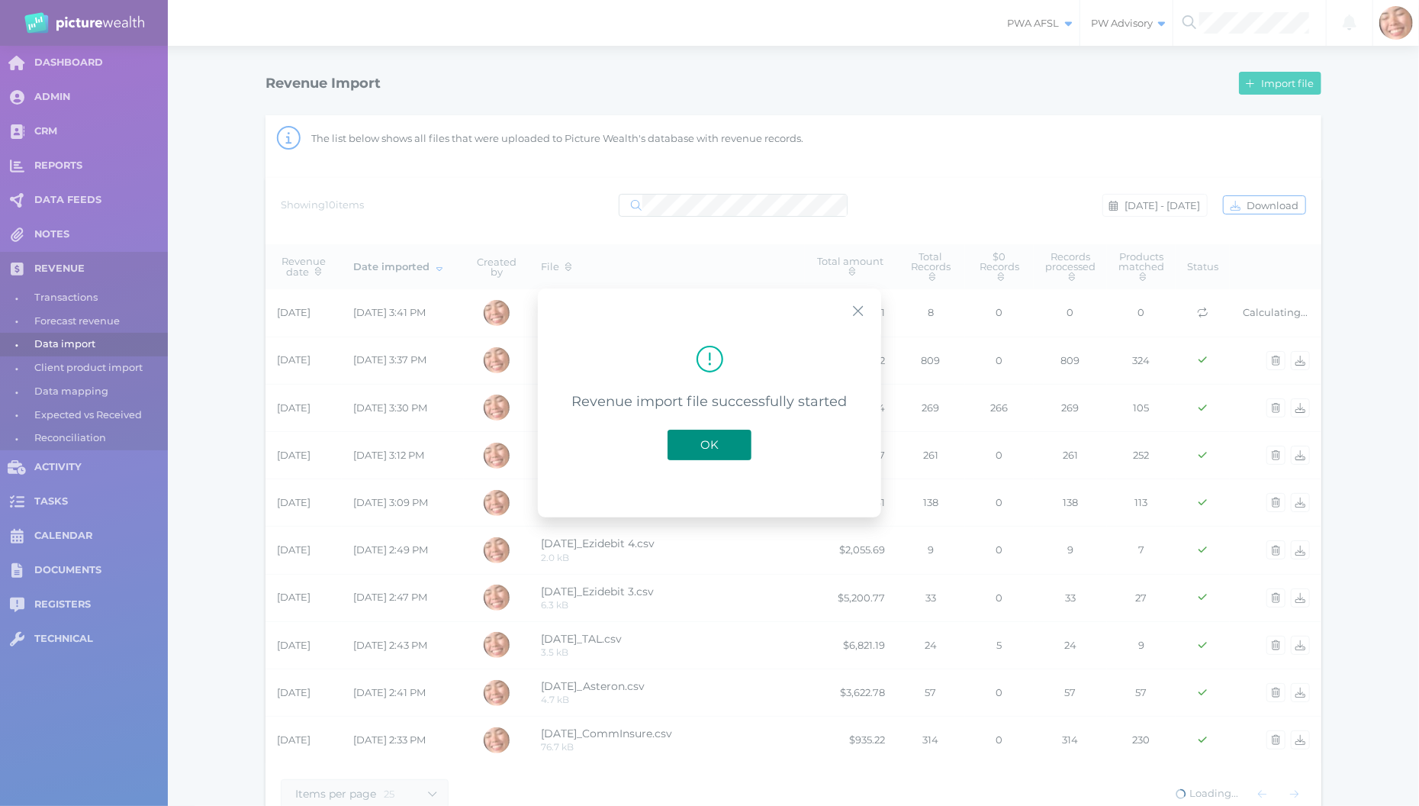
click at [719, 439] on span "OK" at bounding box center [710, 444] width 34 height 14
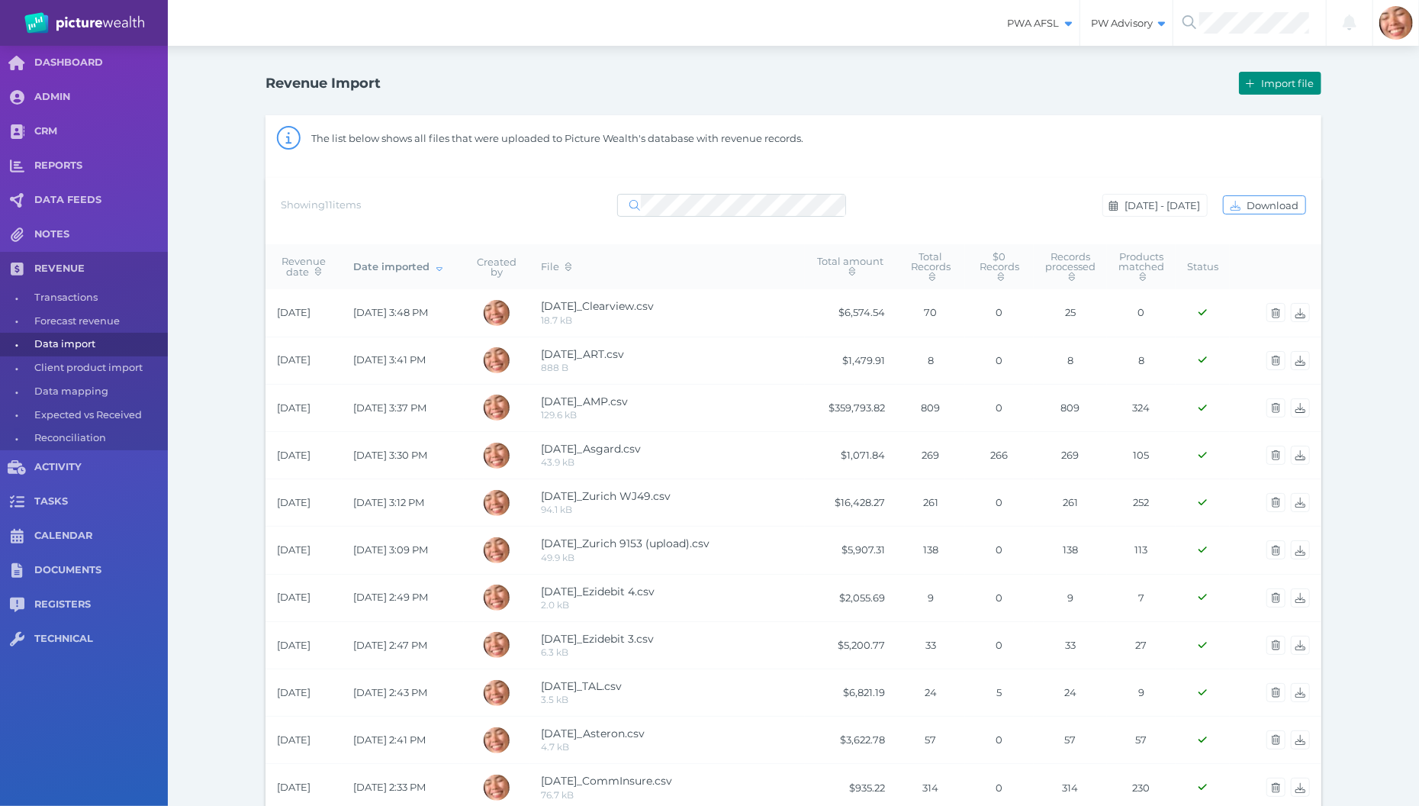
click at [1263, 89] on button "Import file" at bounding box center [1280, 83] width 82 height 23
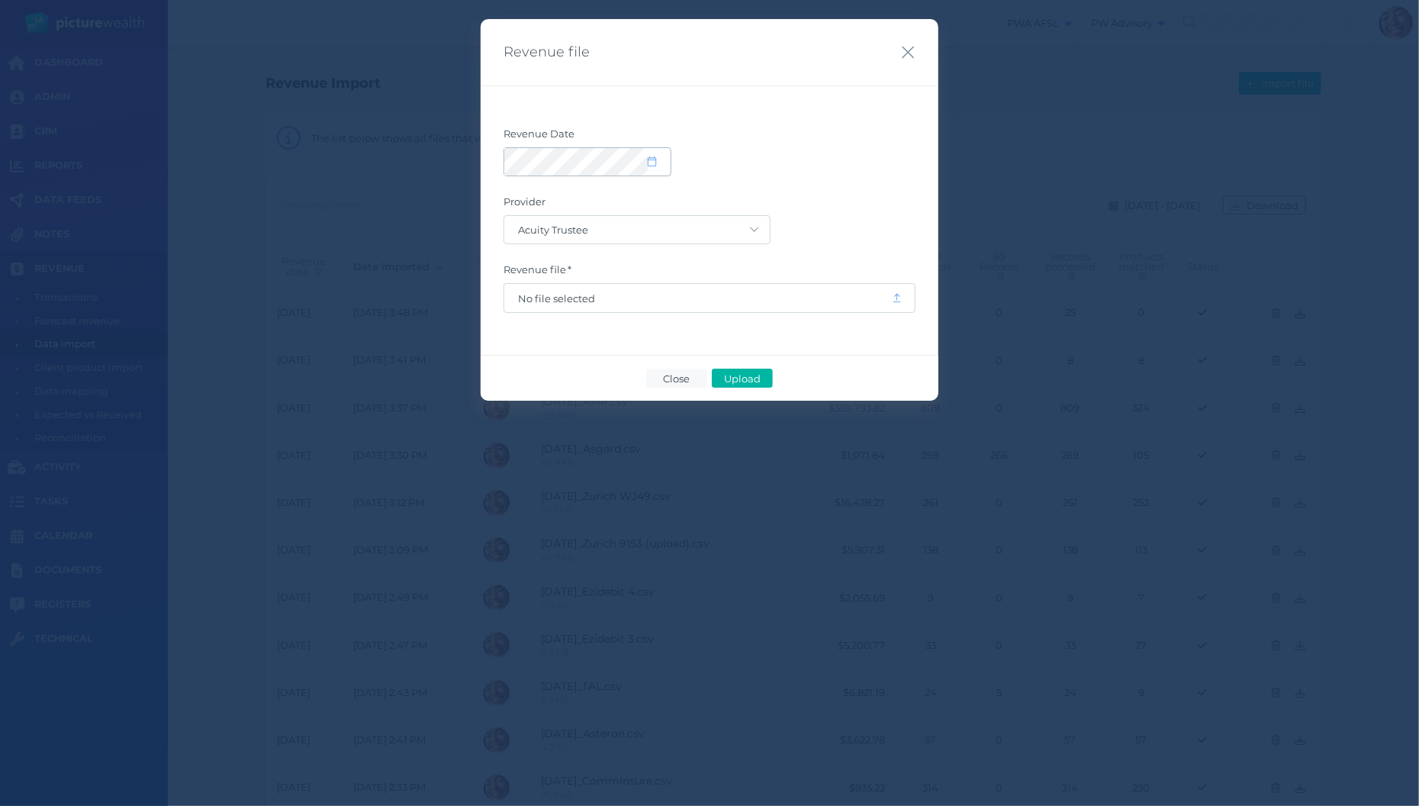
click at [661, 162] on span at bounding box center [659, 161] width 22 height 13
select select "8"
select select "2025"
click at [520, 211] on button "button" at bounding box center [523, 207] width 26 height 26
select select "7"
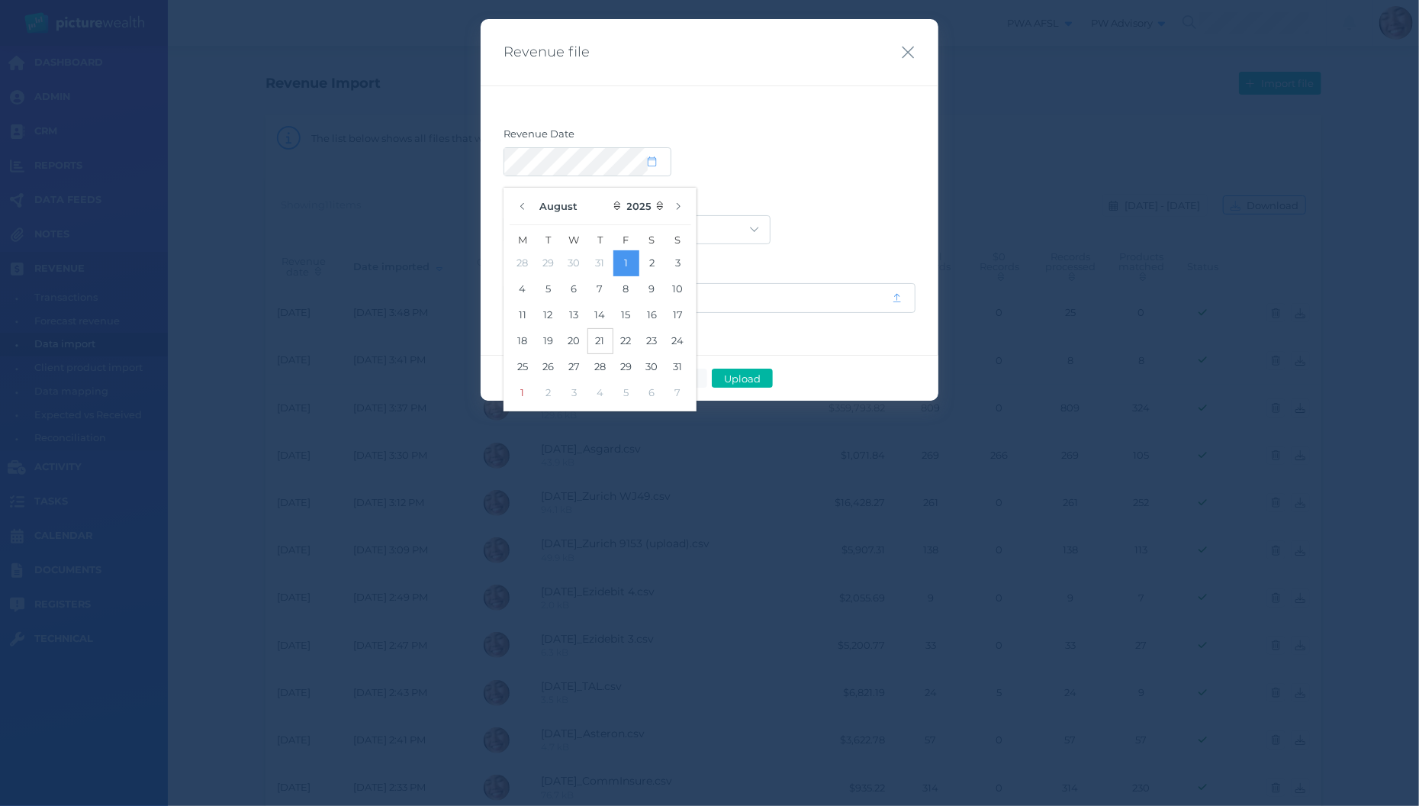
click at [599, 341] on button "21" at bounding box center [600, 341] width 26 height 26
click at [848, 202] on label "Provider" at bounding box center [709, 205] width 412 height 20
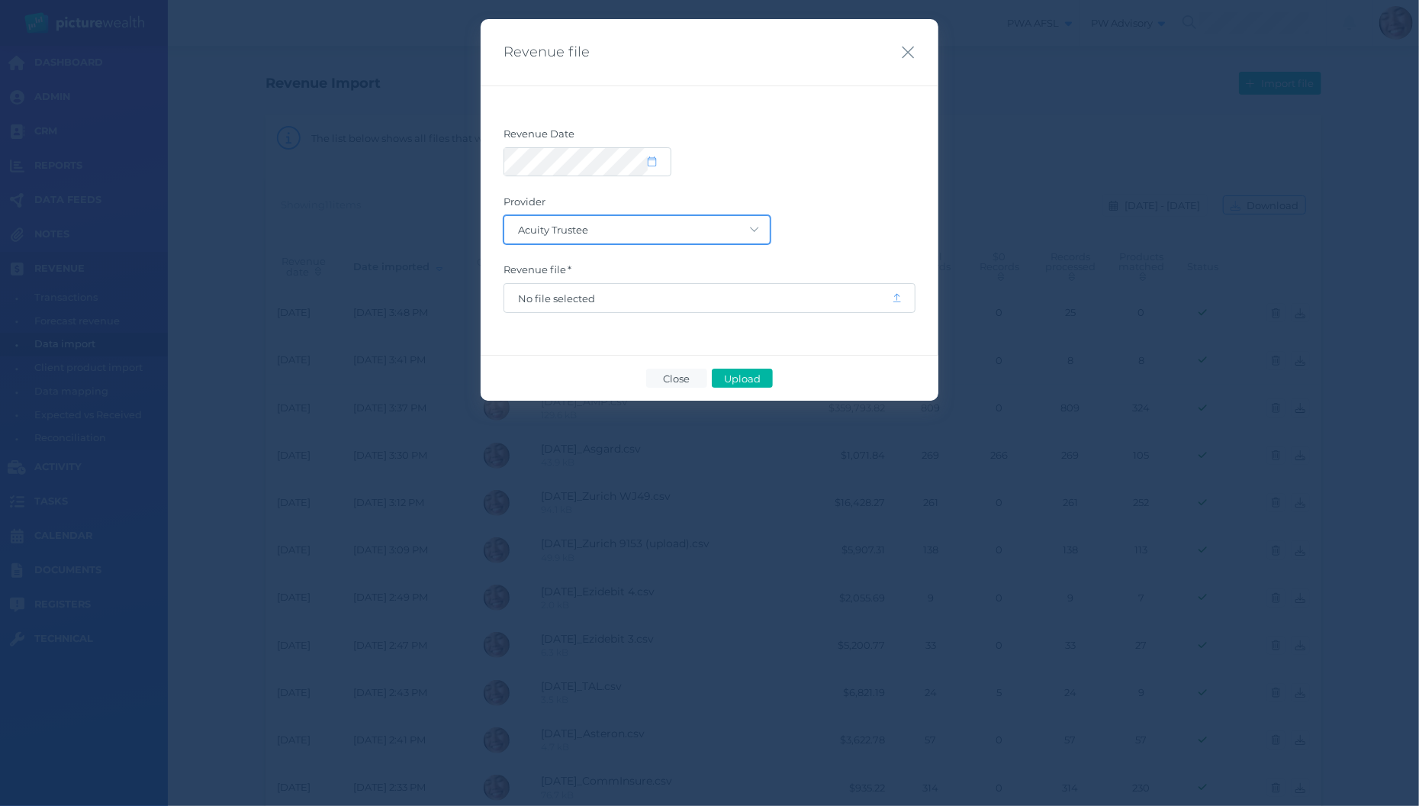
click at [504, 216] on select "Acuity Trustee AIA Australia AMG Super AMP ASGARD Asteron Life Australian Retir…" at bounding box center [636, 229] width 265 height 27
select select "77"
click option "Metlife" at bounding box center [0, 0] width 0 height 0
click at [716, 301] on span "No file selected" at bounding box center [698, 298] width 360 height 12
click at [737, 373] on span "Upload" at bounding box center [742, 378] width 50 height 12
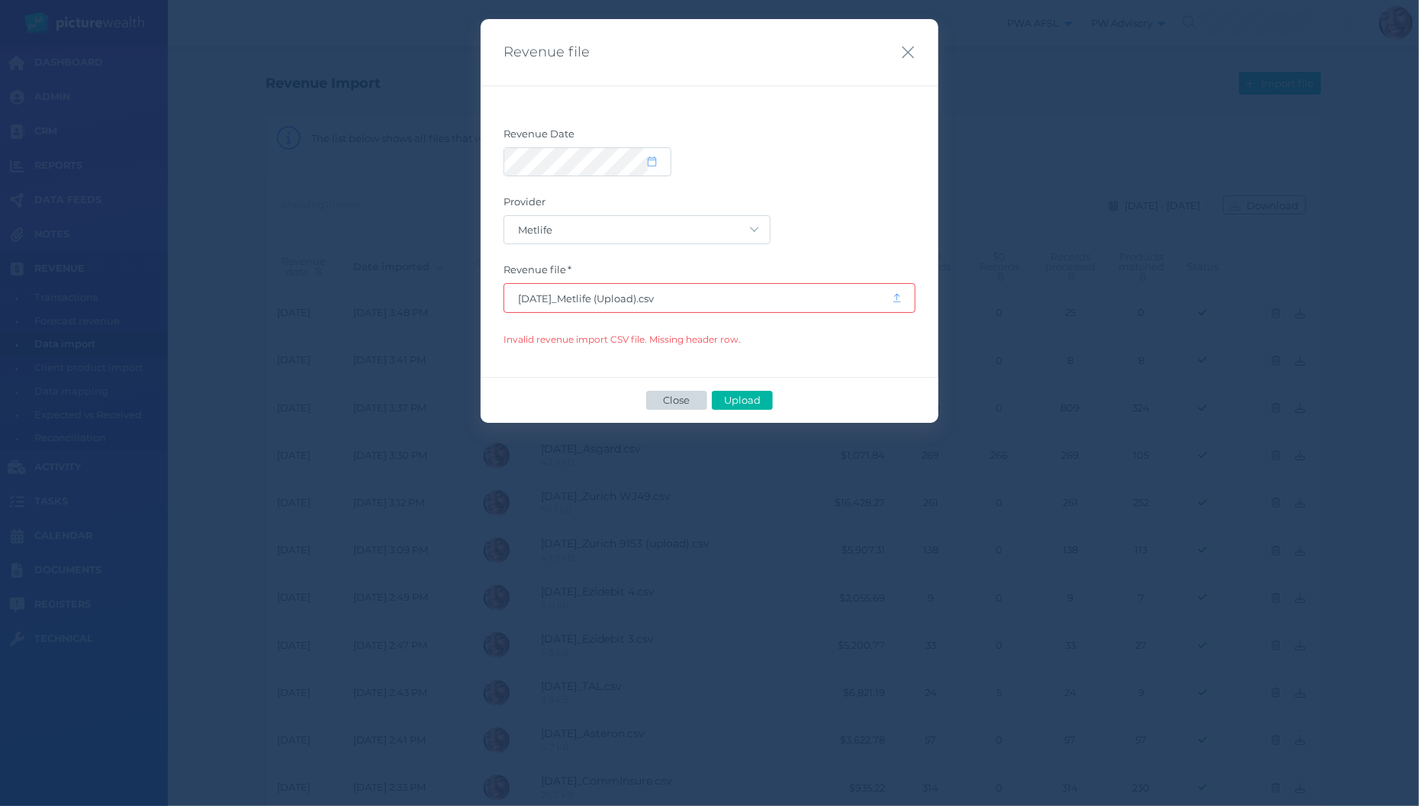
click at [680, 399] on span "Close" at bounding box center [677, 400] width 40 height 12
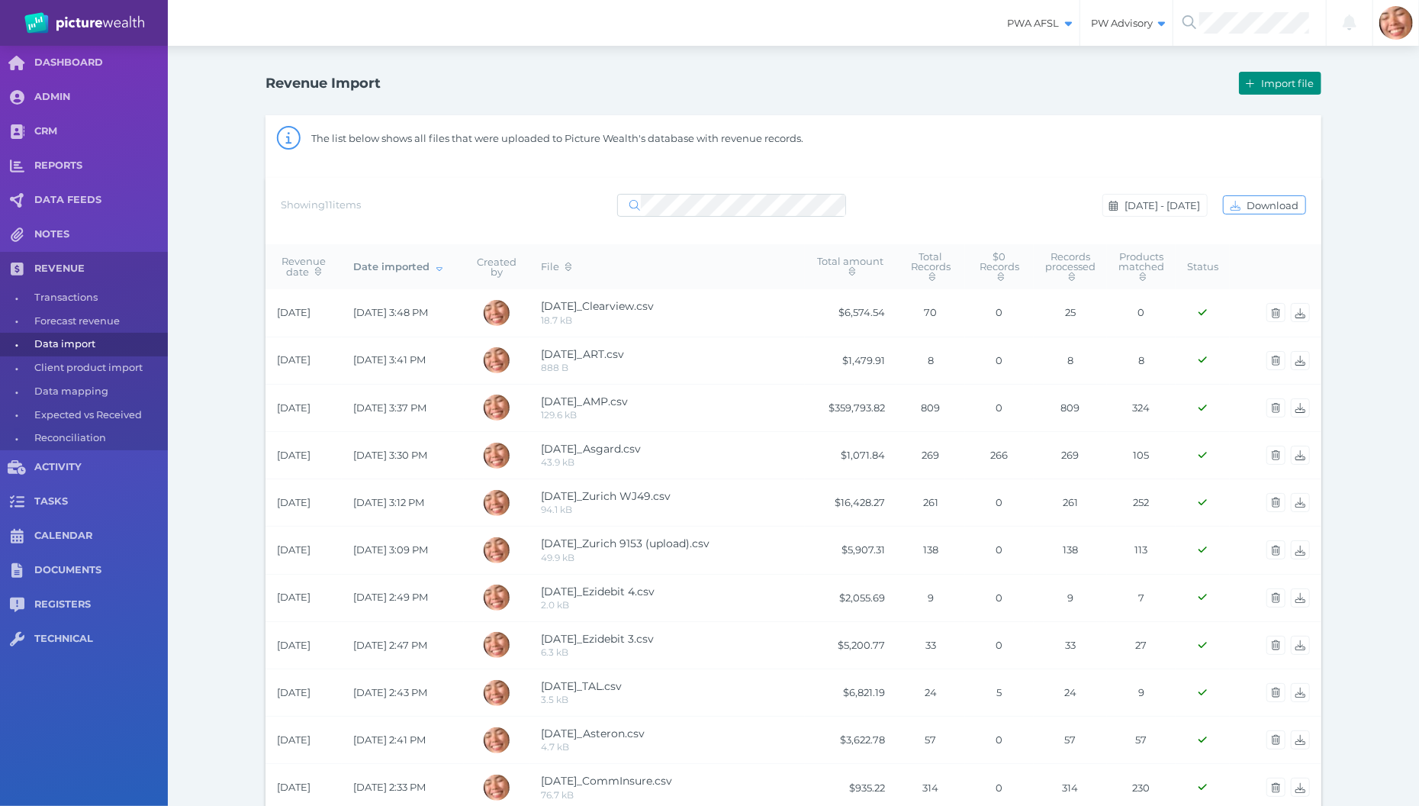
click at [1281, 85] on span "Import file" at bounding box center [1289, 83] width 63 height 12
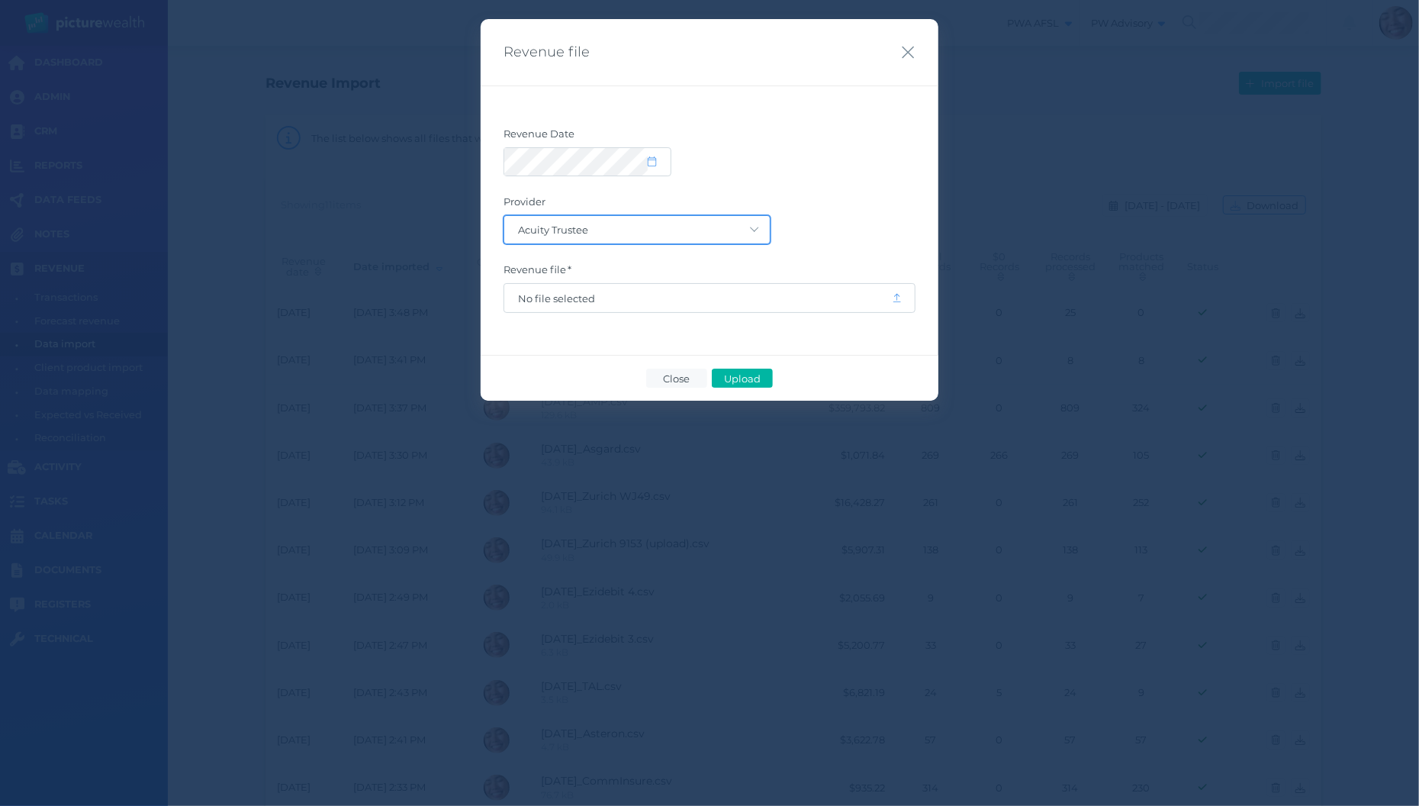
click at [760, 224] on select "Acuity Trustee AIA Australia AMG Super AMP ASGARD Asteron Life Australian Retir…" at bounding box center [636, 229] width 265 height 27
click at [652, 161] on icon at bounding box center [652, 161] width 8 height 10
select select "8"
select select "2025"
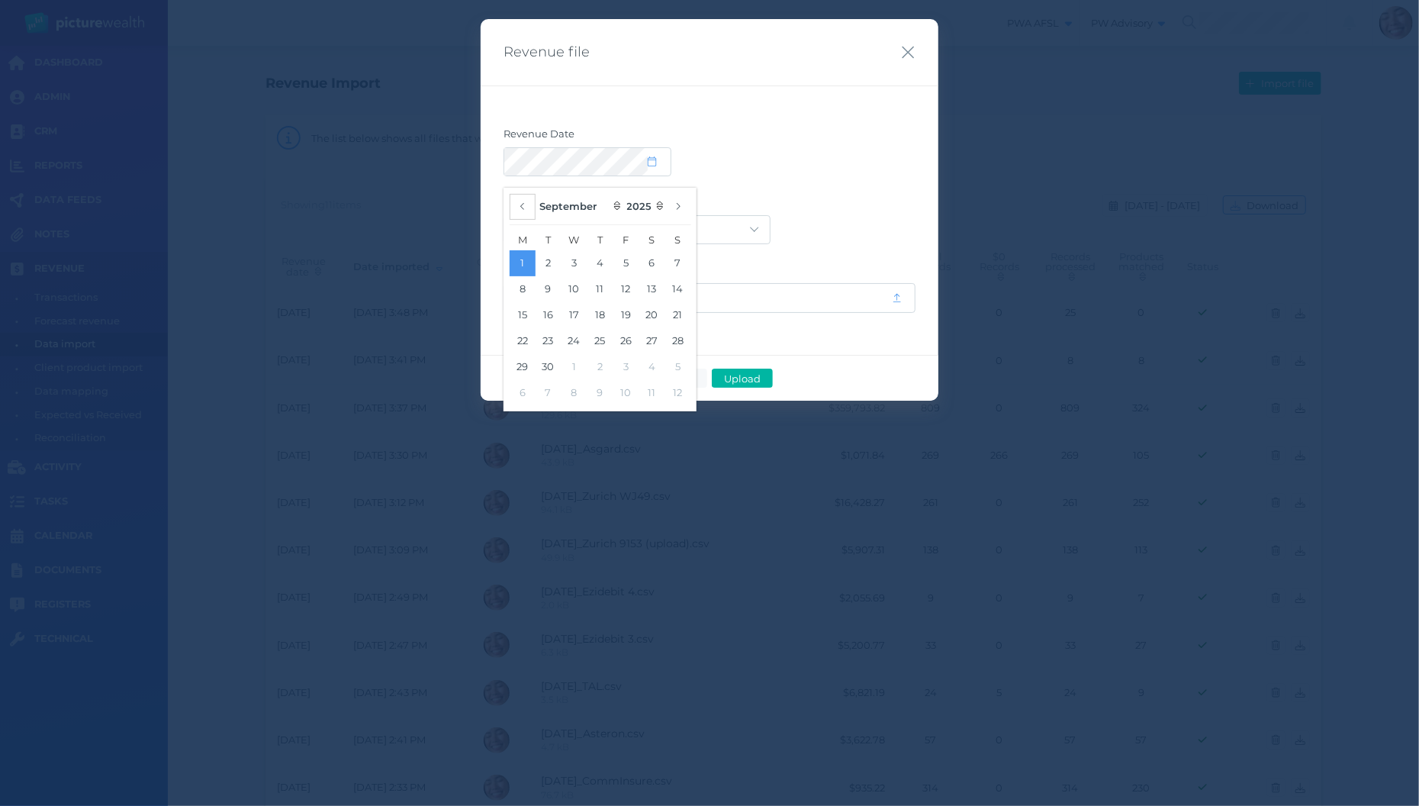
click at [521, 211] on button "button" at bounding box center [523, 207] width 26 height 26
select select "7"
click at [604, 348] on button "21" at bounding box center [600, 341] width 26 height 26
click at [591, 341] on button "21" at bounding box center [600, 341] width 26 height 26
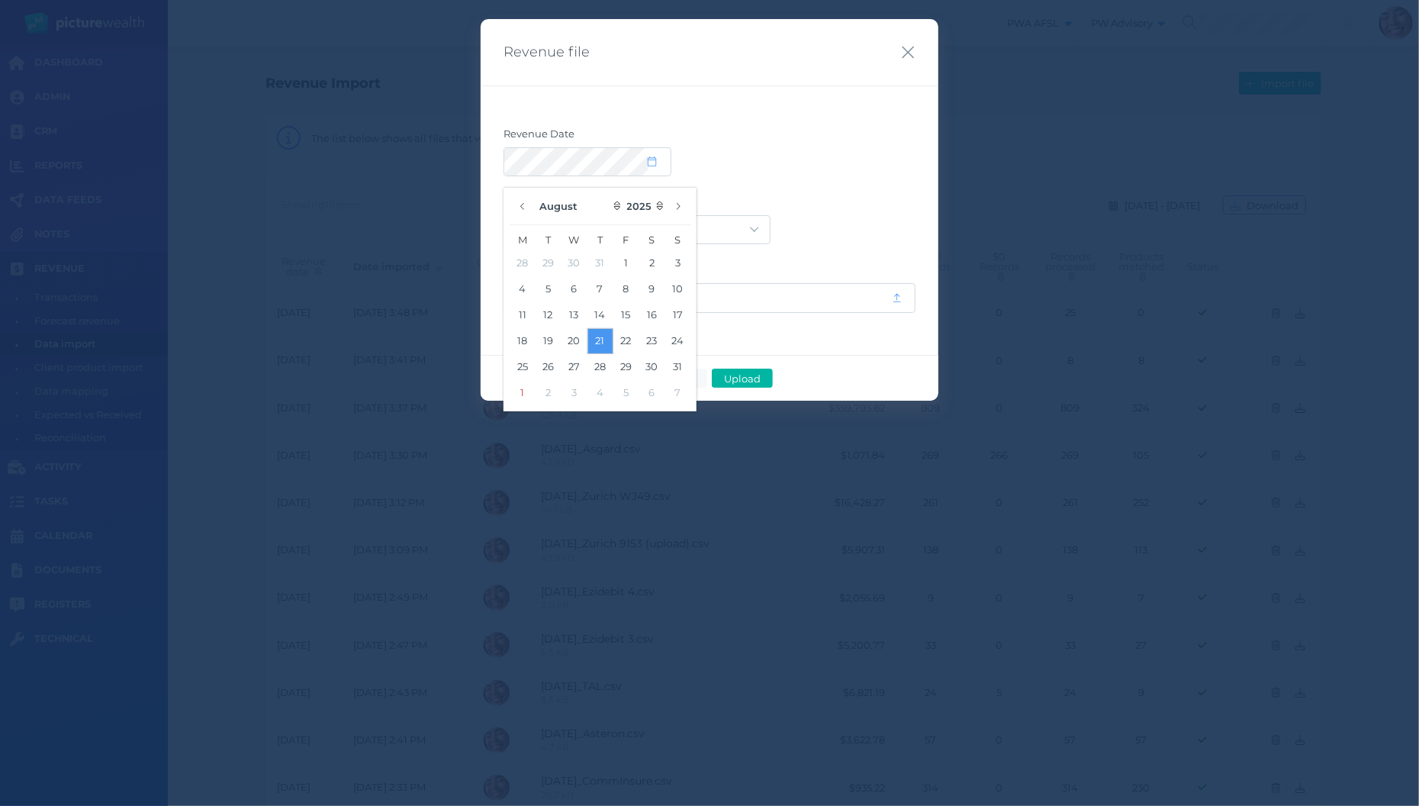
click at [599, 337] on button "21" at bounding box center [600, 341] width 26 height 26
click at [824, 201] on label "Provider" at bounding box center [709, 205] width 412 height 20
click at [774, 233] on div "Acuity Trustee AIA Australia AMG Super AMP ASGARD Asteron Life Australian Retir…" at bounding box center [709, 229] width 412 height 29
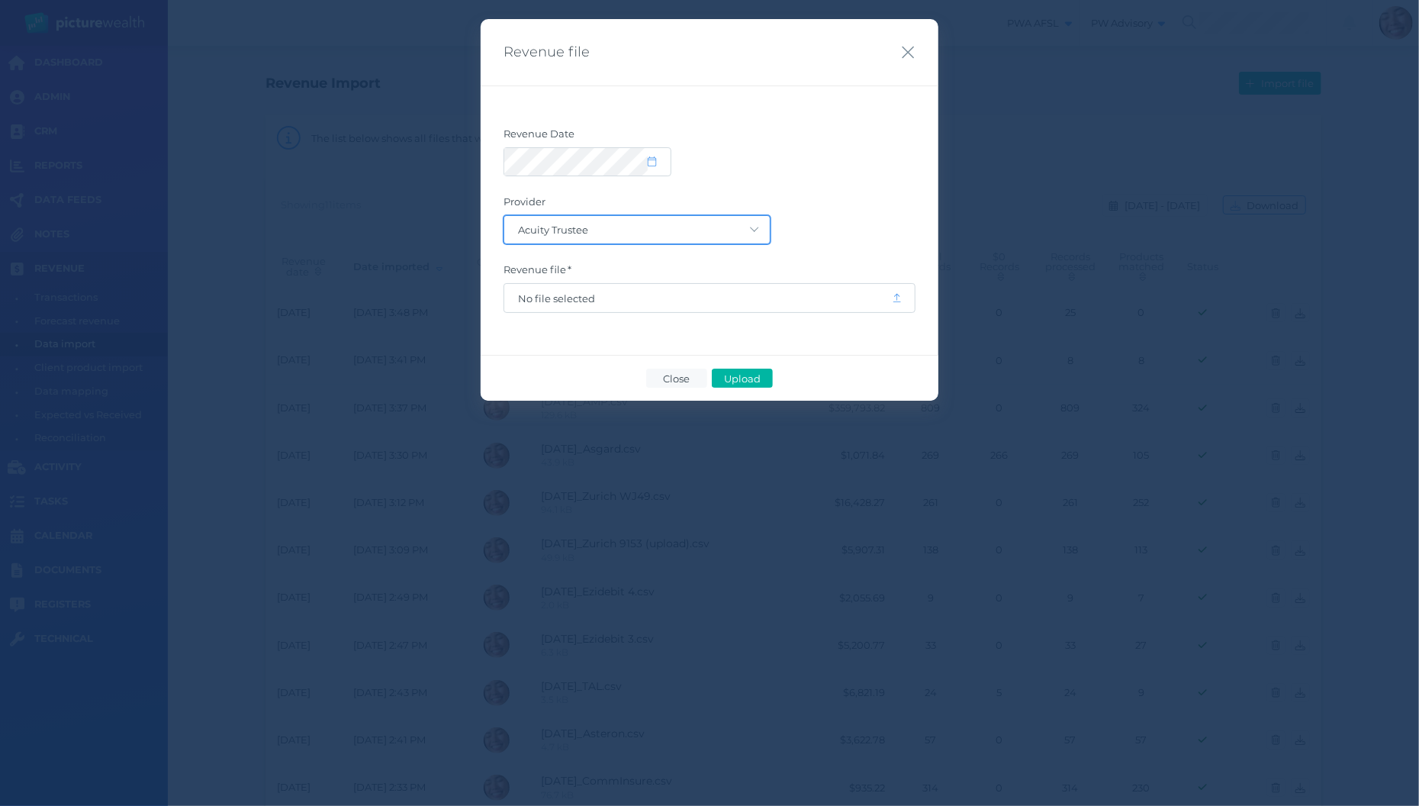
click at [504, 216] on select "Acuity Trustee AIA Australia AMG Super AMP ASGARD Asteron Life Australian Retir…" at bounding box center [636, 229] width 265 height 27
select select "77"
click option "Metlife" at bounding box center [0, 0] width 0 height 0
click at [738, 285] on span "No file selected" at bounding box center [698, 298] width 388 height 29
click at [719, 309] on span "No file selected" at bounding box center [698, 298] width 388 height 29
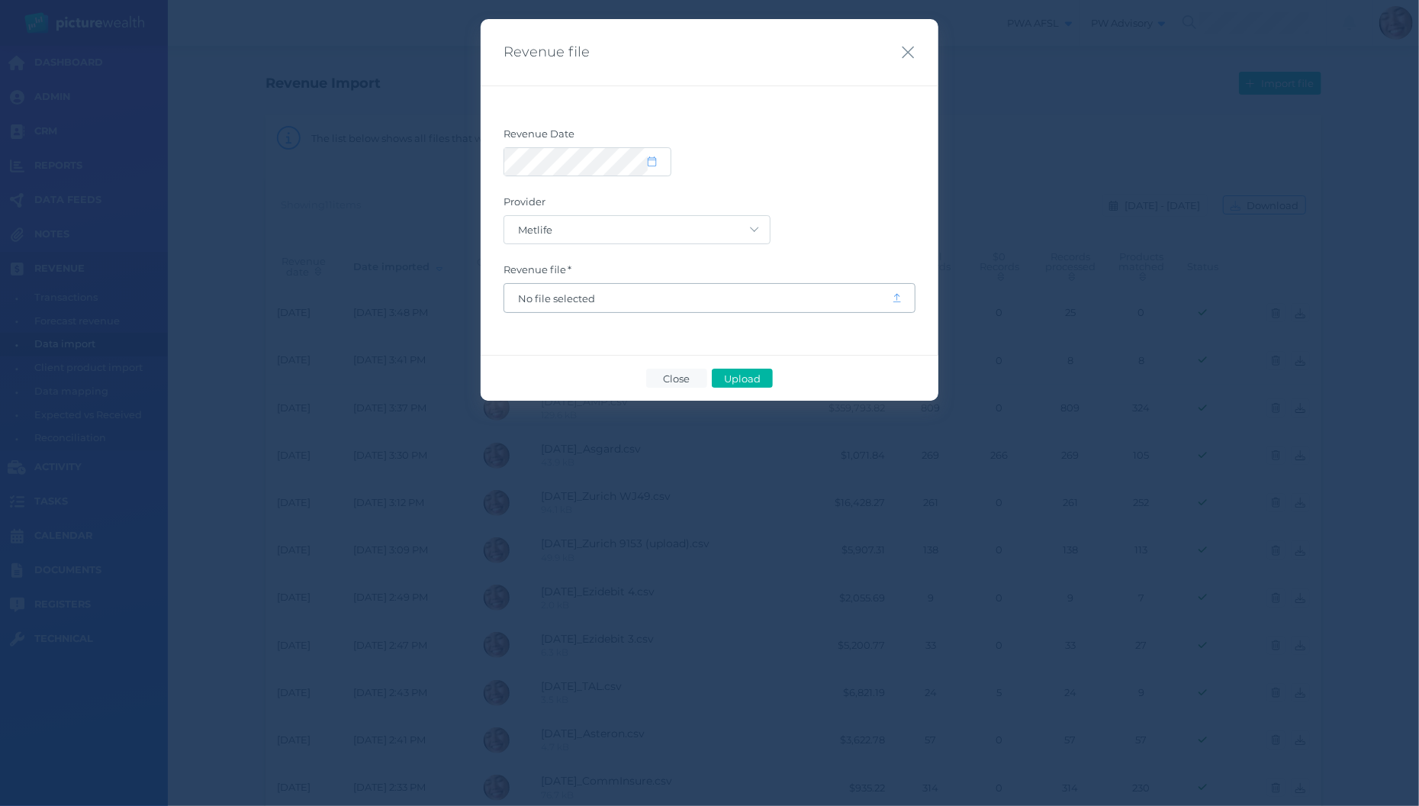
click at [754, 293] on span "No file selected" at bounding box center [698, 298] width 360 height 12
click at [761, 375] on span "Upload" at bounding box center [742, 378] width 50 height 12
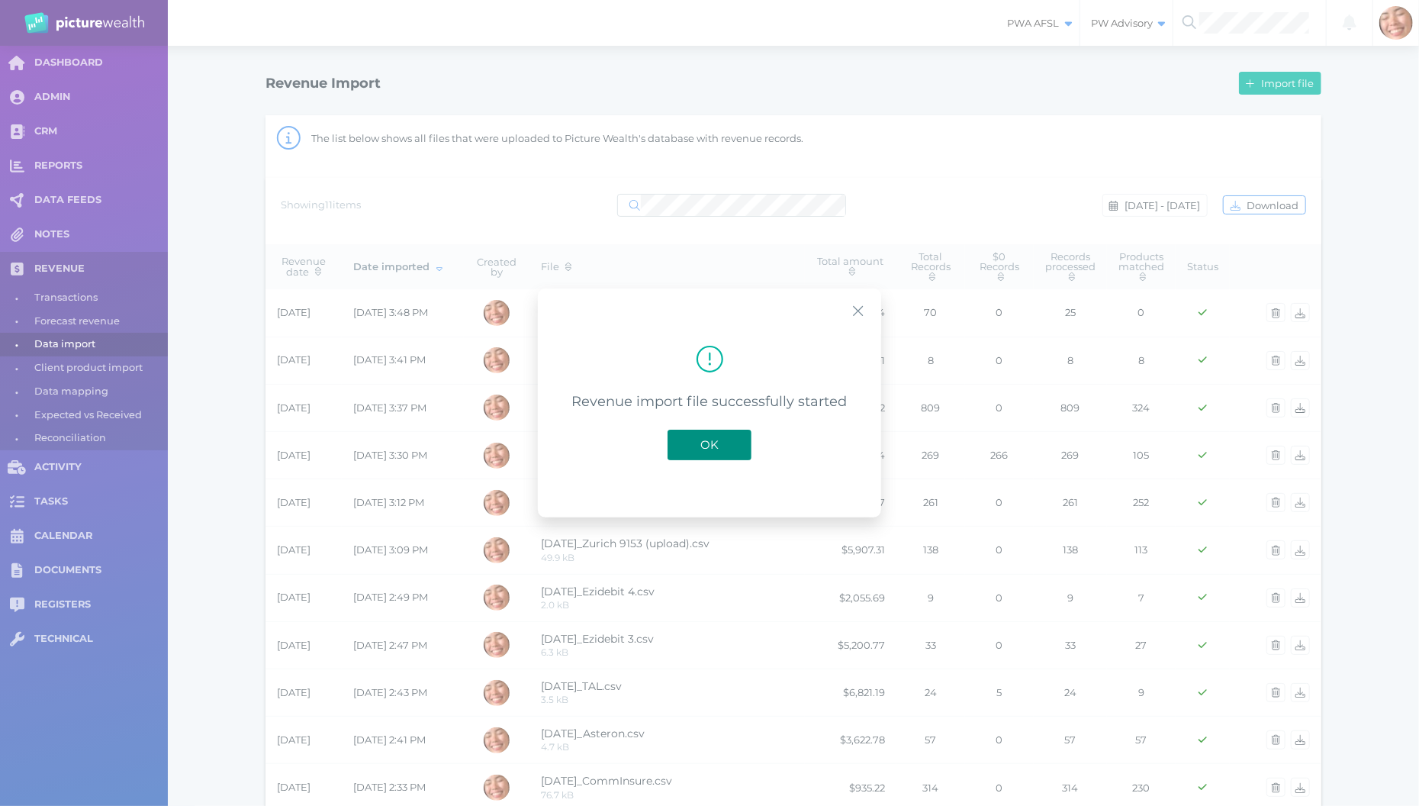
click at [711, 446] on span "OK" at bounding box center [710, 444] width 34 height 14
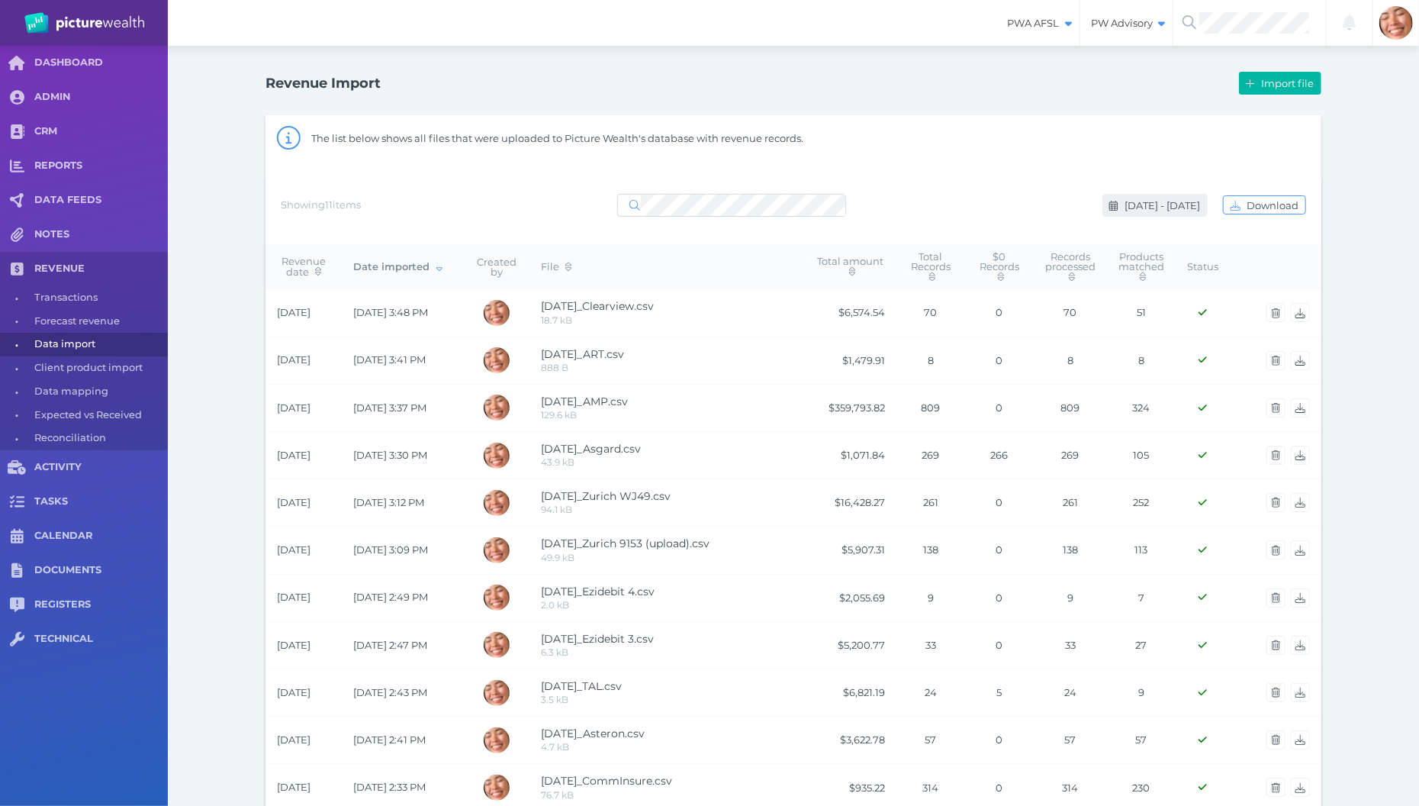
click at [1132, 209] on span "Aug 19 - Aug 20, 2025" at bounding box center [1163, 205] width 85 height 12
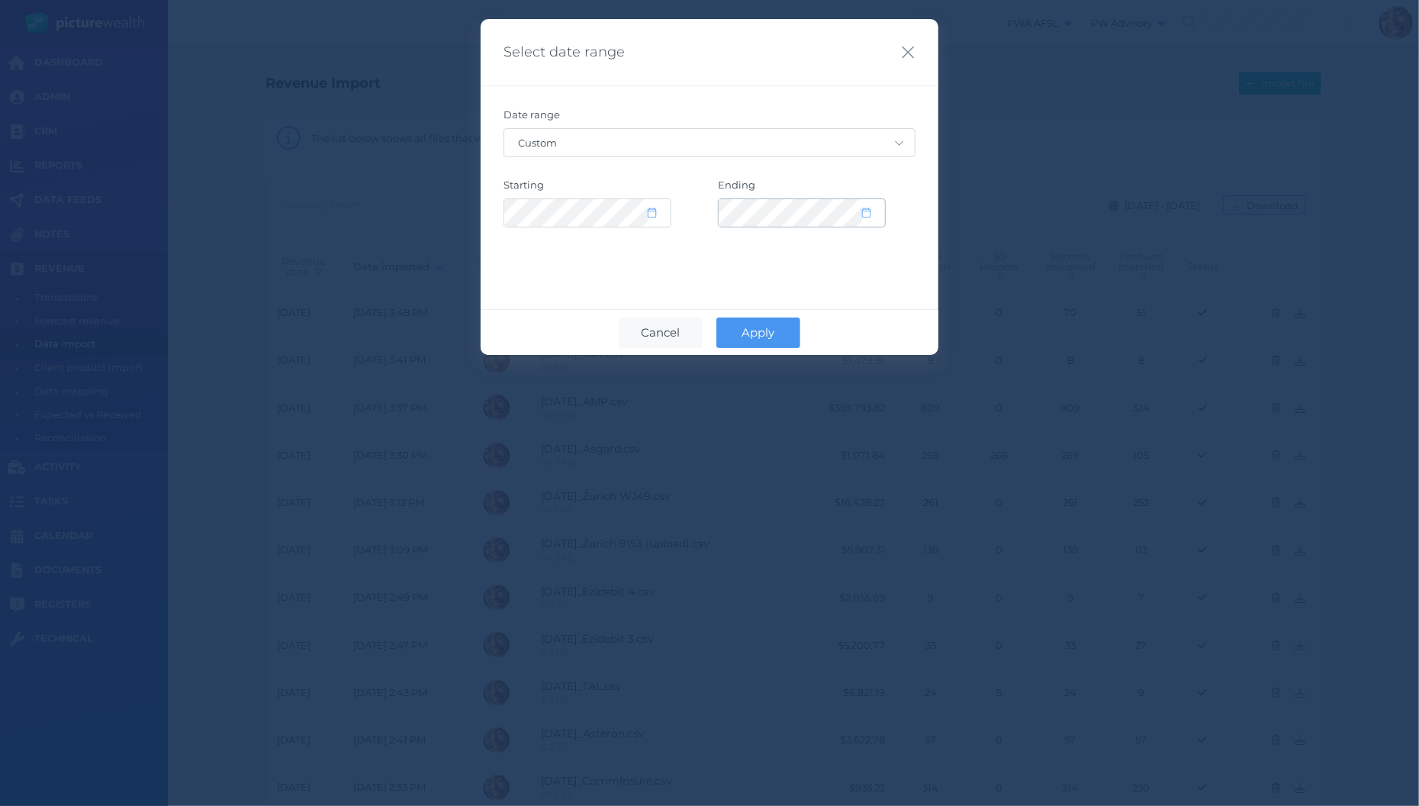
click at [874, 214] on span at bounding box center [873, 212] width 22 height 13
select select "7"
select select "2025"
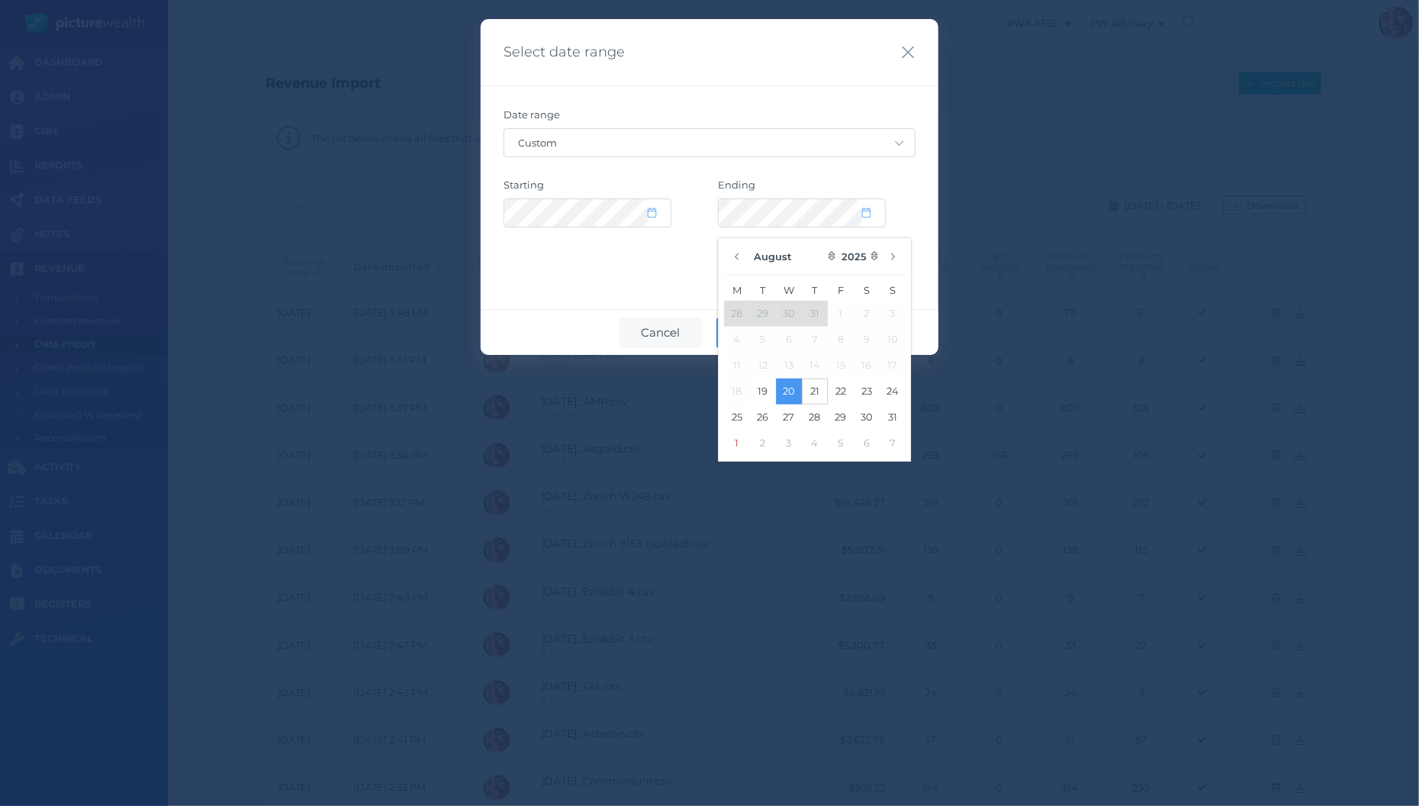
click at [815, 391] on button "21" at bounding box center [815, 391] width 26 height 26
click at [586, 287] on div "Select date range Date range Custom Today Yesterday Last 7 days Last 30 days La…" at bounding box center [710, 187] width 458 height 336
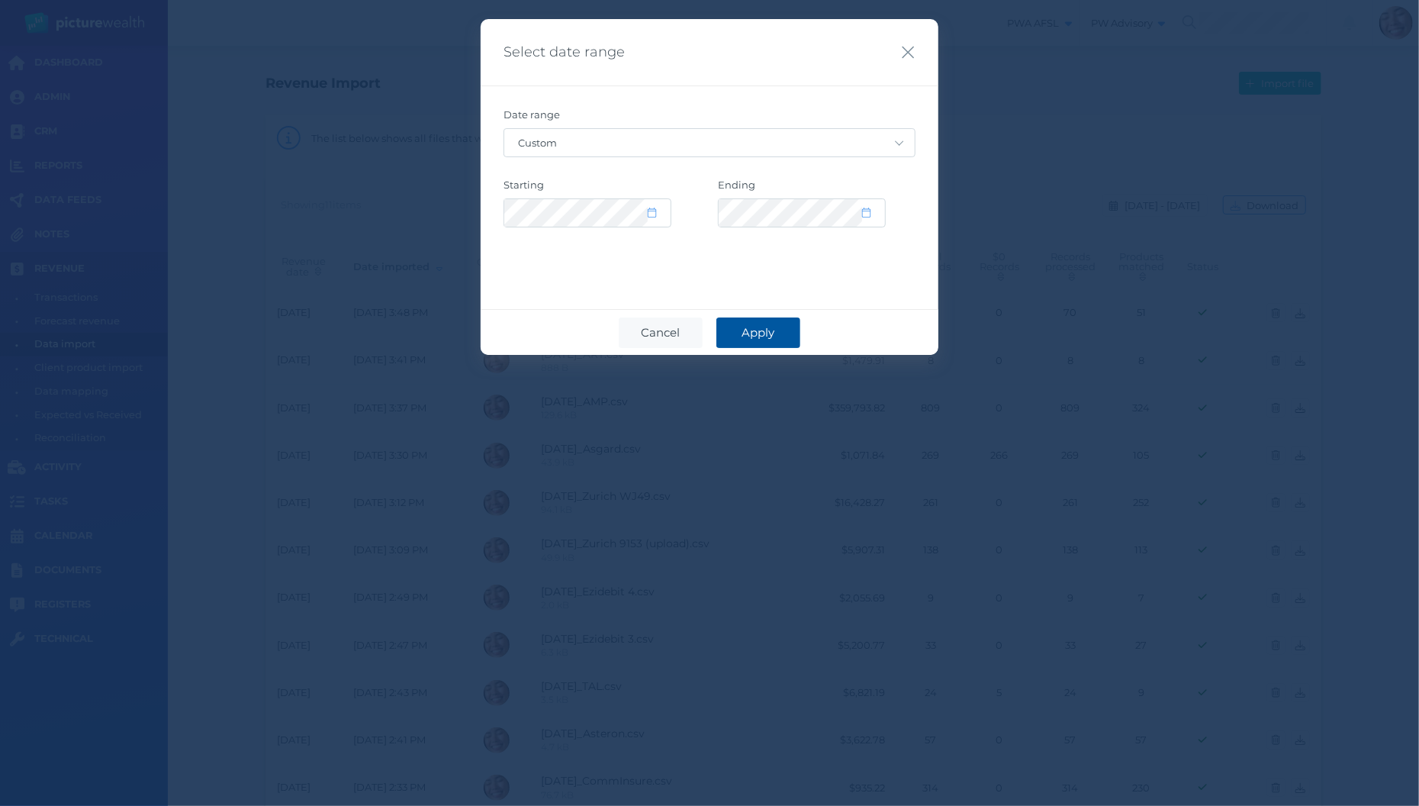
click at [748, 330] on span "Apply" at bounding box center [759, 332] width 48 height 14
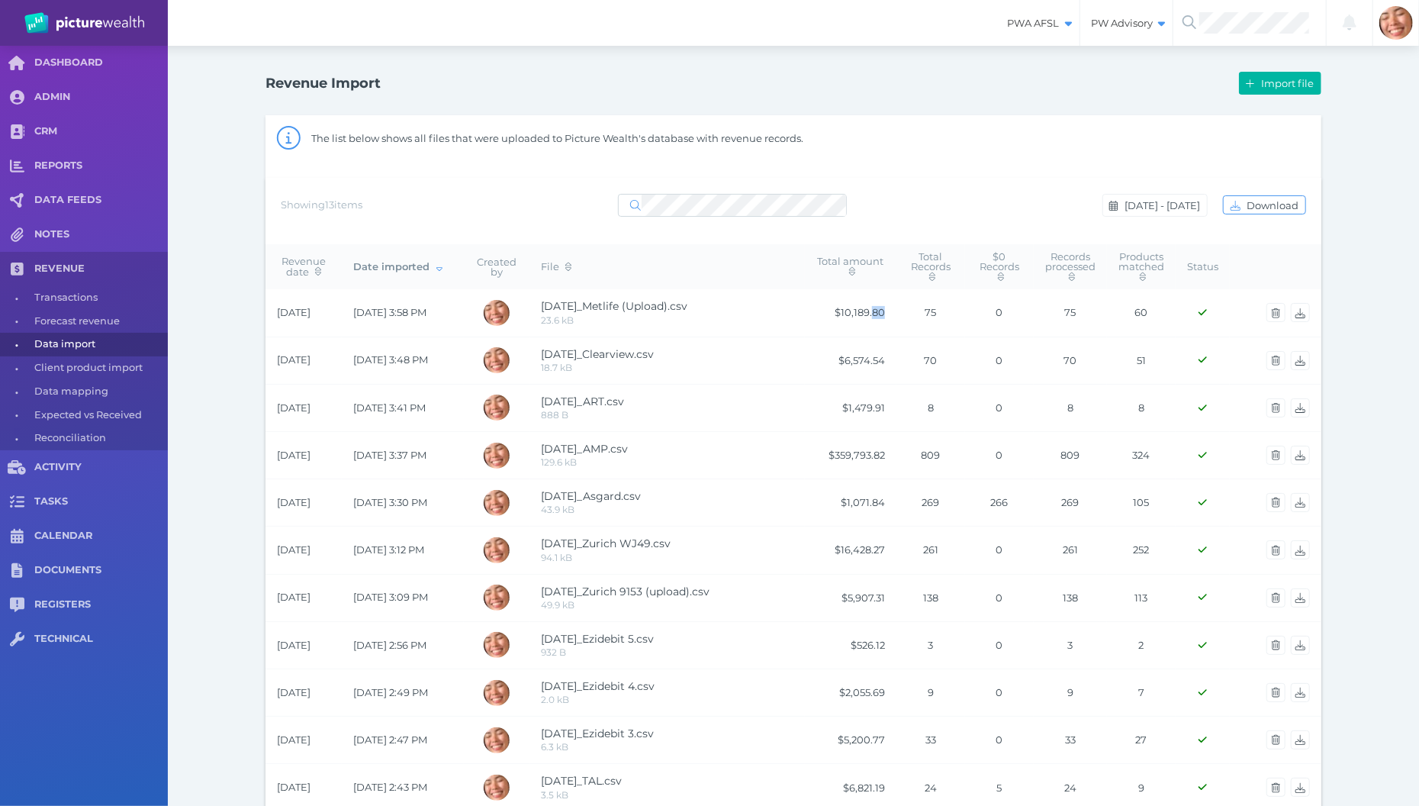
drag, startPoint x: 872, startPoint y: 317, endPoint x: 884, endPoint y: 317, distance: 12.2
click at [884, 317] on td "$10,189.80" at bounding box center [851, 312] width 92 height 47
click at [969, 183] on div "Showing 13 items Aug 19 - Aug 21, 2025 Download" at bounding box center [793, 211] width 1056 height 66
click at [1293, 93] on button "Import file" at bounding box center [1280, 83] width 82 height 23
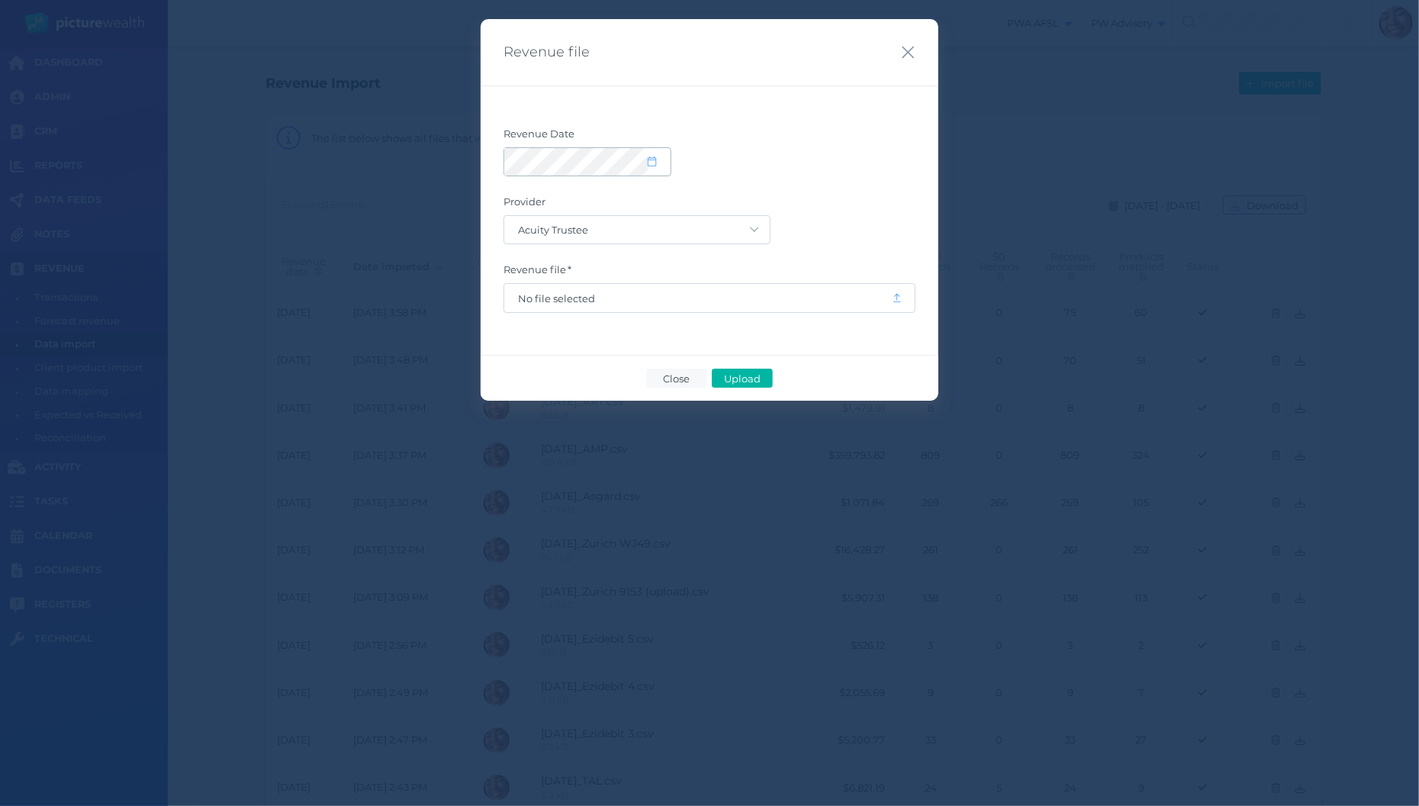
click at [648, 158] on icon at bounding box center [652, 161] width 8 height 10
select select "8"
select select "2025"
click at [526, 205] on button "button" at bounding box center [523, 207] width 26 height 26
select select "7"
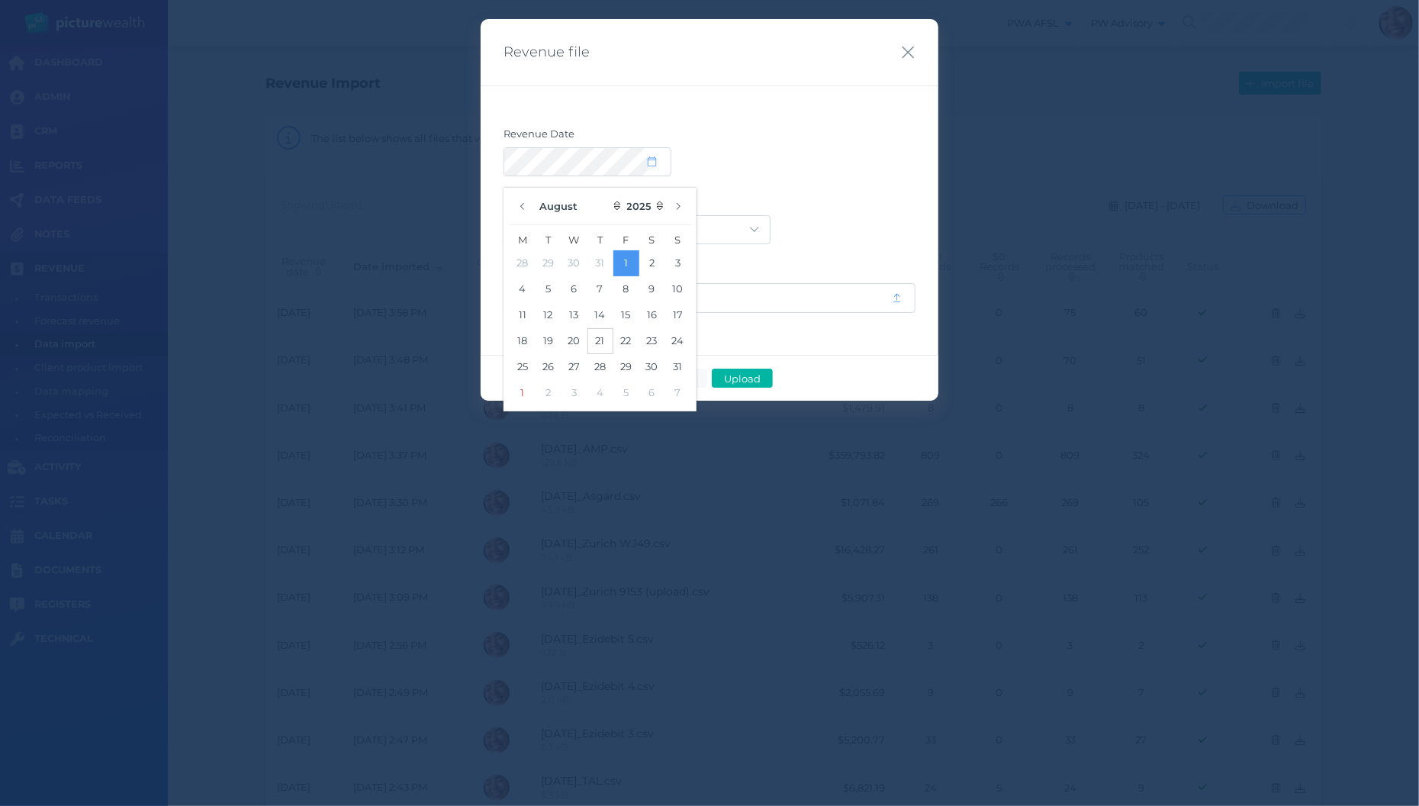
click at [590, 343] on button "21" at bounding box center [600, 341] width 26 height 26
click at [838, 178] on form "Revenue Date Provider Acuity Trustee AIA Australia AMG Super AMP ASGARD Asteron…" at bounding box center [709, 219] width 412 height 185
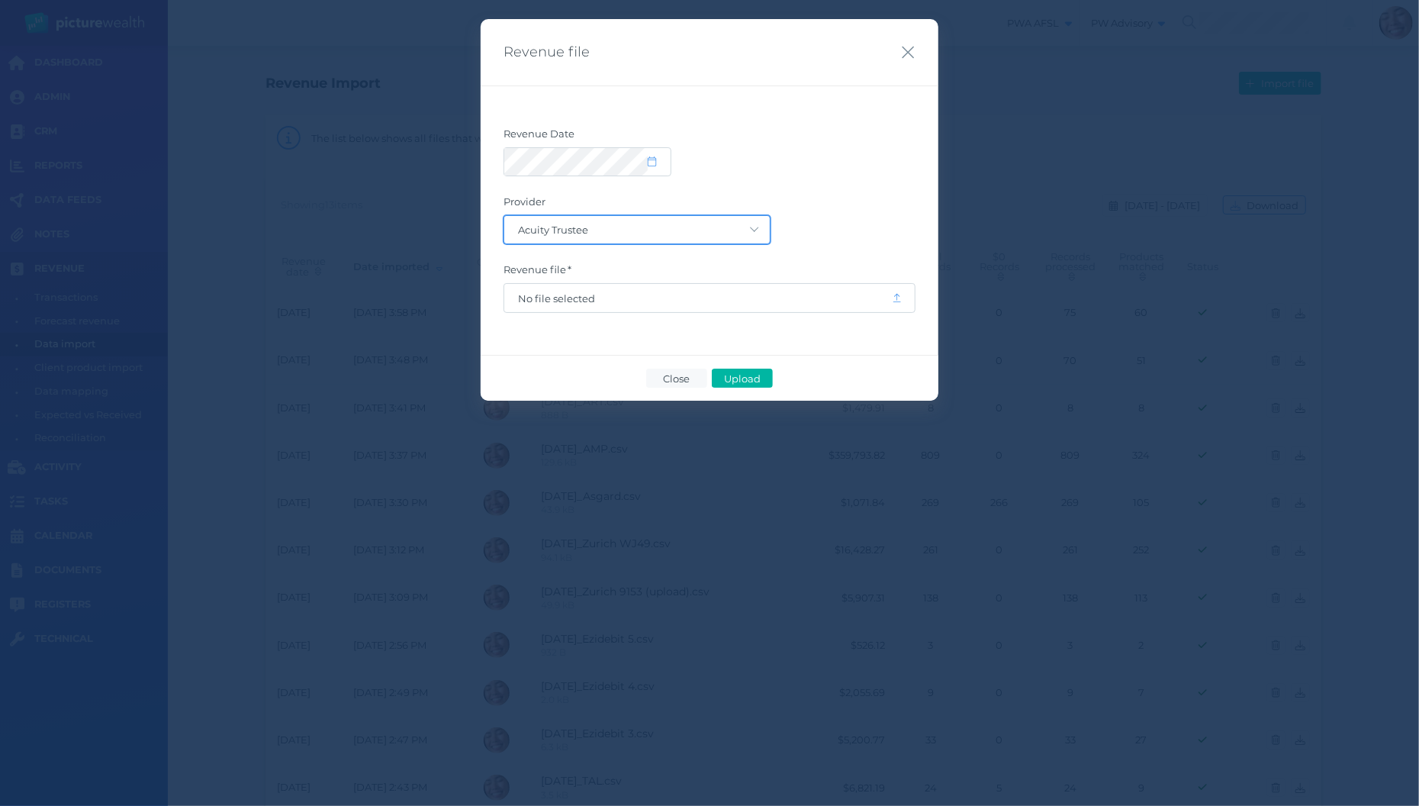
click at [504, 216] on select "Acuity Trustee AIA Australia AMG Super AMP ASGARD Asteron Life Australian Retir…" at bounding box center [636, 229] width 265 height 27
select select "5"
click option "AIA [GEOGRAPHIC_DATA]" at bounding box center [0, 0] width 0 height 0
click at [677, 307] on span "No file selected" at bounding box center [698, 298] width 388 height 29
click at [897, 294] on icon at bounding box center [897, 298] width 8 height 10
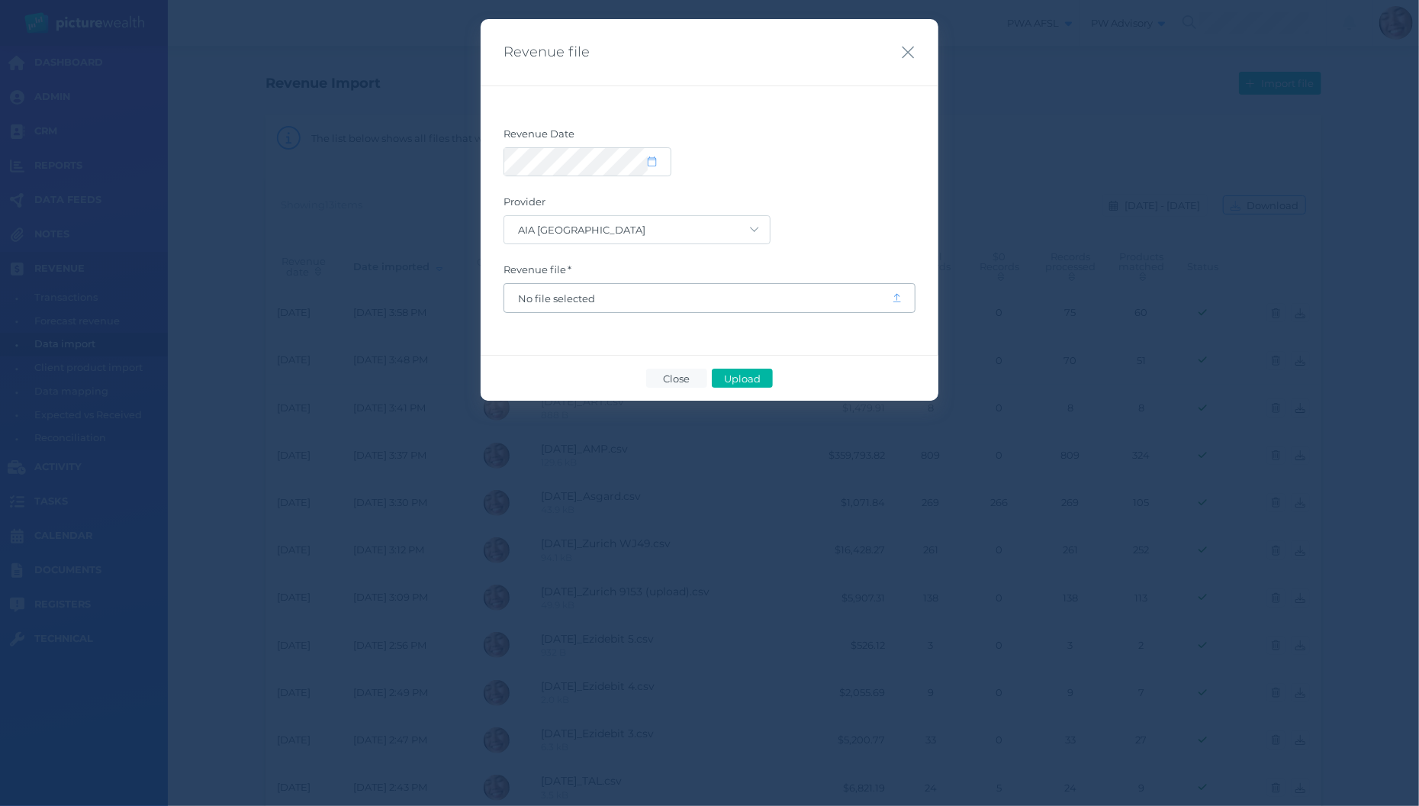
click at [772, 302] on span "No file selected" at bounding box center [698, 298] width 360 height 12
click at [729, 373] on span "Upload" at bounding box center [742, 378] width 50 height 12
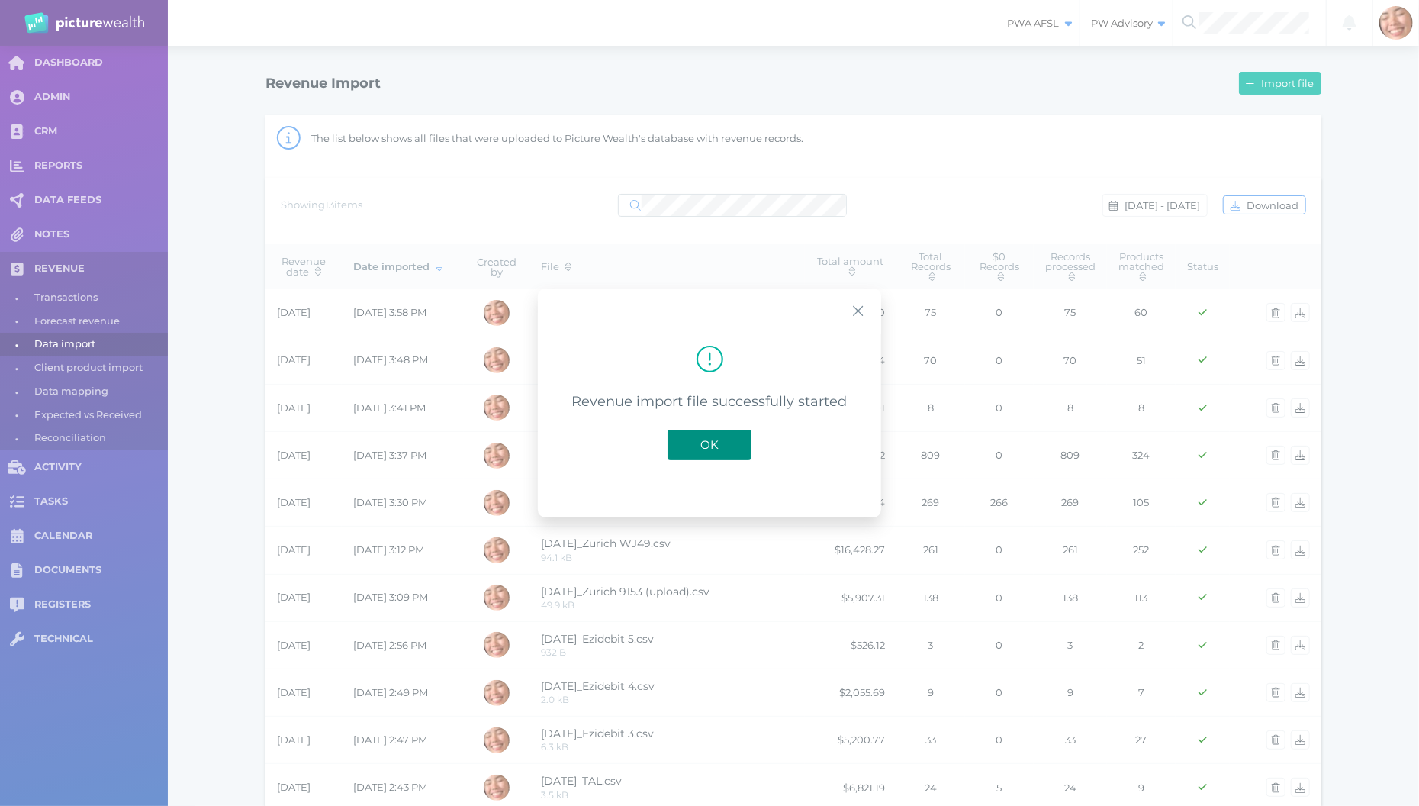
click at [722, 435] on button "OK" at bounding box center [709, 444] width 84 height 31
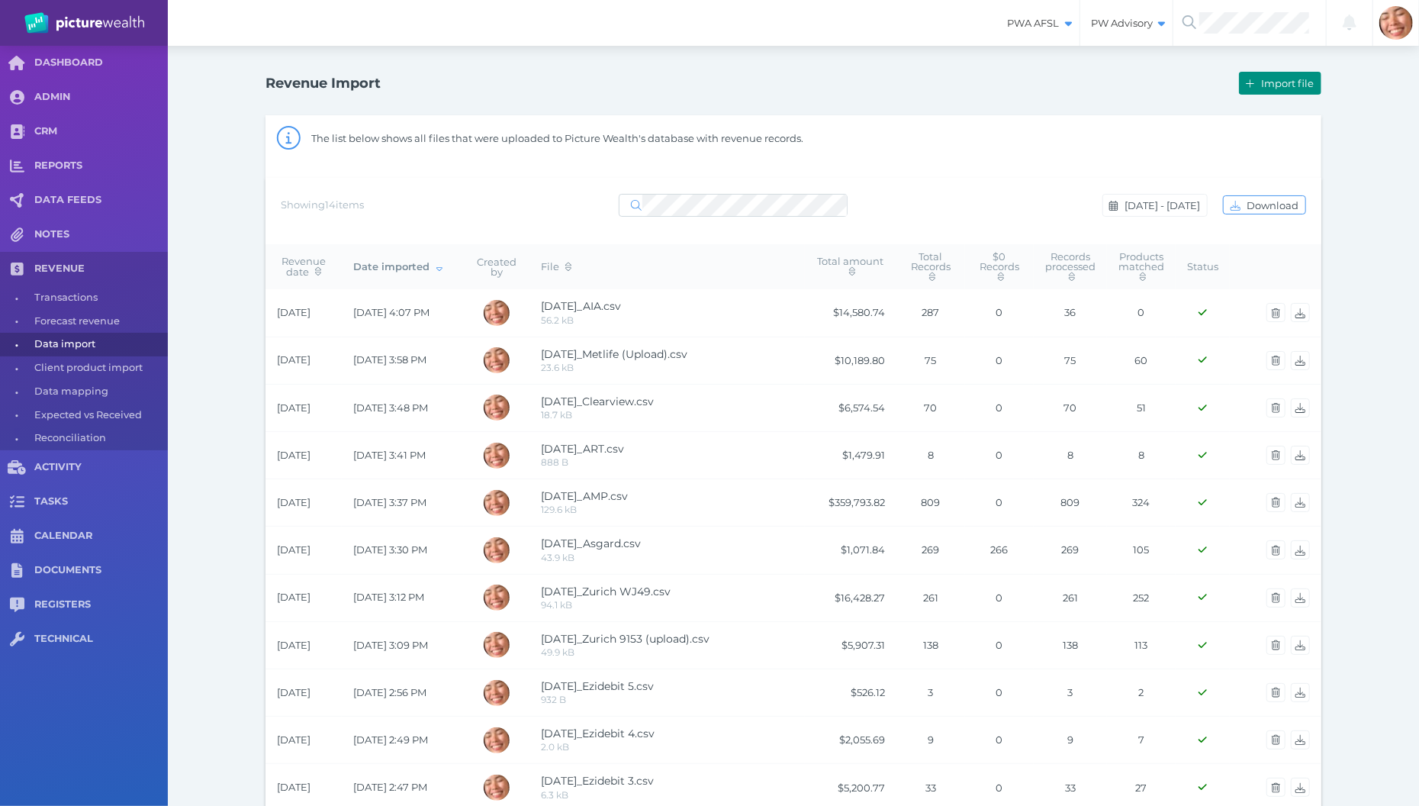
click at [1256, 78] on span "button" at bounding box center [1249, 83] width 18 height 12
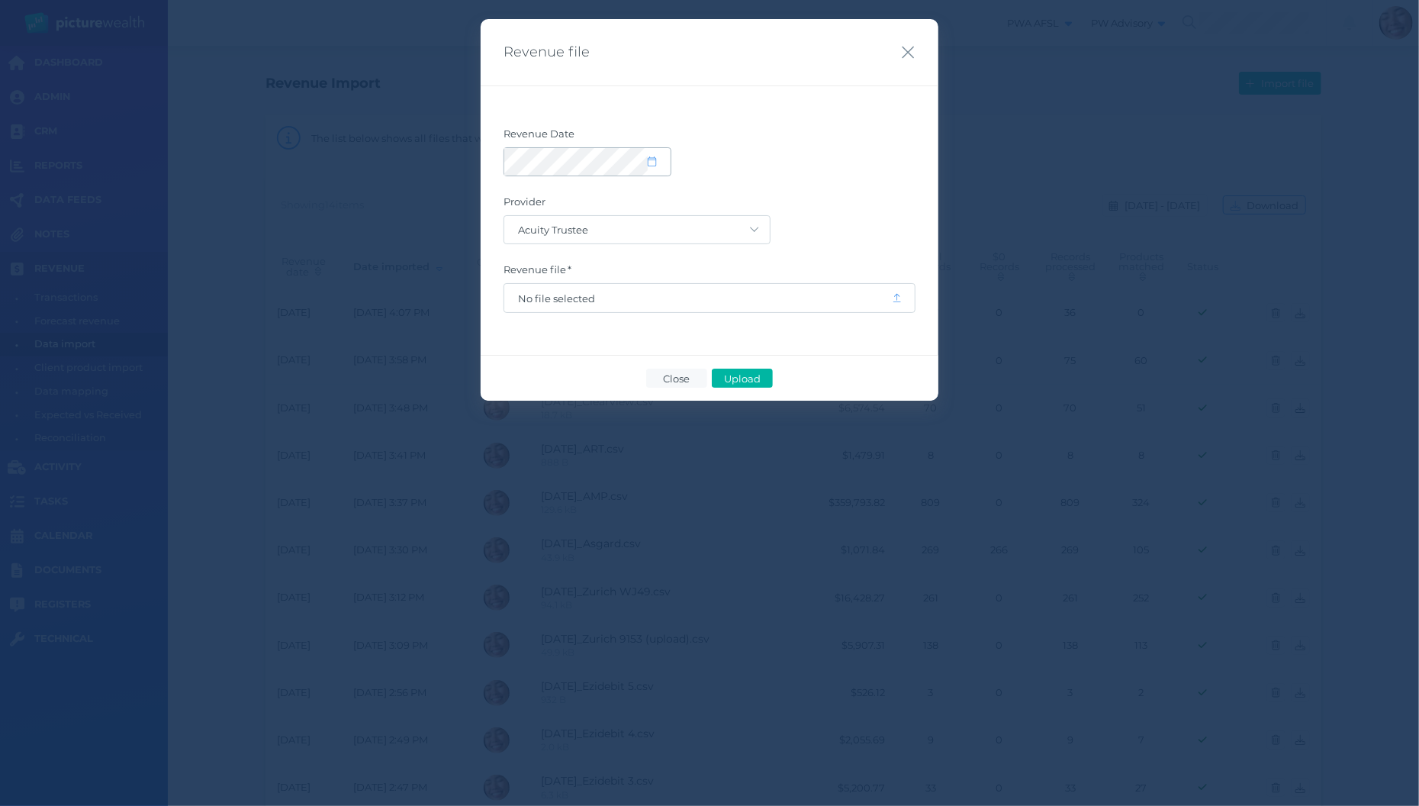
click at [656, 163] on icon at bounding box center [652, 161] width 8 height 10
select select "8"
select select "2025"
click at [514, 209] on button "button" at bounding box center [523, 207] width 26 height 26
select select "7"
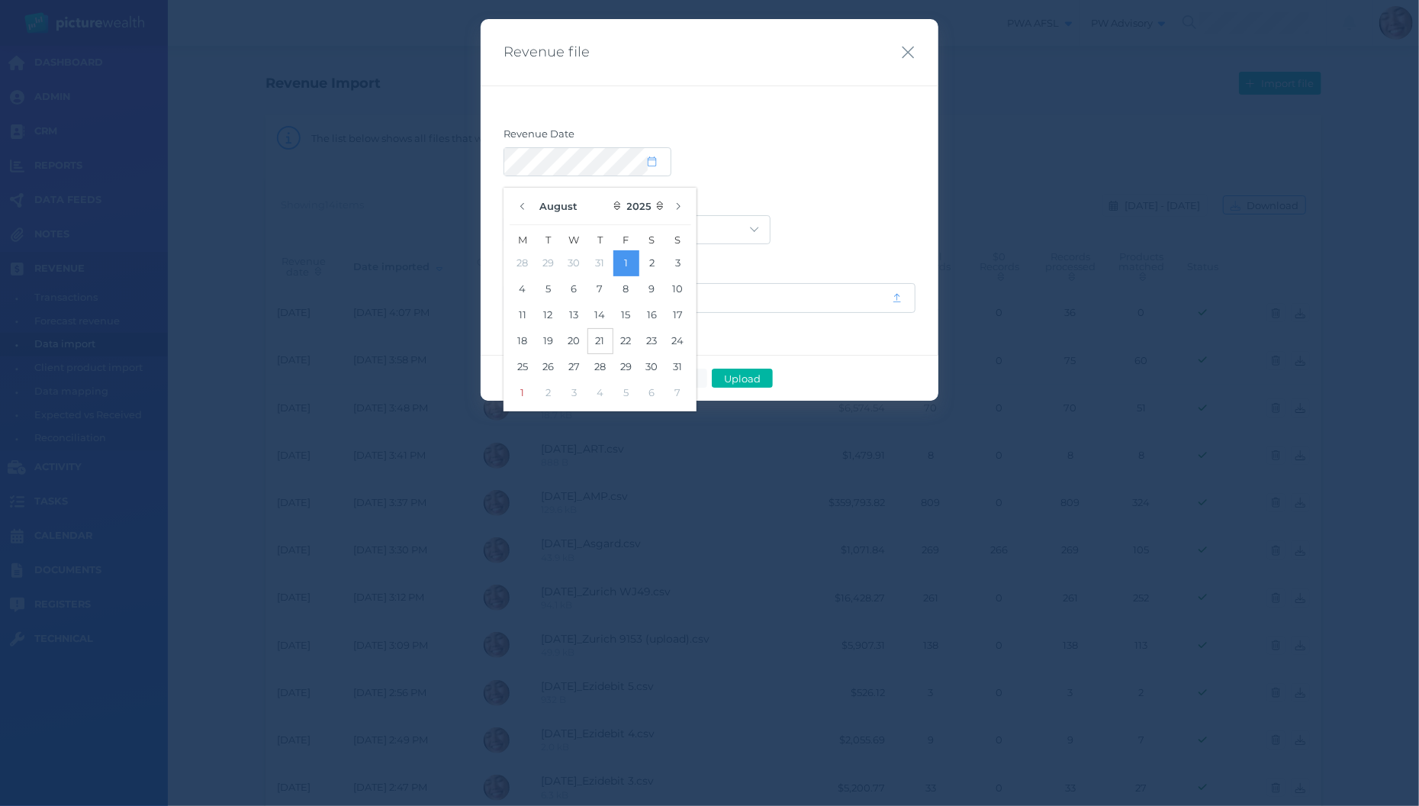
click at [601, 338] on button "21" at bounding box center [600, 341] width 26 height 26
click at [840, 166] on div at bounding box center [709, 161] width 412 height 29
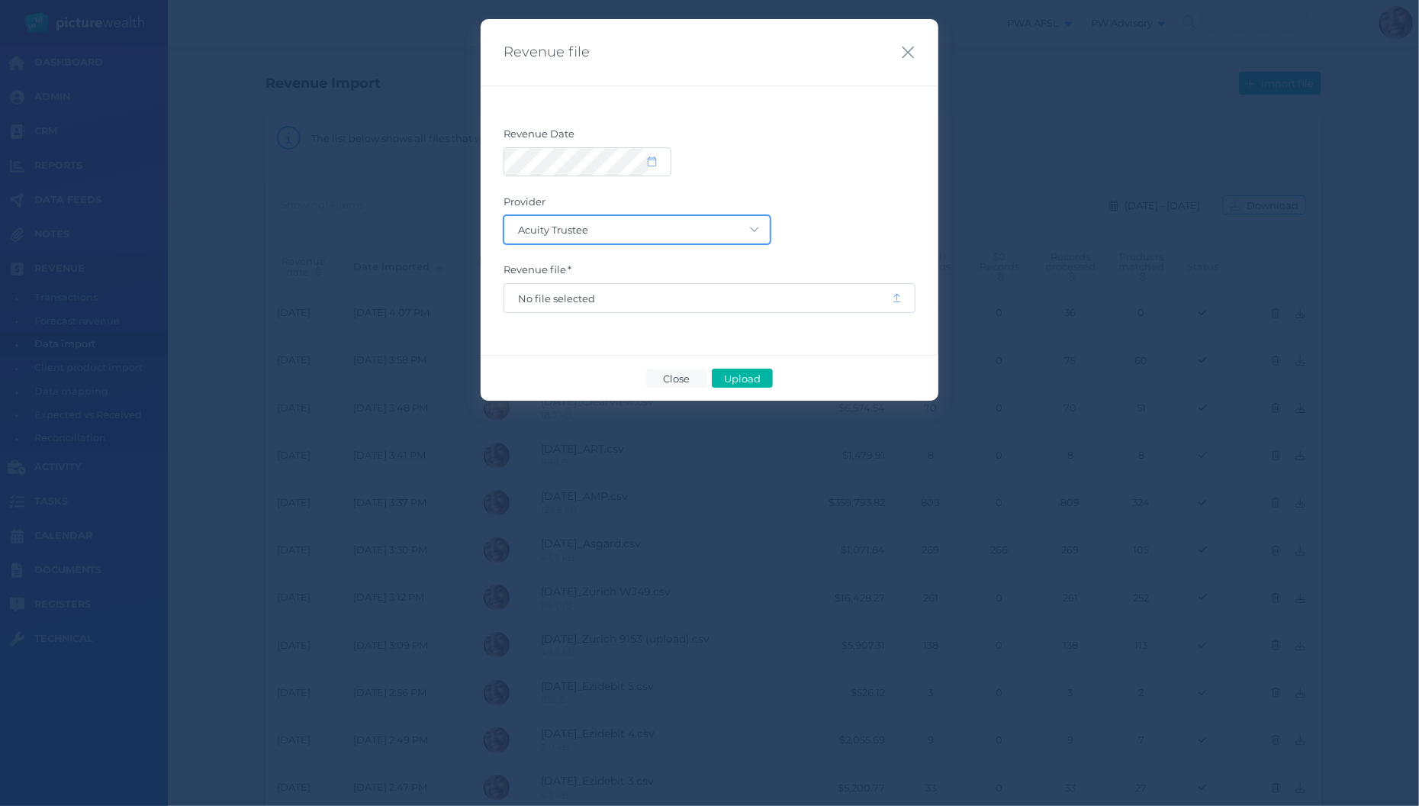
click at [504, 216] on select "Acuity Trustee AIA Australia AMG Super AMP ASGARD Asteron Life Australian Retir…" at bounding box center [636, 229] width 265 height 27
select select "57"
click option "BT Panorama" at bounding box center [0, 0] width 0 height 0
click at [621, 294] on span "No file selected" at bounding box center [698, 298] width 360 height 12
click at [749, 380] on span "Upload" at bounding box center [742, 378] width 50 height 12
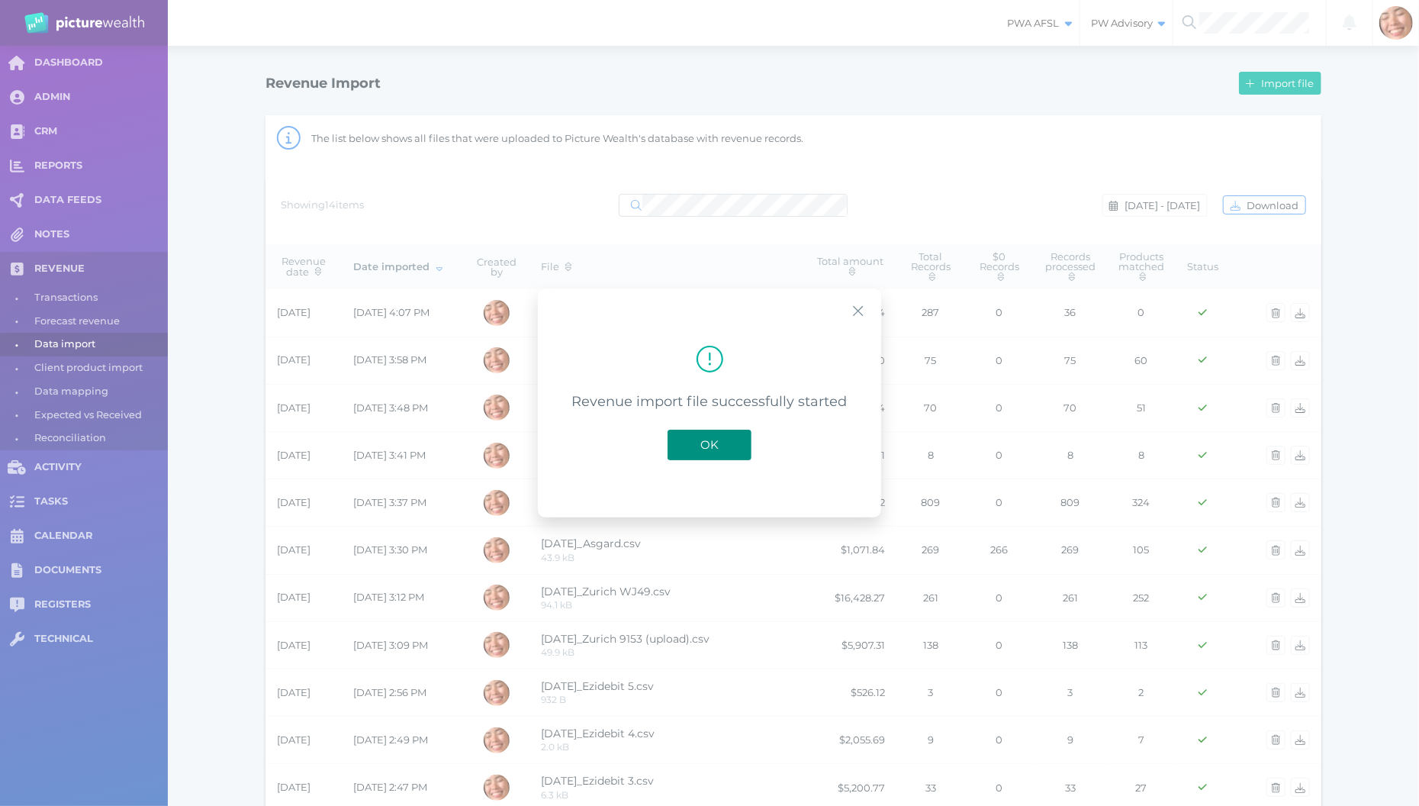
click at [703, 439] on span "OK" at bounding box center [710, 444] width 34 height 14
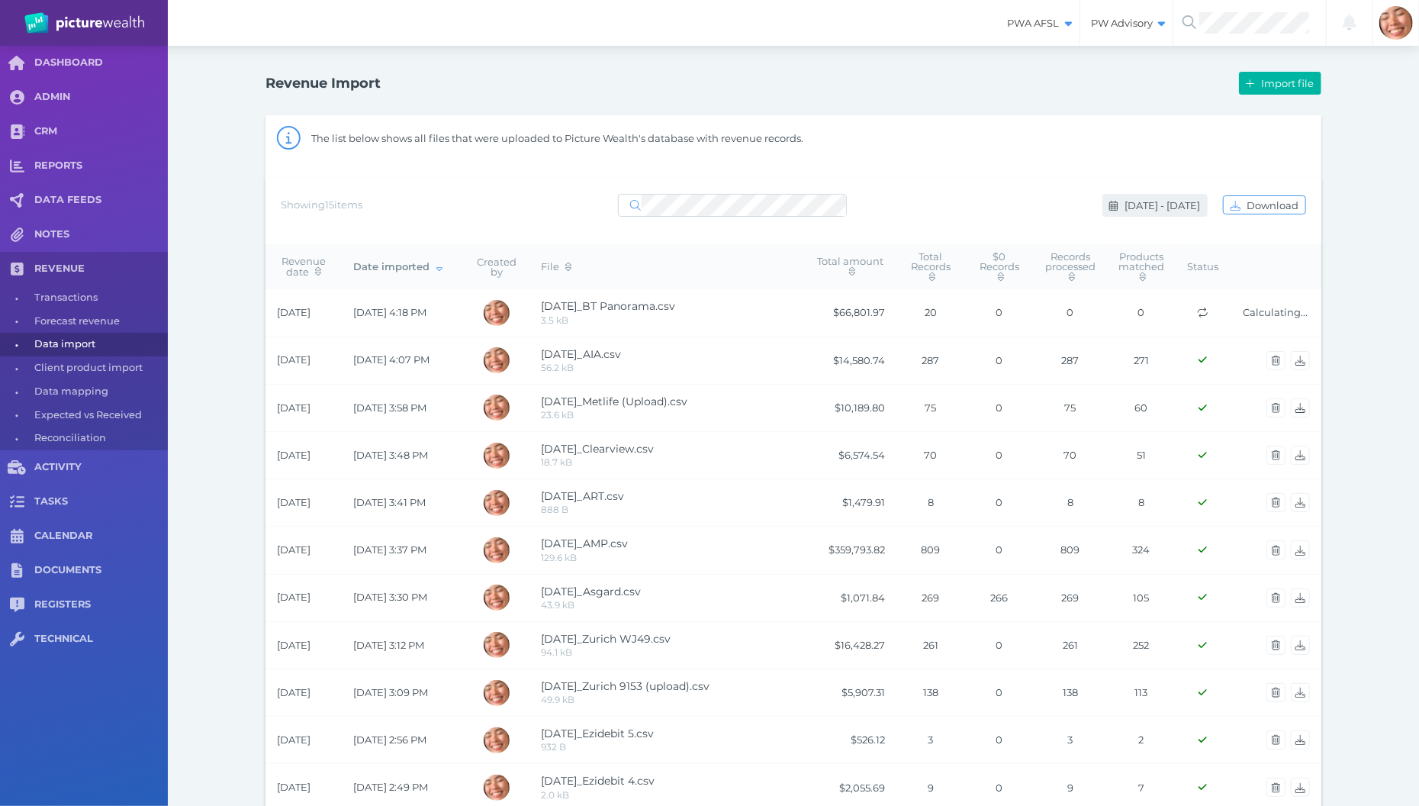
click at [1147, 212] on button "Aug 19 - Aug 21, 2025" at bounding box center [1154, 205] width 105 height 23
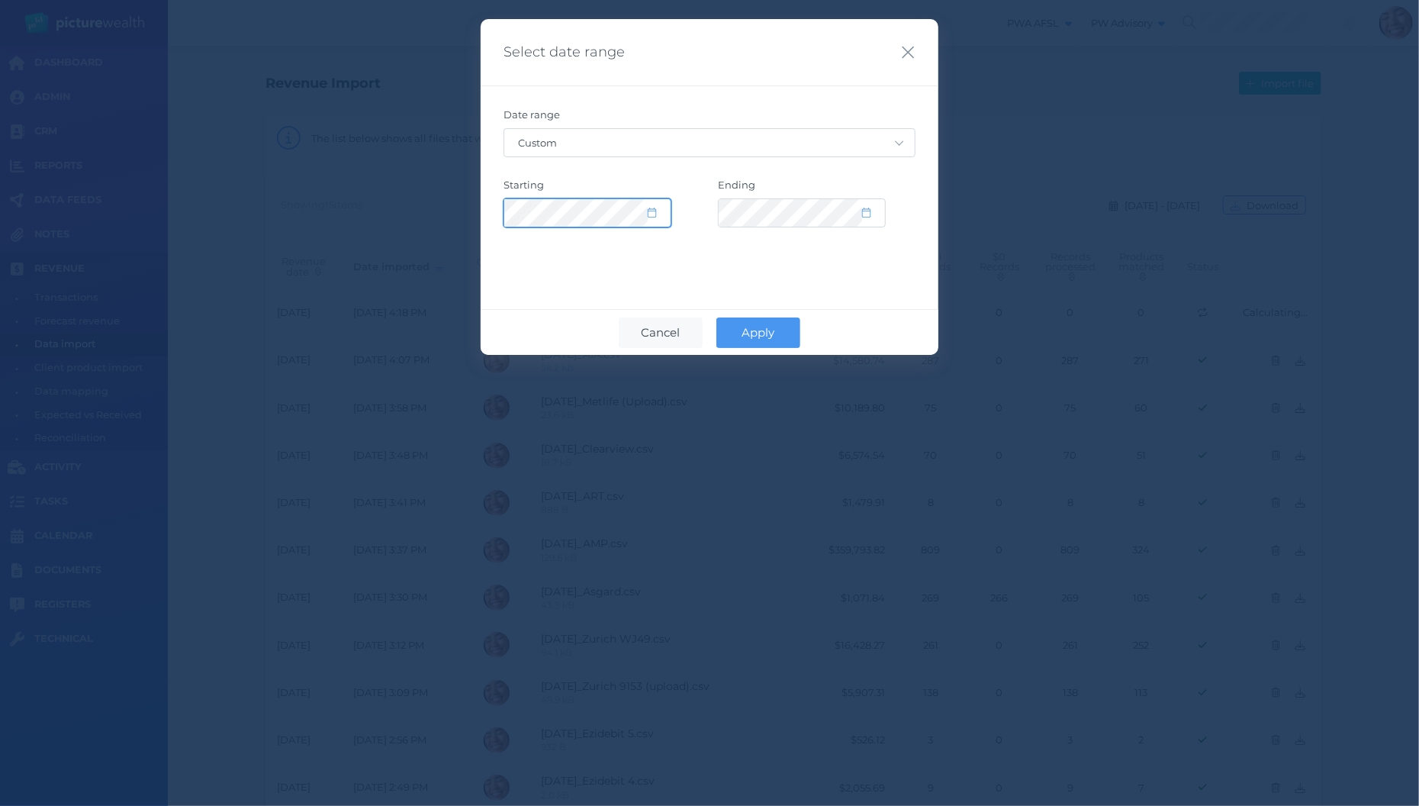
select select "7"
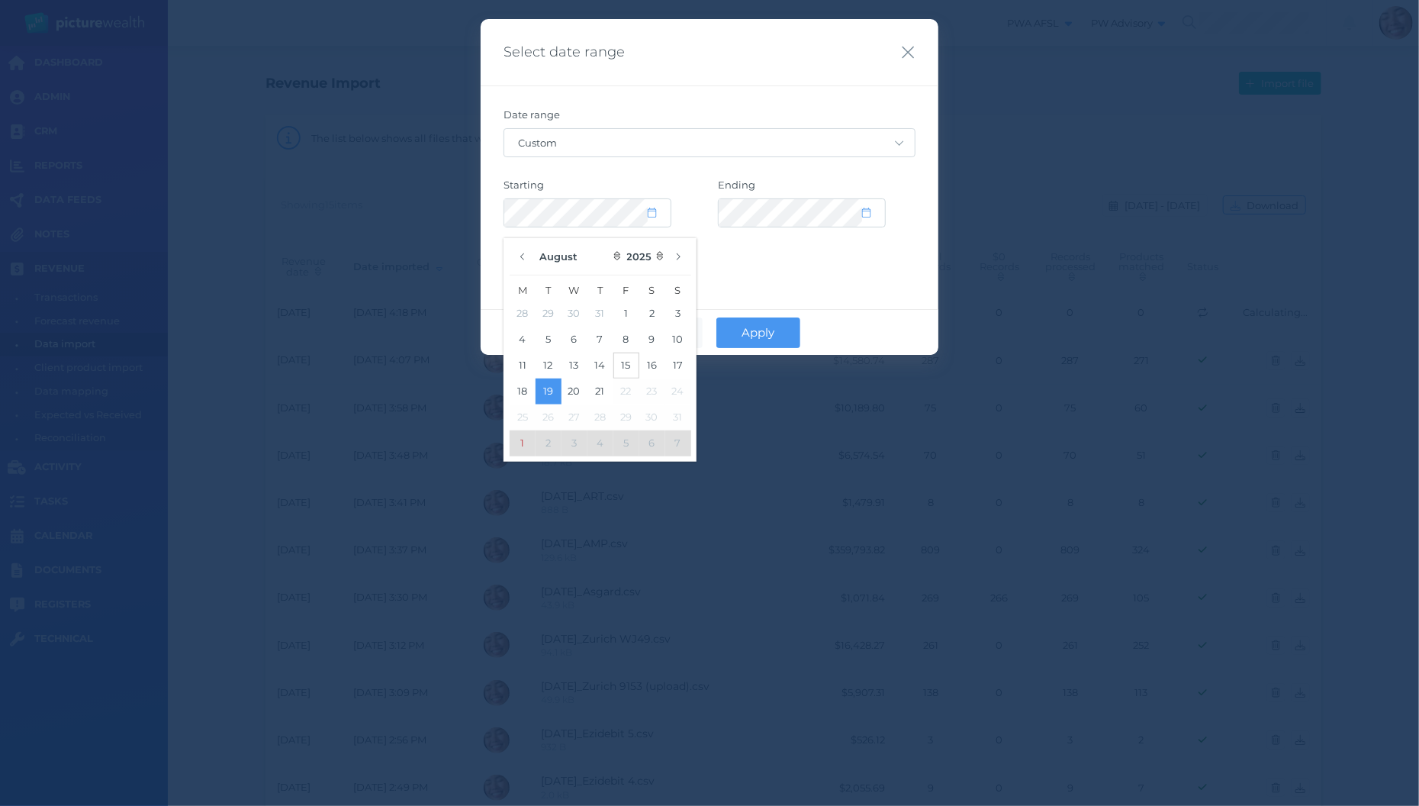
click at [620, 367] on button "15" at bounding box center [626, 365] width 26 height 26
click at [772, 272] on div "Select date range Date range Custom Today Yesterday Last 7 days Last 30 days La…" at bounding box center [710, 187] width 458 height 336
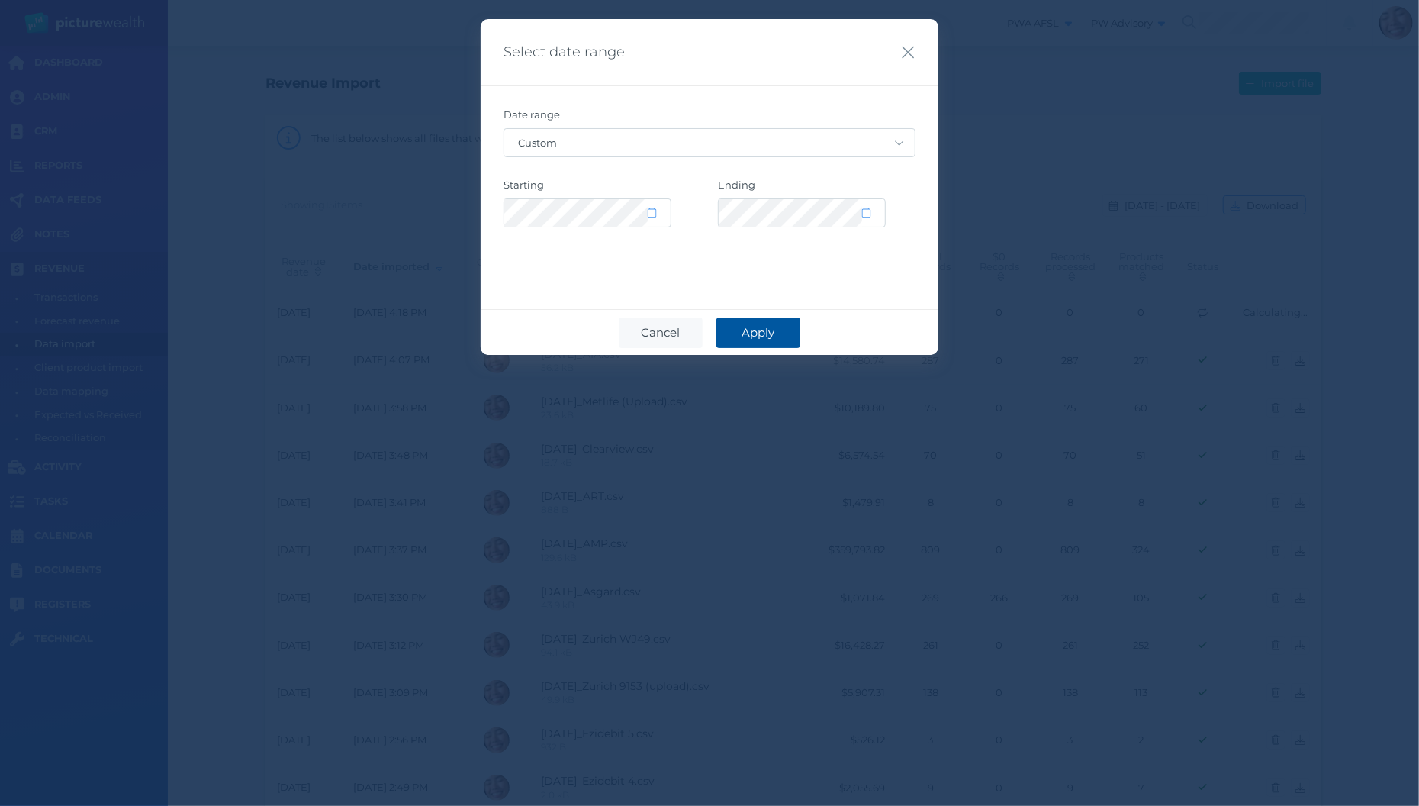
click at [758, 330] on span "Apply" at bounding box center [759, 332] width 48 height 14
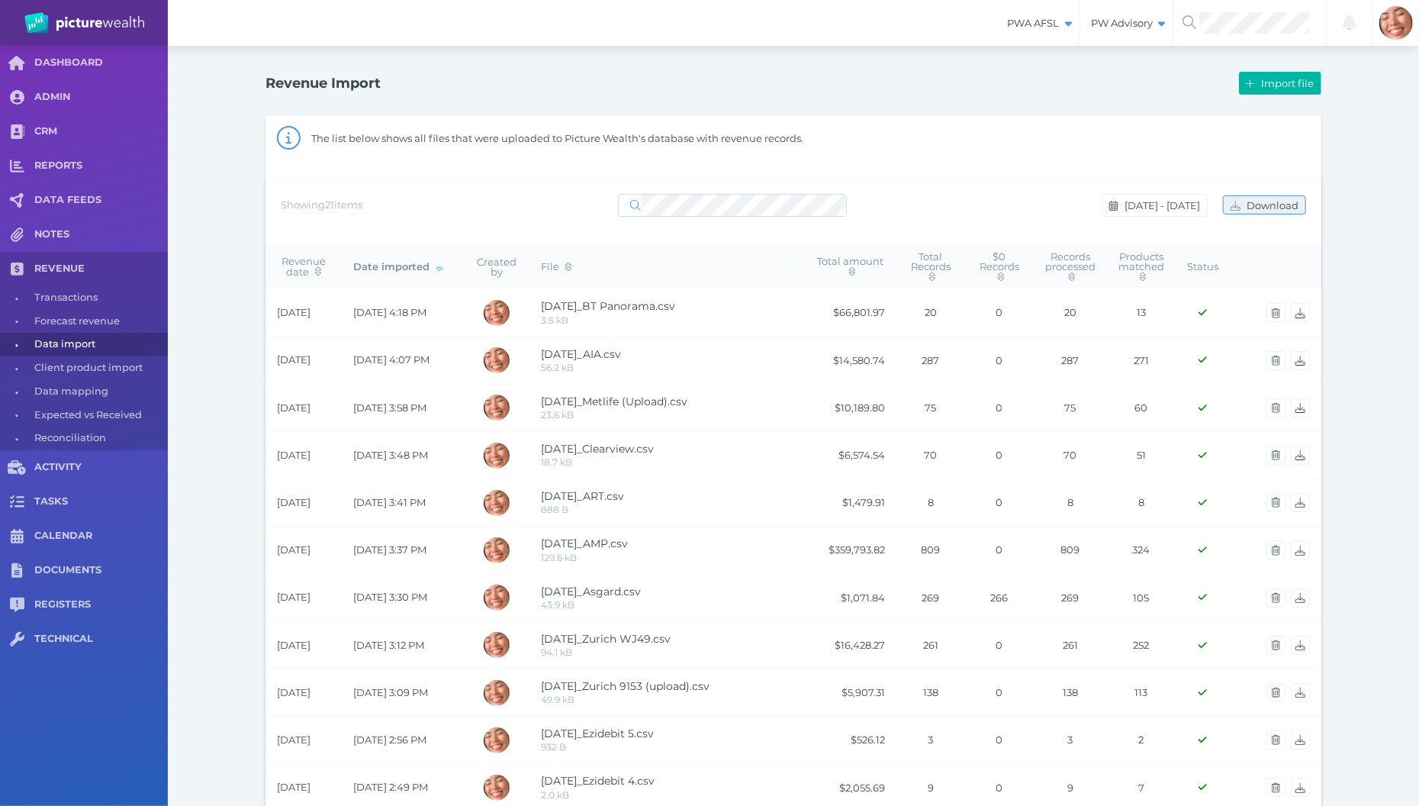
click at [1269, 205] on span "Download" at bounding box center [1274, 205] width 62 height 12
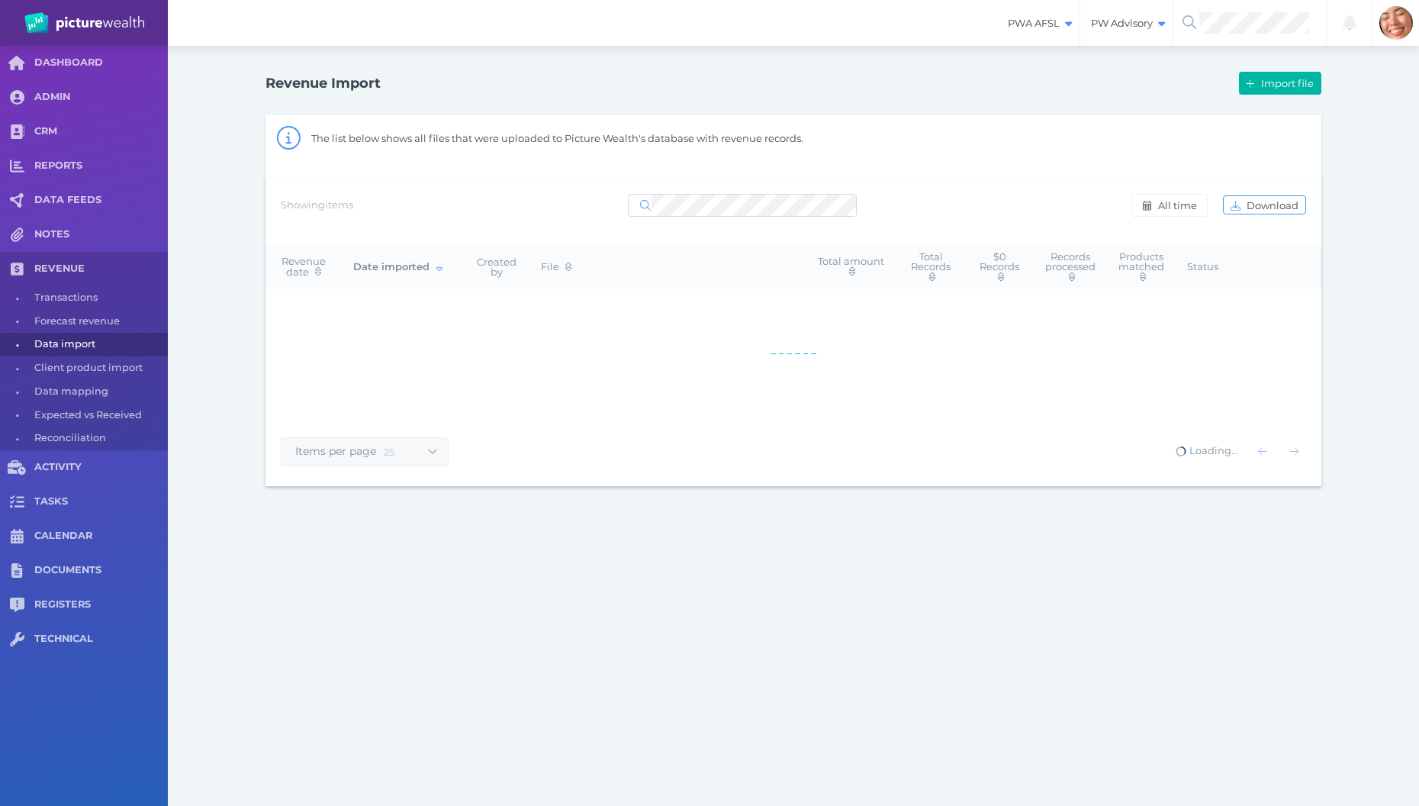
select select "25"
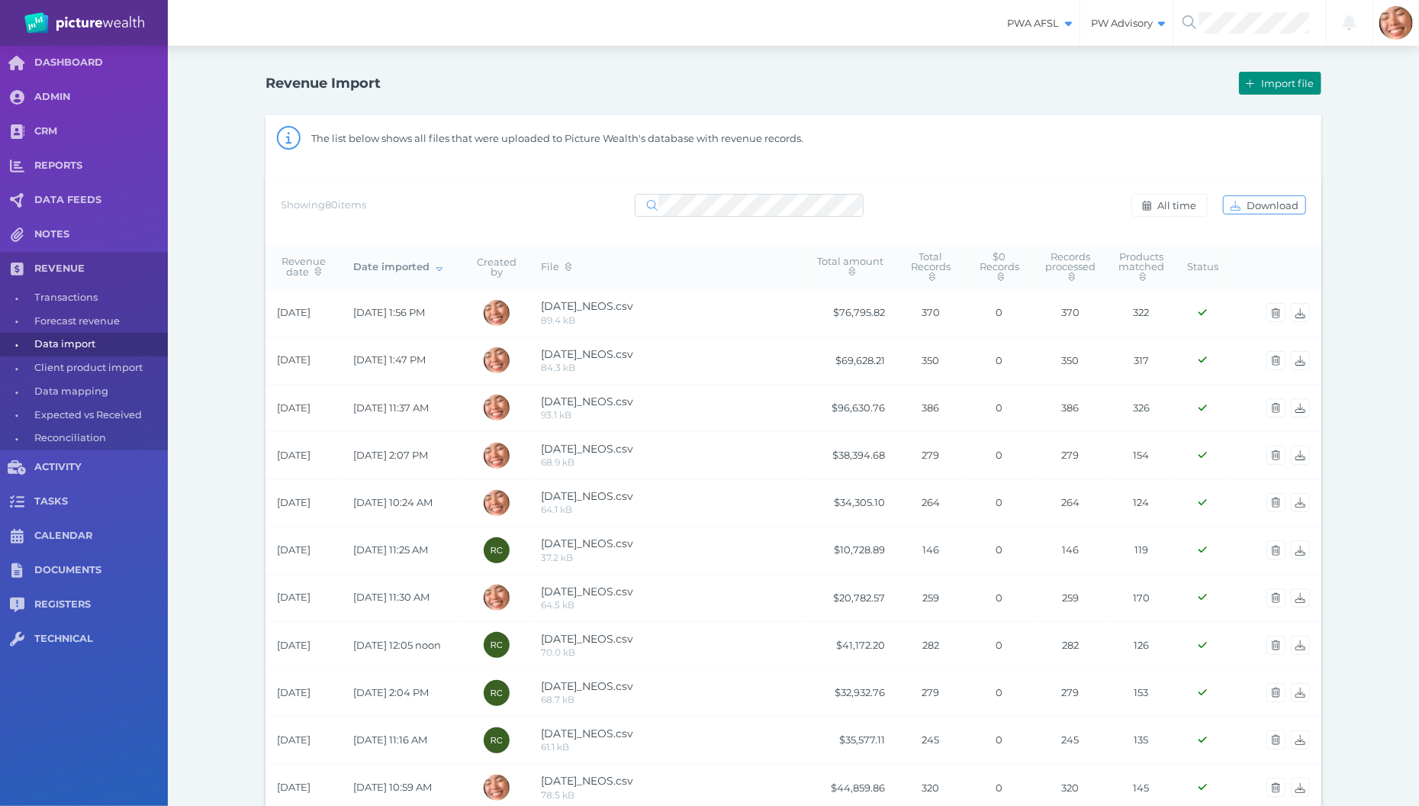
click at [1292, 89] on button "Import file" at bounding box center [1280, 83] width 82 height 23
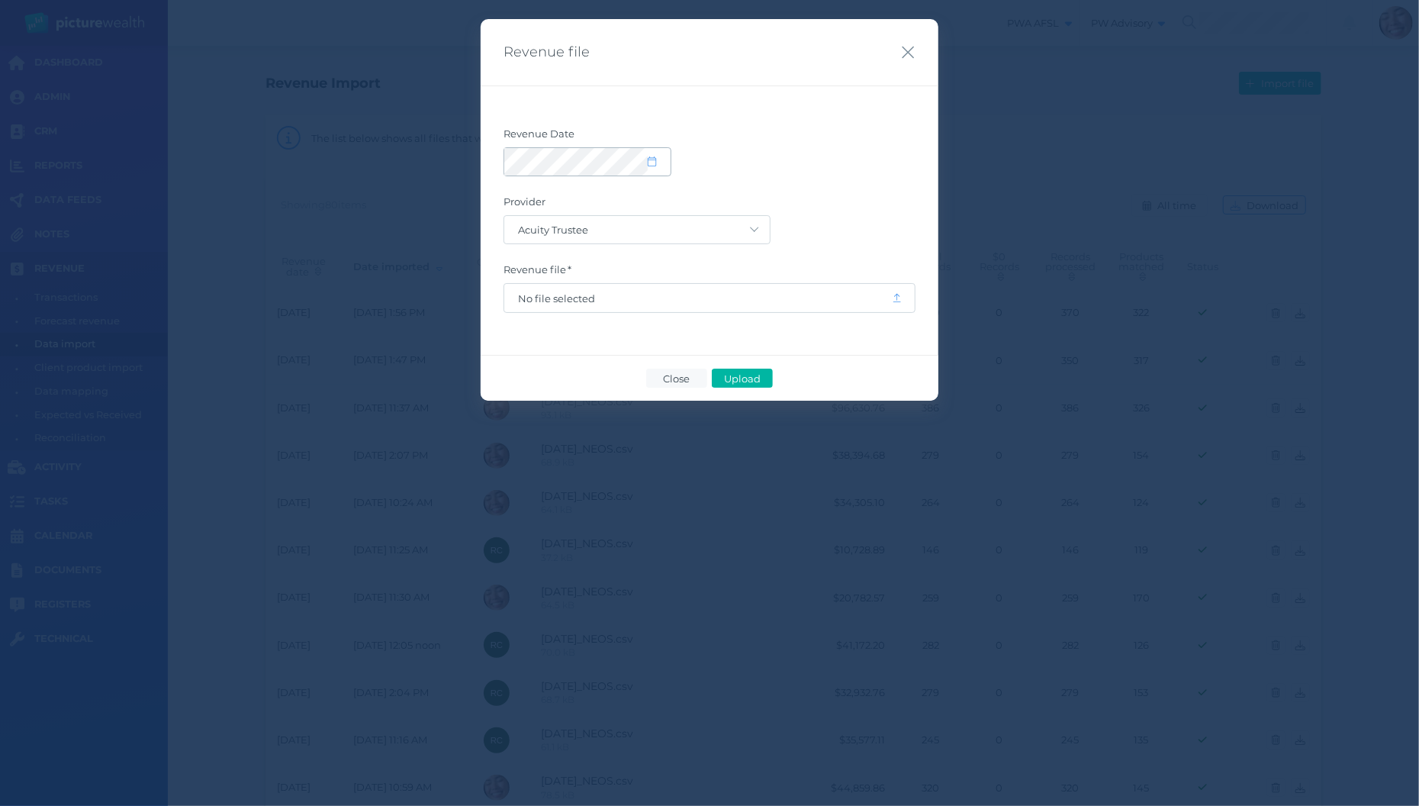
click at [663, 166] on span at bounding box center [659, 161] width 22 height 13
select select "8"
select select "2025"
click at [517, 211] on button "button" at bounding box center [523, 207] width 26 height 26
select select "7"
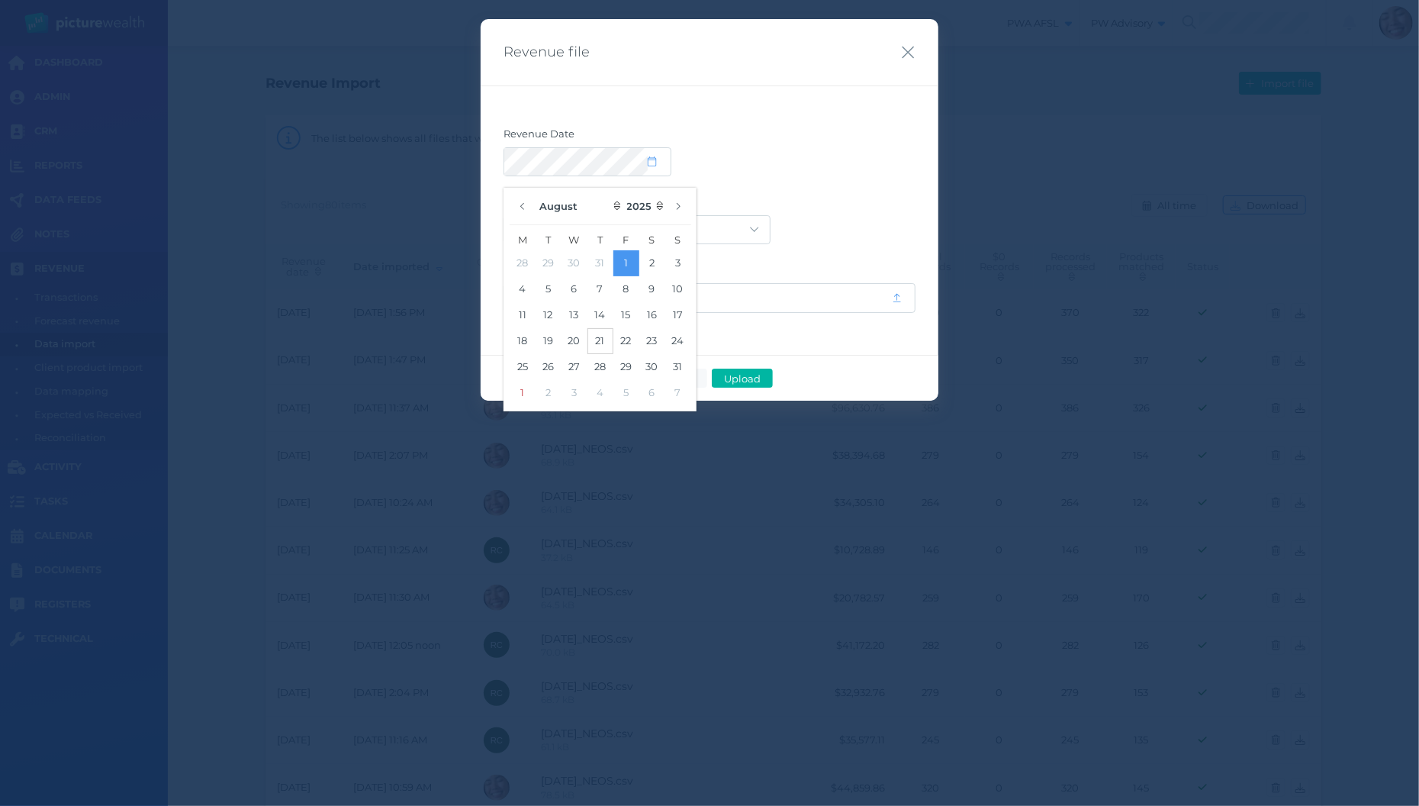
click at [603, 345] on button "21" at bounding box center [600, 341] width 26 height 26
click at [597, 341] on button "21" at bounding box center [600, 341] width 26 height 26
click at [796, 206] on label "Provider" at bounding box center [709, 205] width 412 height 20
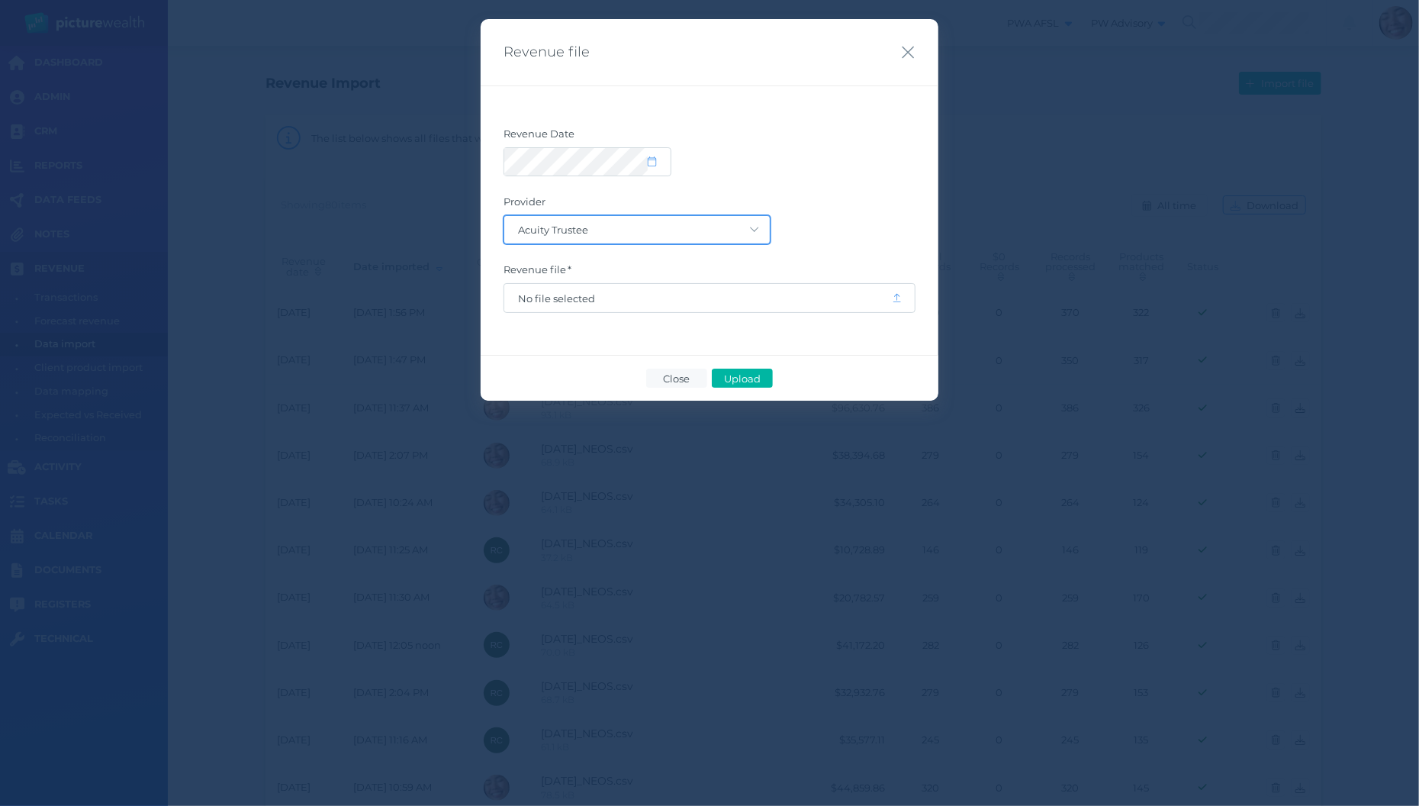
click at [504, 216] on select "Acuity Trustee AIA Australia AMG Super AMP ASGARD Asteron Life Australian Retir…" at bounding box center [636, 229] width 265 height 27
select select "80"
click option "Neos" at bounding box center [0, 0] width 0 height 0
click at [779, 301] on span "No file selected" at bounding box center [698, 298] width 360 height 12
click at [760, 380] on span "Upload" at bounding box center [742, 378] width 50 height 12
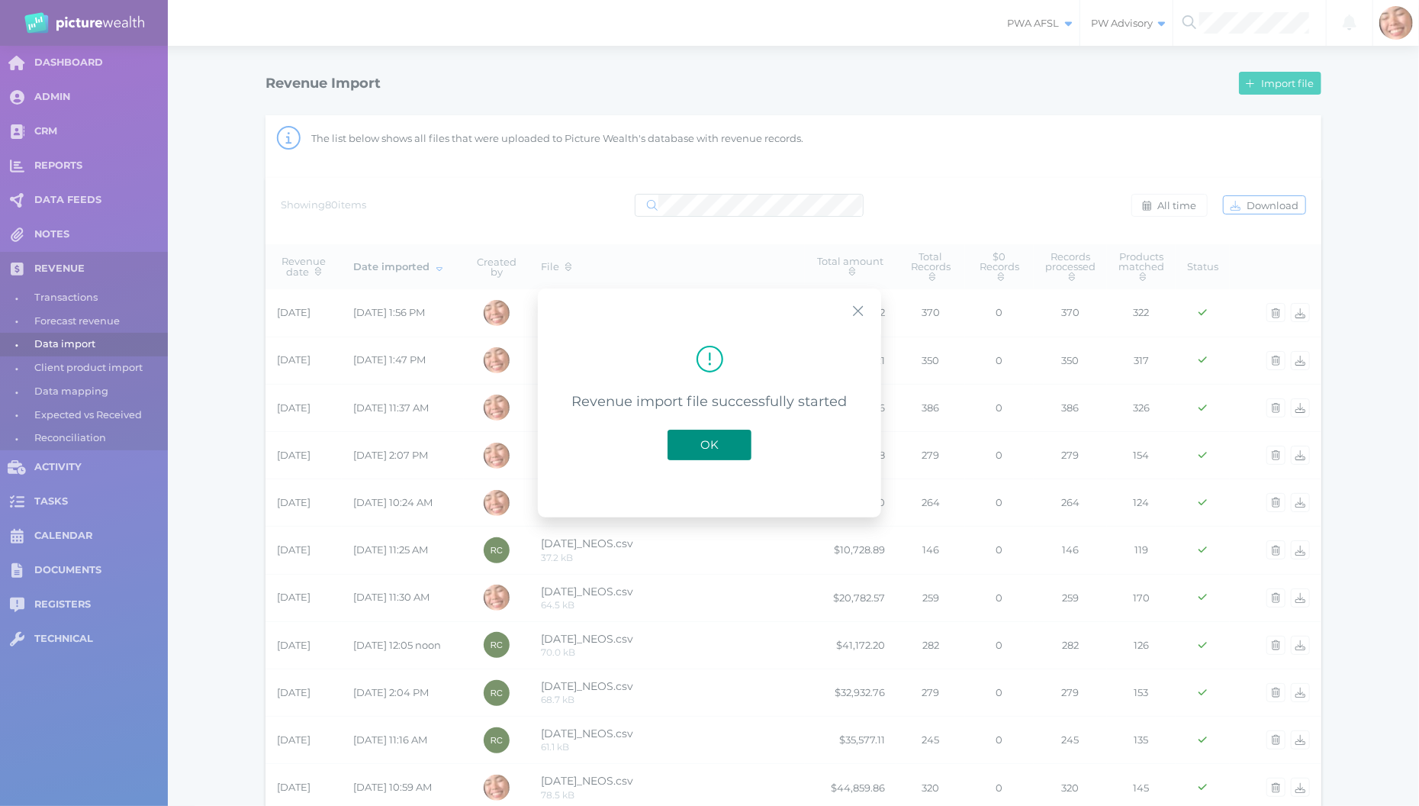
click at [737, 452] on button "OK" at bounding box center [709, 444] width 84 height 31
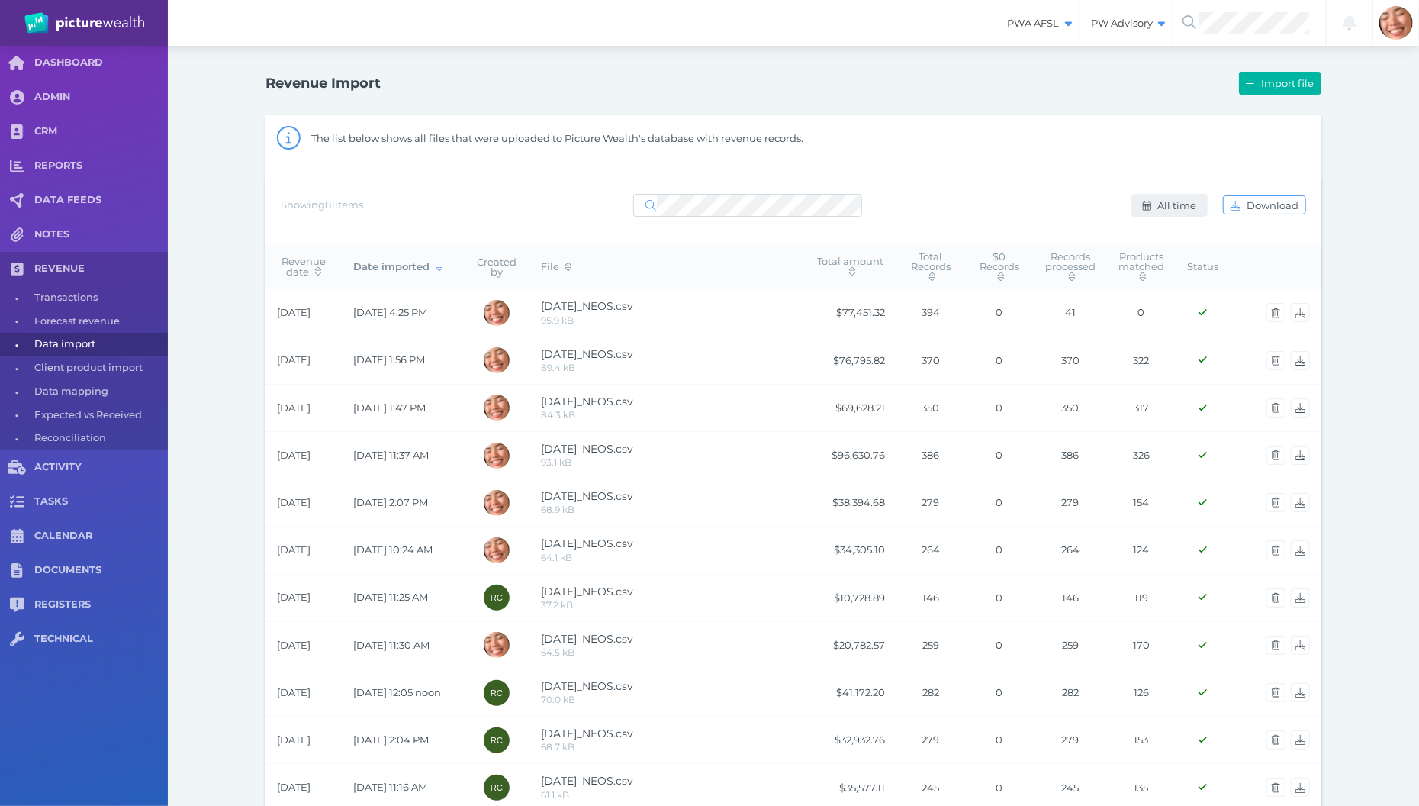
click at [1175, 214] on button "All time" at bounding box center [1169, 205] width 76 height 23
select select "ALL_TIME"
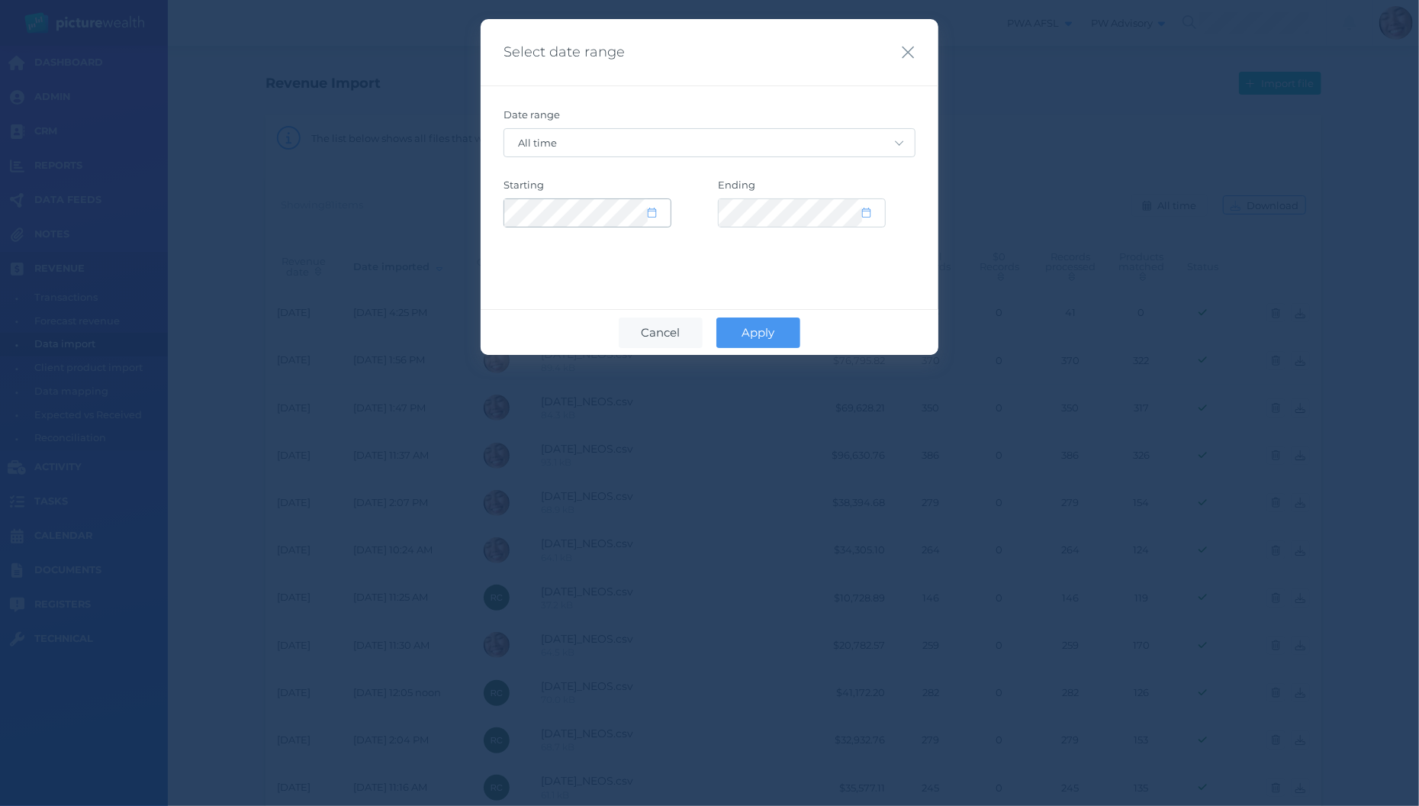
click at [653, 211] on icon at bounding box center [652, 212] width 8 height 10
select select "2015"
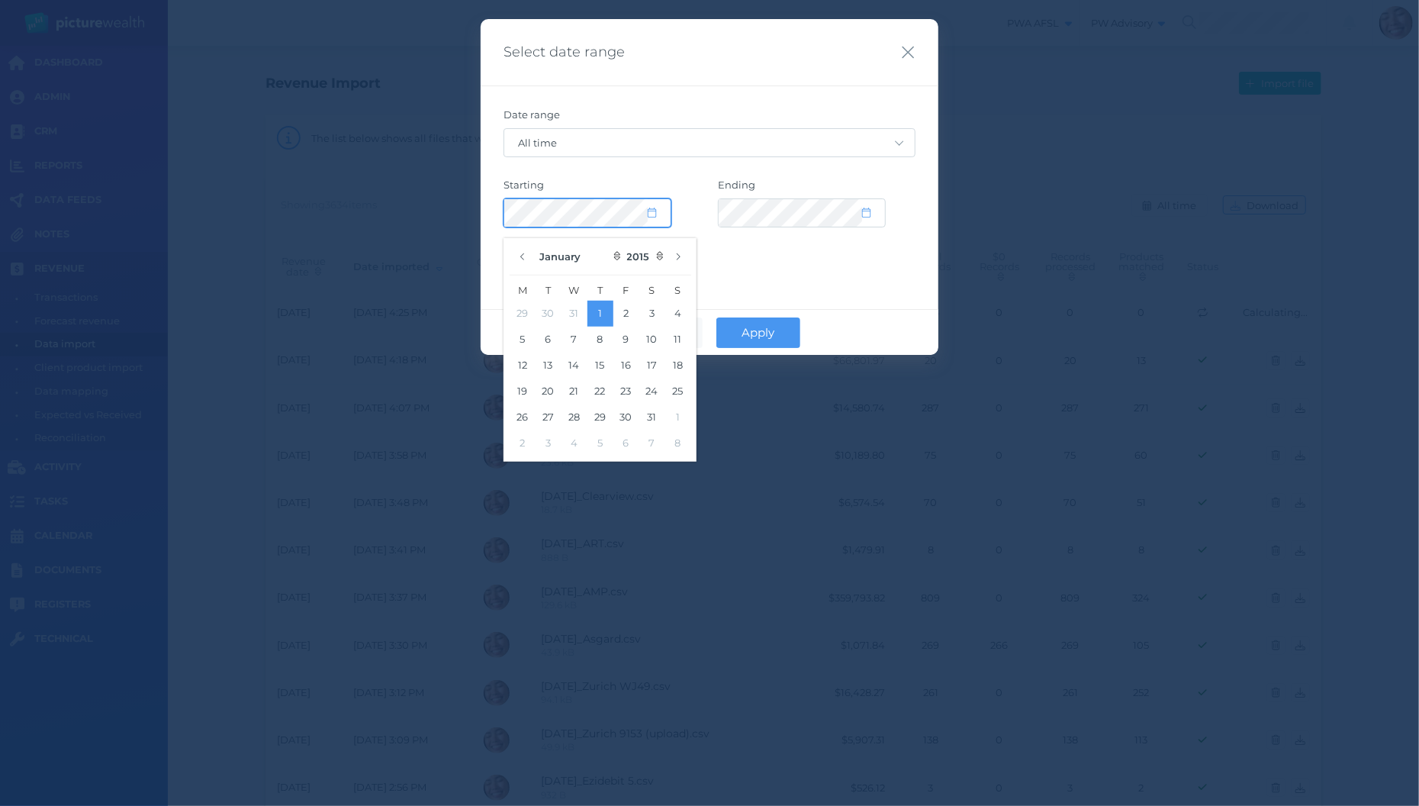
select select "CUSTOM"
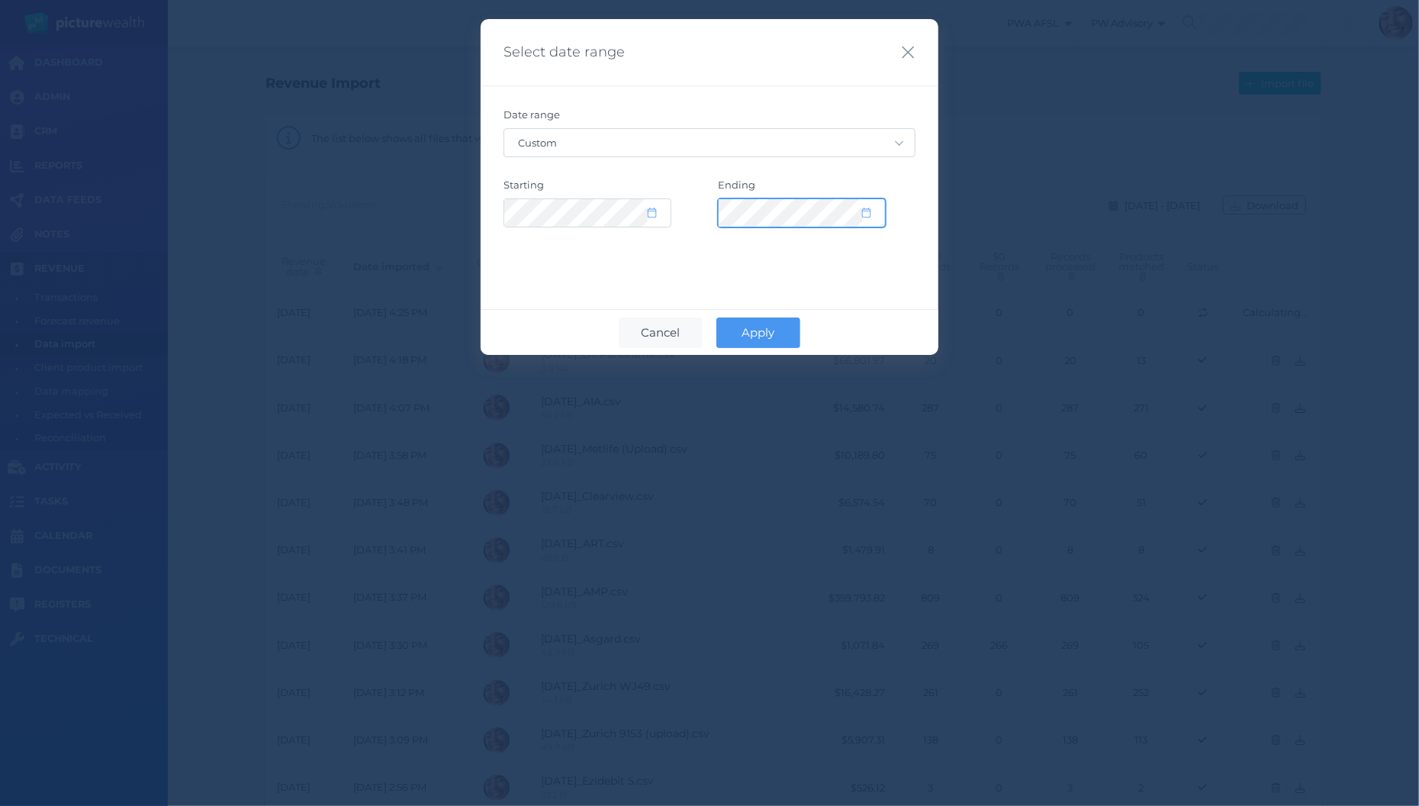
select select "2035"
click at [782, 339] on button "Apply" at bounding box center [758, 332] width 84 height 31
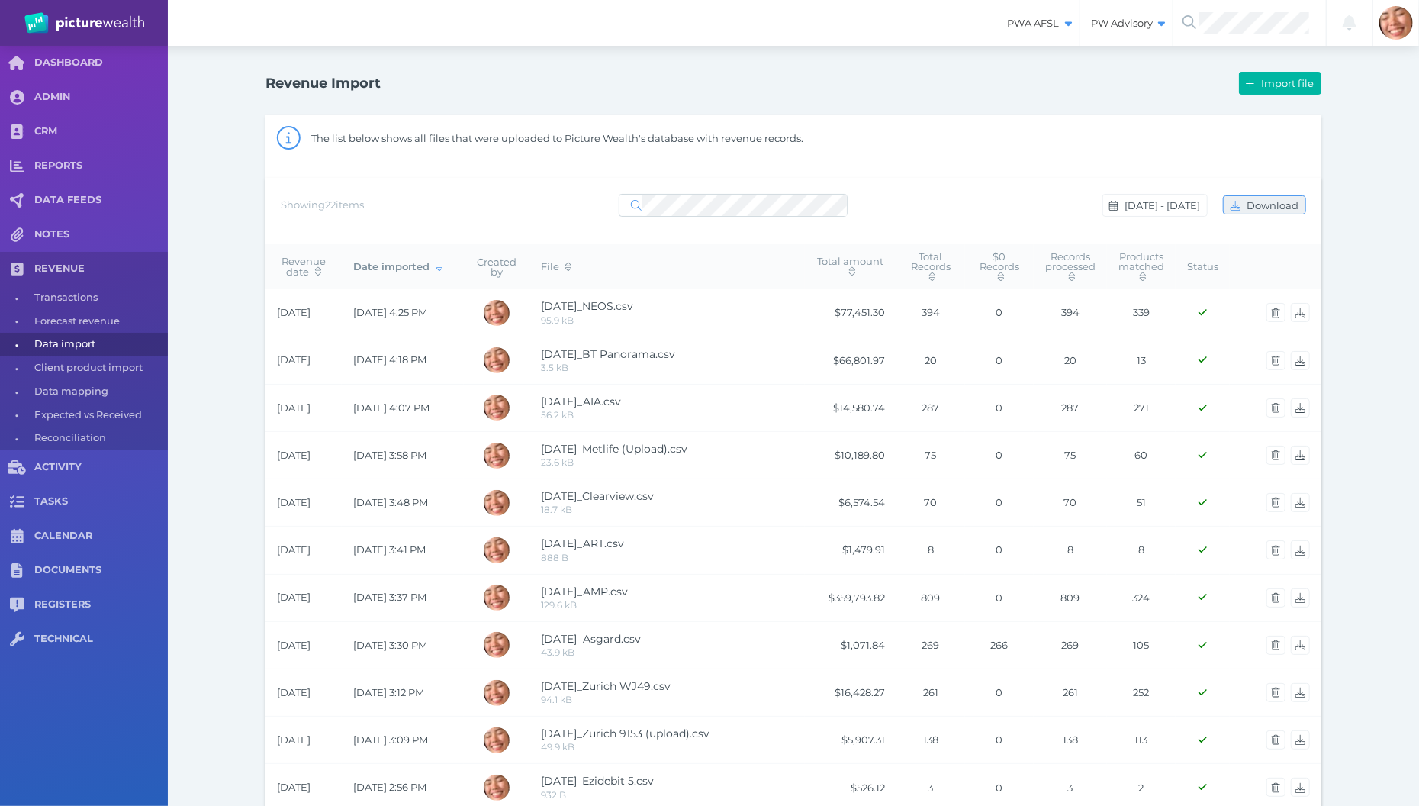
click at [1263, 212] on button "Download" at bounding box center [1264, 204] width 83 height 19
click at [236, 156] on div "Revenue Import Import file The list below shows all files that were uploaded to…" at bounding box center [793, 732] width 1251 height 1373
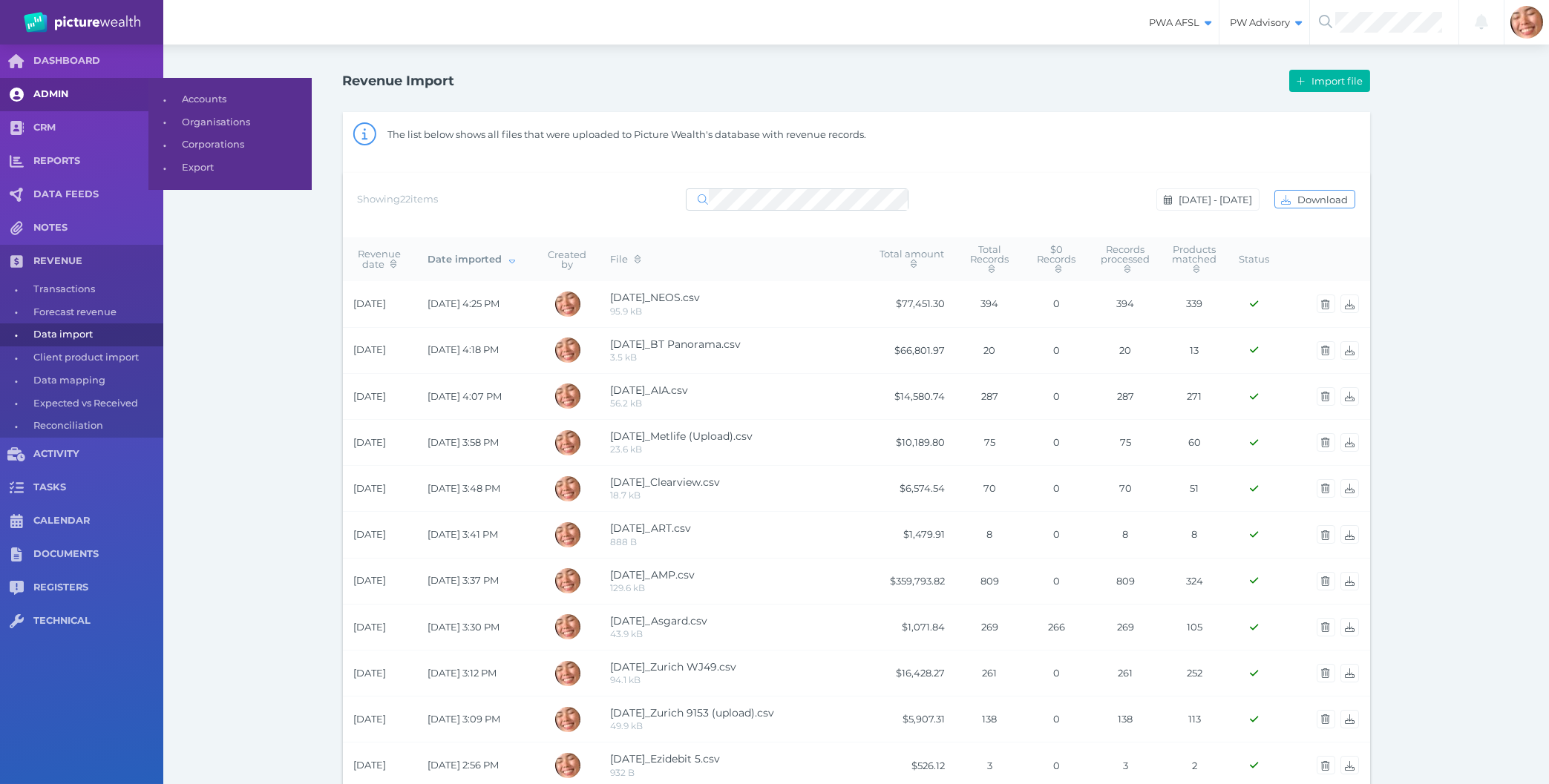
click at [70, 89] on span "ADMIN" at bounding box center [97, 94] width 129 height 13
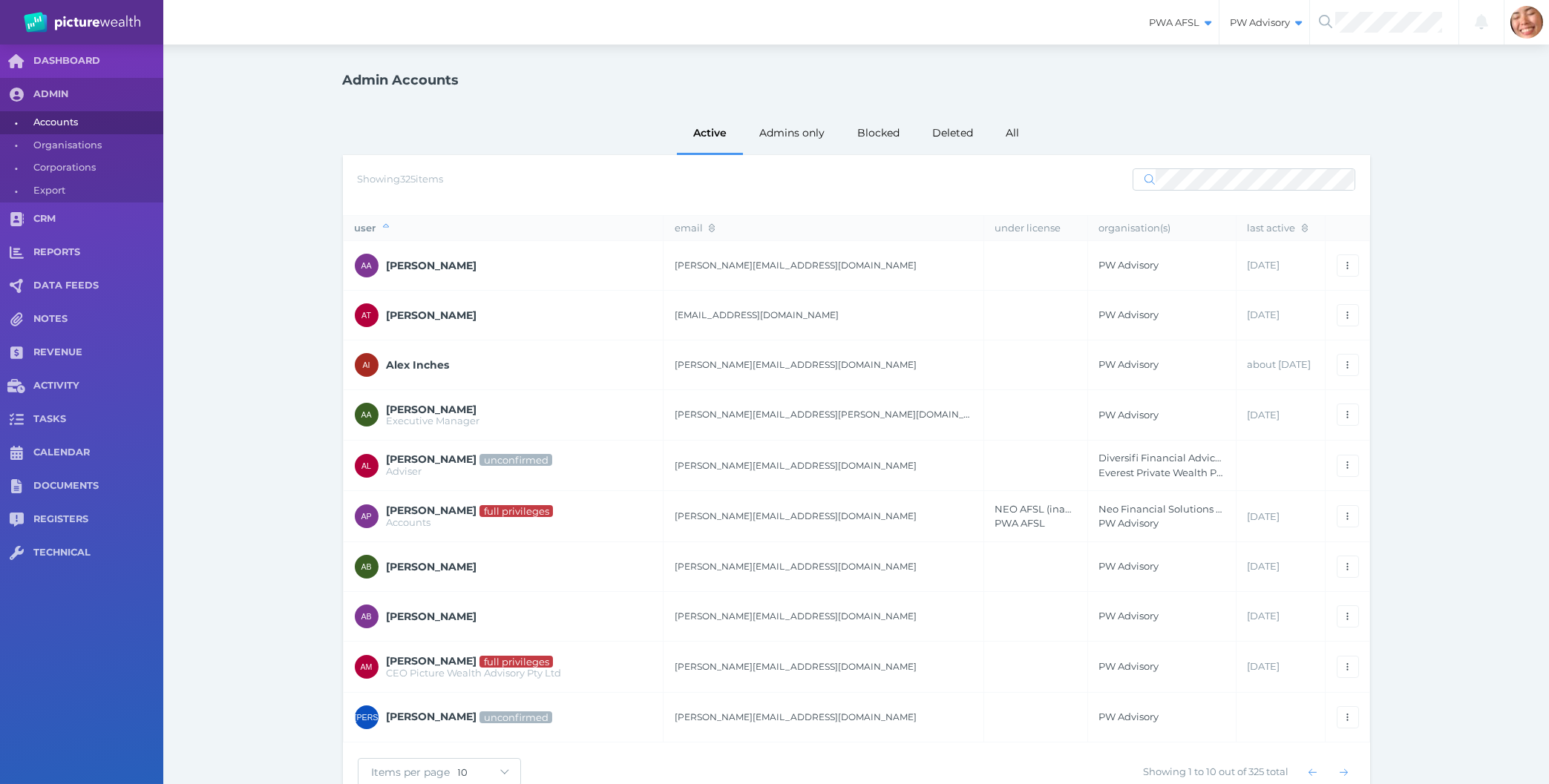
click at [270, 118] on div "Admin Accounts Active Admins only Blocked Deleted All Showing 325 items user em…" at bounding box center [856, 436] width 1386 height 782
click at [1166, 117] on div "Active Admins only Blocked Deleted All" at bounding box center [856, 132] width 1027 height 44
click at [746, 137] on div "Admins only" at bounding box center [792, 132] width 100 height 43
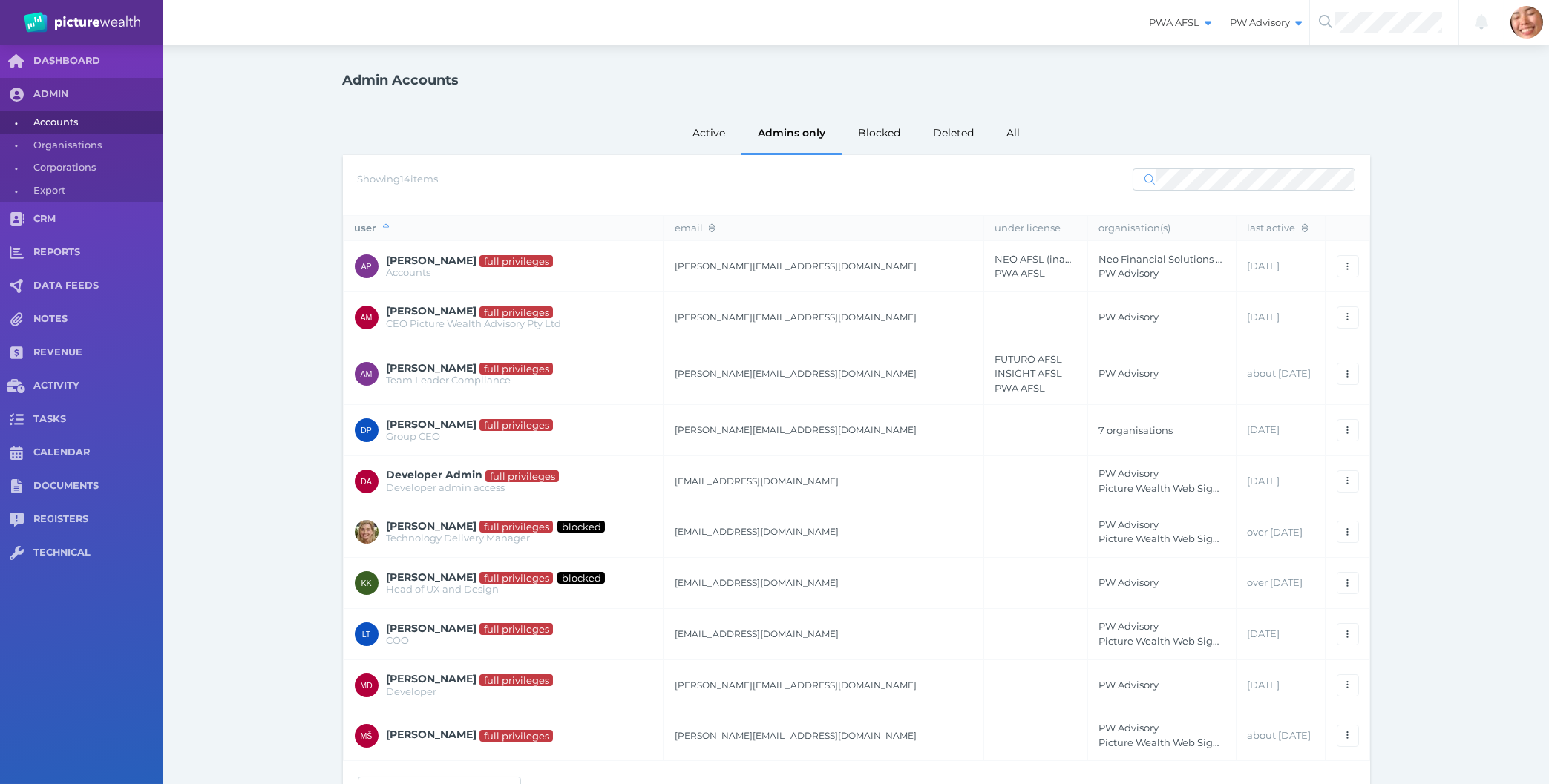
scroll to position [64, 0]
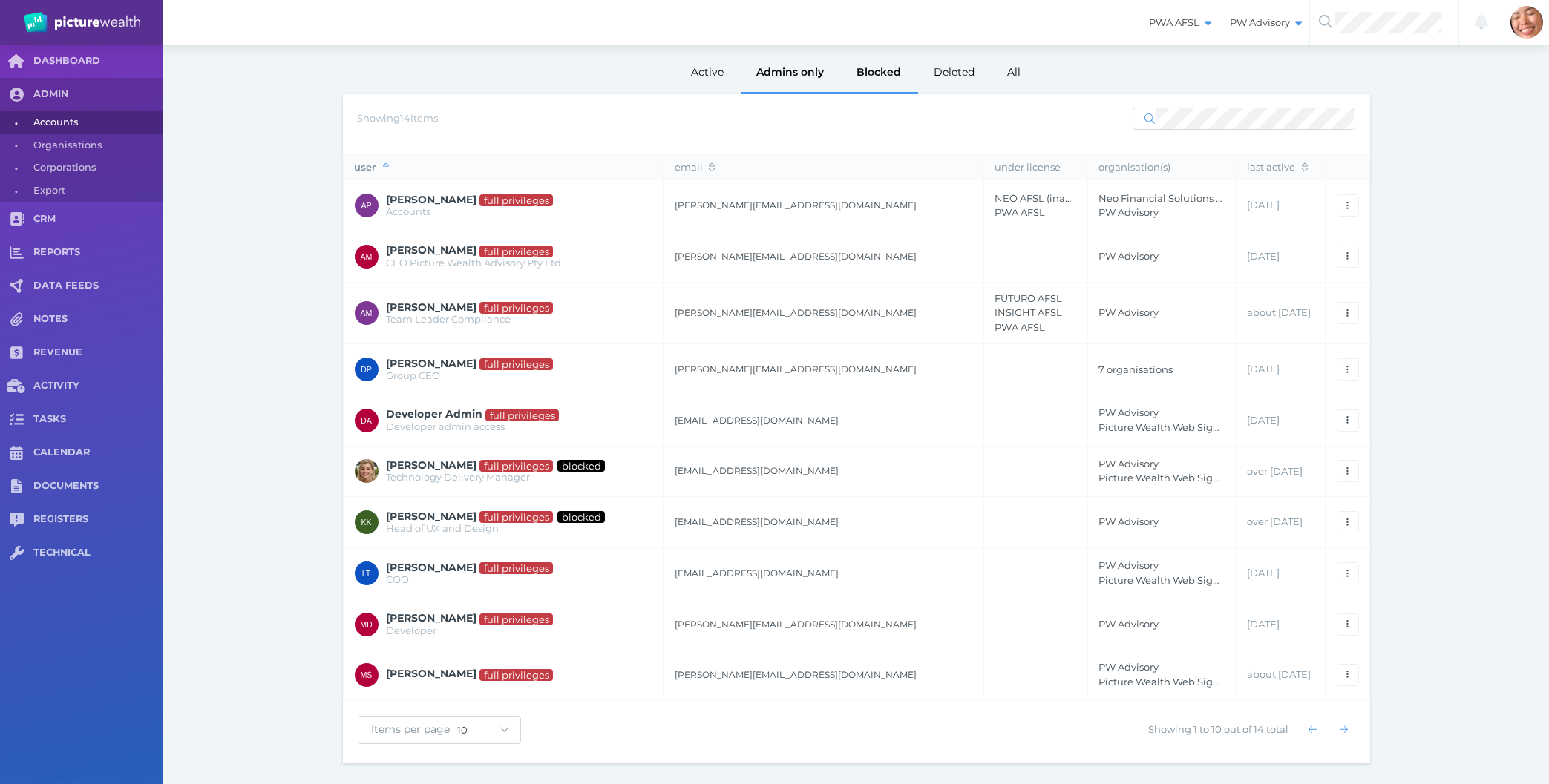
click at [887, 72] on div "Blocked" at bounding box center [879, 72] width 77 height 43
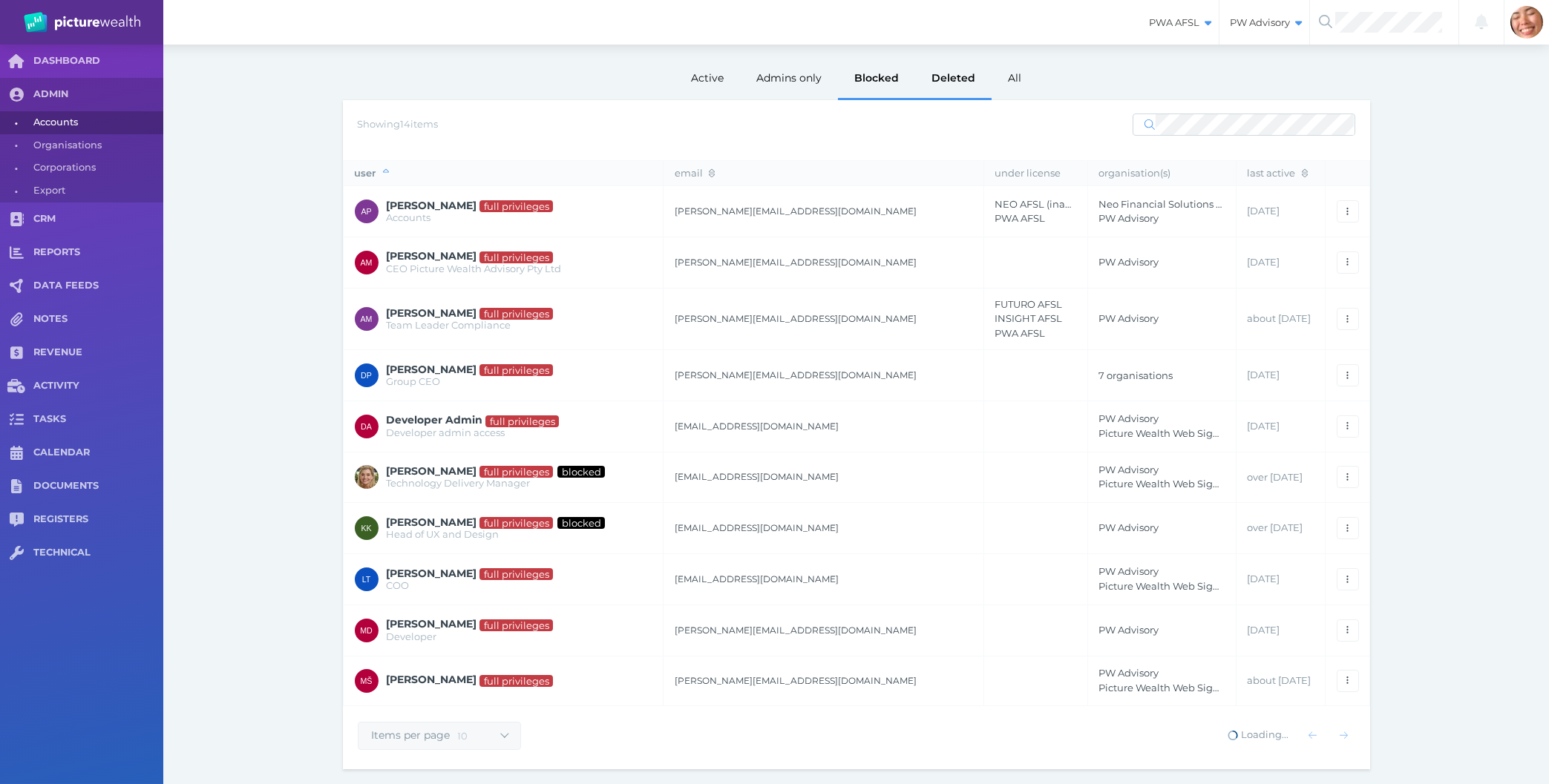
click at [962, 65] on div "Deleted" at bounding box center [954, 78] width 77 height 43
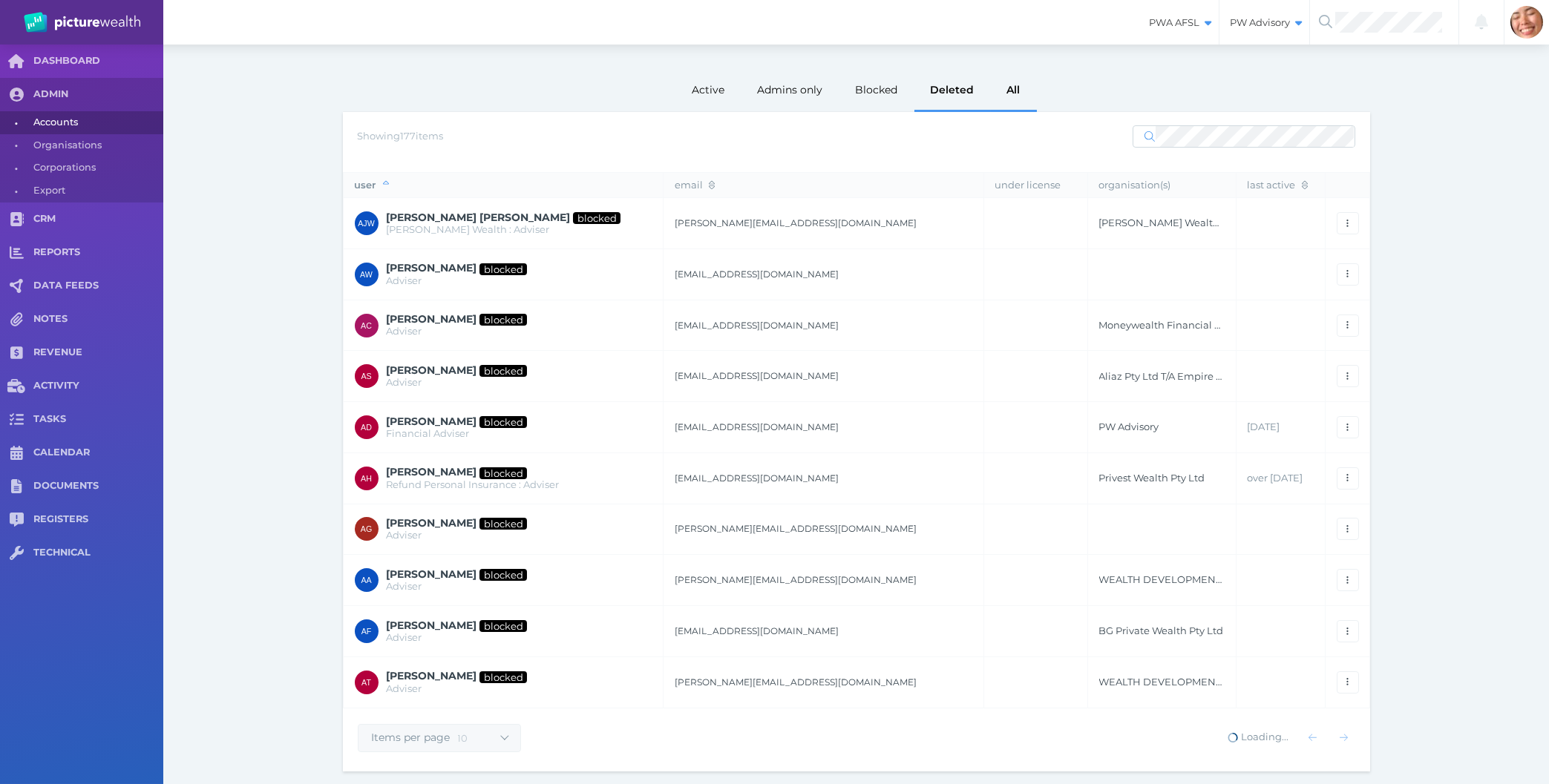
click at [1010, 84] on div "All" at bounding box center [1013, 89] width 46 height 43
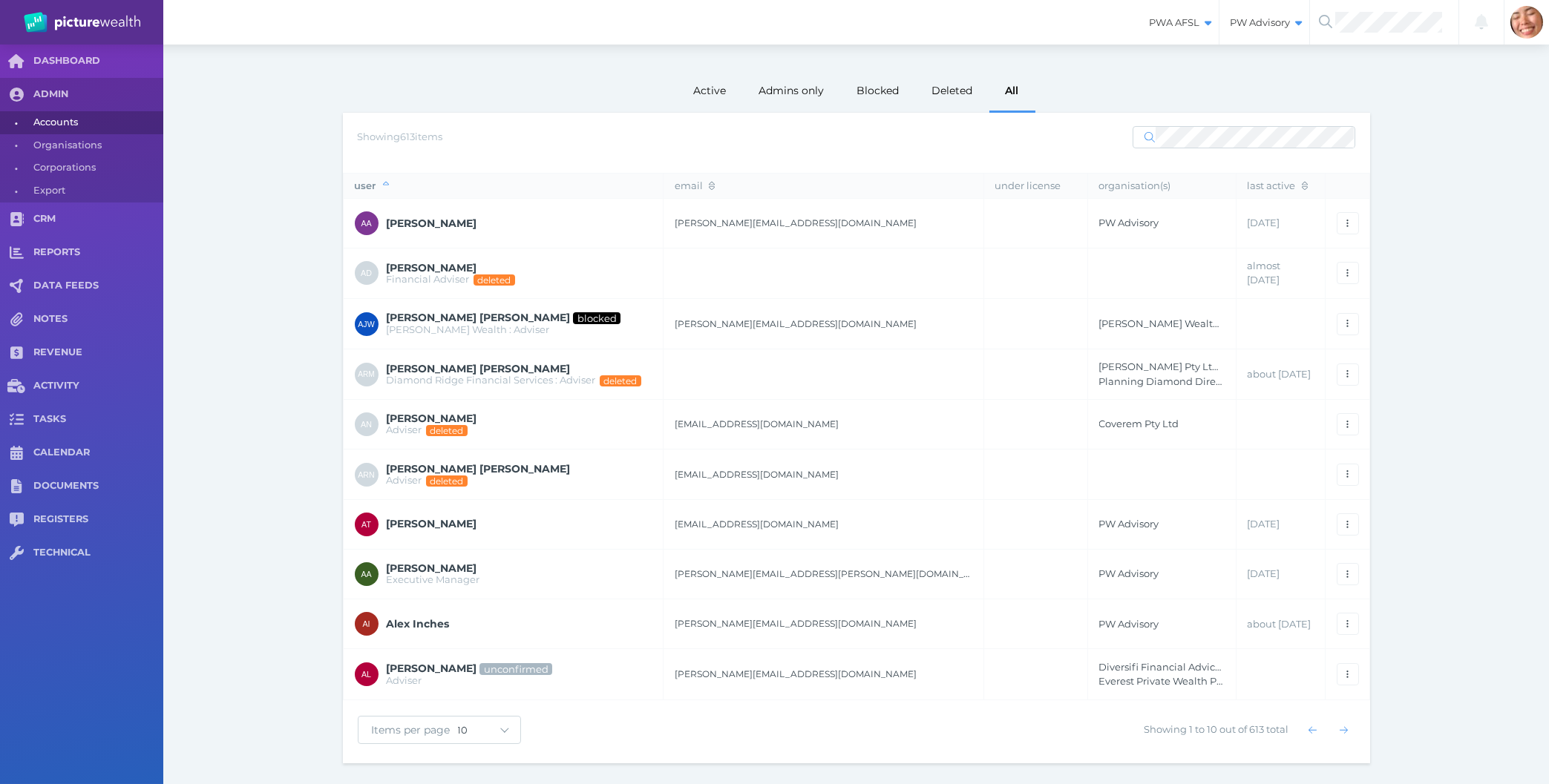
scroll to position [0, 0]
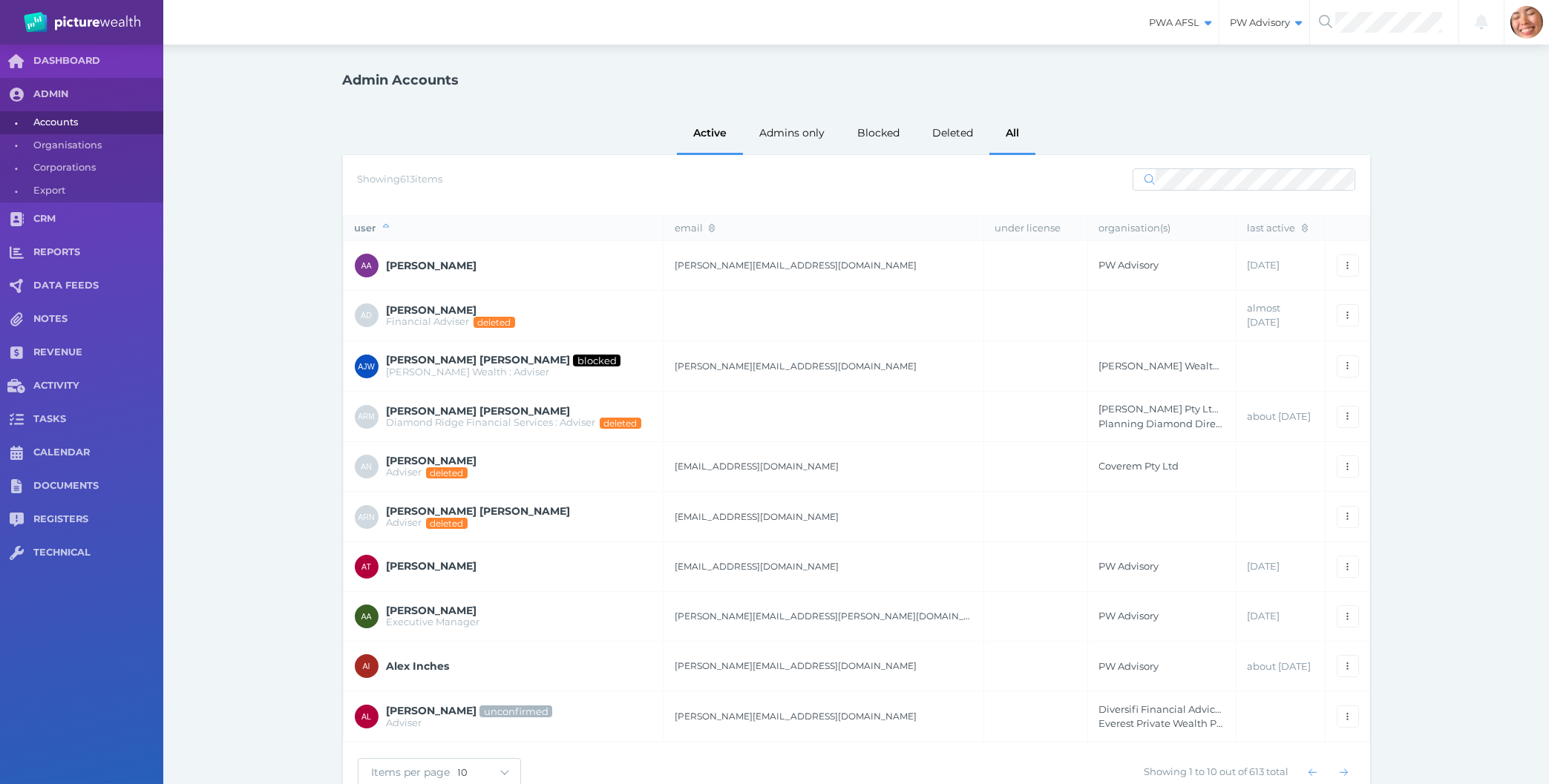
click at [720, 133] on div "Active" at bounding box center [710, 132] width 66 height 43
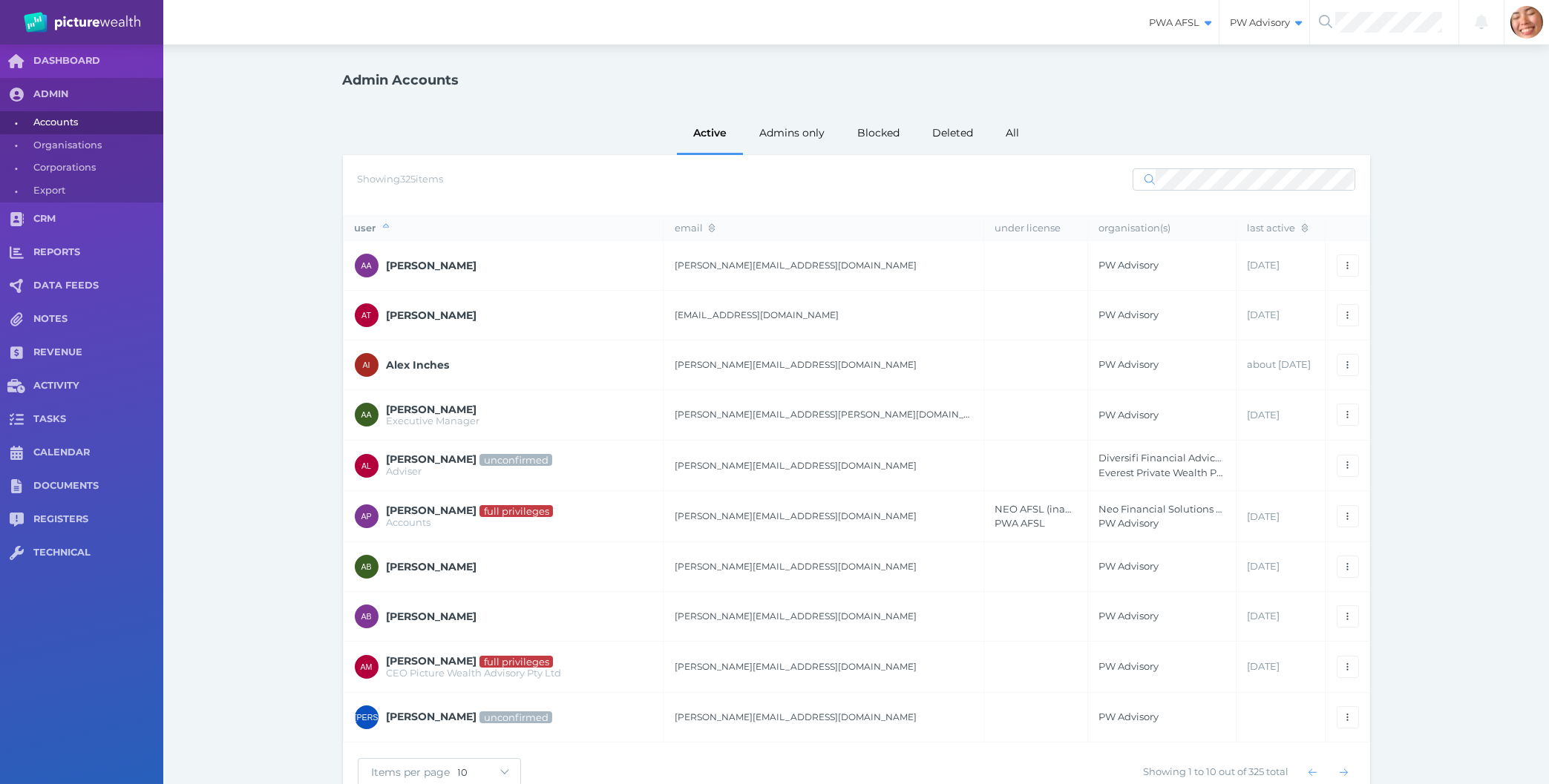
scroll to position [46, 0]
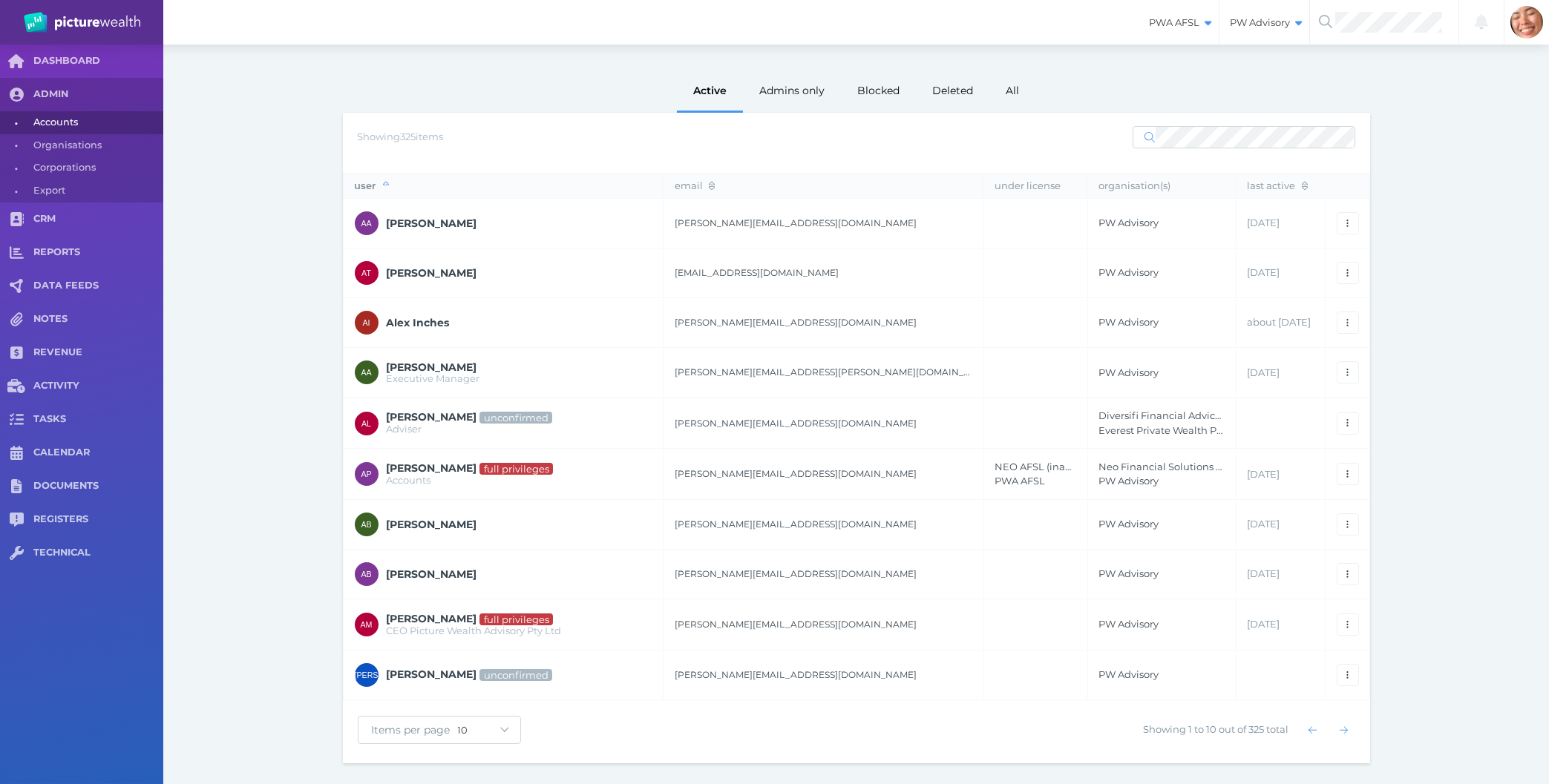
click at [306, 196] on div "Admin Accounts Active Admins only Blocked Deleted All Showing 325 items user em…" at bounding box center [856, 393] width 1386 height 782
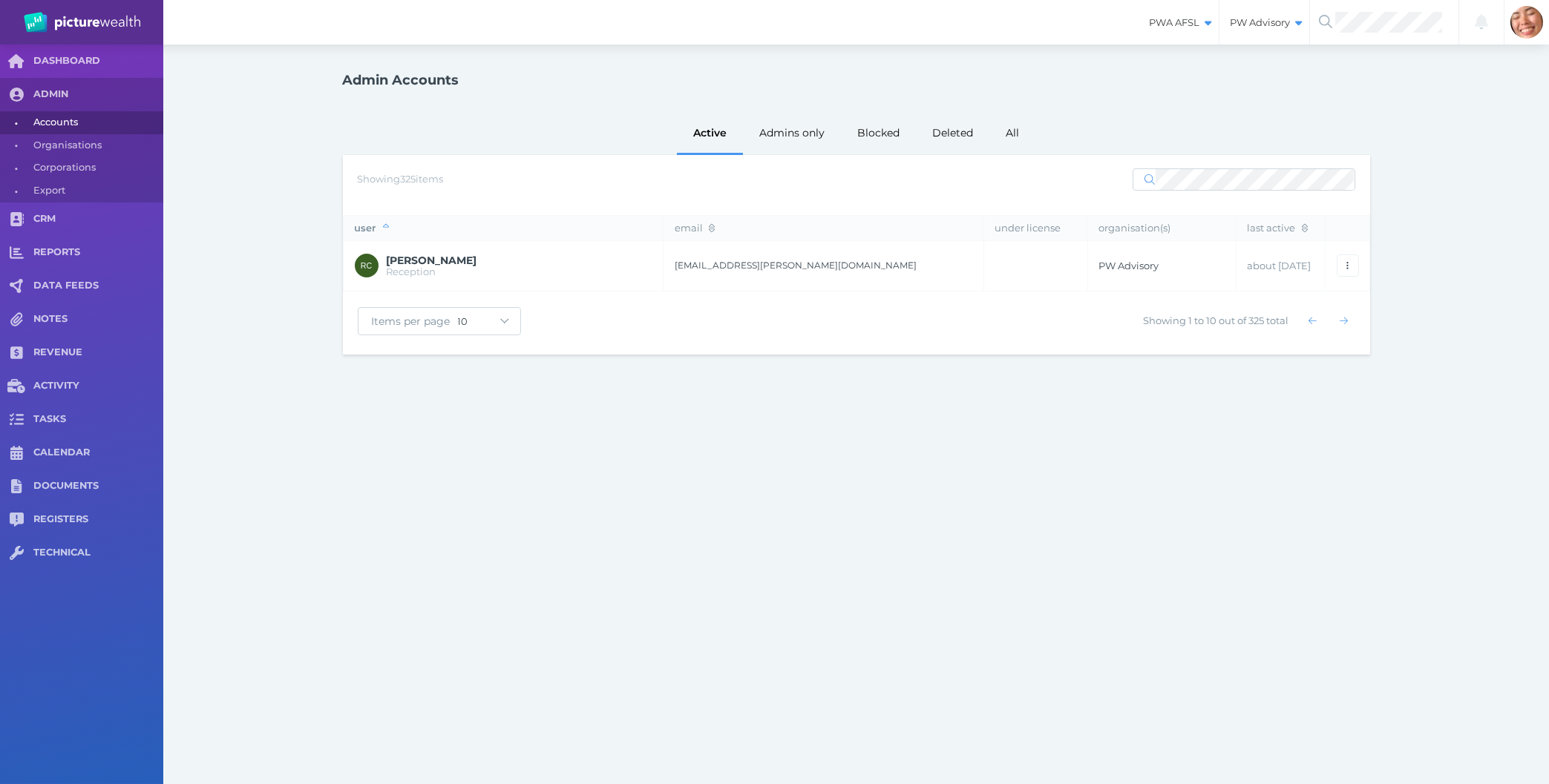
drag, startPoint x: 1351, startPoint y: 270, endPoint x: 1384, endPoint y: 251, distance: 38.1
click at [1351, 270] on span "button" at bounding box center [1348, 266] width 16 height 12
click at [1380, 193] on div "Admin Accounts Active Admins only Blocked Deleted All Showing 325 items user em…" at bounding box center [856, 210] width 1386 height 331
click at [612, 741] on div "PWA AFSL Switch to license: PWA AFSL NEO AFSL (inactive) PW Advisory Switch to …" at bounding box center [774, 392] width 1549 height 784
click at [946, 698] on div "PWA AFSL Switch to license: PWA AFSL NEO AFSL (inactive) PW Advisory Switch to …" at bounding box center [774, 392] width 1549 height 784
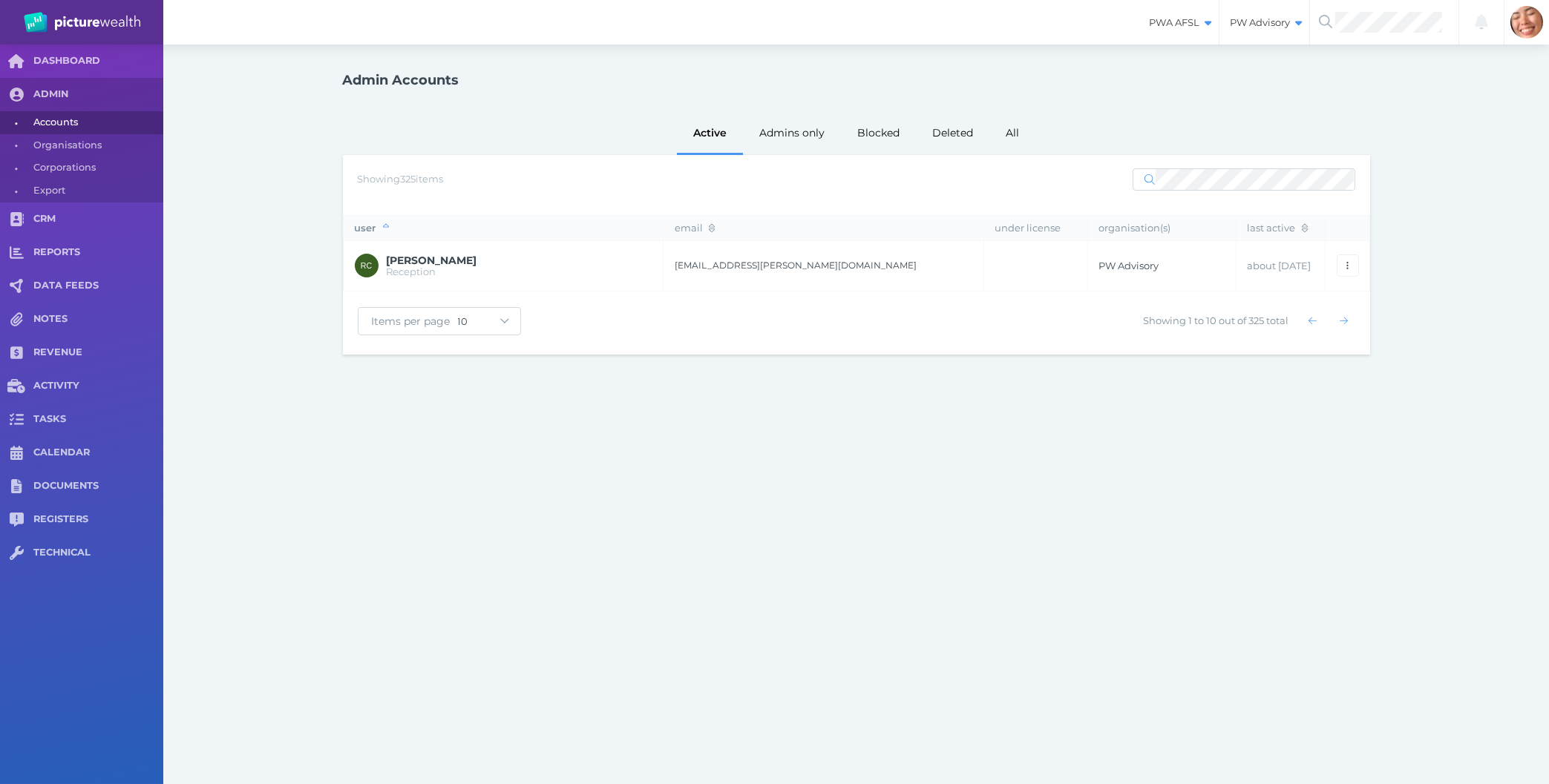
click at [934, 499] on div "PWA AFSL Switch to license: PWA AFSL NEO AFSL (inactive) PW Advisory Switch to …" at bounding box center [774, 392] width 1549 height 784
click at [334, 368] on div "Admin Accounts Active Admins only Blocked Deleted All Showing 325 items user em…" at bounding box center [856, 210] width 1069 height 331
click at [423, 491] on div "PWA AFSL Switch to license: PWA AFSL NEO AFSL (inactive) PW Advisory Switch to …" at bounding box center [774, 392] width 1549 height 784
click at [232, 250] on div "Admin Accounts Active Admins only Blocked Deleted All Showing 325 items user em…" at bounding box center [856, 210] width 1386 height 331
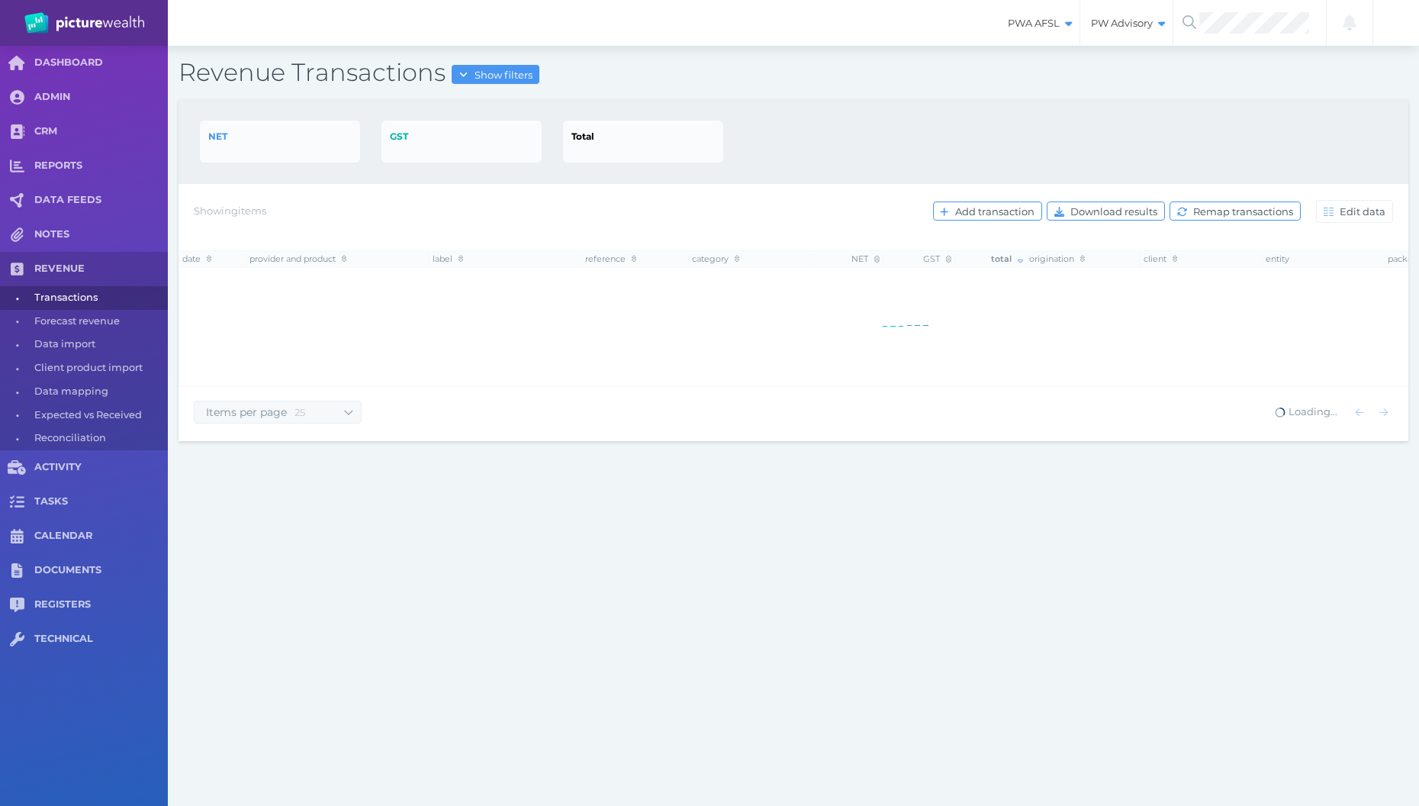
select select "25"
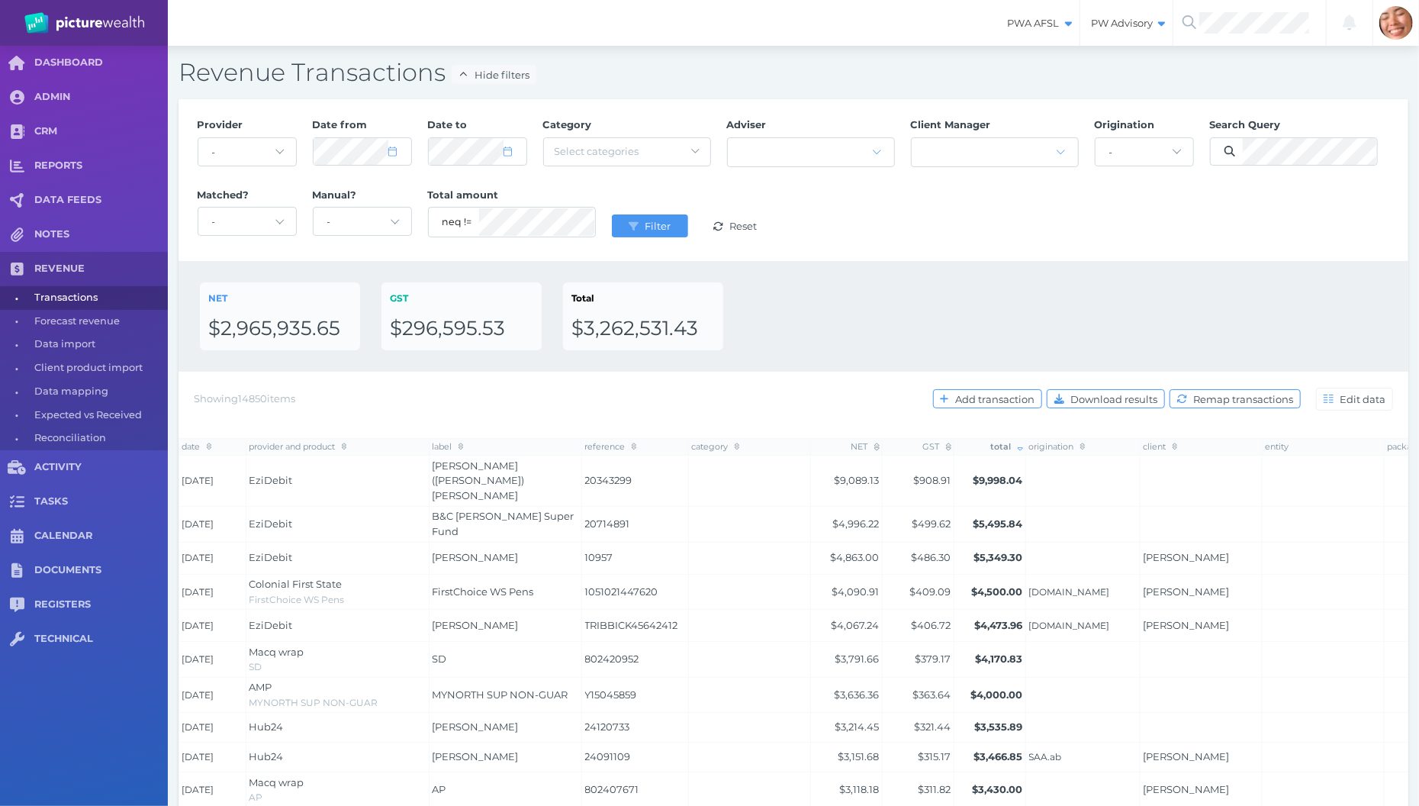
click at [979, 256] on div "Provider - Acuity Fee Revenue Acuity Trustee Advocate Private Wealth Pty Ltd AI…" at bounding box center [794, 180] width 1230 height 162
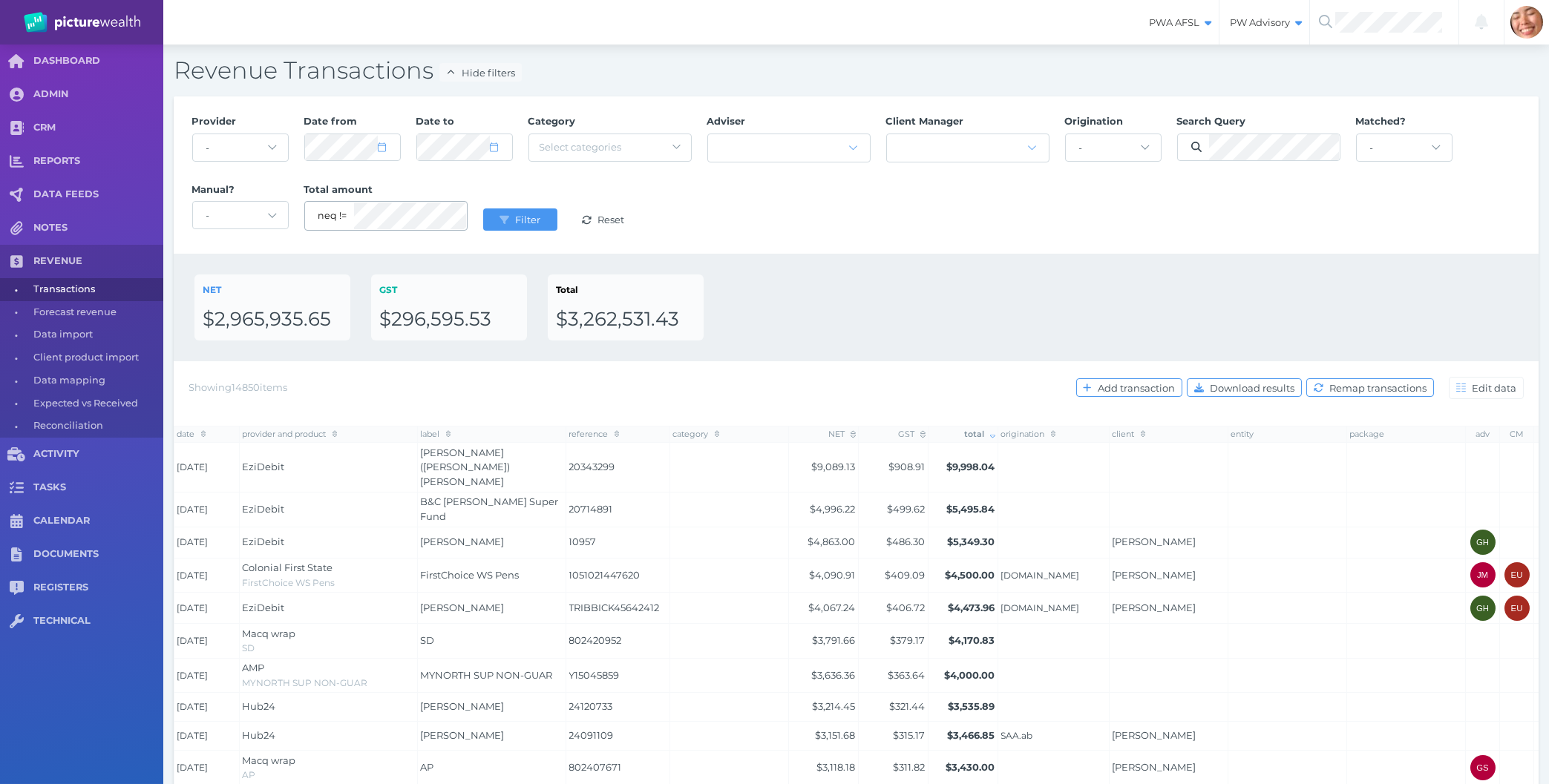
drag, startPoint x: 803, startPoint y: 328, endPoint x: 435, endPoint y: 230, distance: 380.8
click at [738, 315] on div "NET $2,965,935.65 GST $296,595.53 Total $3,262,531.43" at bounding box center [856, 307] width 1323 height 66
select select "6"
select select "2025"
select select "6"
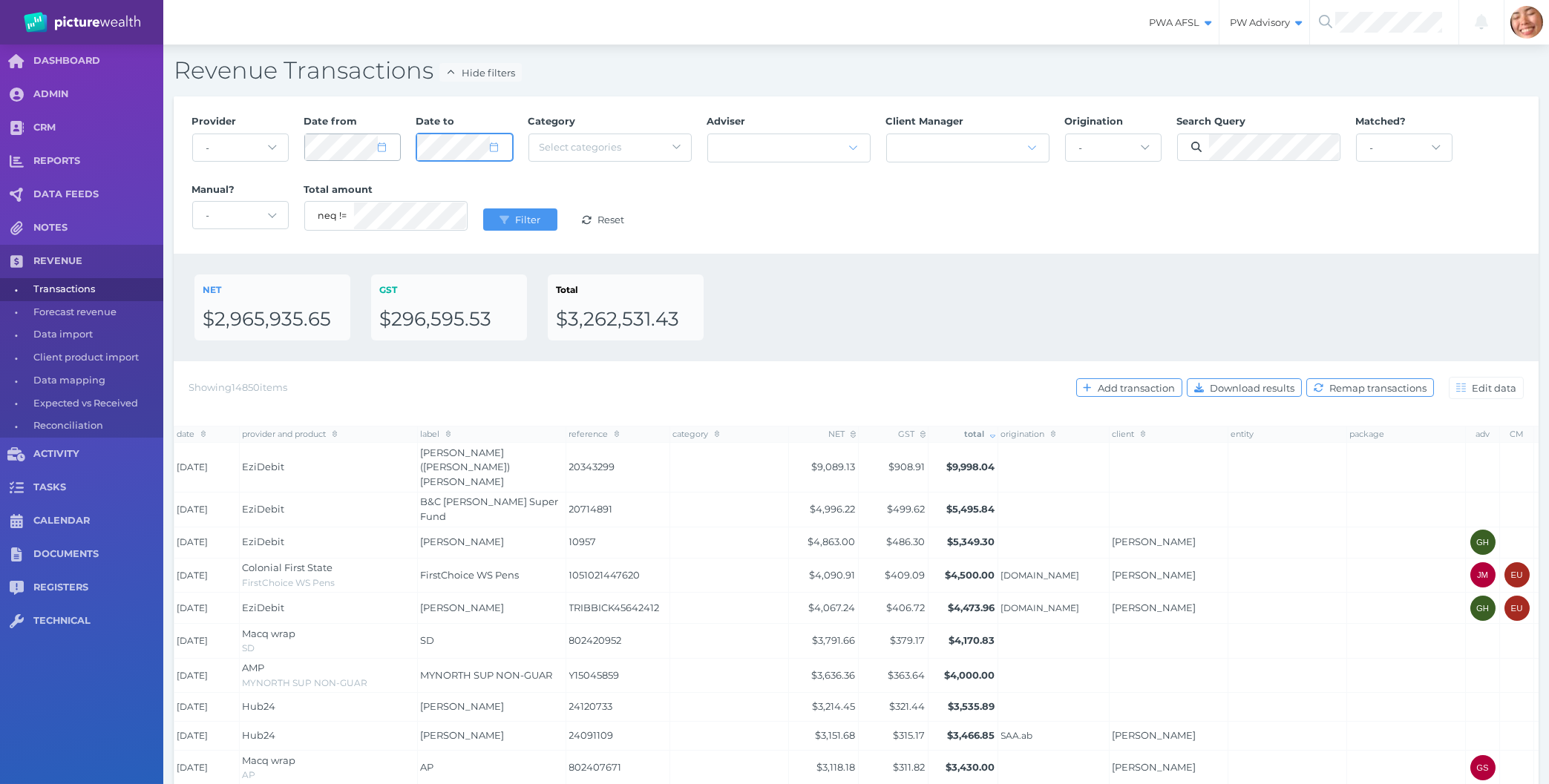
select select "2025"
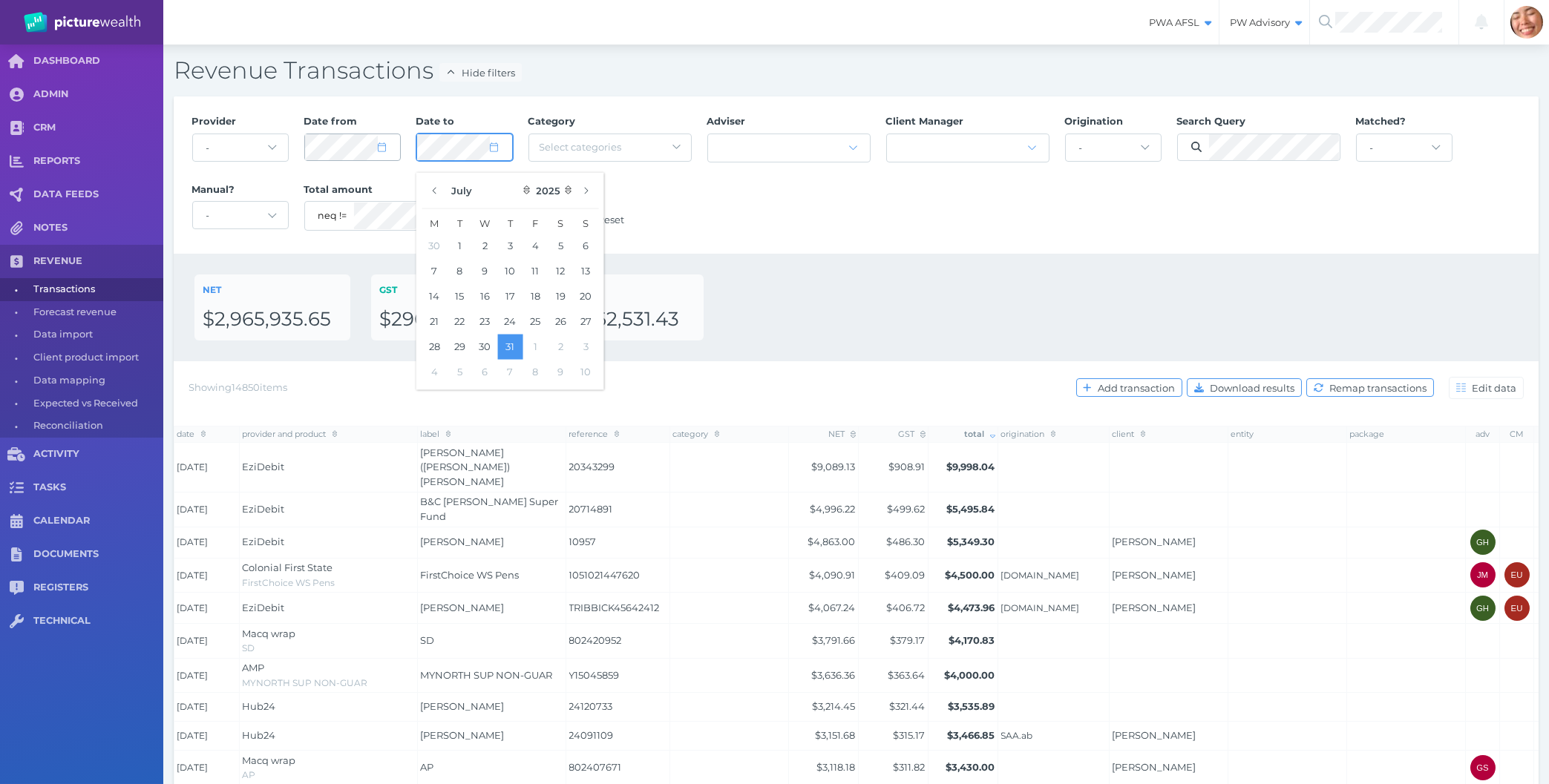
click at [484, 208] on button "Filter" at bounding box center [521, 219] width 74 height 22
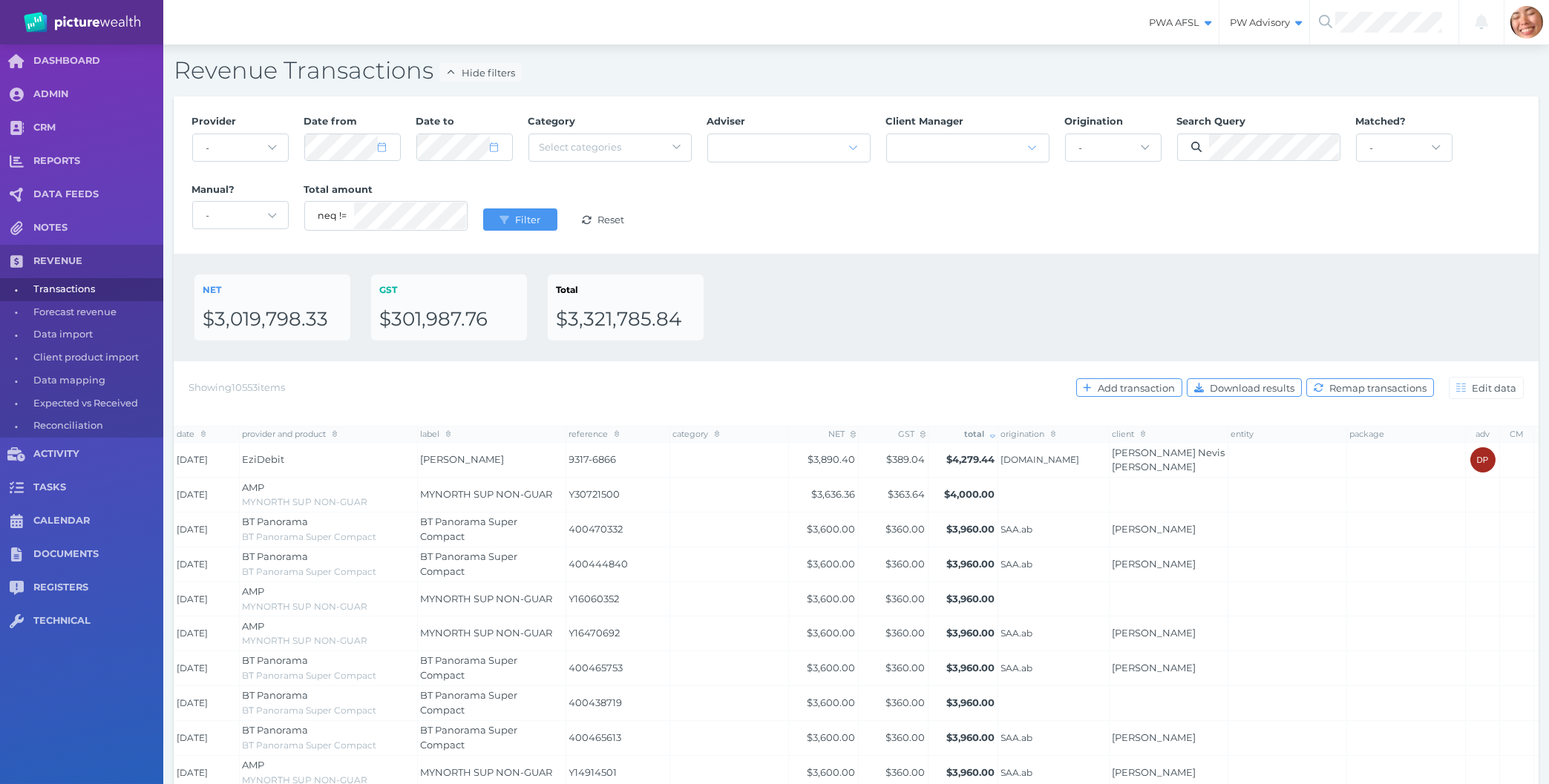
click at [830, 284] on div "NET $3,019,798.33 GST $301,987.76 Total $3,321,785.84" at bounding box center [856, 307] width 1323 height 66
select select "7"
select select "2025"
click at [484, 208] on button "Filter" at bounding box center [521, 219] width 74 height 22
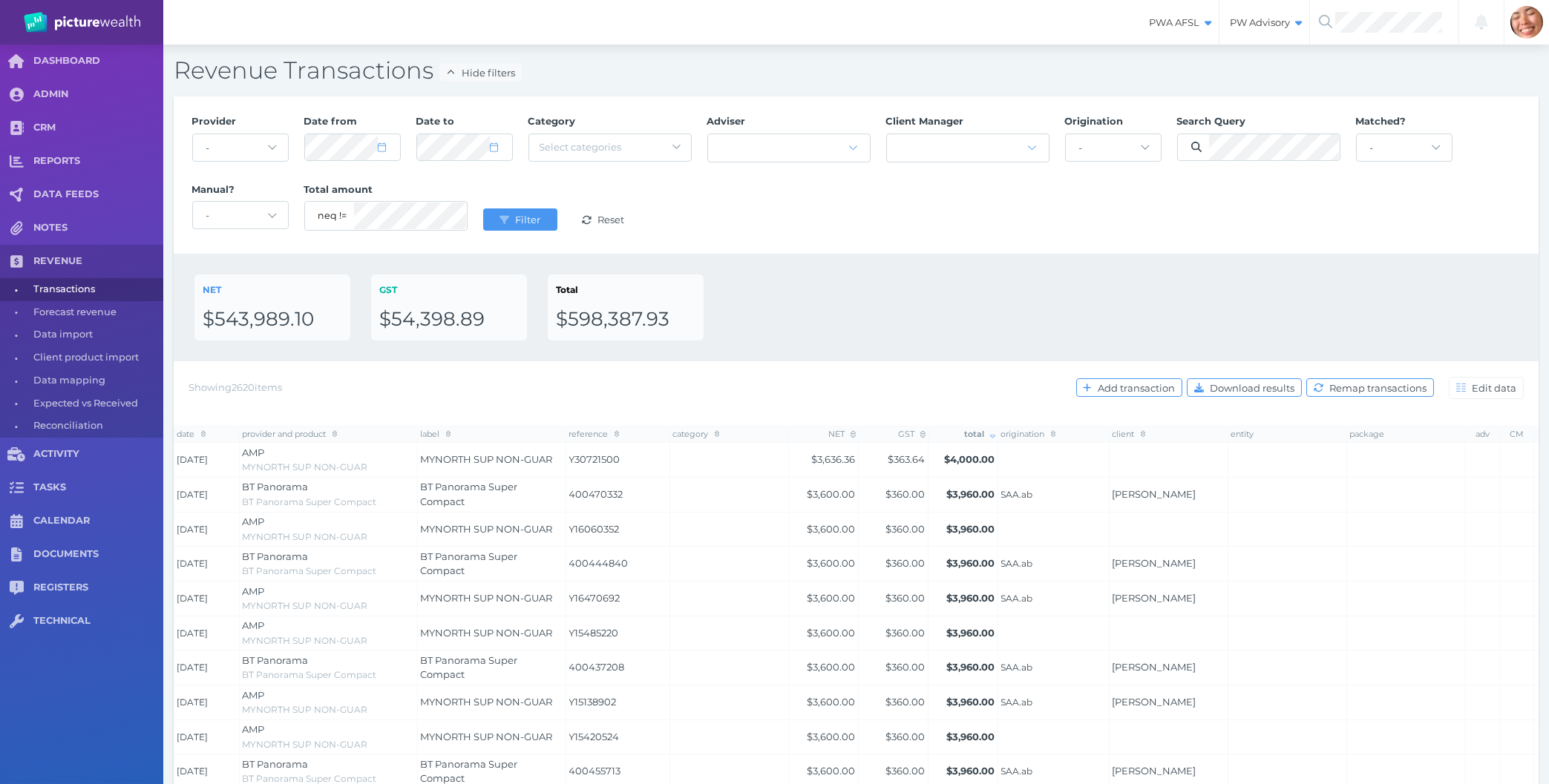
click at [291, 327] on div "$543,989.10" at bounding box center [271, 320] width 139 height 25
drag, startPoint x: 590, startPoint y: 328, endPoint x: 694, endPoint y: 328, distance: 104.0
click at [694, 328] on div "$598,387.93" at bounding box center [625, 320] width 139 height 25
click at [826, 321] on div "NET $543,989.10 GST $54,398.89 Total $598,387.93" at bounding box center [856, 307] width 1323 height 66
click at [872, 300] on div "NET $543,989.10 GST $54,398.89 Total $598,387.93" at bounding box center [856, 307] width 1323 height 66
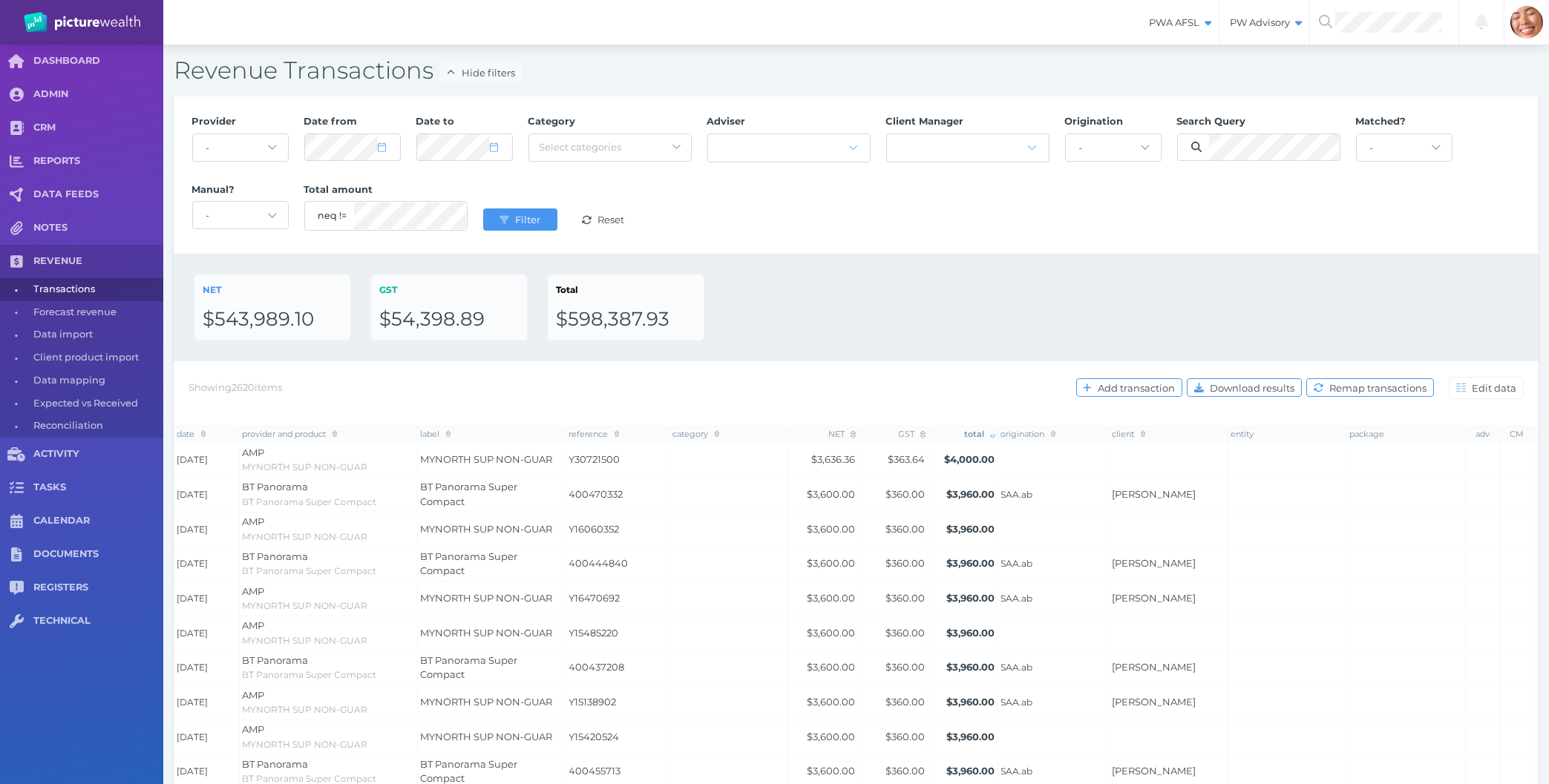
click at [841, 267] on div "NET $543,989.10 GST $54,398.89 Total $598,387.93" at bounding box center [856, 307] width 1365 height 108
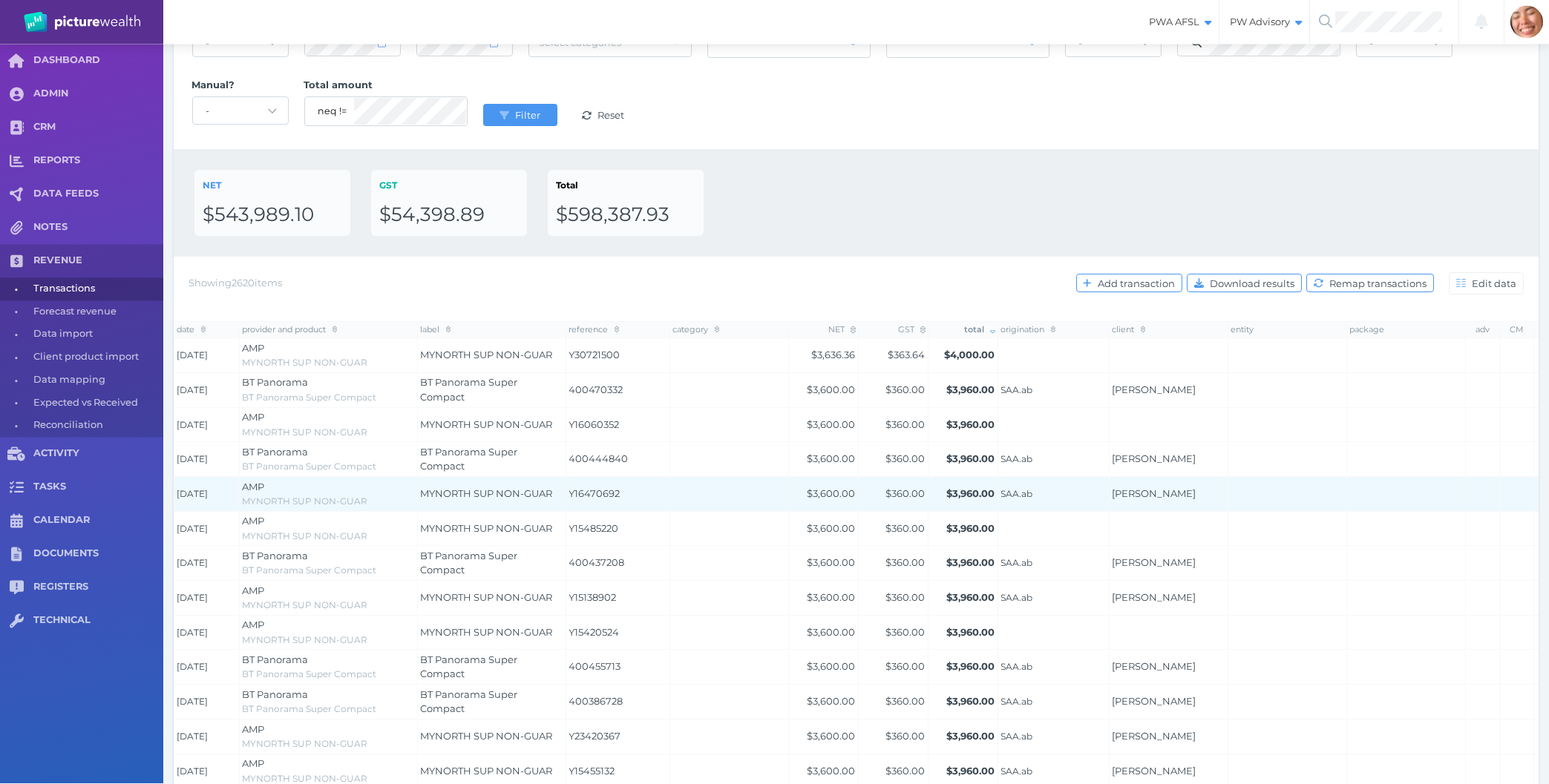
scroll to position [159, 0]
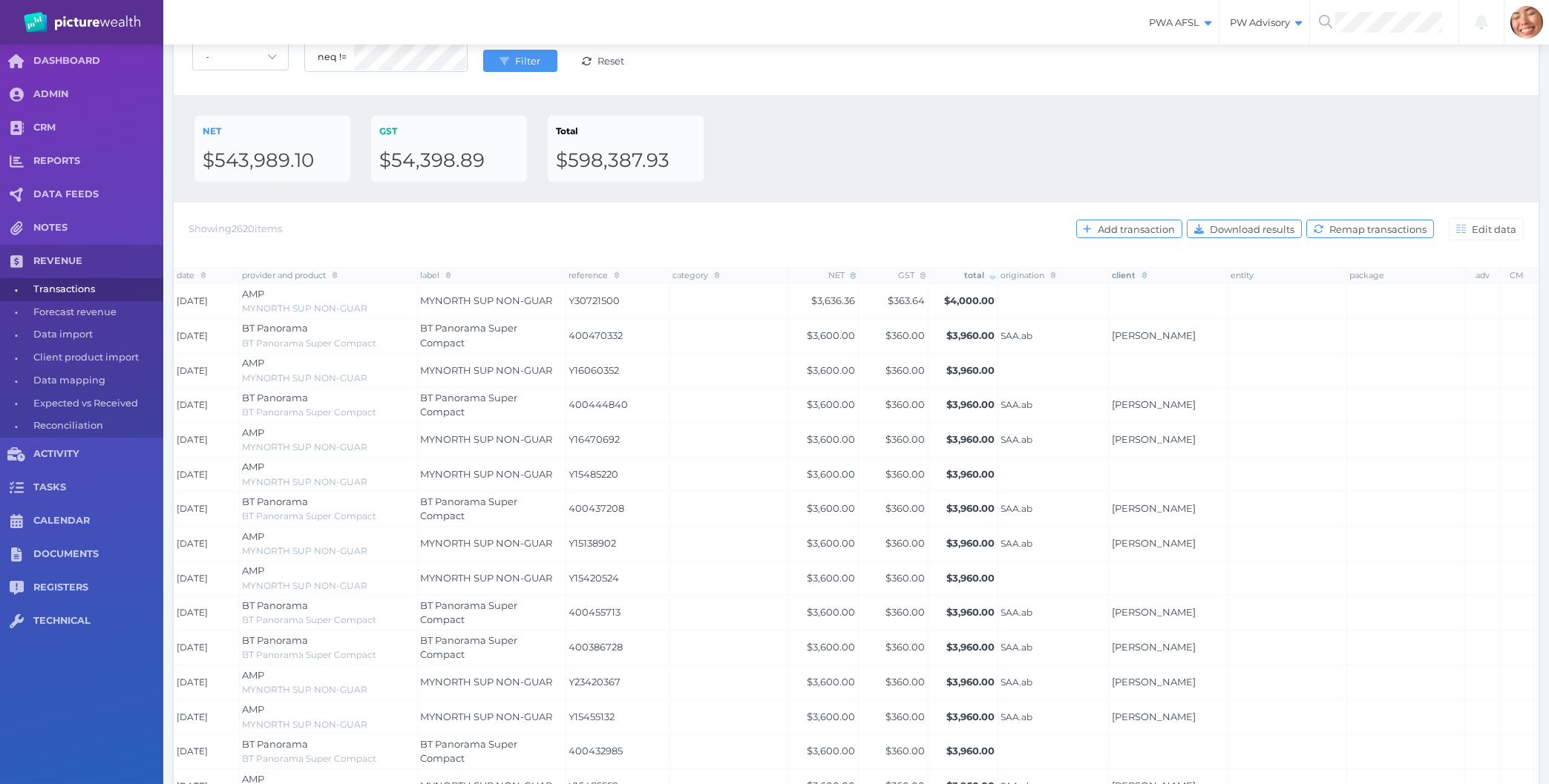
click at [1132, 272] on span "client" at bounding box center [1131, 275] width 35 height 11
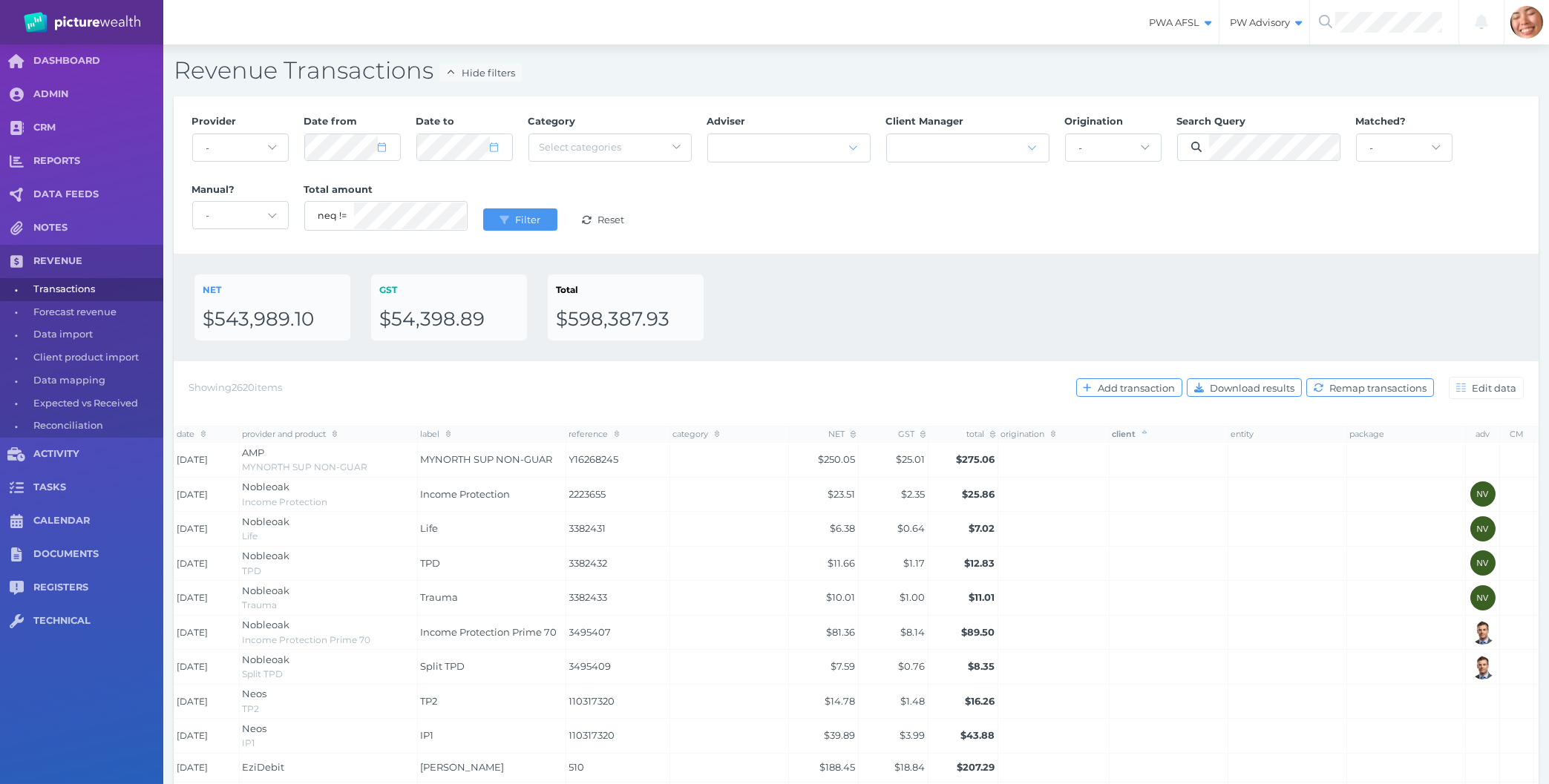
click at [907, 305] on div "NET $543,989.10 GST $54,398.89 Total $598,387.93" at bounding box center [856, 307] width 1323 height 66
click at [1161, 282] on div "NET $543,989.10 GST $54,398.89 Total $598,387.93" at bounding box center [856, 307] width 1323 height 66
click at [972, 433] on span "total" at bounding box center [980, 434] width 31 height 11
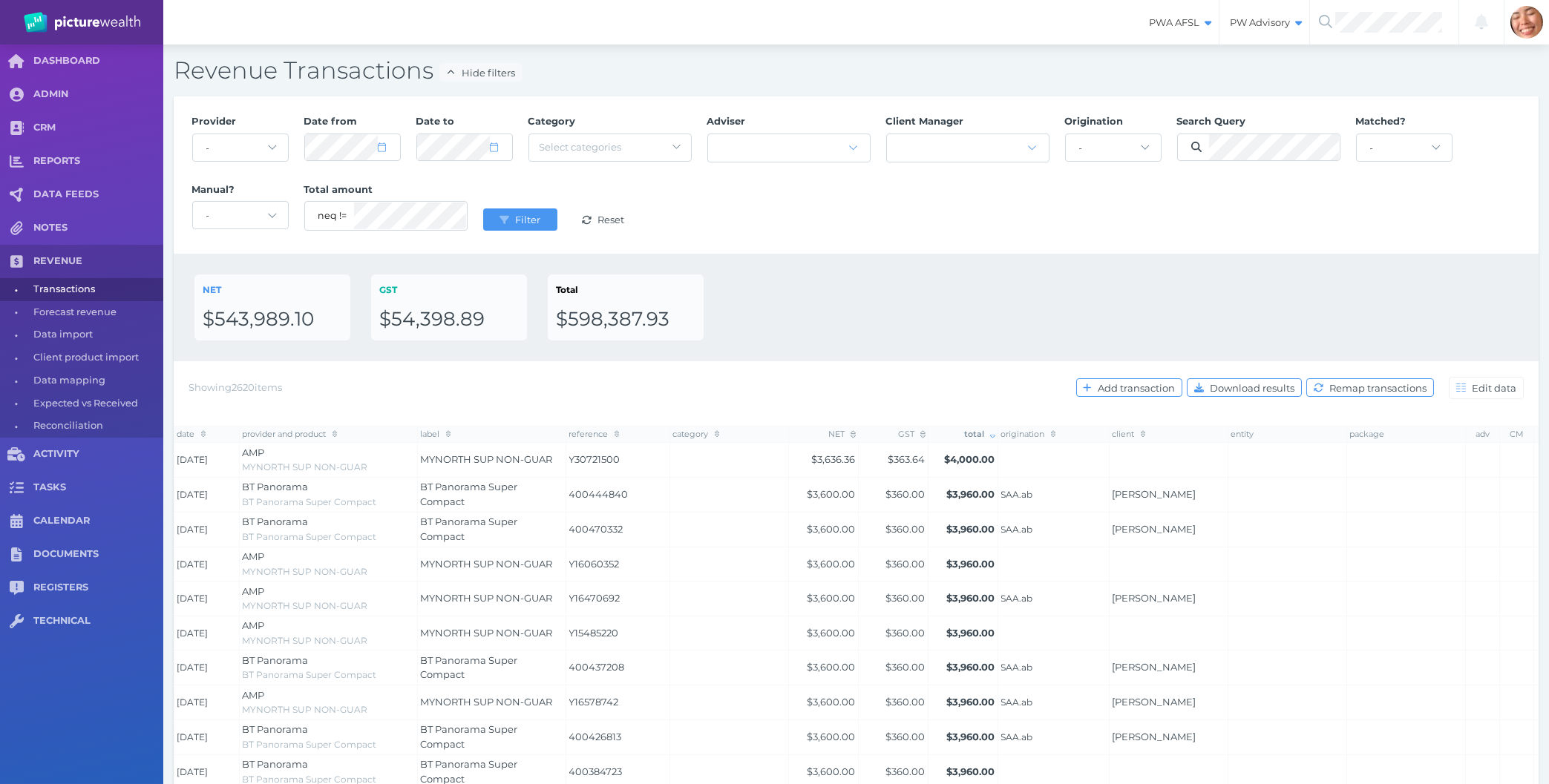
click at [898, 291] on div "NET $543,989.10 GST $54,398.89 Total $598,387.93" at bounding box center [856, 307] width 1323 height 66
click at [1061, 306] on div "NET $543,989.10 GST $54,398.89 Total $598,387.93" at bounding box center [856, 307] width 1323 height 66
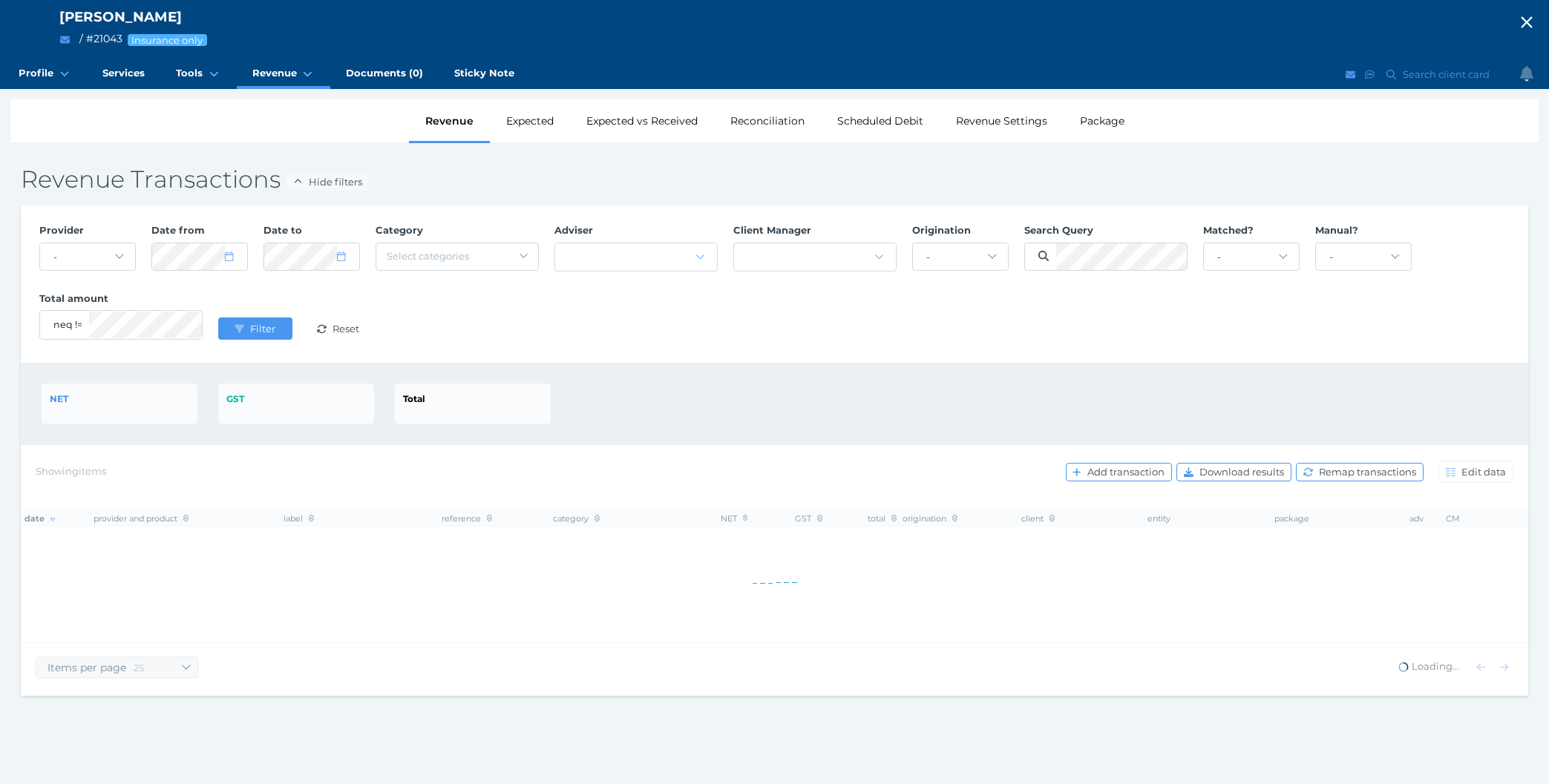
select select "25"
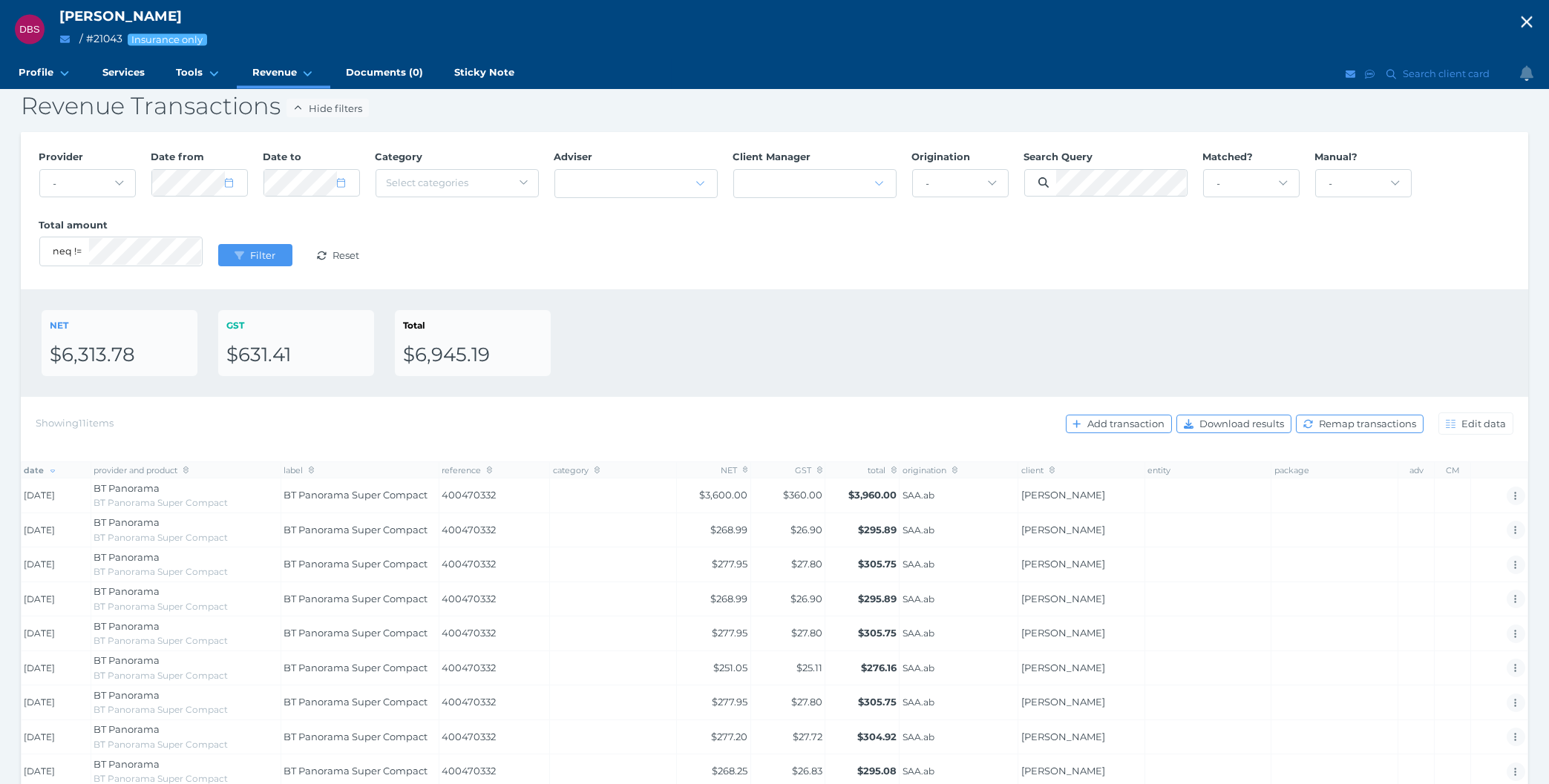
scroll to position [214, 0]
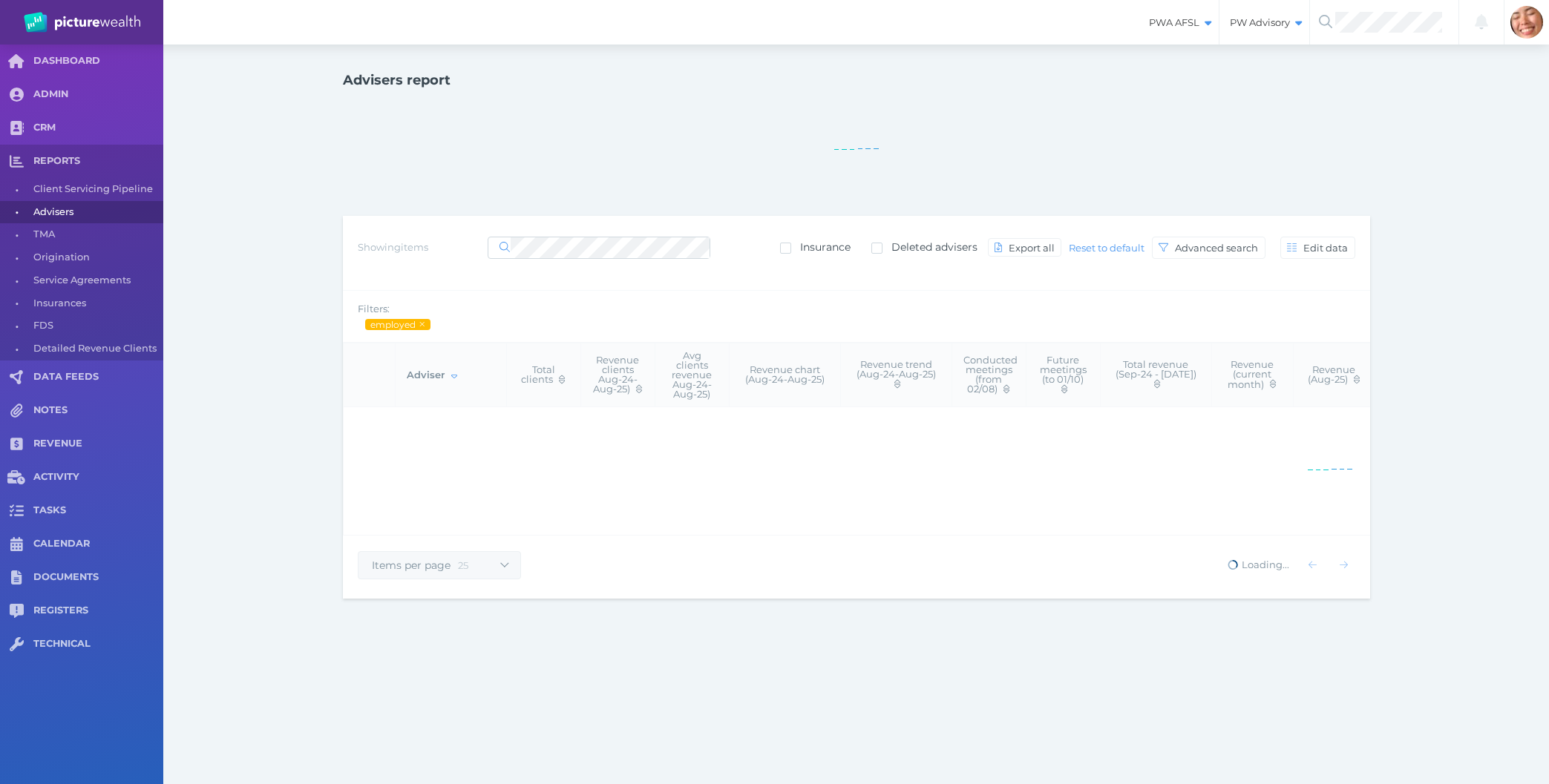
select select "25"
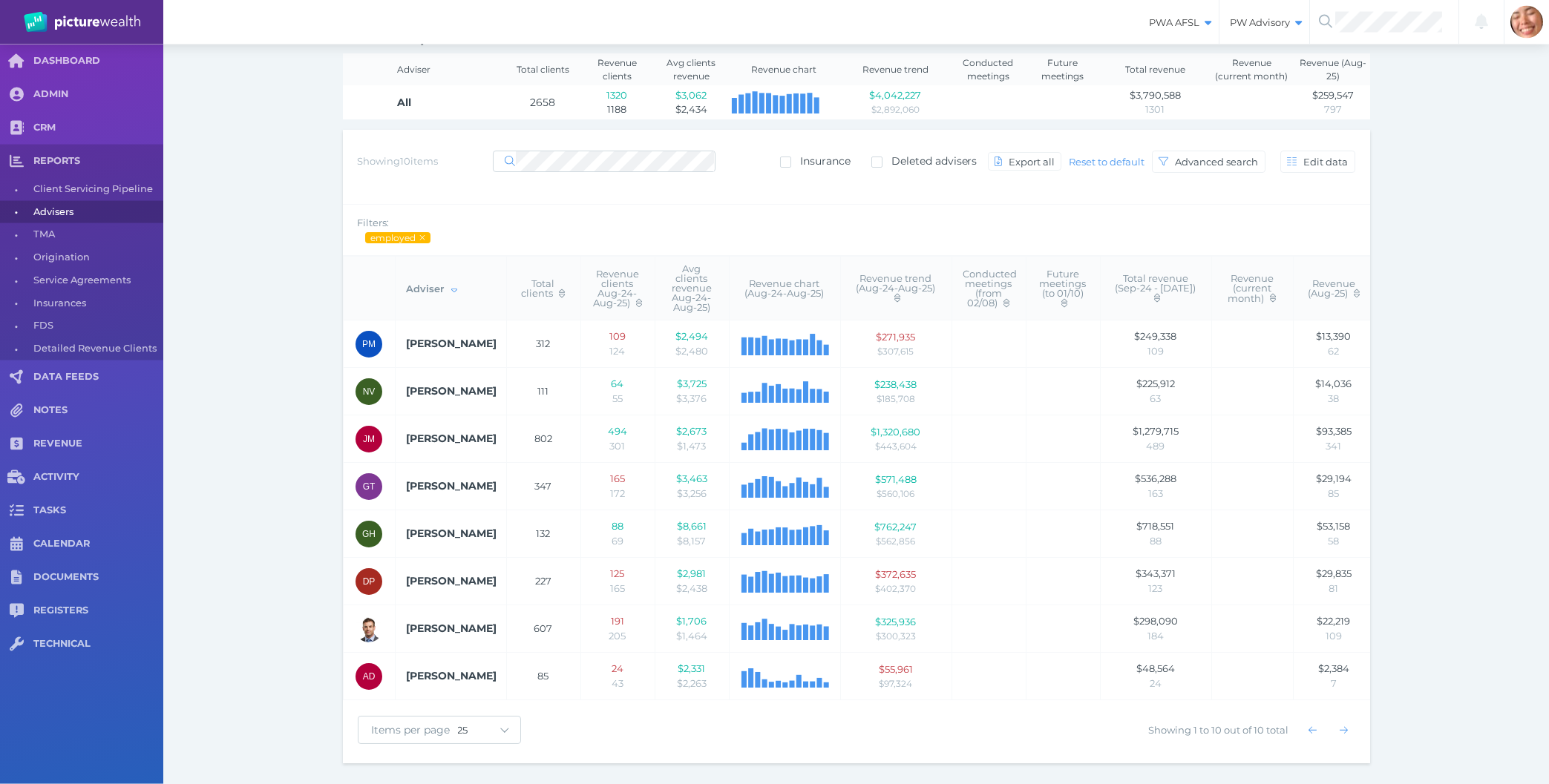
scroll to position [46, 0]
click at [48, 119] on link "CRM" at bounding box center [82, 127] width 163 height 33
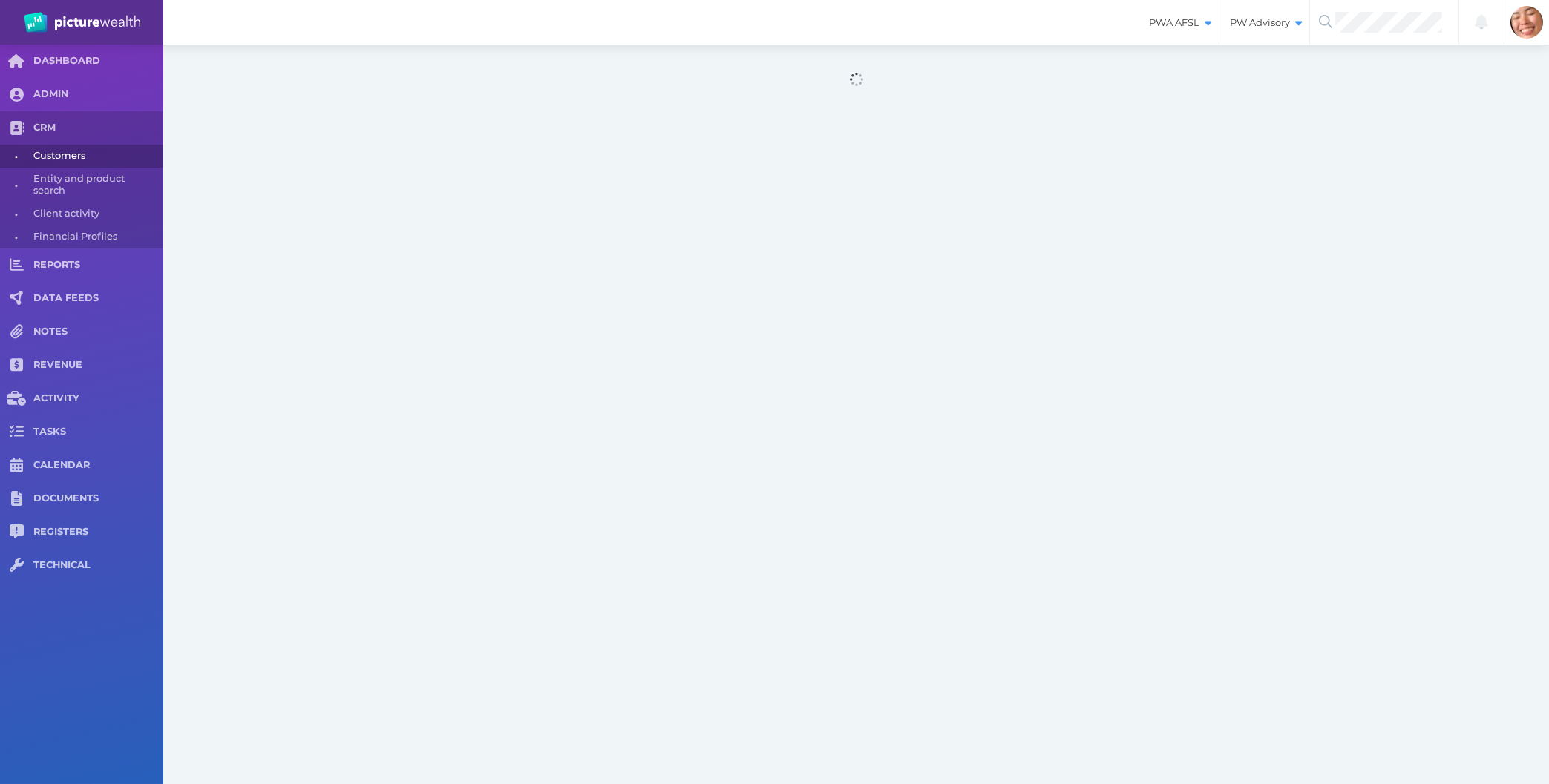
select select "25"
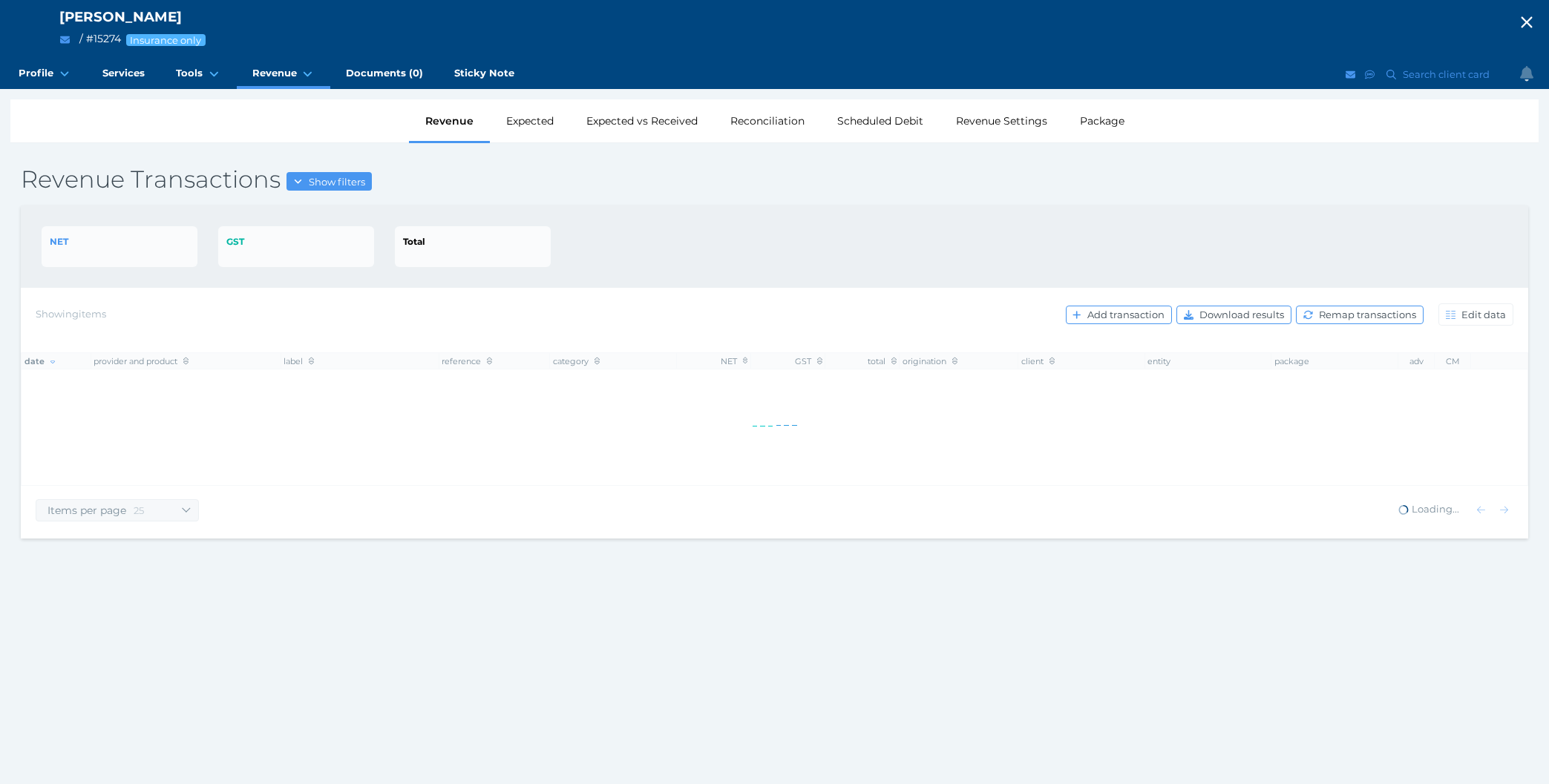
select select "25"
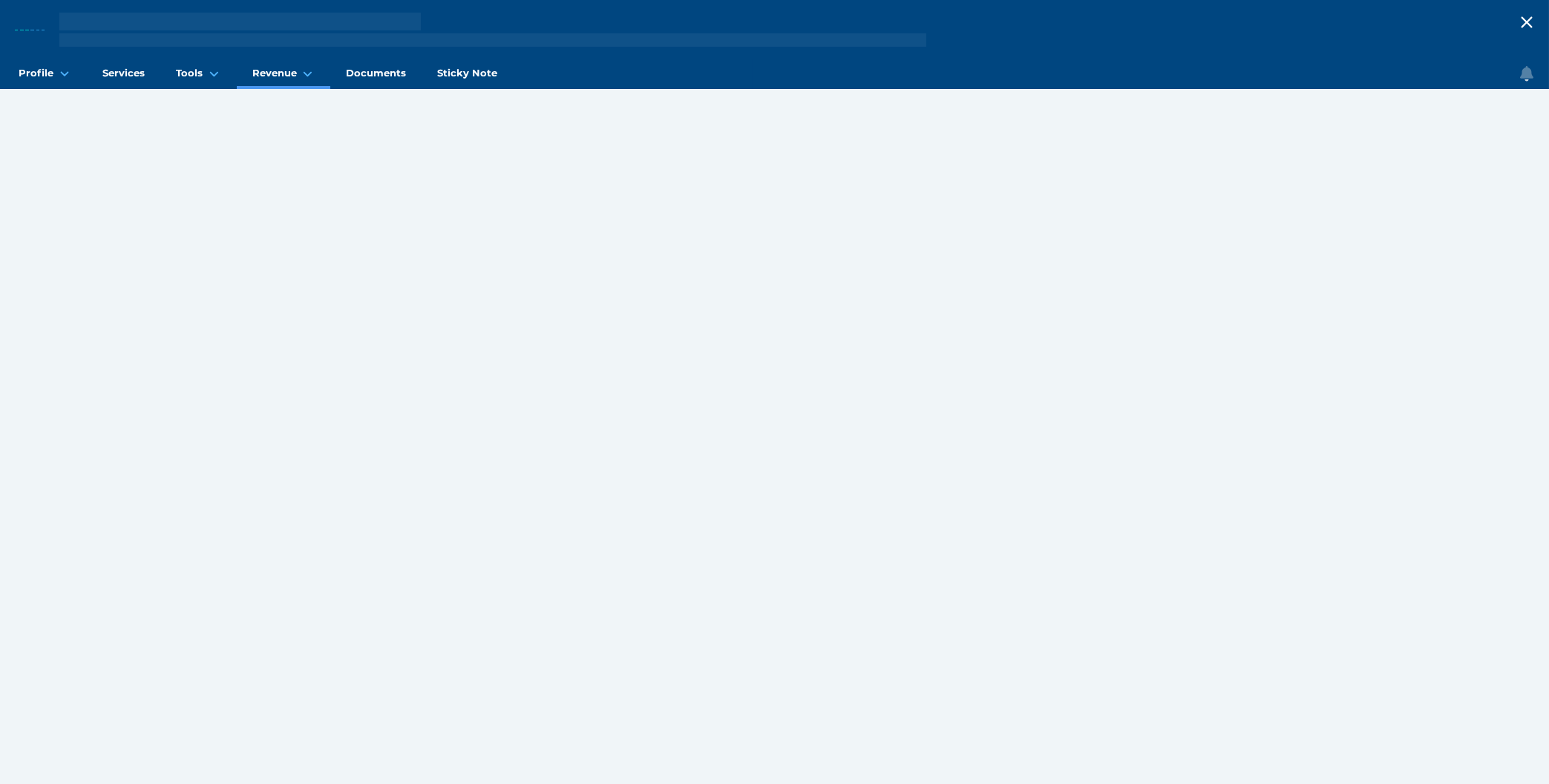
select select "25"
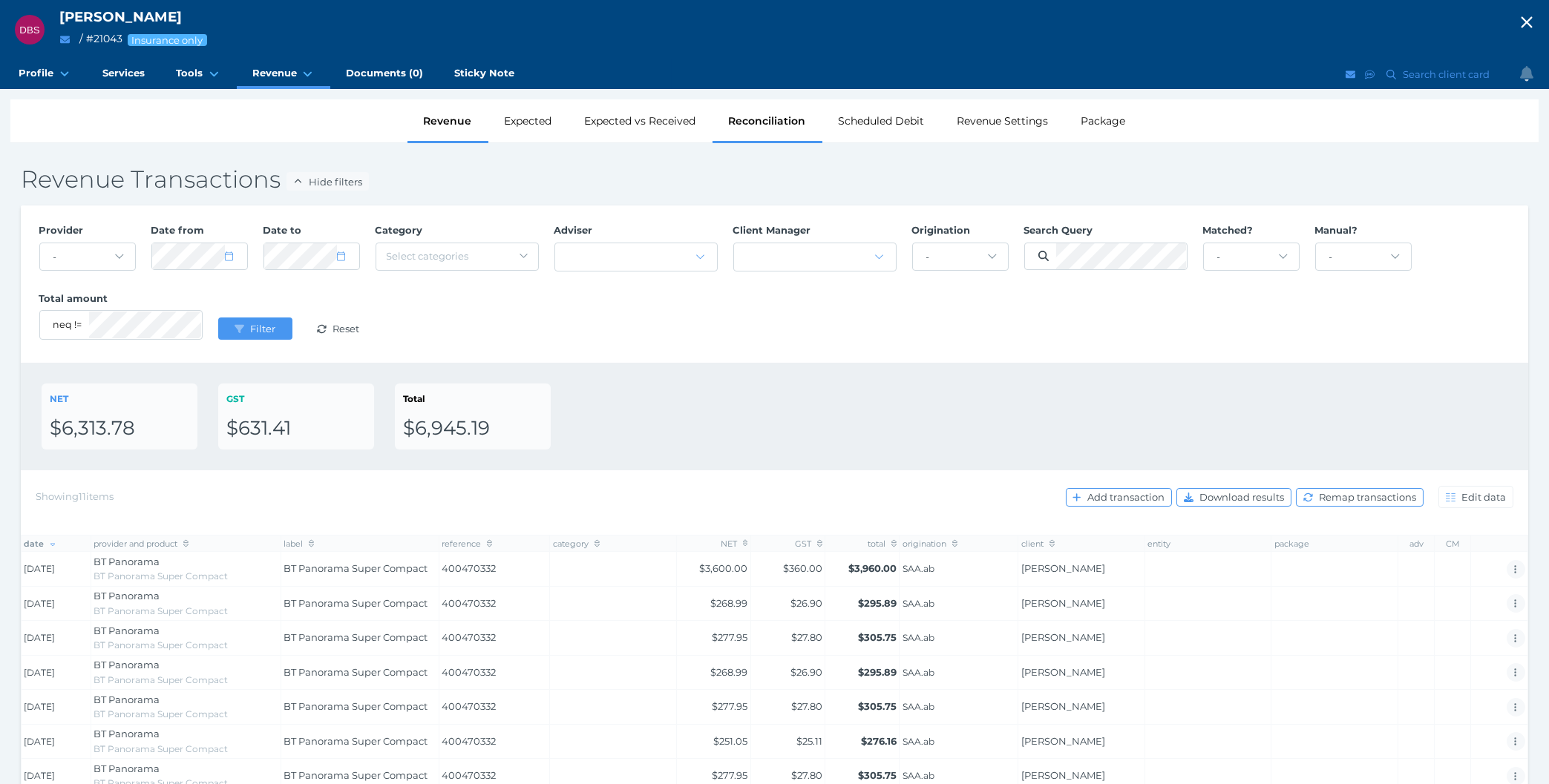
click at [781, 117] on div "Reconciliation" at bounding box center [767, 121] width 110 height 43
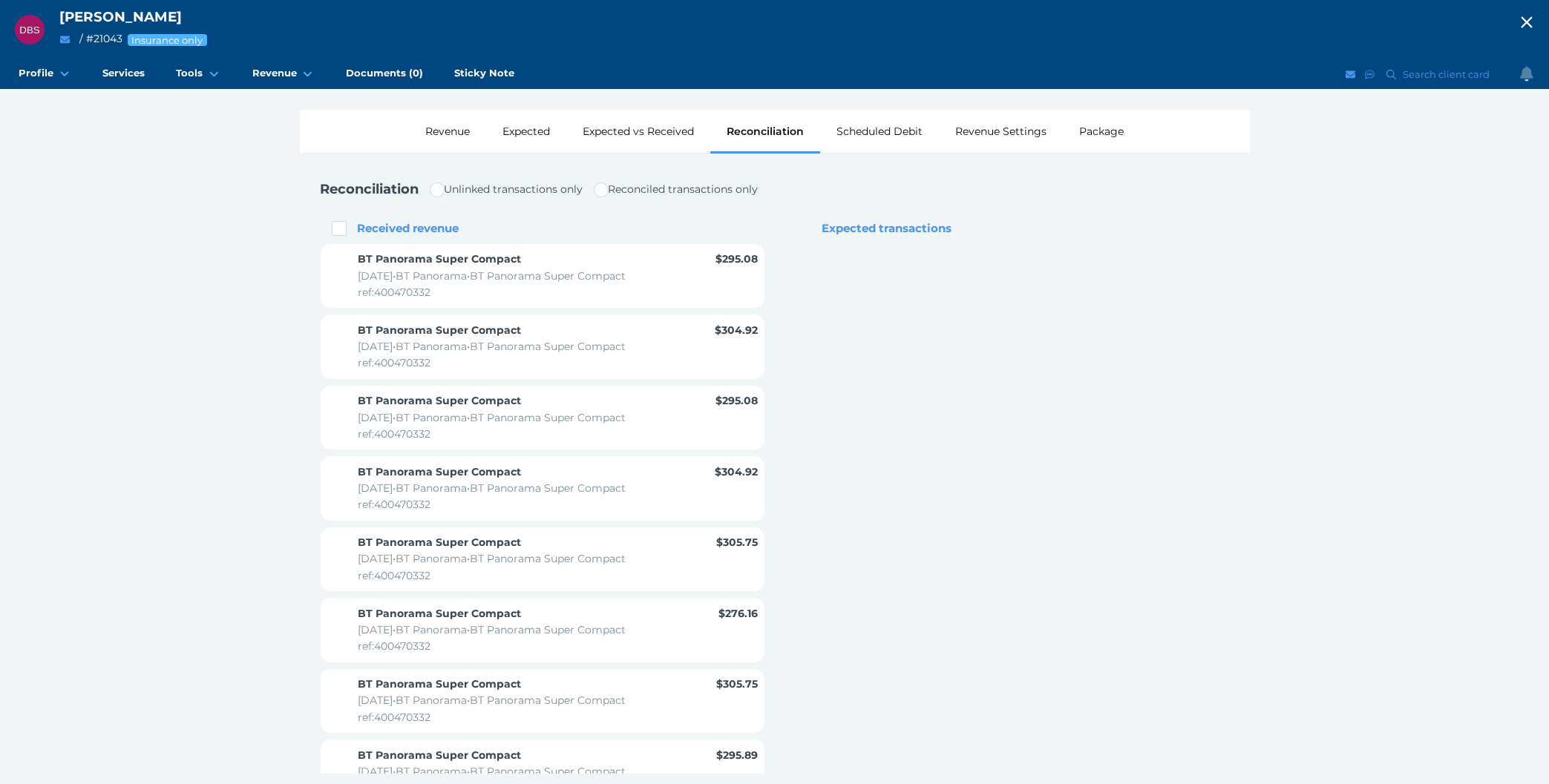
click at [186, 232] on div "DBS [PERSON_NAME] / # 21043 Insurance only Open menu Close menu Profile General…" at bounding box center [774, 397] width 1549 height 795
